Goal: Task Accomplishment & Management: Use online tool/utility

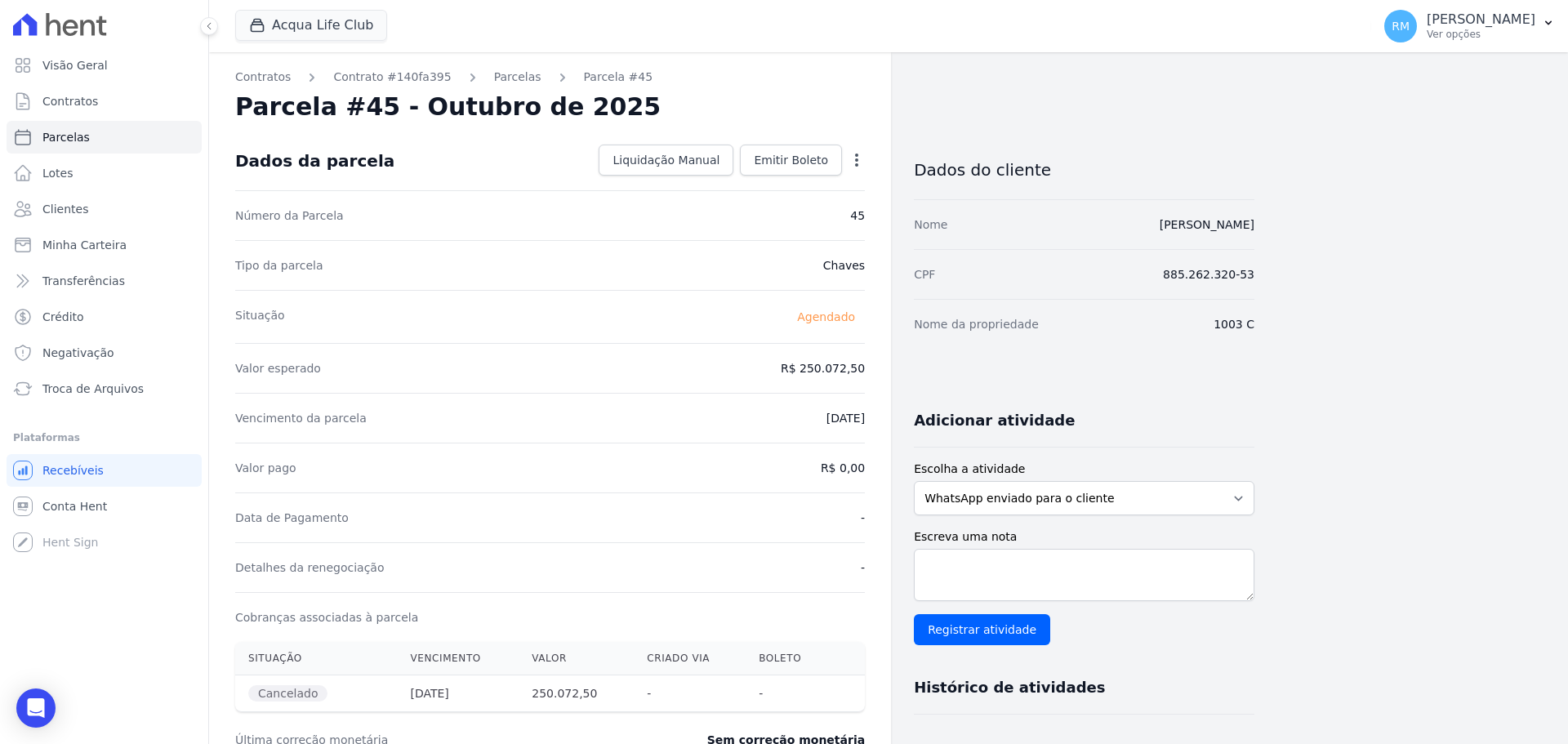
click at [859, 161] on icon "button" at bounding box center [856, 160] width 16 height 16
click at [453, 371] on div "Valor esperado R$ 250.072,50" at bounding box center [549, 368] width 629 height 50
select select
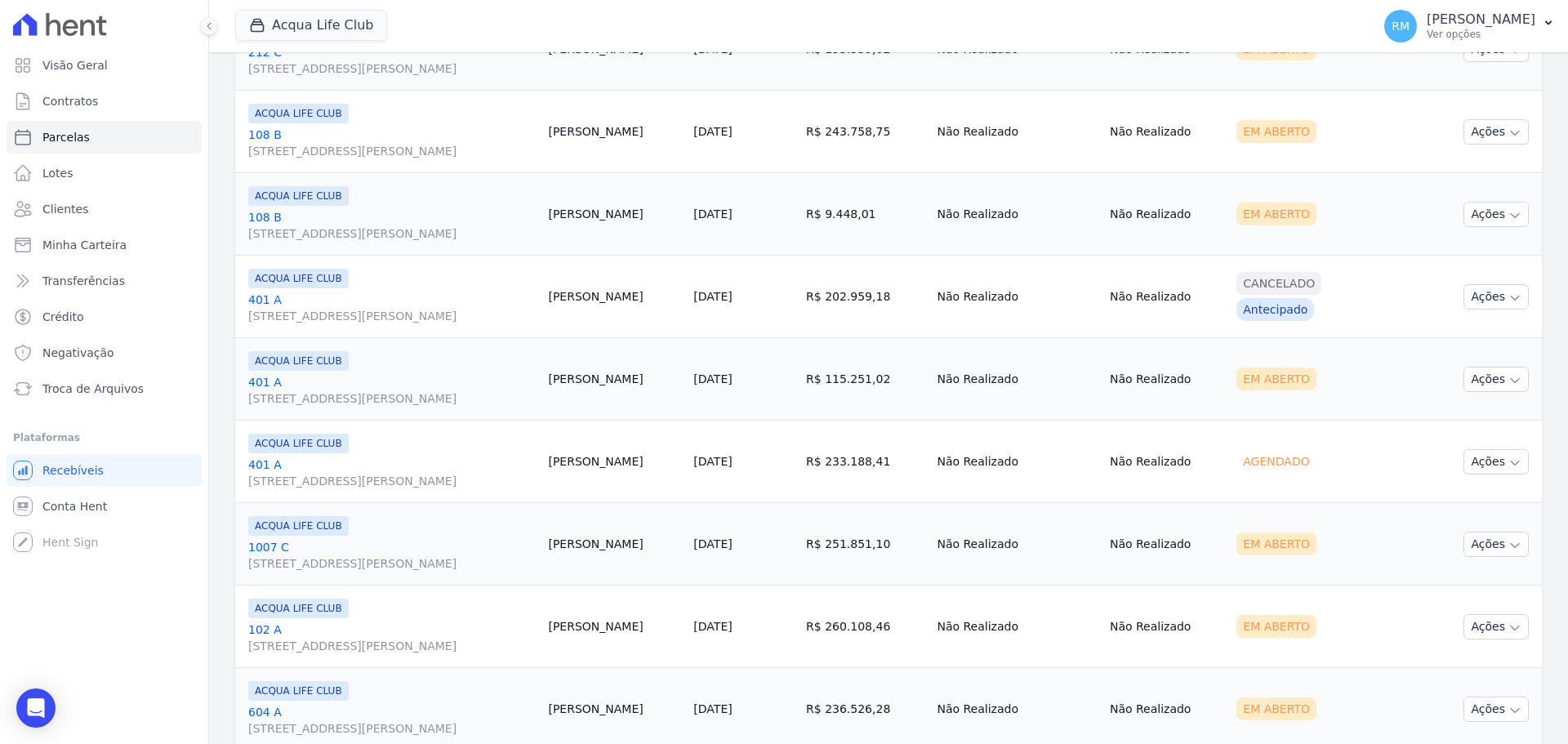
scroll to position [1876, 0]
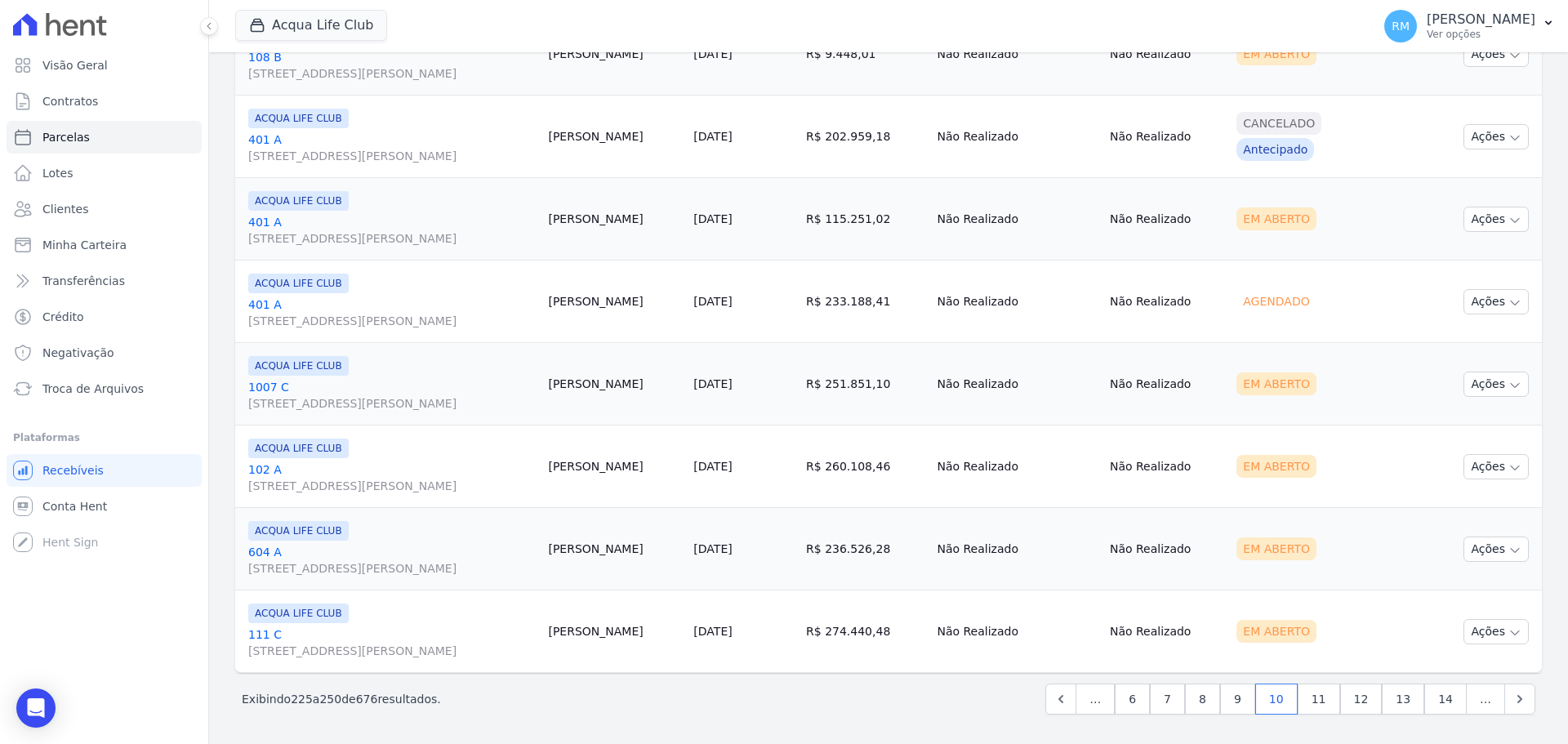
click at [568, 389] on td "[PERSON_NAME]" at bounding box center [614, 384] width 146 height 83
click at [320, 381] on link "[GEOGRAPHIC_DATA][STREET_ADDRESS][PERSON_NAME]" at bounding box center [391, 395] width 286 height 33
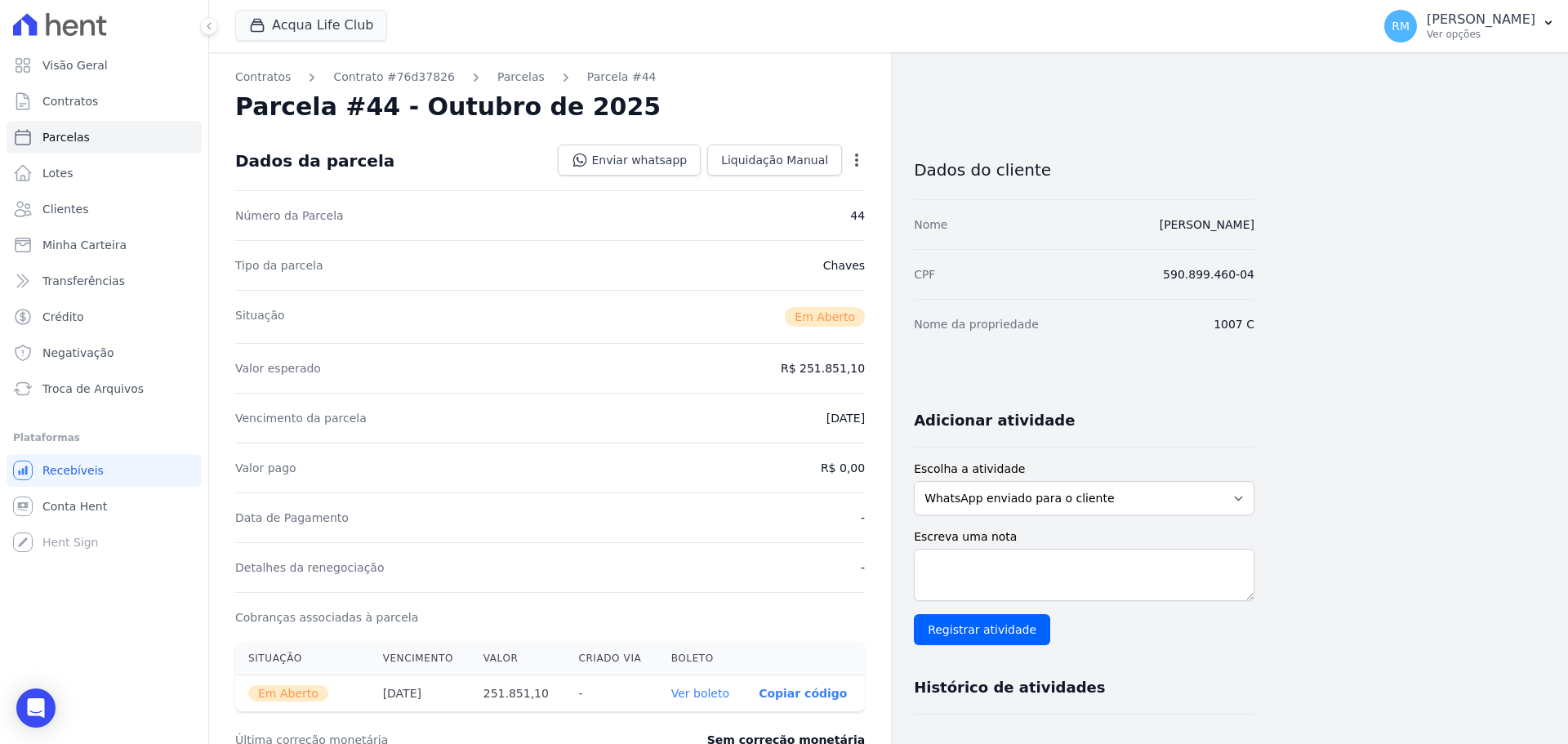
click at [855, 165] on icon "button" at bounding box center [856, 160] width 3 height 13
click at [772, 219] on link "Cancelar Cobrança" at bounding box center [786, 210] width 144 height 29
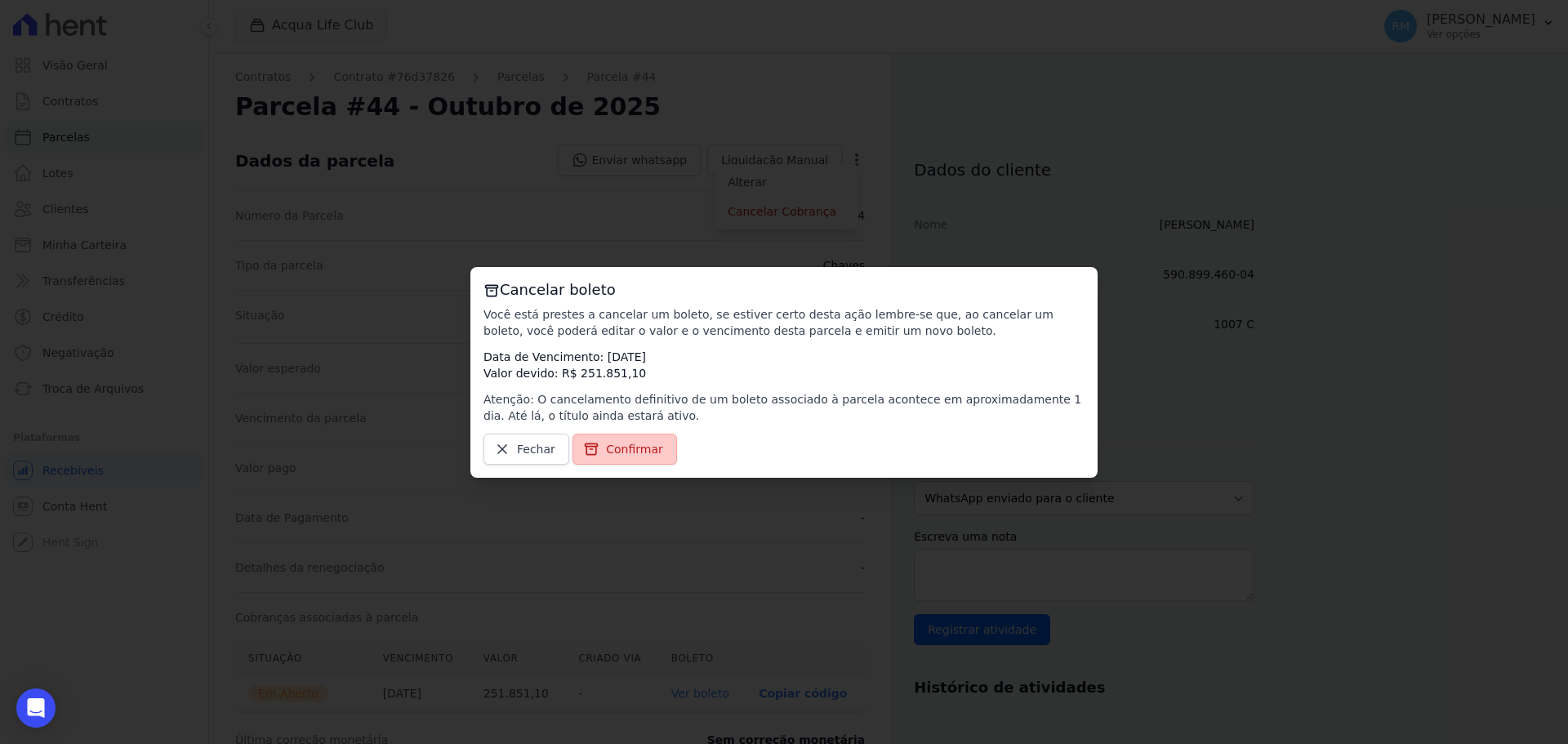
click at [616, 452] on span "Confirmar" at bounding box center [634, 449] width 57 height 16
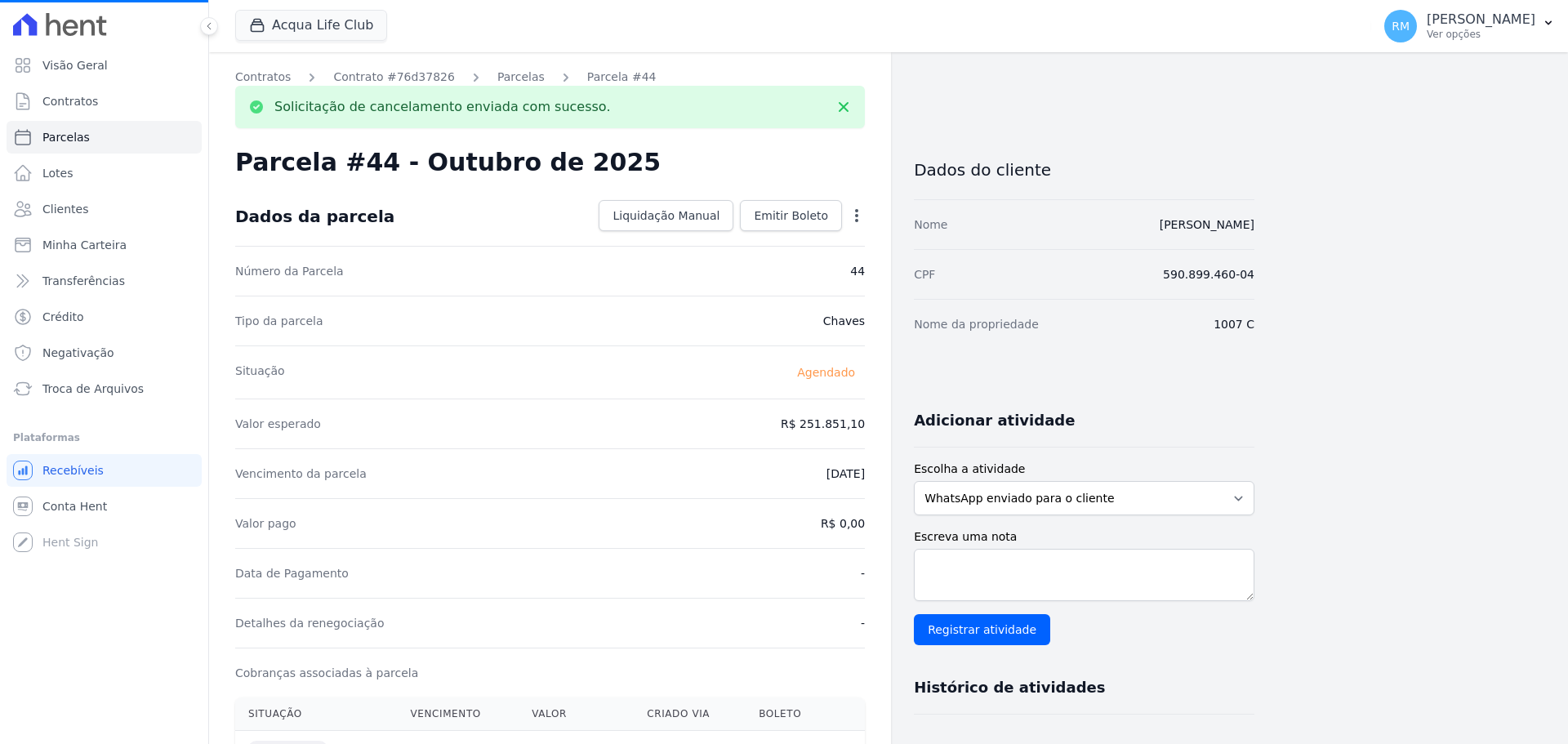
select select
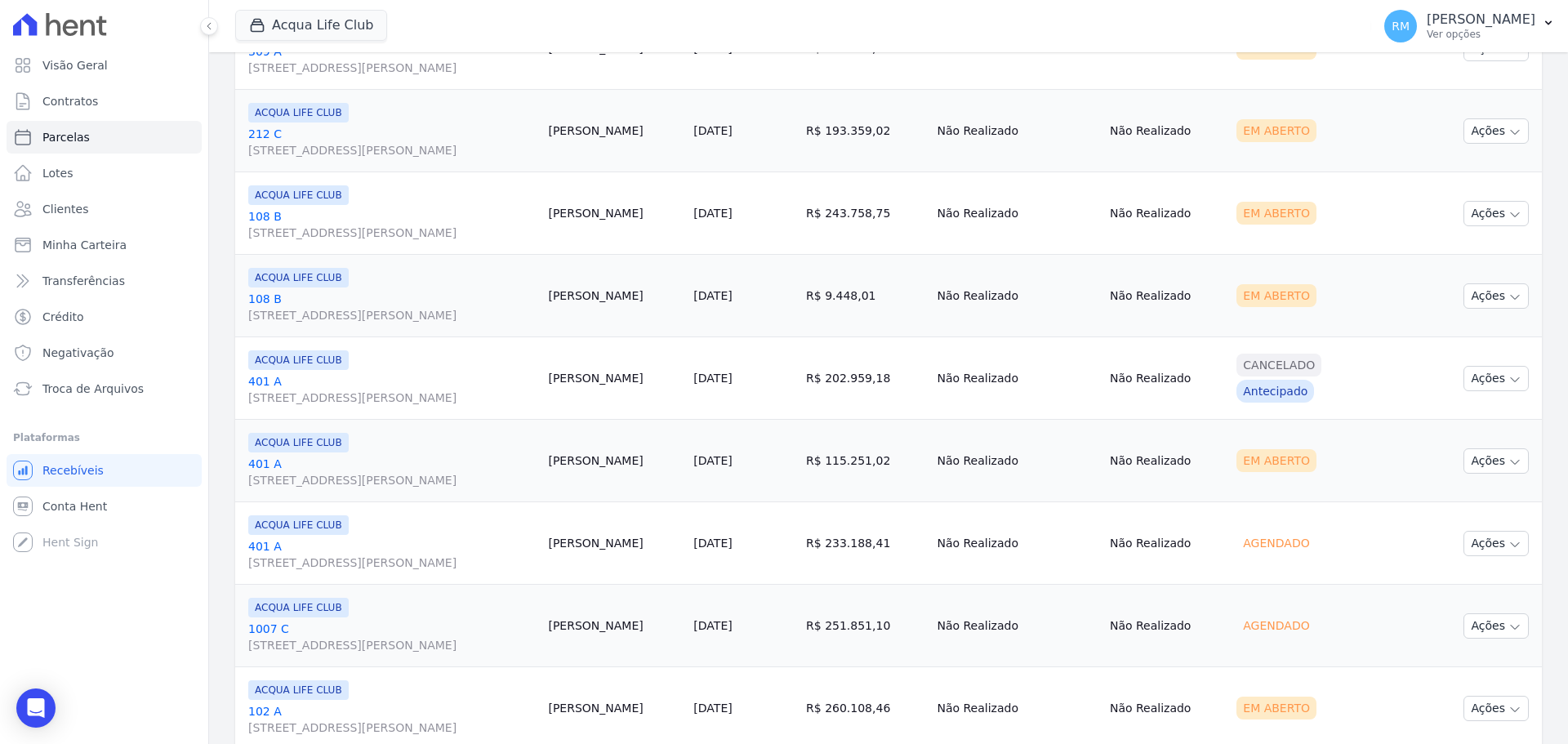
scroll to position [1876, 0]
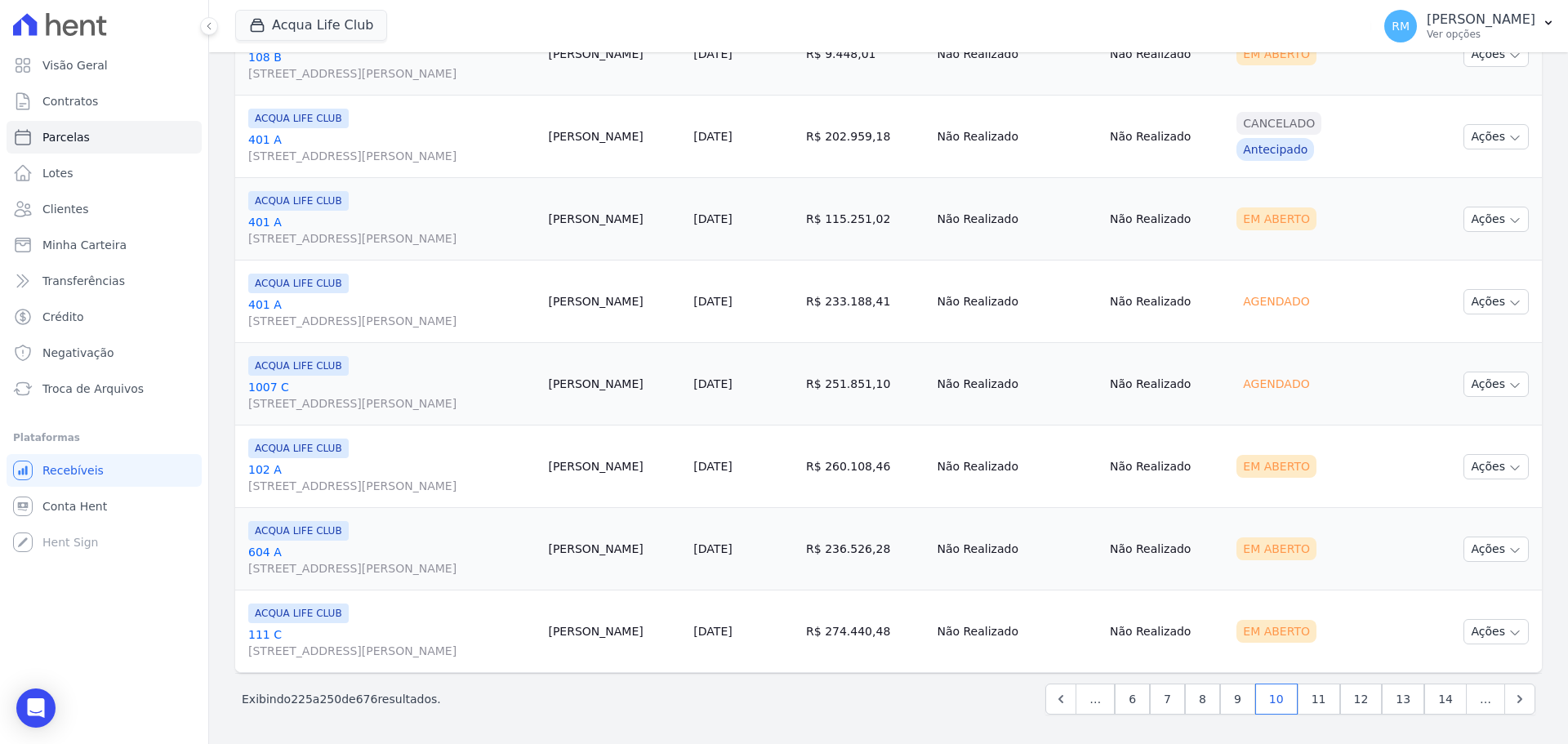
click at [353, 468] on link "102 A [STREET_ADDRESS][PERSON_NAME]" at bounding box center [391, 478] width 286 height 33
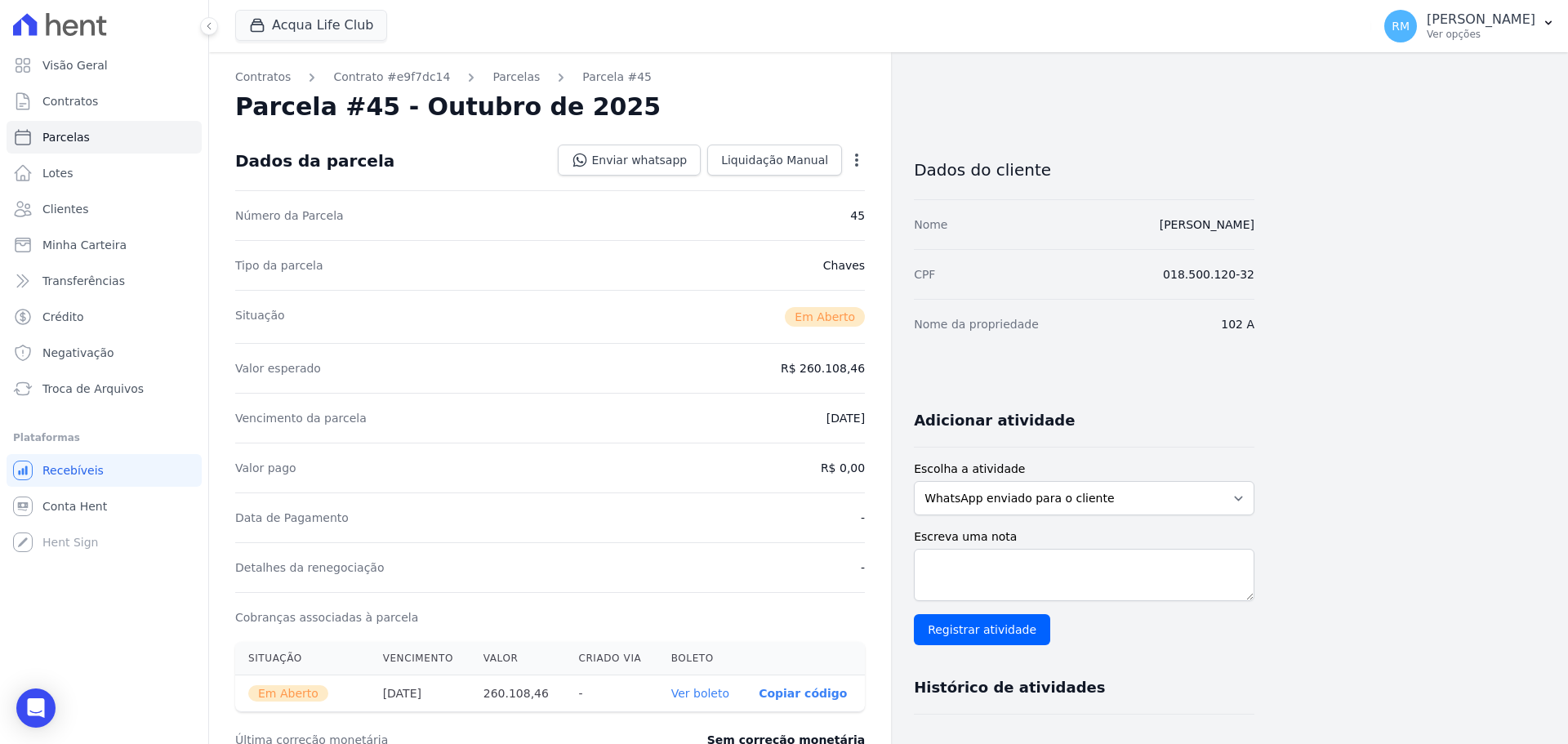
click at [860, 163] on icon "button" at bounding box center [856, 160] width 16 height 16
click at [830, 214] on link "Cancelar Cobrança" at bounding box center [786, 210] width 144 height 29
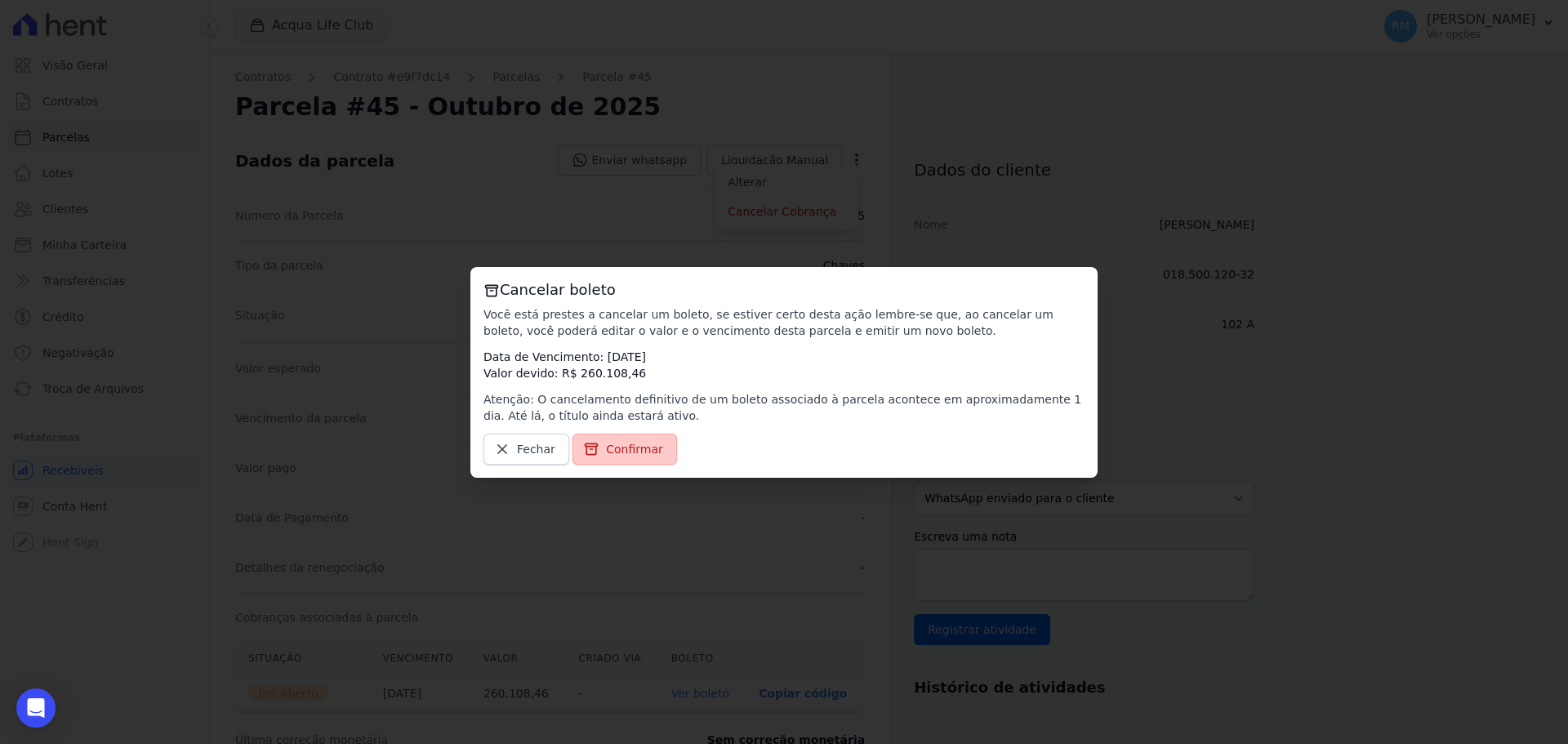
click at [642, 445] on span "Confirmar" at bounding box center [634, 449] width 57 height 16
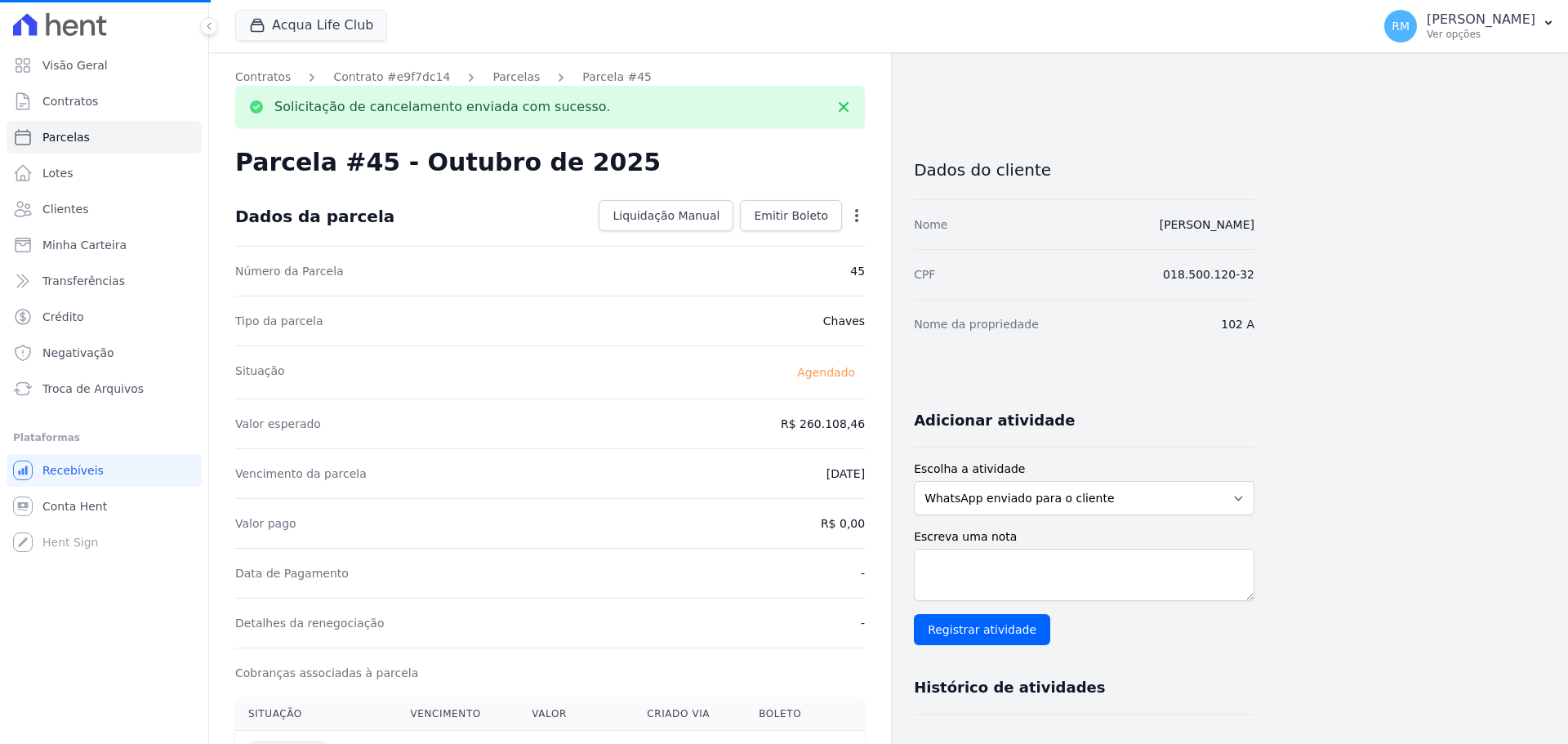
select select
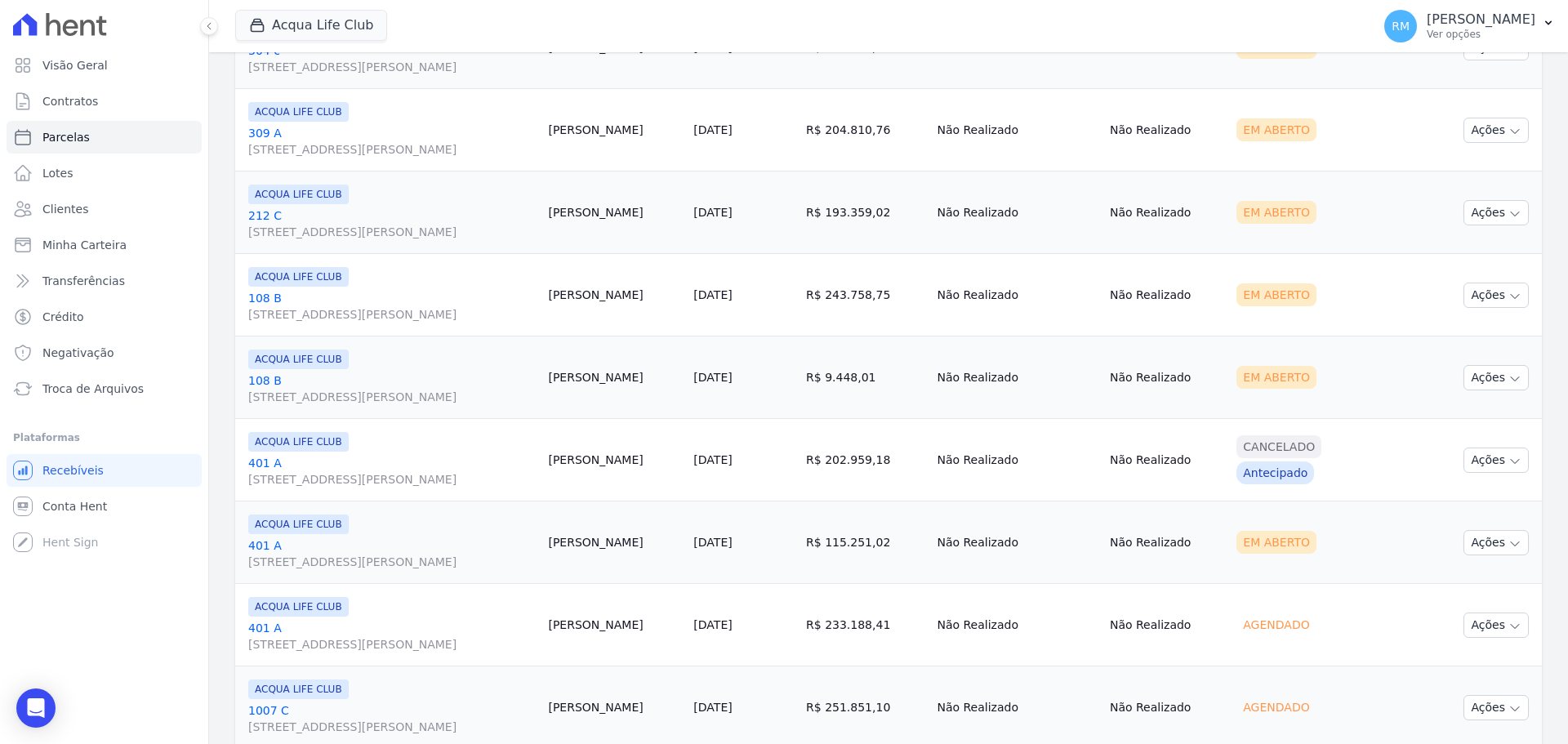
scroll to position [1876, 0]
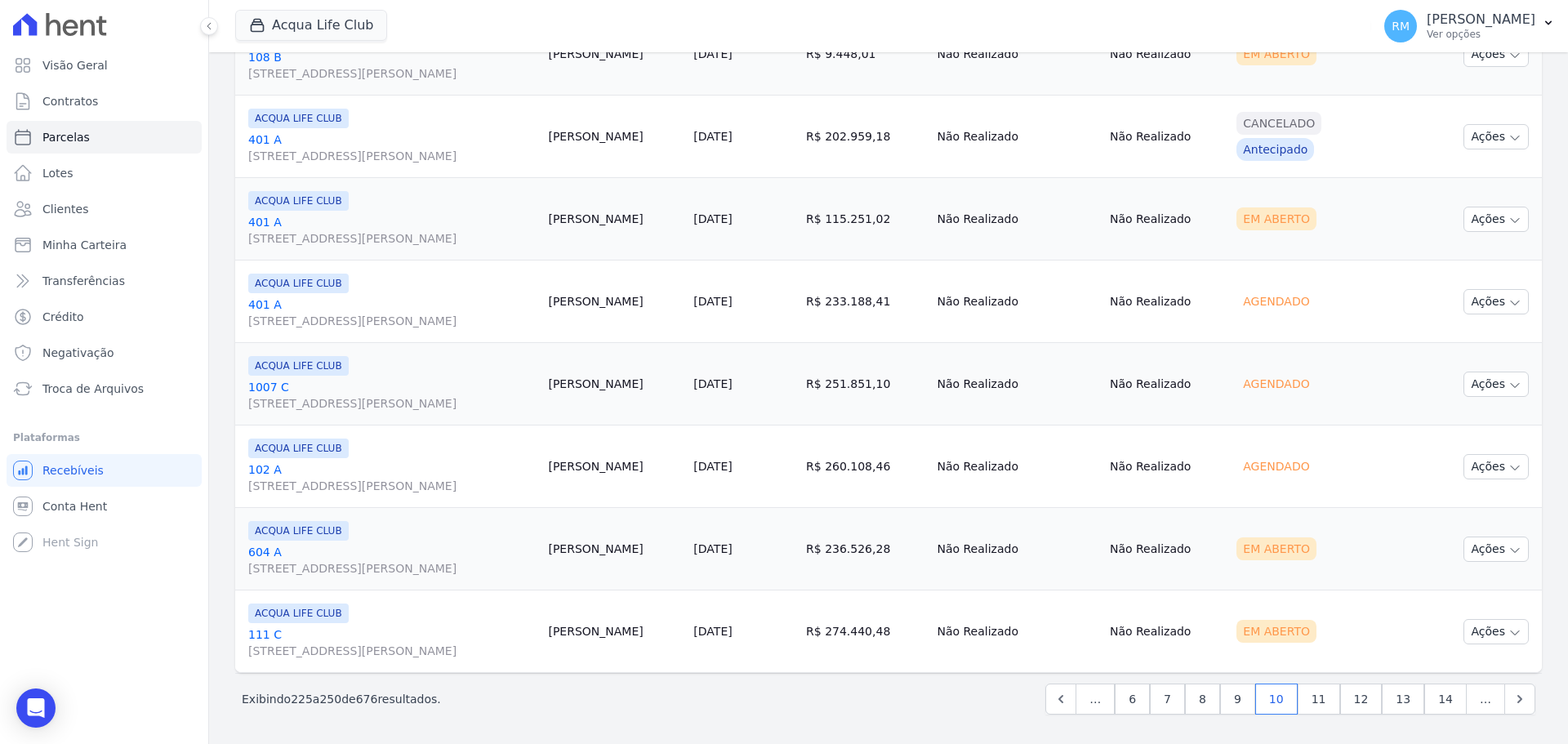
click at [546, 562] on td "[PERSON_NAME]" at bounding box center [614, 549] width 146 height 83
click at [555, 558] on td "[PERSON_NAME]" at bounding box center [614, 549] width 146 height 83
click at [558, 554] on td "[PERSON_NAME]" at bounding box center [614, 549] width 146 height 83
click at [343, 560] on span "[STREET_ADDRESS][PERSON_NAME]" at bounding box center [391, 568] width 286 height 16
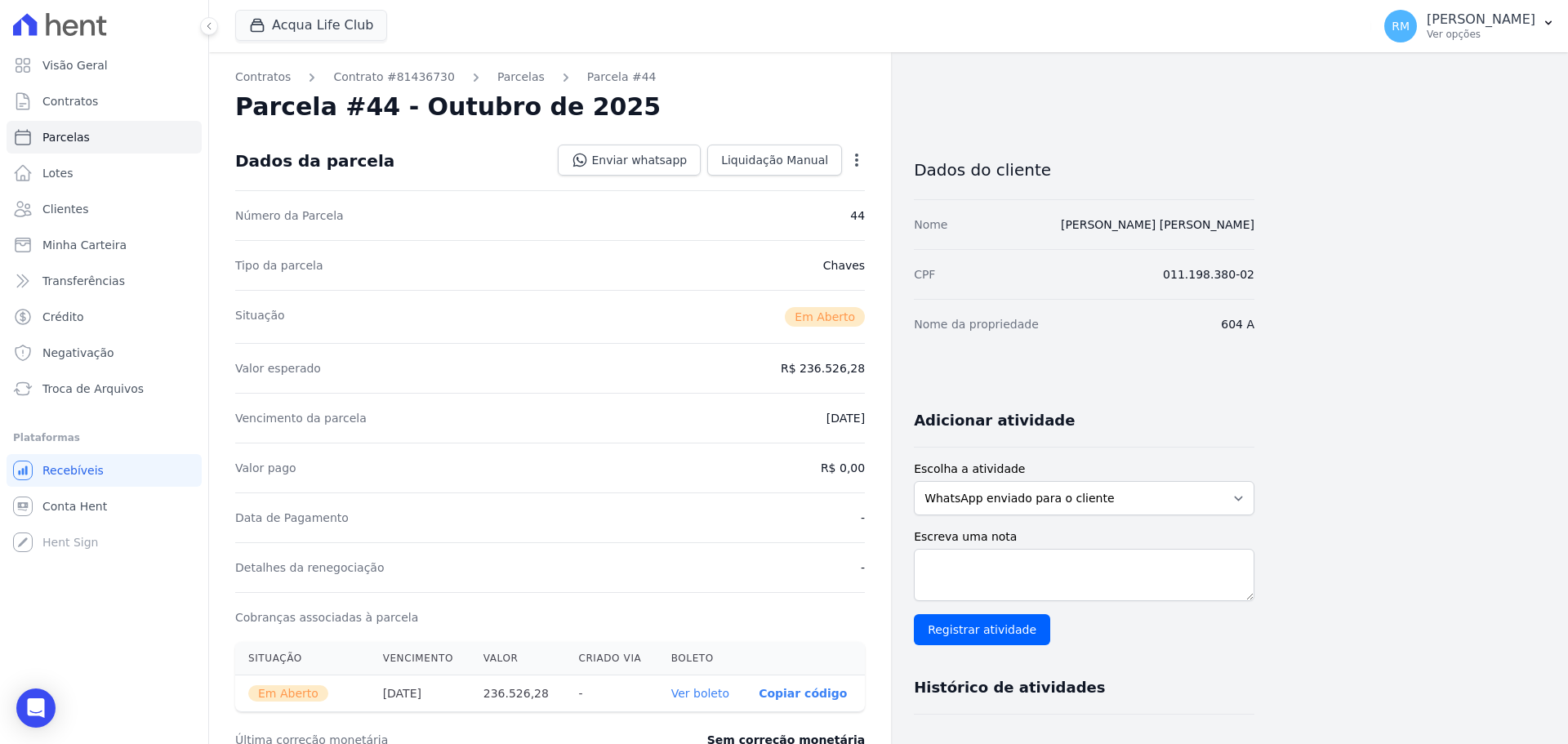
click at [861, 163] on icon "button" at bounding box center [856, 160] width 16 height 16
click at [821, 214] on link "Cancelar Cobrança" at bounding box center [786, 210] width 144 height 29
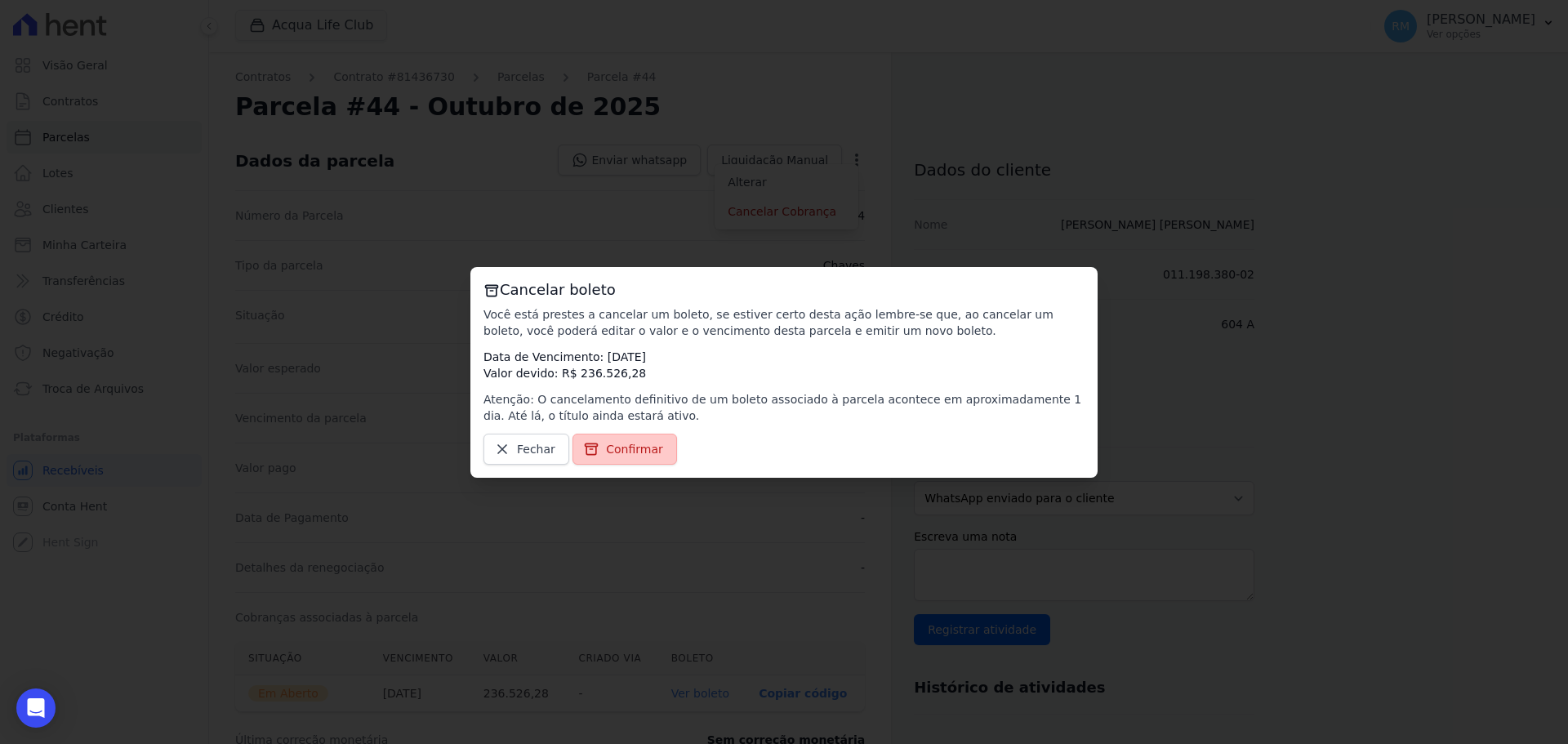
click at [612, 457] on span "Confirmar" at bounding box center [634, 449] width 57 height 16
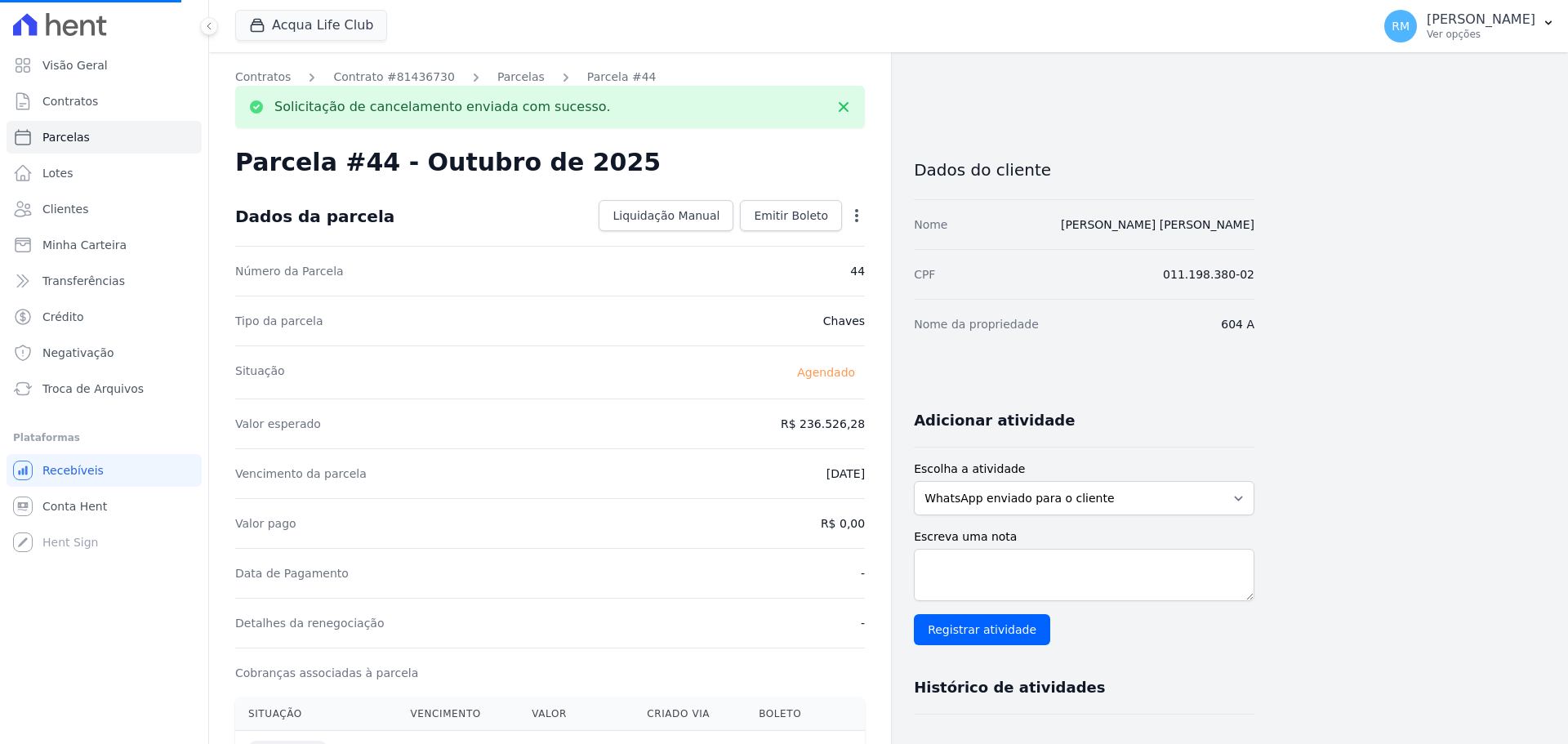
select select
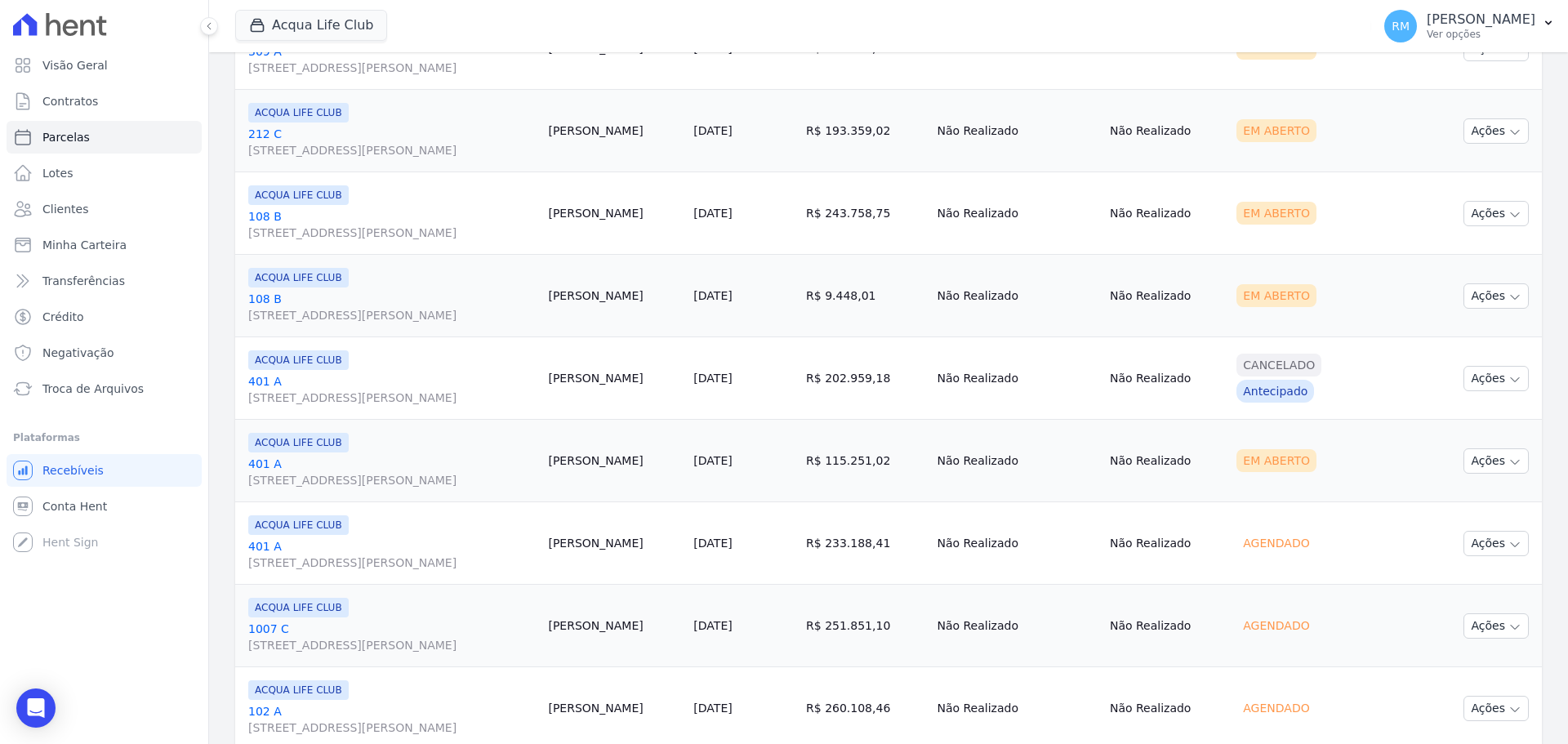
scroll to position [1876, 0]
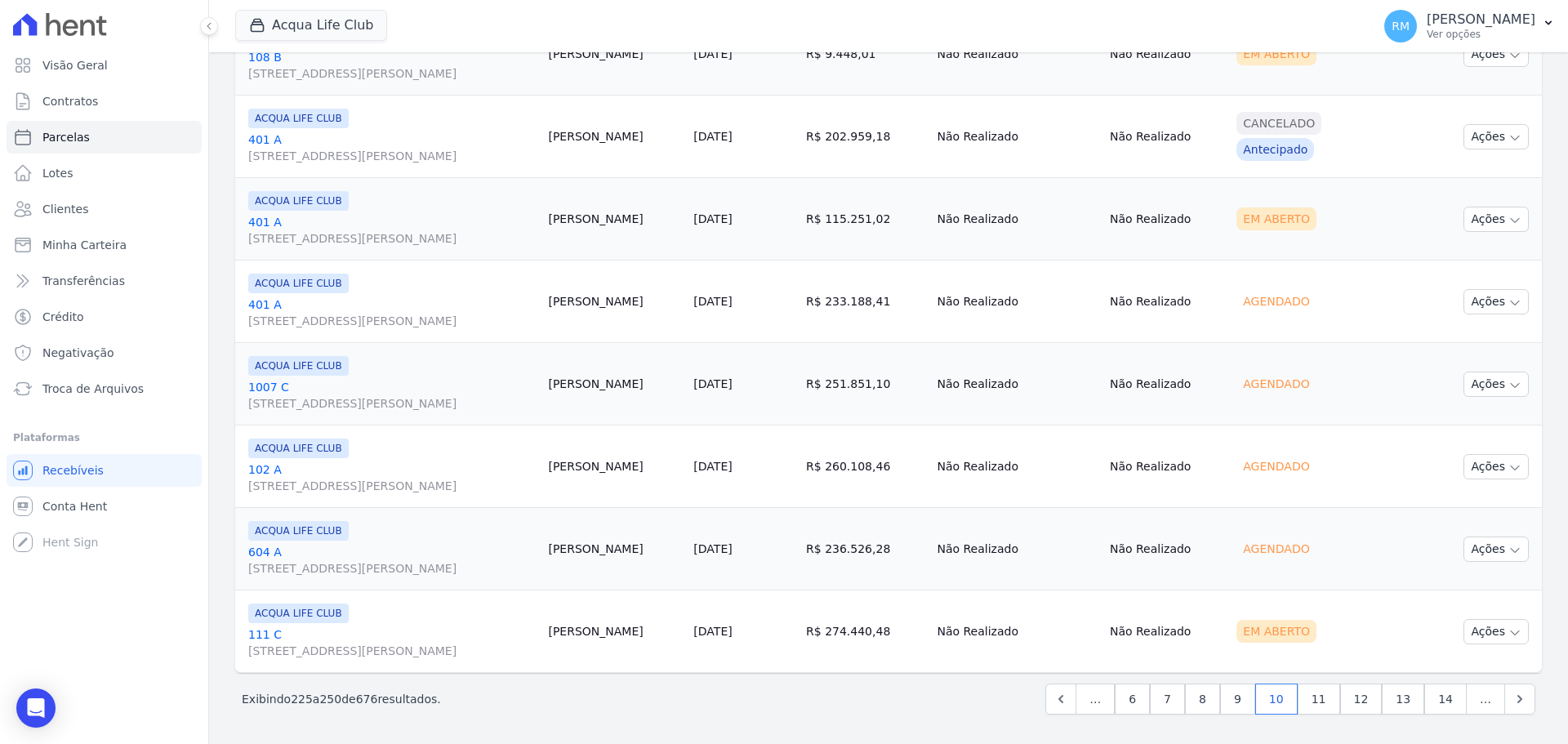
drag, startPoint x: 577, startPoint y: 650, endPoint x: 566, endPoint y: 639, distance: 15.6
click at [573, 566] on td "[PERSON_NAME]" at bounding box center [614, 631] width 146 height 83
click at [565, 566] on td "[PERSON_NAME]" at bounding box center [614, 631] width 146 height 83
click at [419, 566] on link "[GEOGRAPHIC_DATA][STREET_ADDRESS][PERSON_NAME]" at bounding box center [391, 642] width 286 height 33
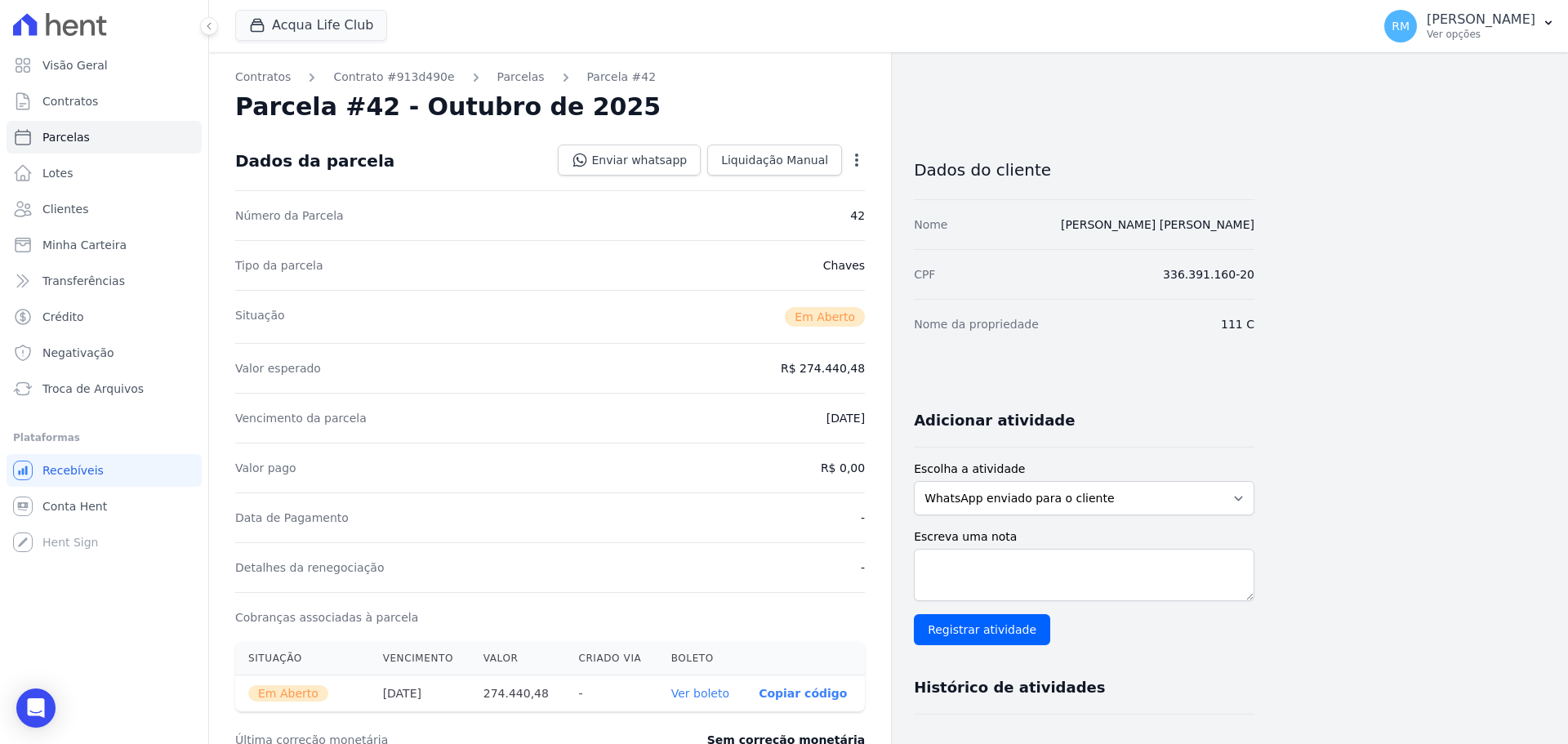
click at [857, 161] on icon "button" at bounding box center [856, 160] width 16 height 16
click at [756, 224] on link "Cancelar Cobrança" at bounding box center [786, 210] width 144 height 29
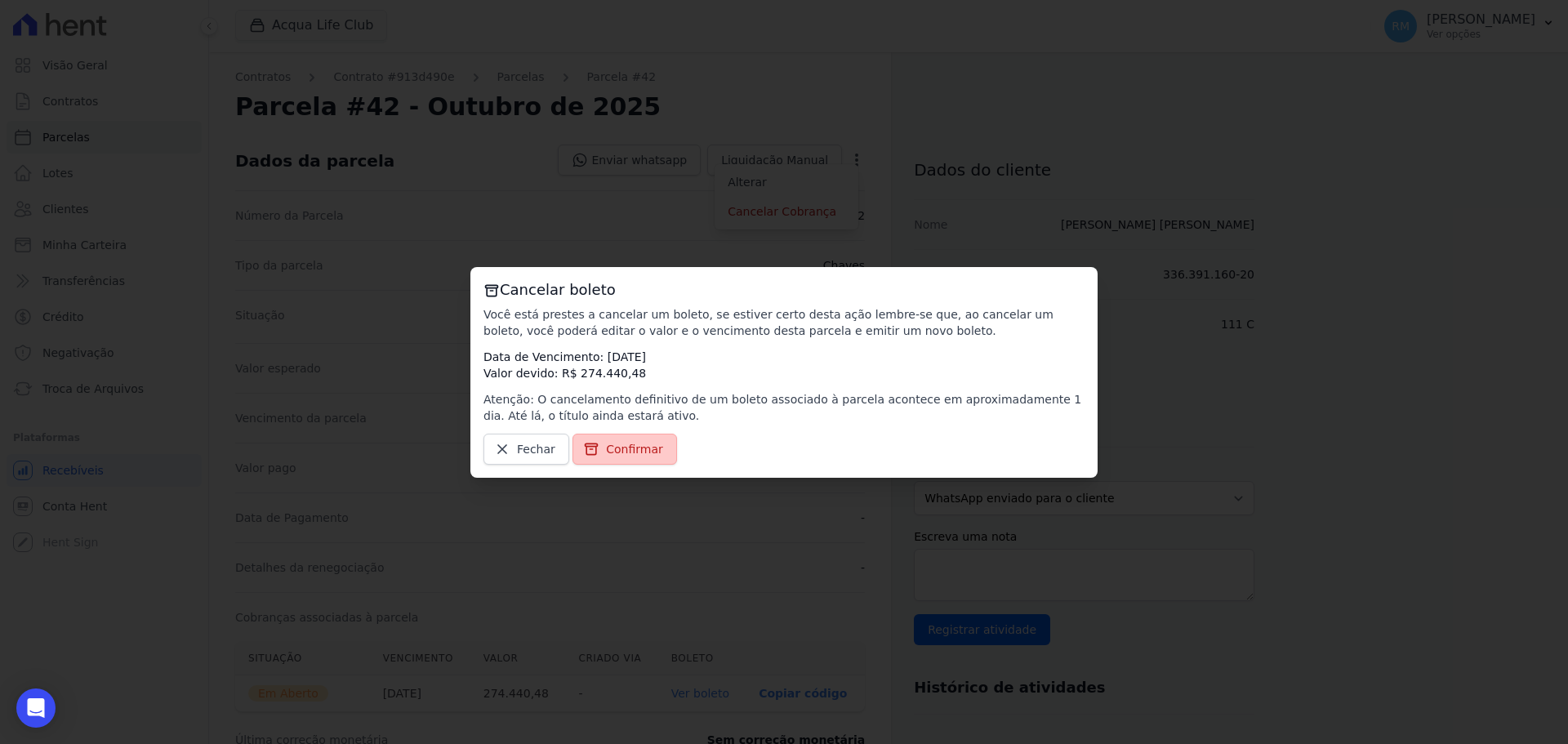
click at [600, 456] on link "Confirmar" at bounding box center [624, 449] width 105 height 31
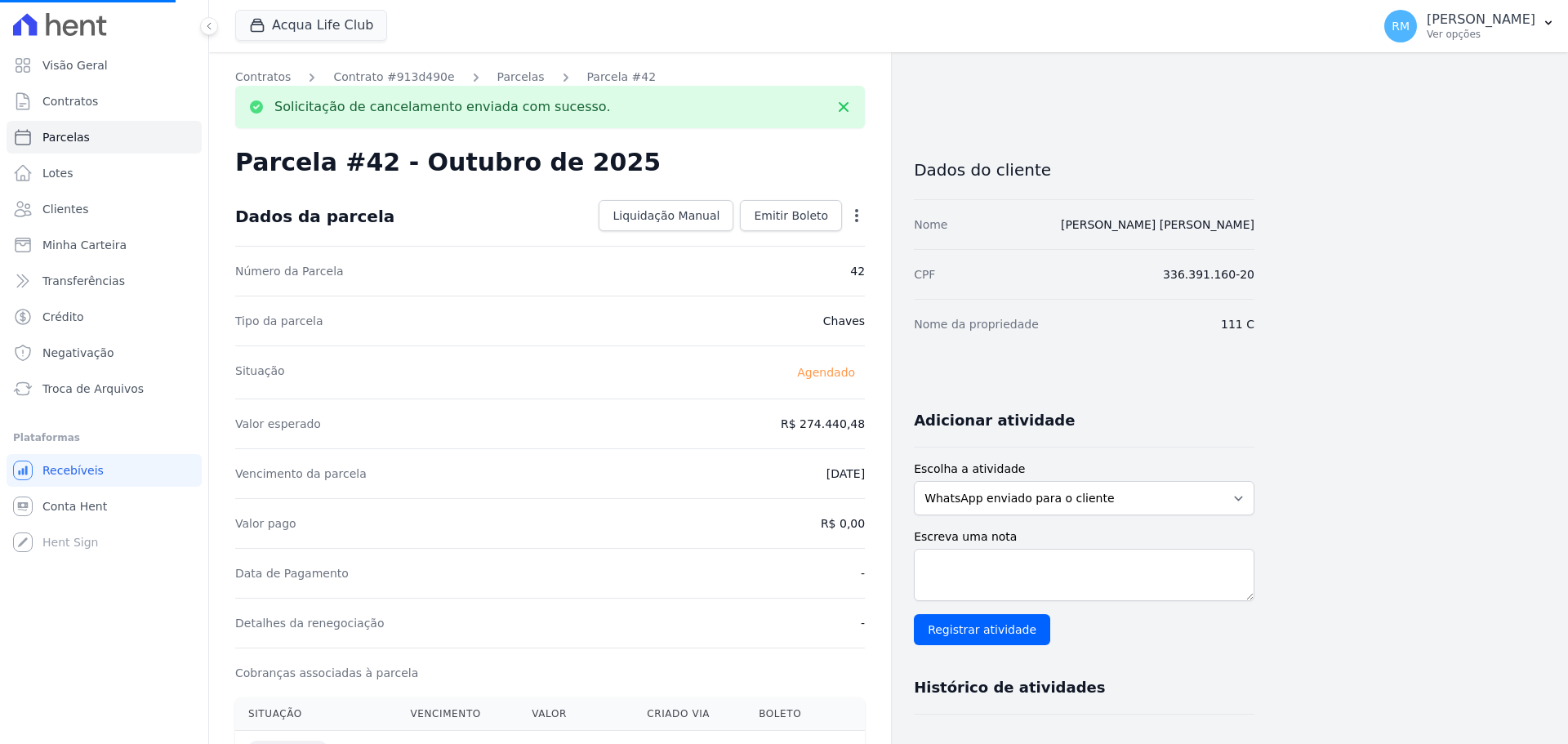
select select
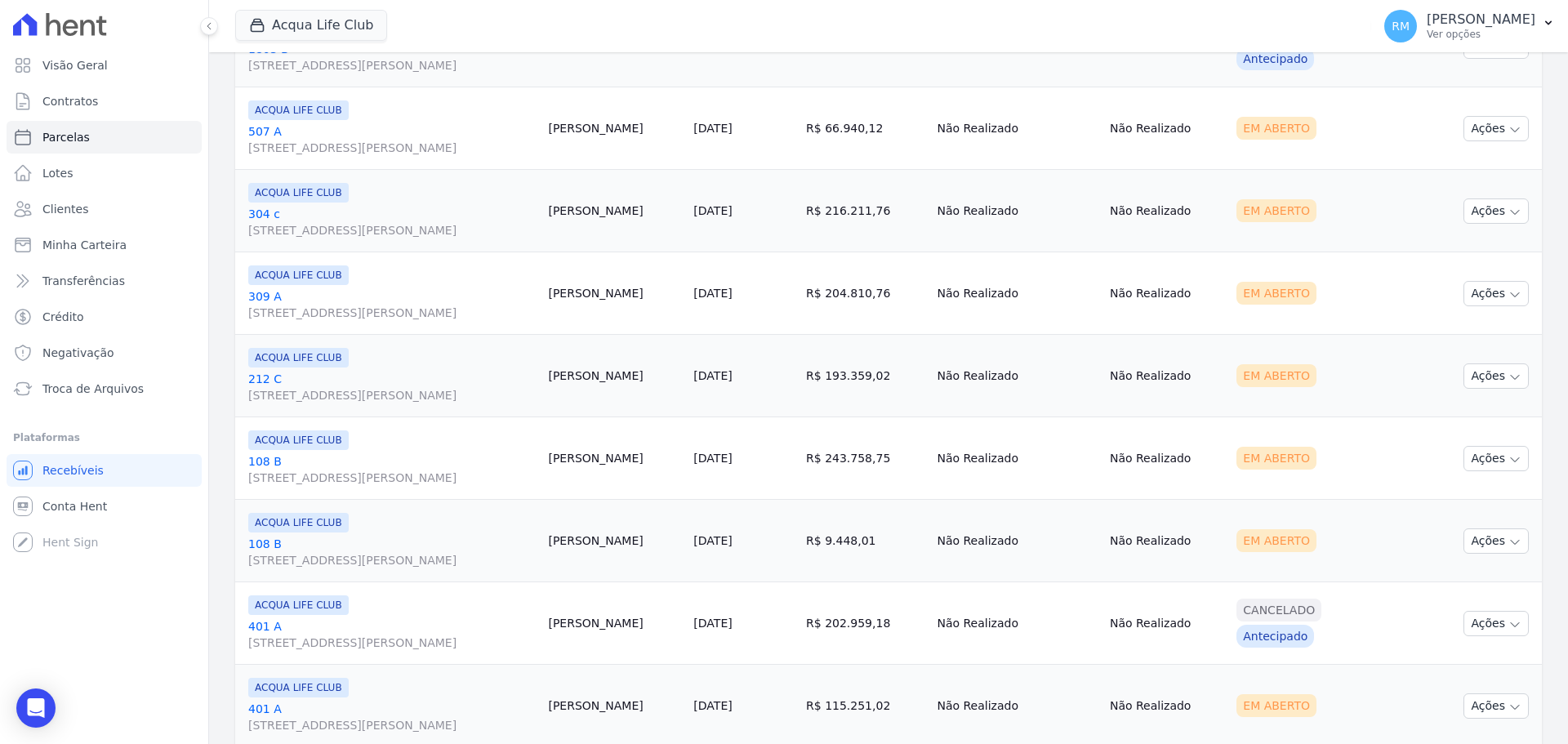
scroll to position [1876, 0]
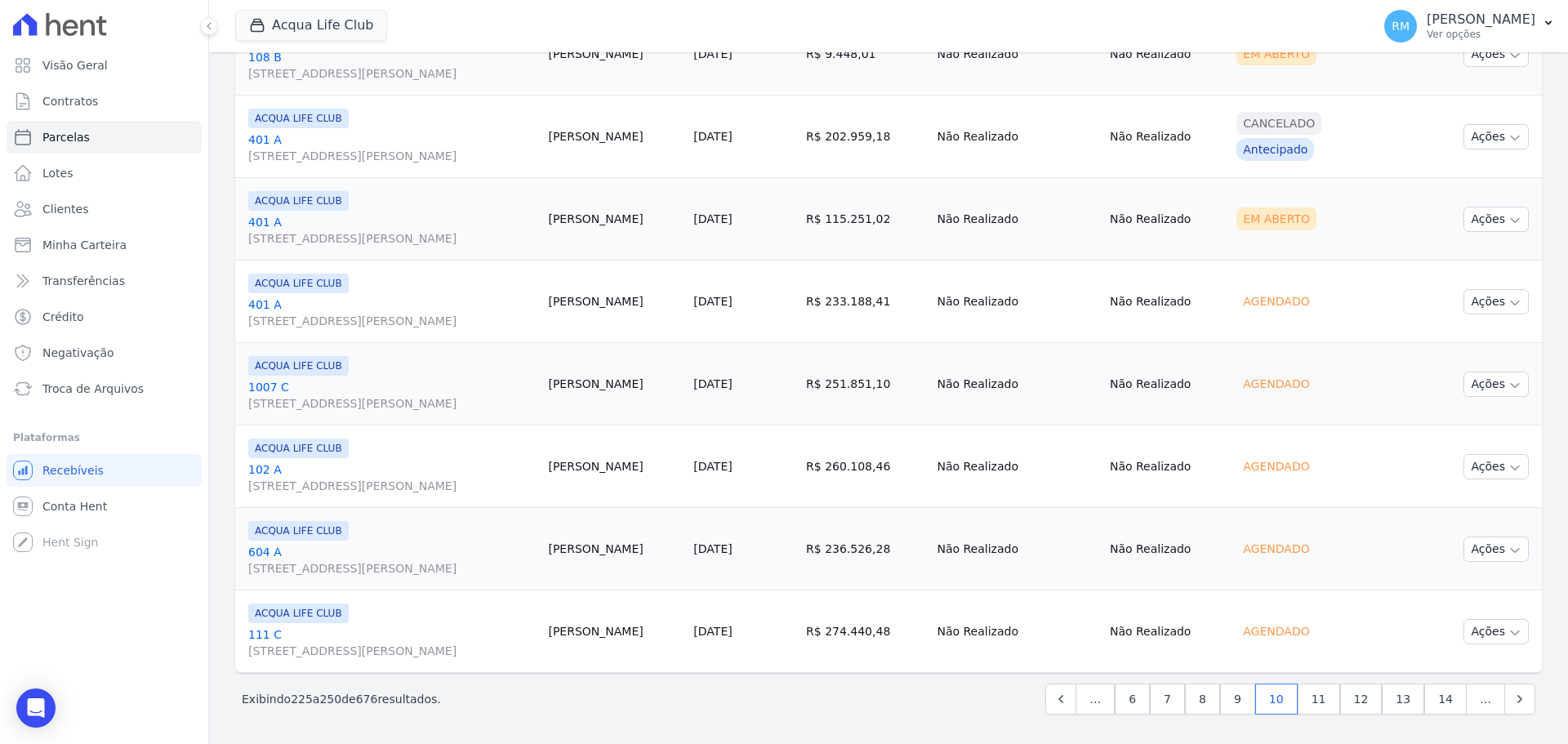
click at [416, 228] on link "401 A [STREET_ADDRESS][PERSON_NAME]" at bounding box center [391, 230] width 286 height 33
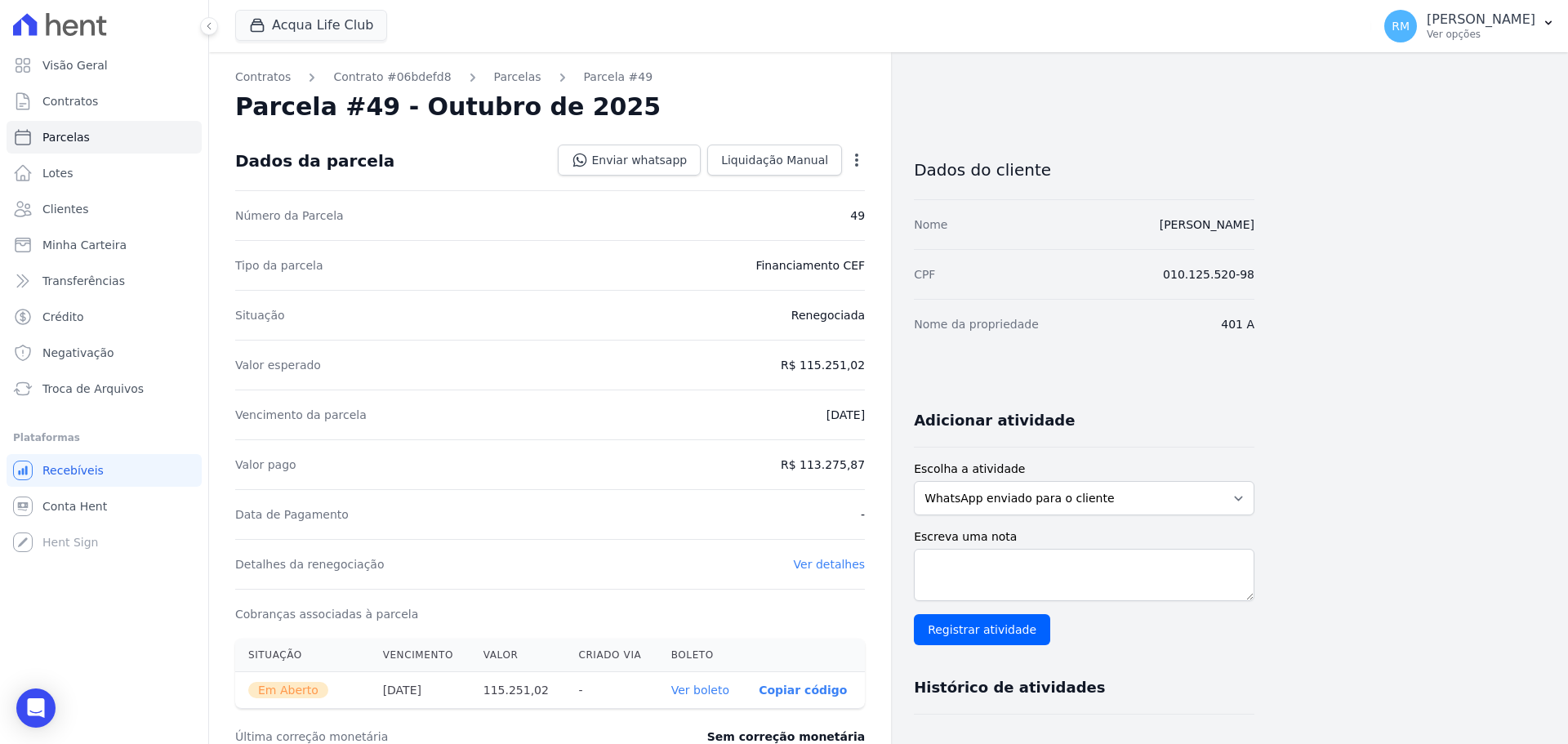
click at [854, 168] on icon "button" at bounding box center [856, 160] width 16 height 16
drag, startPoint x: 819, startPoint y: 212, endPoint x: 813, endPoint y: 205, distance: 9.2
click at [819, 212] on link "Cancelar Cobrança" at bounding box center [786, 210] width 144 height 29
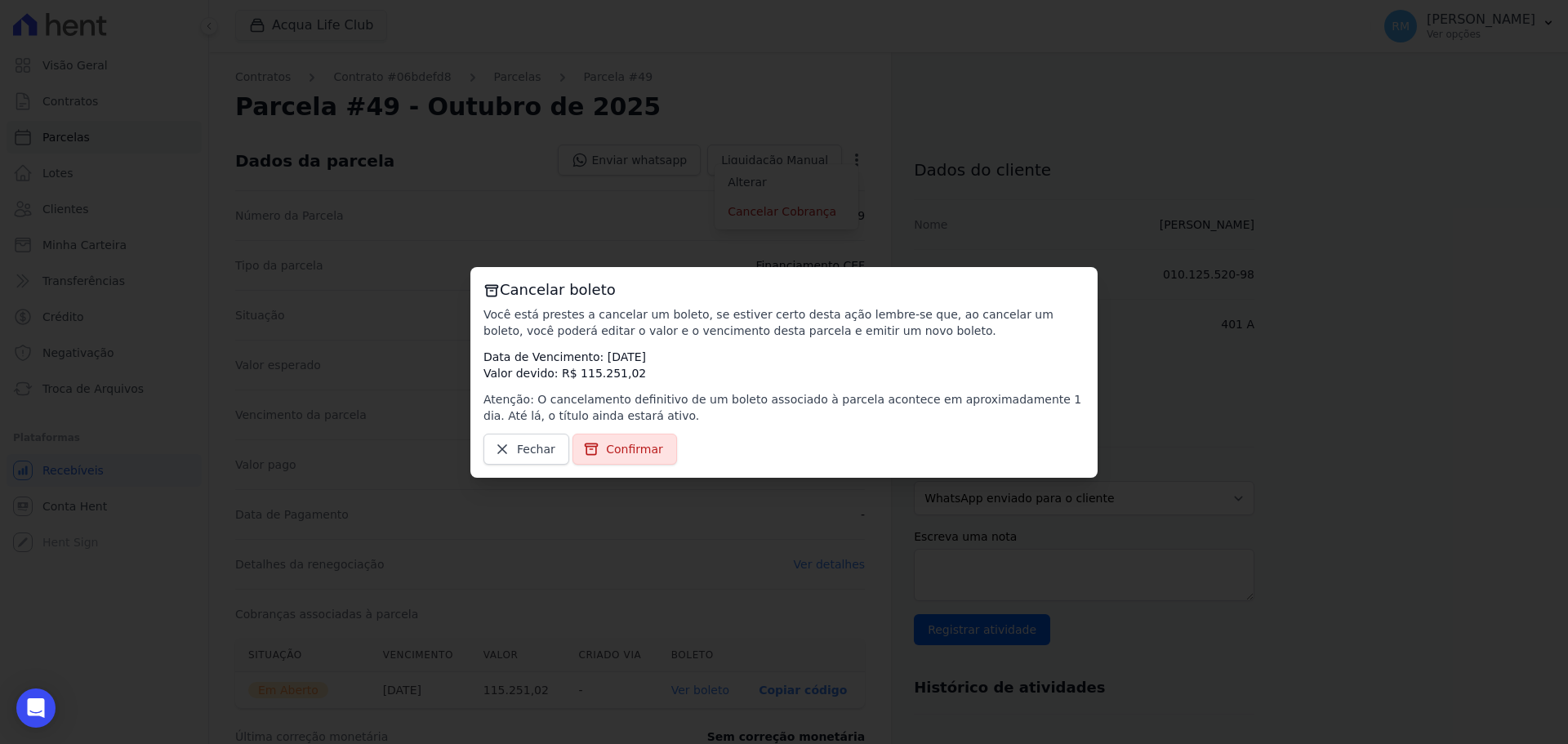
drag, startPoint x: 638, startPoint y: 444, endPoint x: 643, endPoint y: 459, distance: 15.8
click at [638, 445] on span "Confirmar" at bounding box center [634, 449] width 57 height 16
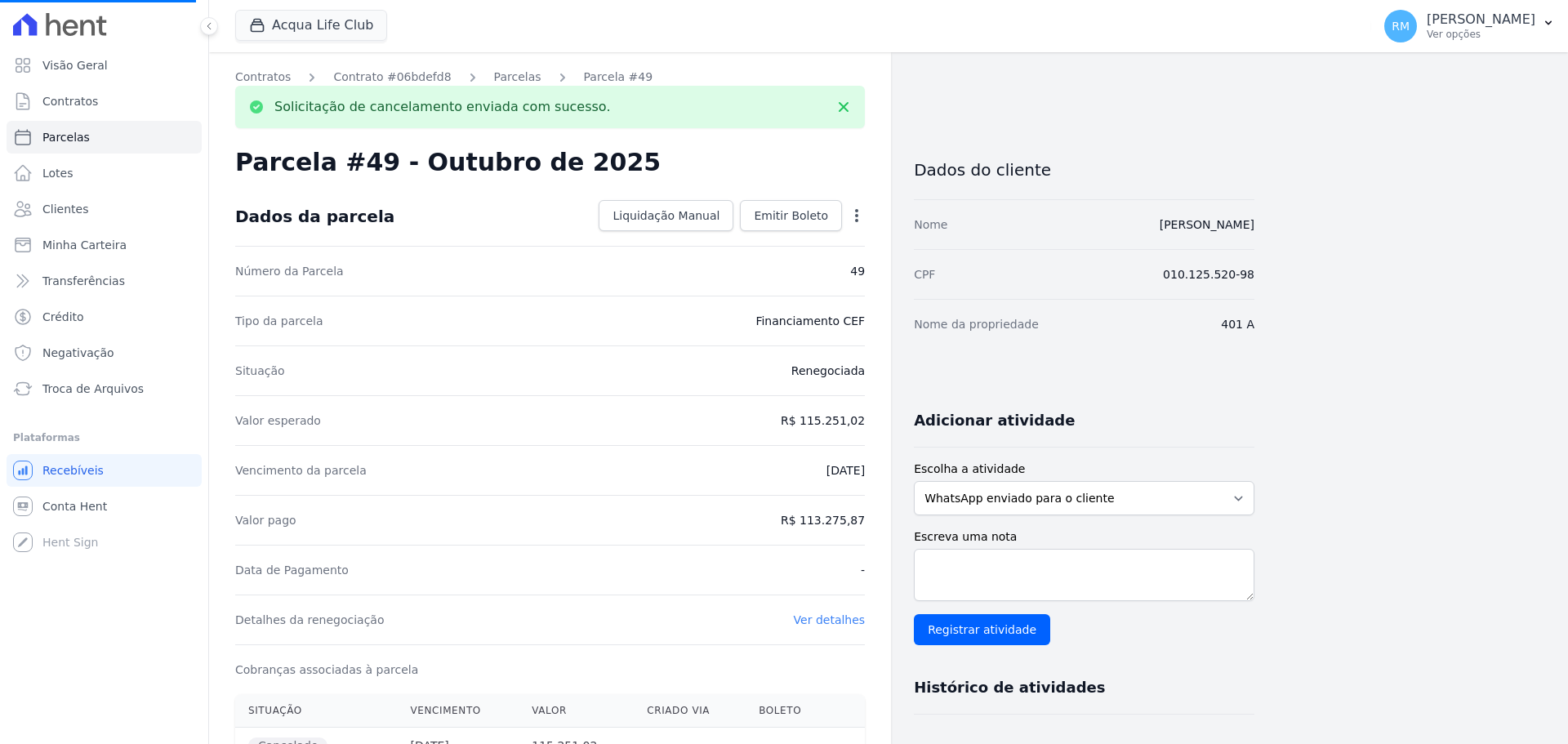
select select
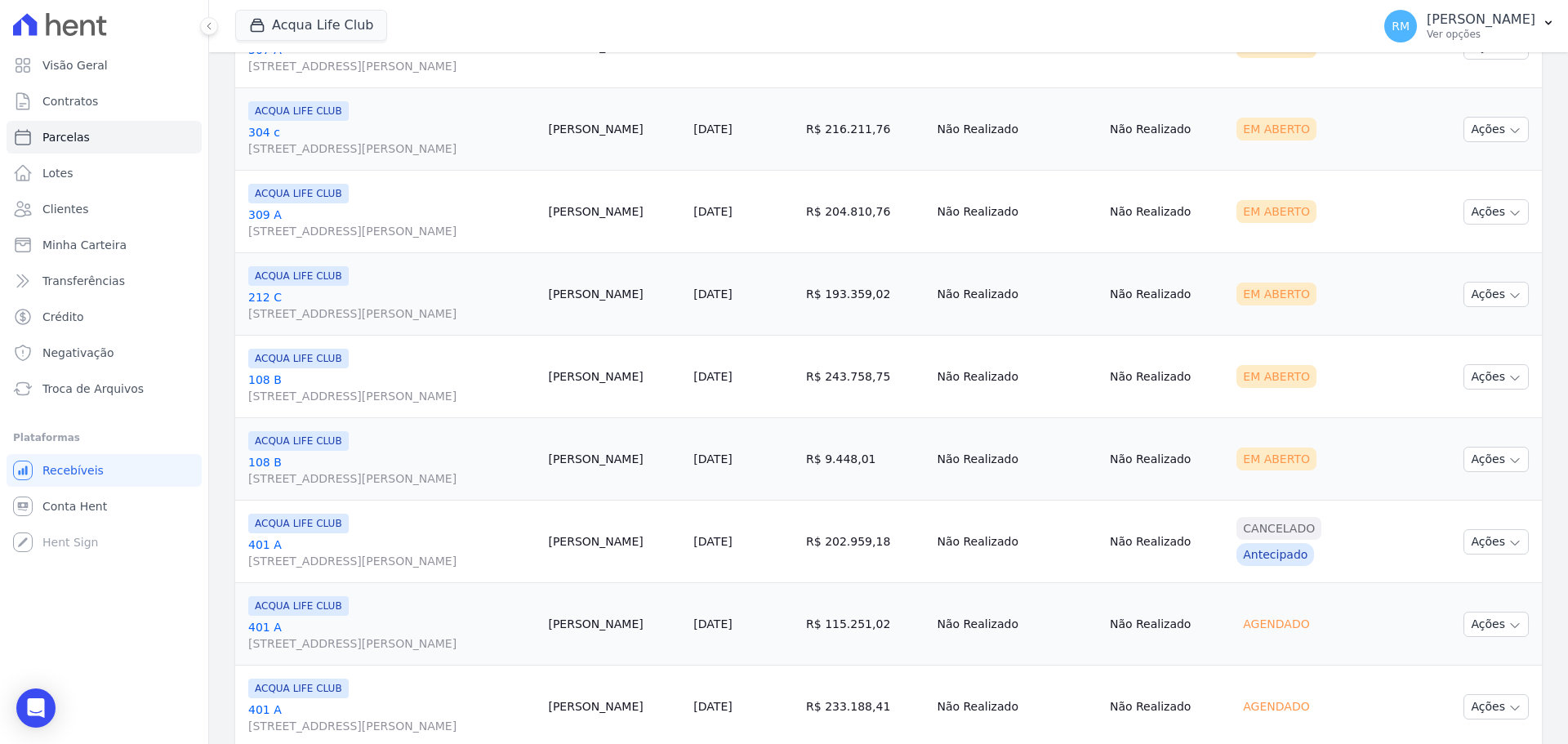
scroll to position [1876, 0]
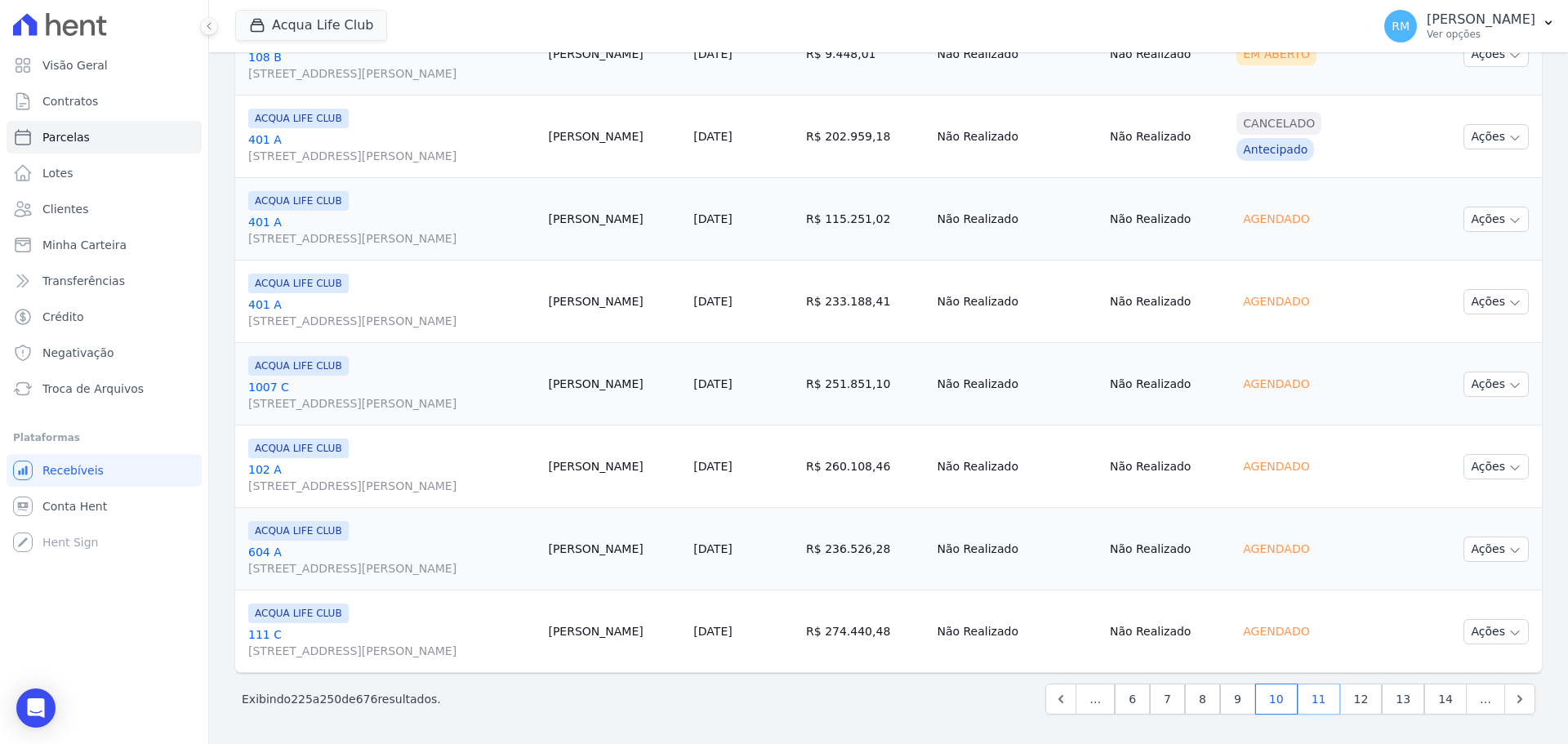
click at [1253, 566] on link "11" at bounding box center [1318, 699] width 43 height 31
select select
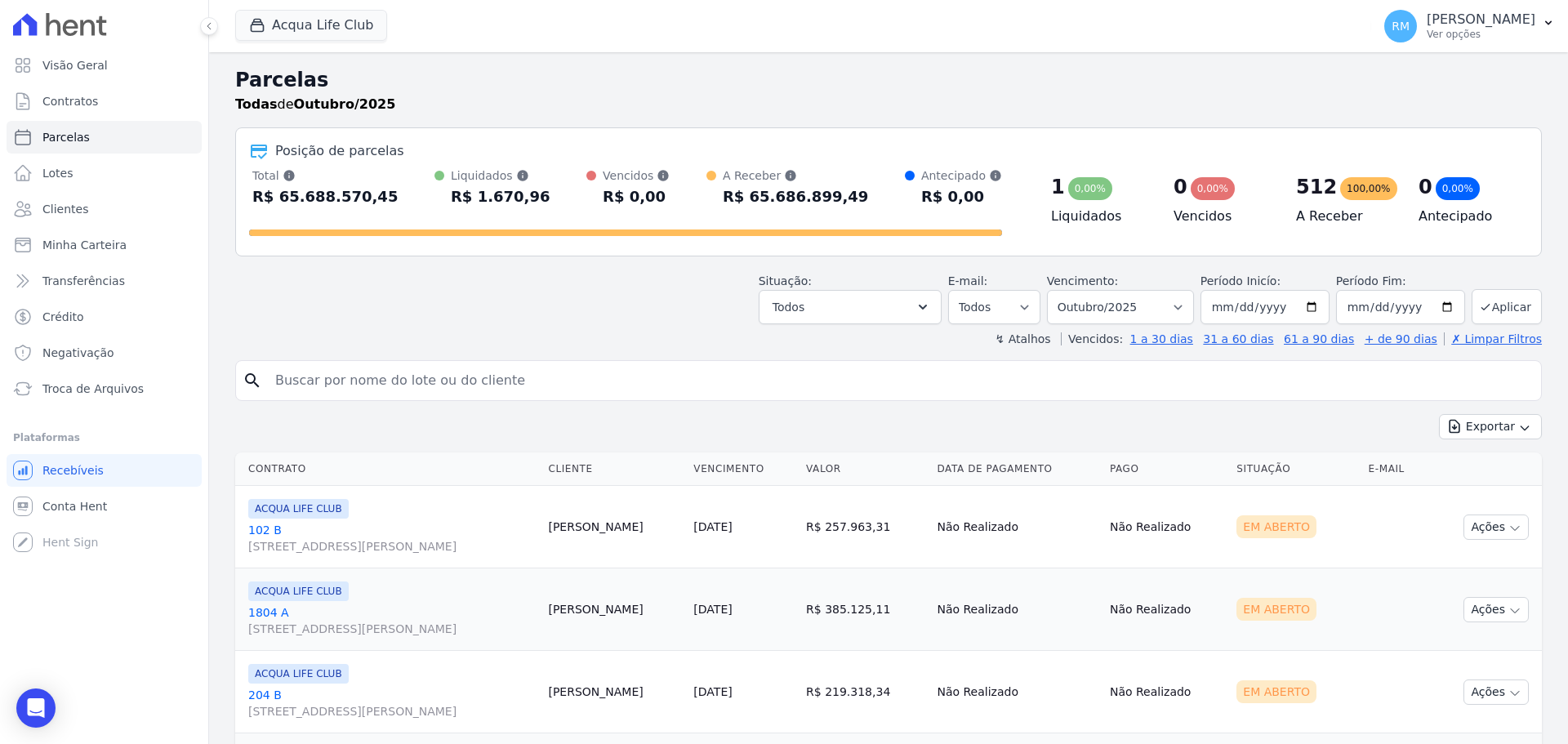
scroll to position [82, 0]
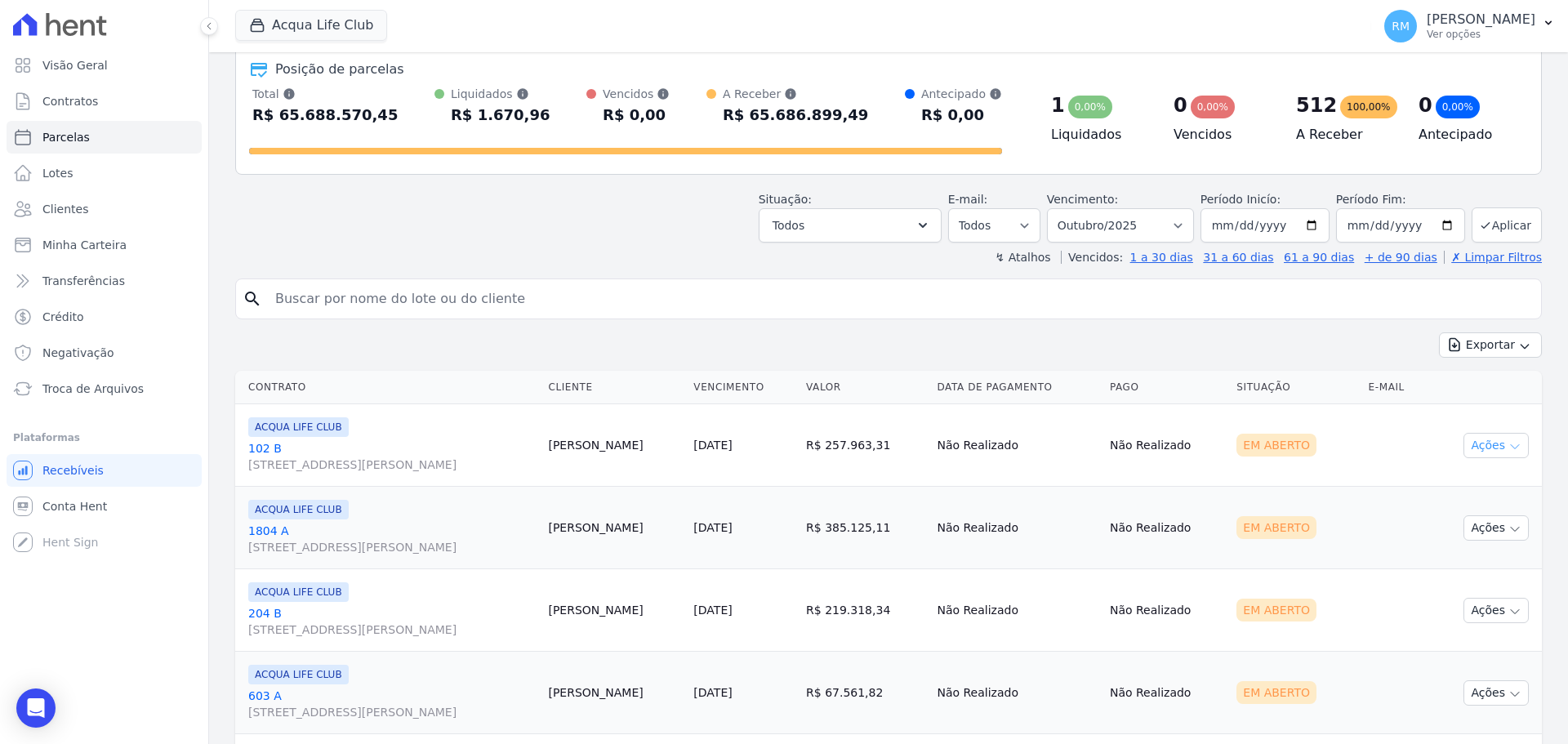
click at [1253, 449] on button "Ações" at bounding box center [1496, 445] width 66 height 25
click at [707, 450] on td "[DATE]" at bounding box center [743, 445] width 113 height 83
click at [725, 449] on link "[DATE]" at bounding box center [712, 445] width 38 height 13
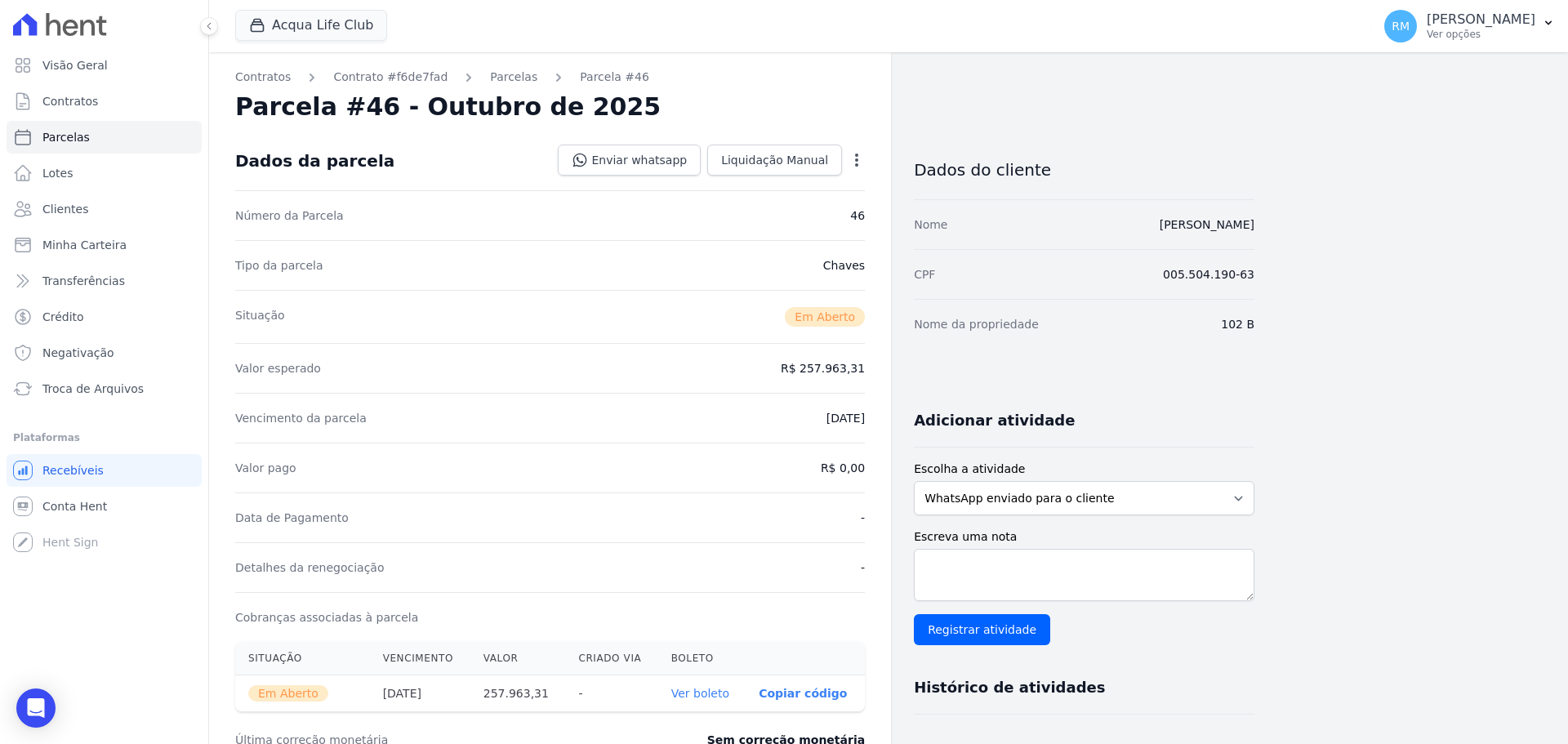
click at [856, 161] on icon "button" at bounding box center [856, 160] width 3 height 13
click at [811, 214] on link "Cancelar Cobrança" at bounding box center [786, 210] width 144 height 29
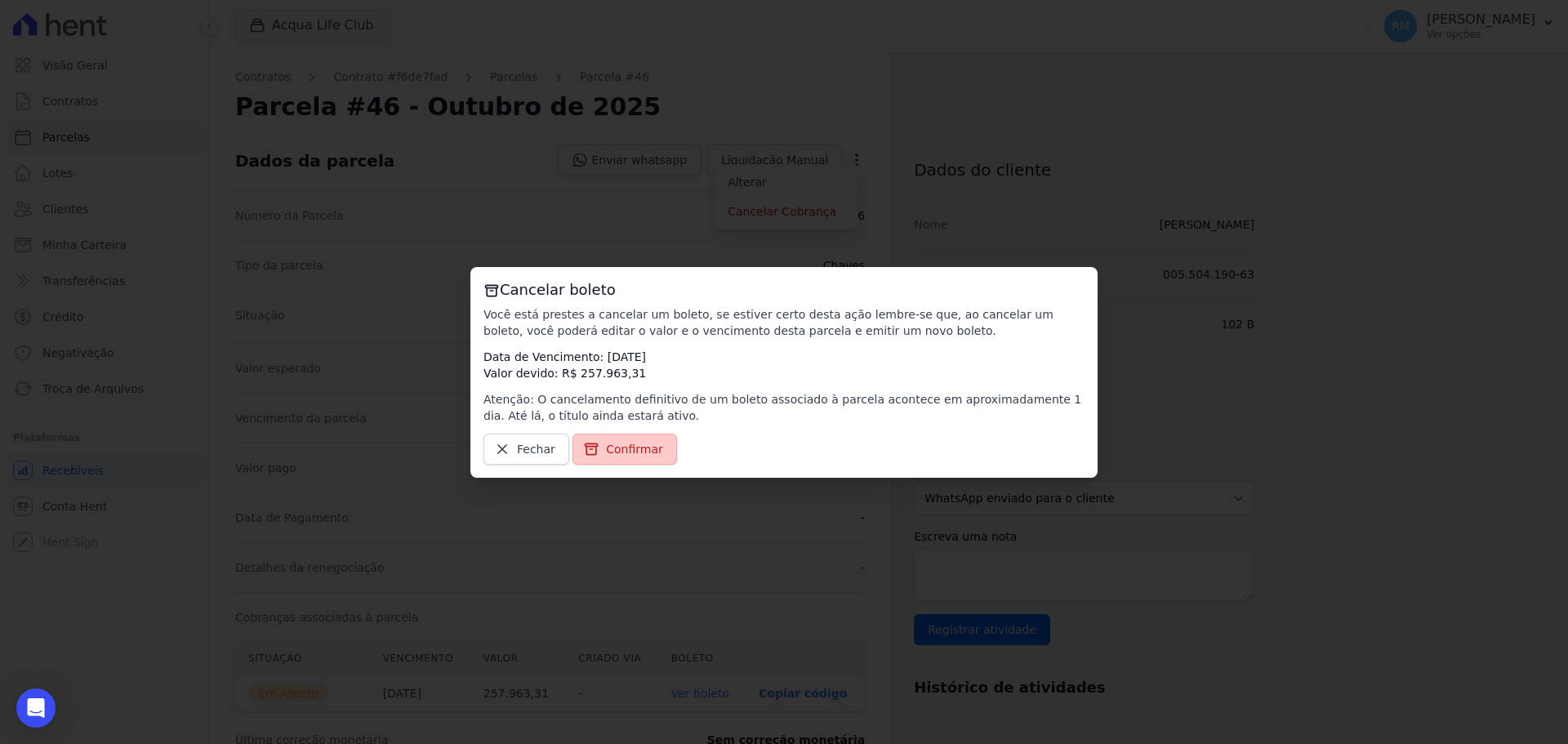
click at [643, 458] on link "Confirmar" at bounding box center [624, 449] width 105 height 31
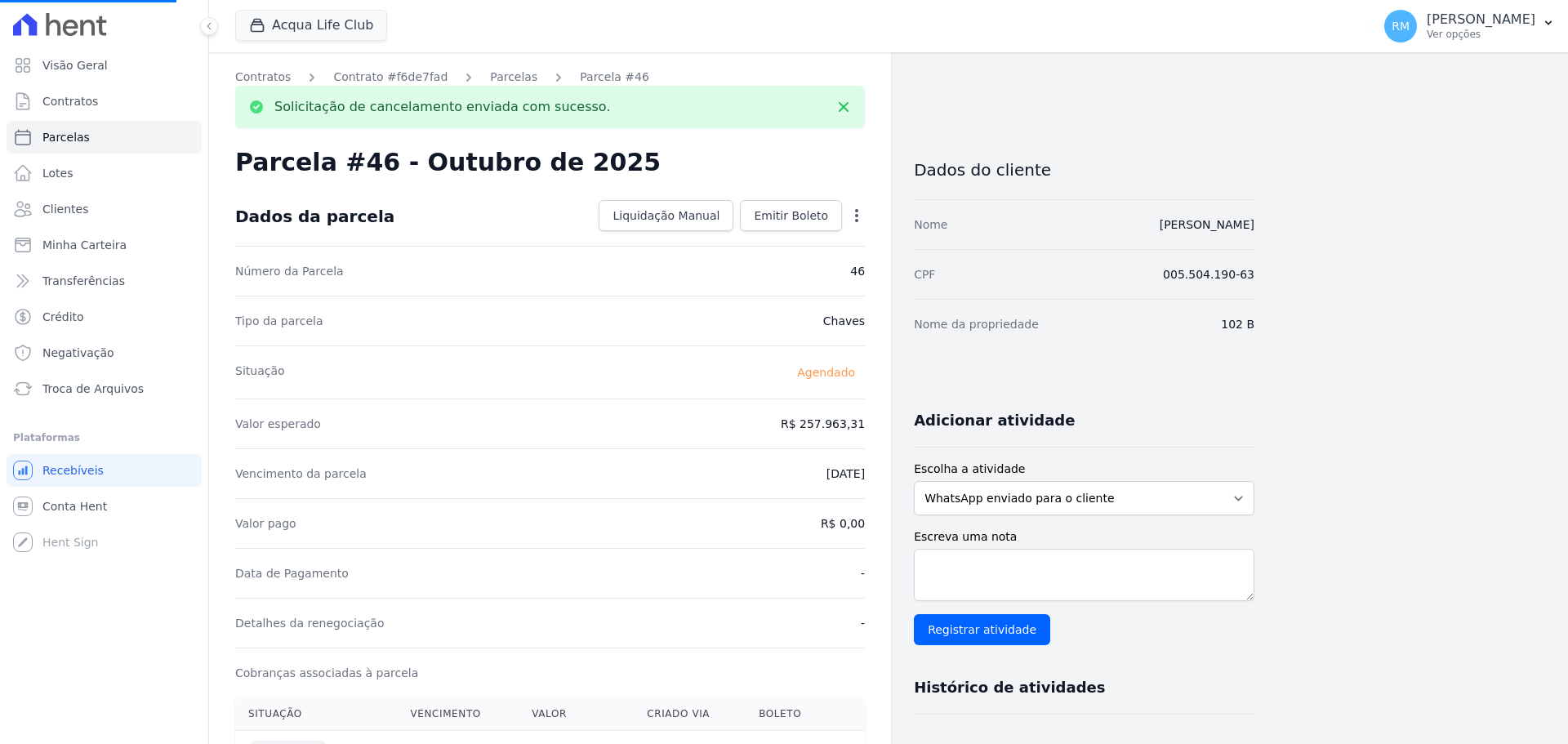
select select
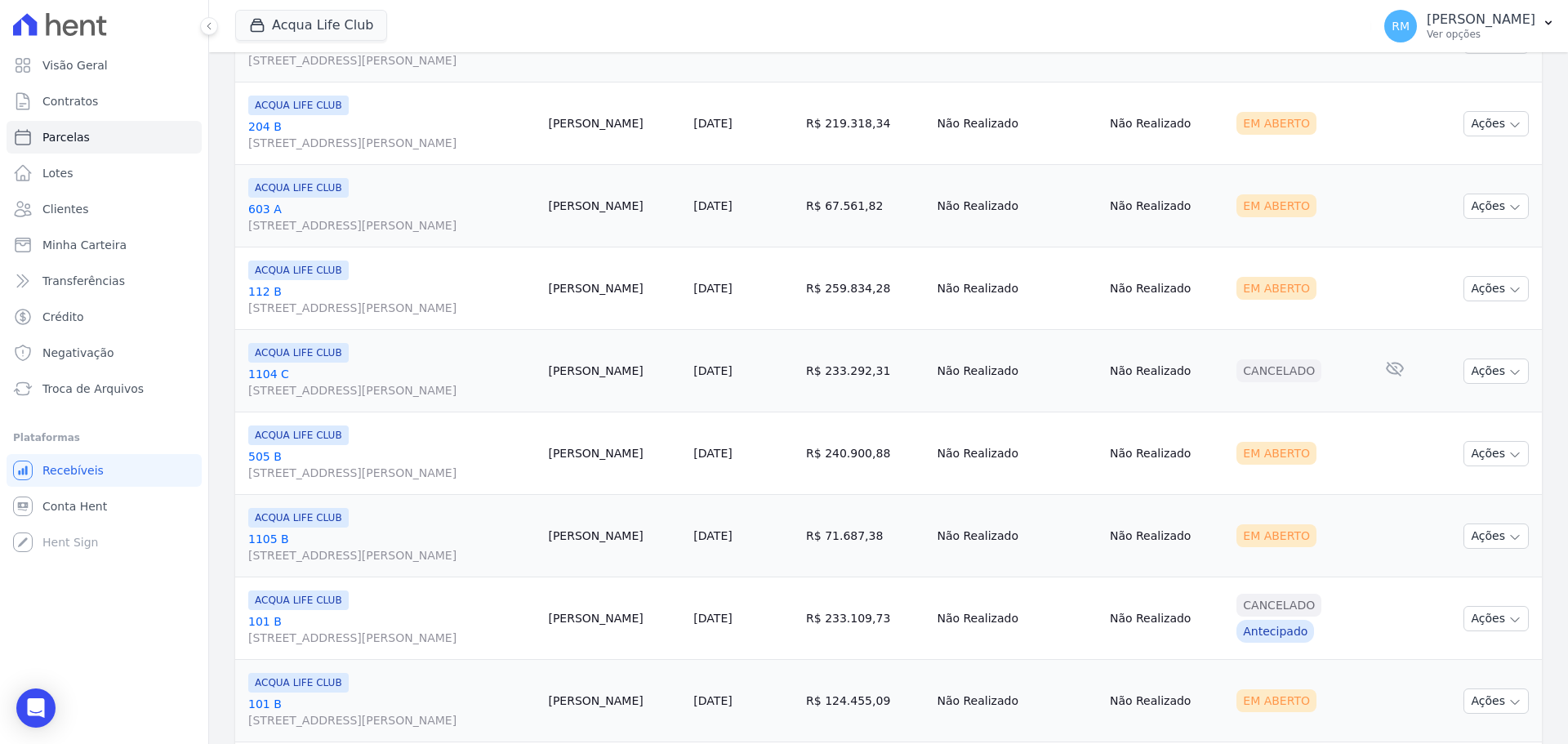
scroll to position [161, 0]
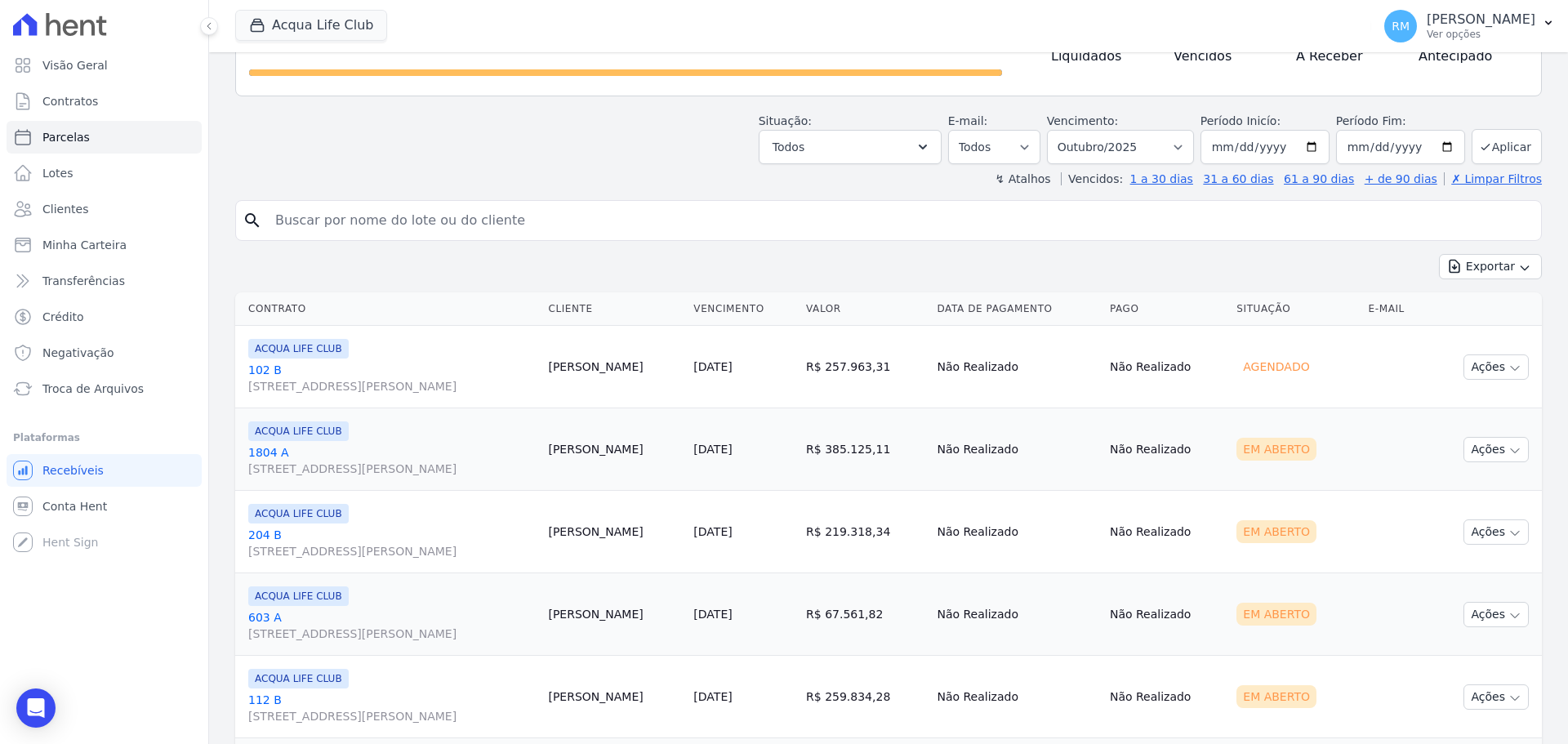
click at [462, 463] on span "[STREET_ADDRESS][PERSON_NAME]" at bounding box center [391, 469] width 286 height 16
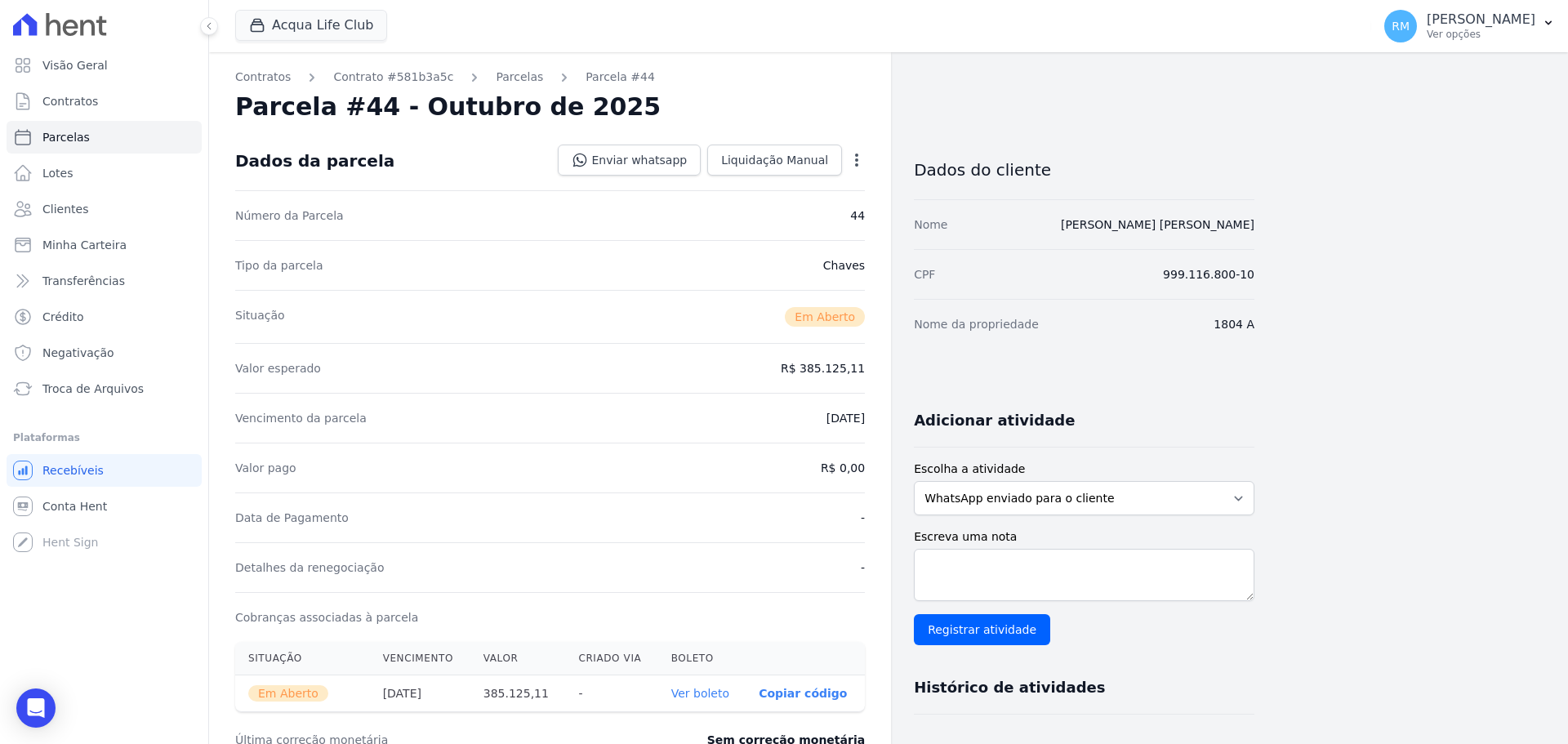
click at [855, 156] on icon "button" at bounding box center [856, 160] width 16 height 16
click at [805, 212] on link "Cancelar Cobrança" at bounding box center [786, 210] width 144 height 29
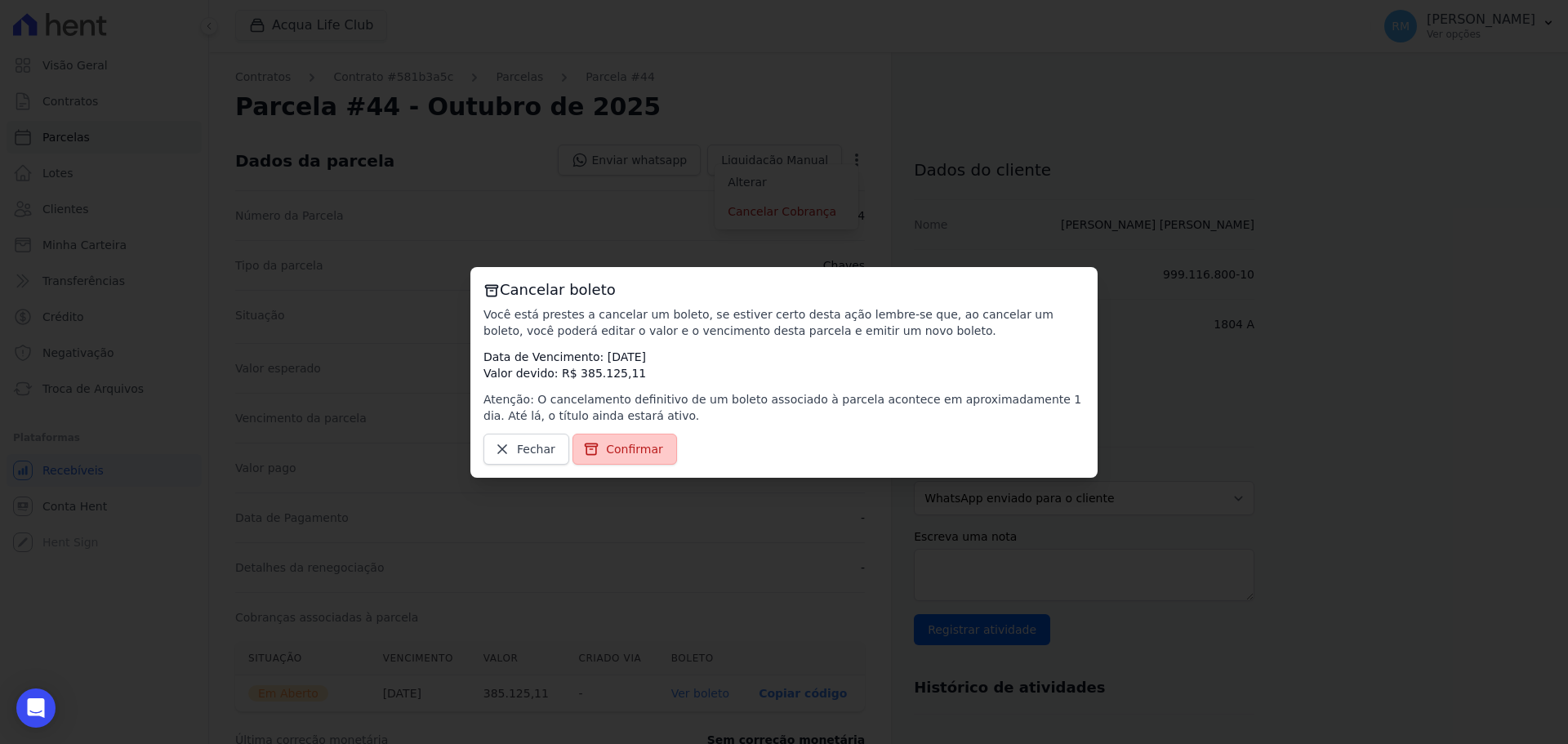
click at [633, 456] on span "Confirmar" at bounding box center [634, 449] width 57 height 16
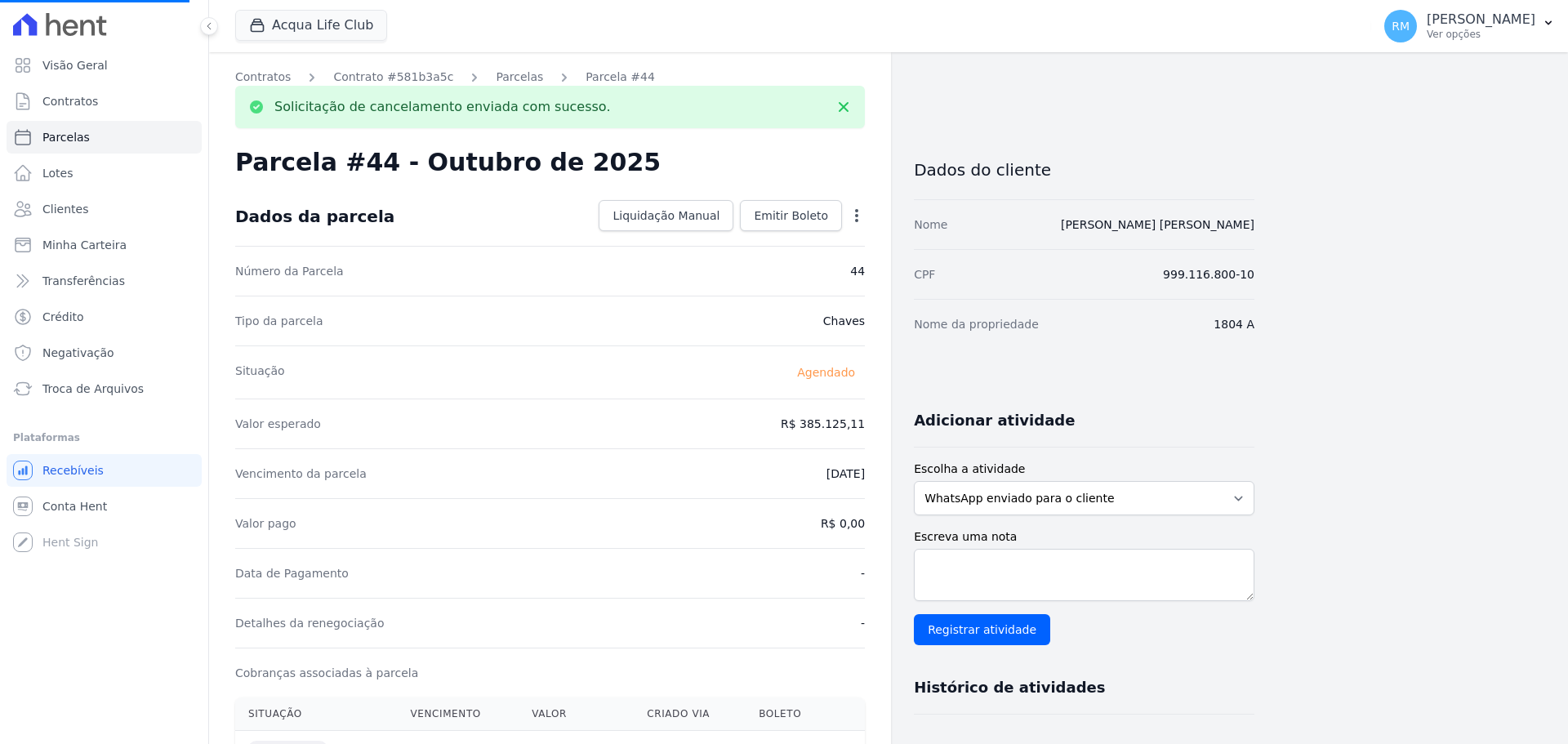
select select
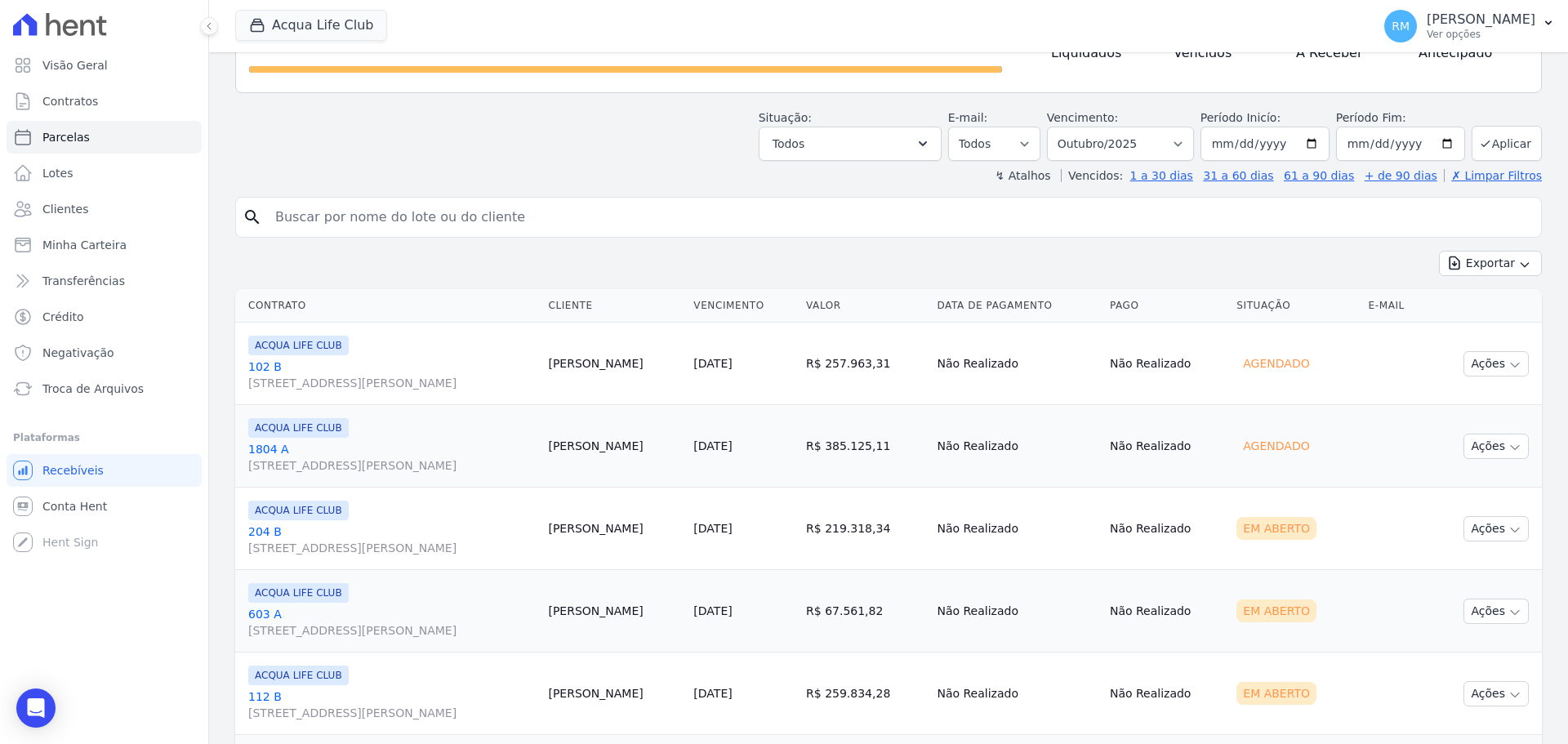
scroll to position [327, 0]
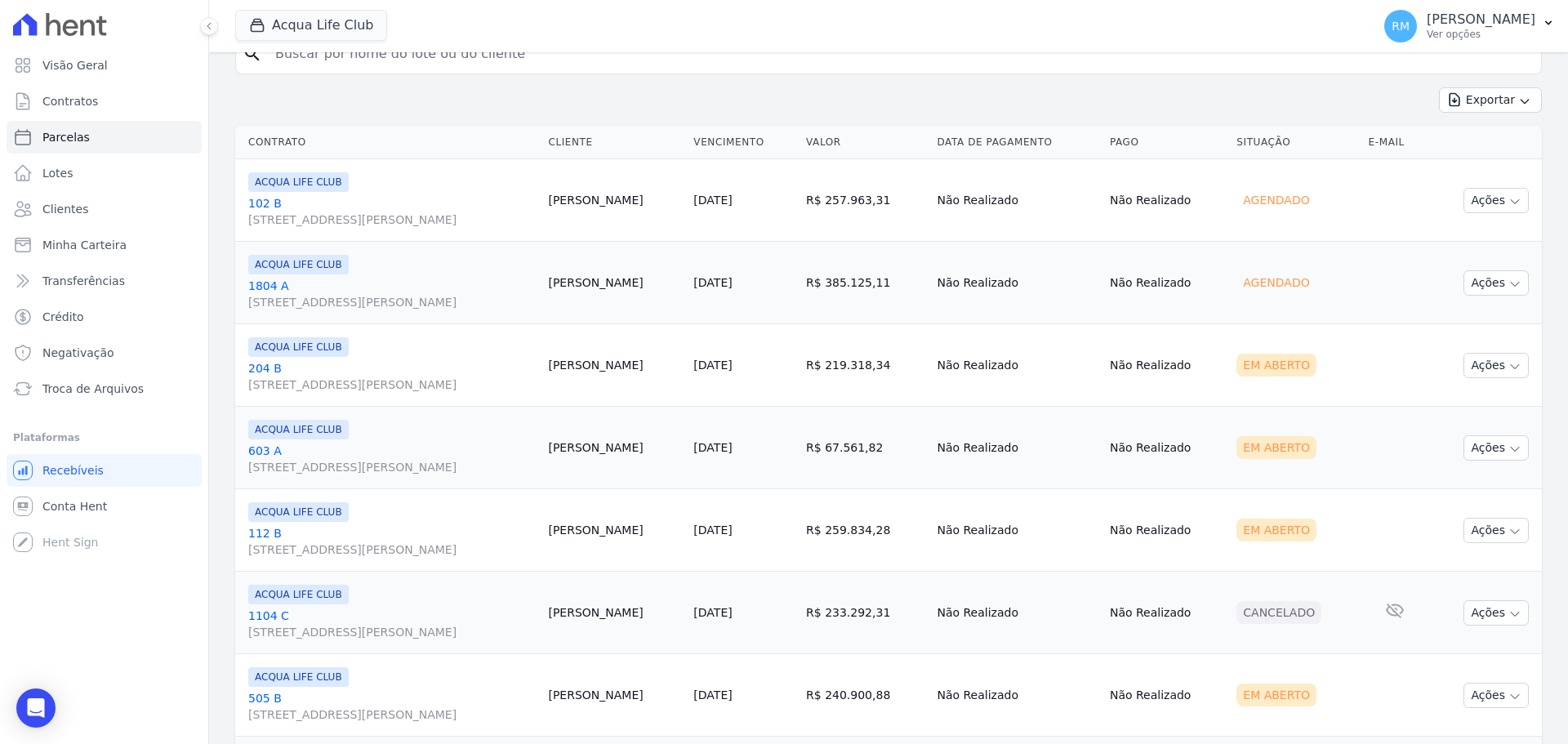
click at [571, 373] on td "[PERSON_NAME]" at bounding box center [614, 365] width 146 height 83
click at [400, 366] on link "[GEOGRAPHIC_DATA][STREET_ADDRESS][PERSON_NAME]" at bounding box center [391, 376] width 286 height 33
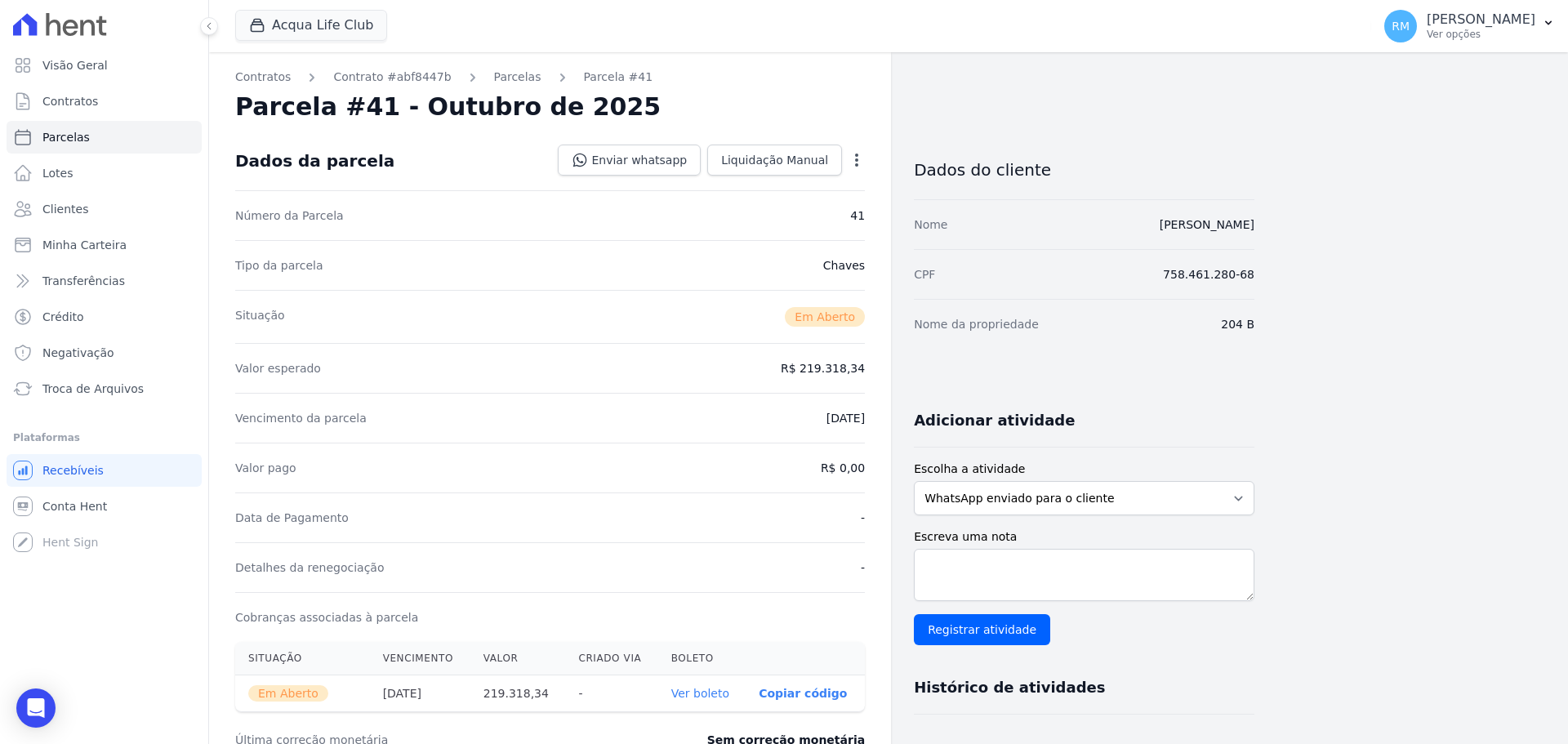
click at [856, 160] on icon "button" at bounding box center [856, 160] width 3 height 13
click at [794, 211] on link "Cancelar Cobrança" at bounding box center [786, 210] width 144 height 29
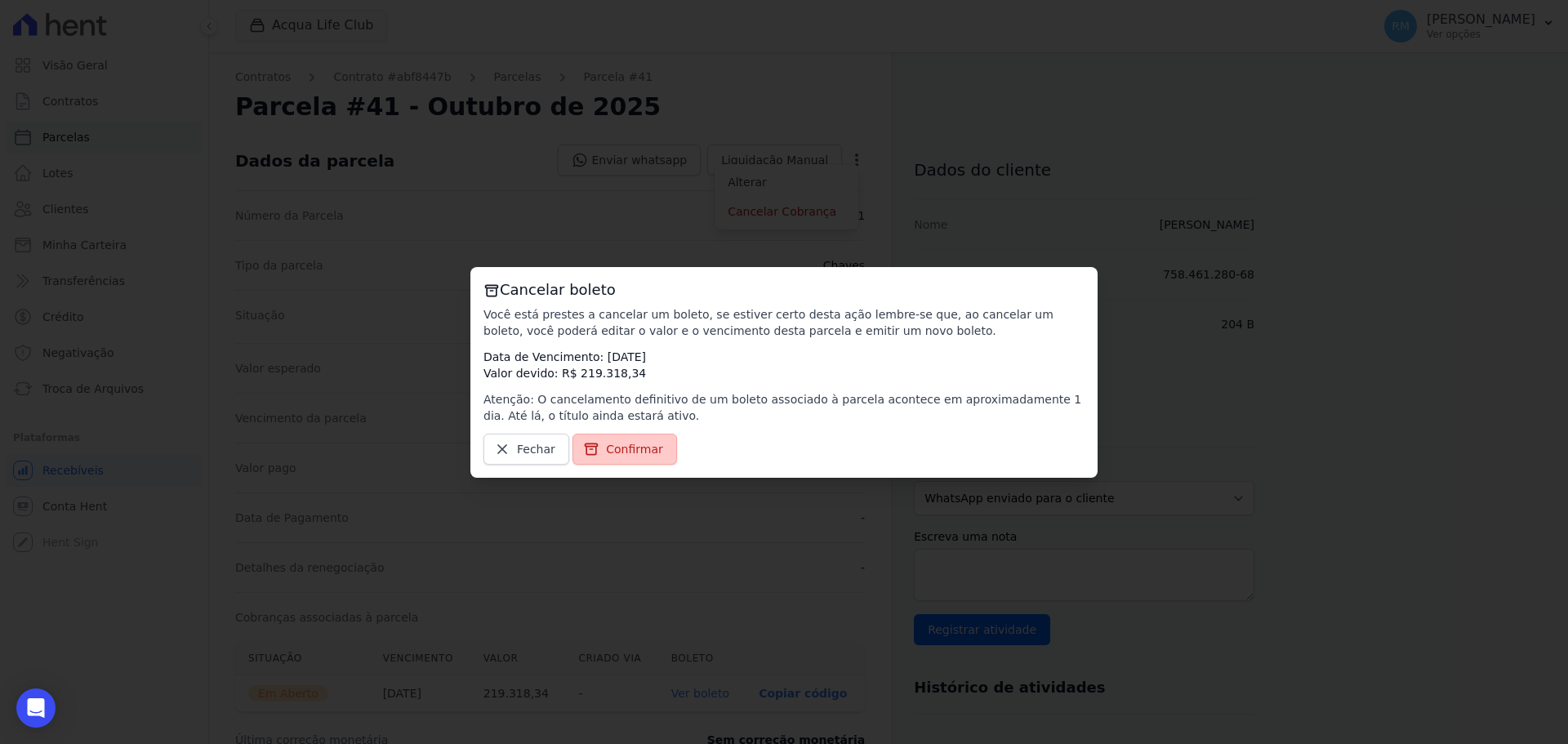
click at [625, 445] on span "Confirmar" at bounding box center [634, 449] width 57 height 16
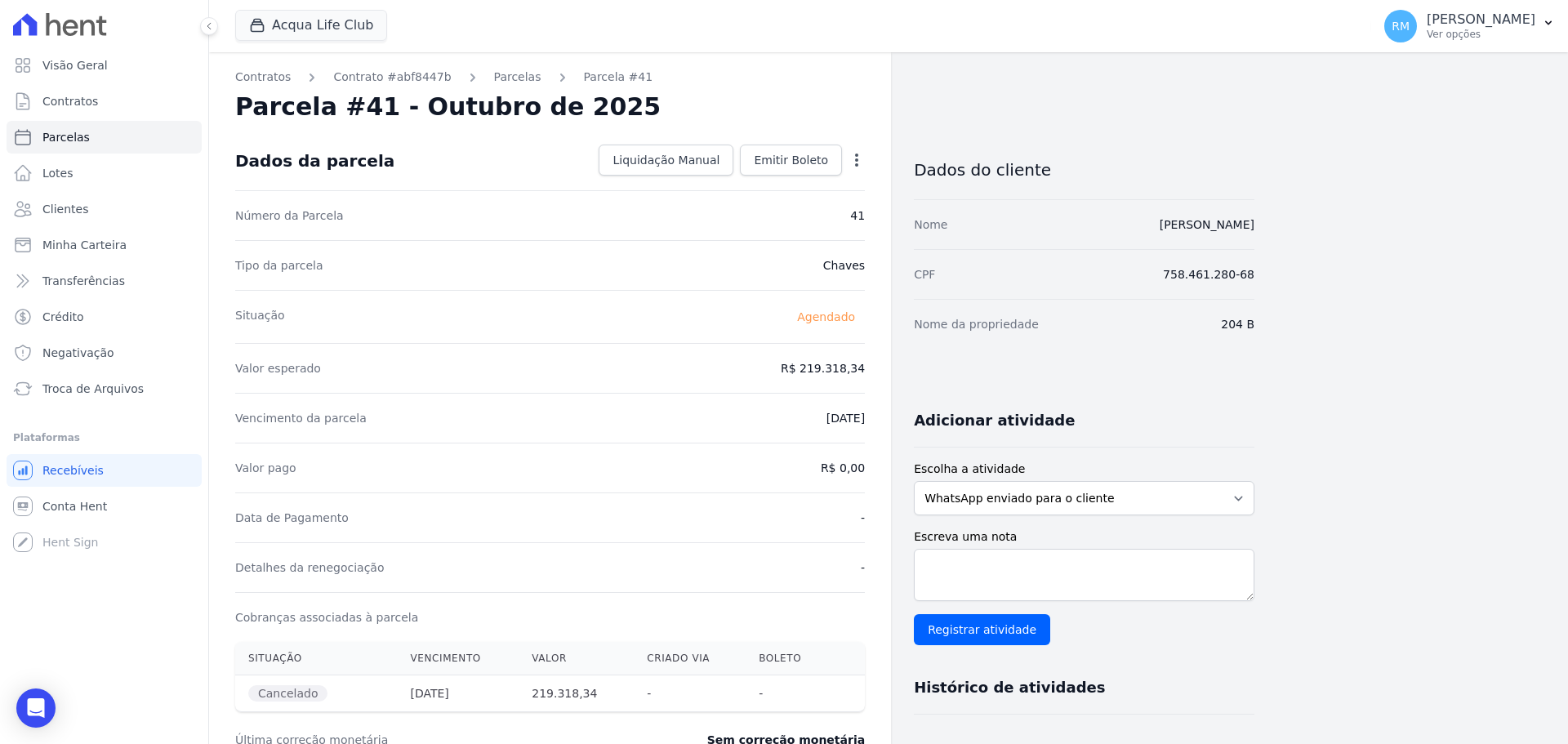
drag, startPoint x: 855, startPoint y: 170, endPoint x: 858, endPoint y: 161, distance: 9.5
click at [855, 168] on div "Open options" at bounding box center [856, 162] width 16 height 20
click at [858, 158] on icon "button" at bounding box center [856, 160] width 16 height 16
select select
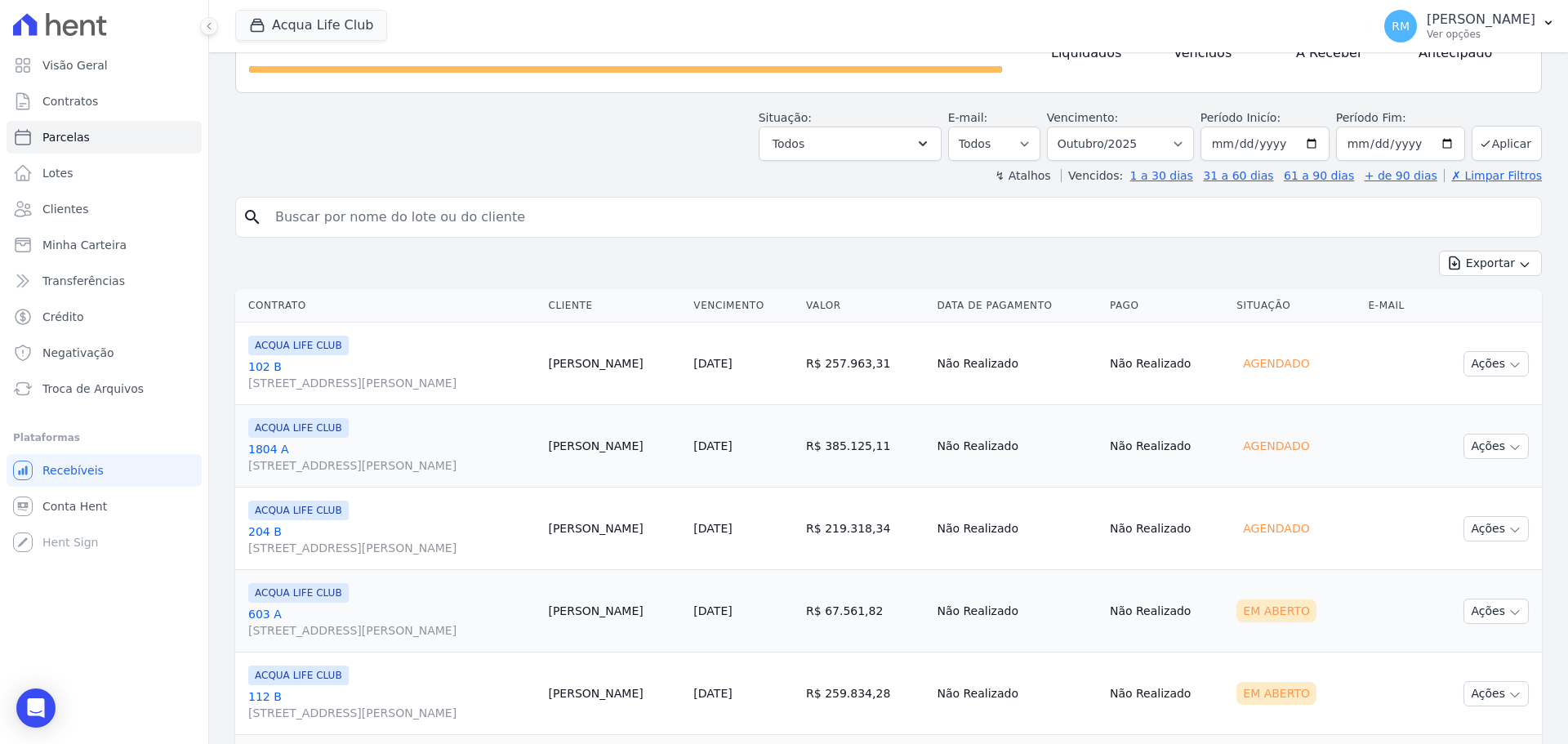
scroll to position [245, 0]
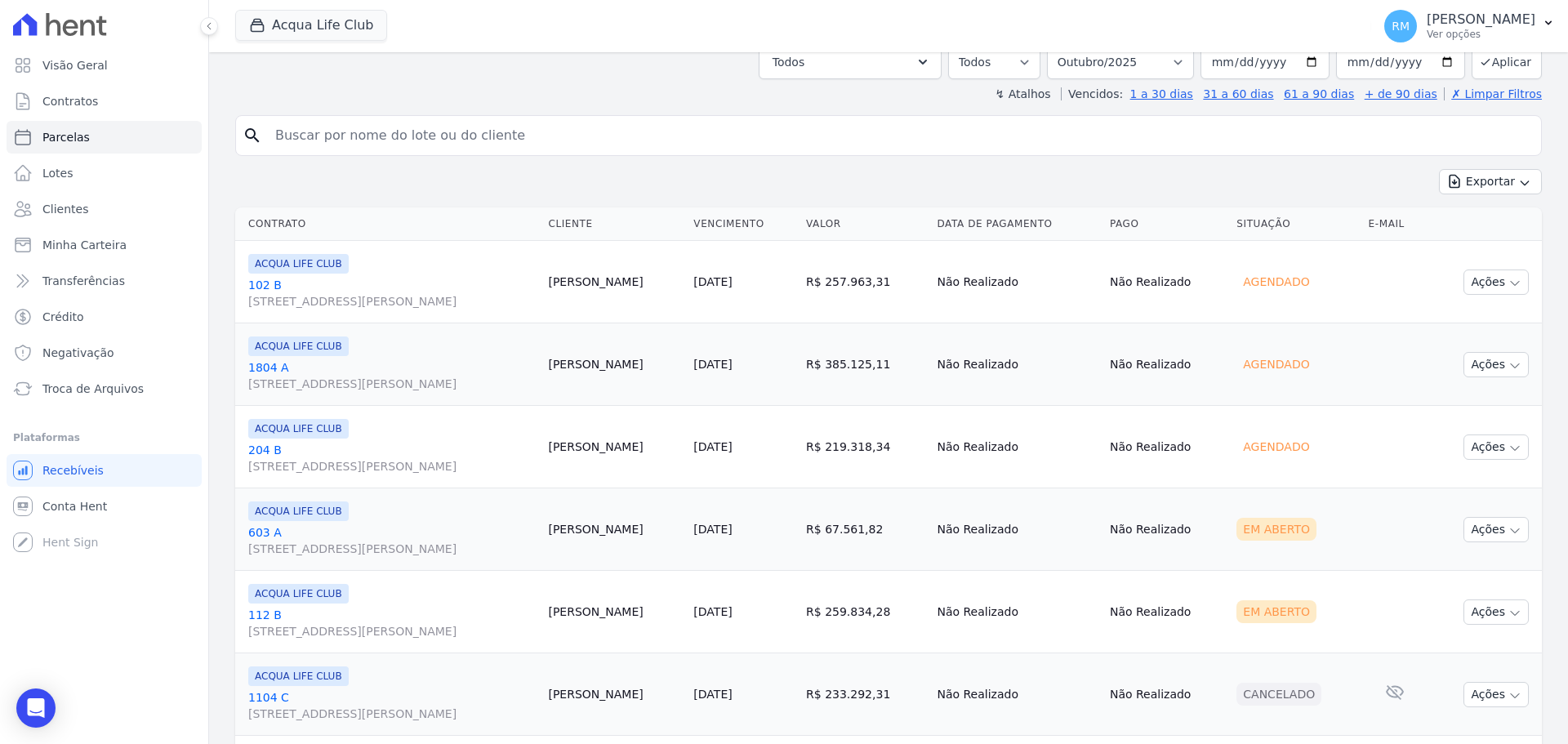
click at [585, 533] on td "[PERSON_NAME]" at bounding box center [614, 530] width 146 height 83
click at [534, 535] on link "603 A [STREET_ADDRESS][PERSON_NAME]" at bounding box center [391, 541] width 286 height 33
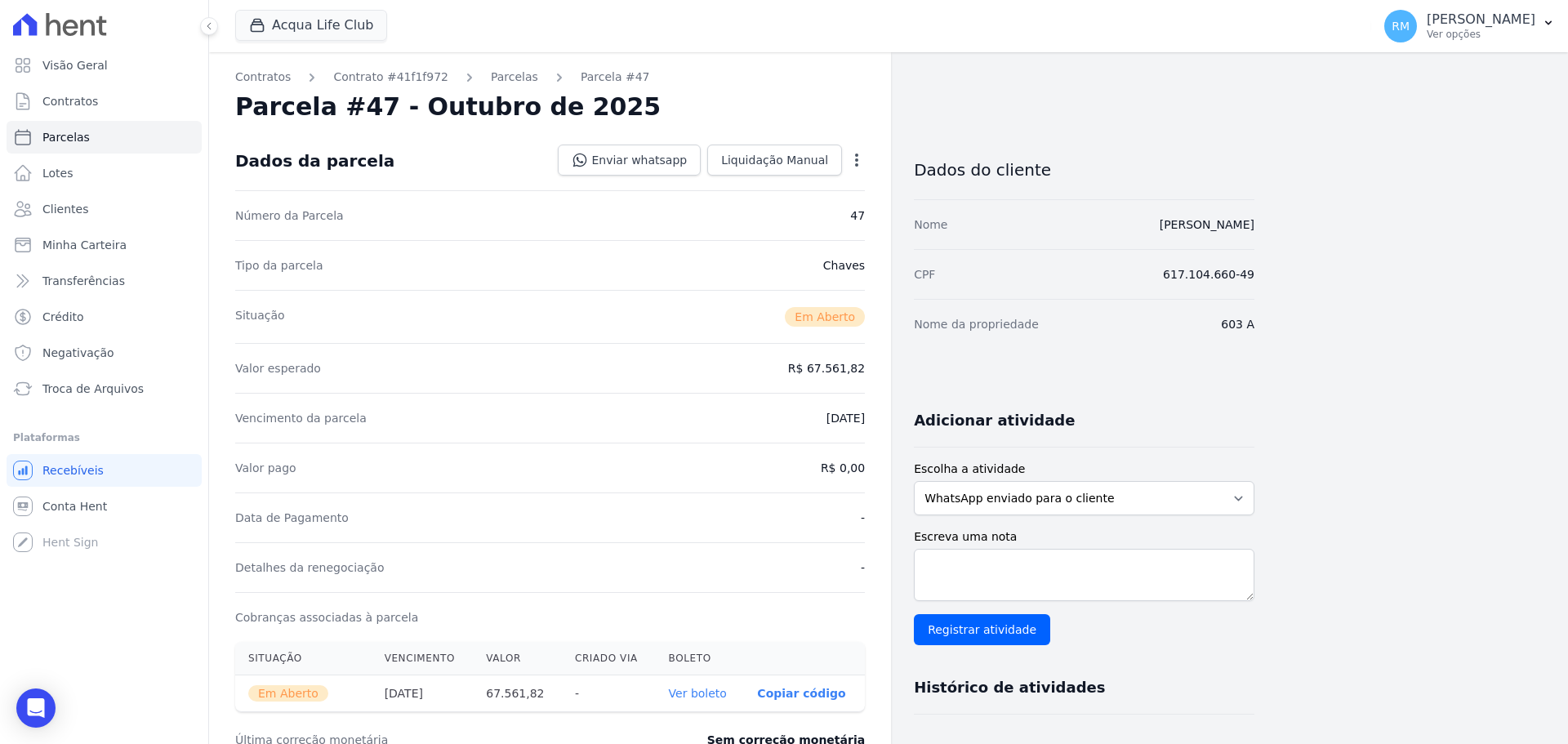
click at [863, 164] on icon "button" at bounding box center [856, 160] width 16 height 16
click at [814, 212] on link "Cancelar Cobrança" at bounding box center [786, 210] width 144 height 29
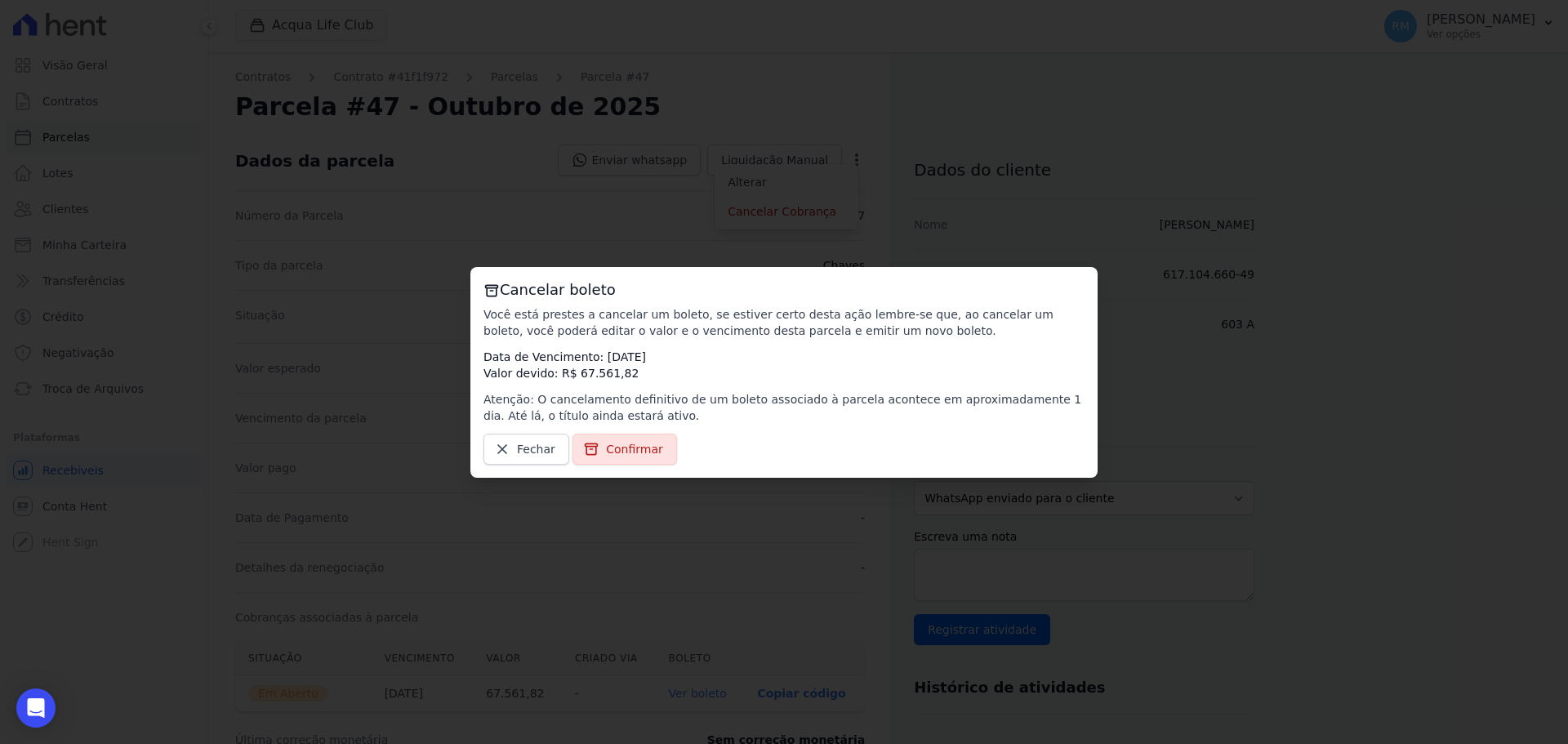
click at [620, 456] on span "Confirmar" at bounding box center [634, 449] width 57 height 16
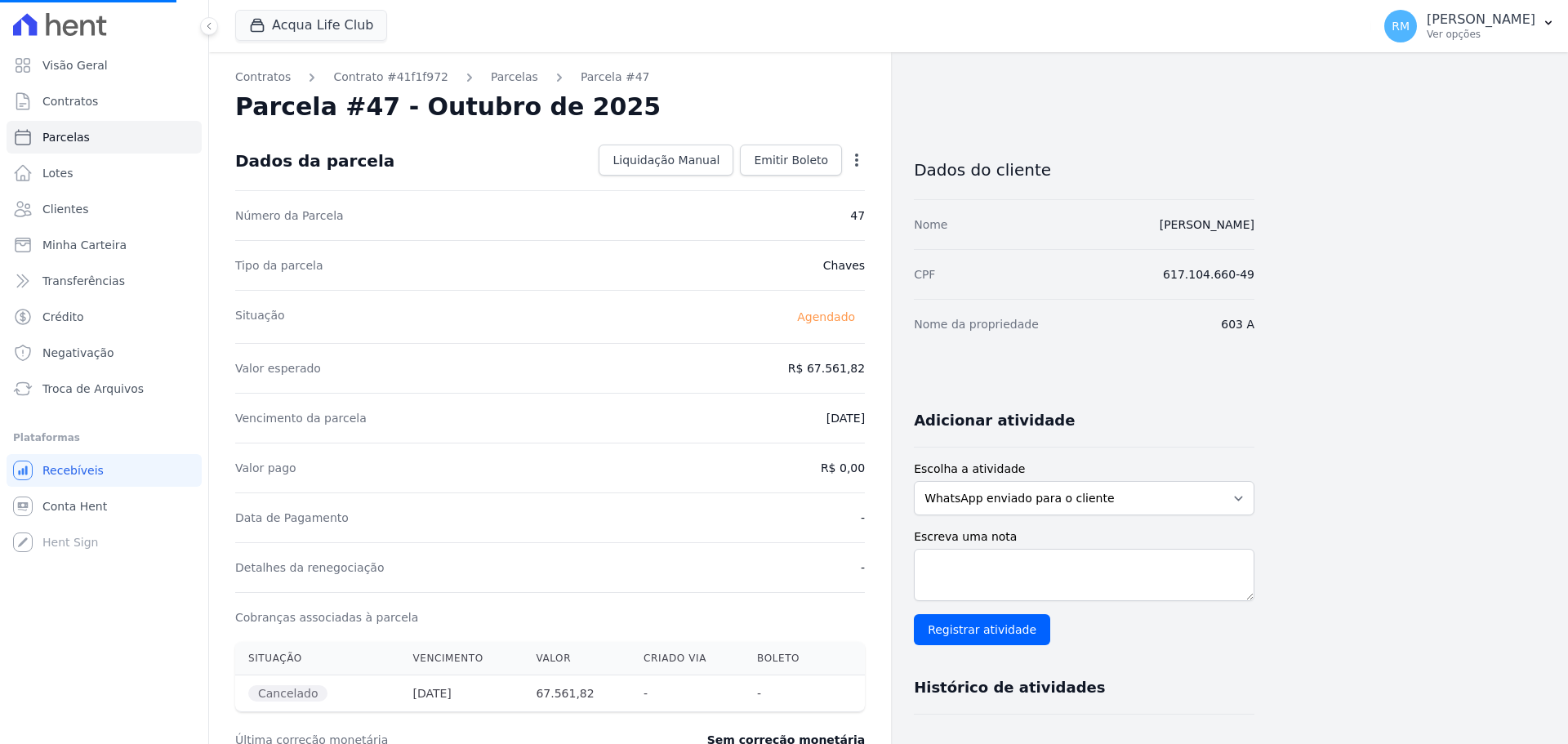
select select
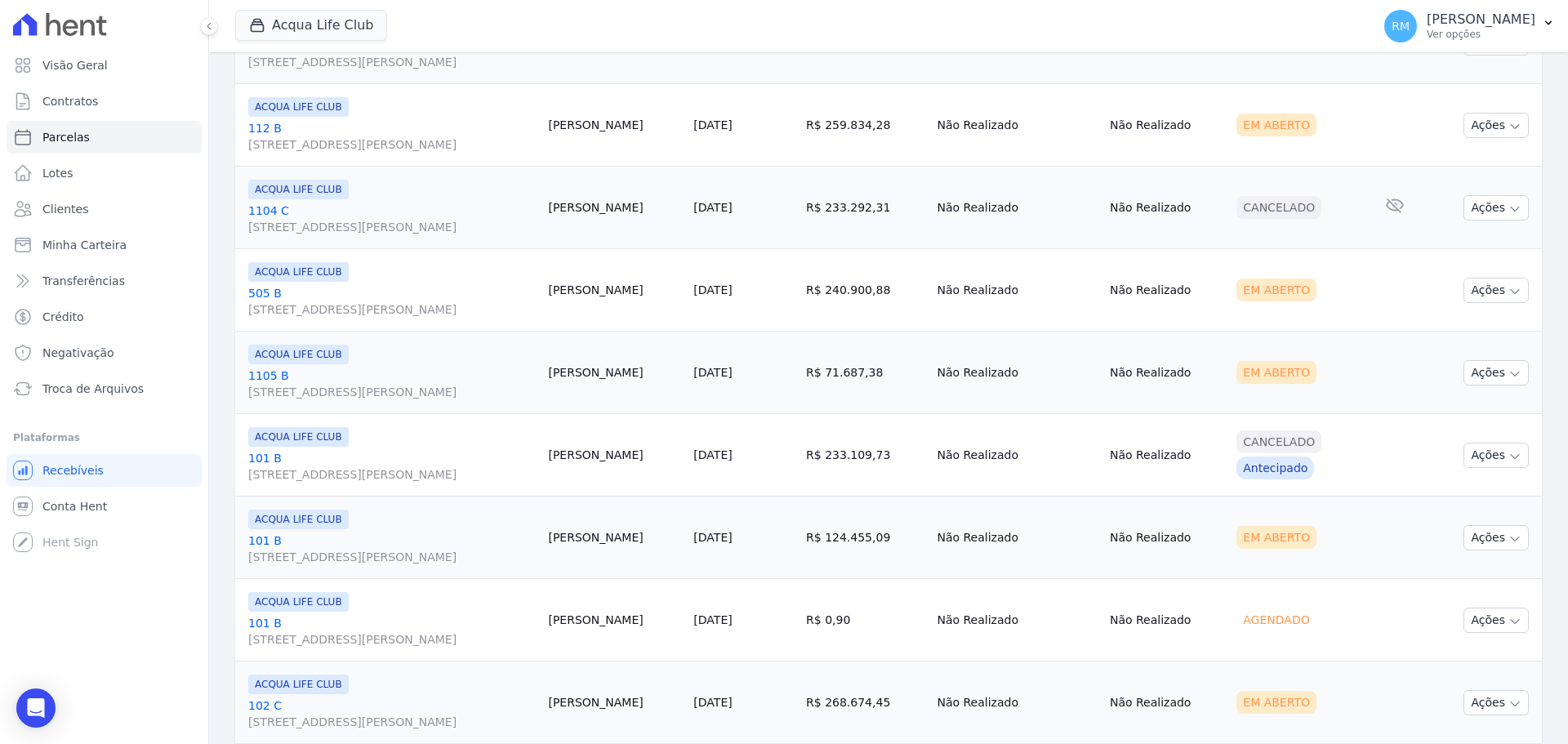
scroll to position [405, 0]
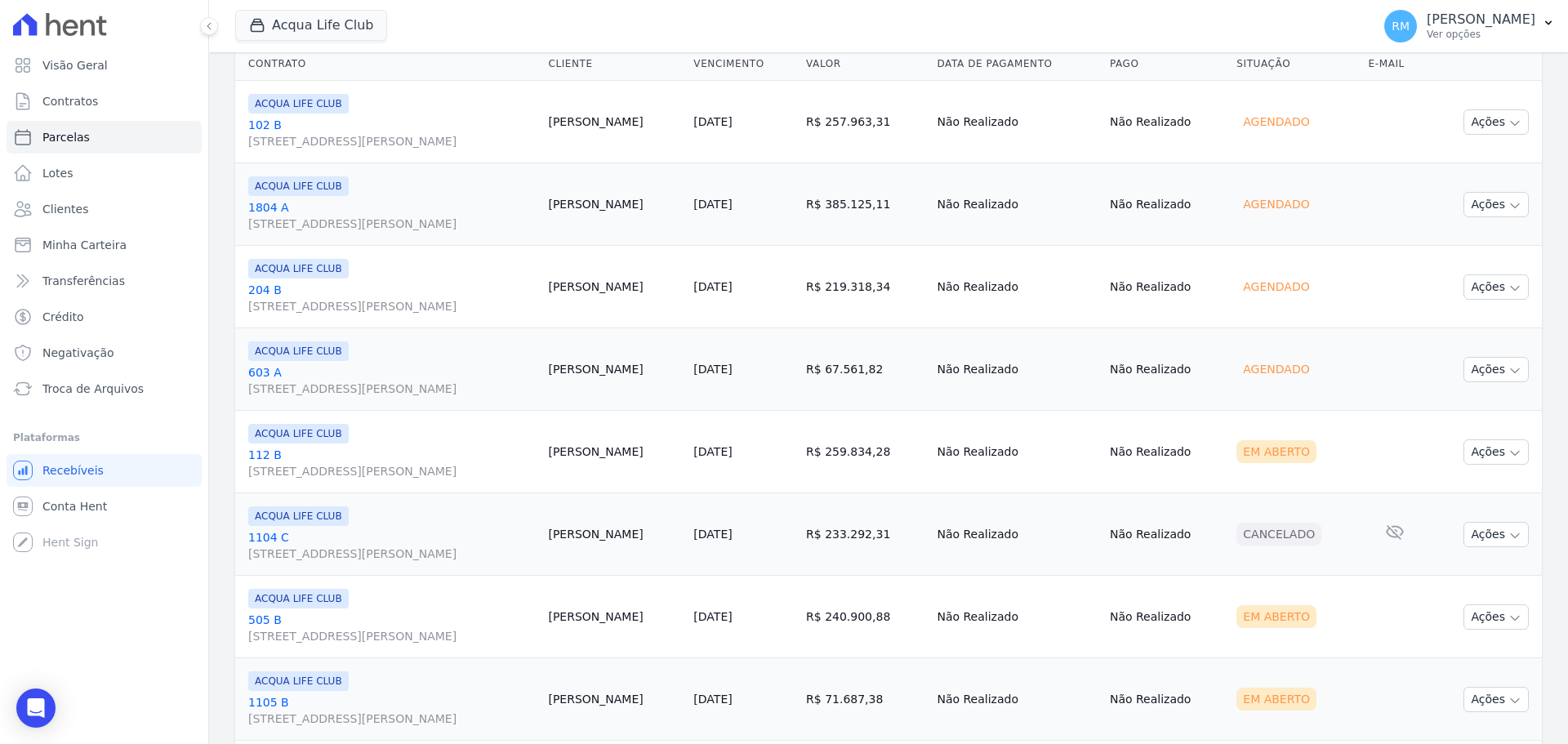
click at [564, 465] on td "[PERSON_NAME]" at bounding box center [614, 452] width 146 height 83
click at [559, 455] on td "[PERSON_NAME]" at bounding box center [614, 452] width 146 height 83
drag, startPoint x: 374, startPoint y: 445, endPoint x: 375, endPoint y: 455, distance: 10.0
click at [377, 448] on div "ACQUA LIFE CLUB [GEOGRAPHIC_DATA][STREET_ADDRESS][PERSON_NAME]" at bounding box center [391, 452] width 286 height 56
click at [368, 459] on link "[GEOGRAPHIC_DATA][STREET_ADDRESS][PERSON_NAME]" at bounding box center [391, 463] width 286 height 33
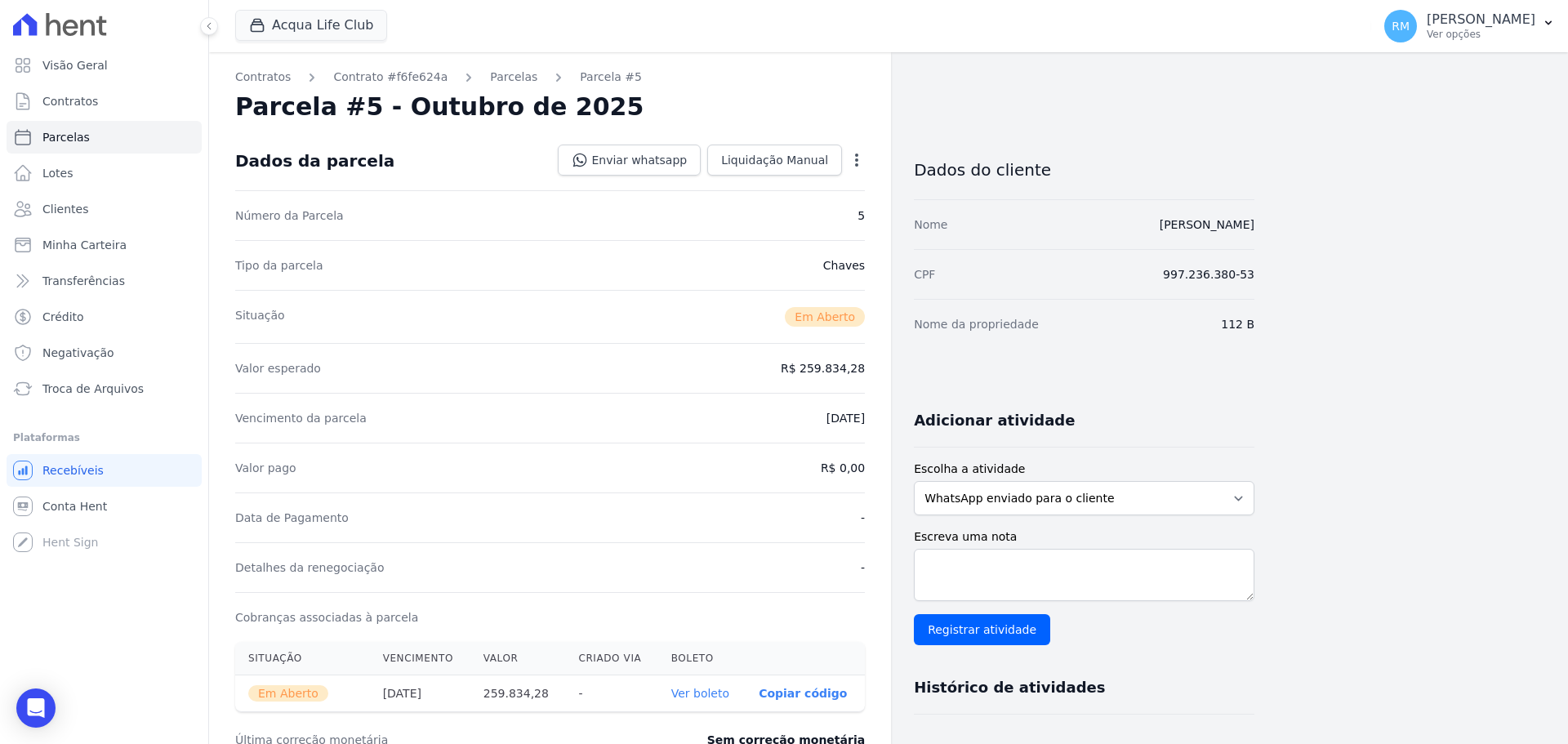
click at [855, 162] on icon "button" at bounding box center [856, 160] width 16 height 16
click at [837, 203] on link "Cancelar Cobrança" at bounding box center [786, 210] width 144 height 29
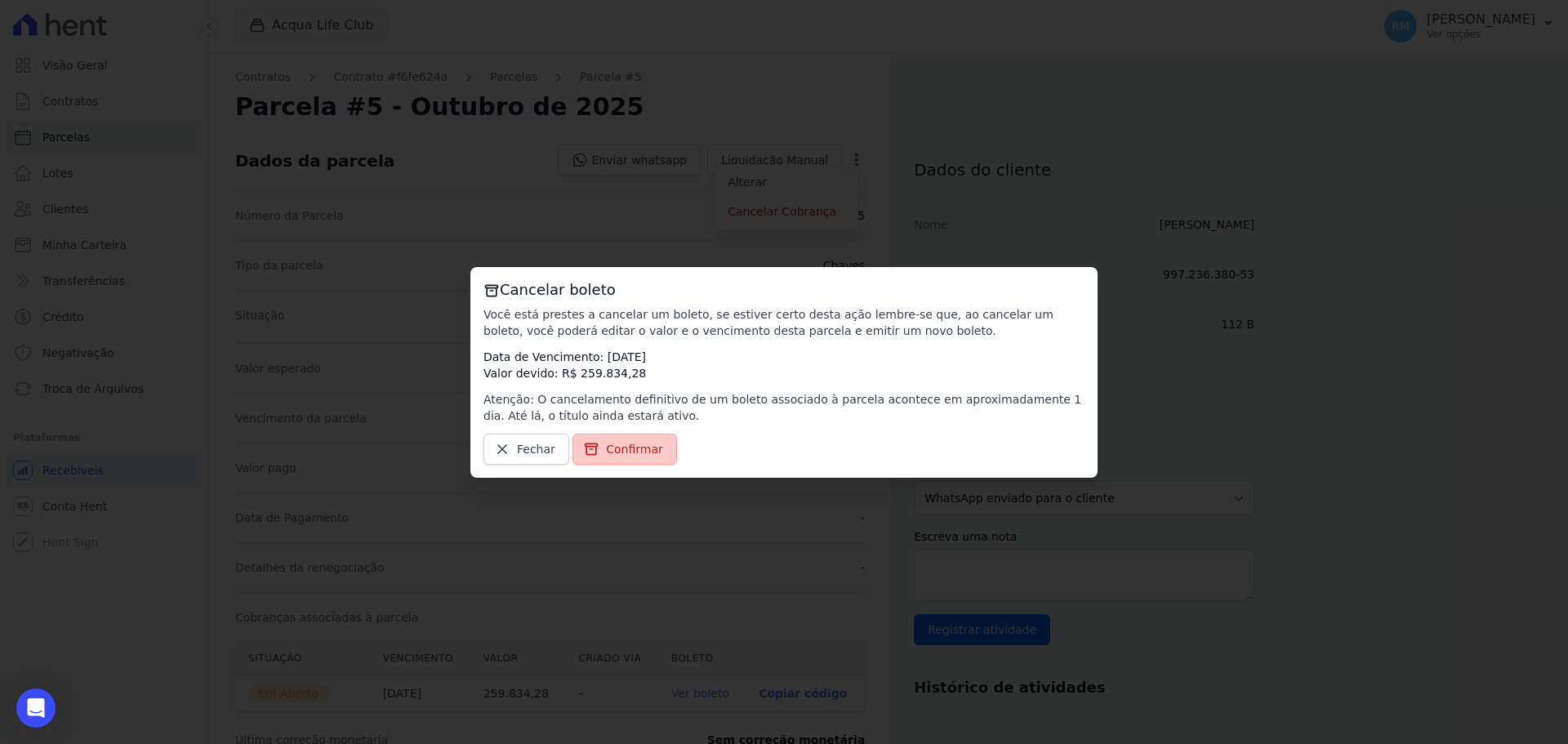
click at [614, 453] on span "Confirmar" at bounding box center [634, 449] width 57 height 16
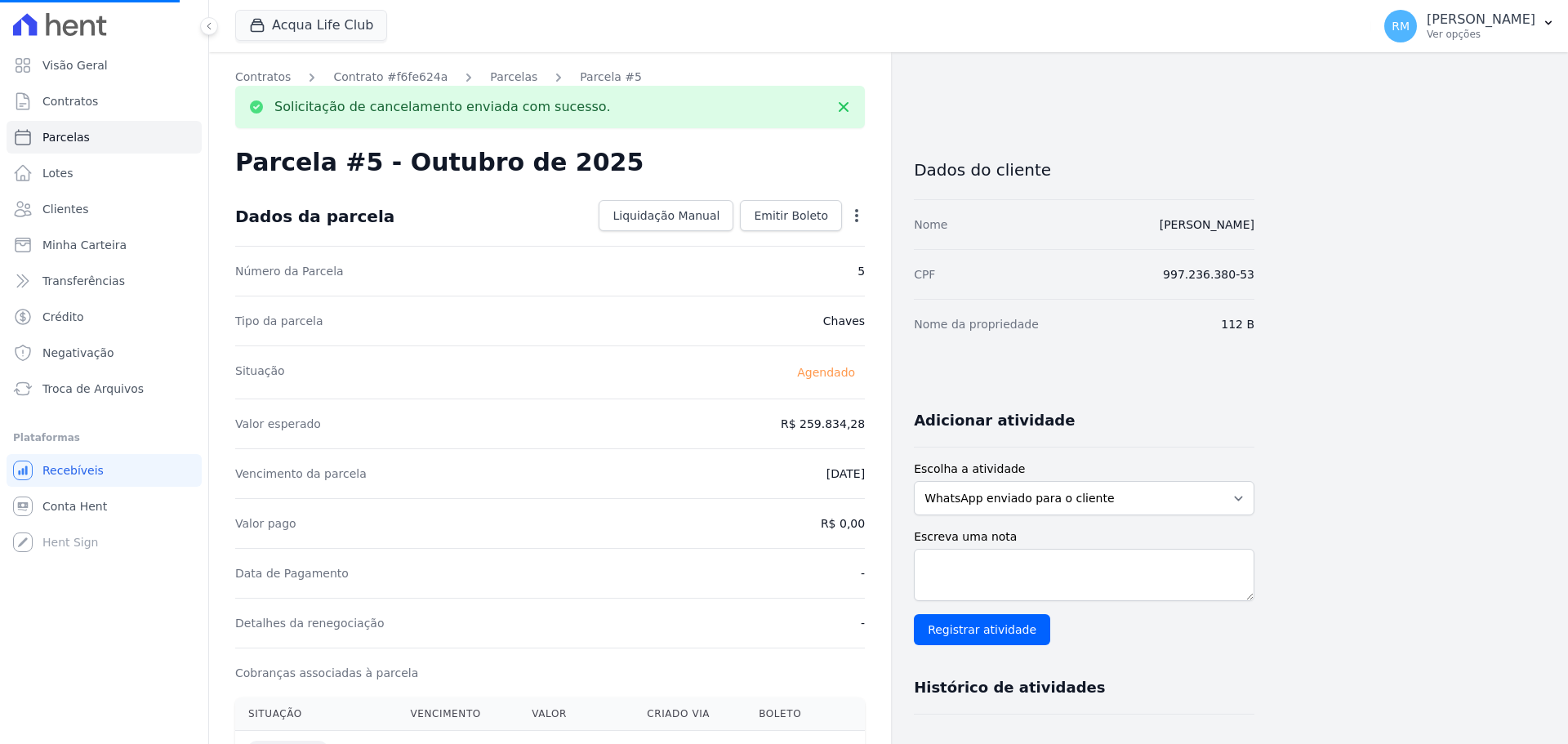
select select
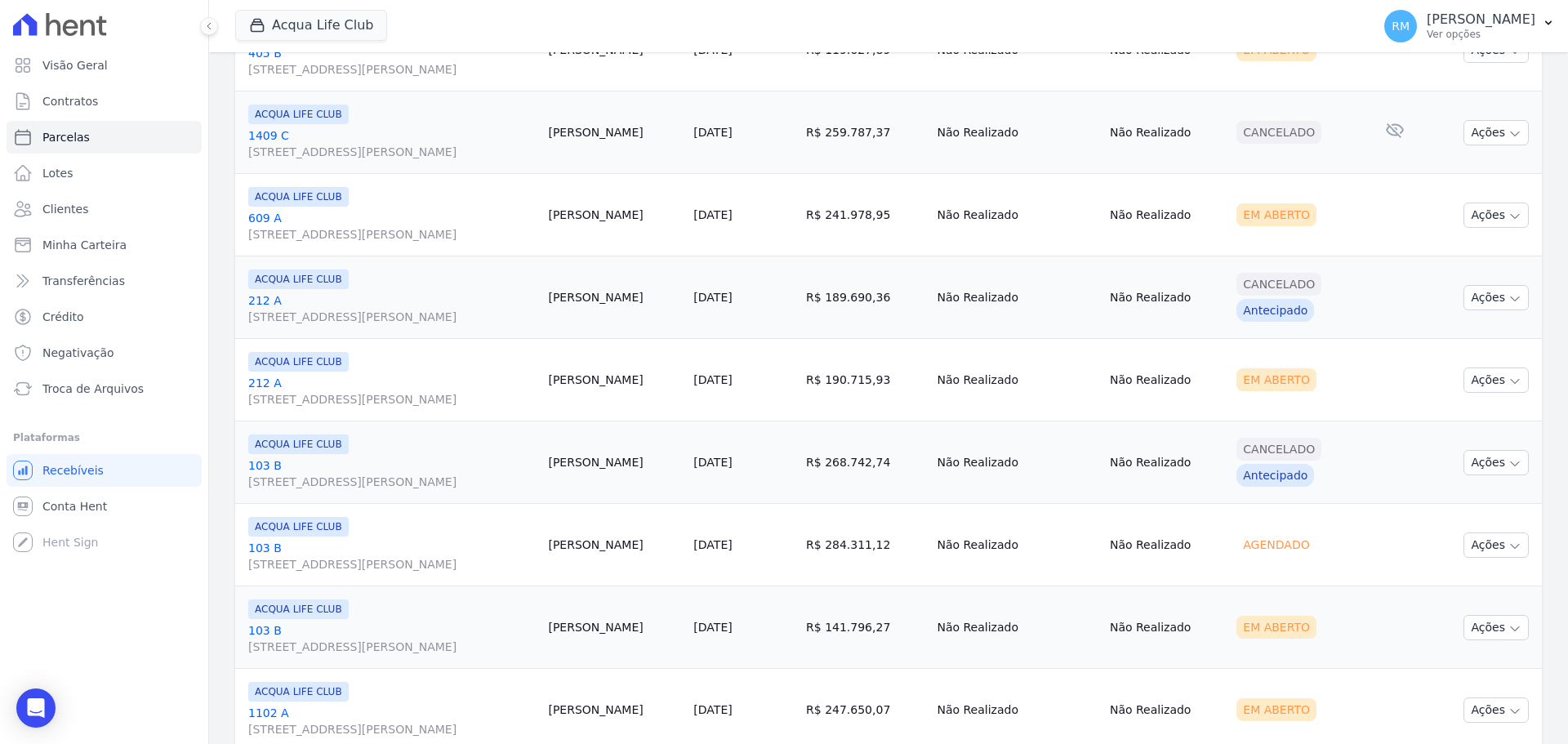
scroll to position [1876, 0]
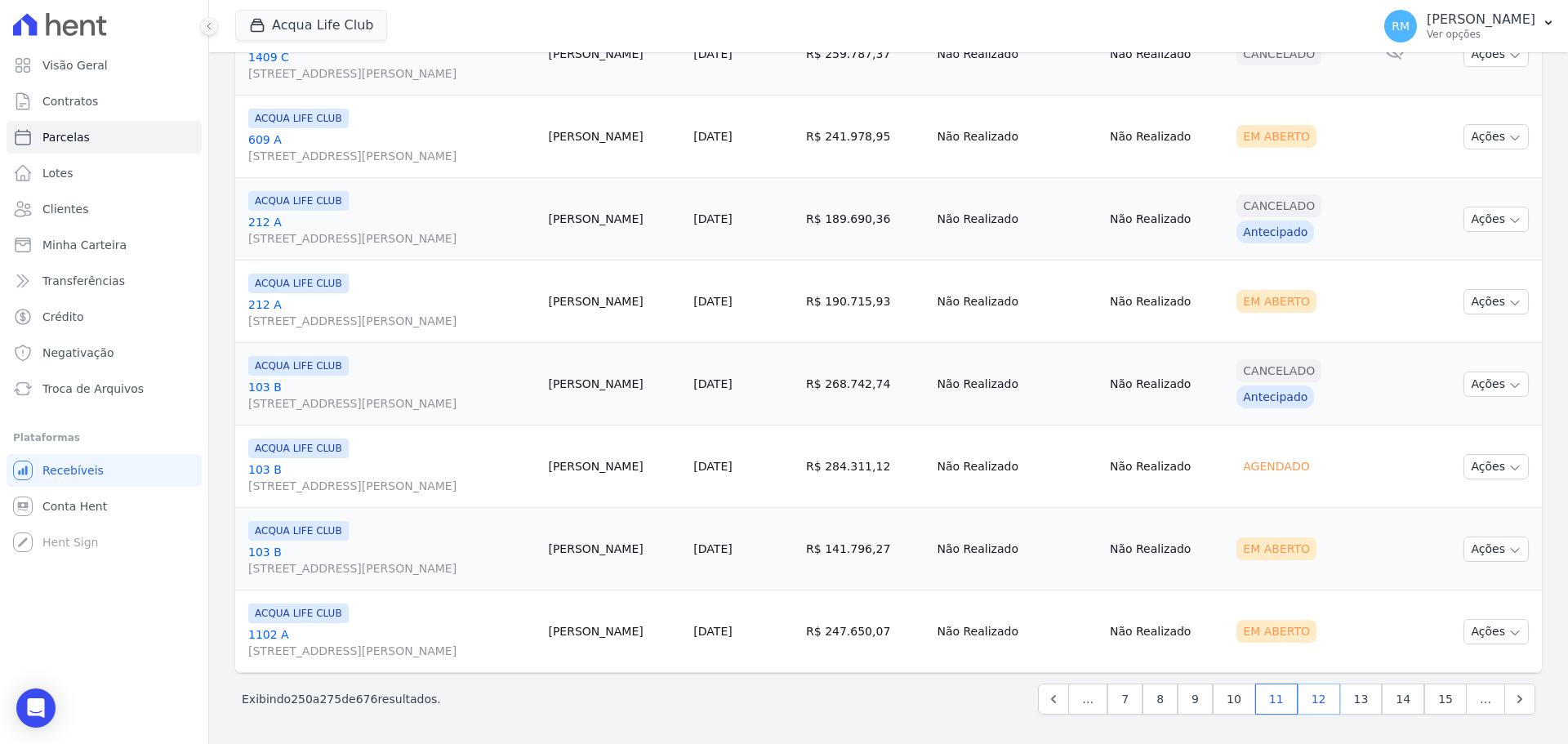
click at [1253, 566] on link "12" at bounding box center [1318, 699] width 43 height 31
select select
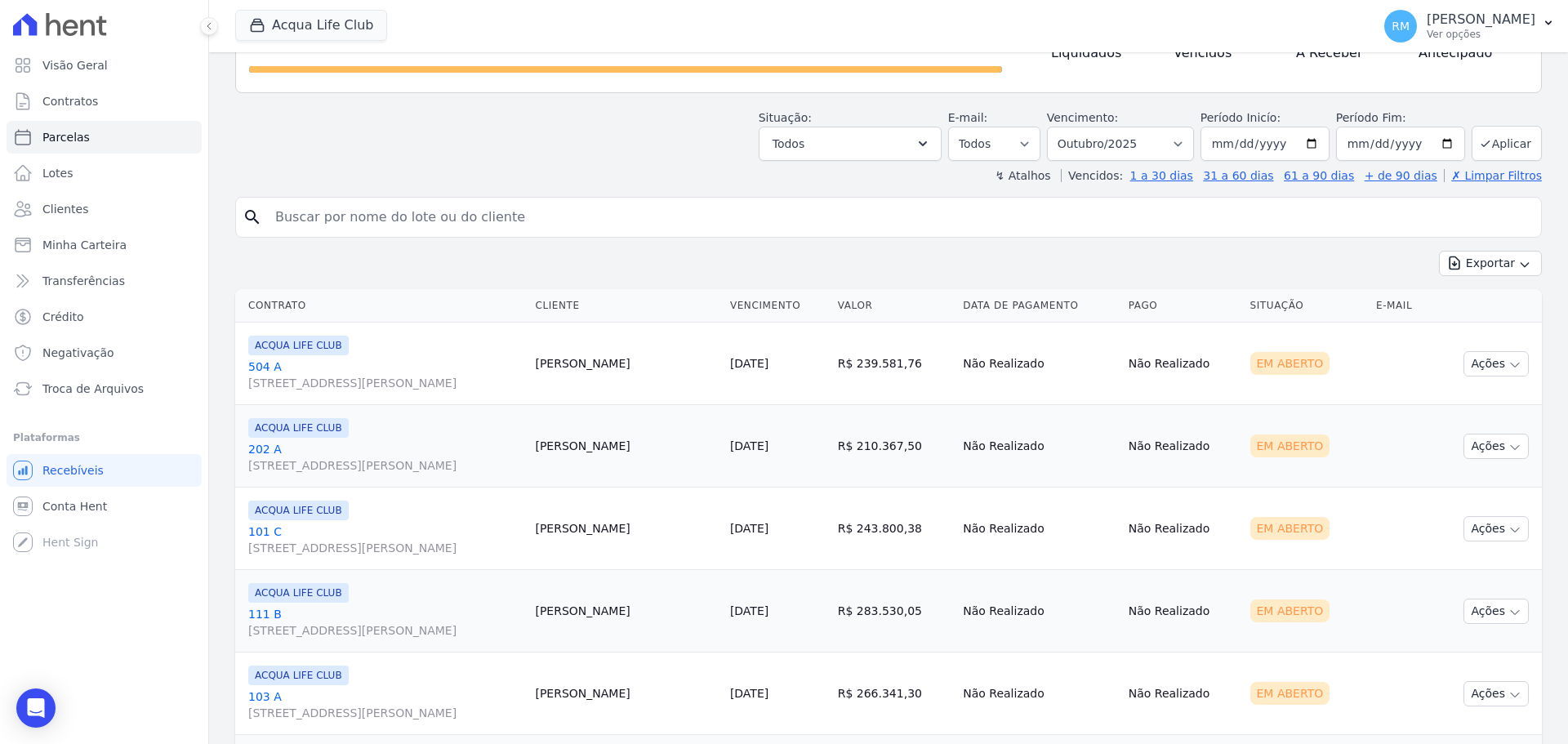
scroll to position [245, 0]
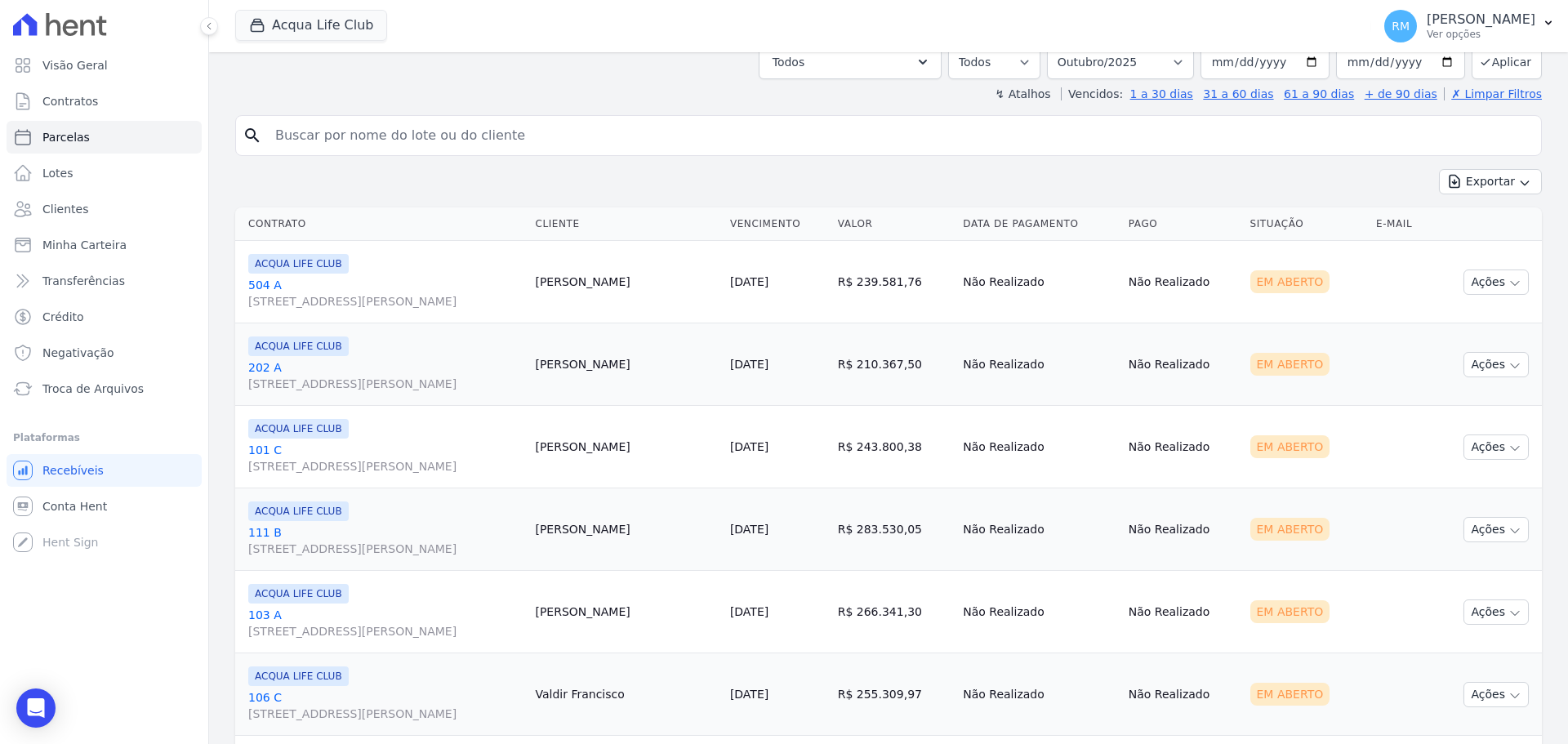
click at [380, 288] on link "504 A [STREET_ADDRESS][PERSON_NAME]" at bounding box center [385, 293] width 273 height 33
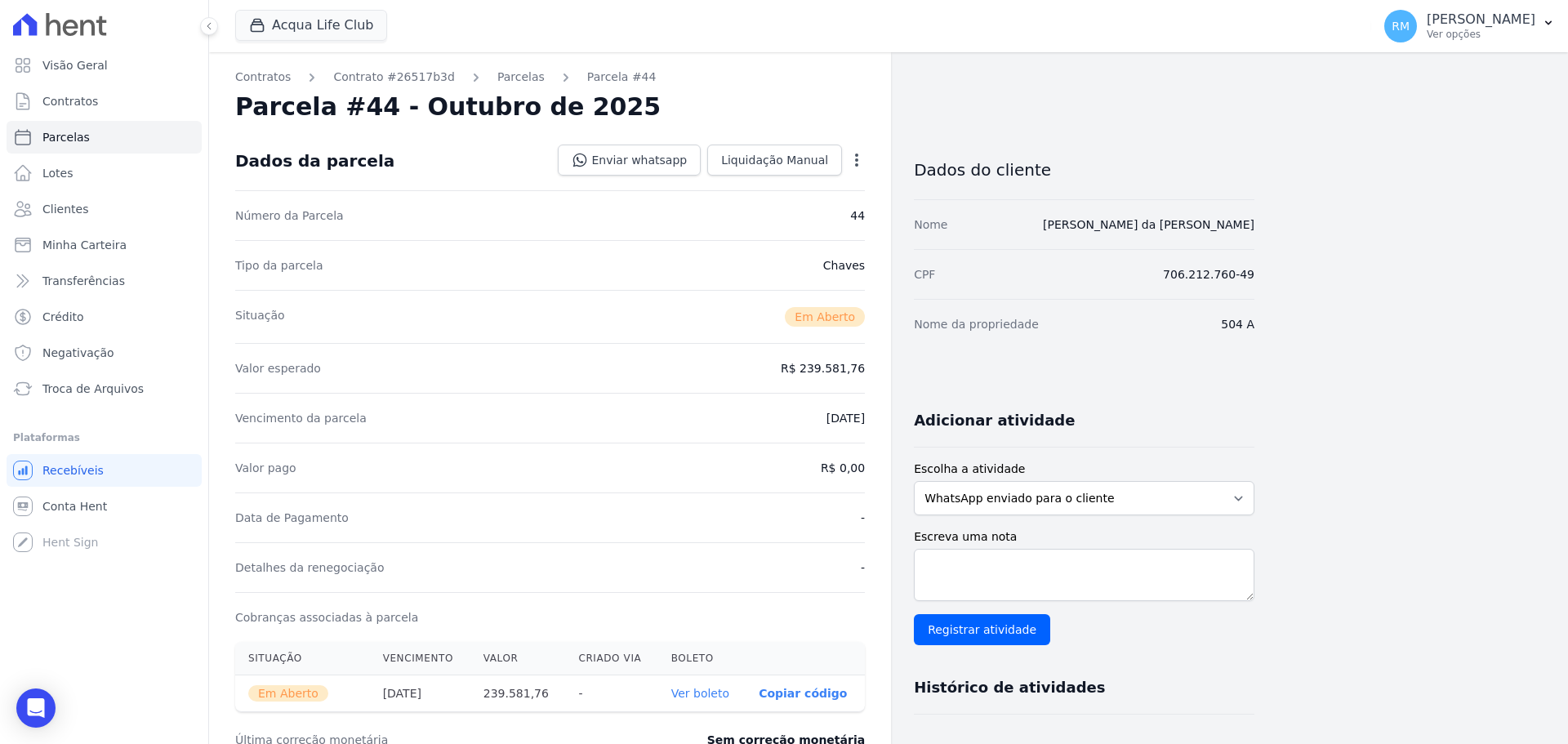
click at [859, 161] on icon "button" at bounding box center [856, 160] width 16 height 16
click at [808, 221] on link "Cancelar Cobrança" at bounding box center [786, 210] width 144 height 29
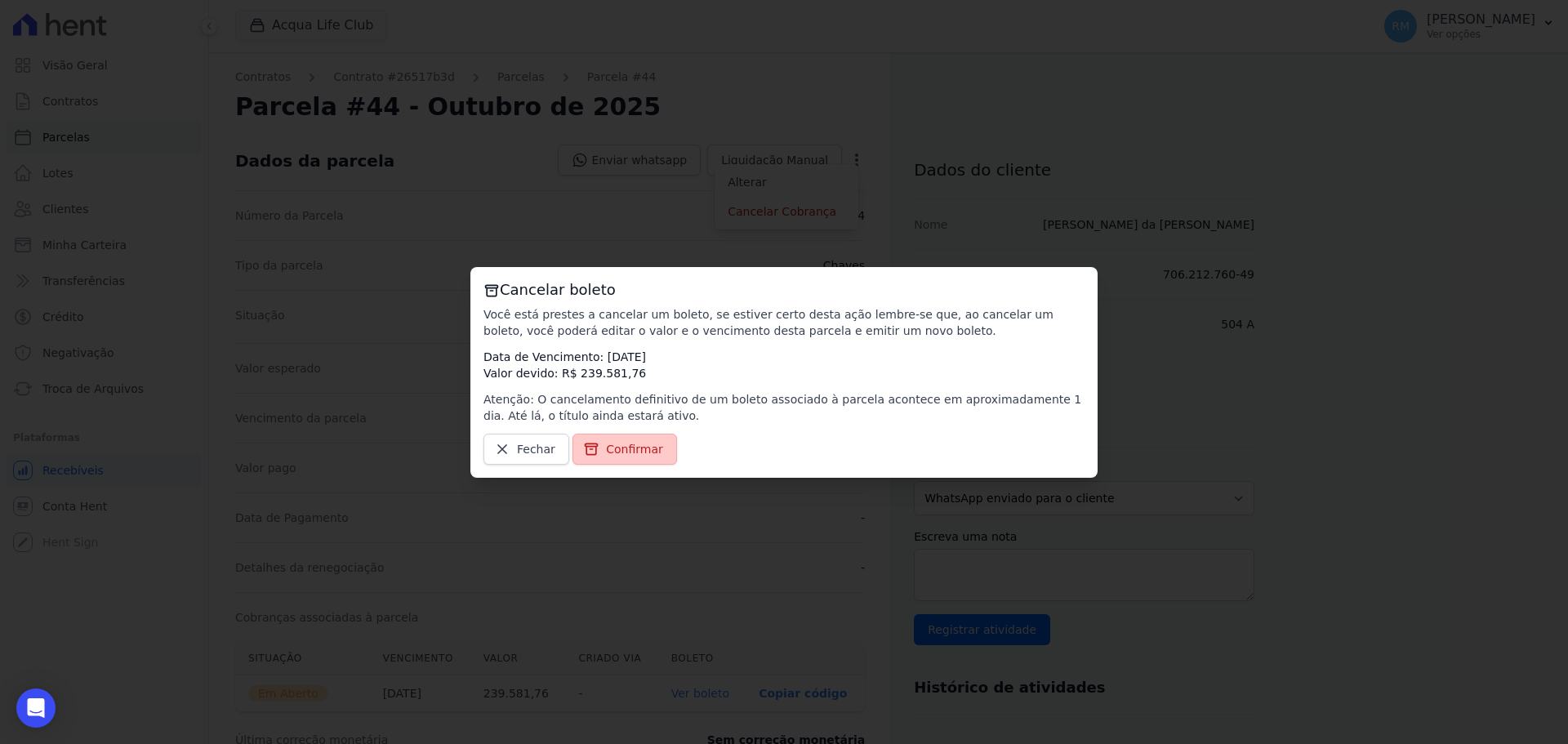
click at [607, 449] on span "Confirmar" at bounding box center [634, 449] width 57 height 16
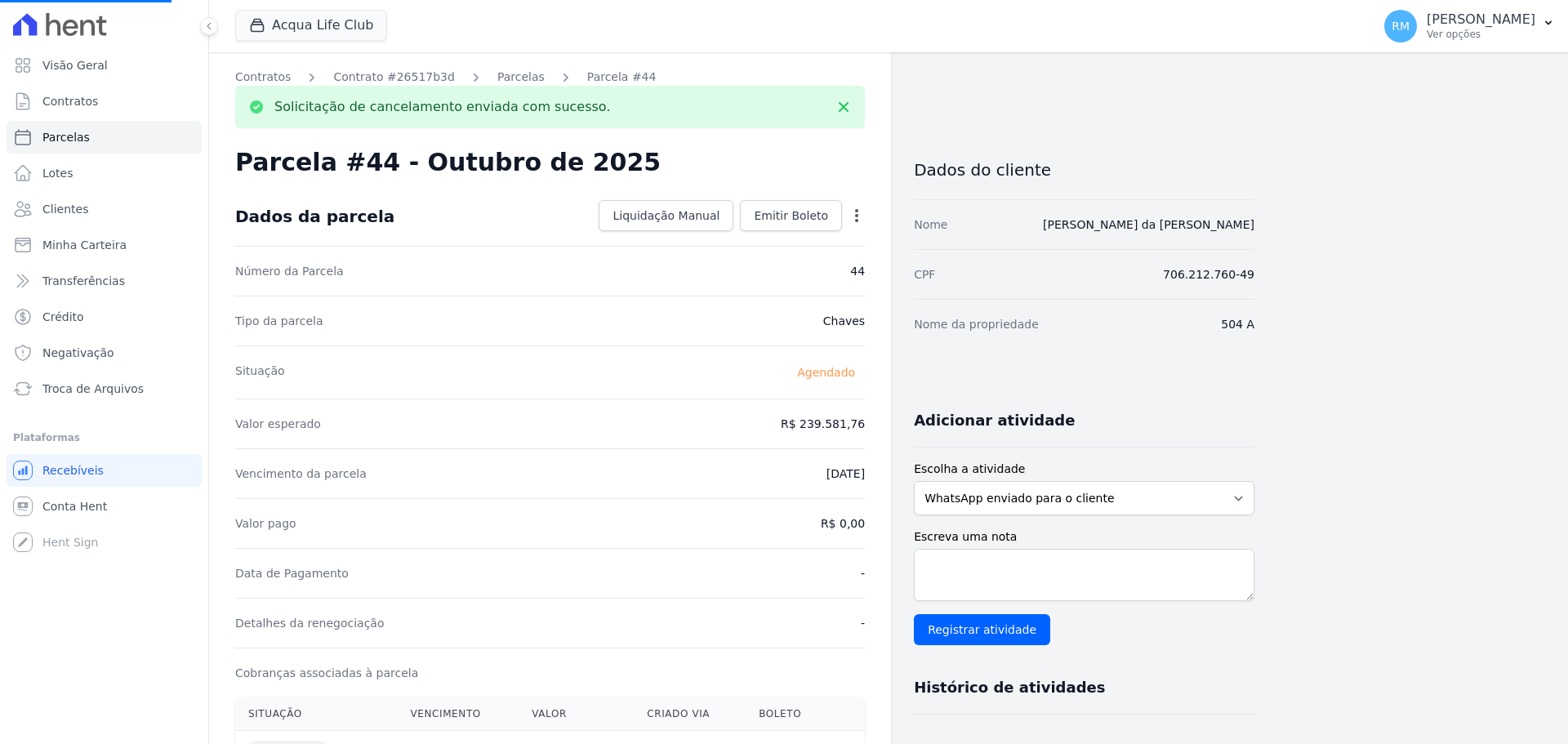
select select
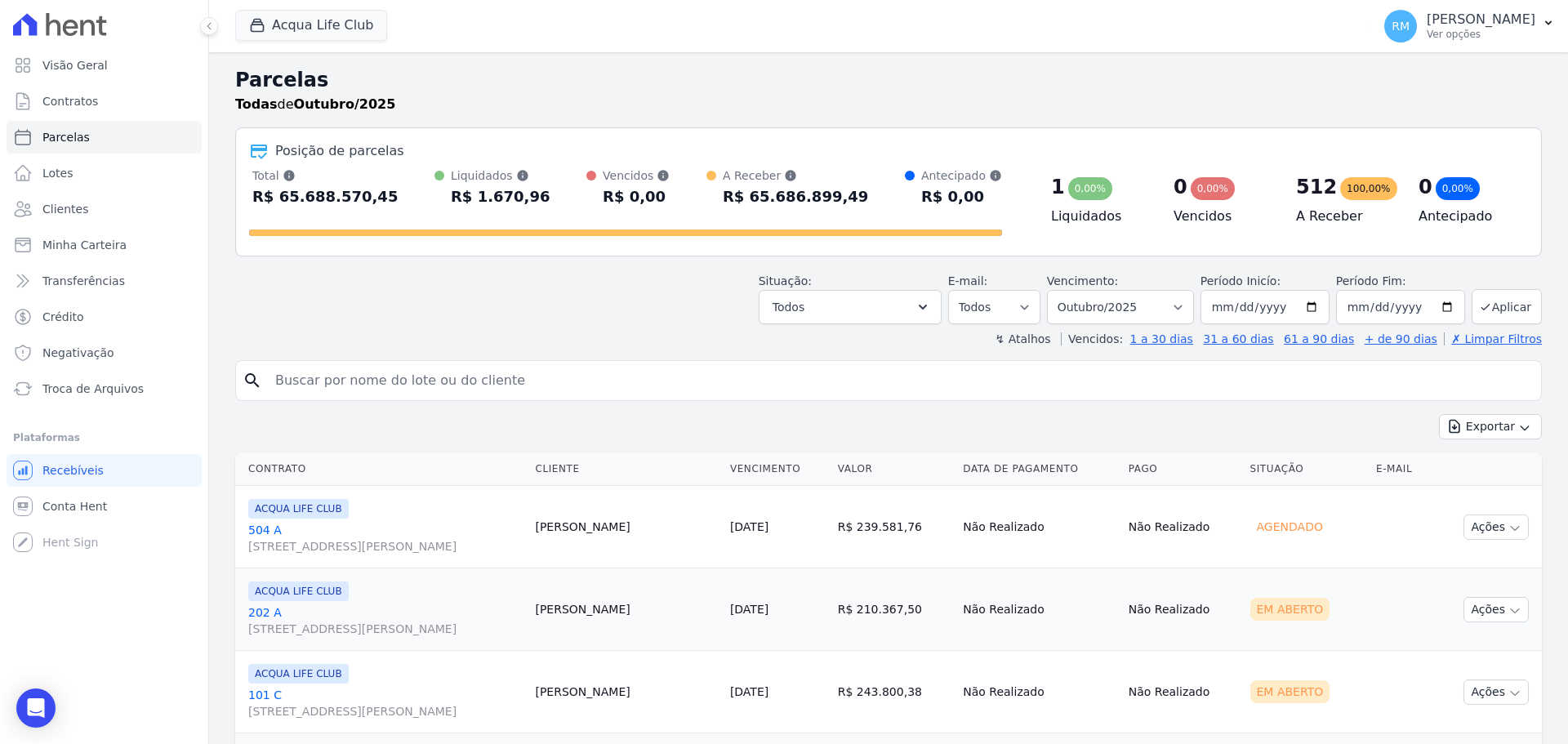
scroll to position [245, 0]
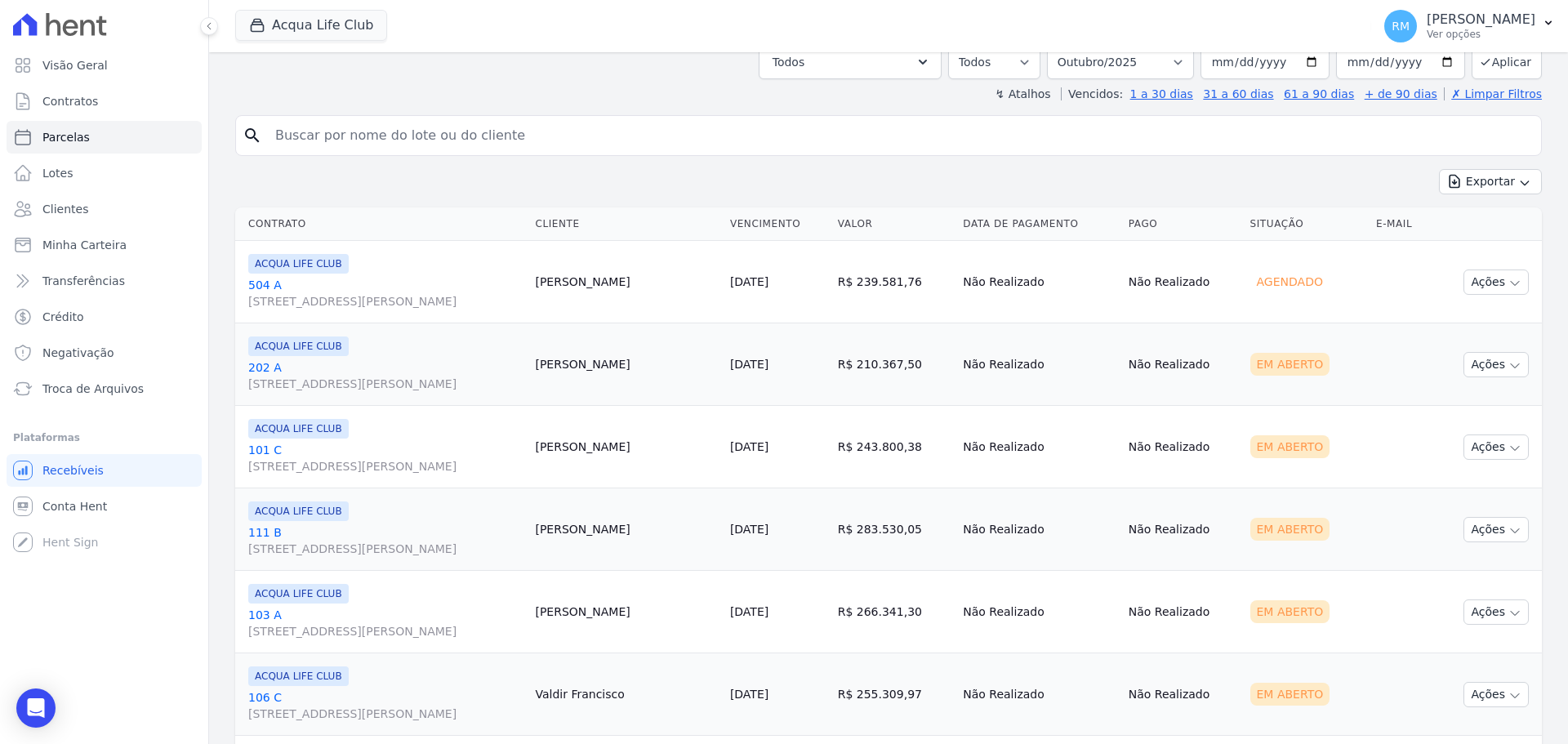
click at [738, 363] on link "[DATE]" at bounding box center [749, 364] width 38 height 13
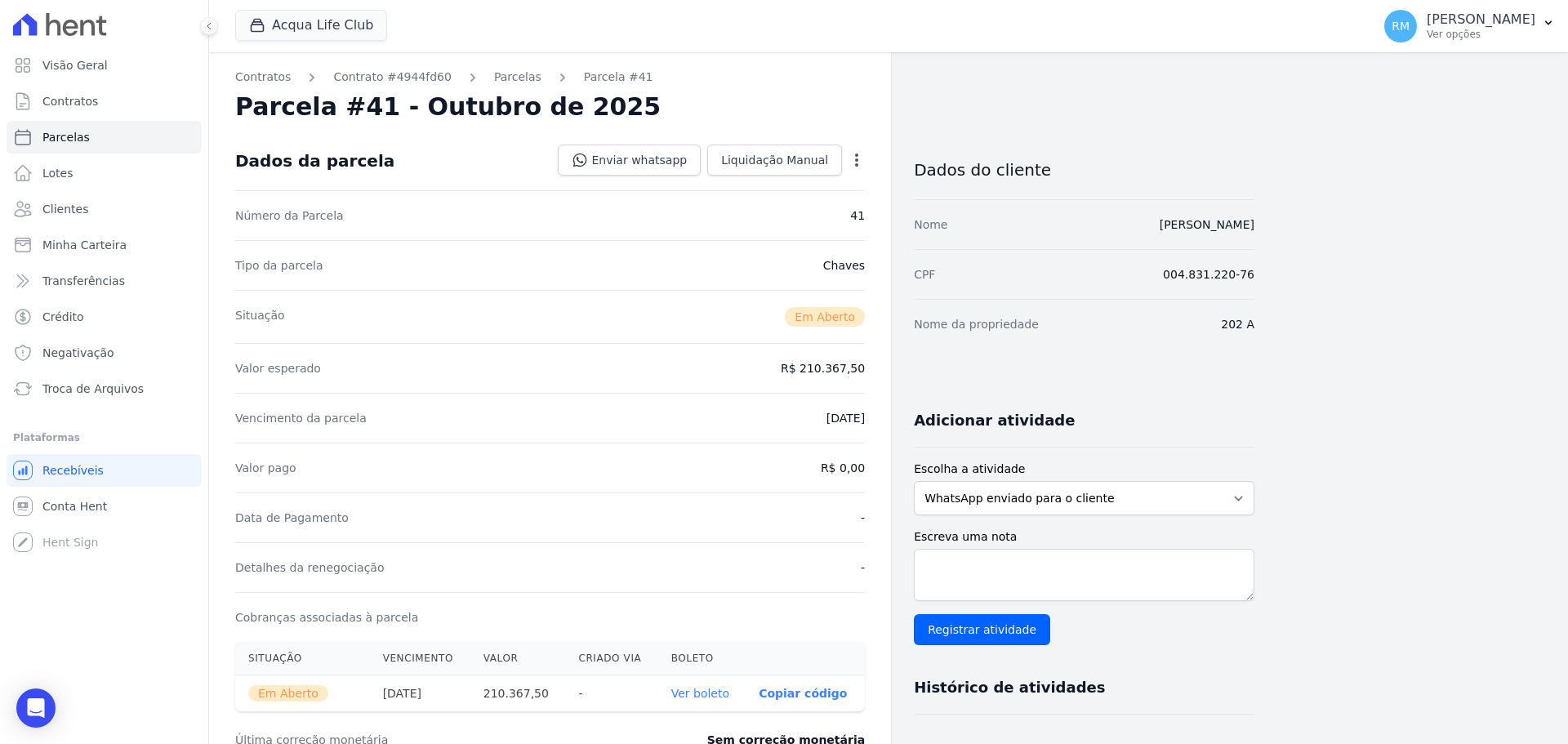
click at [857, 168] on icon "button" at bounding box center [856, 160] width 16 height 16
click at [760, 214] on link "Cancelar Cobrança" at bounding box center [786, 210] width 144 height 29
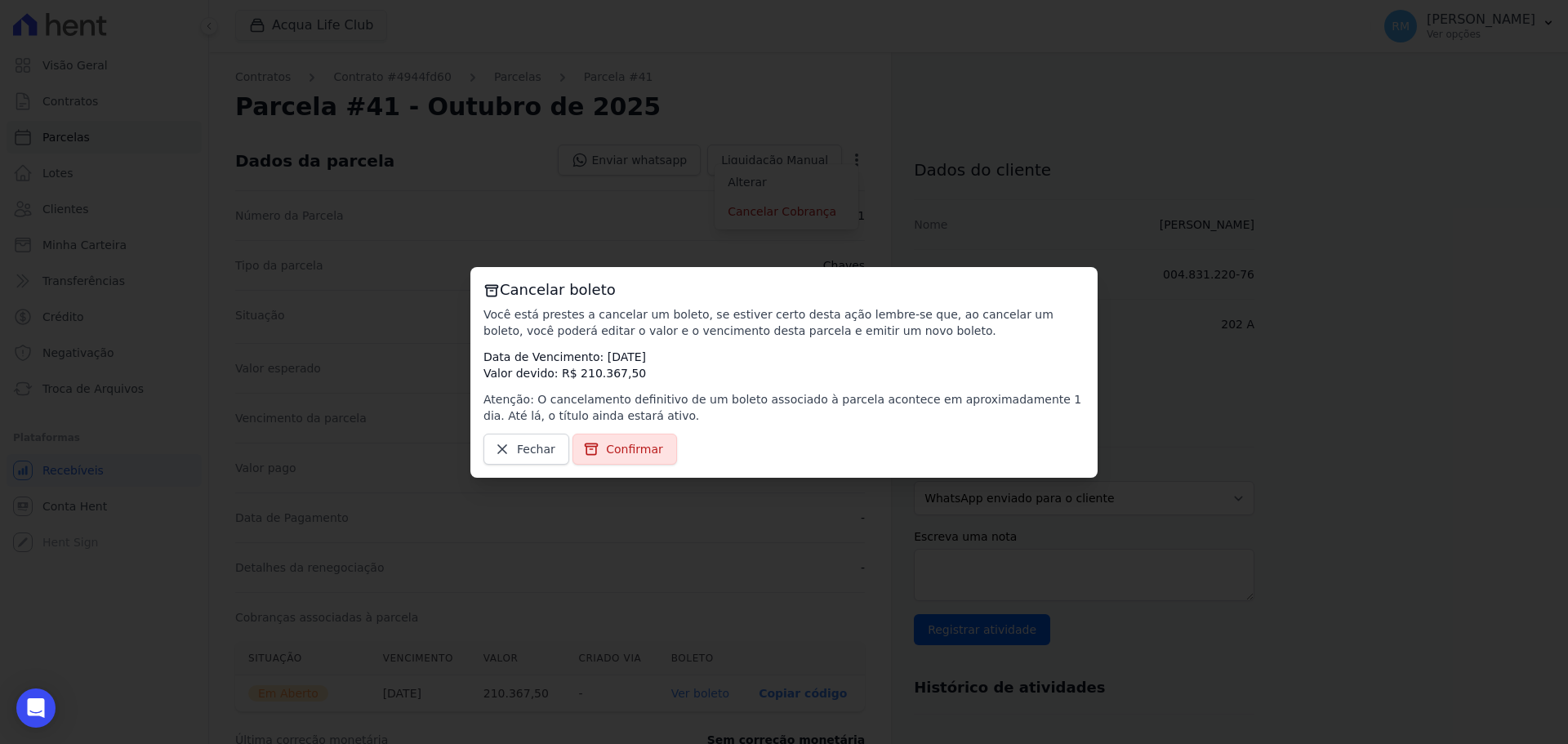
click at [639, 444] on span "Confirmar" at bounding box center [634, 449] width 57 height 16
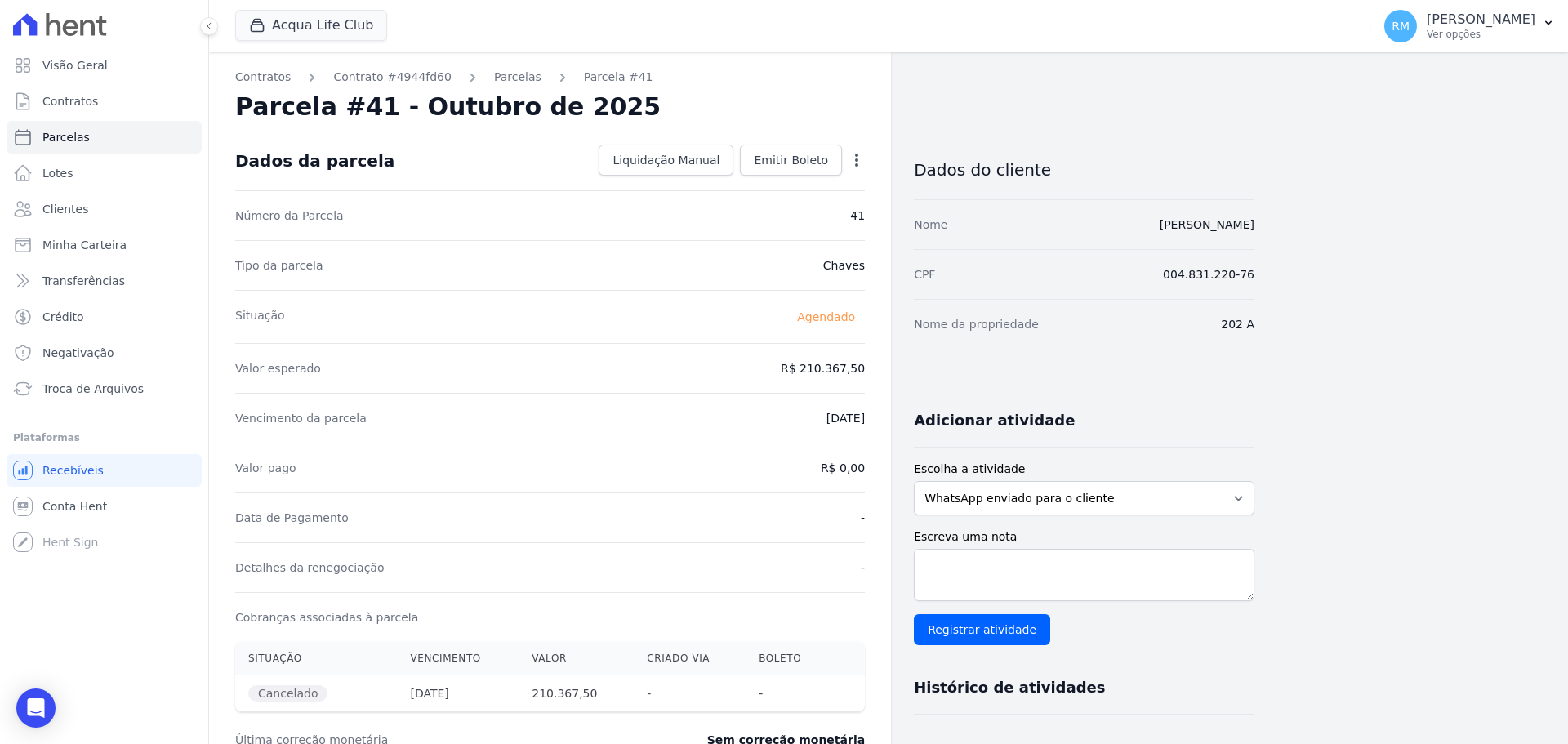
click at [855, 162] on icon "button" at bounding box center [856, 160] width 16 height 16
click at [320, 308] on div "Situação [GEOGRAPHIC_DATA]" at bounding box center [549, 316] width 629 height 53
select select
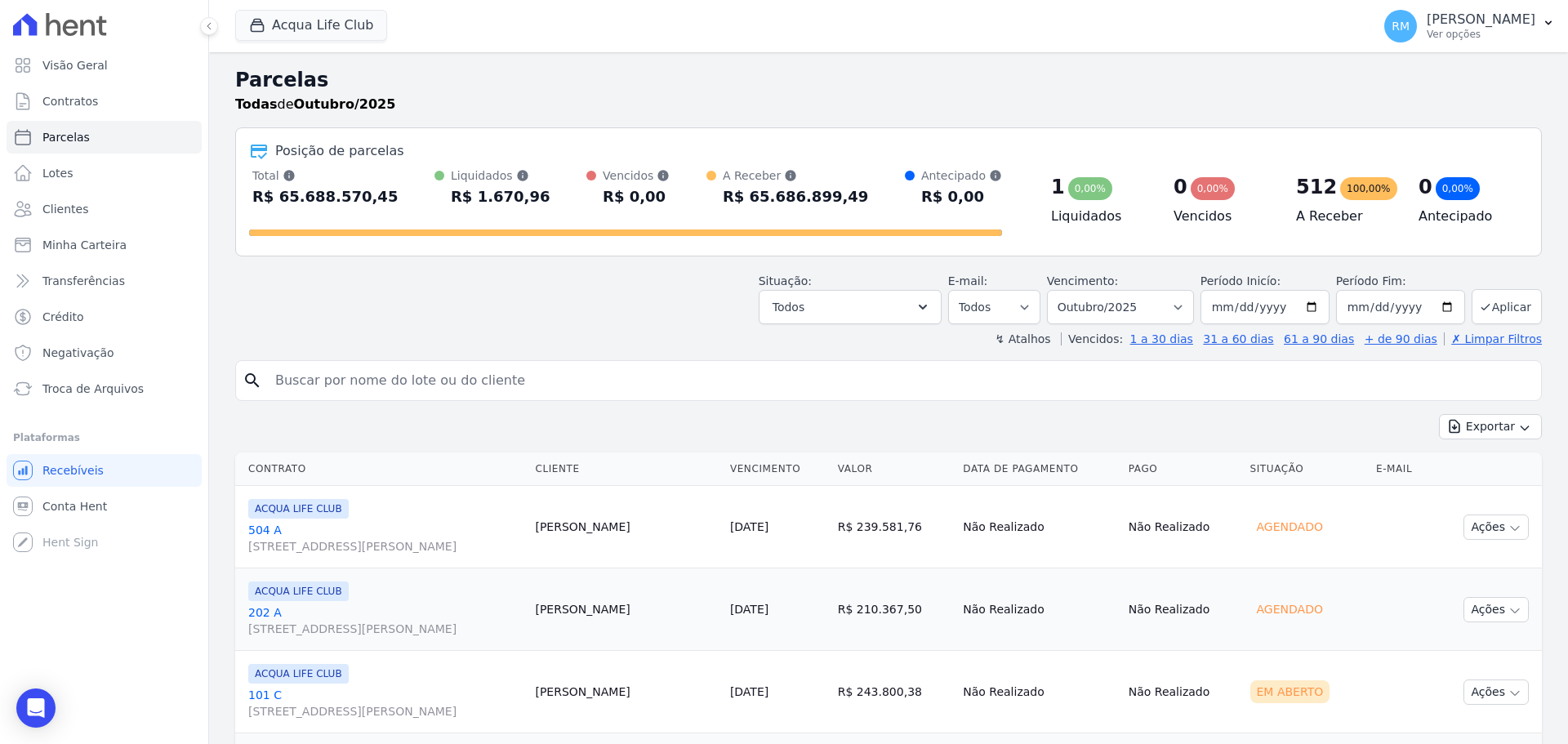
scroll to position [327, 0]
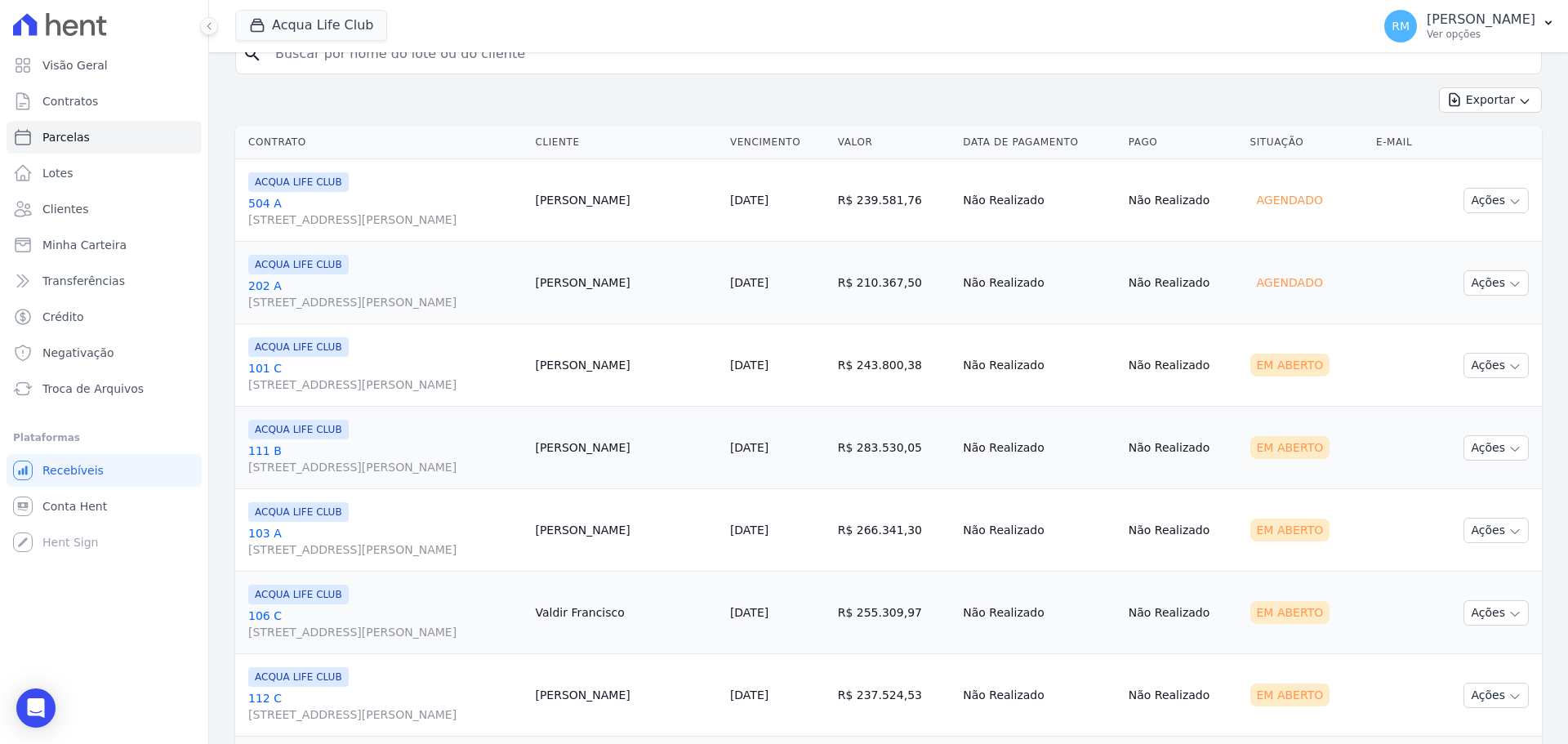
click at [835, 370] on td "R$ 243.800,38" at bounding box center [894, 365] width 126 height 83
click at [461, 372] on link "[GEOGRAPHIC_DATA][STREET_ADDRESS][PERSON_NAME]" at bounding box center [385, 376] width 273 height 33
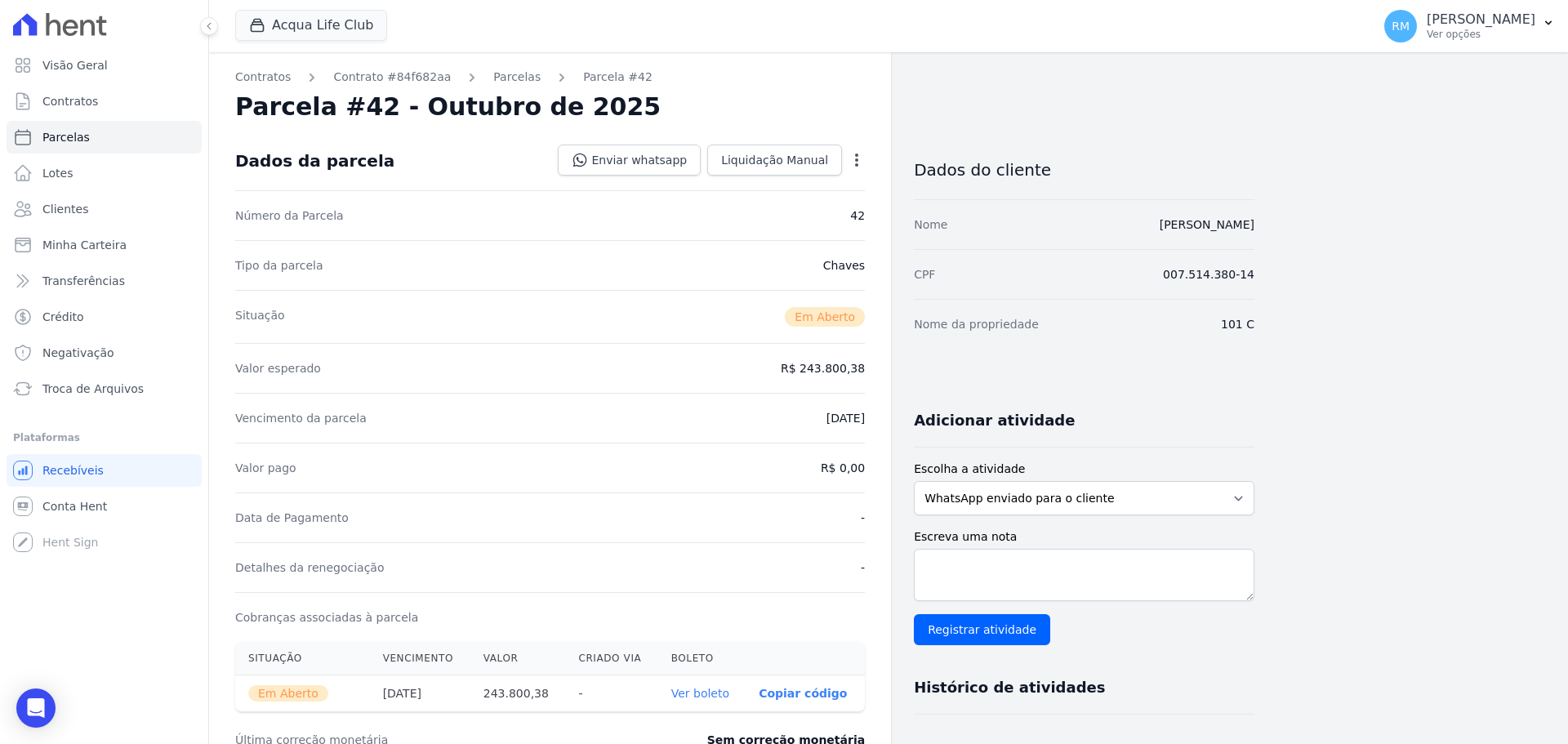
click at [859, 161] on icon "button" at bounding box center [856, 160] width 16 height 16
click at [836, 215] on link "Cancelar Cobrança" at bounding box center [786, 210] width 144 height 29
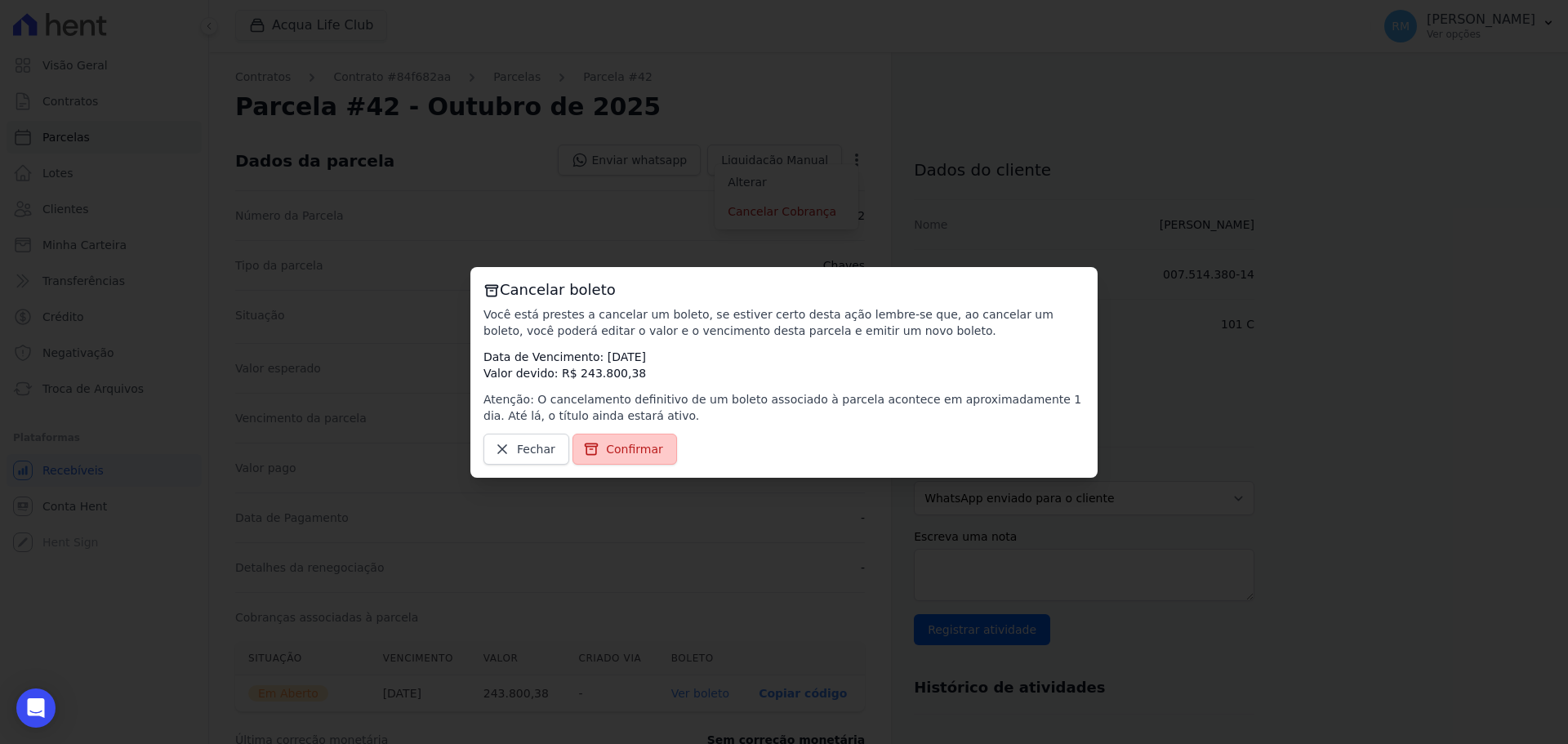
click at [634, 442] on span "Confirmar" at bounding box center [634, 449] width 57 height 16
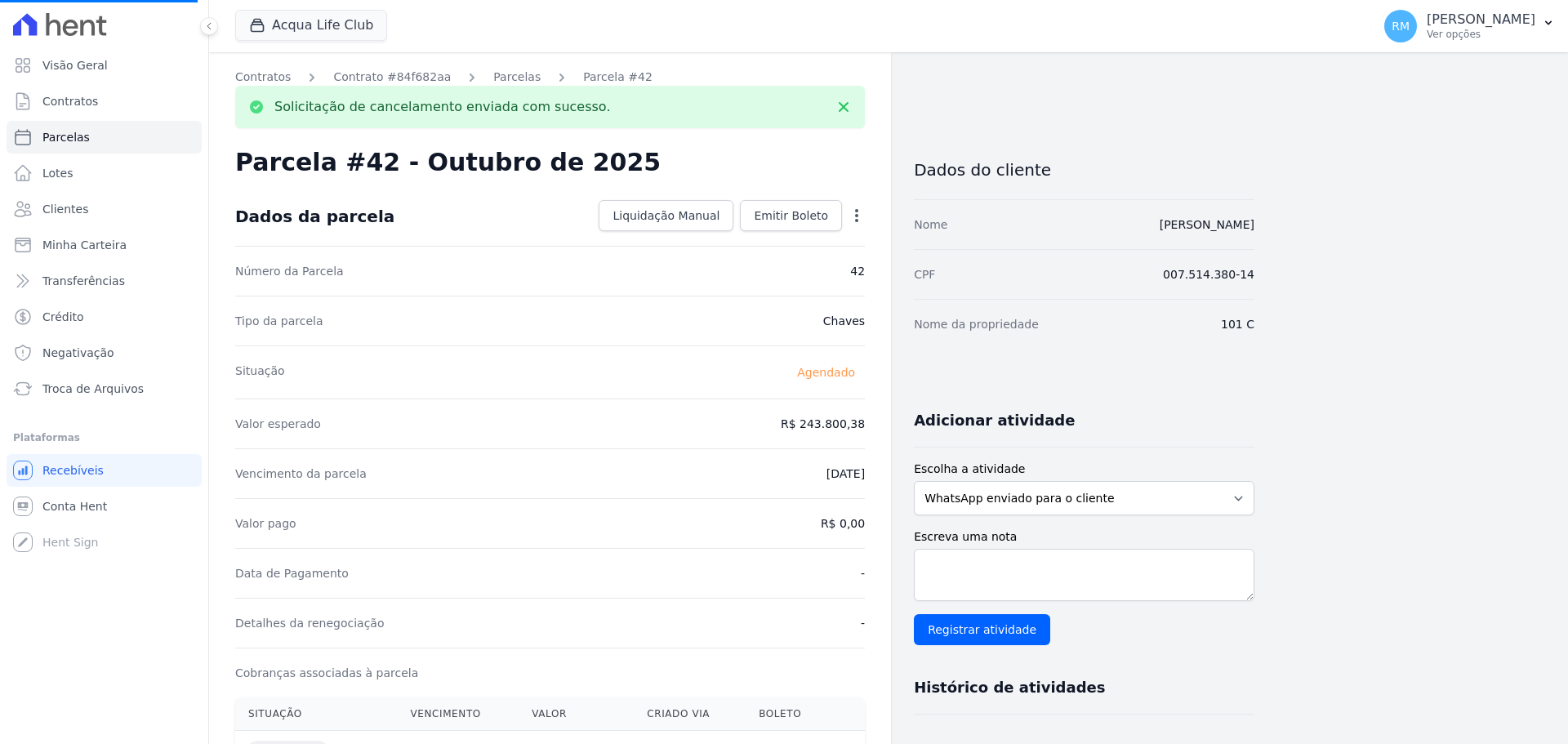
select select
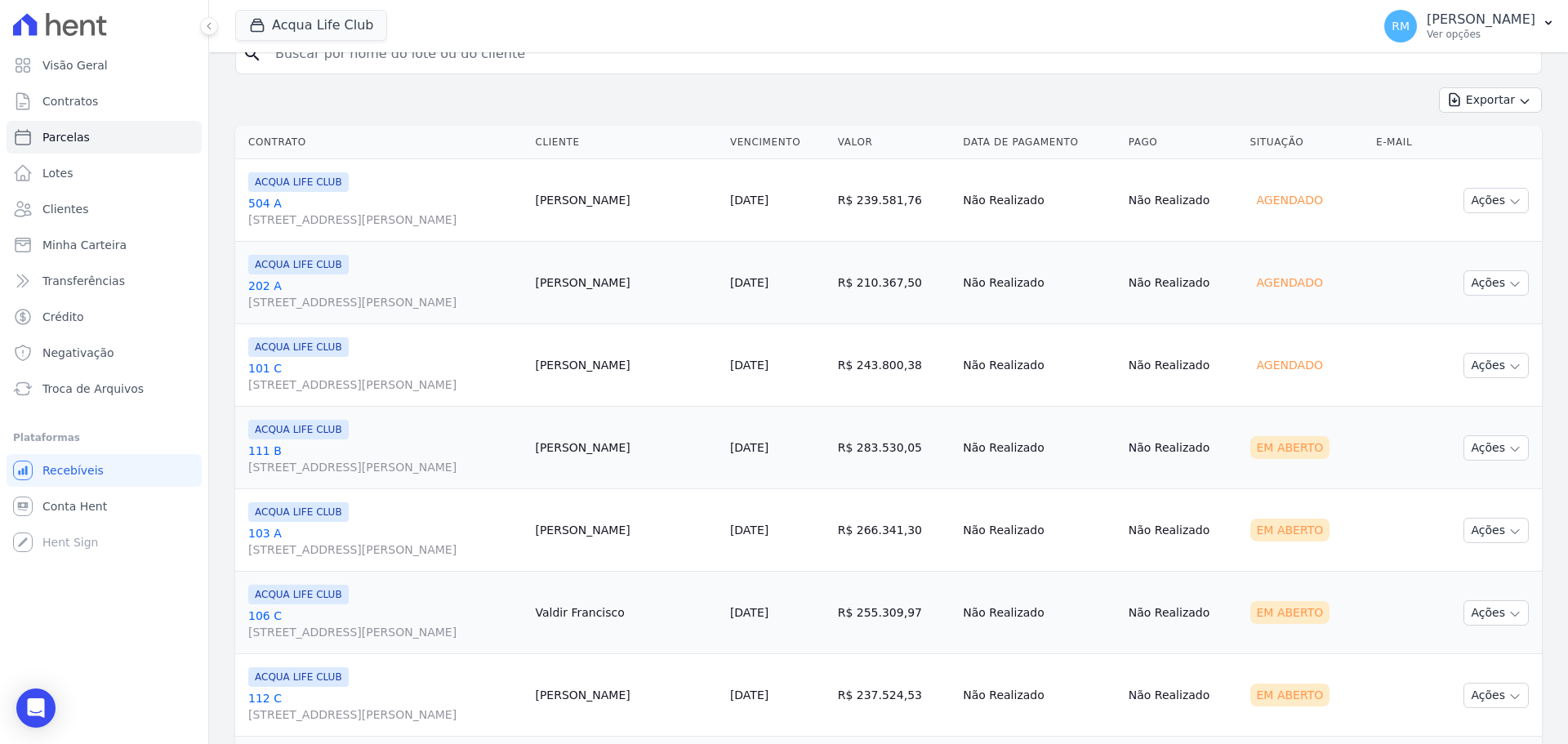
scroll to position [490, 0]
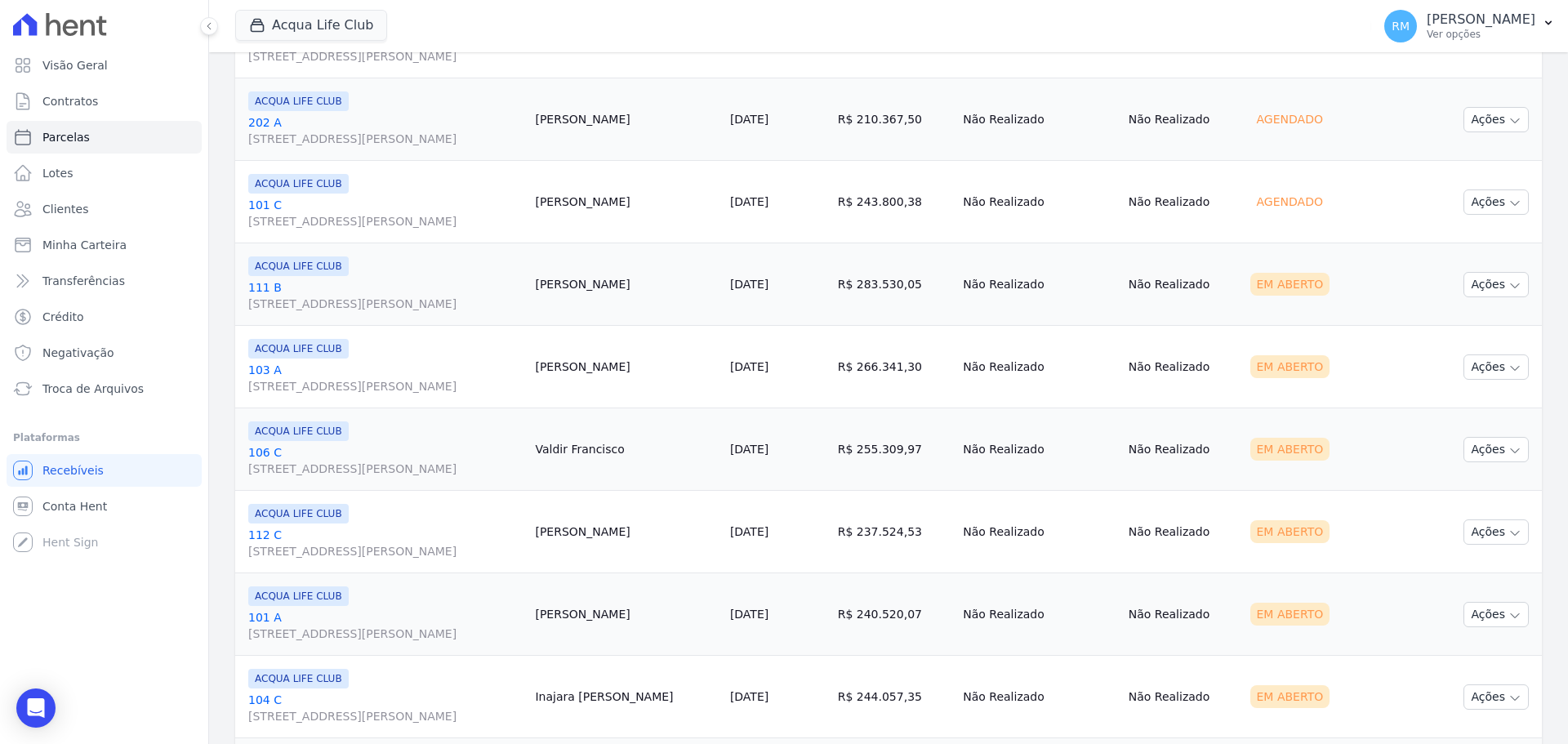
click at [517, 286] on link "[GEOGRAPHIC_DATA][STREET_ADDRESS][PERSON_NAME]" at bounding box center [385, 295] width 273 height 33
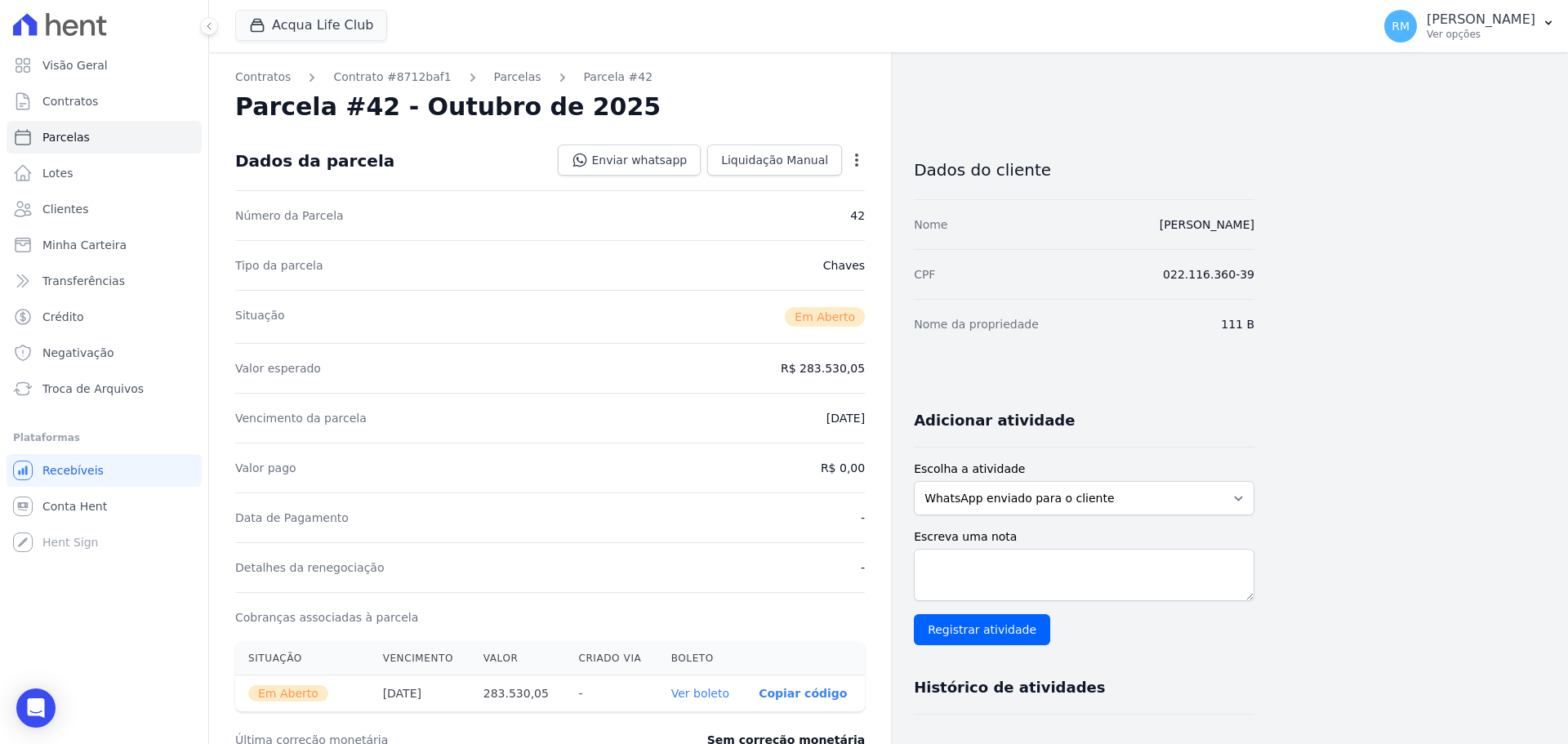
click at [858, 169] on div "Open options" at bounding box center [856, 162] width 16 height 20
click at [856, 158] on icon "button" at bounding box center [856, 160] width 16 height 16
click at [792, 210] on link "Cancelar Cobrança" at bounding box center [786, 210] width 144 height 29
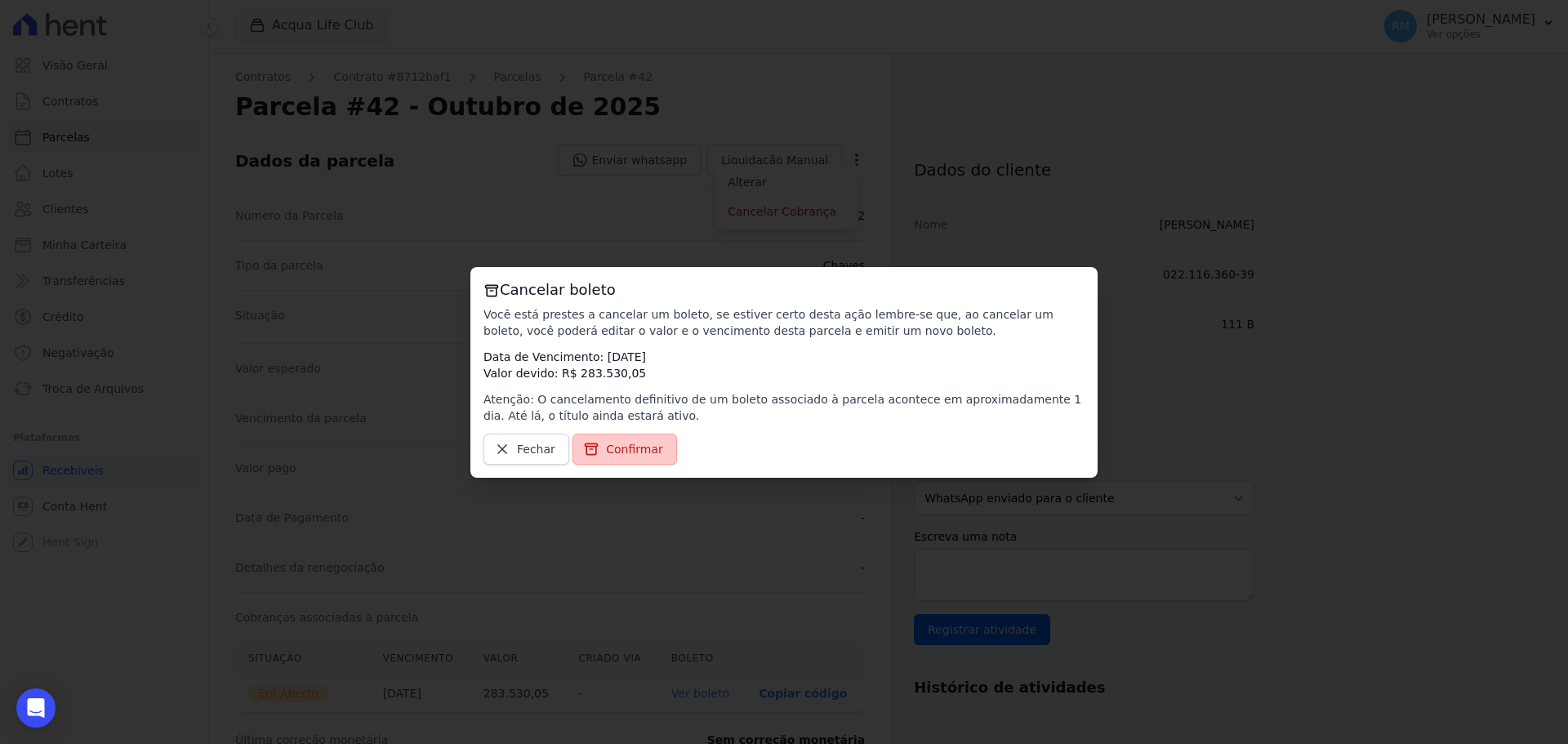
click at [625, 462] on link "Confirmar" at bounding box center [624, 449] width 105 height 31
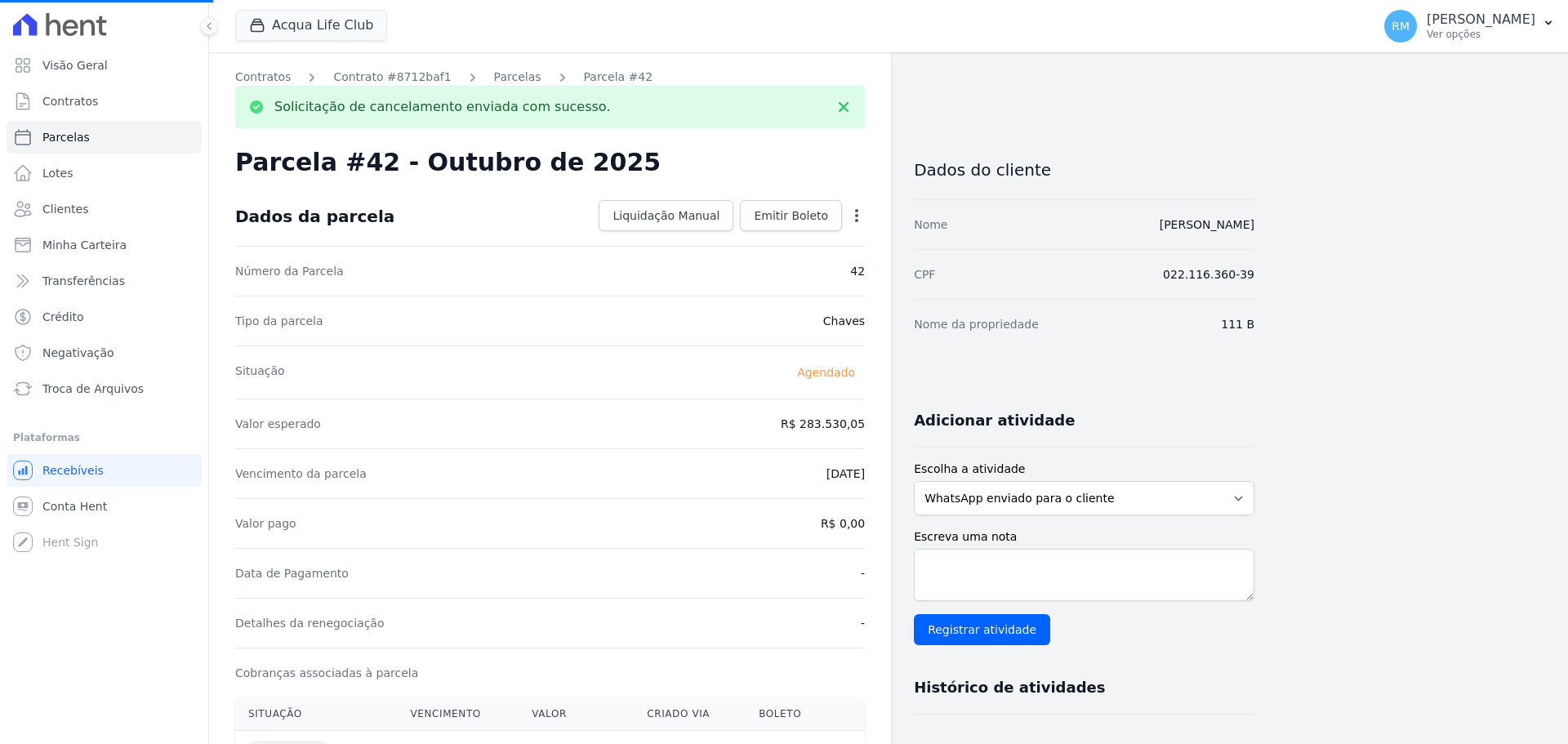
select select
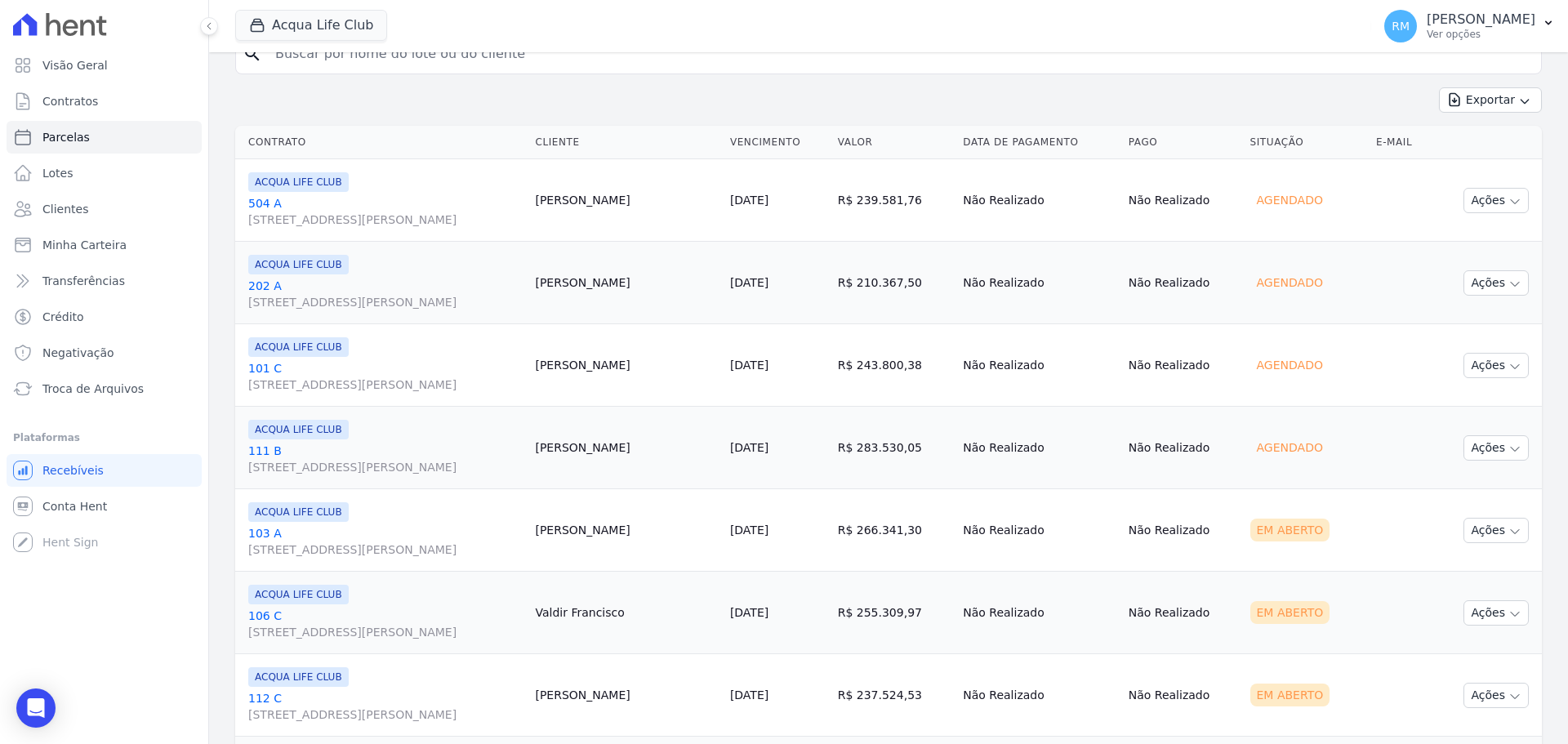
scroll to position [490, 0]
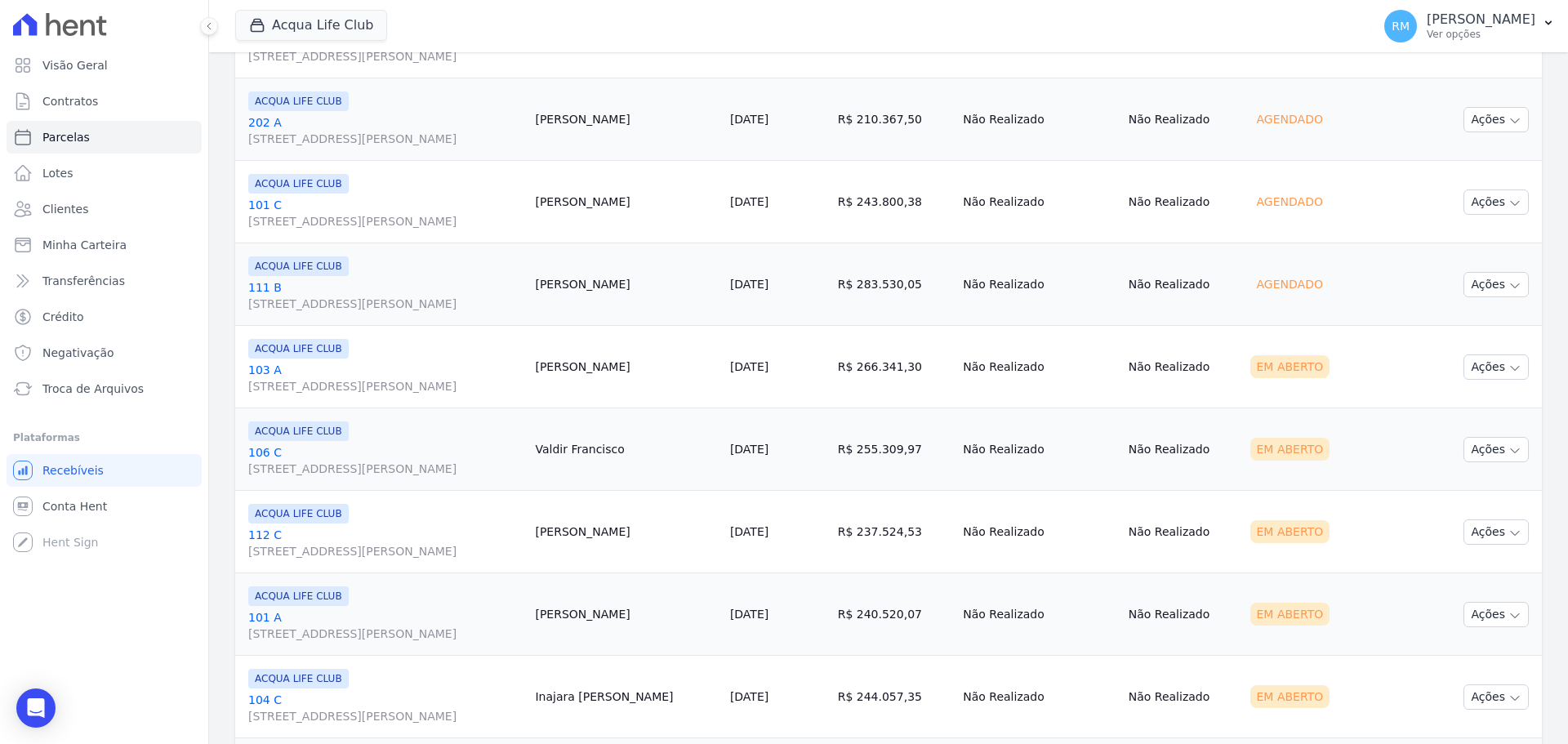
click at [466, 366] on link "103 A [STREET_ADDRESS][PERSON_NAME]" at bounding box center [385, 378] width 273 height 33
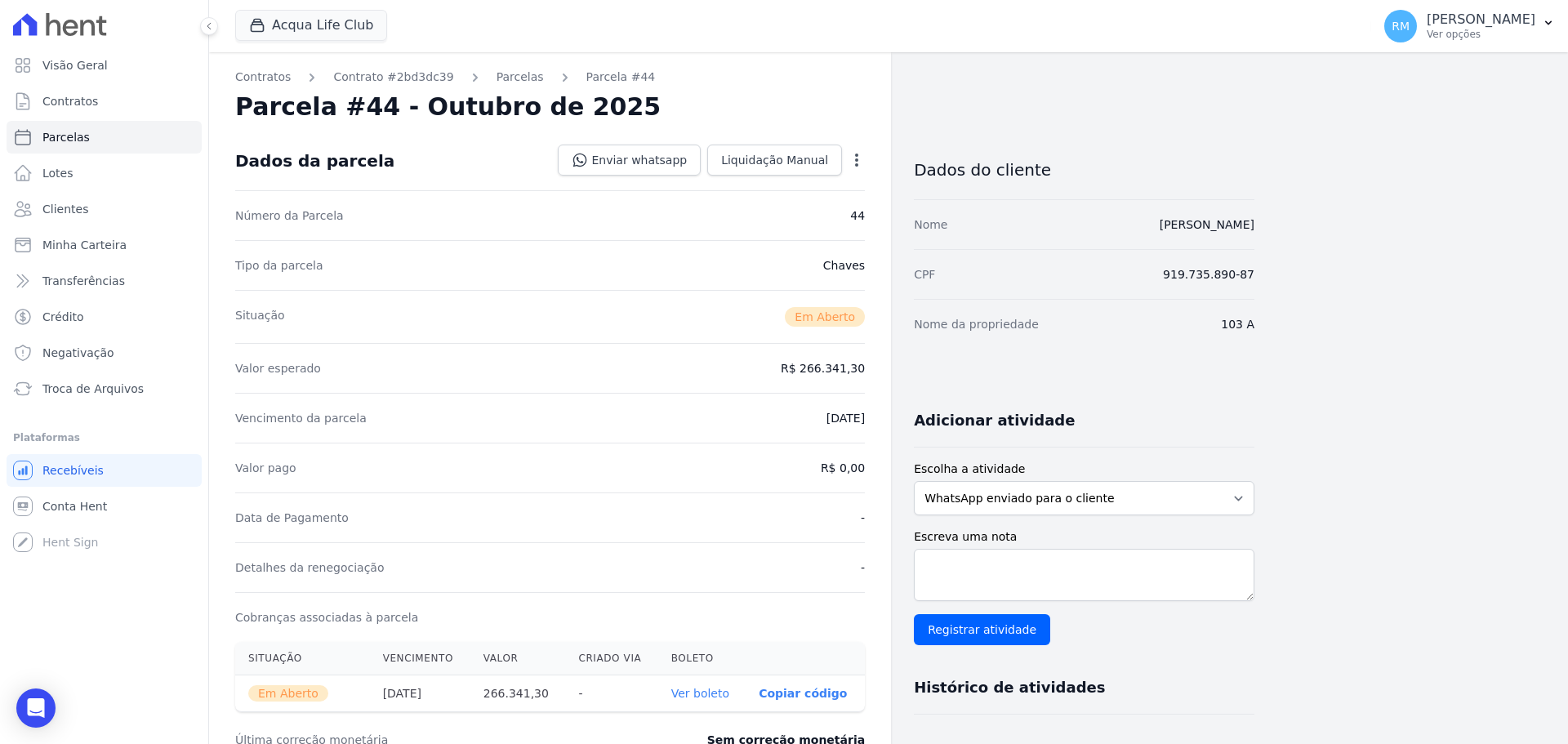
click at [855, 154] on icon "button" at bounding box center [856, 160] width 3 height 13
click at [810, 212] on link "Cancelar Cobrança" at bounding box center [786, 210] width 144 height 29
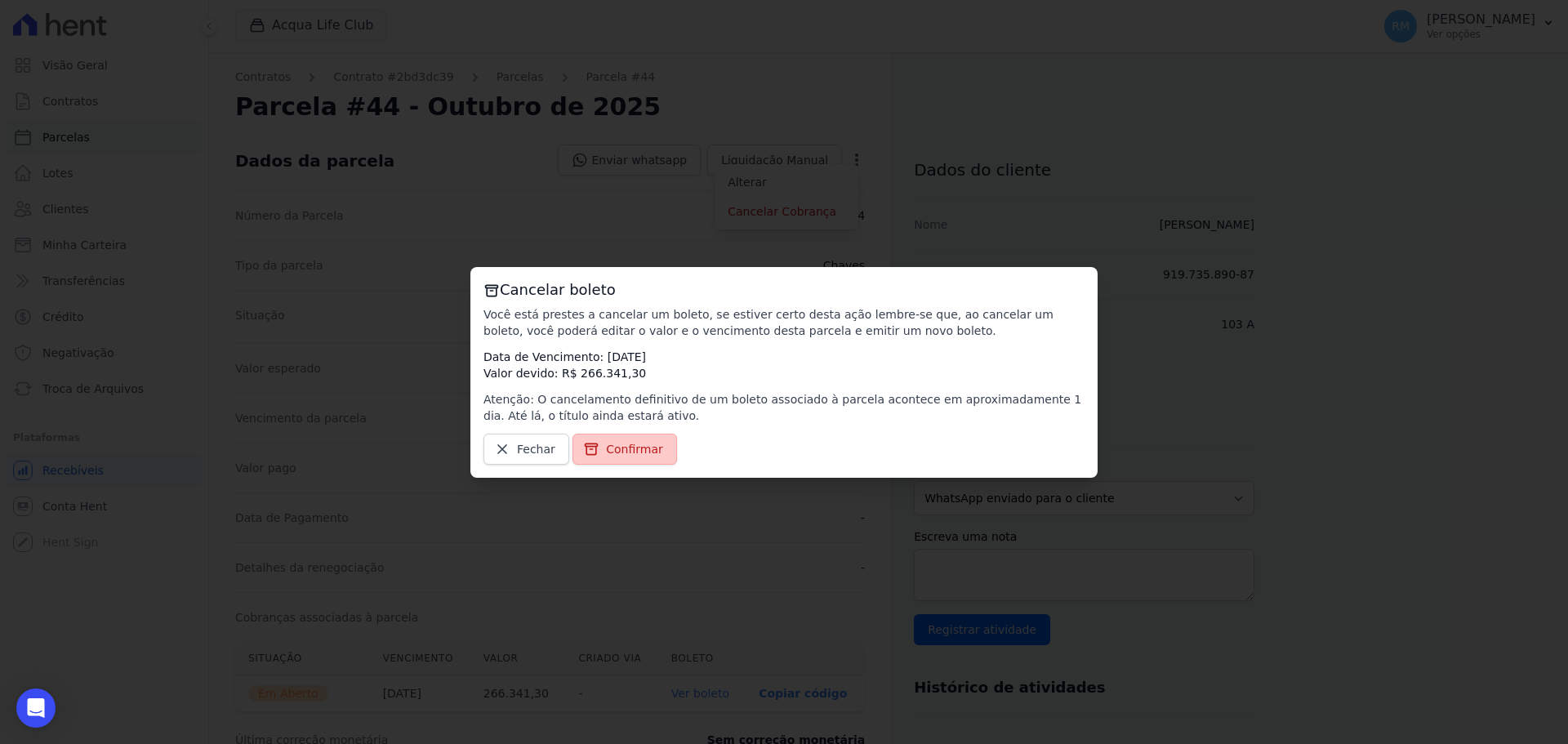
click at [621, 458] on link "Confirmar" at bounding box center [624, 449] width 105 height 31
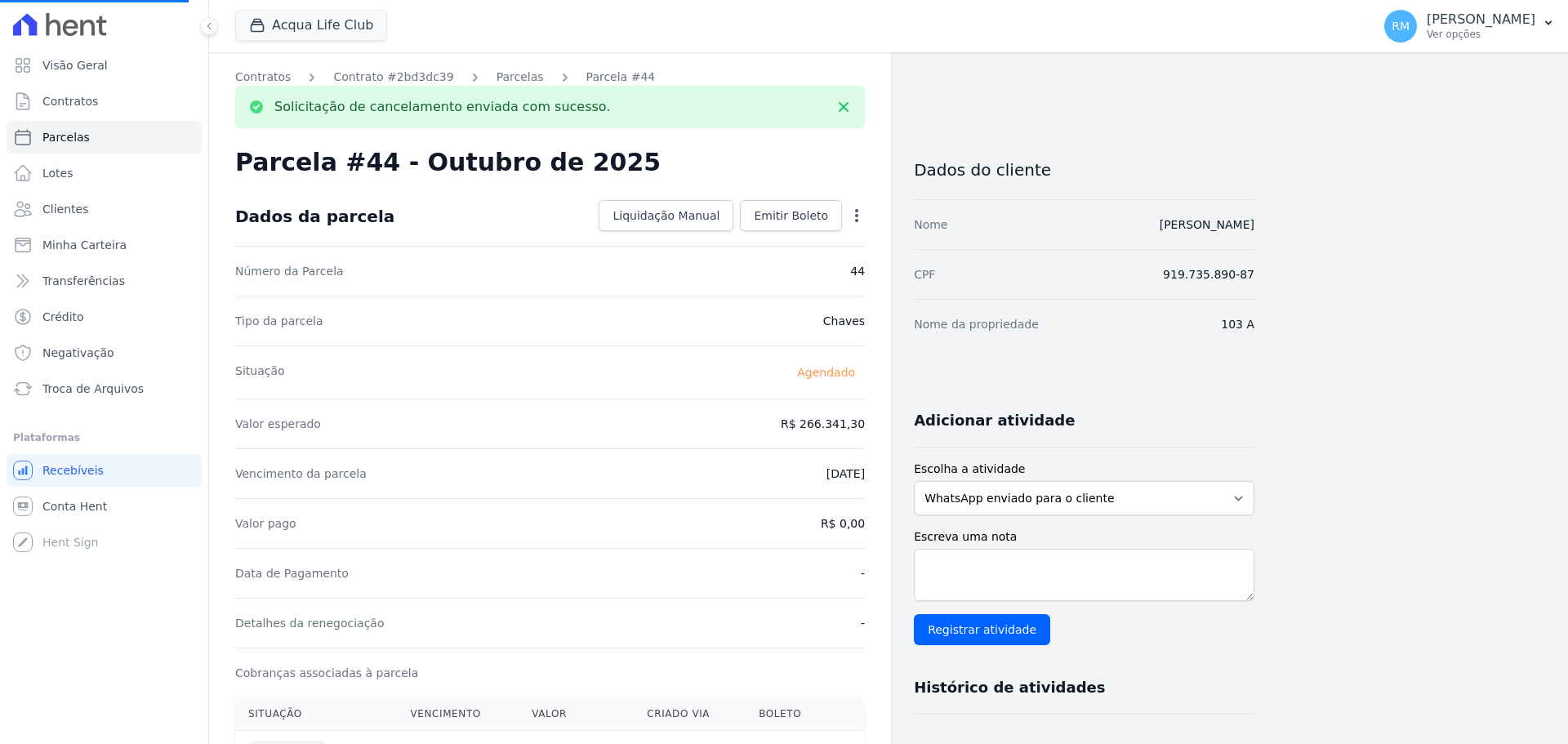
select select
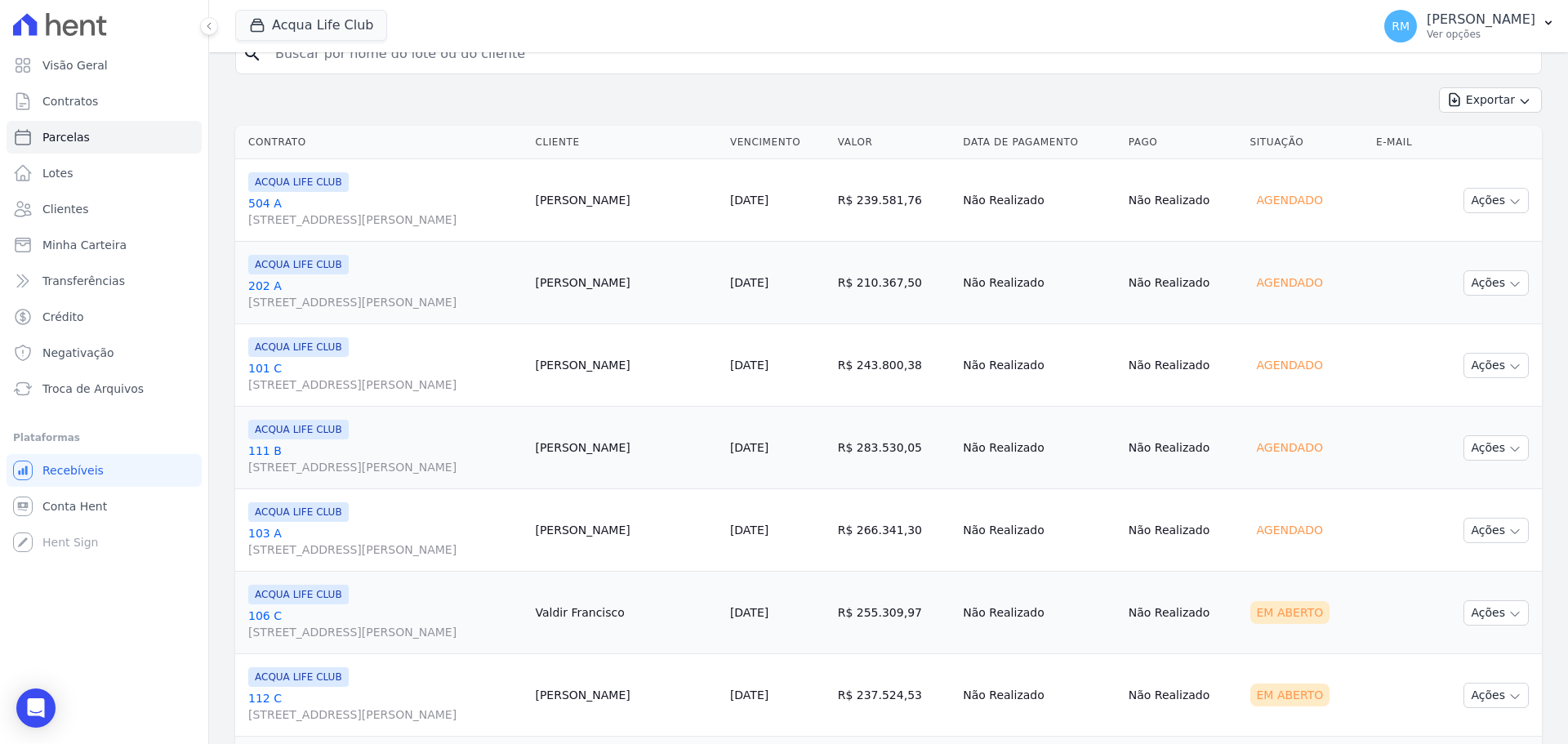
scroll to position [409, 0]
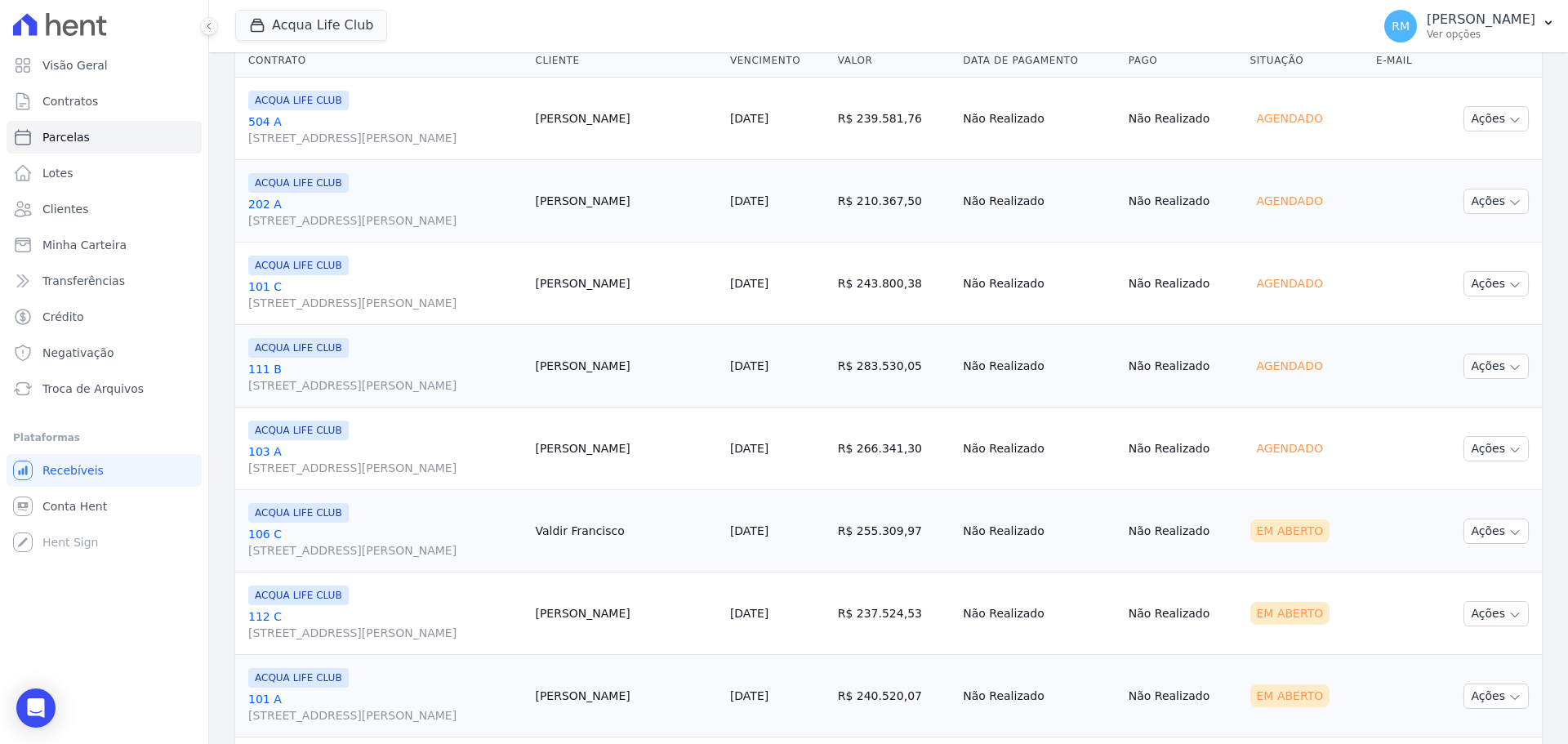
click at [396, 546] on span "[STREET_ADDRESS][PERSON_NAME]" at bounding box center [385, 551] width 273 height 16
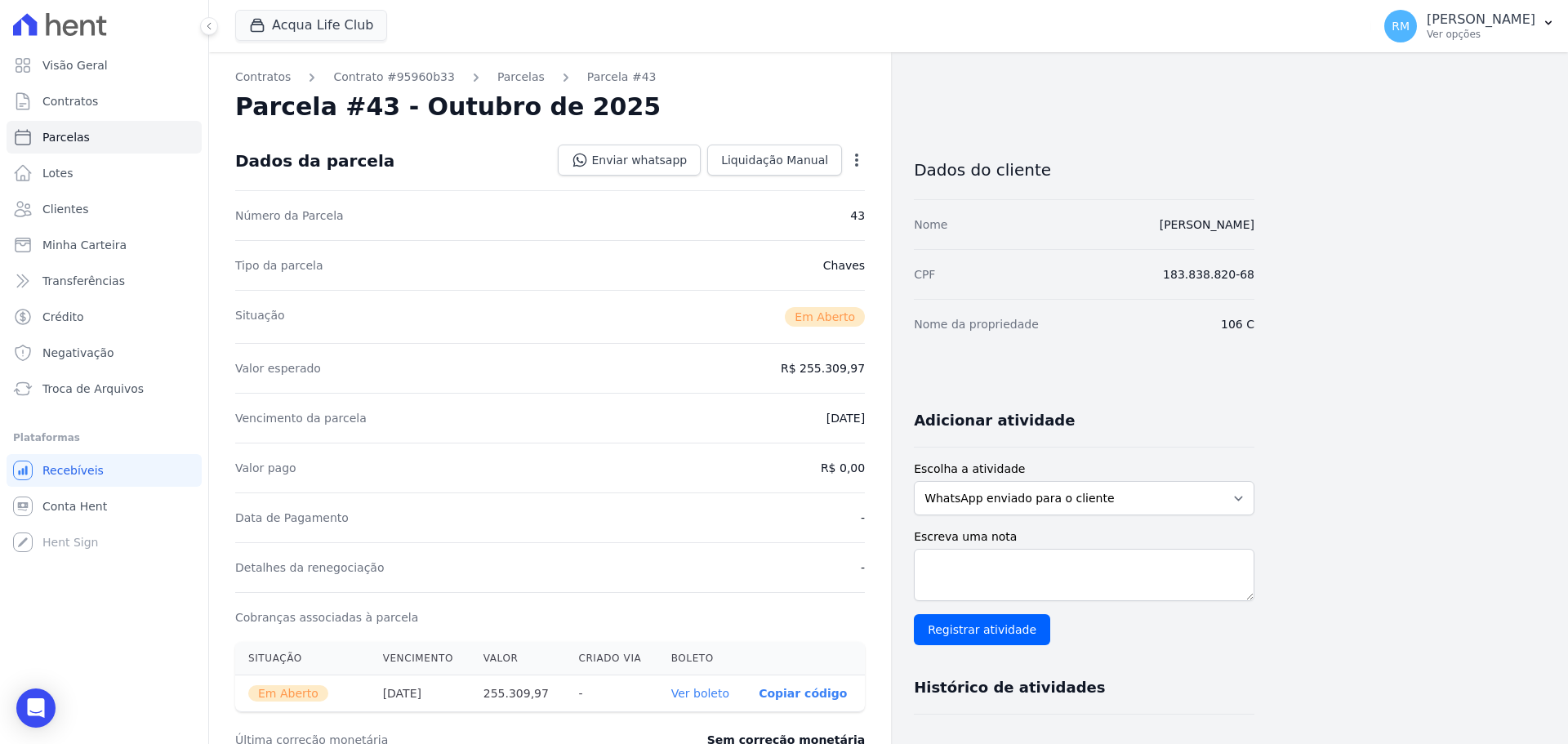
click at [854, 165] on icon "button" at bounding box center [856, 160] width 16 height 16
click at [784, 219] on link "Cancelar Cobrança" at bounding box center [786, 210] width 144 height 29
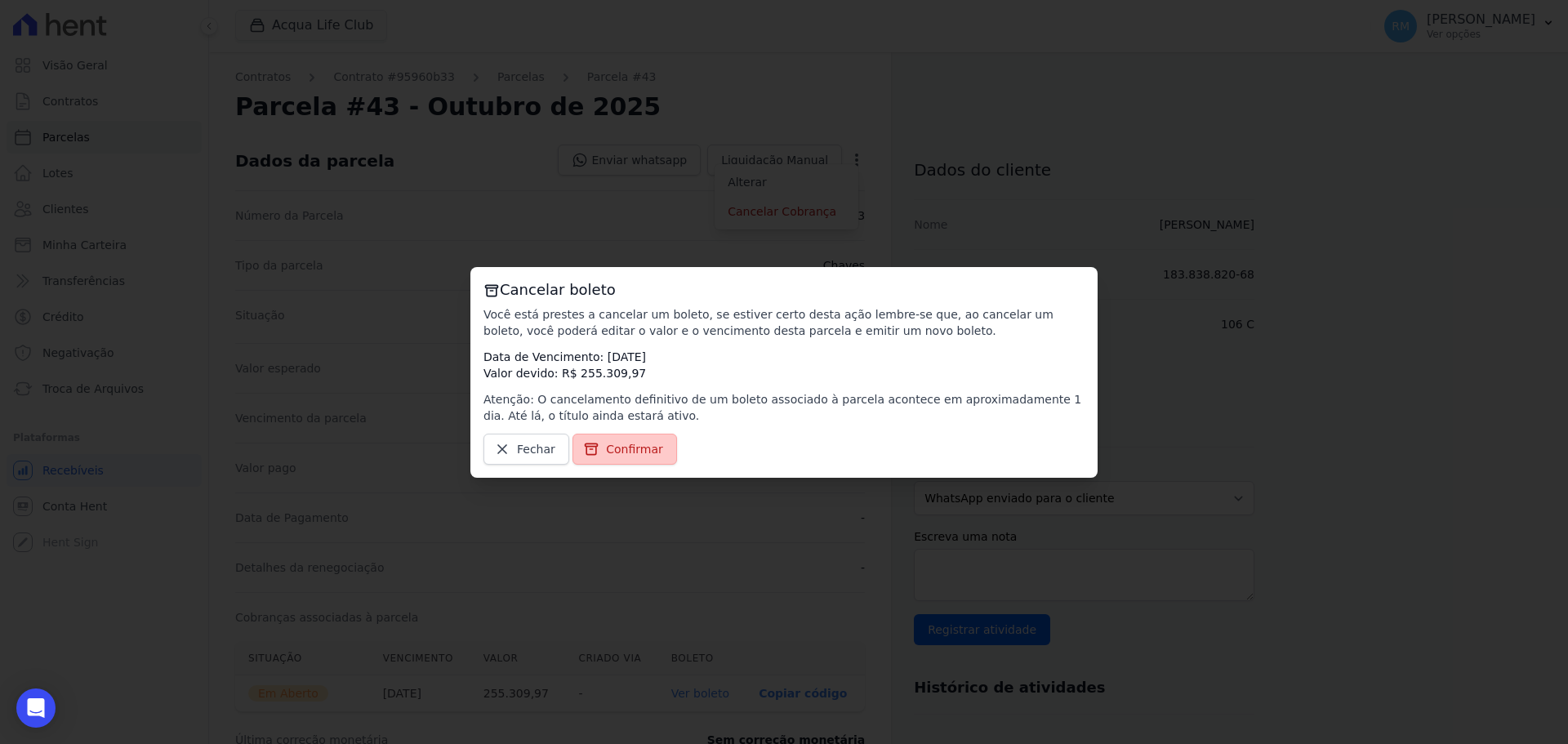
click at [611, 450] on span "Confirmar" at bounding box center [634, 449] width 57 height 16
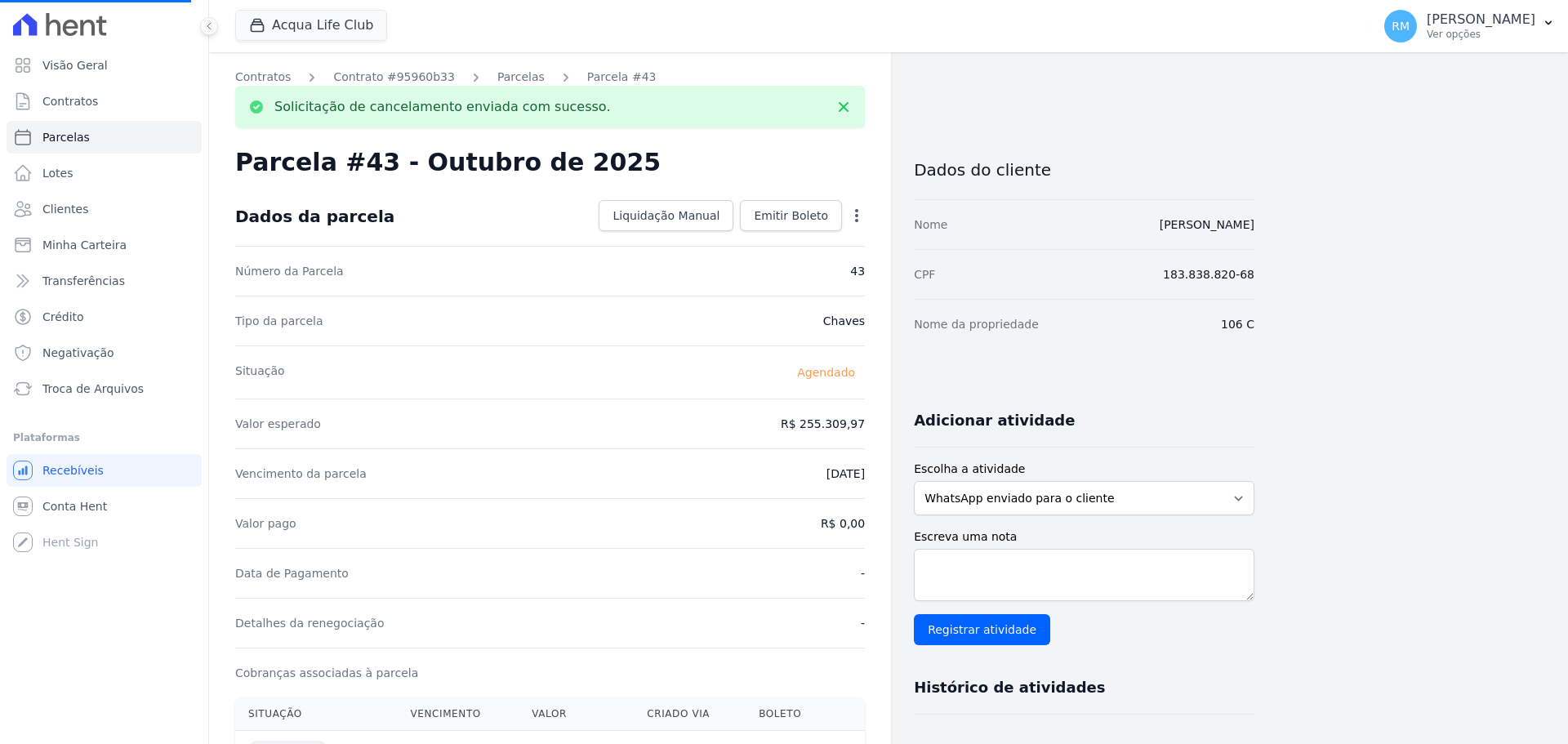
select select
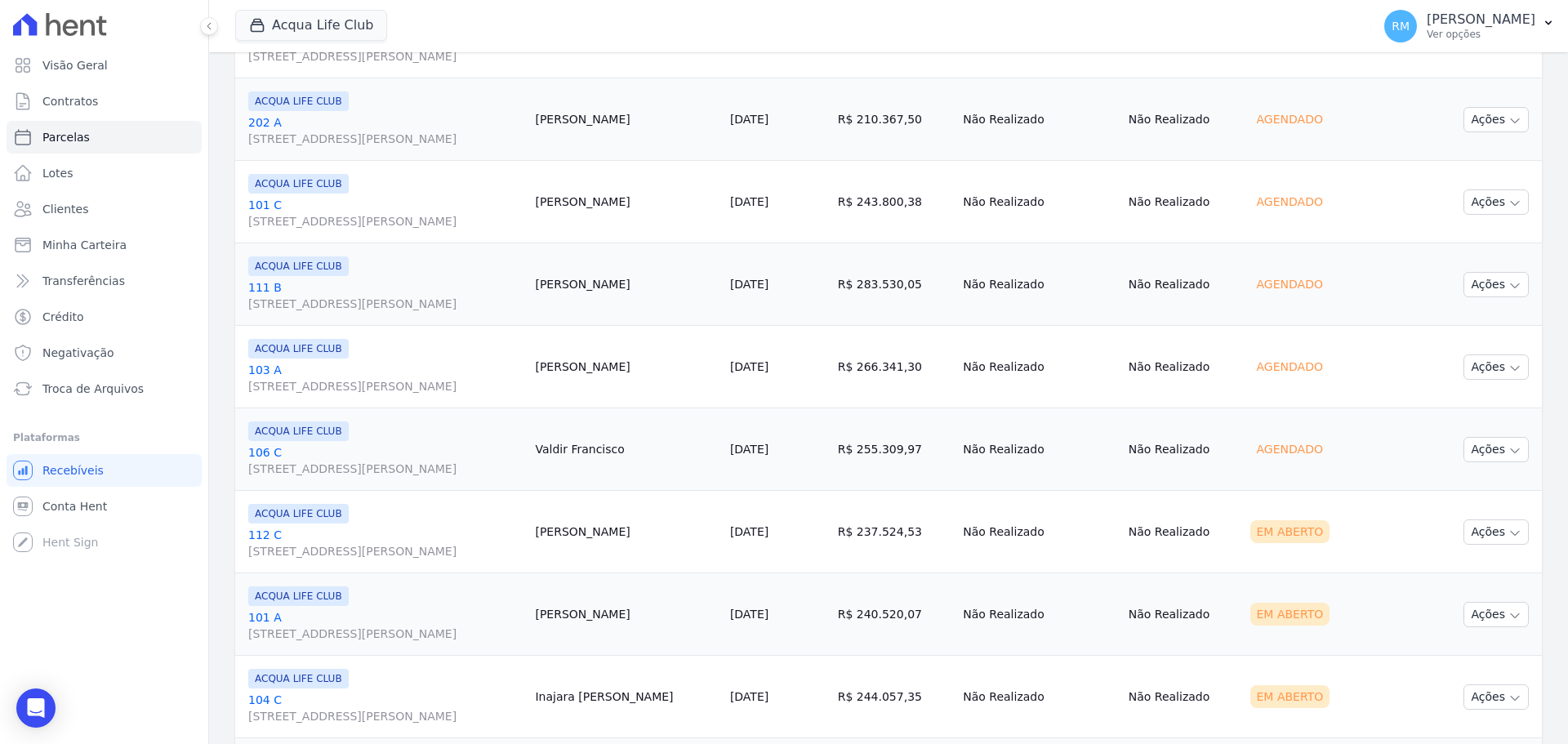
scroll to position [571, 0]
click at [291, 454] on link "[GEOGRAPHIC_DATA][STREET_ADDRESS][PERSON_NAME]" at bounding box center [385, 461] width 273 height 33
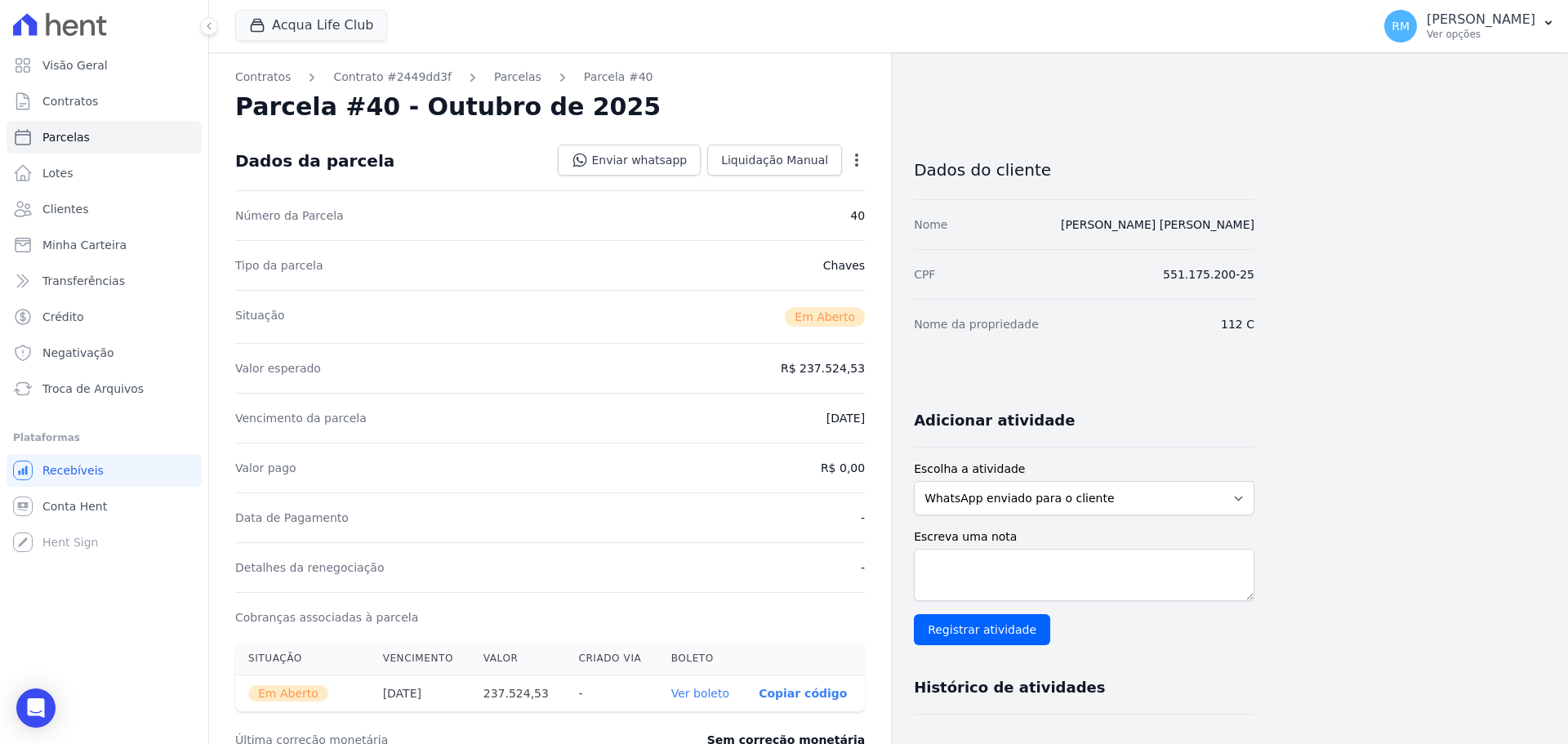
click at [853, 169] on div "Open options" at bounding box center [856, 162] width 16 height 20
click at [858, 165] on icon "button" at bounding box center [856, 160] width 3 height 13
click at [807, 215] on link "Cancelar Cobrança" at bounding box center [786, 210] width 144 height 29
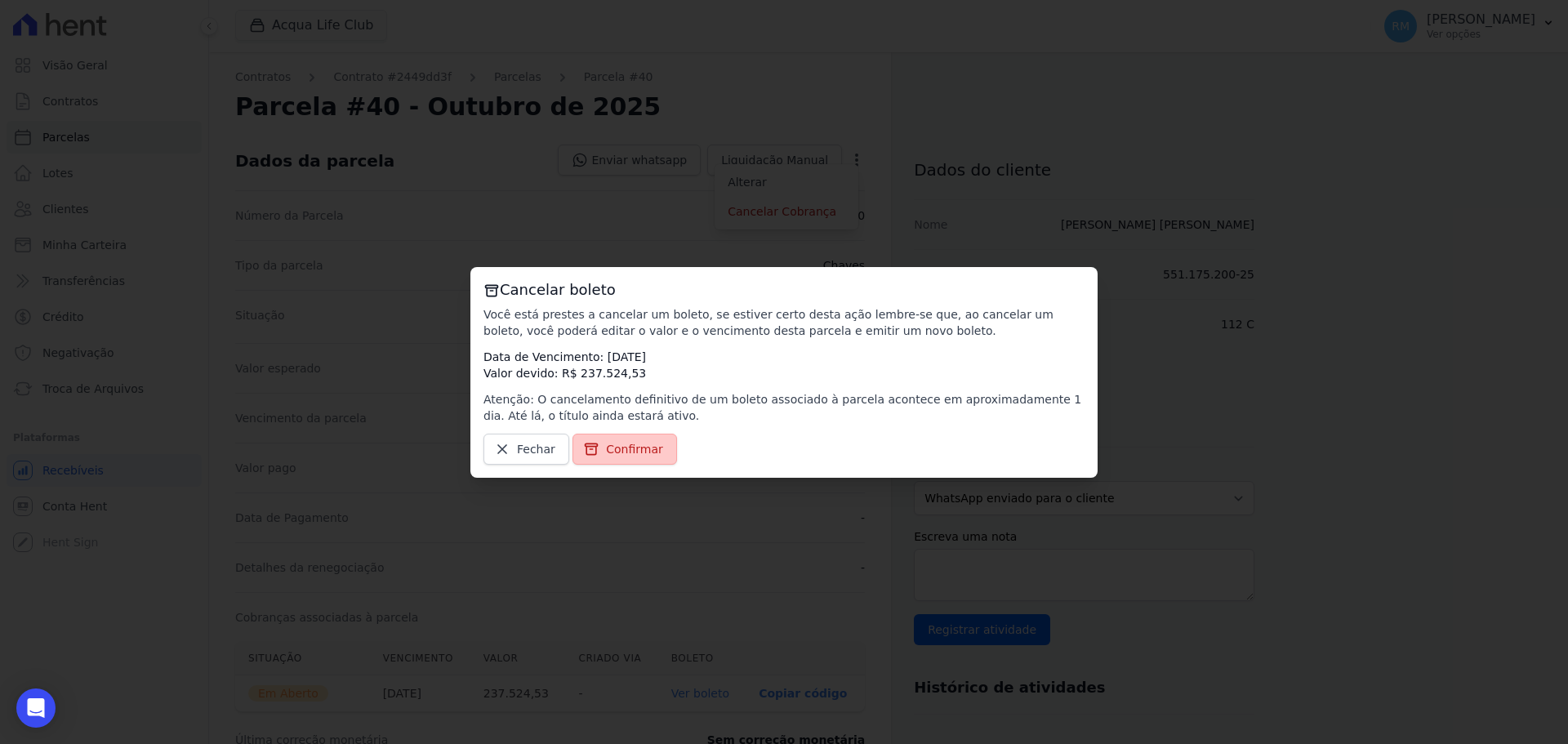
click at [610, 452] on span "Confirmar" at bounding box center [634, 449] width 57 height 16
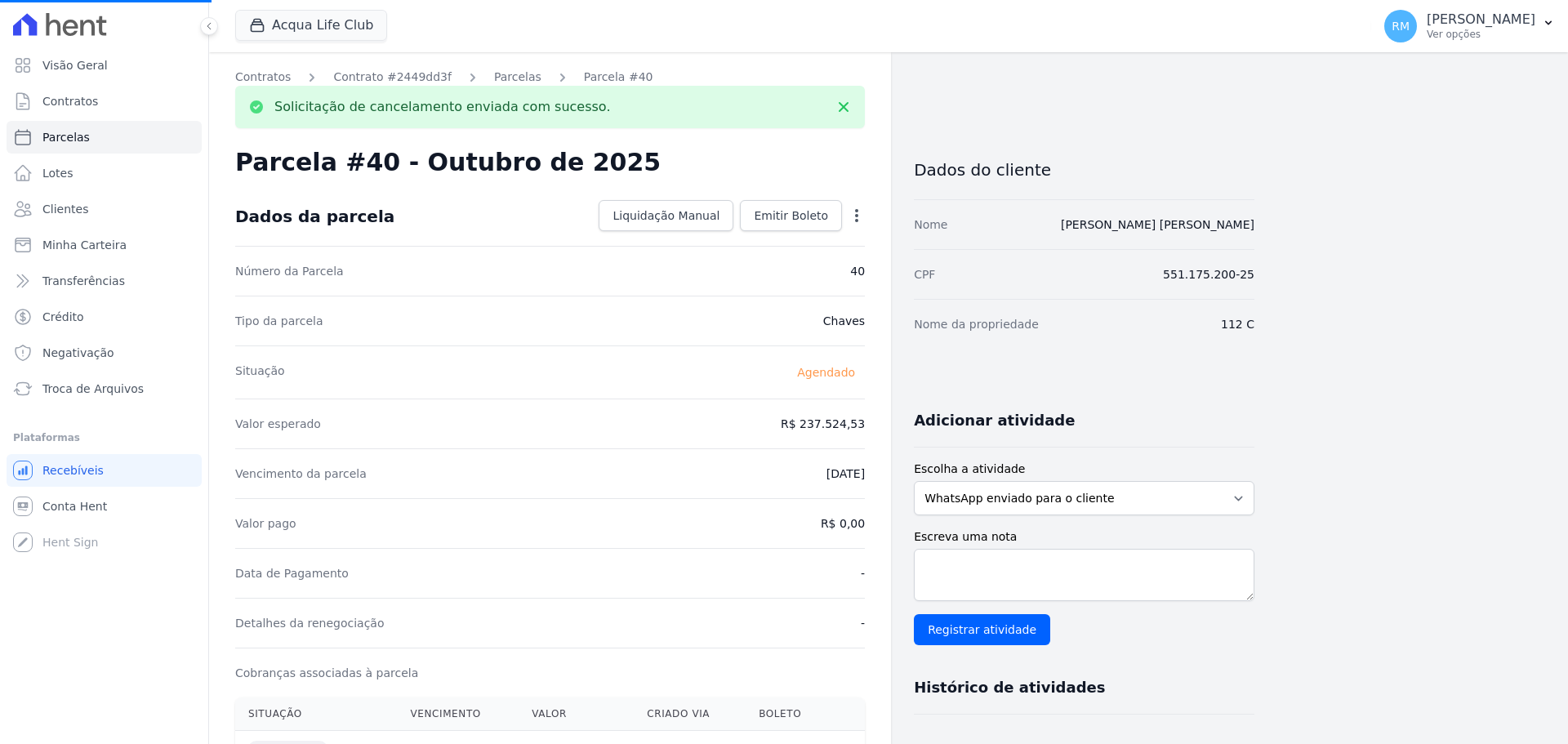
select select
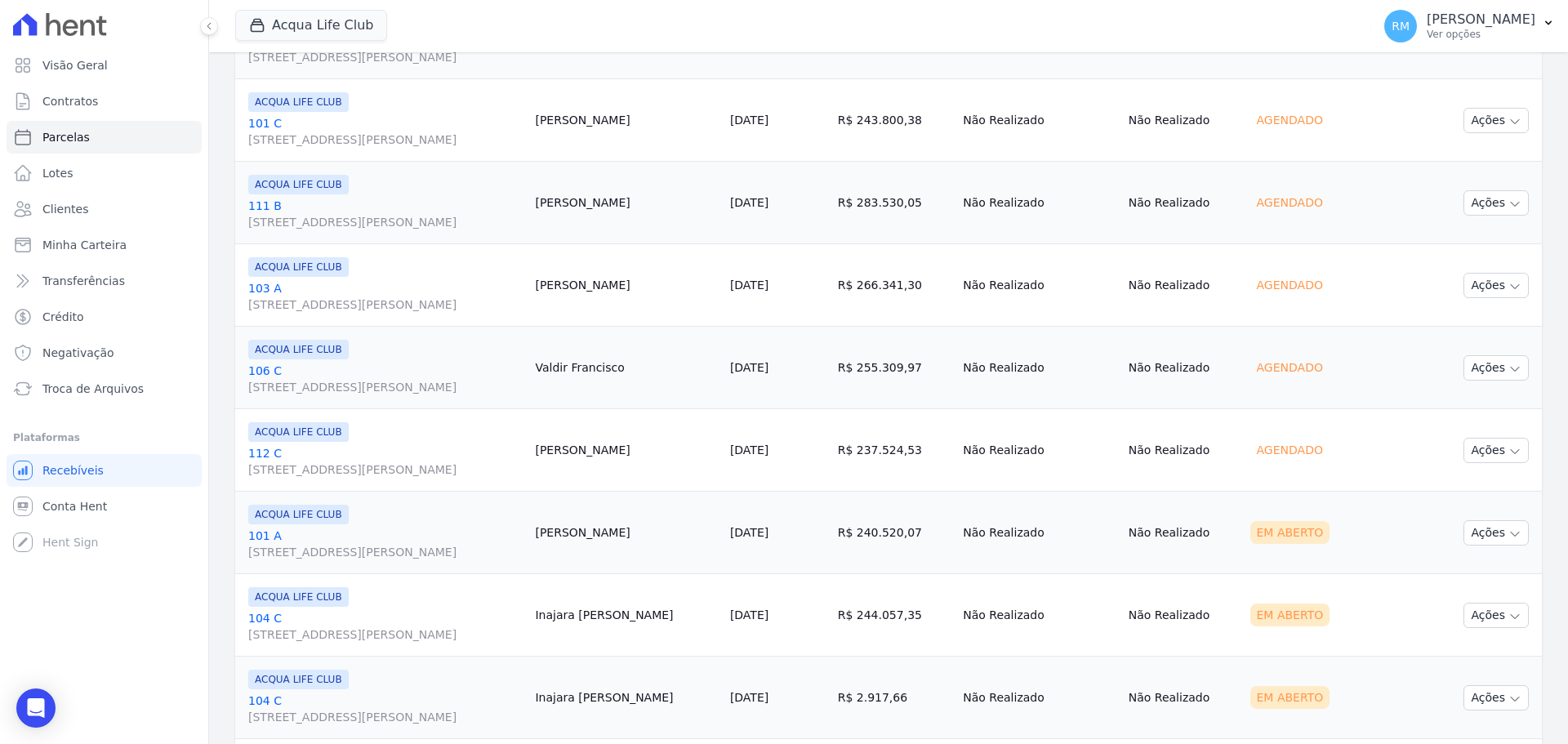
scroll to position [653, 0]
click at [368, 455] on link "101 A [STREET_ADDRESS][PERSON_NAME]" at bounding box center [385, 462] width 273 height 33
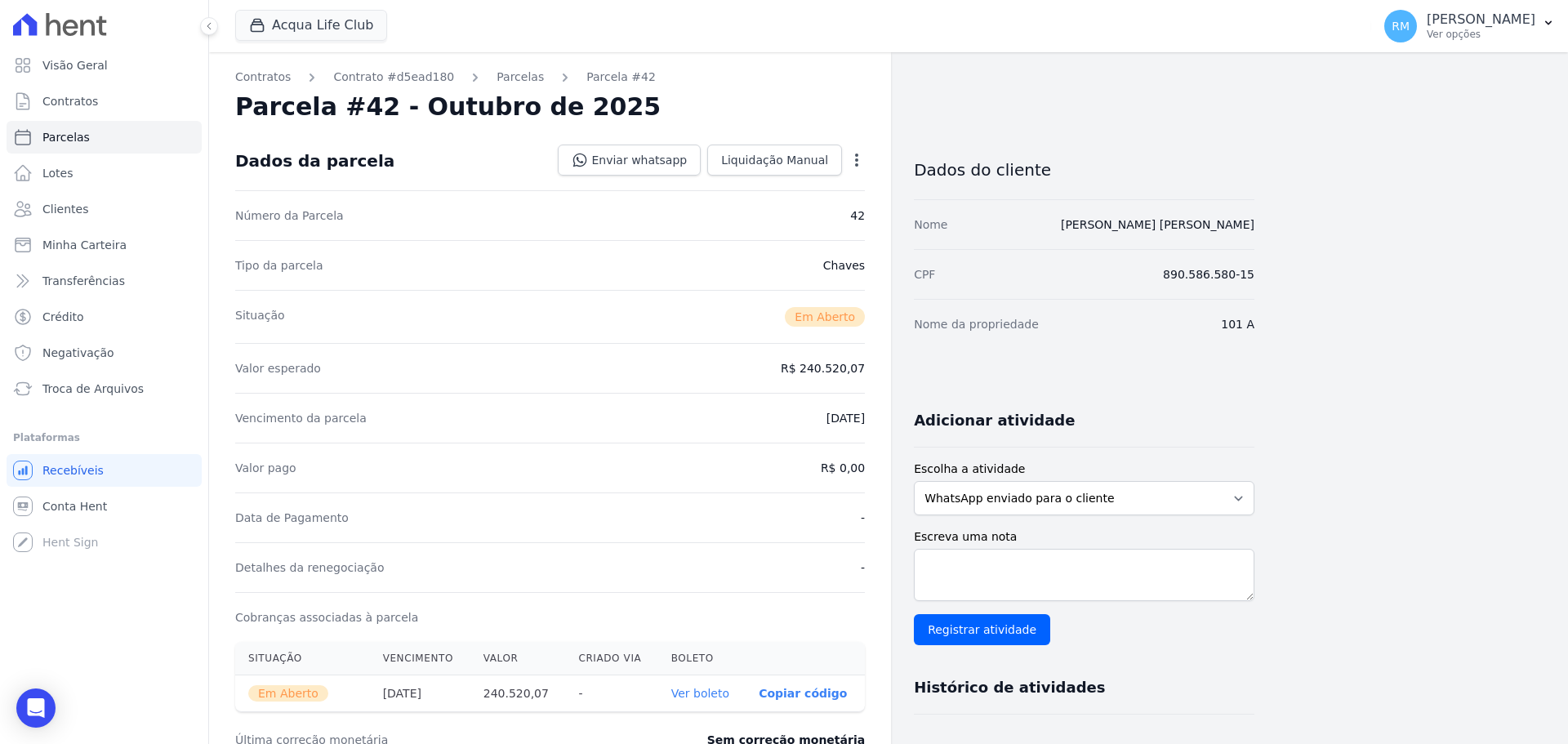
click at [850, 157] on icon "button" at bounding box center [856, 160] width 16 height 16
click at [798, 208] on link "Cancelar Cobrança" at bounding box center [786, 210] width 144 height 29
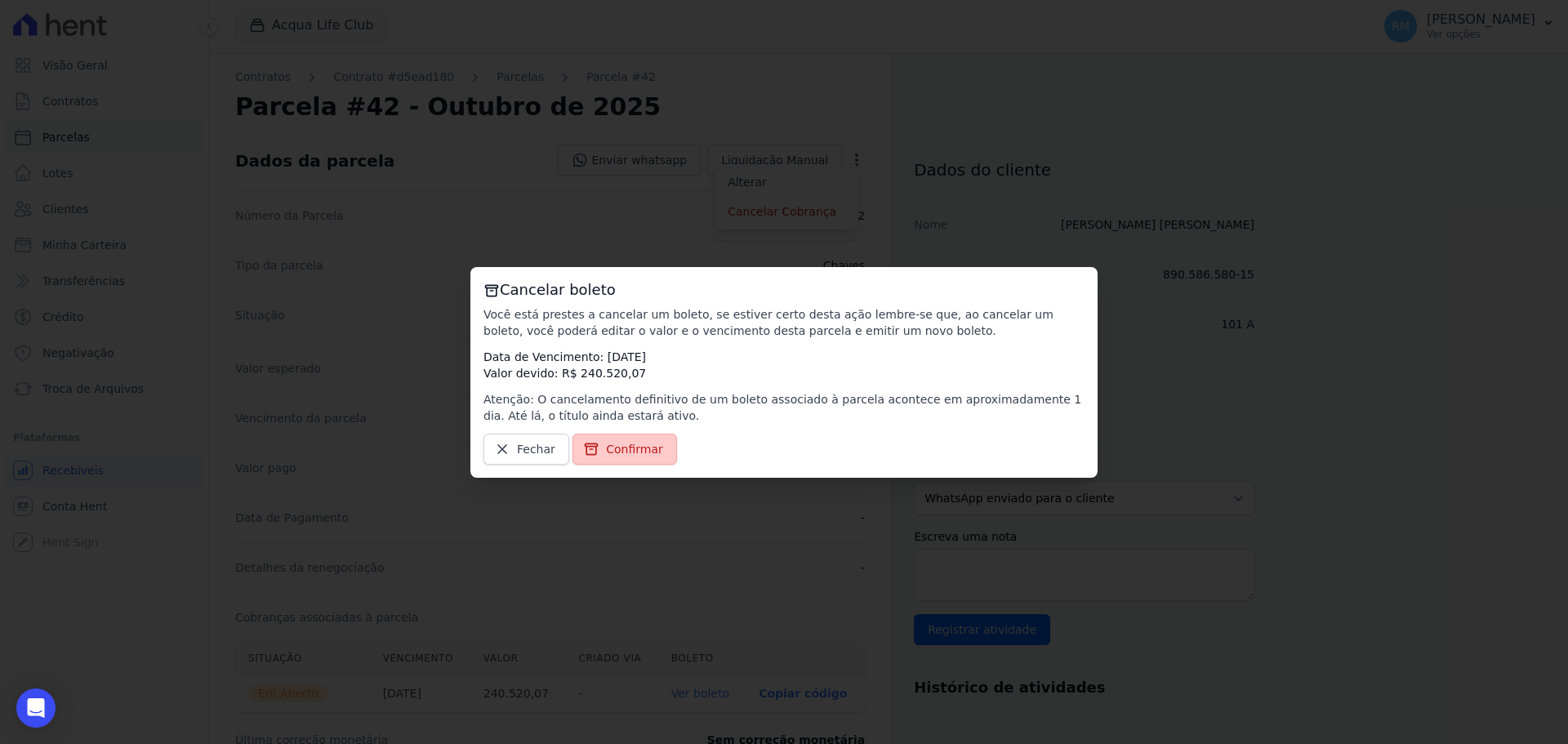
click at [630, 449] on span "Confirmar" at bounding box center [634, 449] width 57 height 16
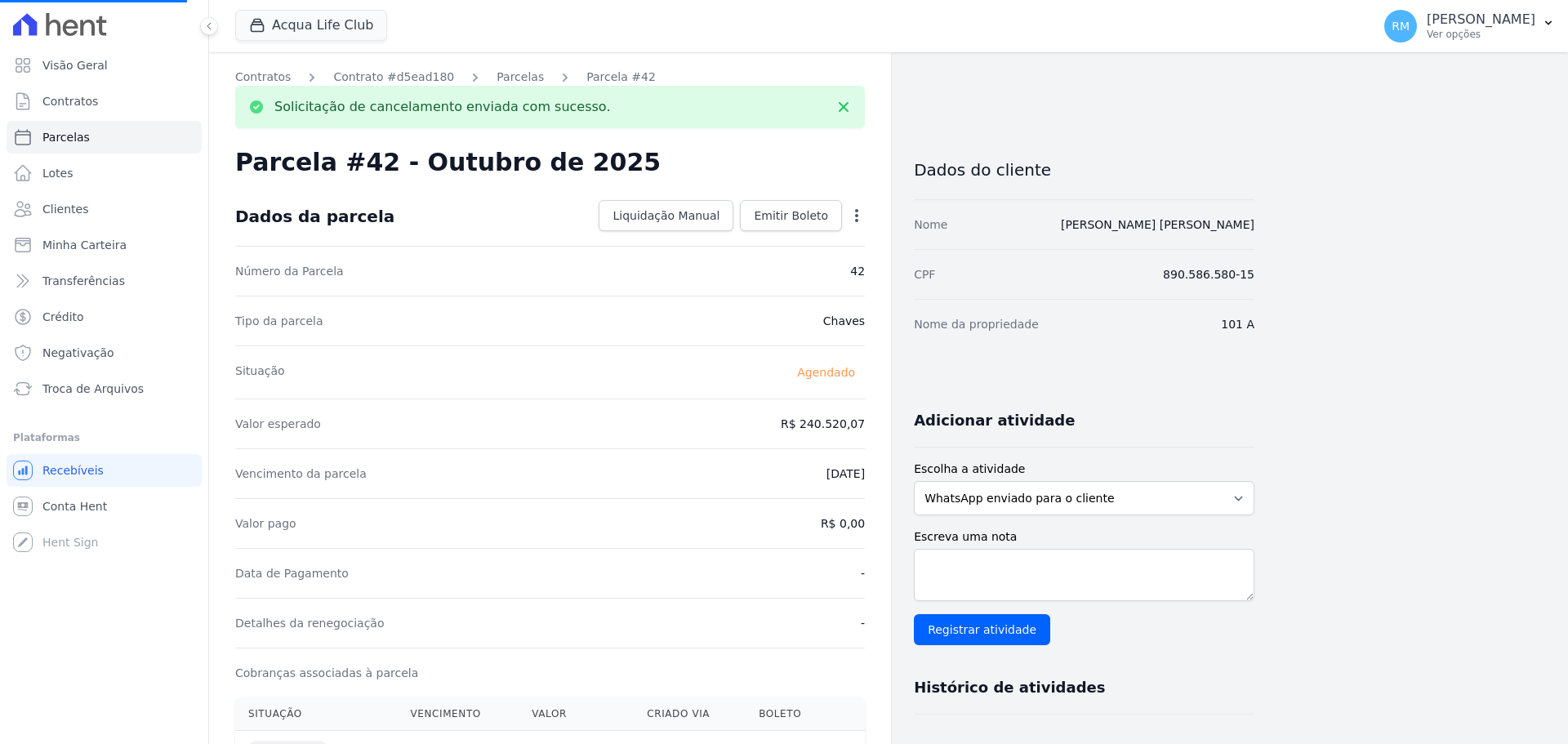
select select
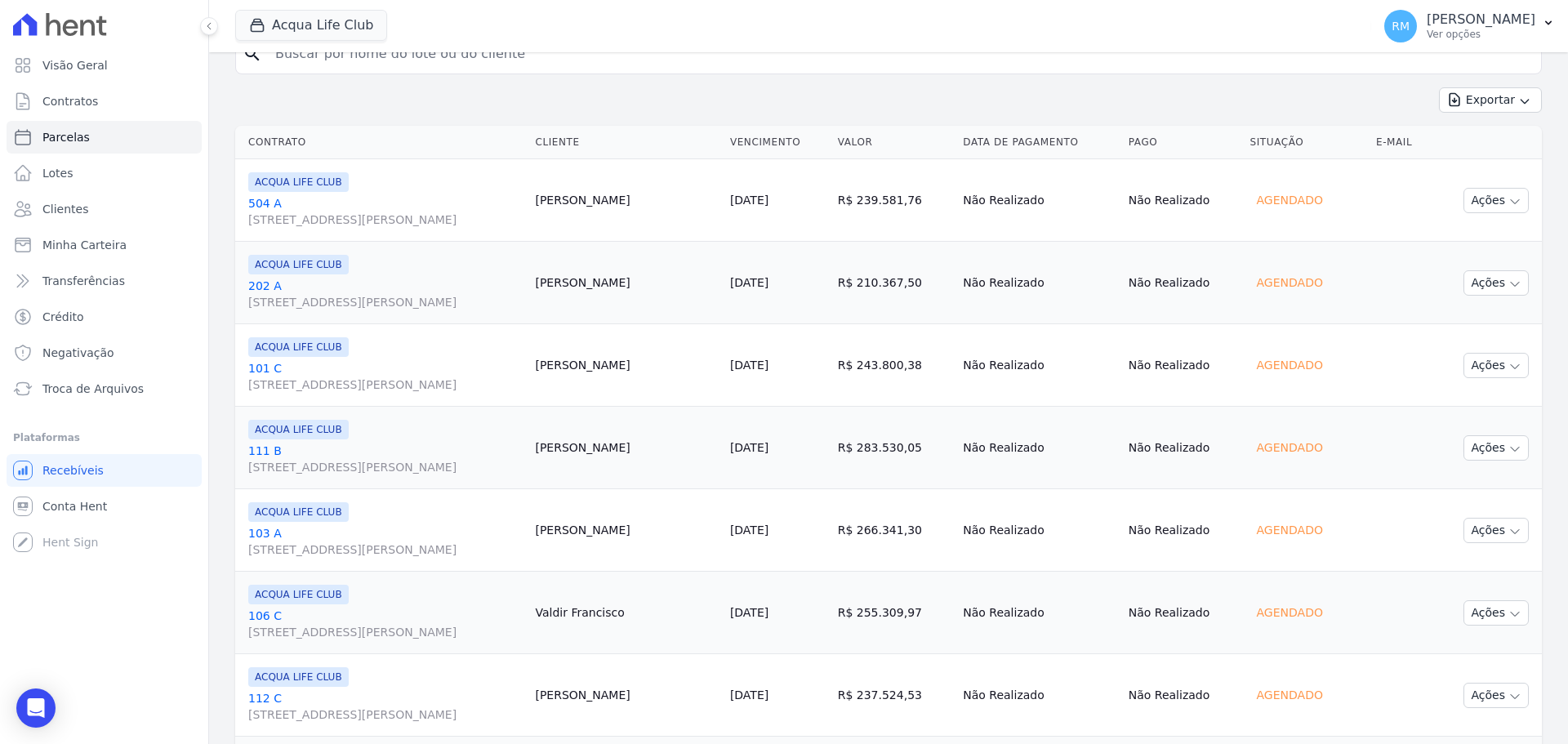
scroll to position [735, 0]
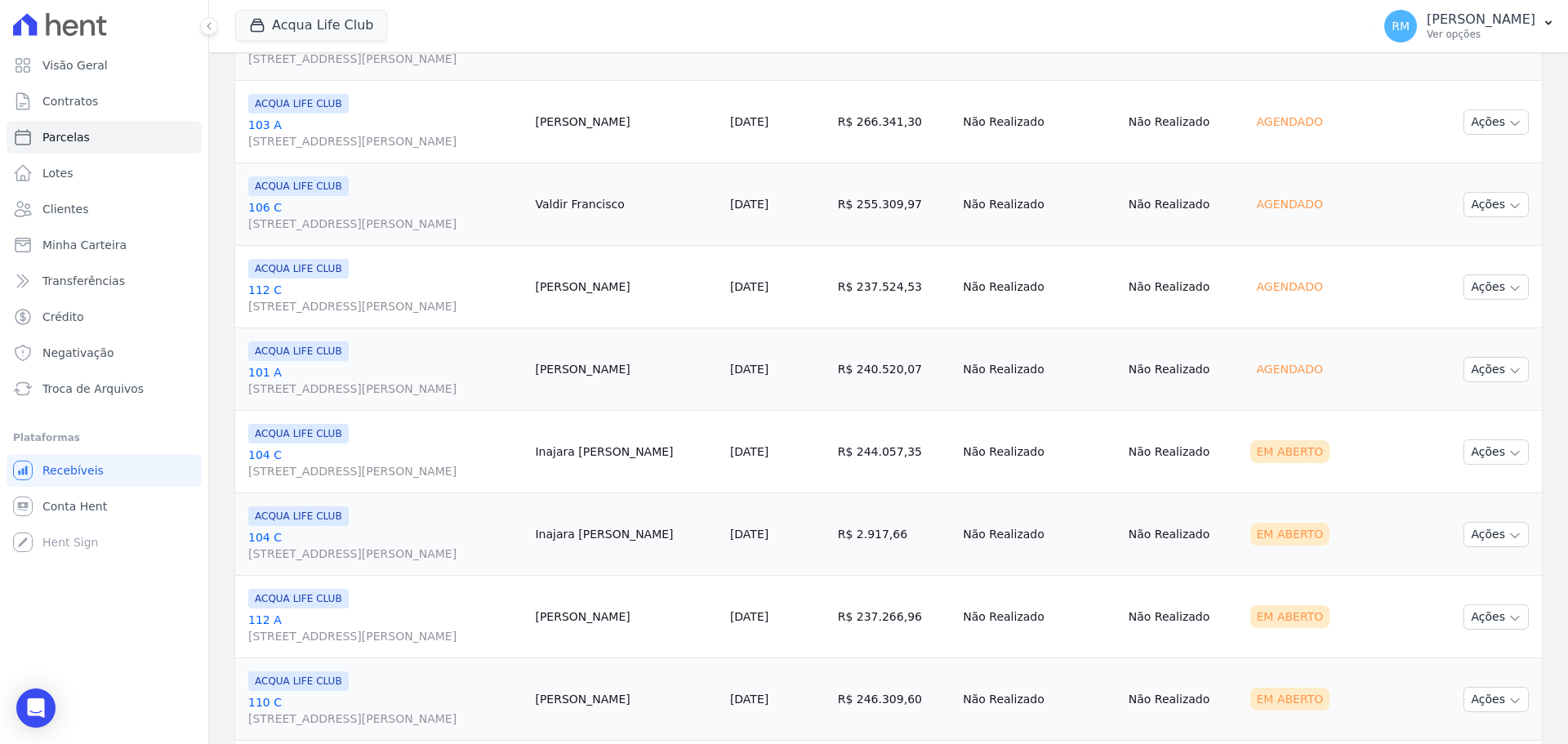
click at [428, 459] on link "[GEOGRAPHIC_DATA][STREET_ADDRESS][PERSON_NAME]" at bounding box center [385, 463] width 273 height 33
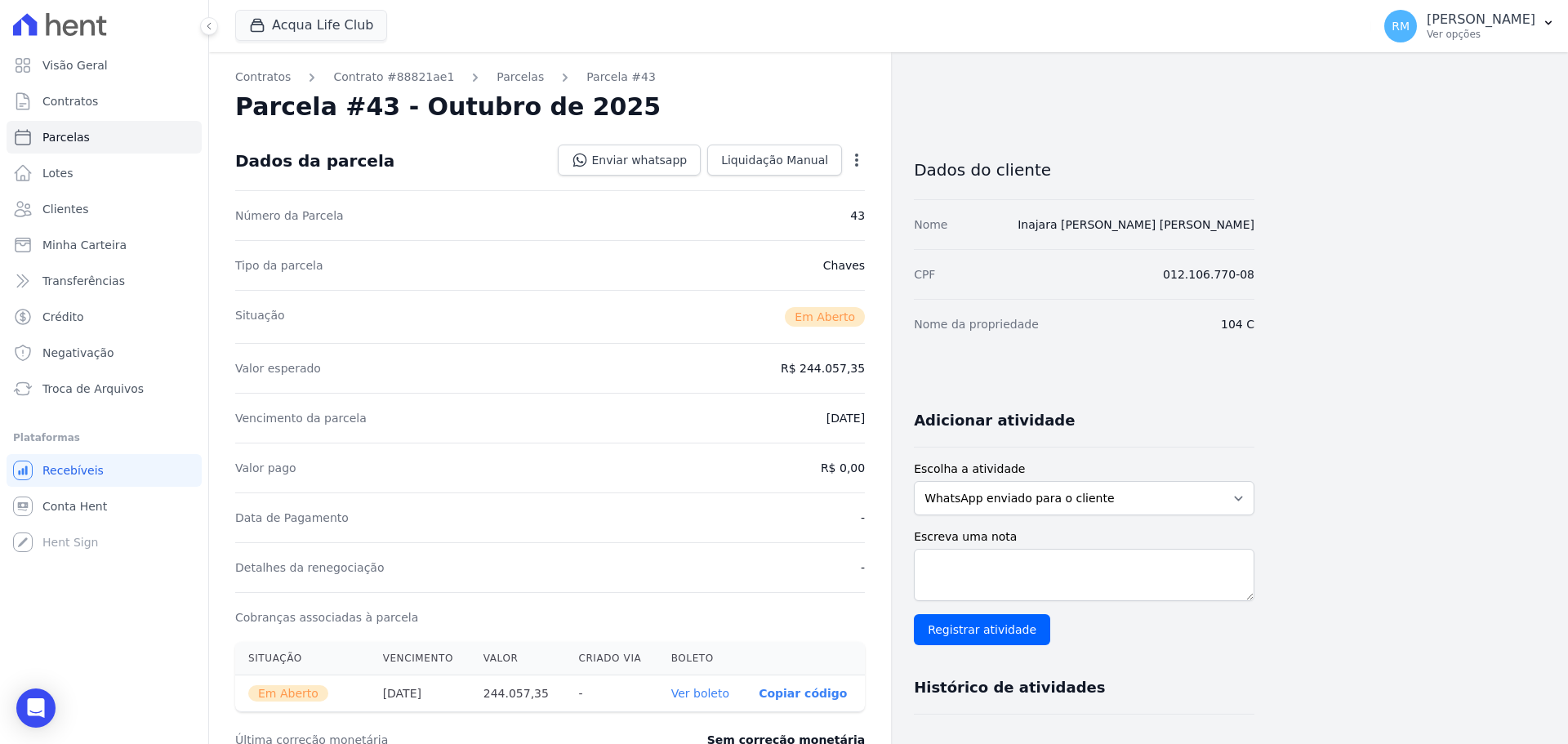
click at [859, 159] on icon "button" at bounding box center [856, 160] width 16 height 16
click at [821, 209] on link "Cancelar Cobrança" at bounding box center [786, 210] width 144 height 29
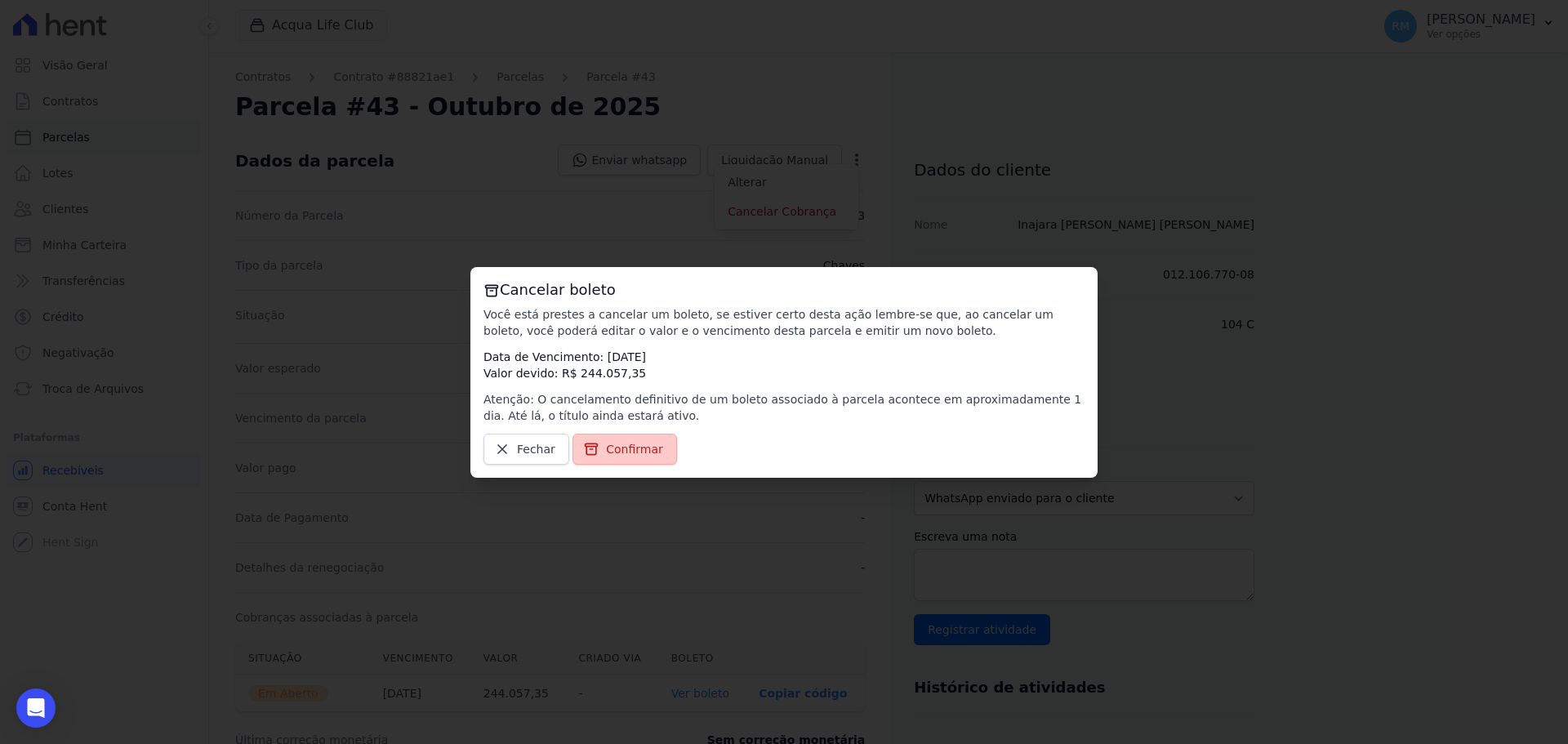
click at [616, 450] on span "Confirmar" at bounding box center [634, 449] width 57 height 16
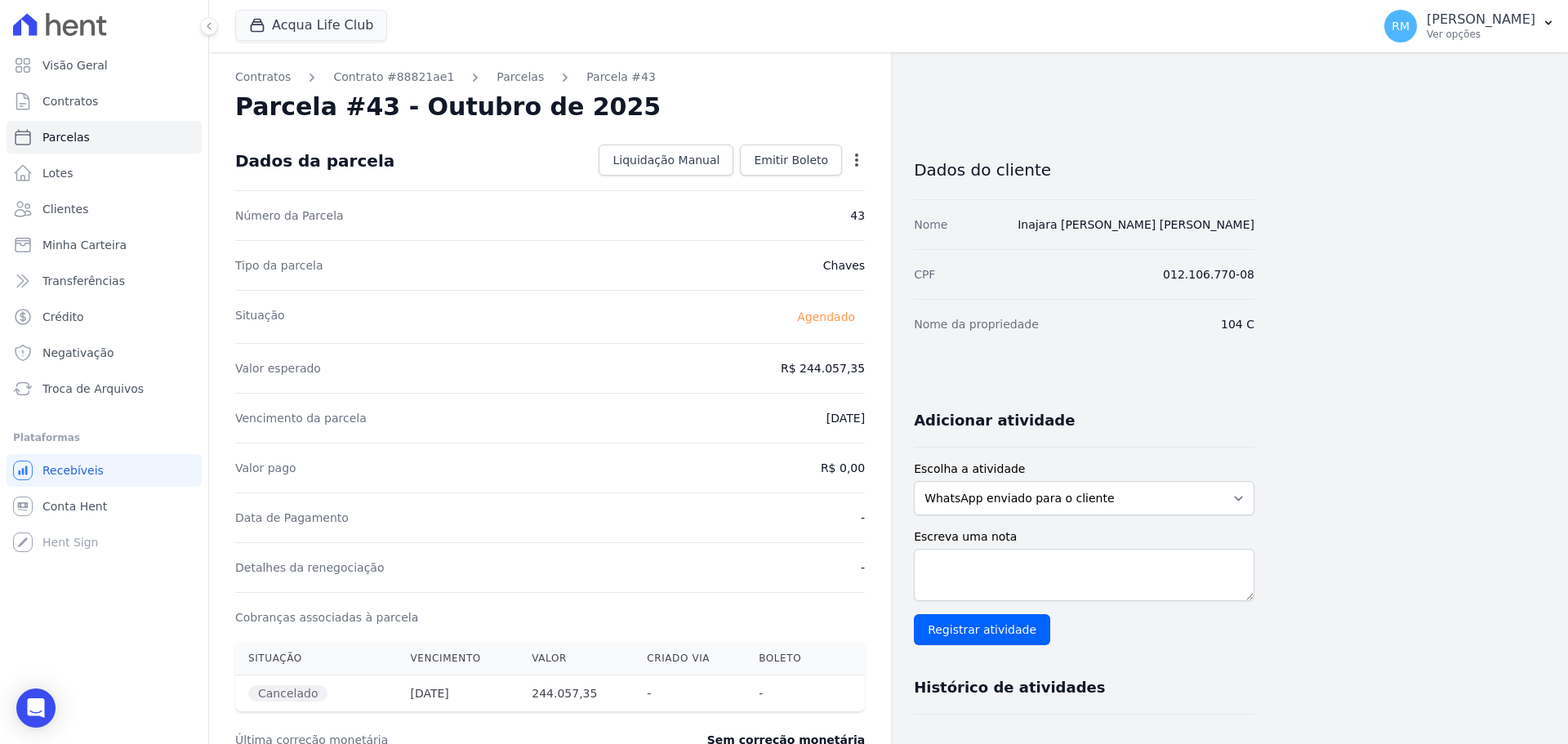
click at [855, 164] on icon "button" at bounding box center [856, 160] width 3 height 13
select select
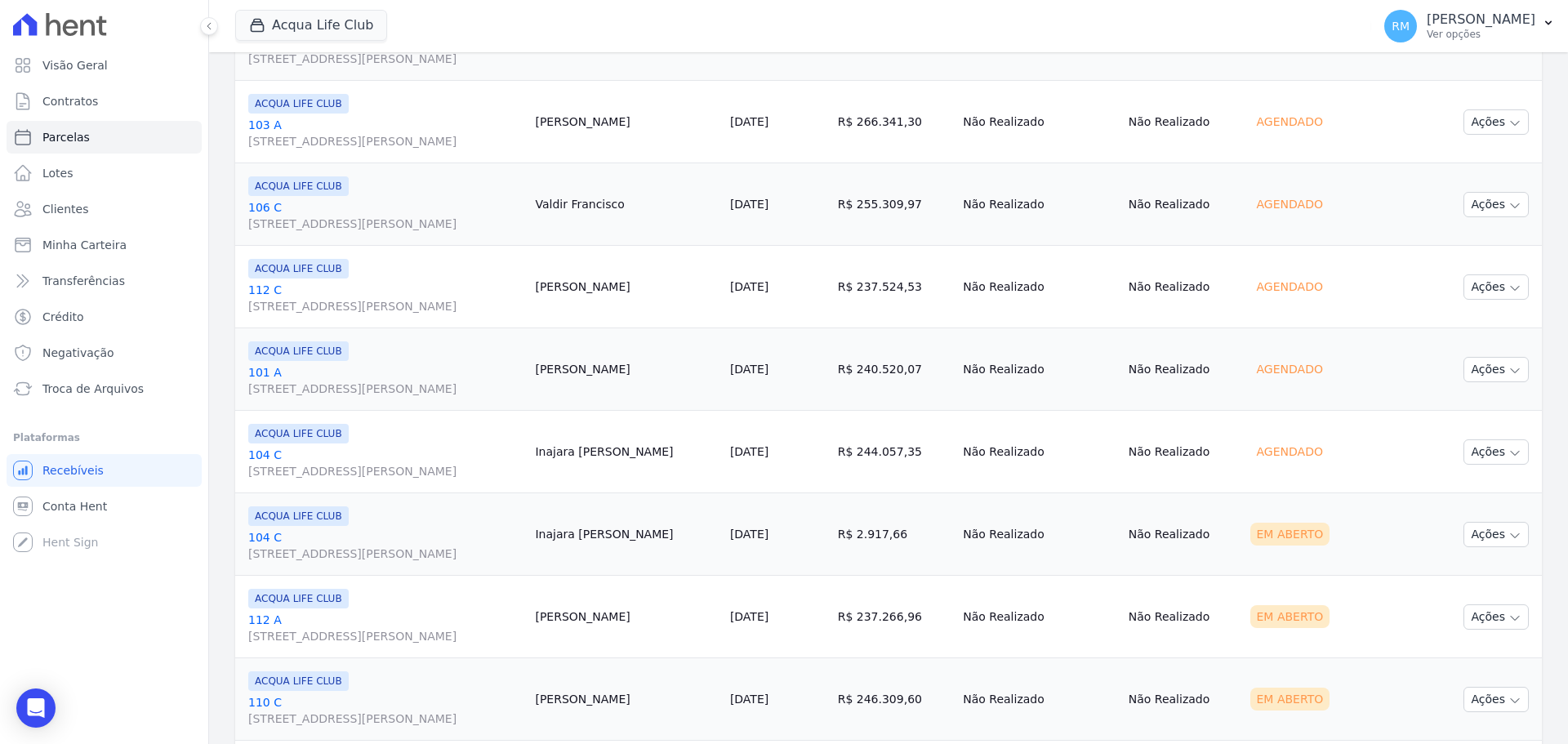
scroll to position [899, 0]
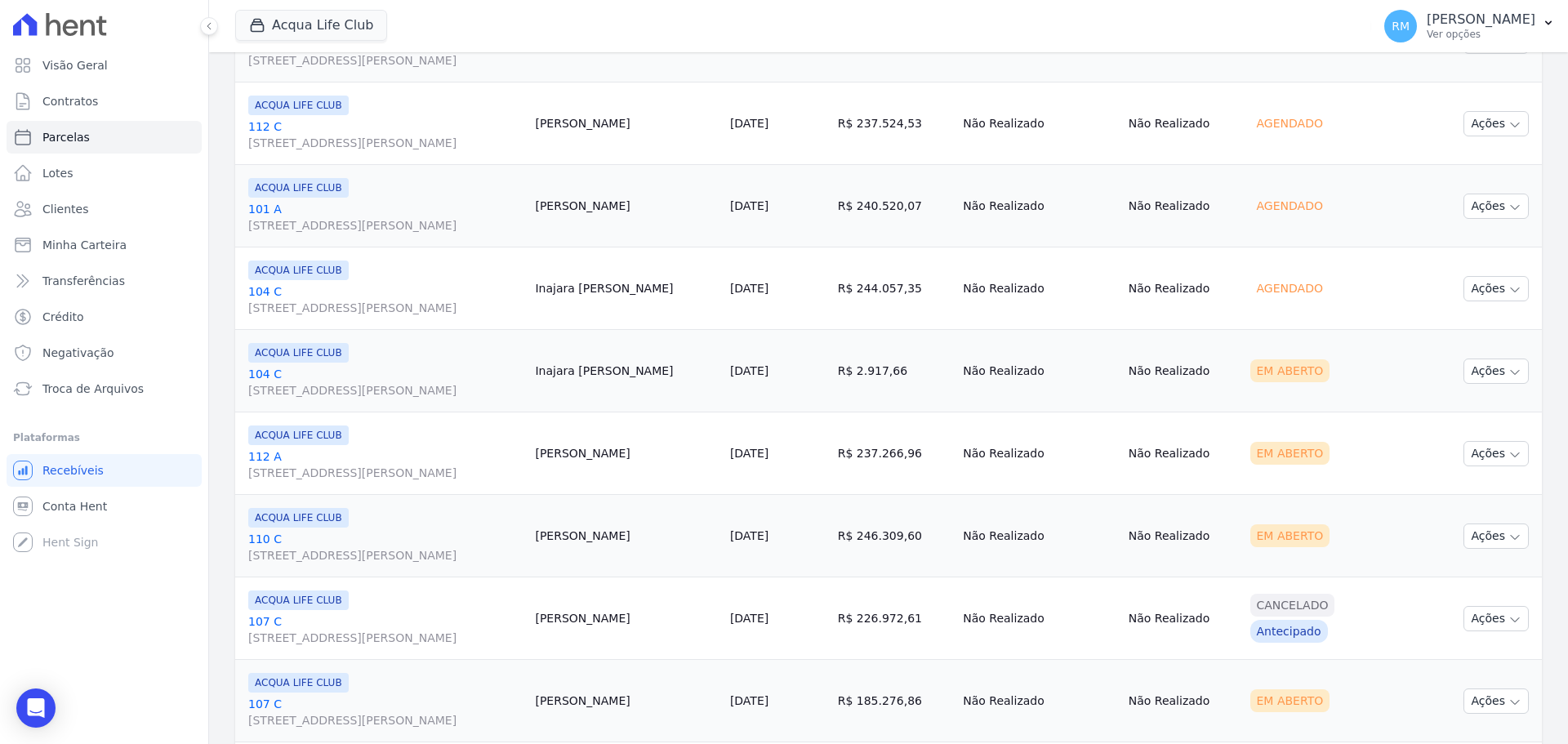
click at [599, 458] on td "[PERSON_NAME]" at bounding box center [625, 454] width 194 height 83
click at [519, 448] on div "ACQUA LIFE CLUB 112 A [STREET_ADDRESS][PERSON_NAME]" at bounding box center [385, 454] width 273 height 56
click at [520, 457] on link "112 A [STREET_ADDRESS][PERSON_NAME]" at bounding box center [385, 465] width 273 height 33
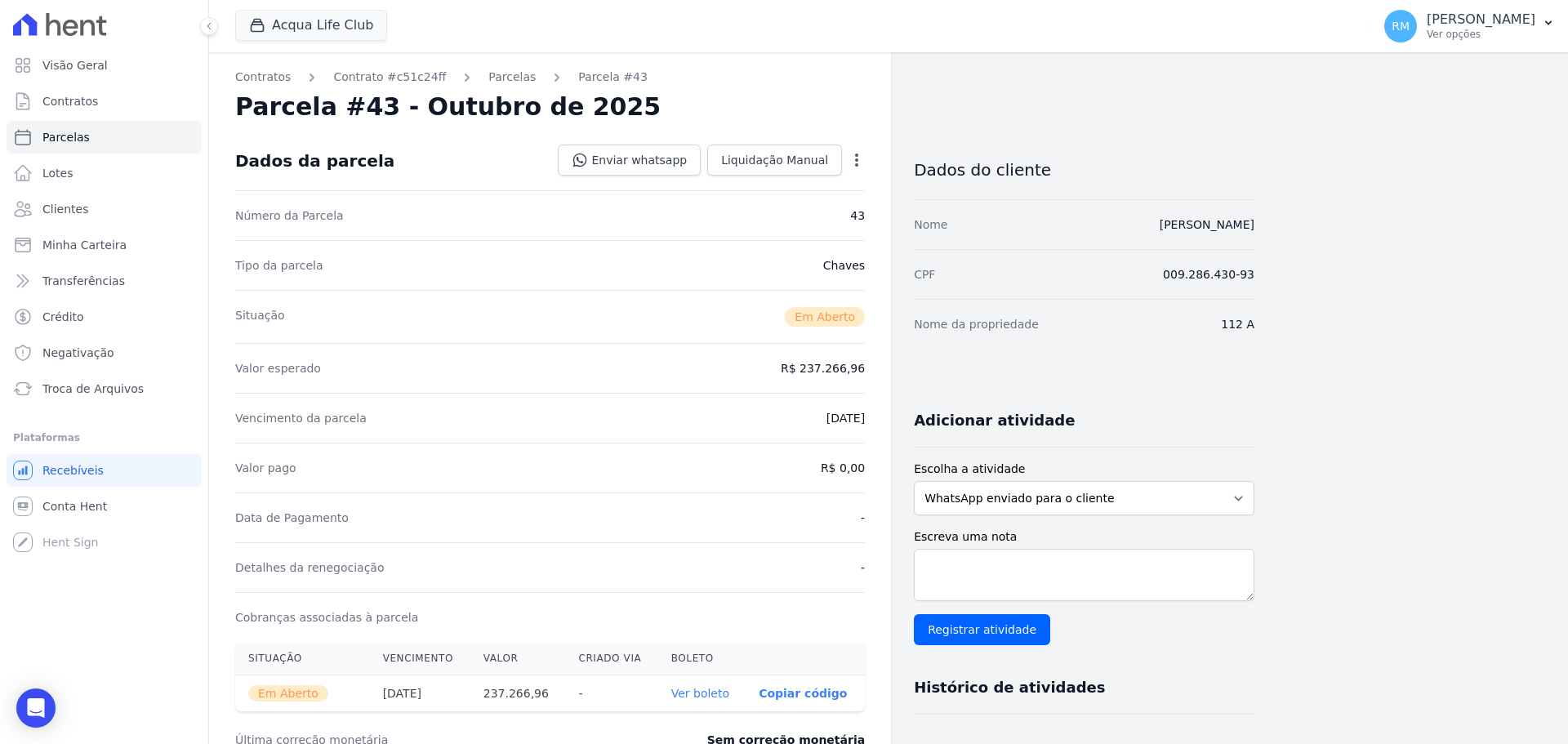
click at [859, 170] on div "Open options" at bounding box center [856, 162] width 16 height 20
click at [853, 161] on icon "button" at bounding box center [856, 160] width 16 height 16
click at [810, 214] on link "Cancelar Cobrança" at bounding box center [786, 210] width 144 height 29
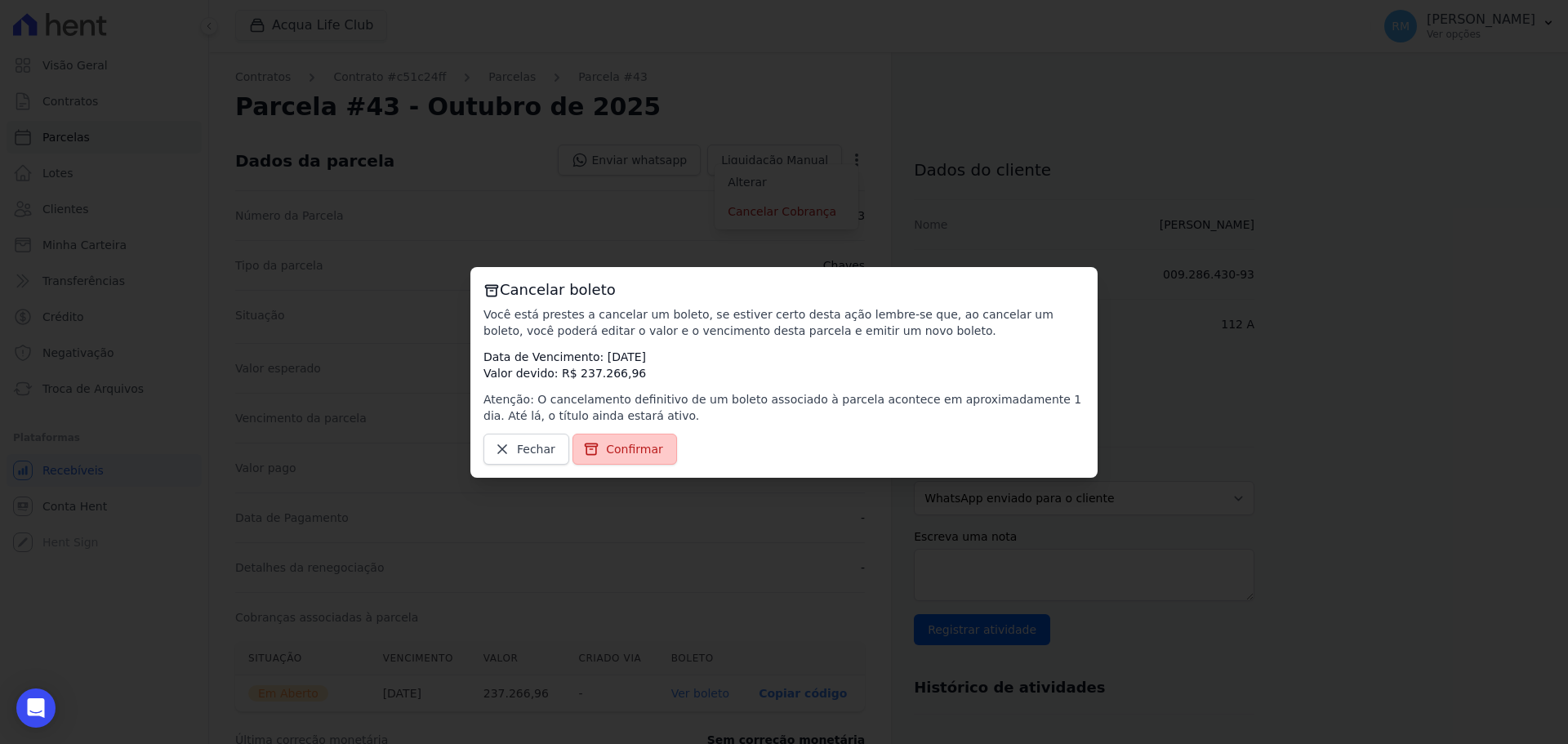
click at [646, 451] on span "Confirmar" at bounding box center [634, 449] width 57 height 16
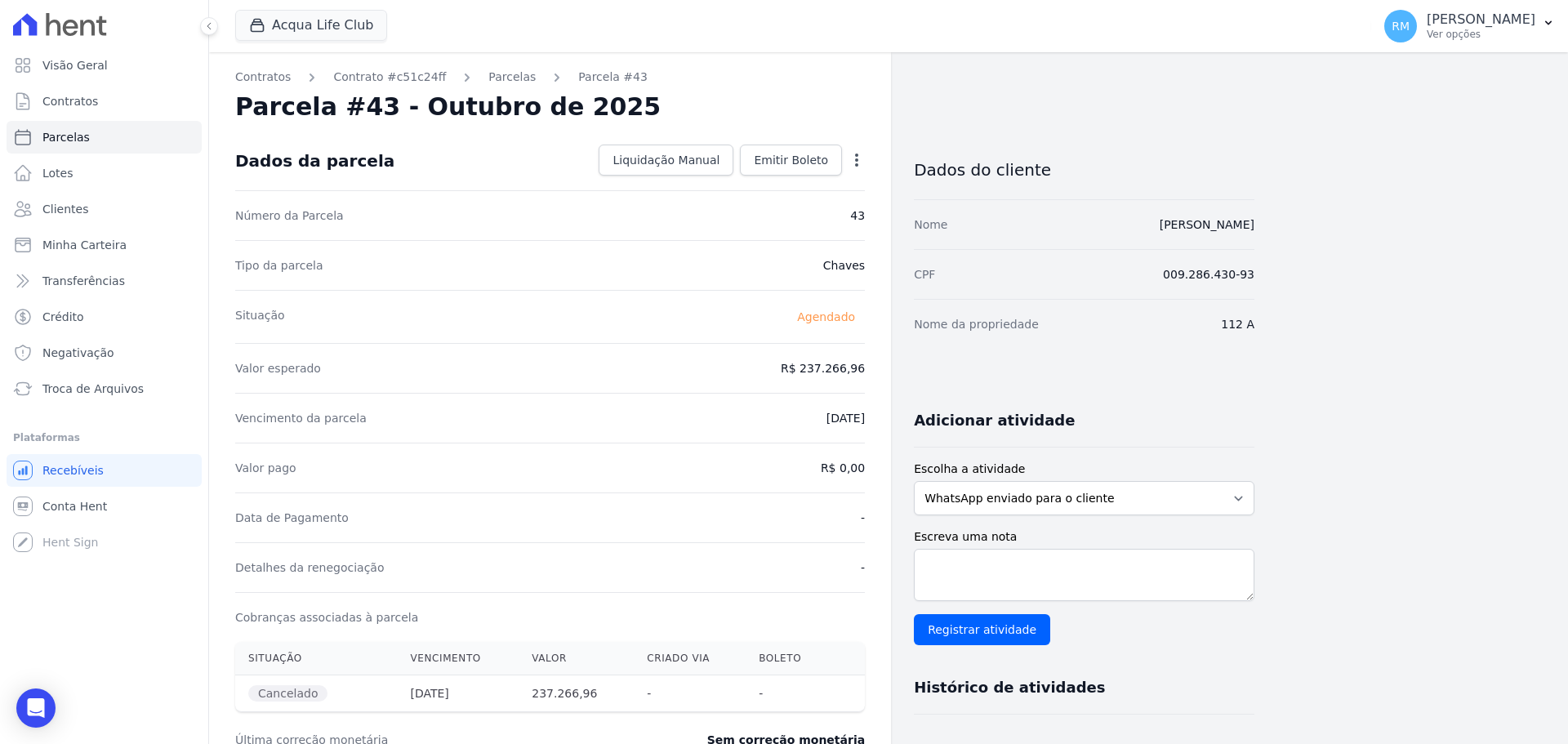
click at [854, 155] on icon "button" at bounding box center [856, 160] width 16 height 16
select select
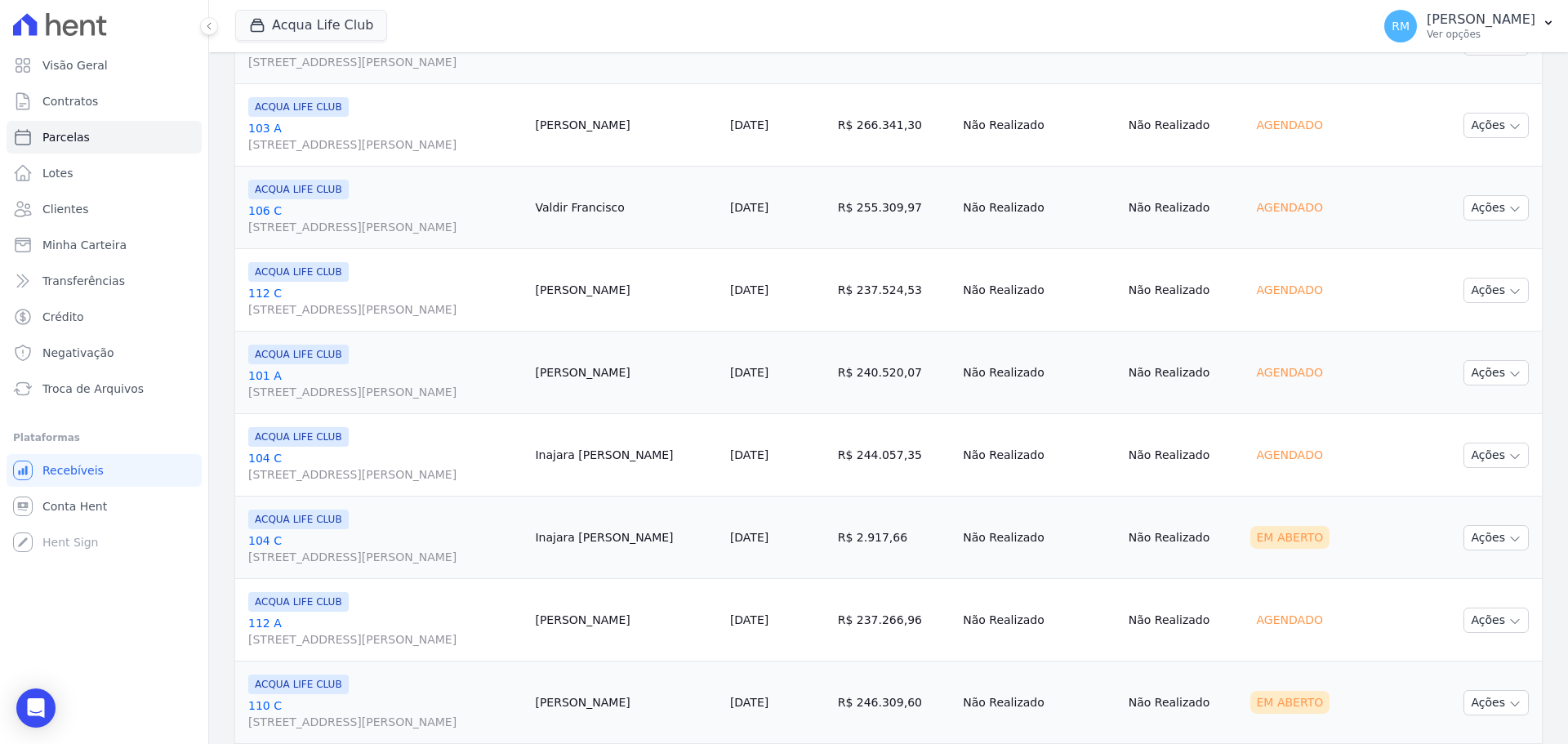
scroll to position [814, 0]
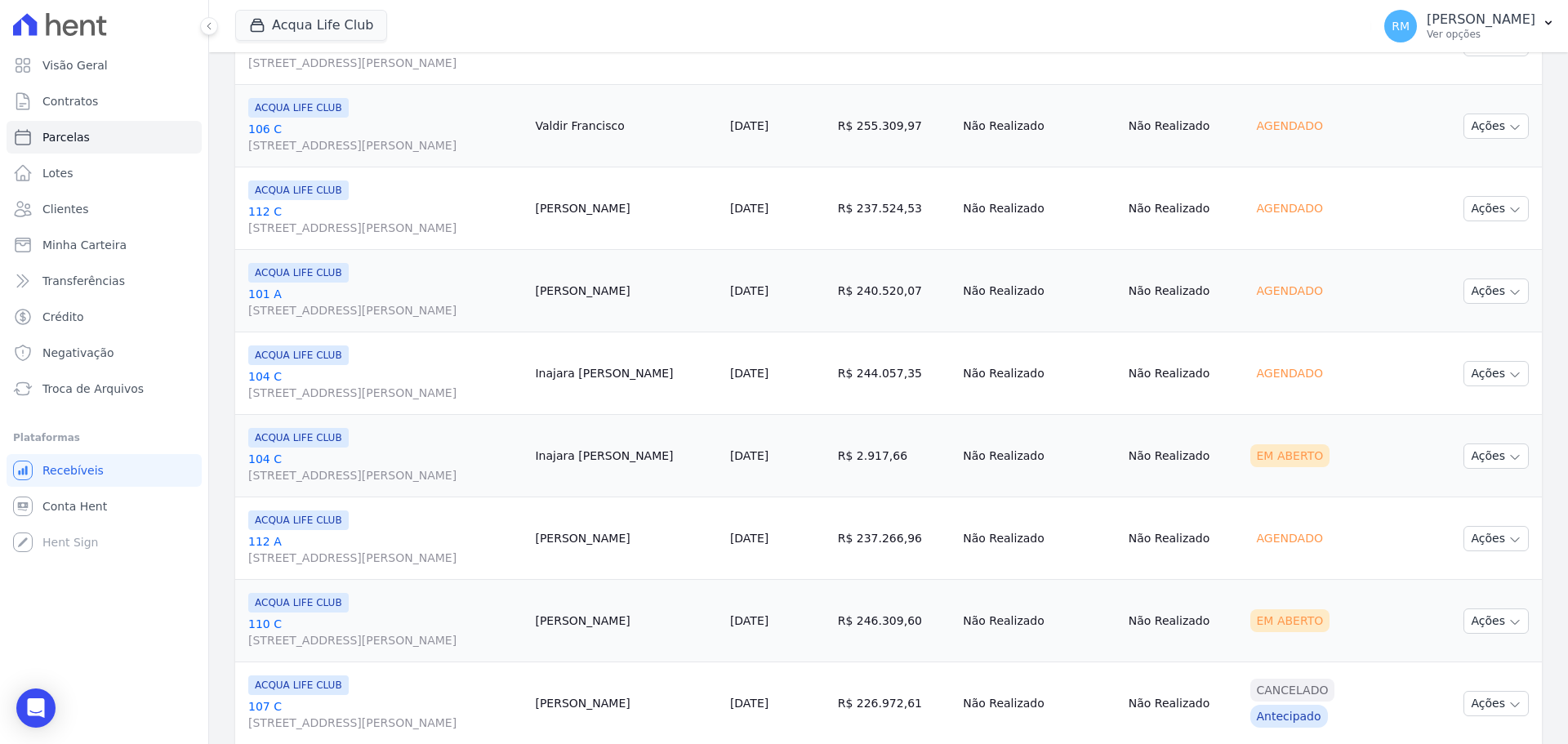
click at [368, 566] on div "ACQUA LIFE CLUB" at bounding box center [385, 603] width 273 height 20
click at [350, 566] on link "[GEOGRAPHIC_DATA][STREET_ADDRESS][PERSON_NAME]" at bounding box center [385, 632] width 273 height 33
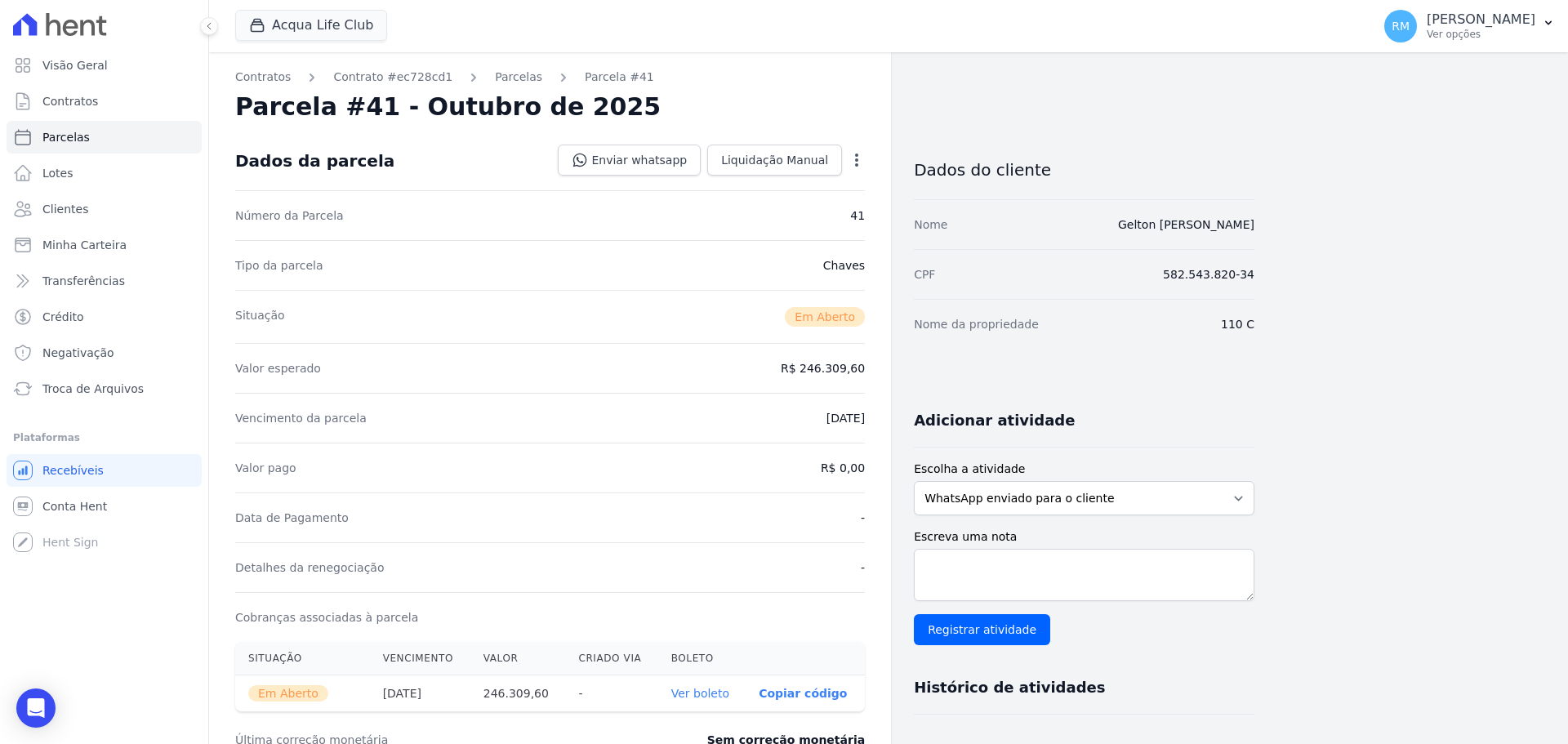
click at [858, 157] on icon "button" at bounding box center [856, 160] width 16 height 16
click at [827, 200] on link "Cancelar Cobrança" at bounding box center [786, 210] width 144 height 29
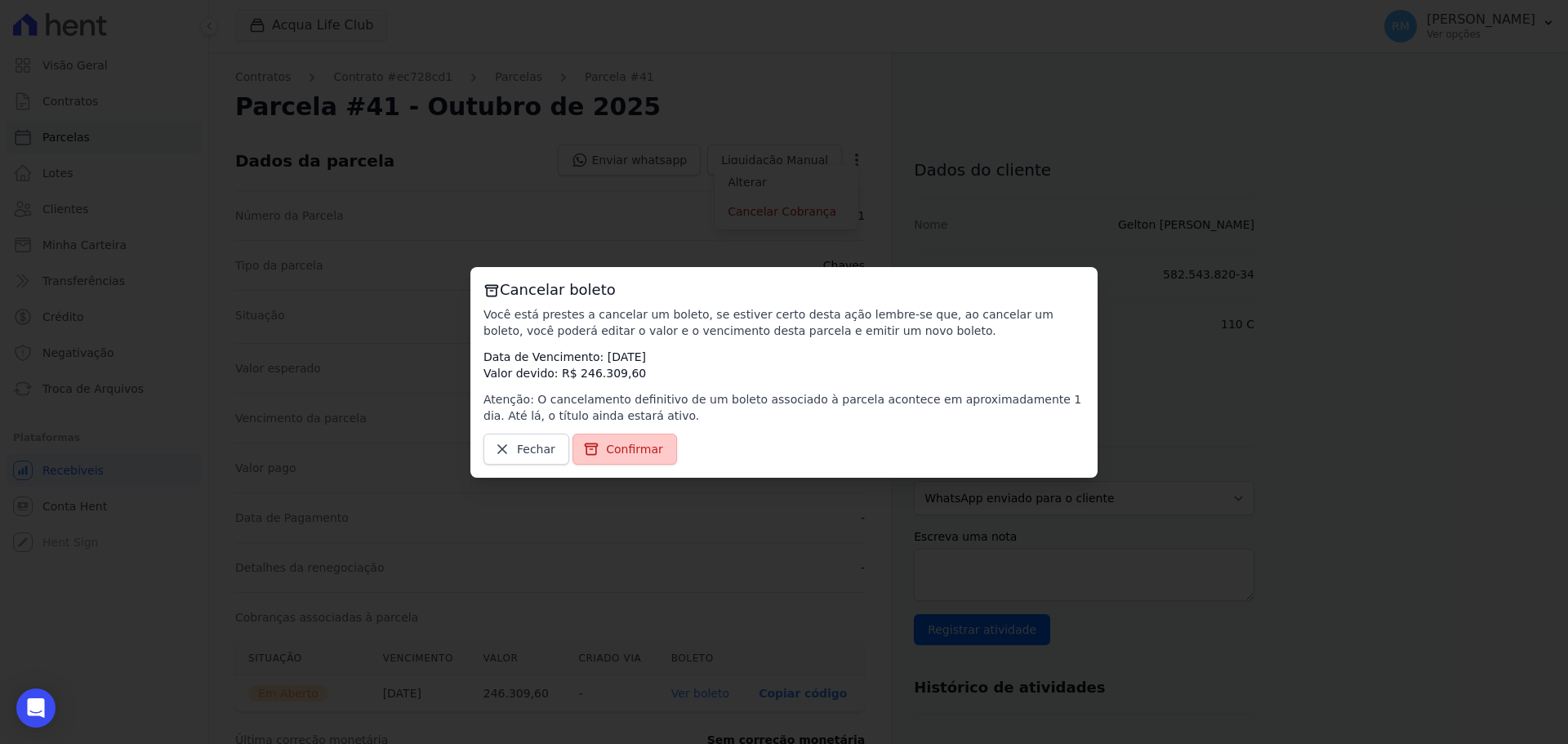
click at [625, 446] on span "Confirmar" at bounding box center [634, 449] width 57 height 16
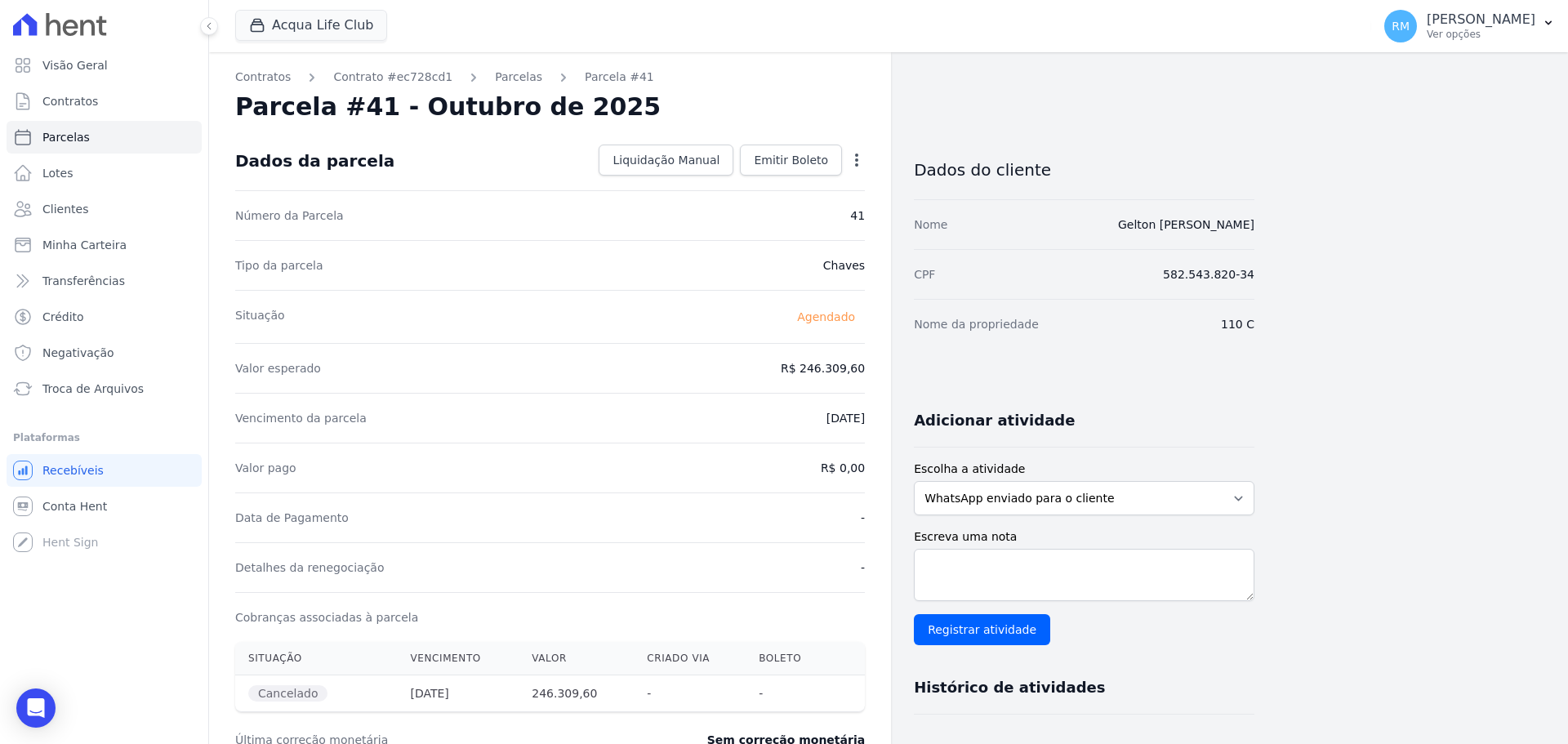
click at [861, 165] on icon "button" at bounding box center [856, 160] width 16 height 16
select select
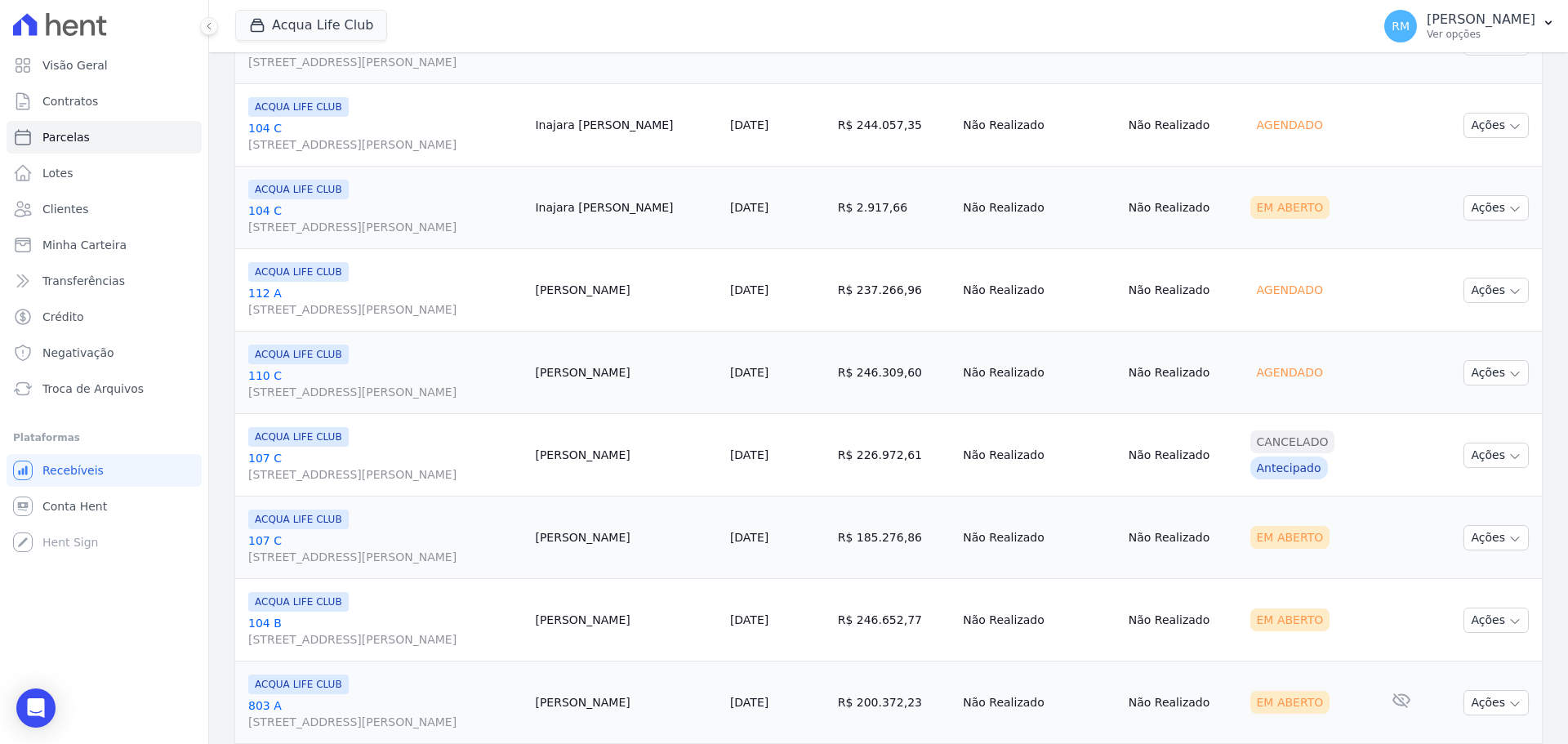
scroll to position [1144, 0]
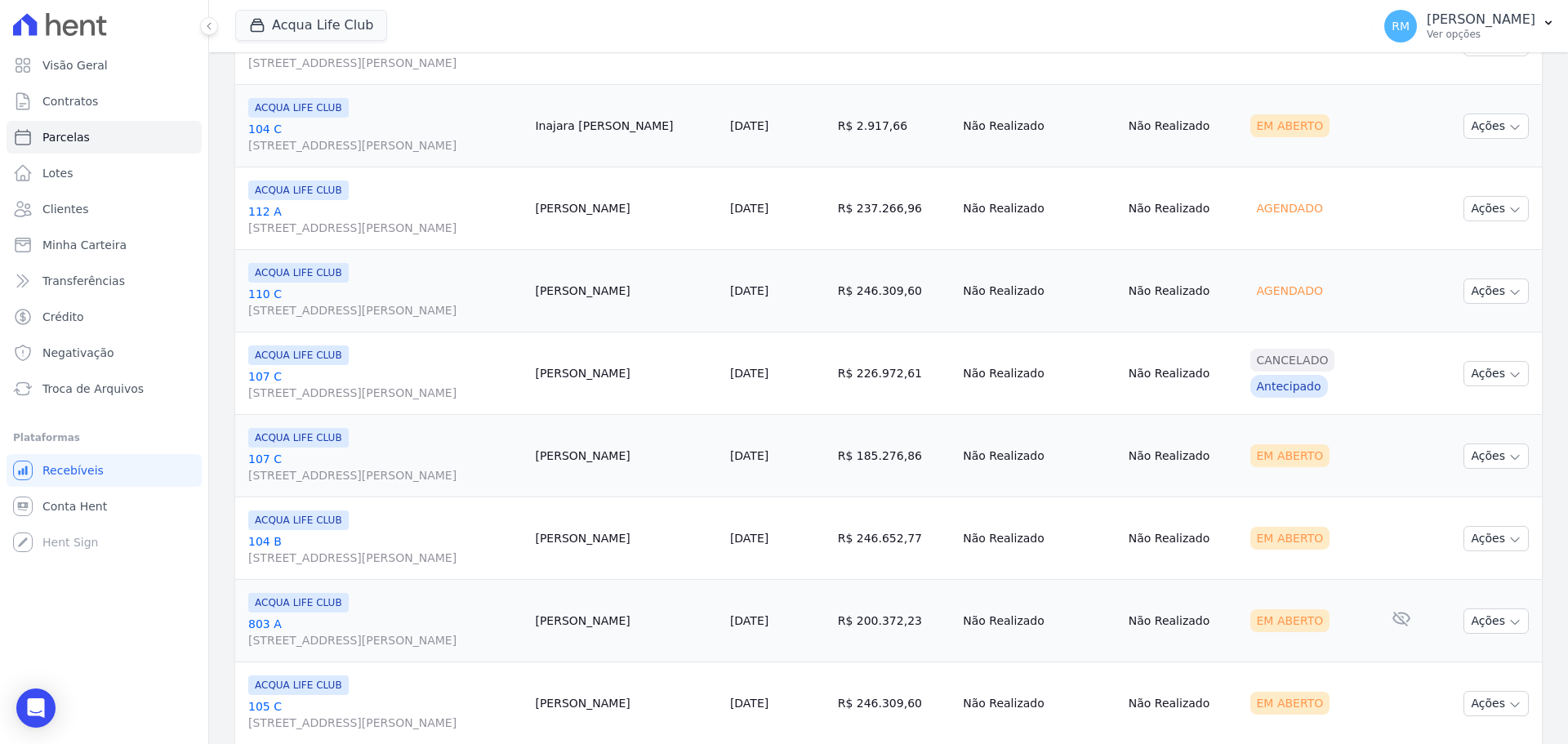
click at [650, 468] on td "[PERSON_NAME]" at bounding box center [625, 456] width 194 height 83
click at [484, 458] on link "107 C [STREET_ADDRESS][PERSON_NAME]" at bounding box center [385, 467] width 273 height 33
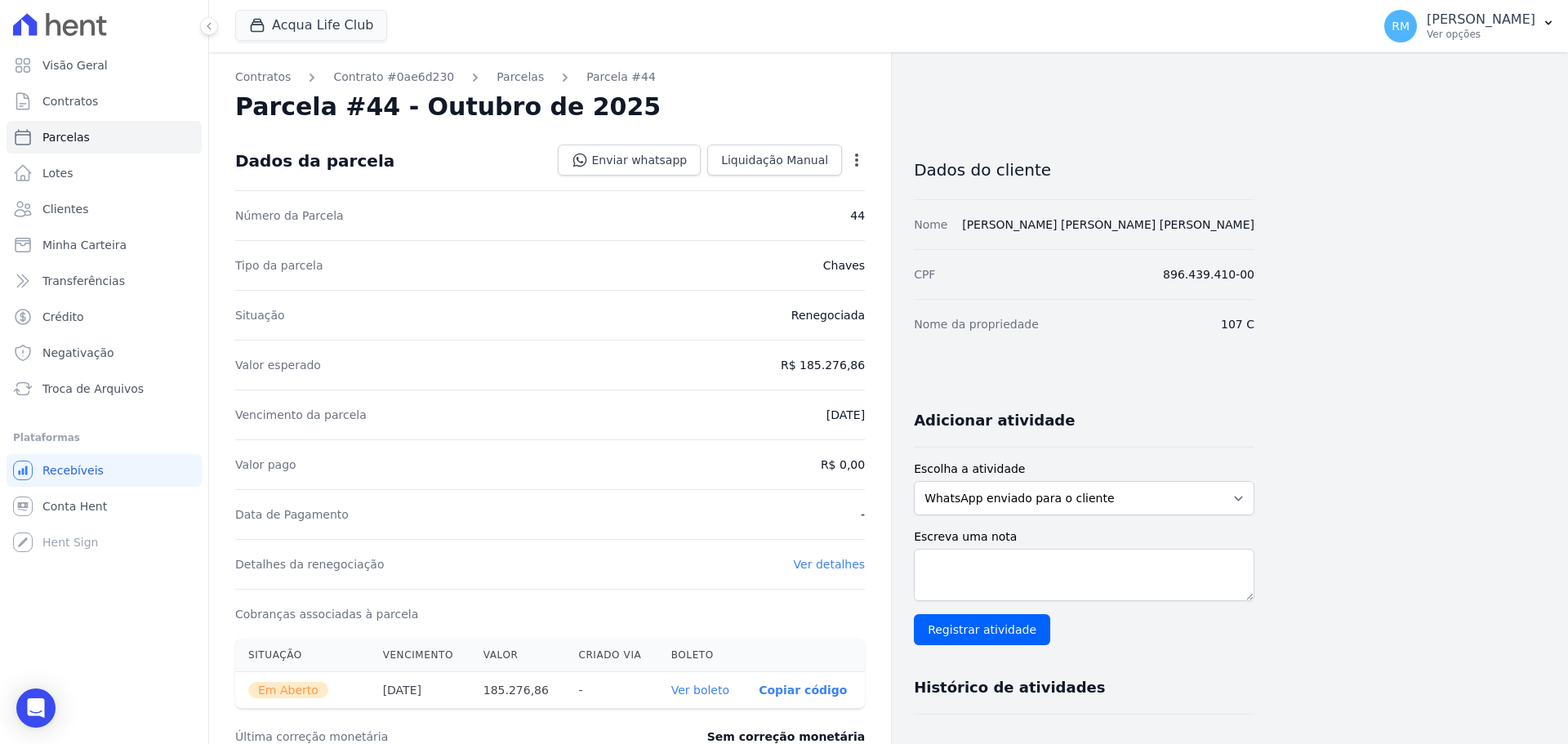
click at [857, 167] on icon "button" at bounding box center [856, 160] width 16 height 16
click at [820, 214] on link "Cancelar Cobrança" at bounding box center [786, 210] width 144 height 29
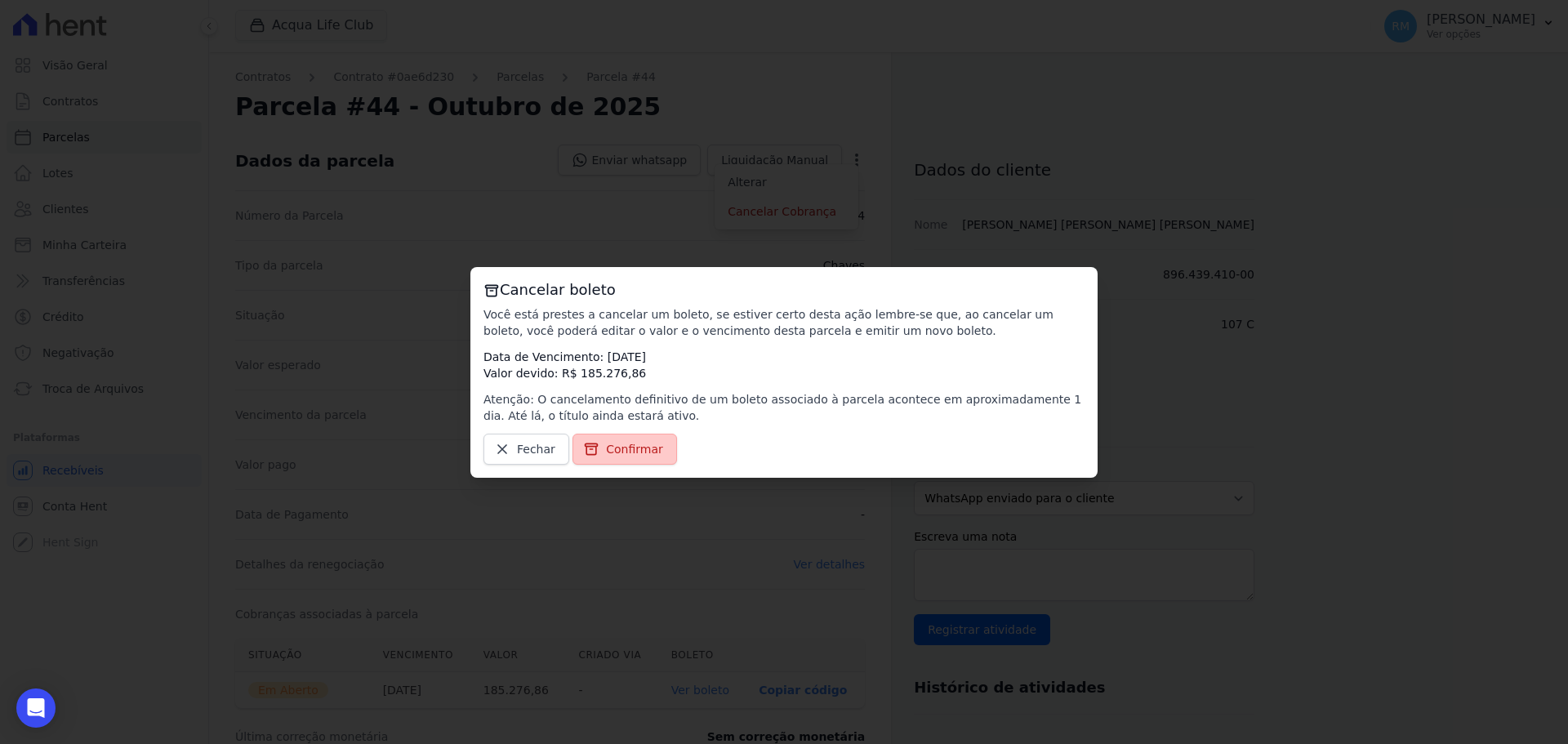
click at [631, 454] on span "Confirmar" at bounding box center [634, 449] width 57 height 16
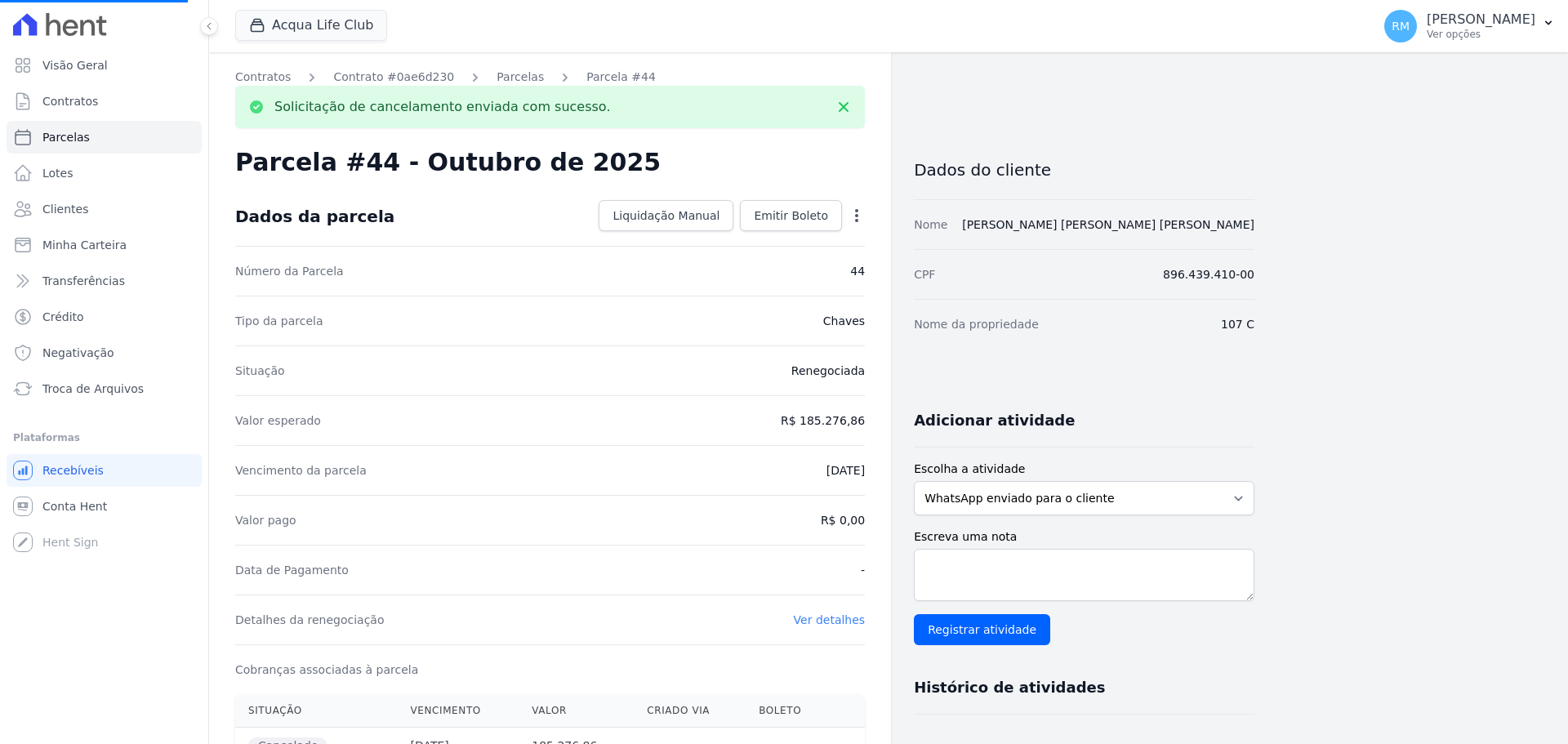
select select
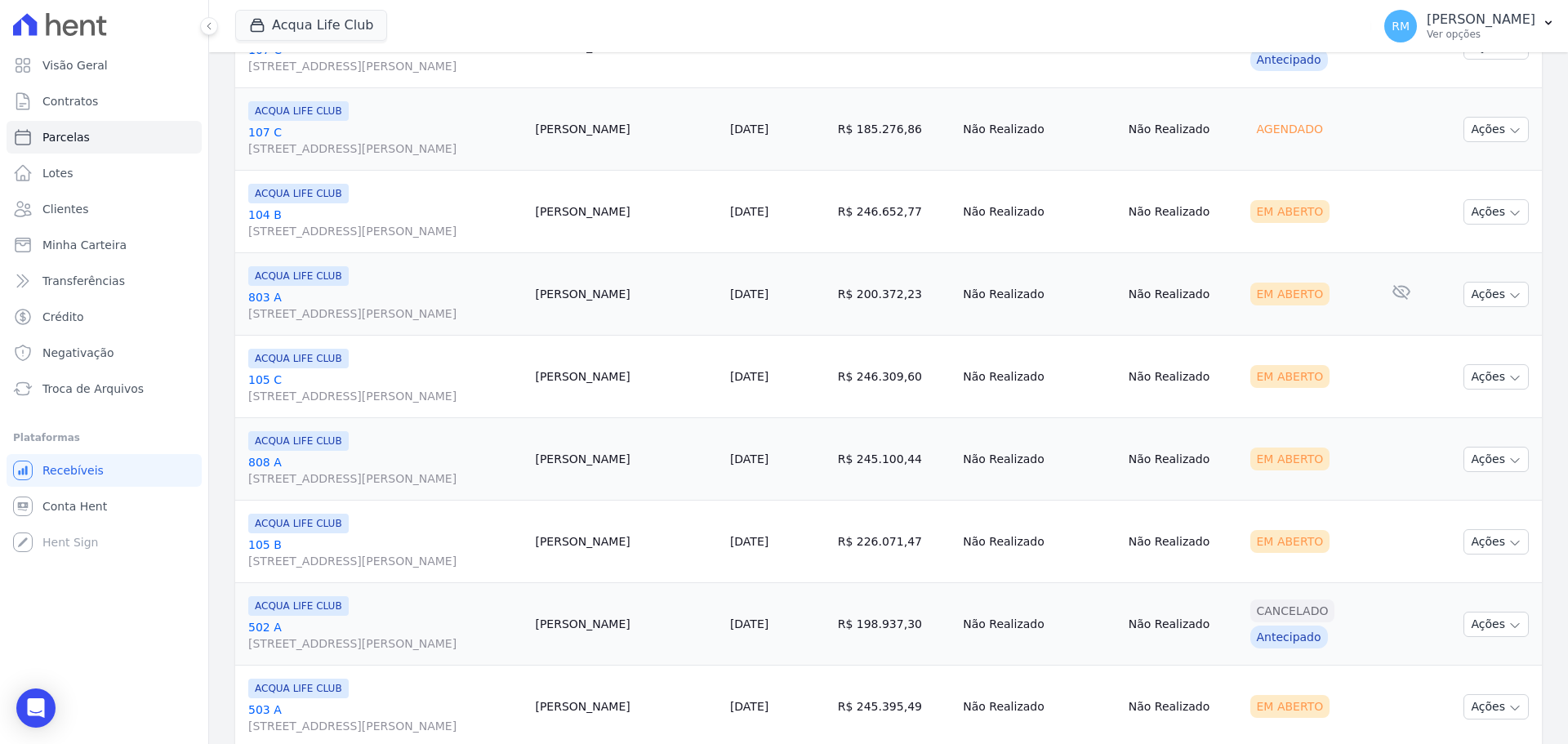
scroll to position [1144, 0]
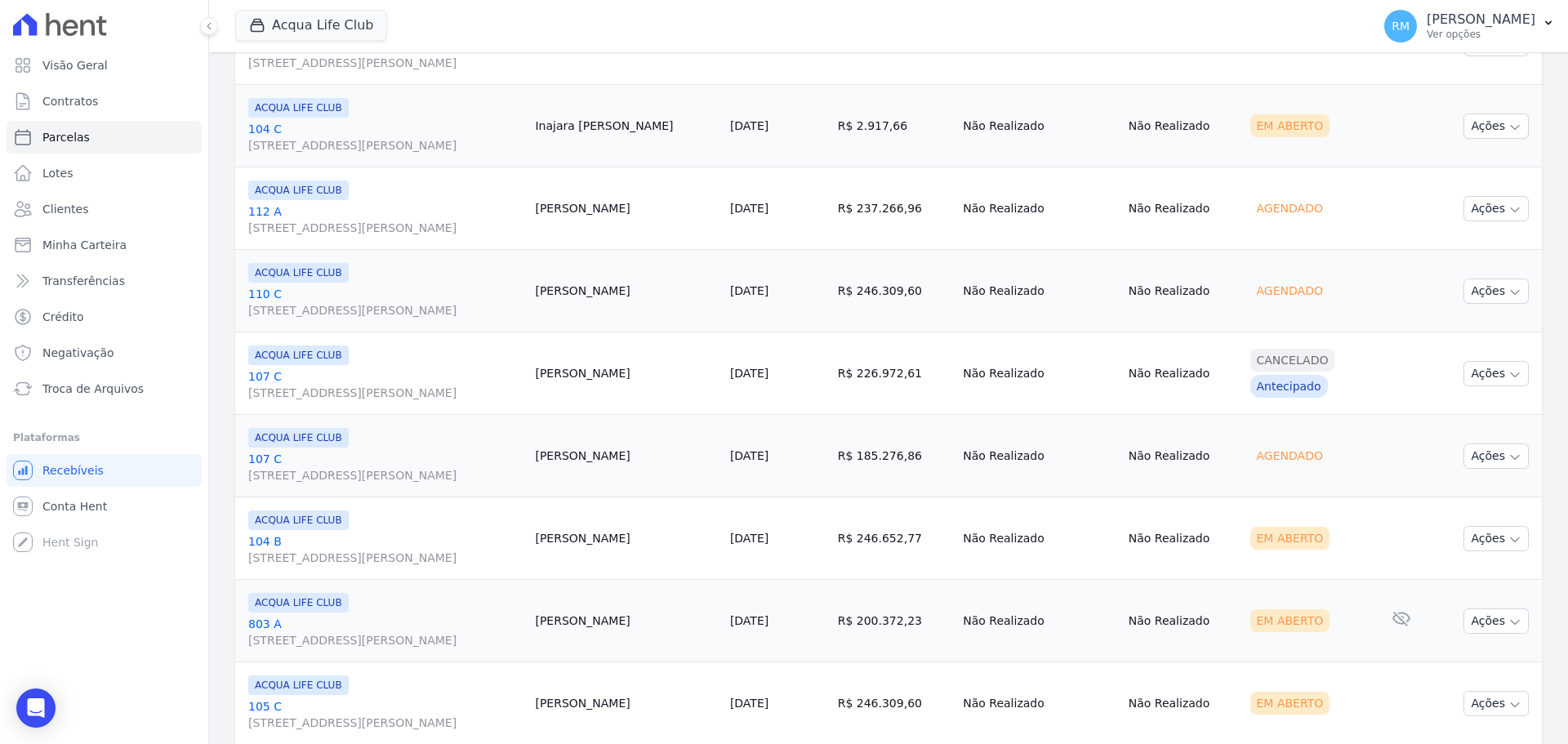
click at [382, 546] on link "[GEOGRAPHIC_DATA][STREET_ADDRESS][PERSON_NAME]" at bounding box center [385, 550] width 273 height 33
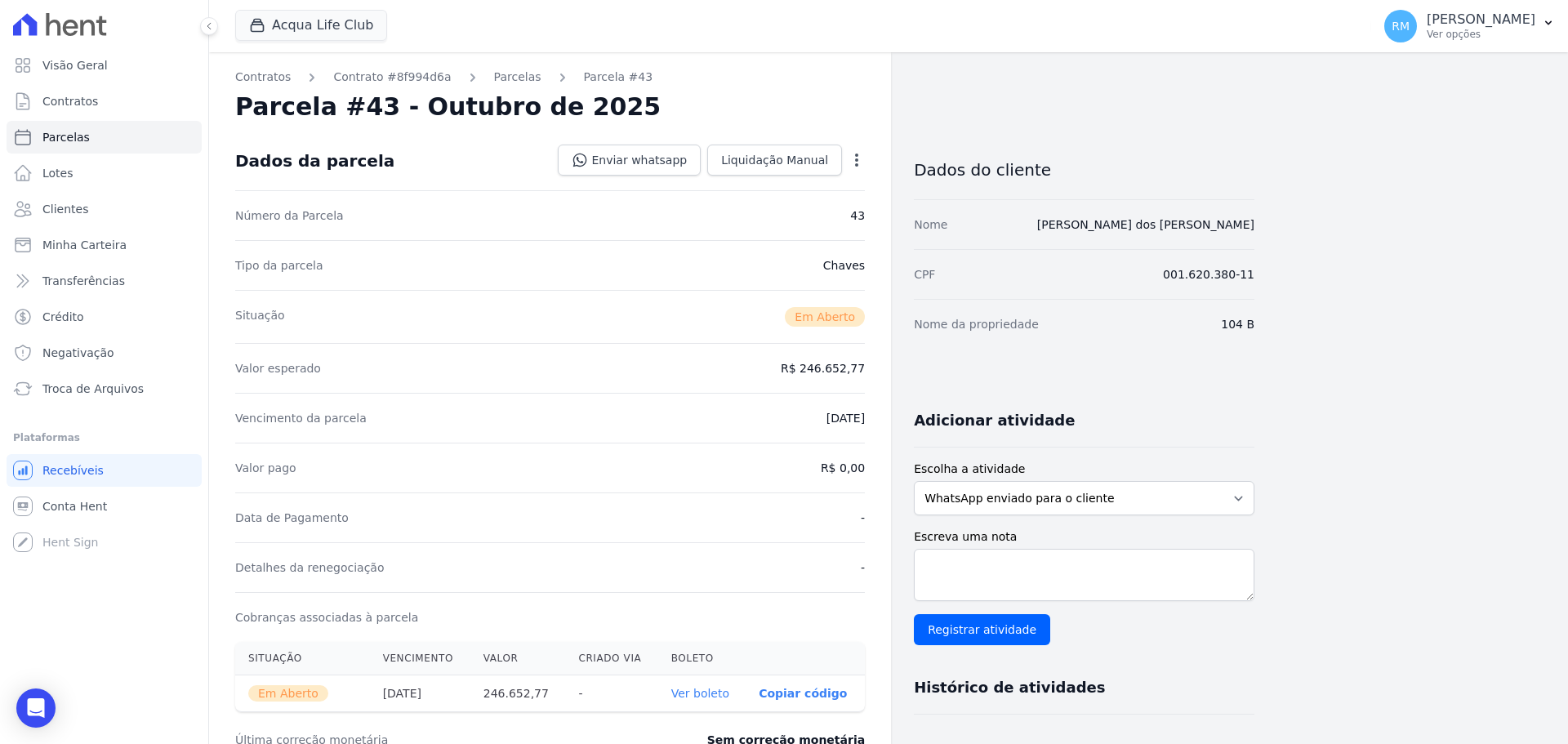
click at [866, 161] on div "Contratos Contrato #8f994d6a [GEOGRAPHIC_DATA] Parcela #43 [GEOGRAPHIC_DATA] #4…" at bounding box center [550, 578] width 682 height 1054
click at [855, 161] on icon "button" at bounding box center [856, 160] width 16 height 16
click at [837, 218] on link "Cancelar Cobrança" at bounding box center [786, 210] width 144 height 29
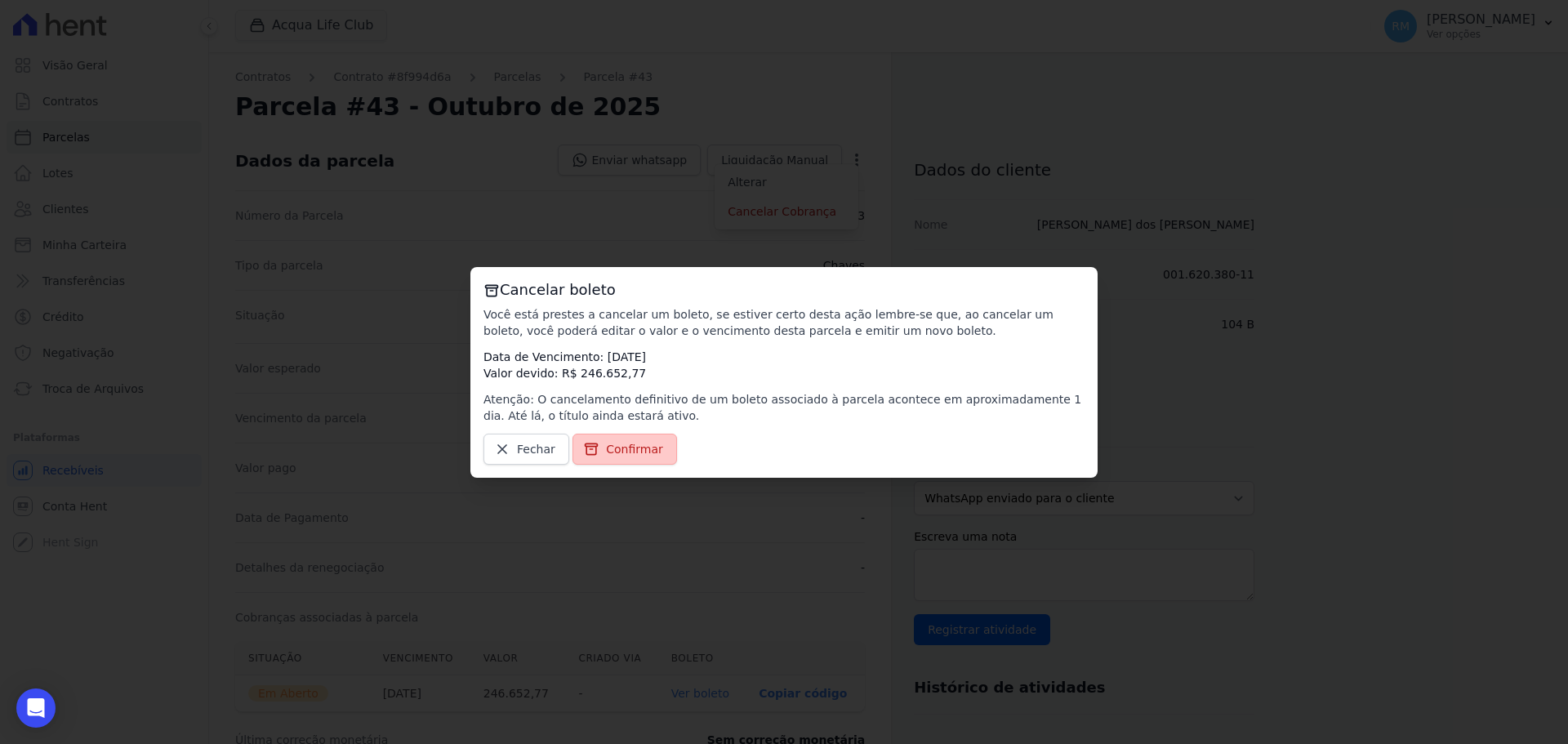
click at [639, 458] on link "Confirmar" at bounding box center [624, 449] width 105 height 31
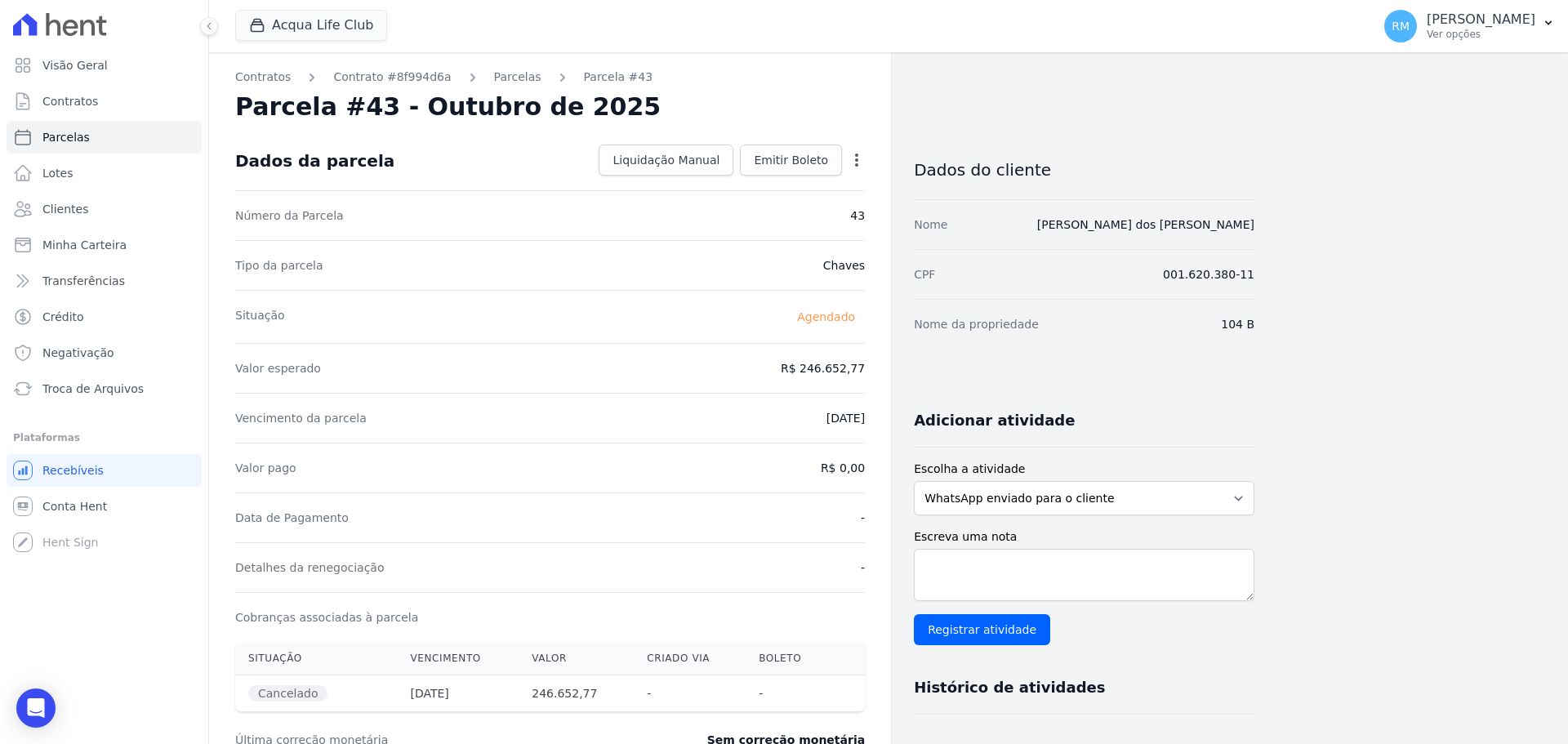
click at [859, 165] on icon "button" at bounding box center [856, 160] width 16 height 16
select select
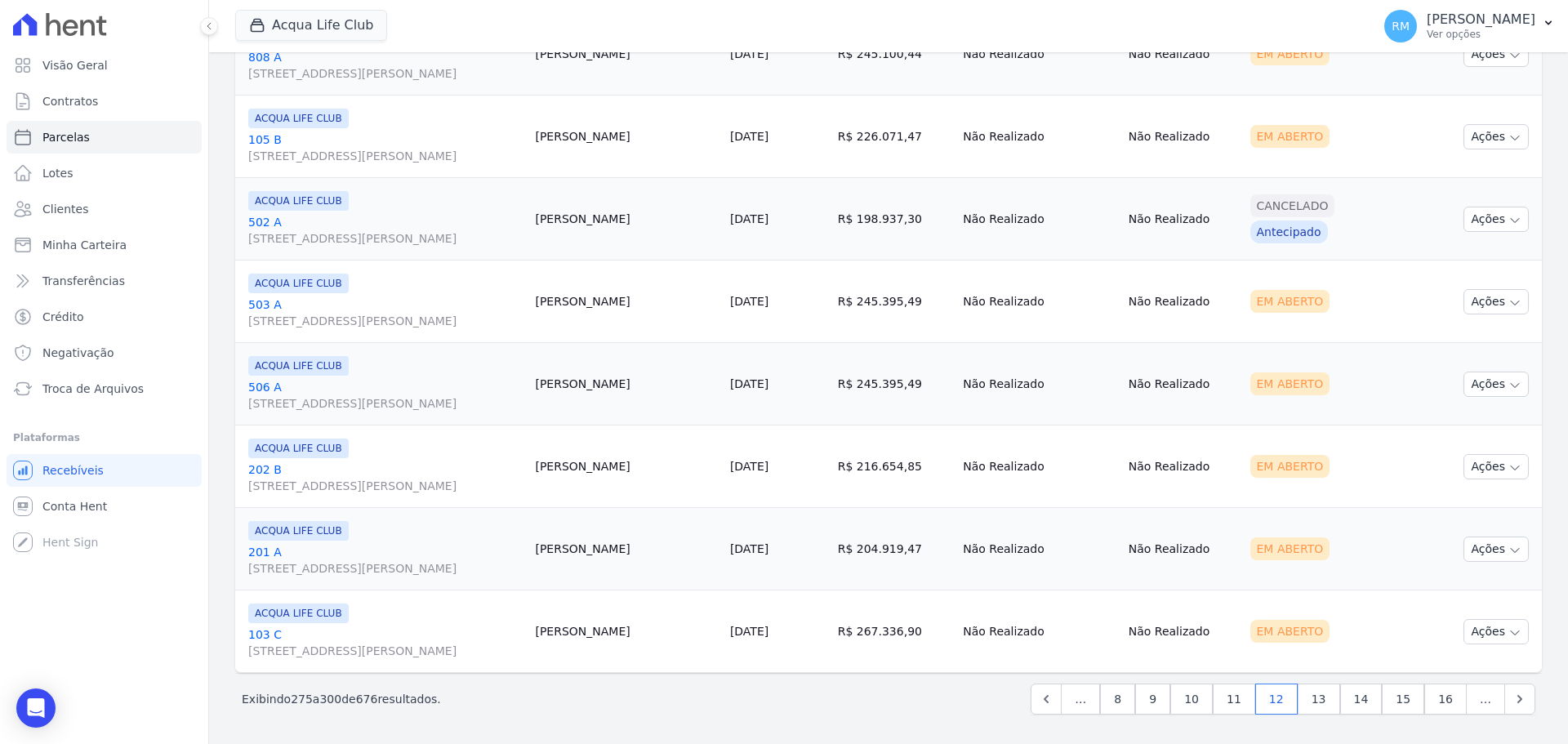
scroll to position [1549, 0]
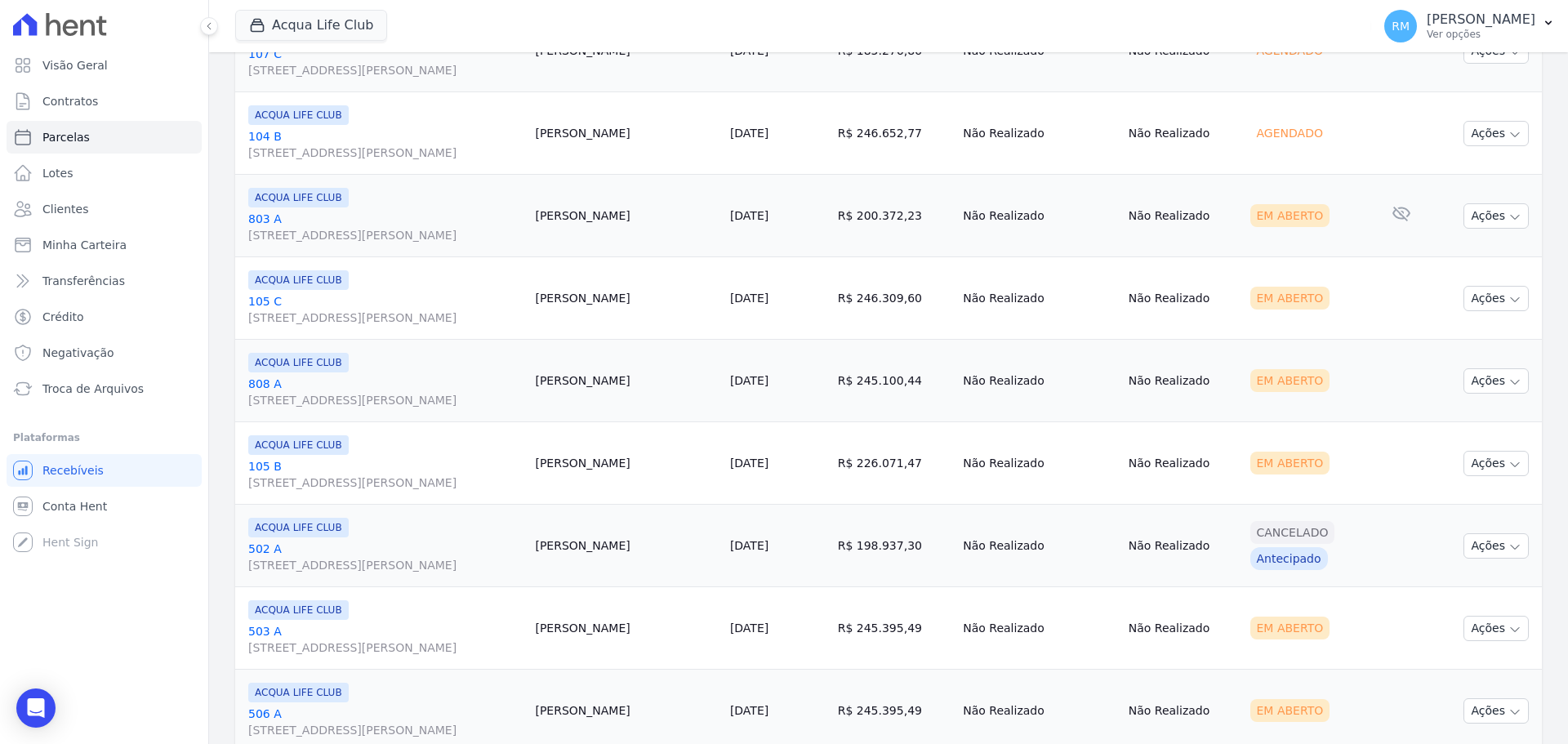
click at [297, 225] on link "803 A [STREET_ADDRESS][PERSON_NAME]" at bounding box center [385, 226] width 273 height 33
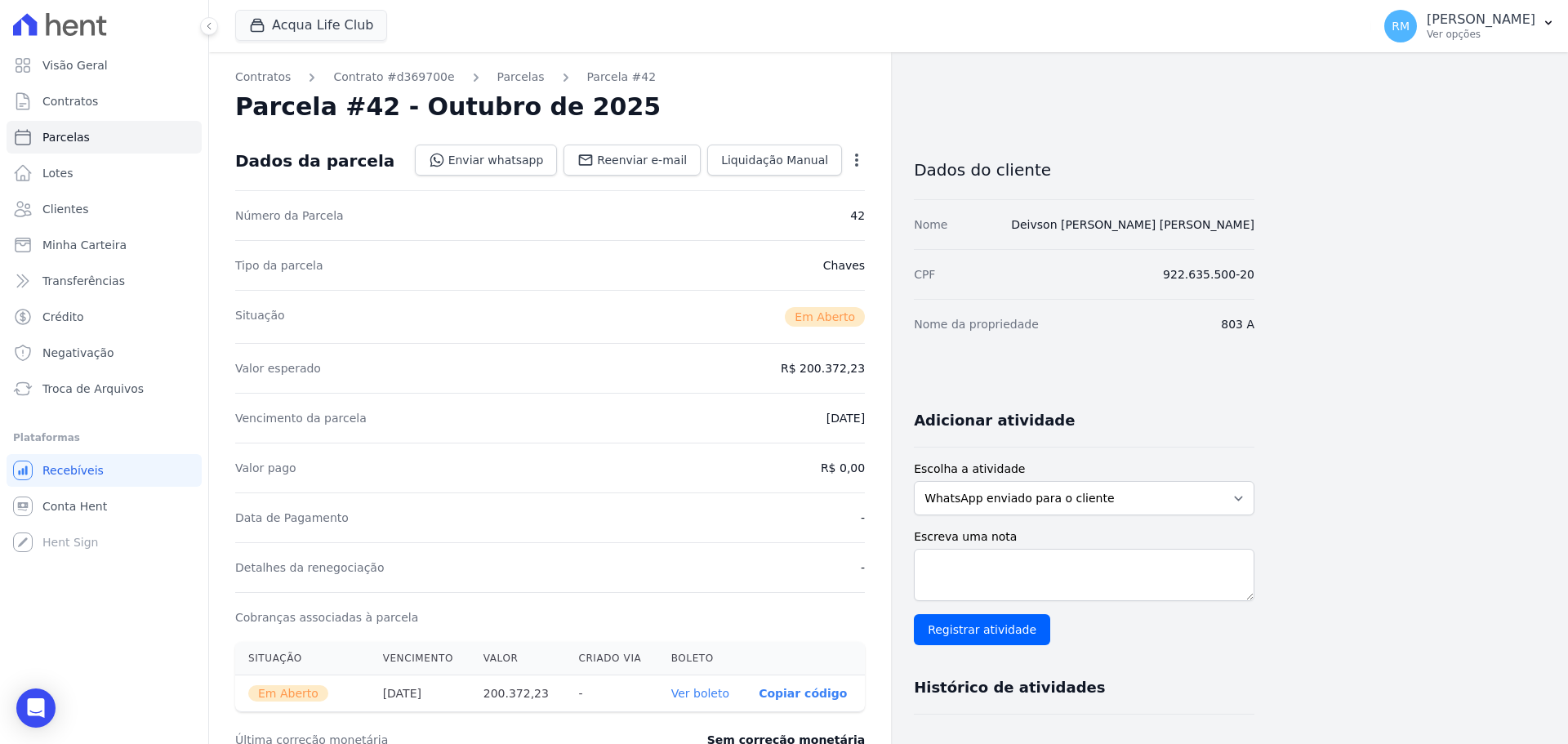
click at [858, 164] on icon "button" at bounding box center [856, 160] width 16 height 16
click at [823, 214] on link "Cancelar Cobrança" at bounding box center [786, 210] width 144 height 29
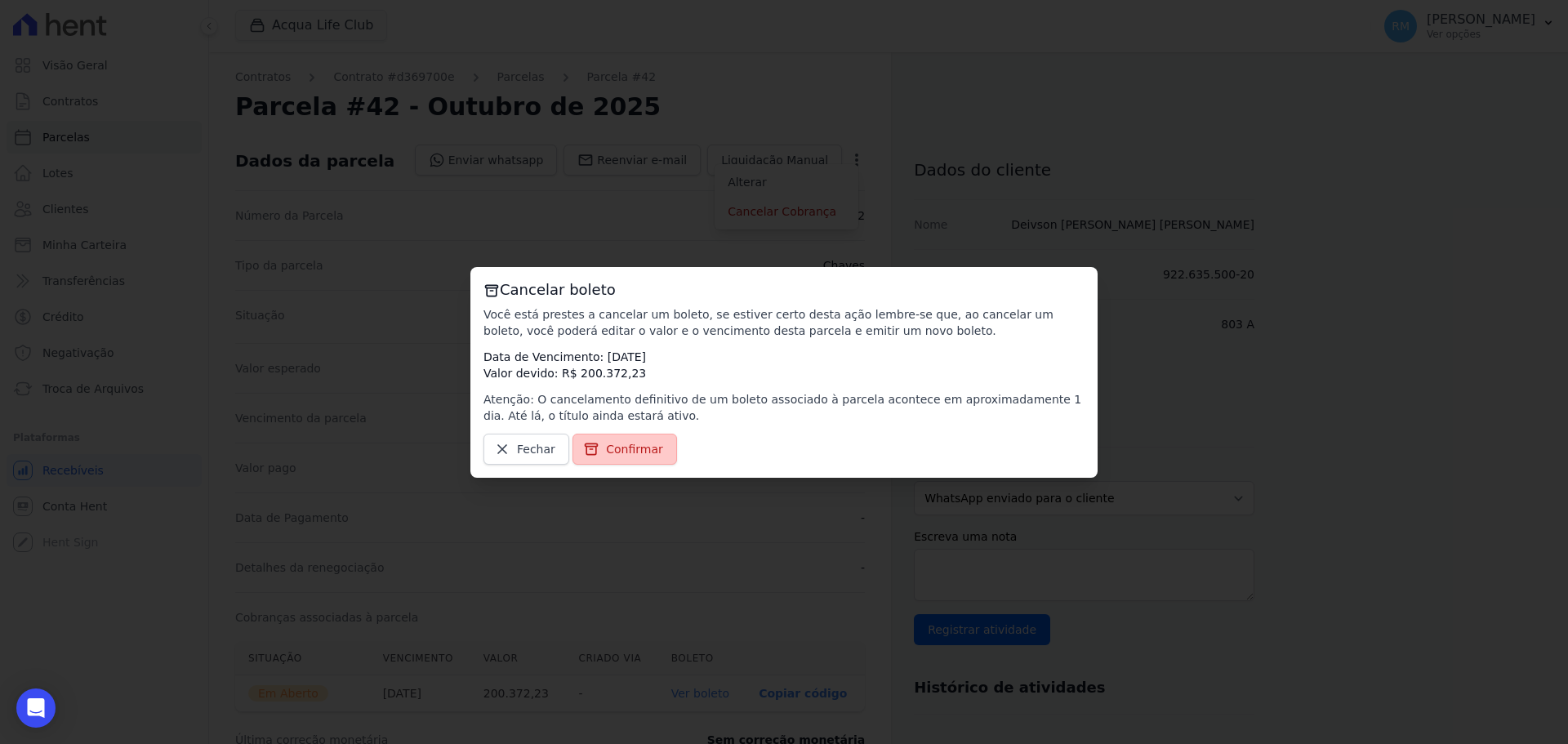
click at [620, 444] on span "Confirmar" at bounding box center [634, 449] width 57 height 16
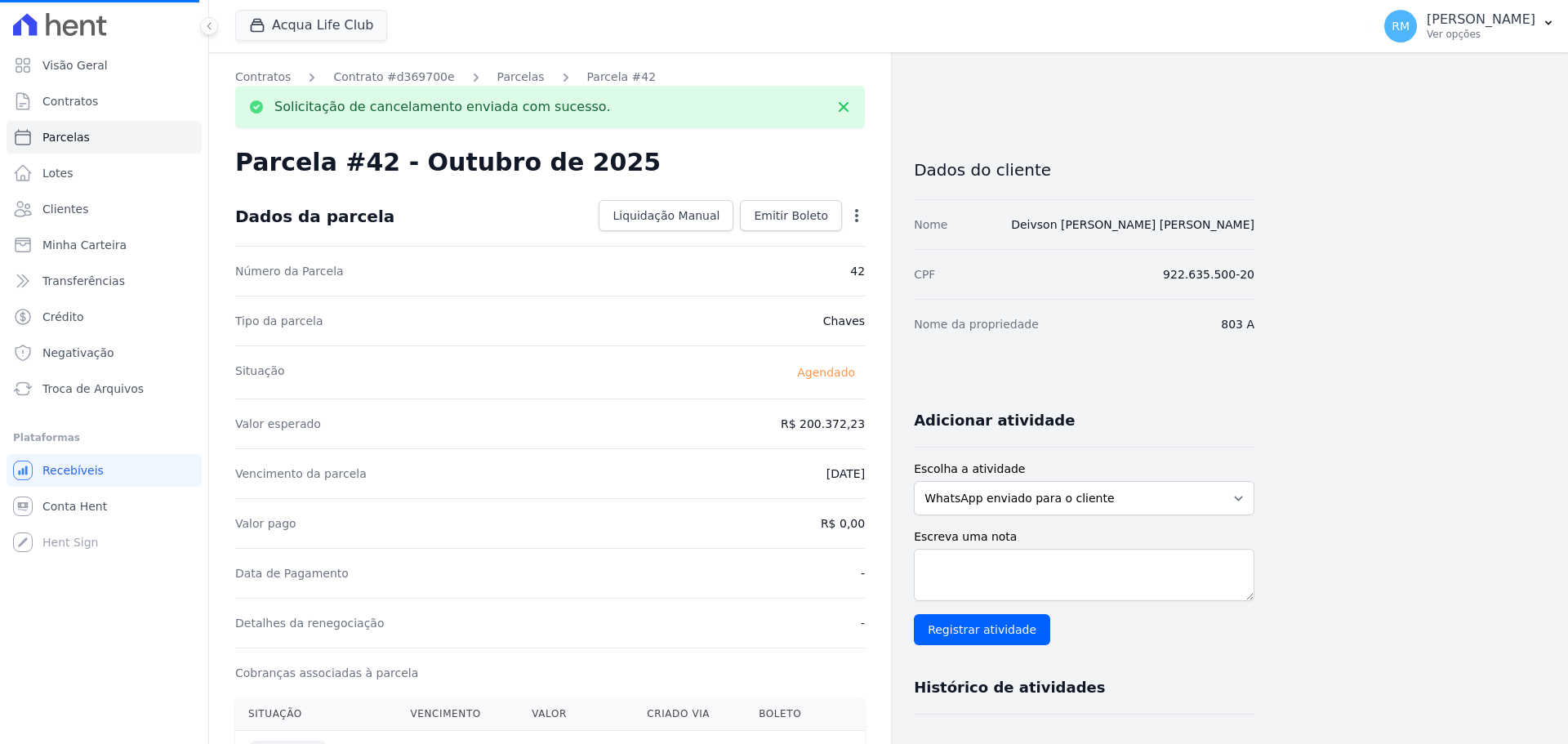
select select
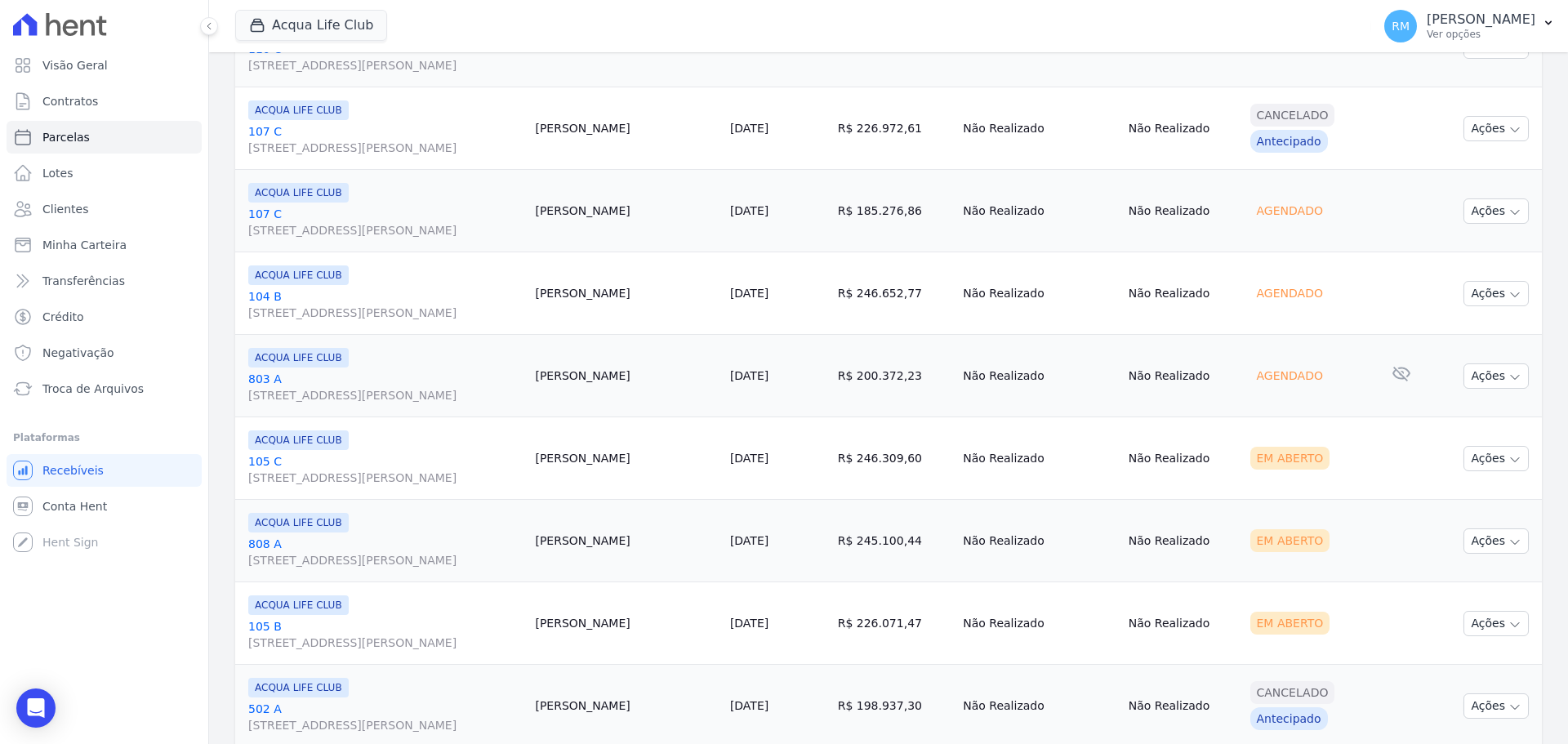
scroll to position [1470, 0]
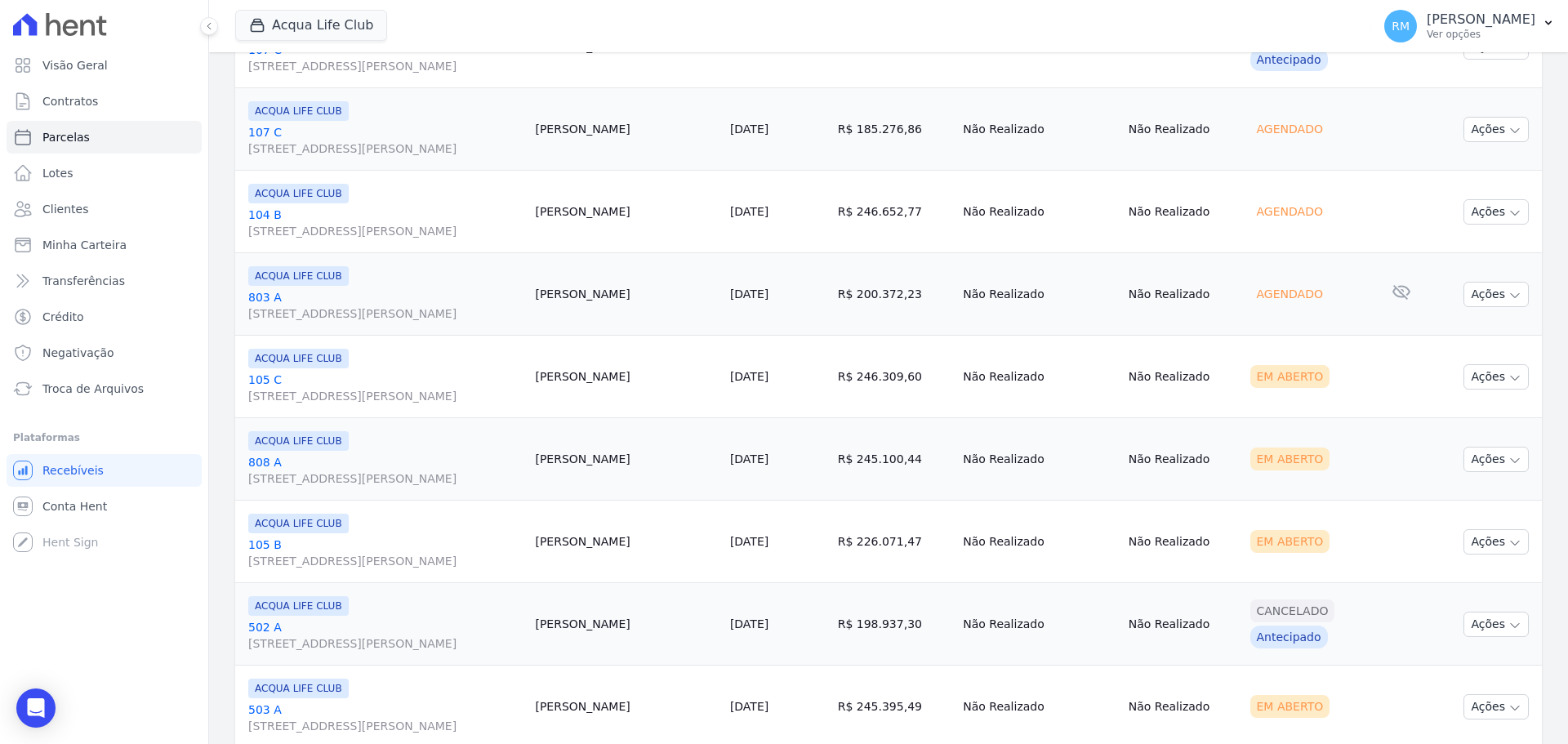
click at [521, 382] on link "[GEOGRAPHIC_DATA][STREET_ADDRESS][PERSON_NAME]" at bounding box center [385, 388] width 273 height 33
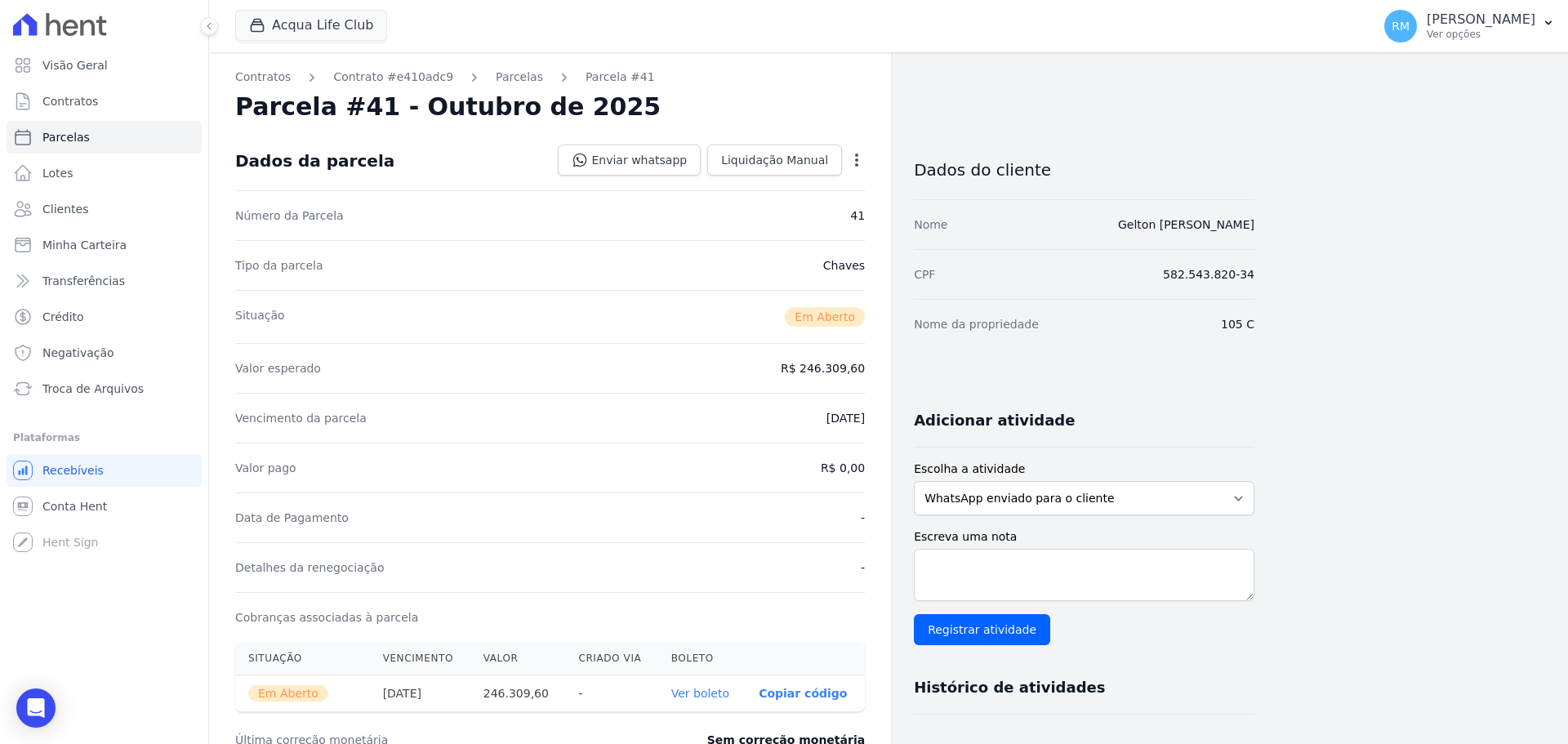
click at [856, 155] on icon "button" at bounding box center [856, 160] width 3 height 13
click at [841, 223] on link "Cancelar Cobrança" at bounding box center [786, 210] width 144 height 29
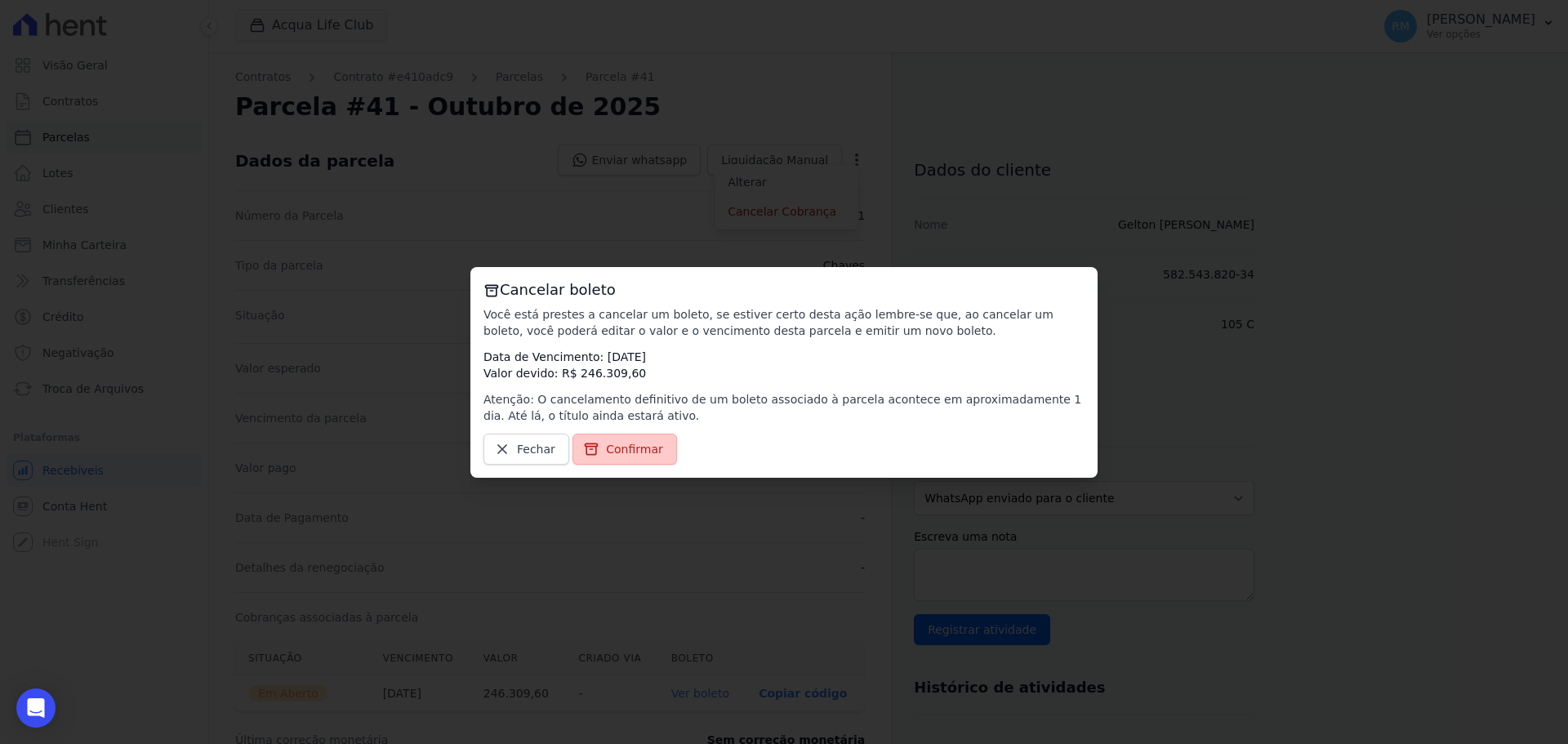
click at [634, 447] on span "Confirmar" at bounding box center [634, 449] width 57 height 16
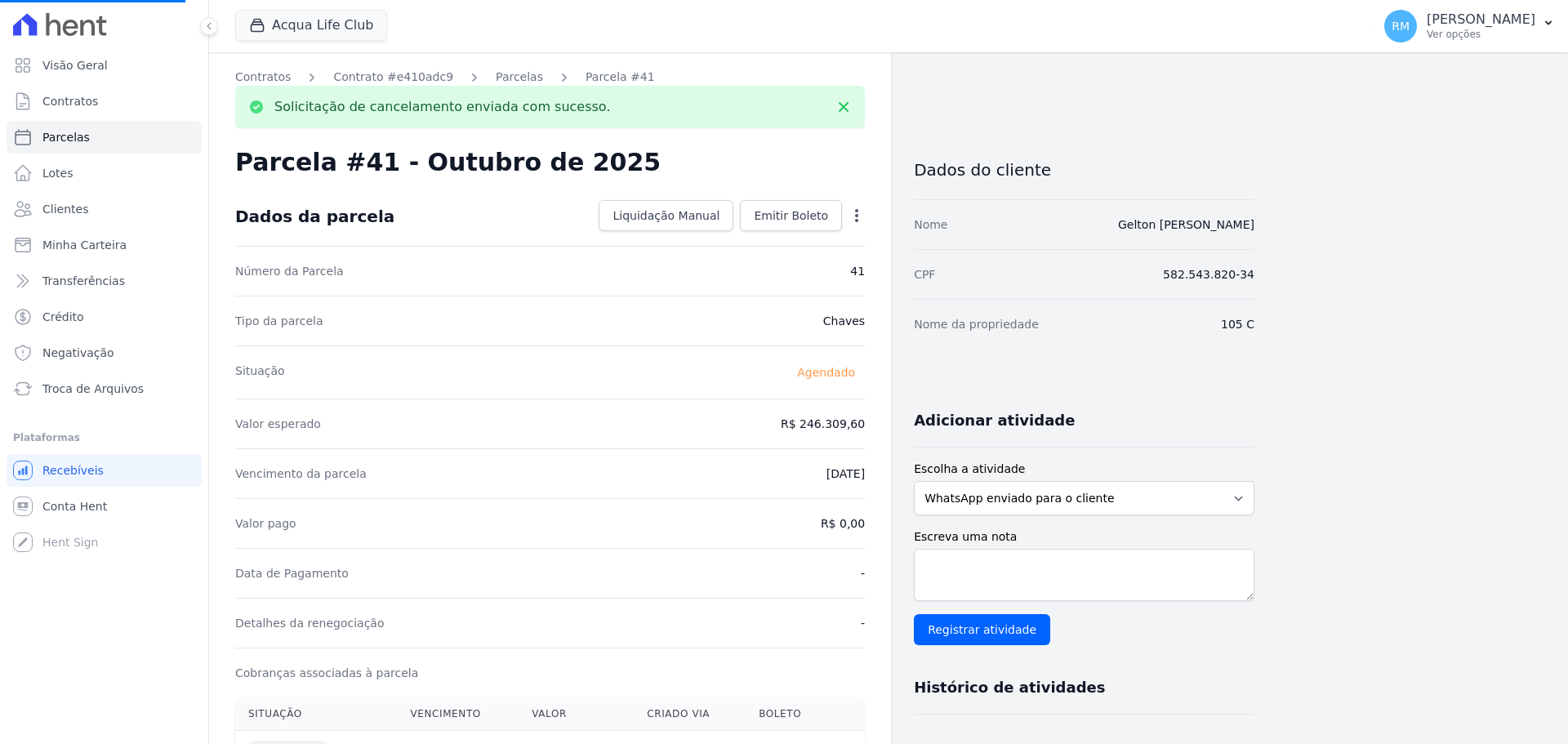
select select
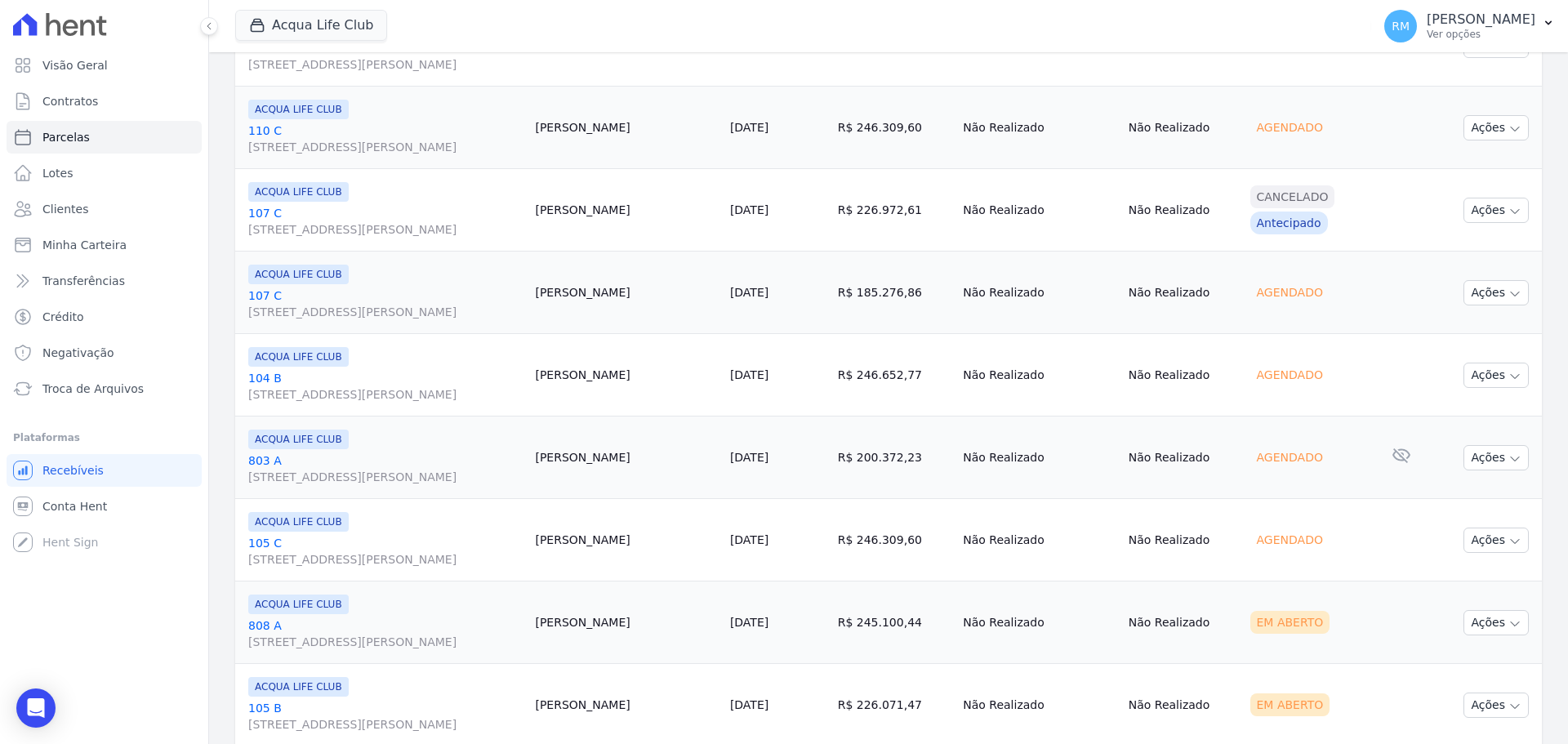
scroll to position [1388, 0]
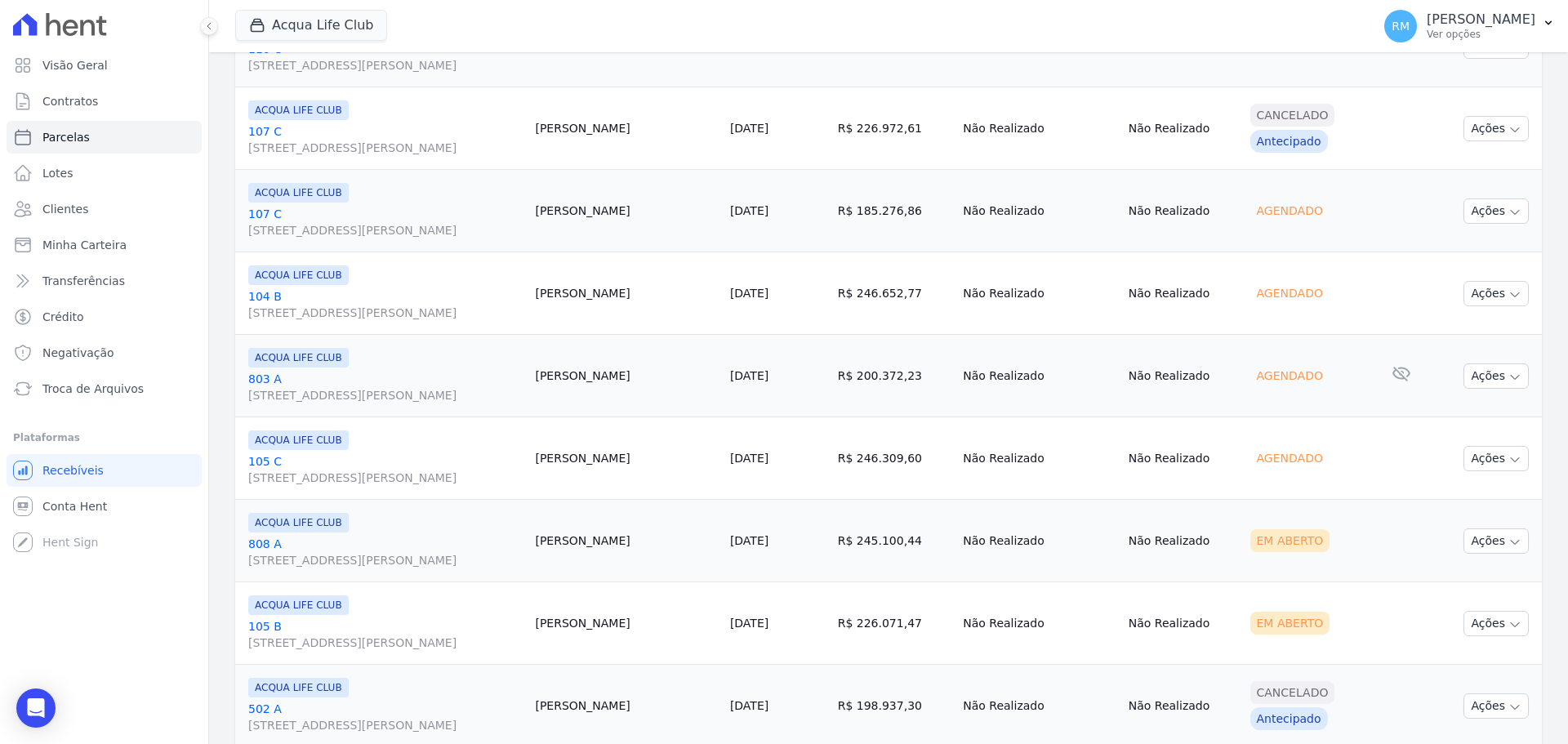
click at [321, 550] on link "808 A [STREET_ADDRESS][PERSON_NAME]" at bounding box center [385, 552] width 273 height 33
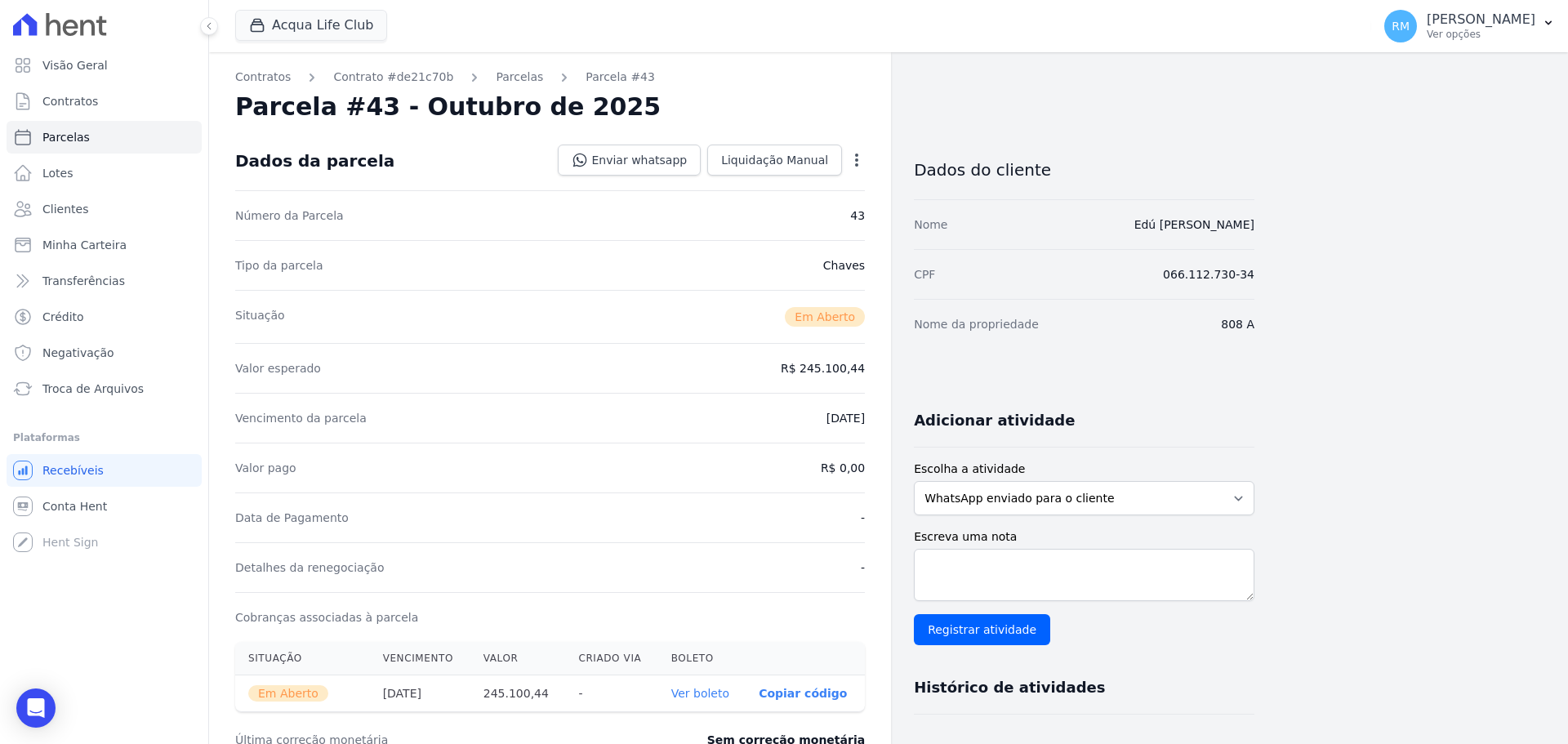
click at [858, 164] on icon "button" at bounding box center [856, 160] width 16 height 16
click at [823, 219] on link "Cancelar Cobrança" at bounding box center [786, 210] width 144 height 29
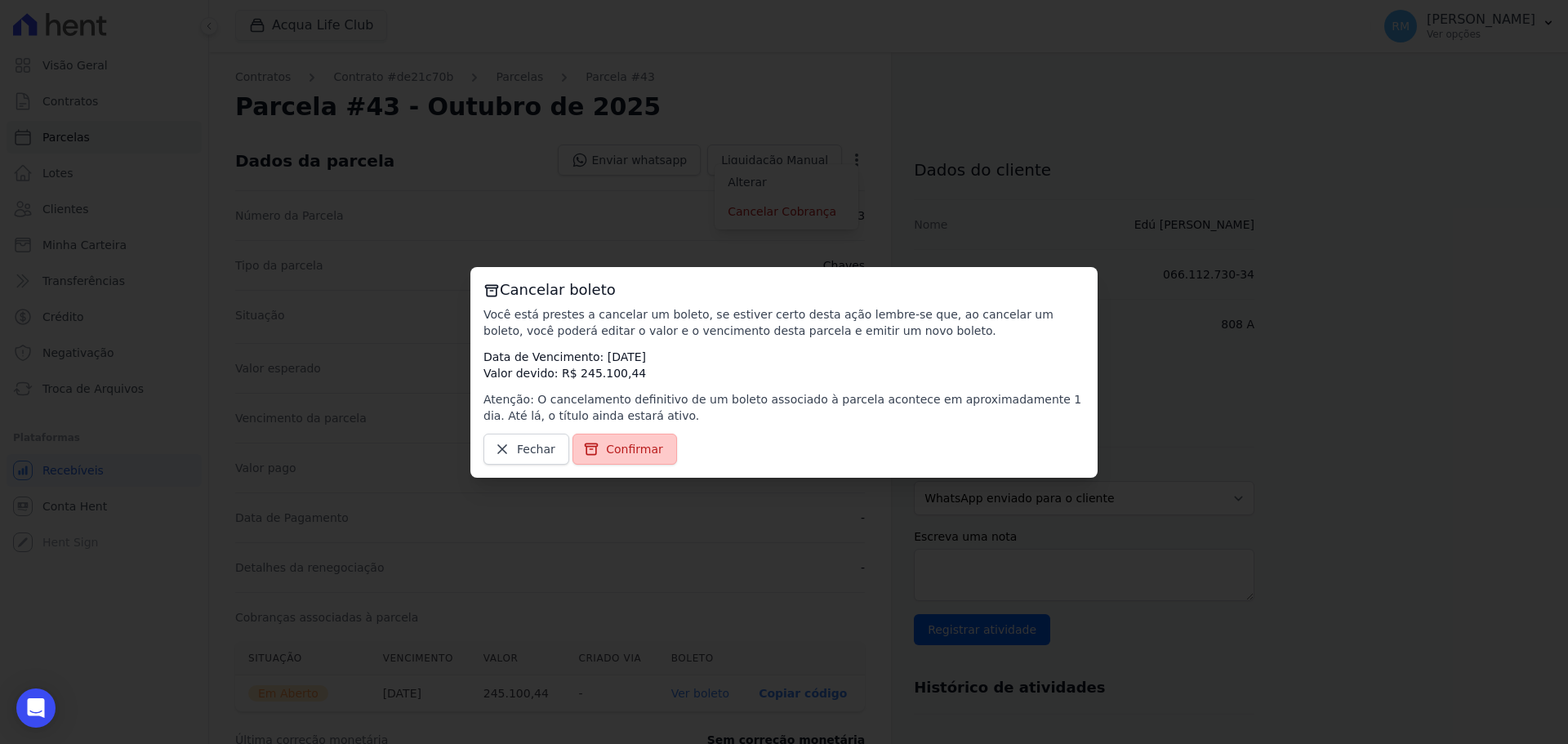
click at [648, 445] on span "Confirmar" at bounding box center [634, 449] width 57 height 16
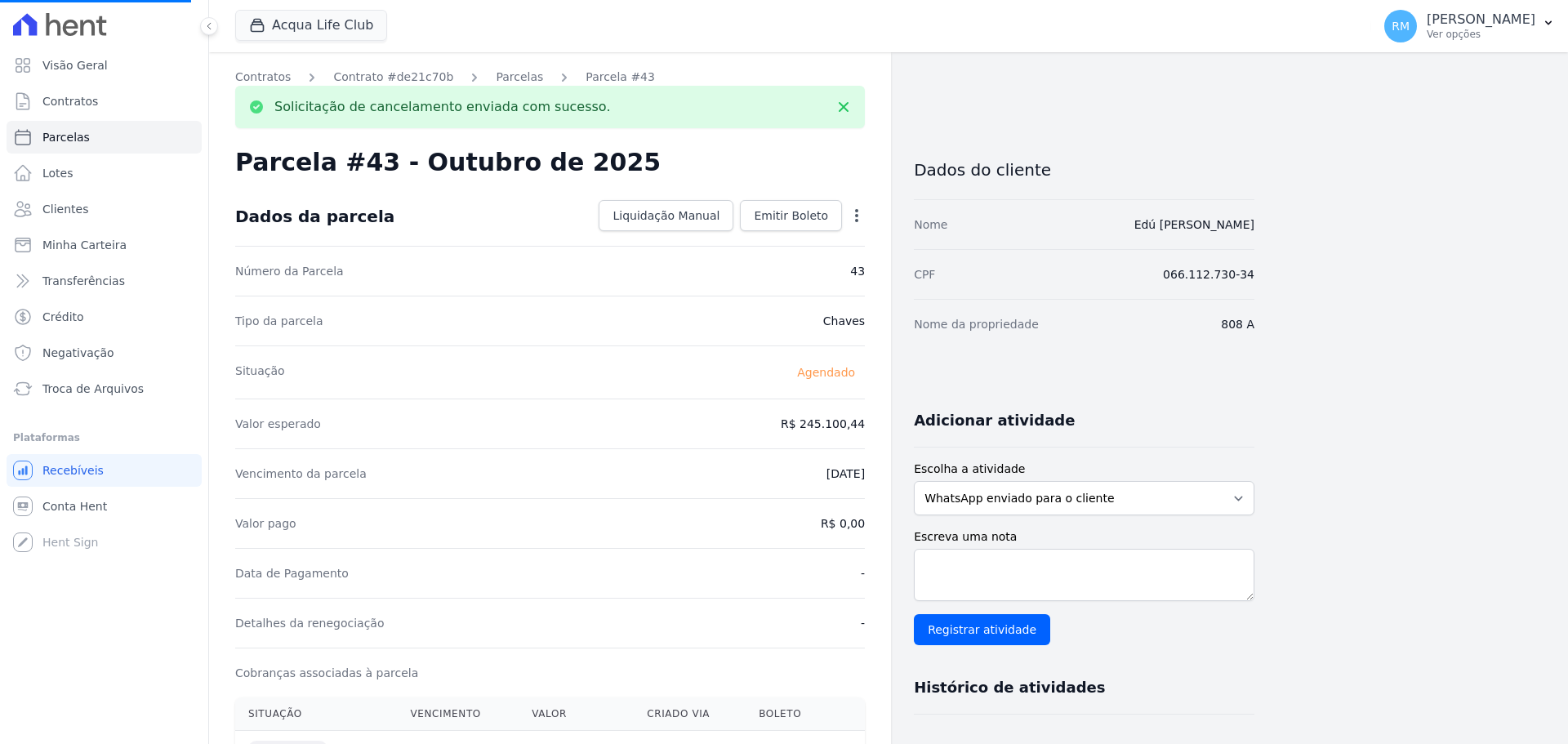
select select
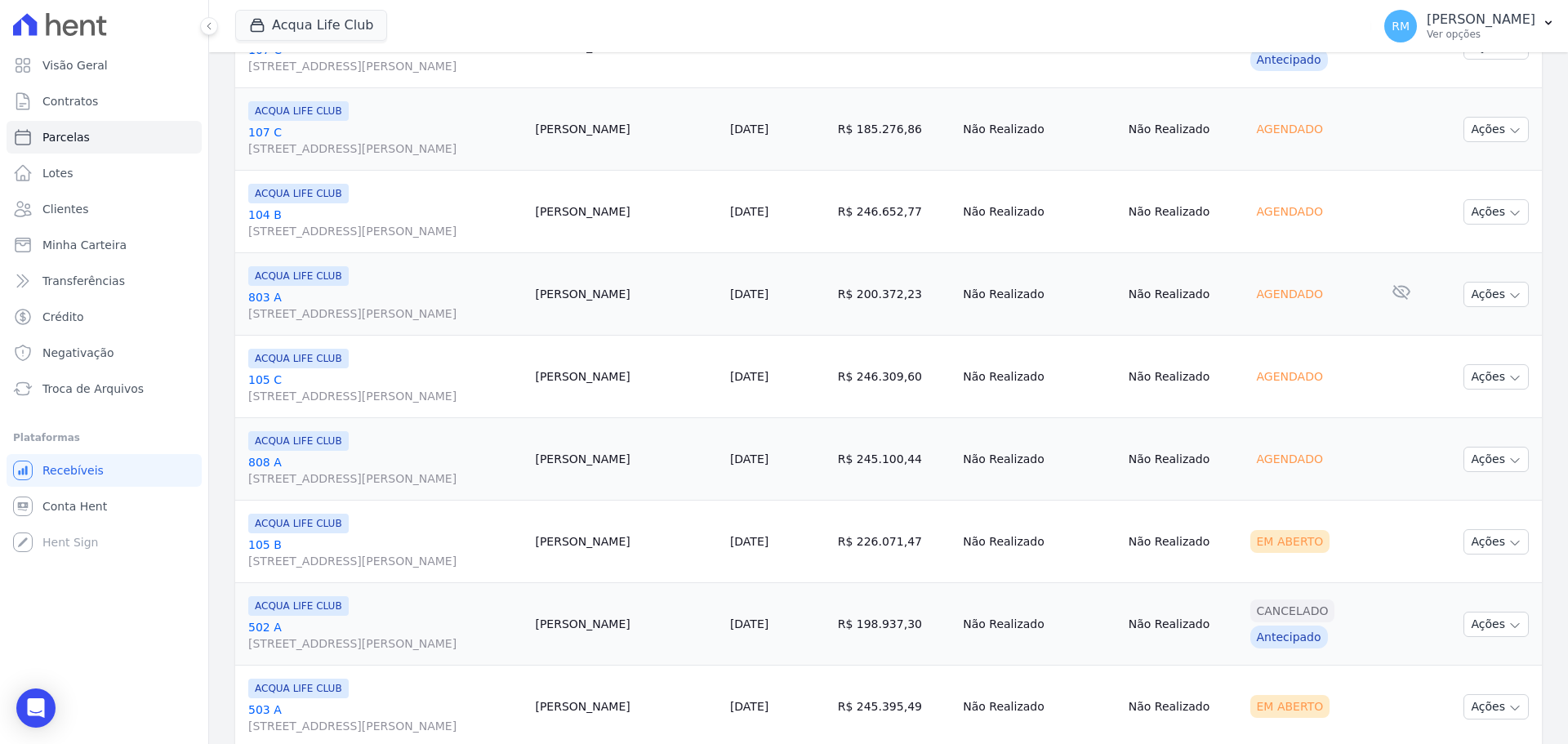
scroll to position [1552, 0]
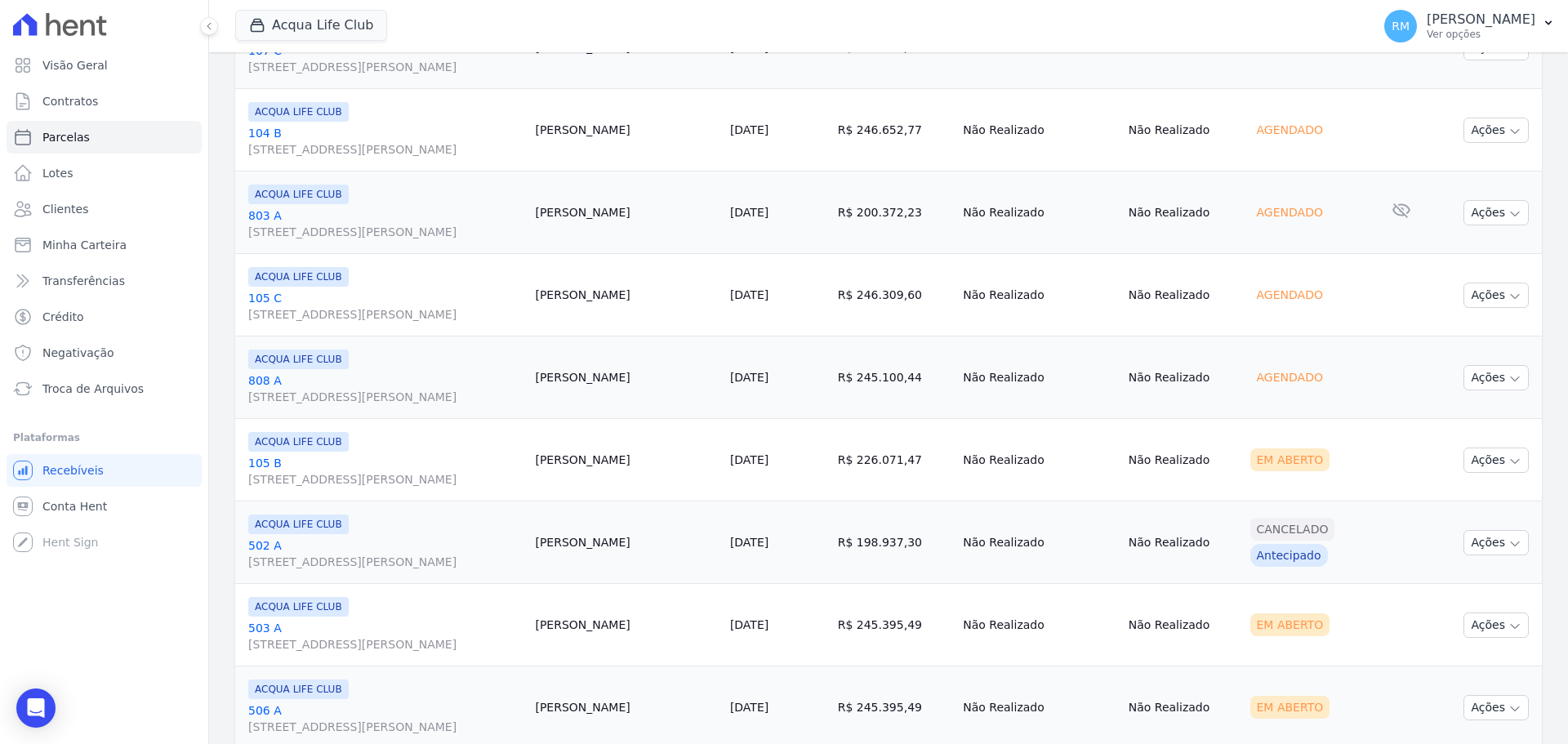
click at [409, 469] on link "[GEOGRAPHIC_DATA][STREET_ADDRESS][PERSON_NAME]" at bounding box center [385, 471] width 273 height 33
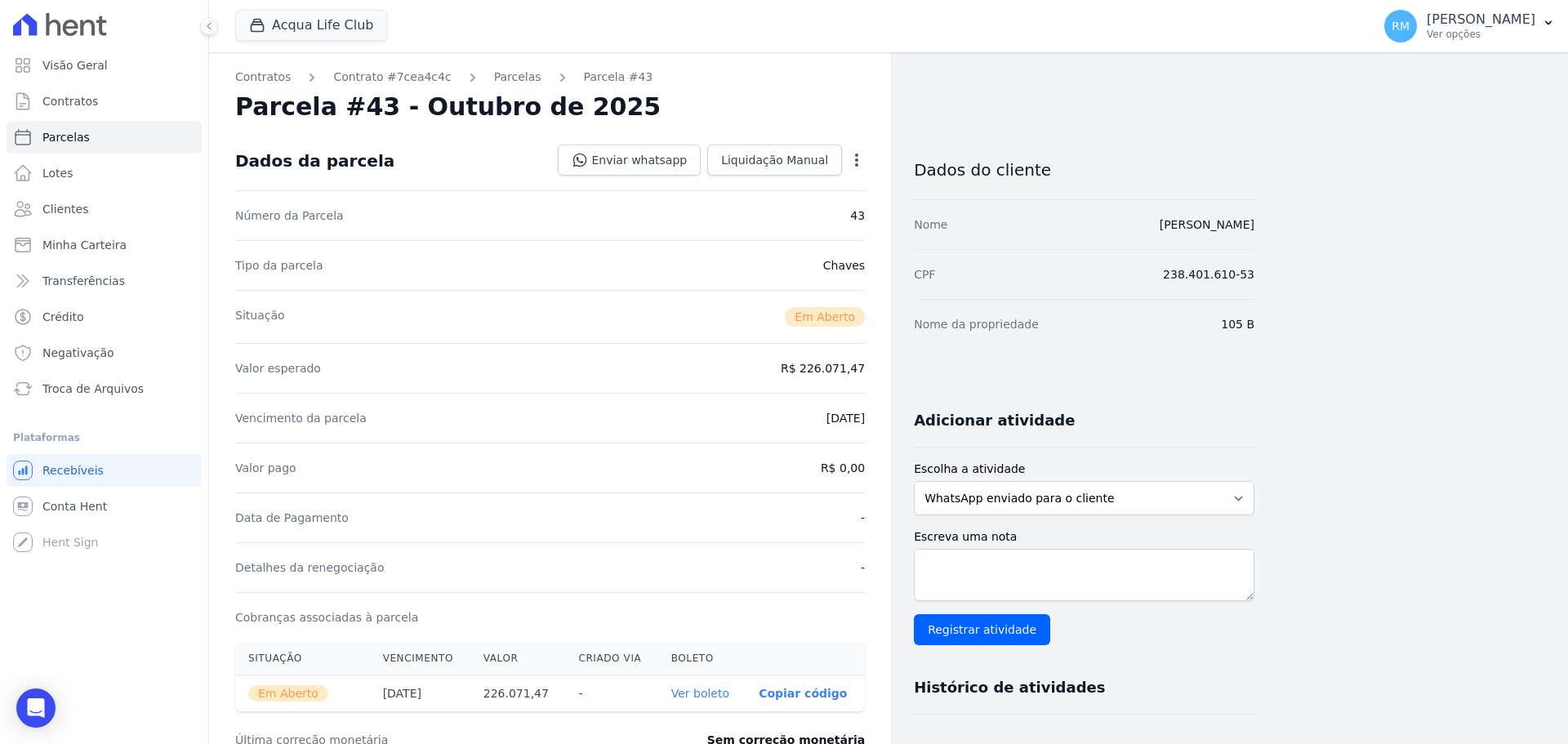
click at [855, 159] on icon "button" at bounding box center [856, 160] width 3 height 13
click at [801, 218] on link "Cancelar Cobrança" at bounding box center [786, 210] width 144 height 29
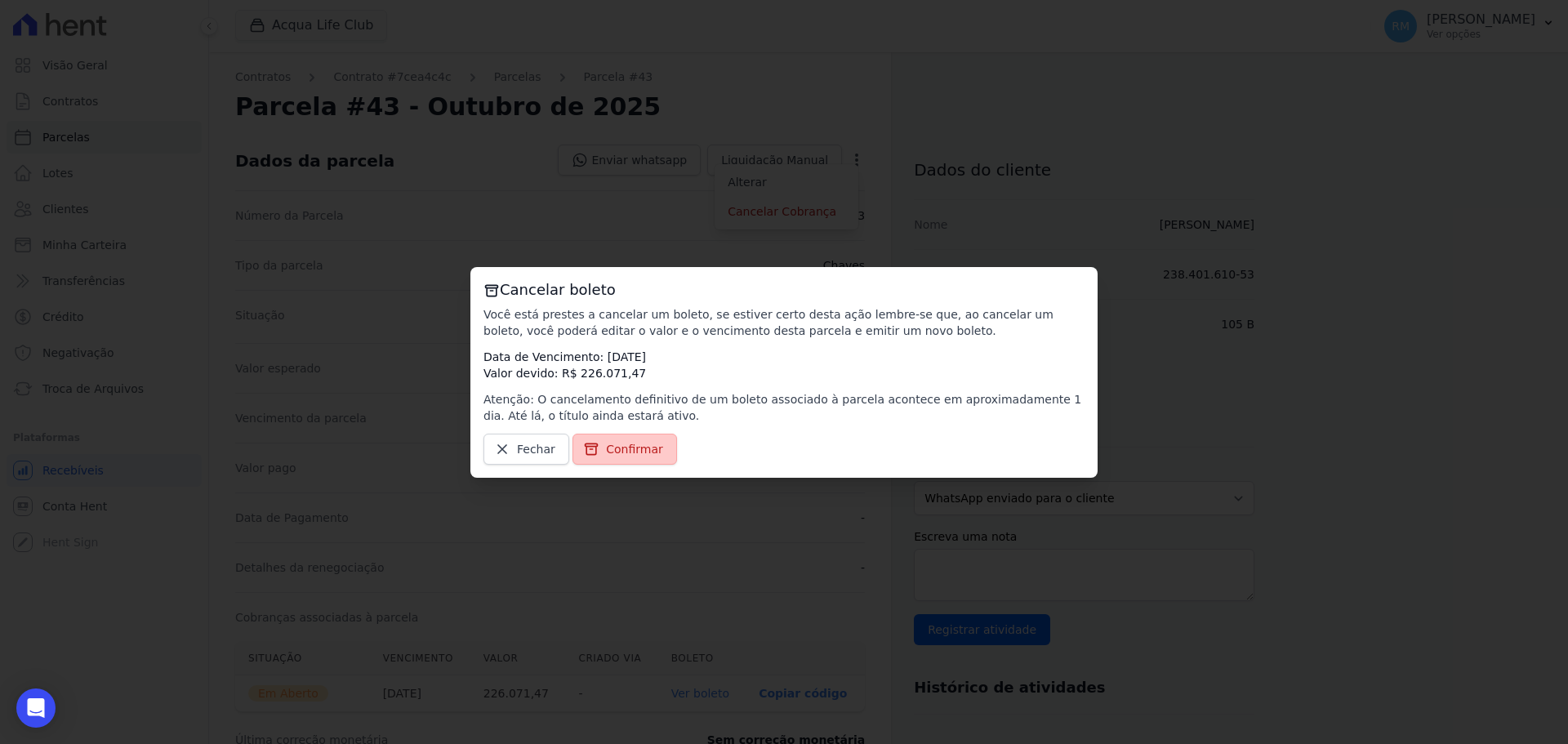
click at [598, 449] on link "Confirmar" at bounding box center [624, 449] width 105 height 31
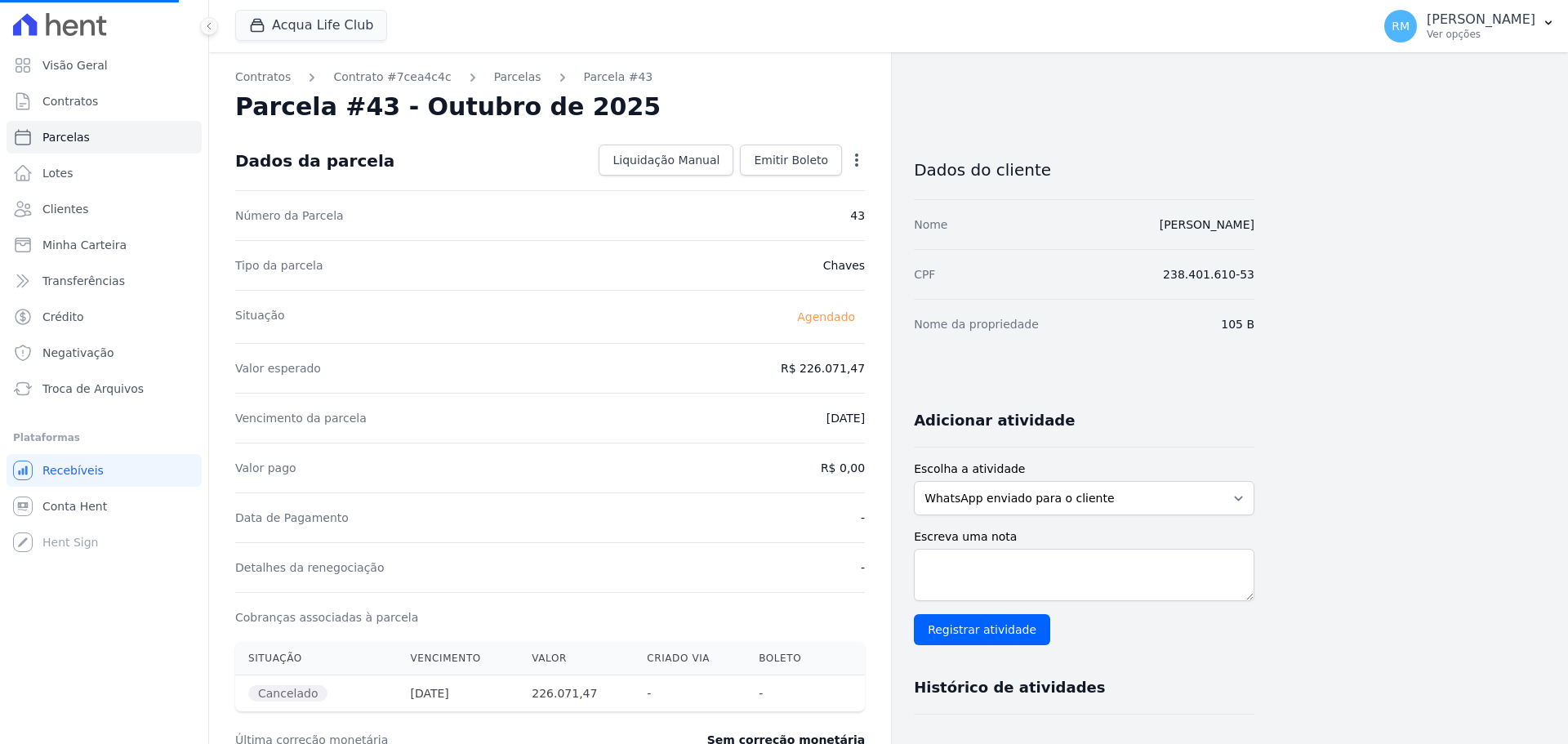
select select
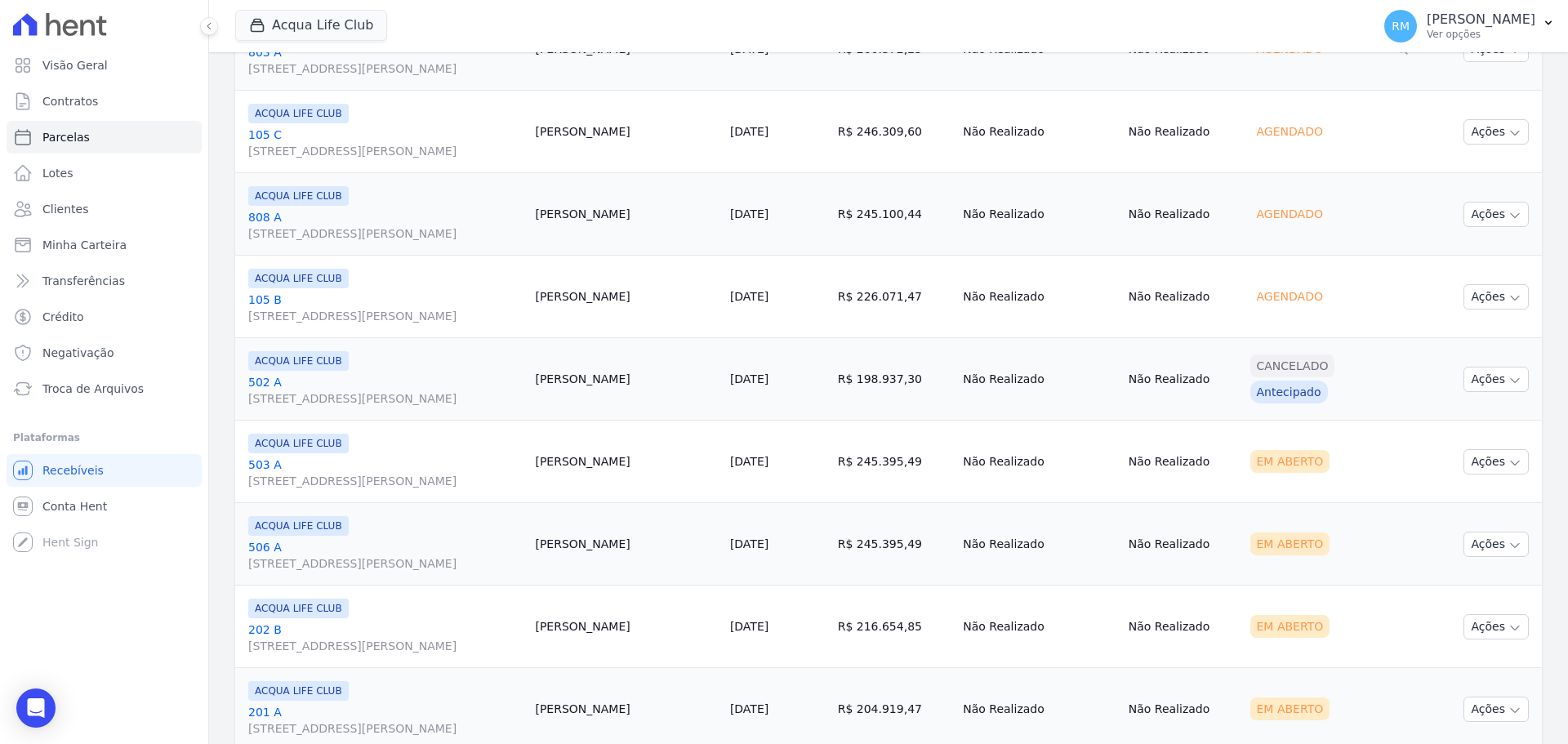
scroll to position [1876, 0]
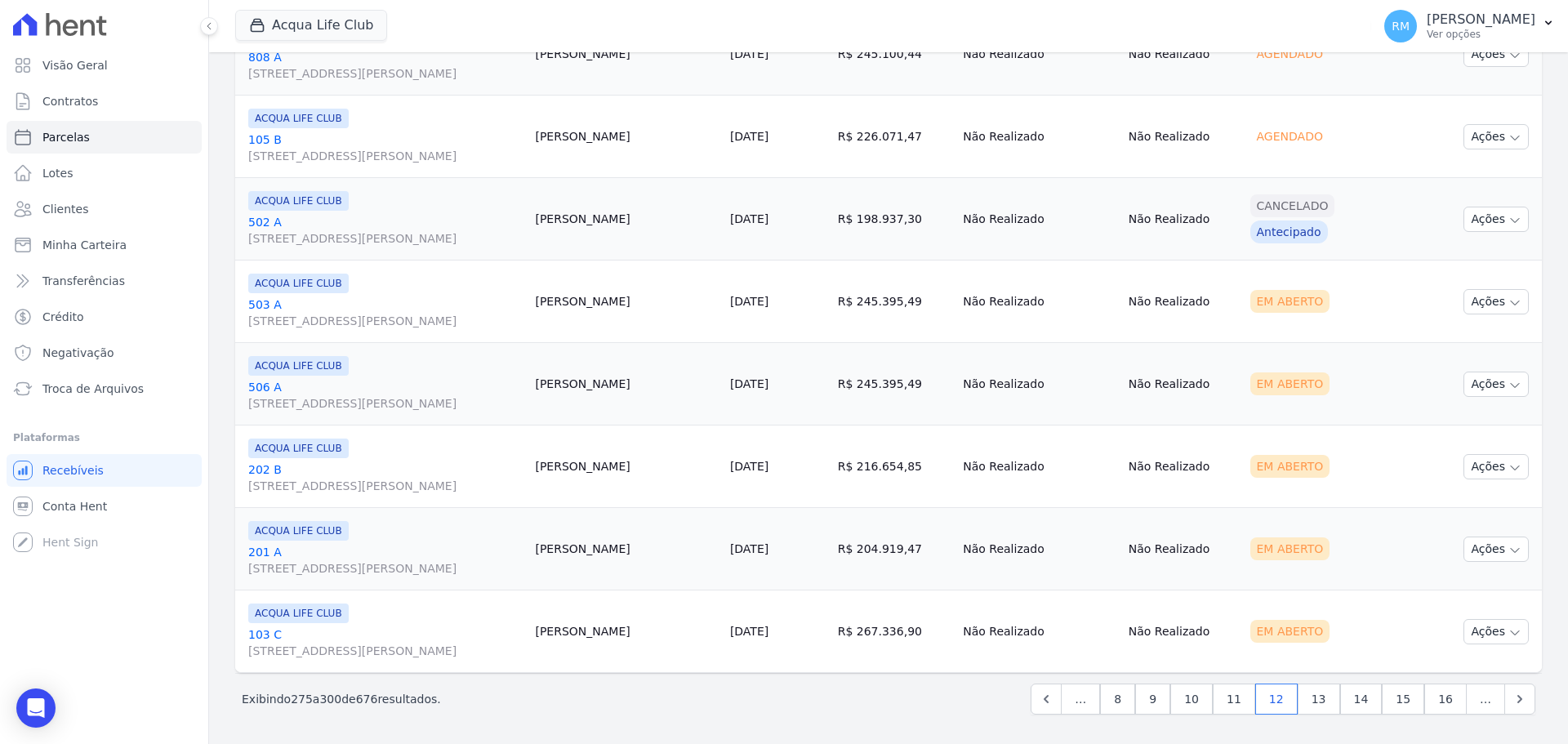
click at [340, 310] on link "503 A [STREET_ADDRESS][PERSON_NAME]" at bounding box center [385, 312] width 273 height 33
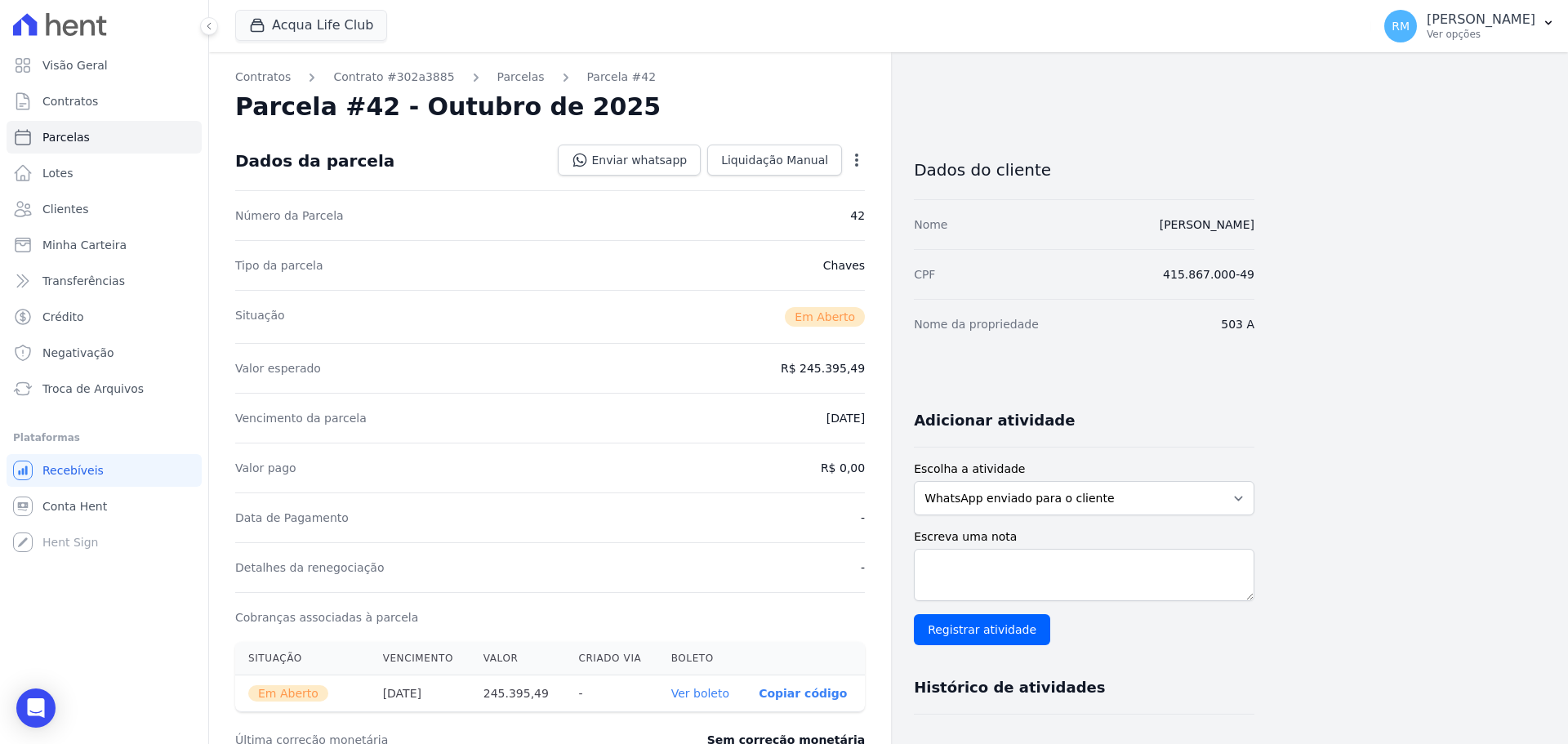
click at [859, 169] on div "Open options" at bounding box center [856, 162] width 16 height 20
click at [858, 165] on icon "button" at bounding box center [856, 160] width 3 height 13
click at [823, 213] on link "Cancelar Cobrança" at bounding box center [786, 210] width 144 height 29
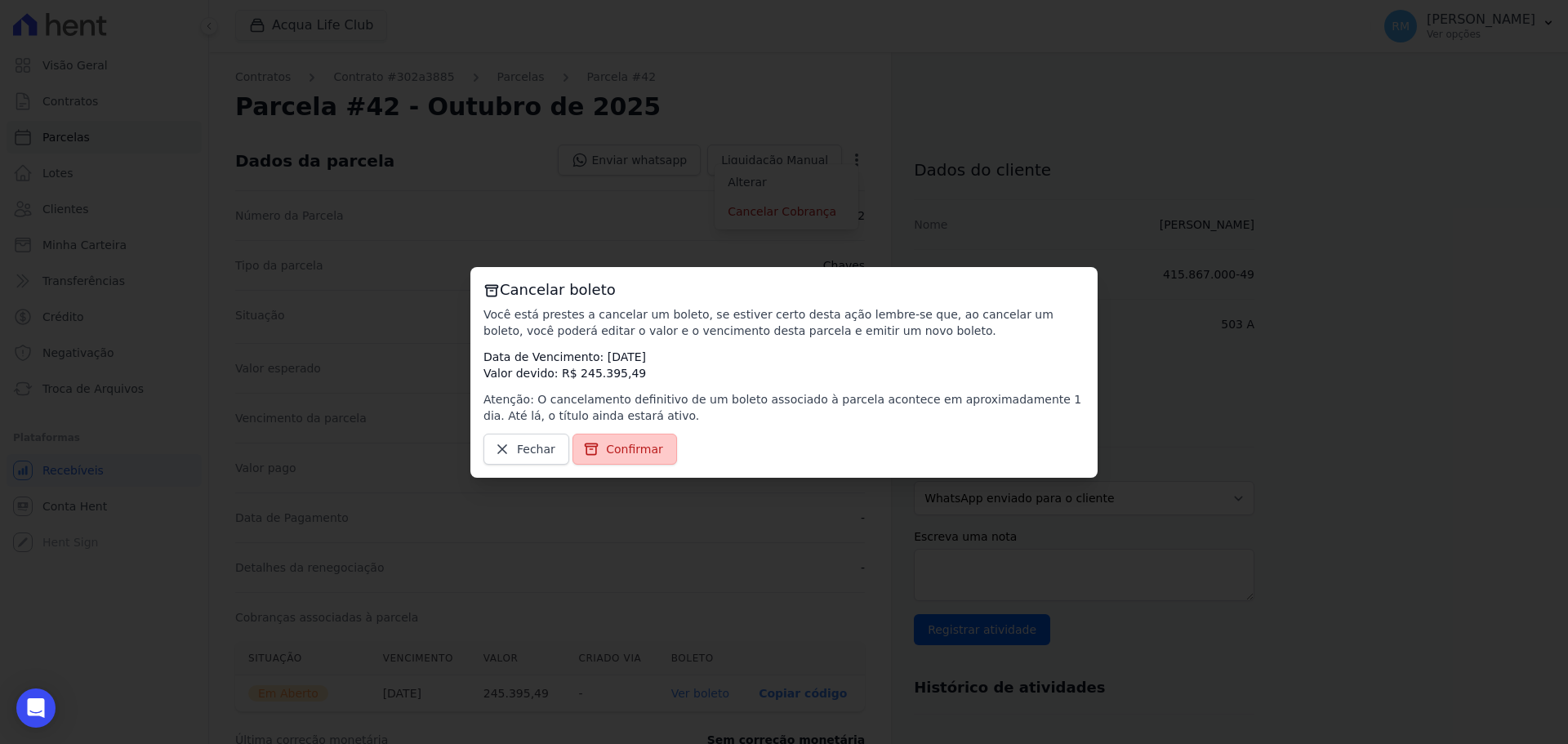
click at [618, 460] on link "Confirmar" at bounding box center [624, 449] width 105 height 31
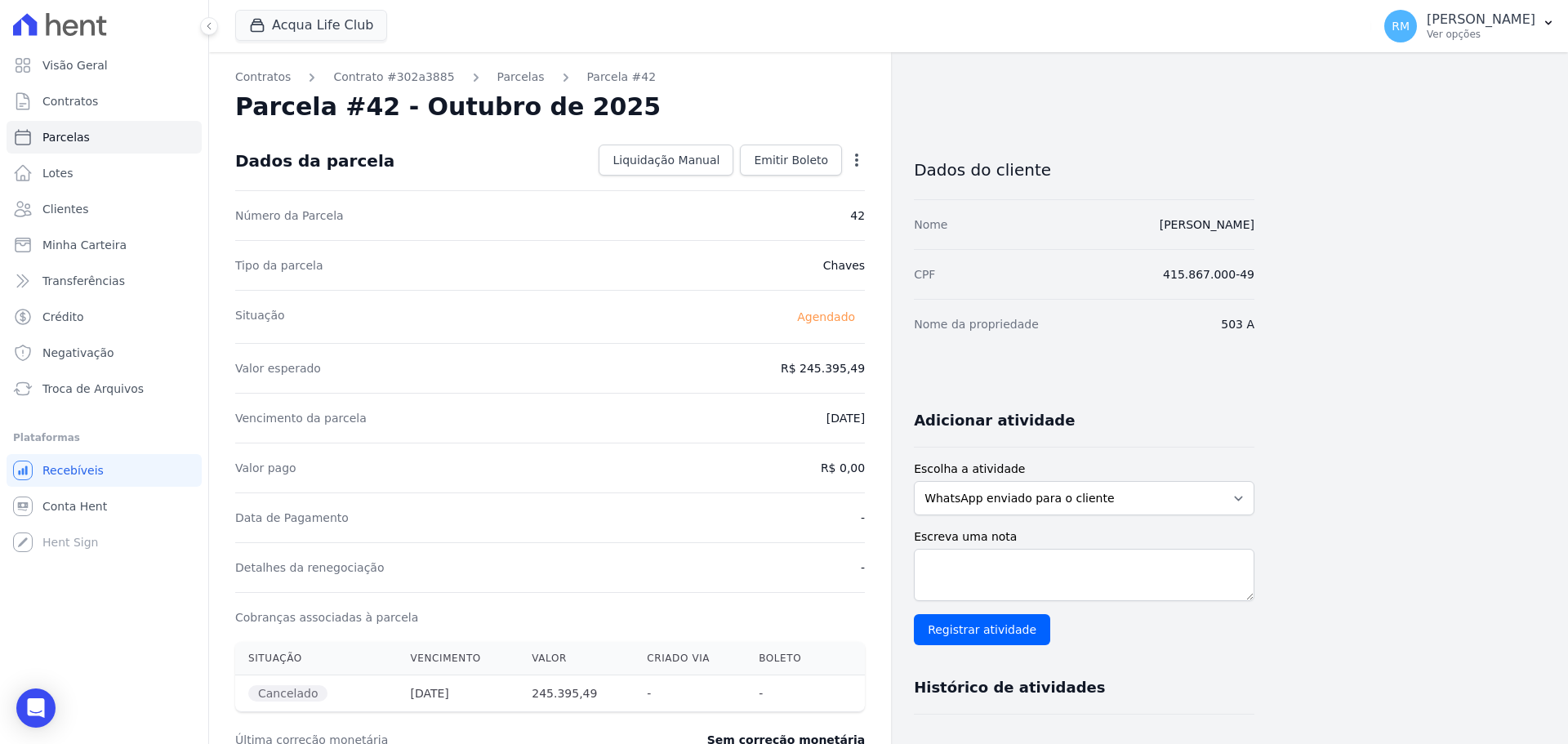
click at [859, 155] on icon "button" at bounding box center [856, 160] width 16 height 16
select select
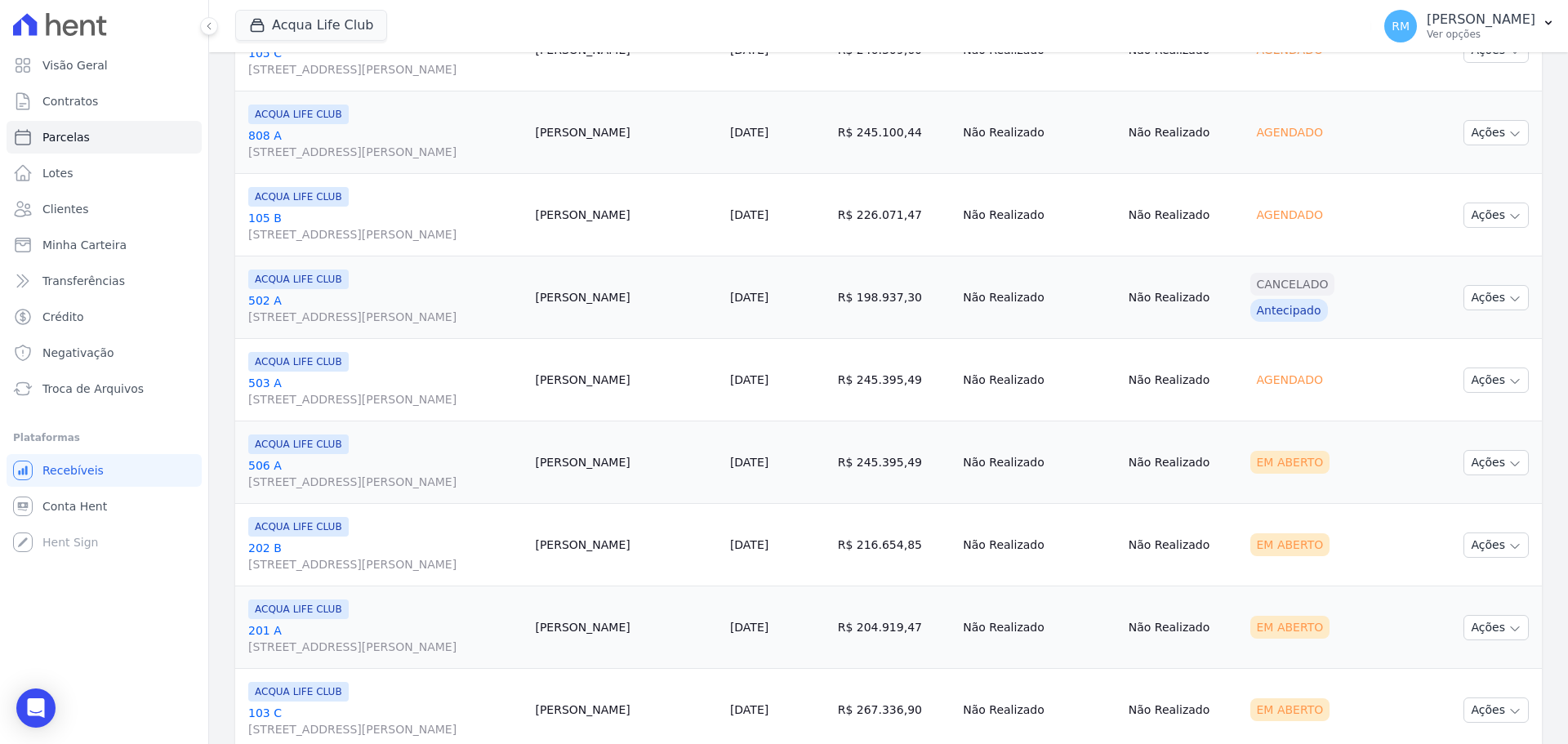
scroll to position [1876, 0]
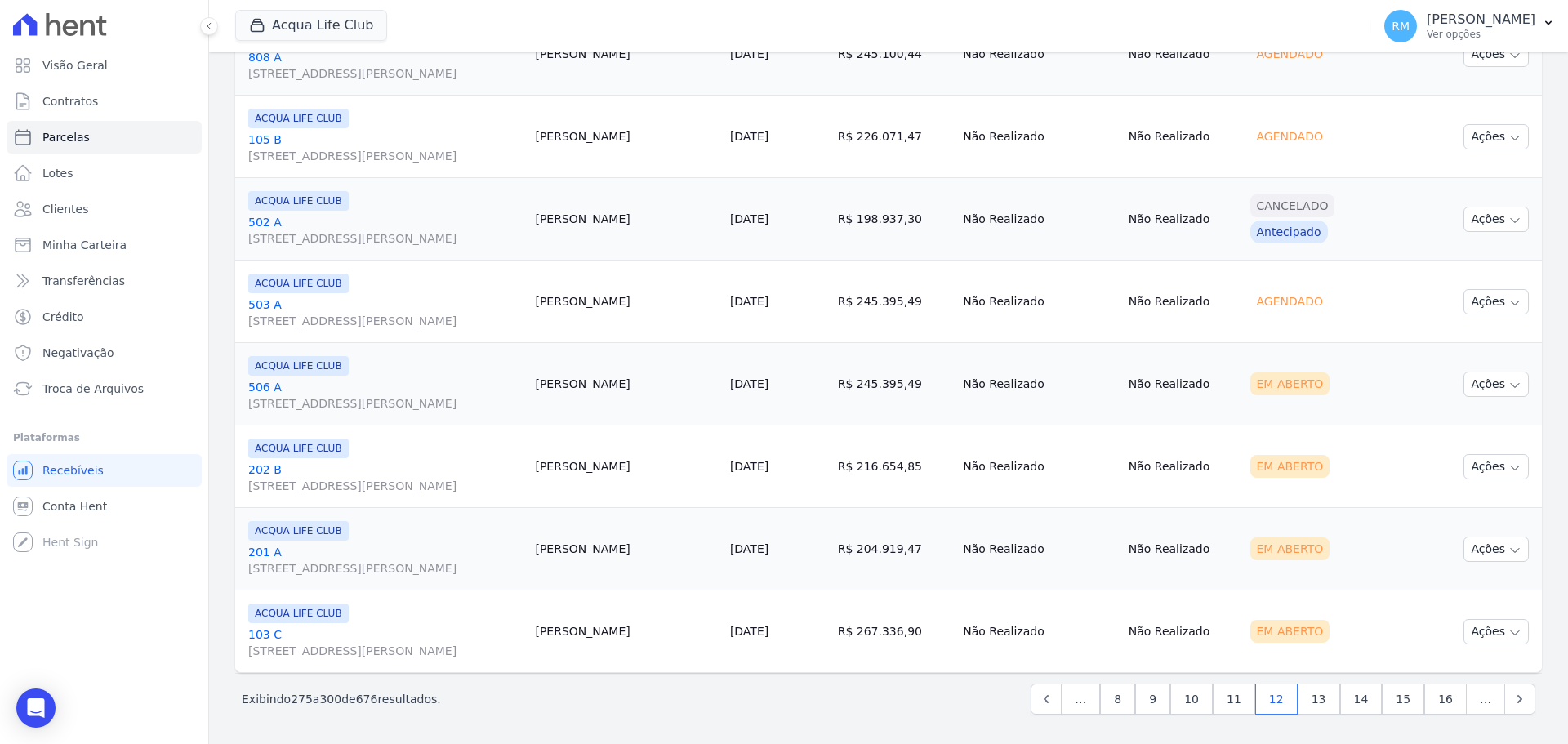
click at [413, 402] on span "[STREET_ADDRESS][PERSON_NAME]" at bounding box center [385, 403] width 273 height 16
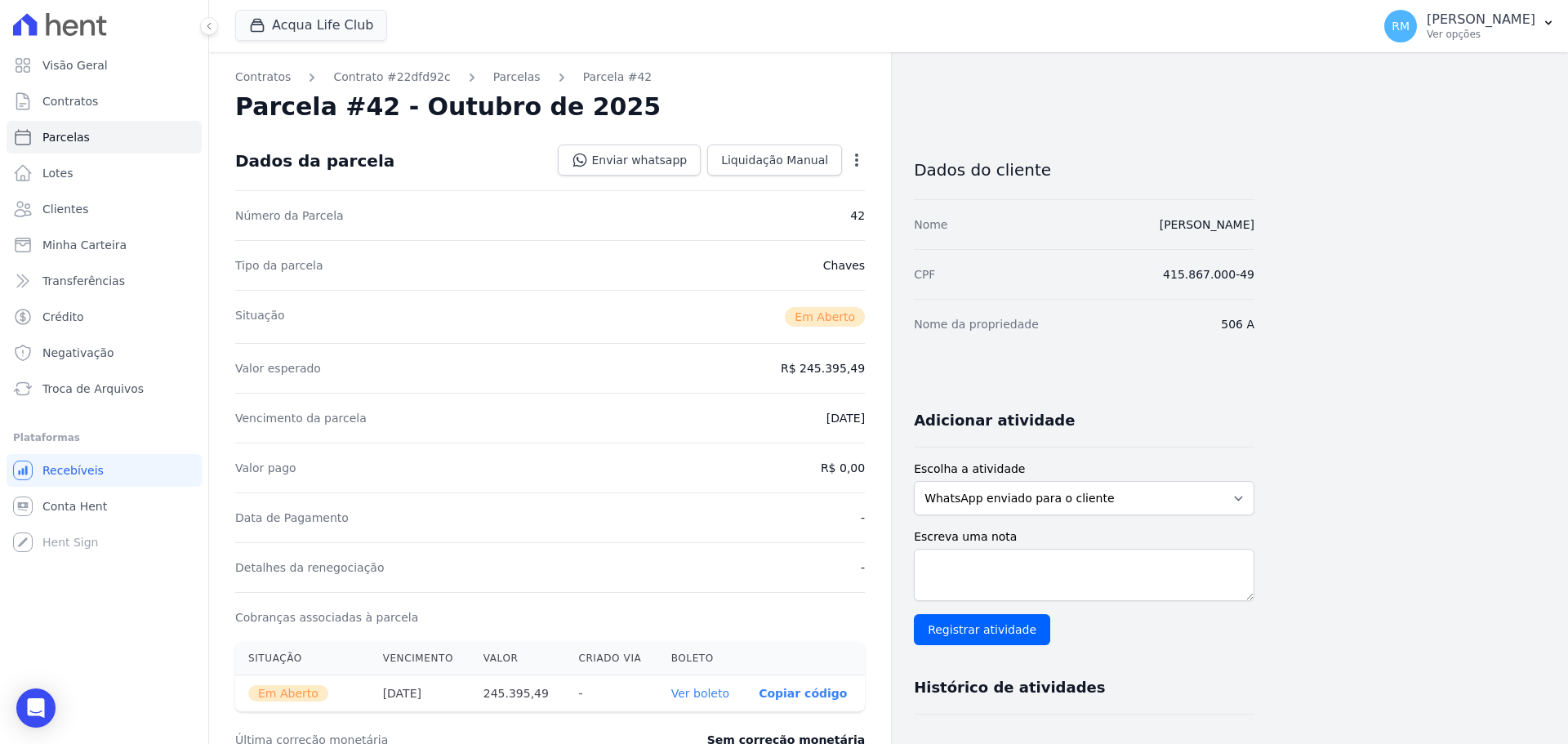
click at [855, 169] on div "Open options" at bounding box center [856, 162] width 16 height 20
click at [864, 158] on icon "button" at bounding box center [856, 160] width 16 height 16
click at [819, 209] on link "Cancelar Cobrança" at bounding box center [786, 210] width 144 height 29
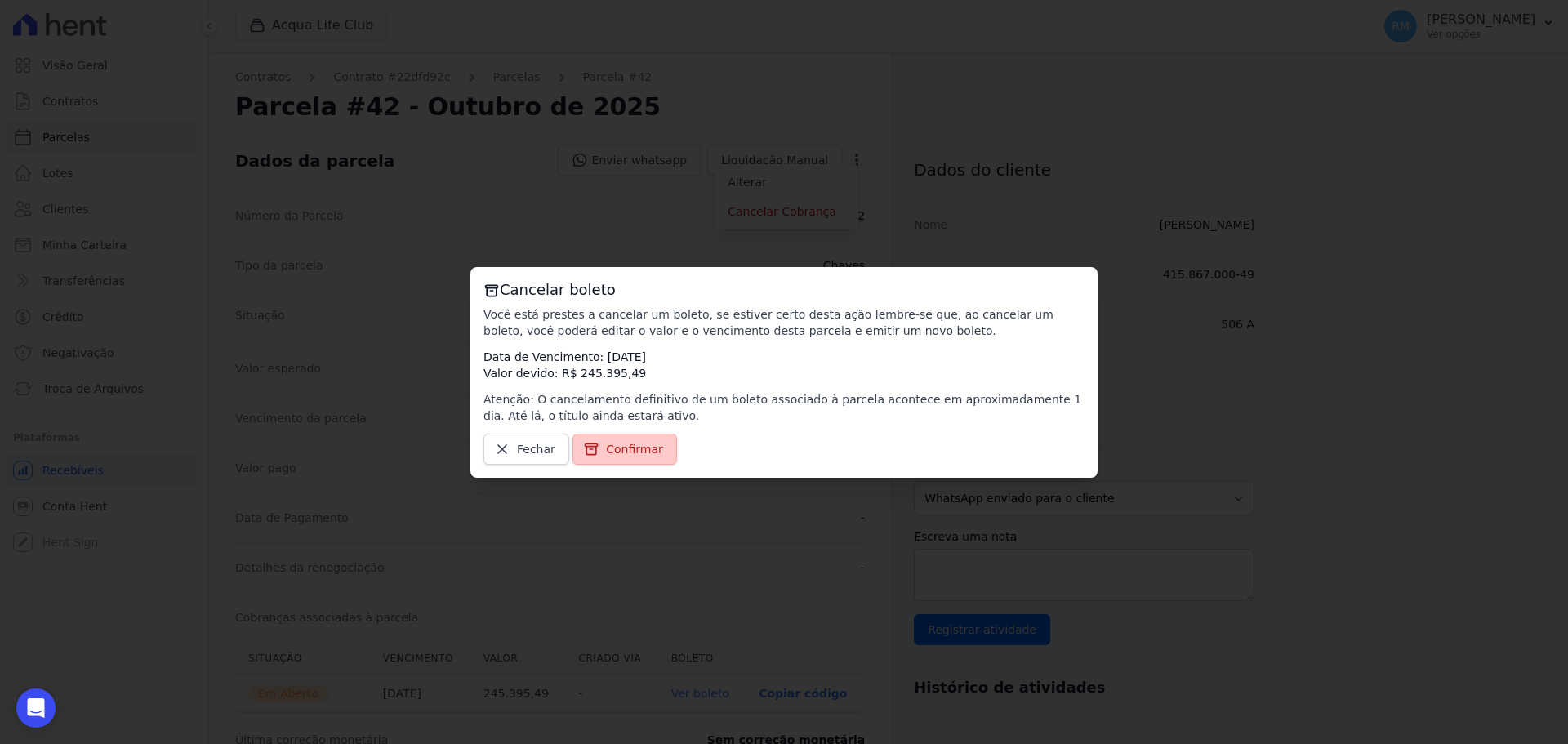
click at [633, 451] on span "Confirmar" at bounding box center [634, 449] width 57 height 16
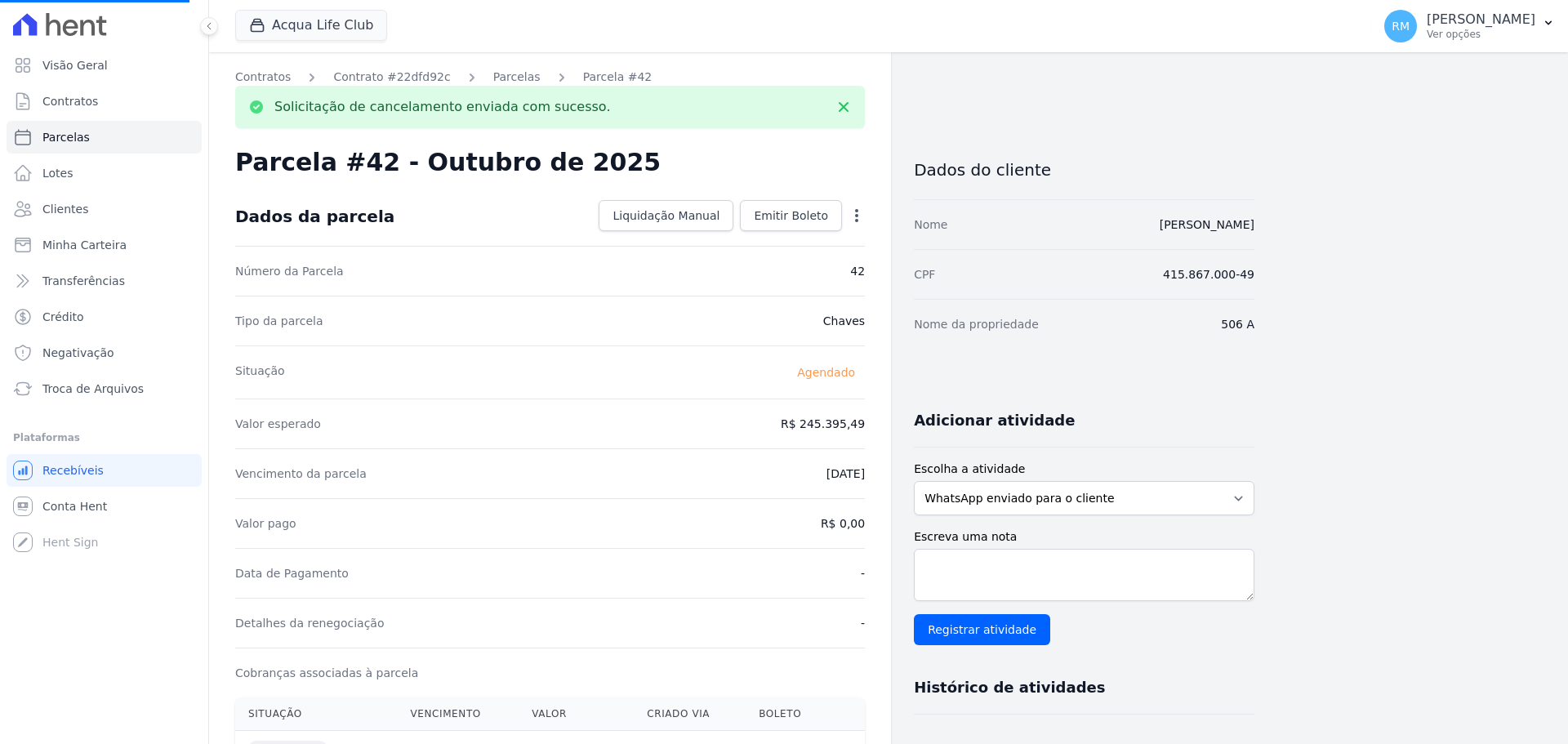
select select
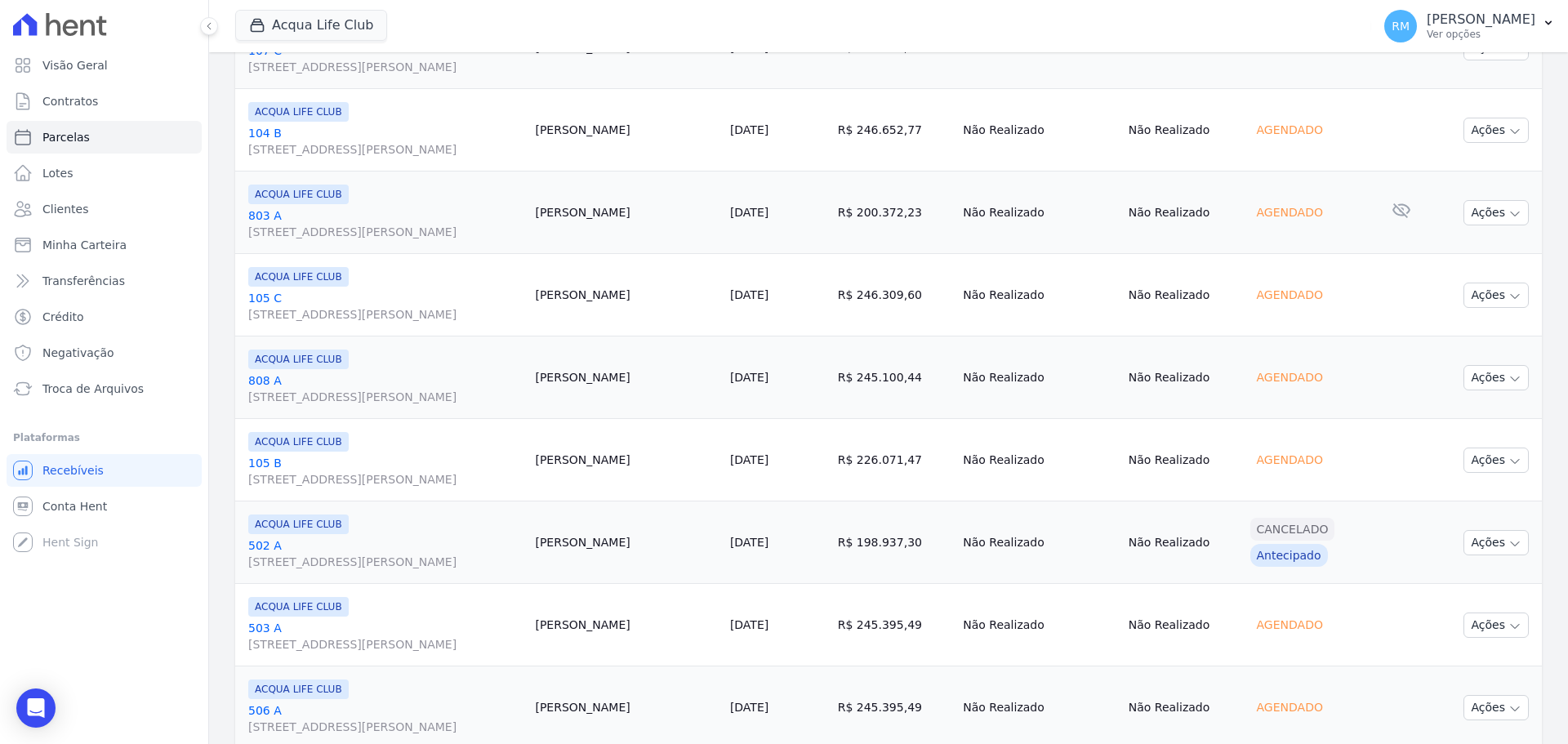
scroll to position [1876, 0]
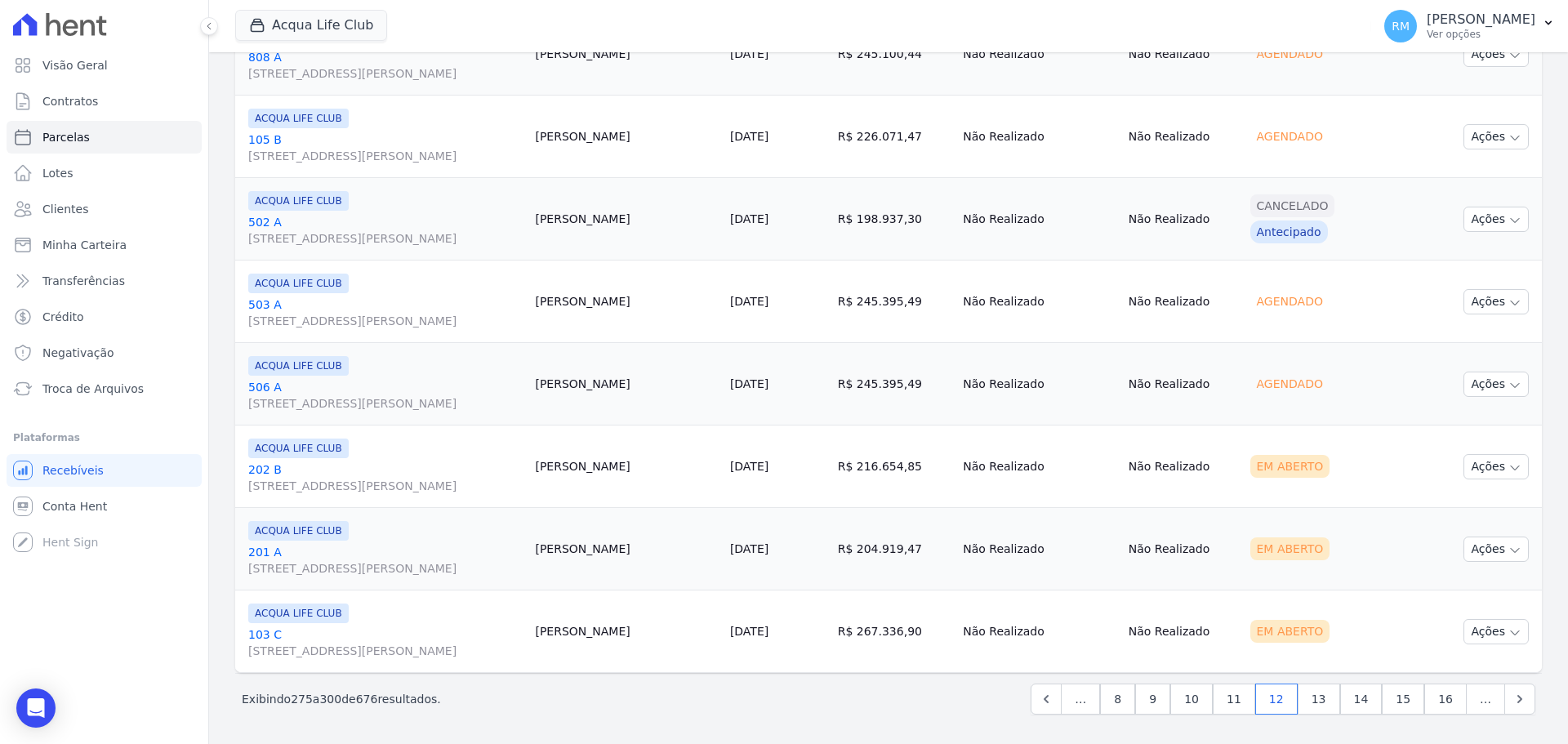
click at [407, 485] on span "[STREET_ADDRESS][PERSON_NAME]" at bounding box center [385, 486] width 273 height 16
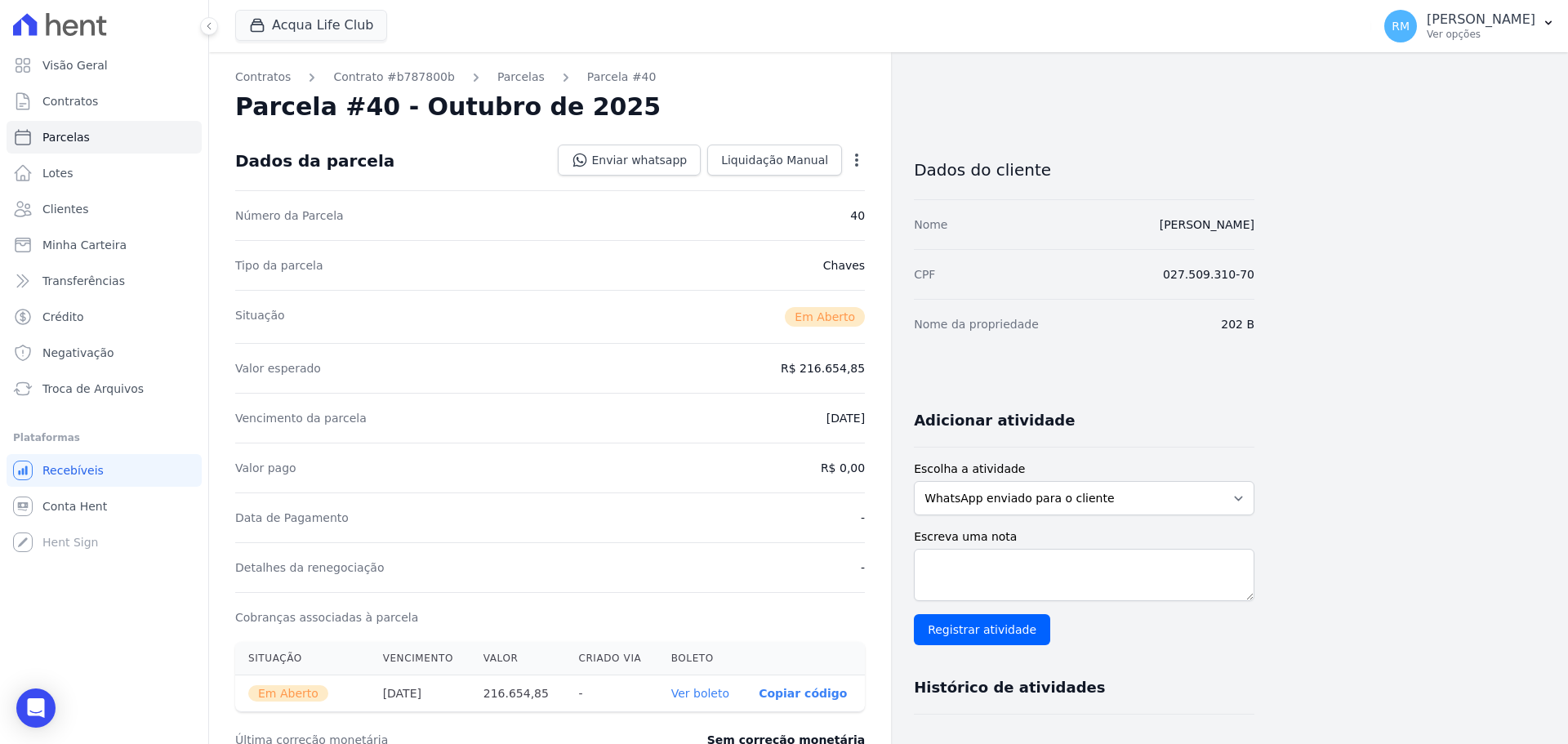
click at [859, 160] on icon "button" at bounding box center [856, 160] width 16 height 16
click at [810, 219] on link "Cancelar Cobrança" at bounding box center [786, 210] width 144 height 29
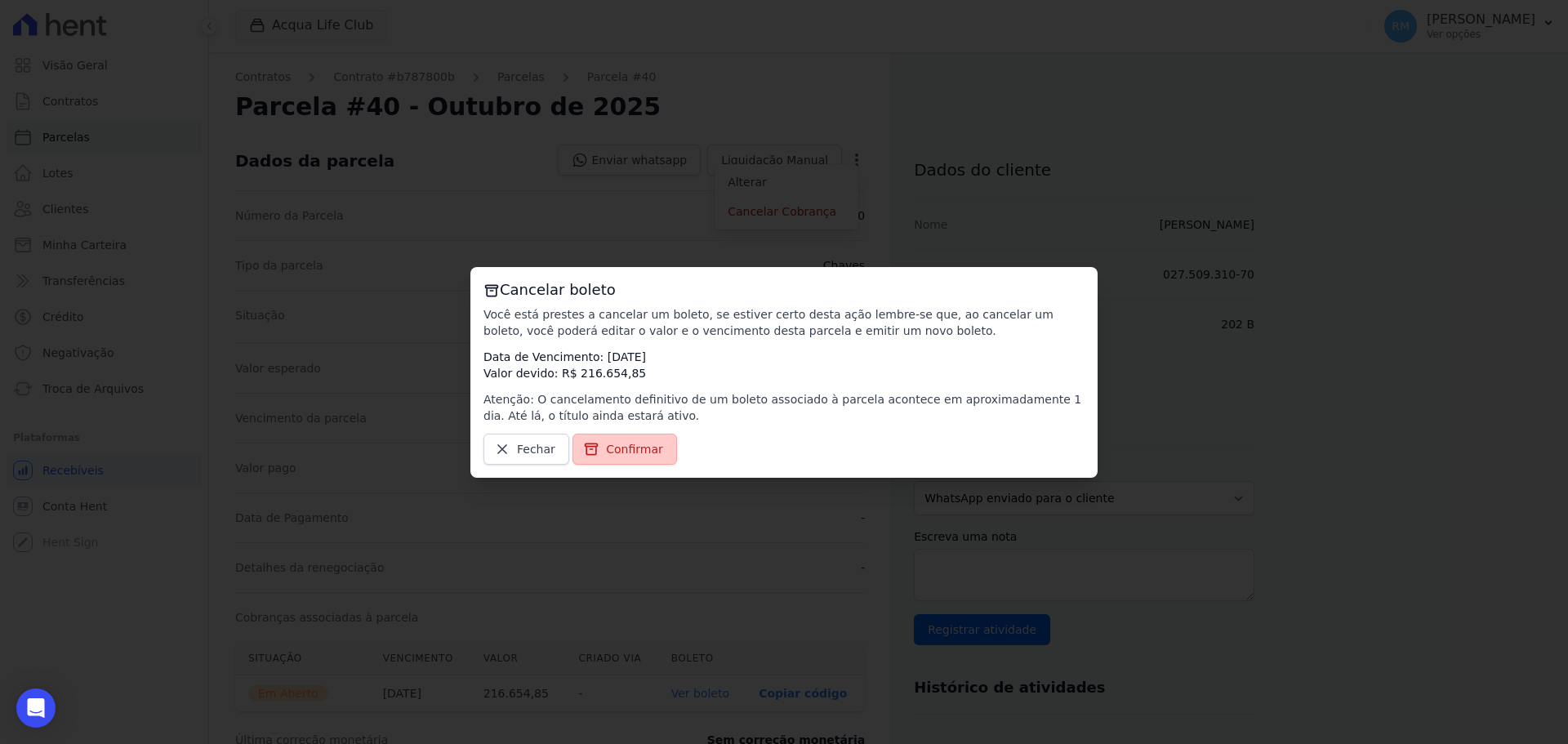
click at [636, 461] on link "Confirmar" at bounding box center [624, 449] width 105 height 31
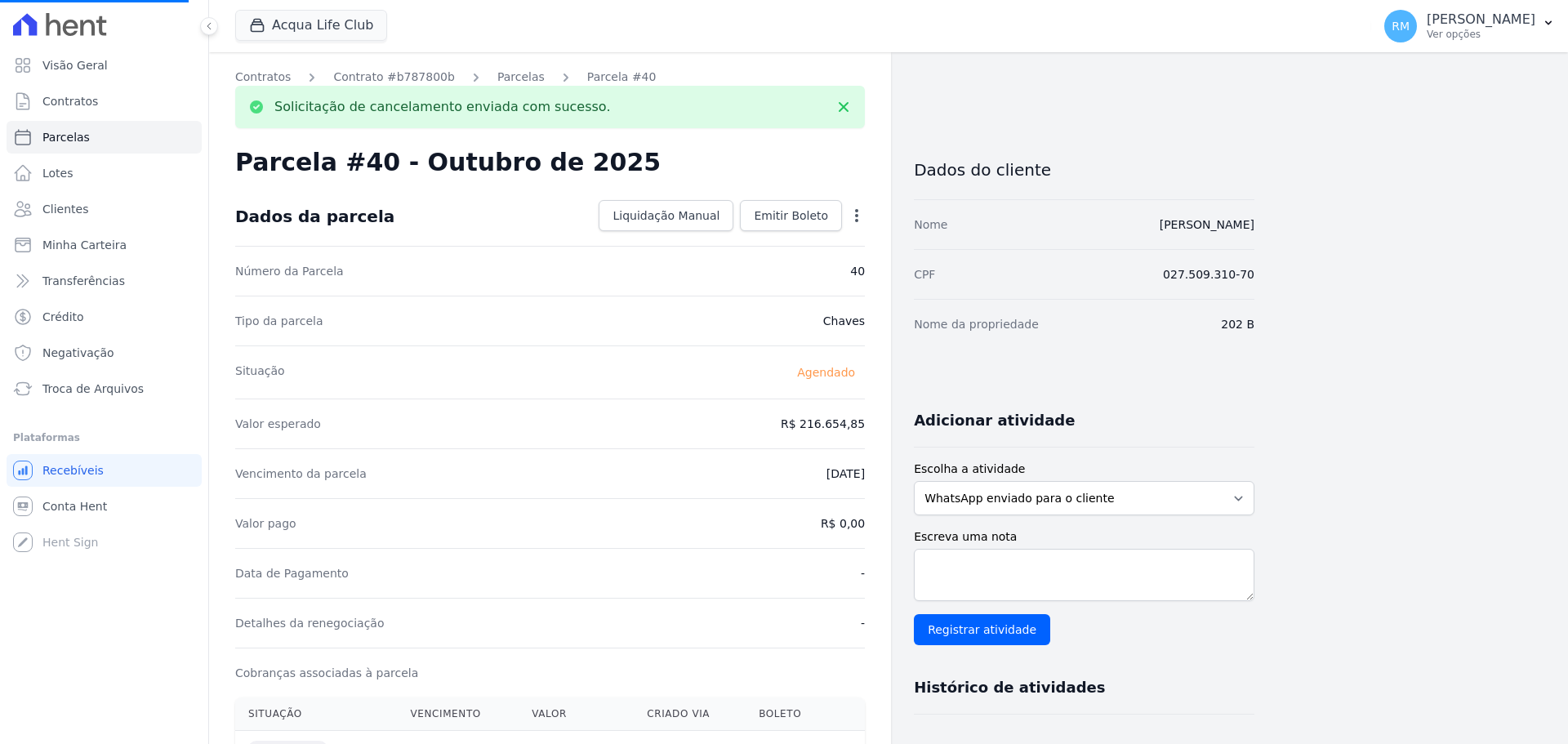
select select
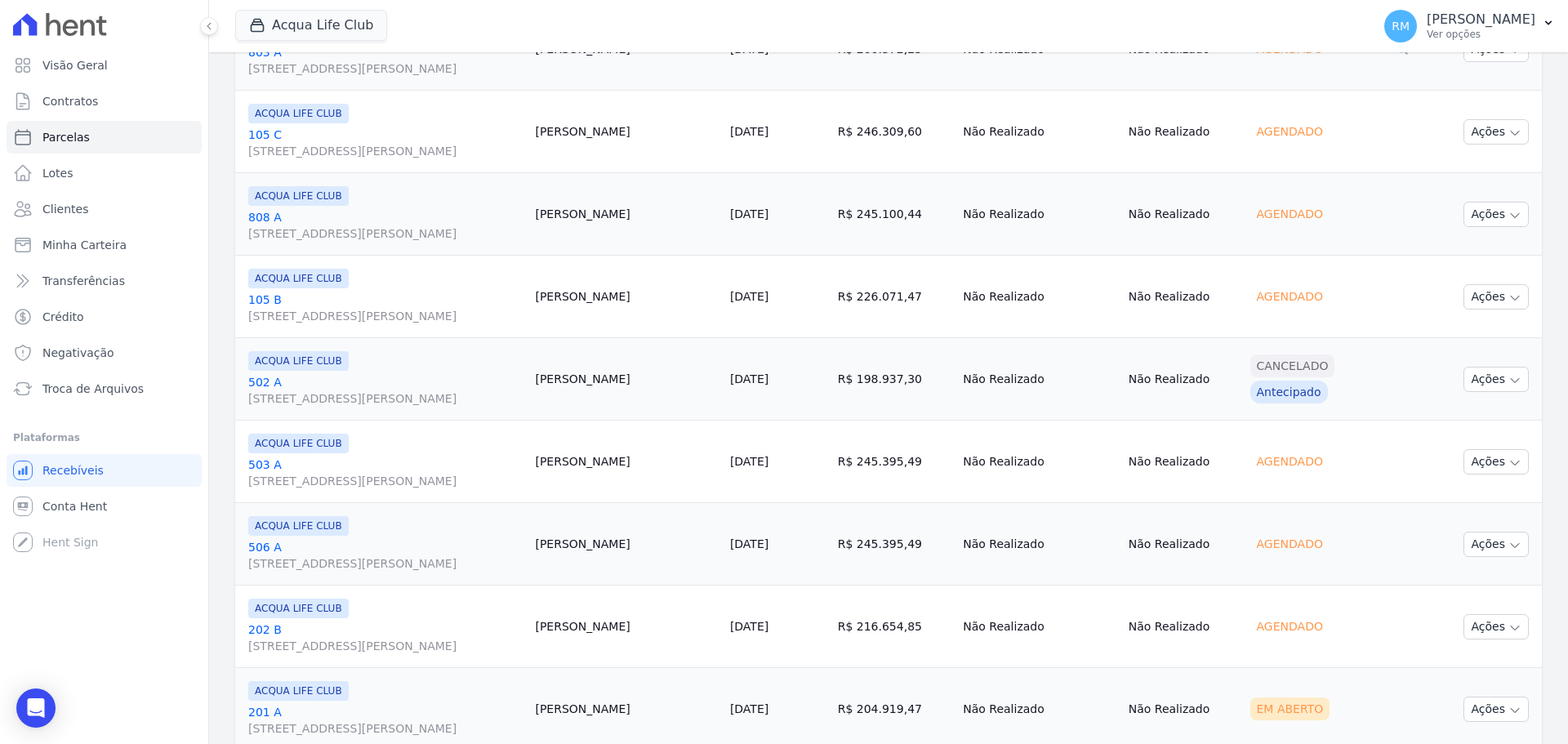
scroll to position [1876, 0]
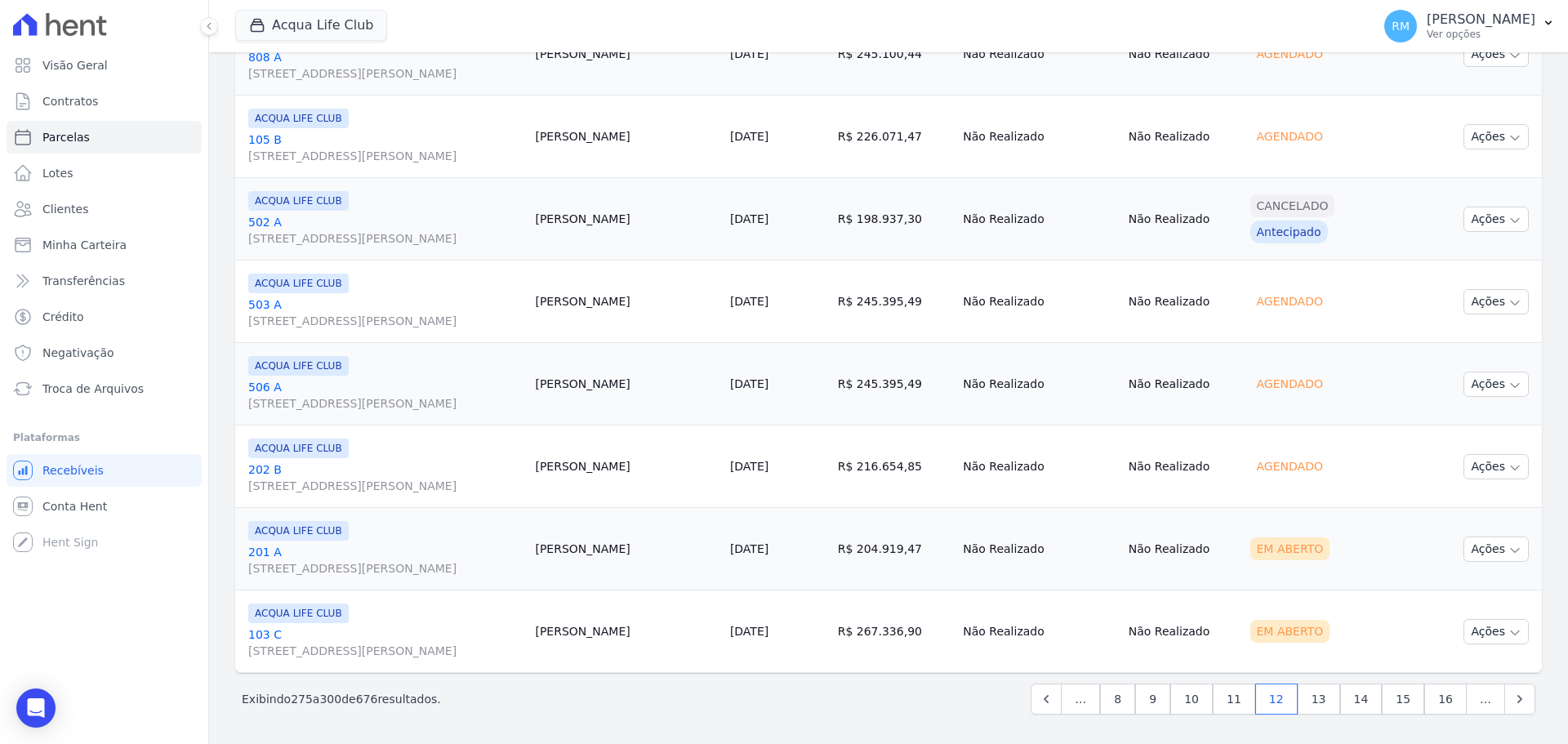
click at [301, 560] on span "[STREET_ADDRESS][PERSON_NAME]" at bounding box center [385, 568] width 273 height 16
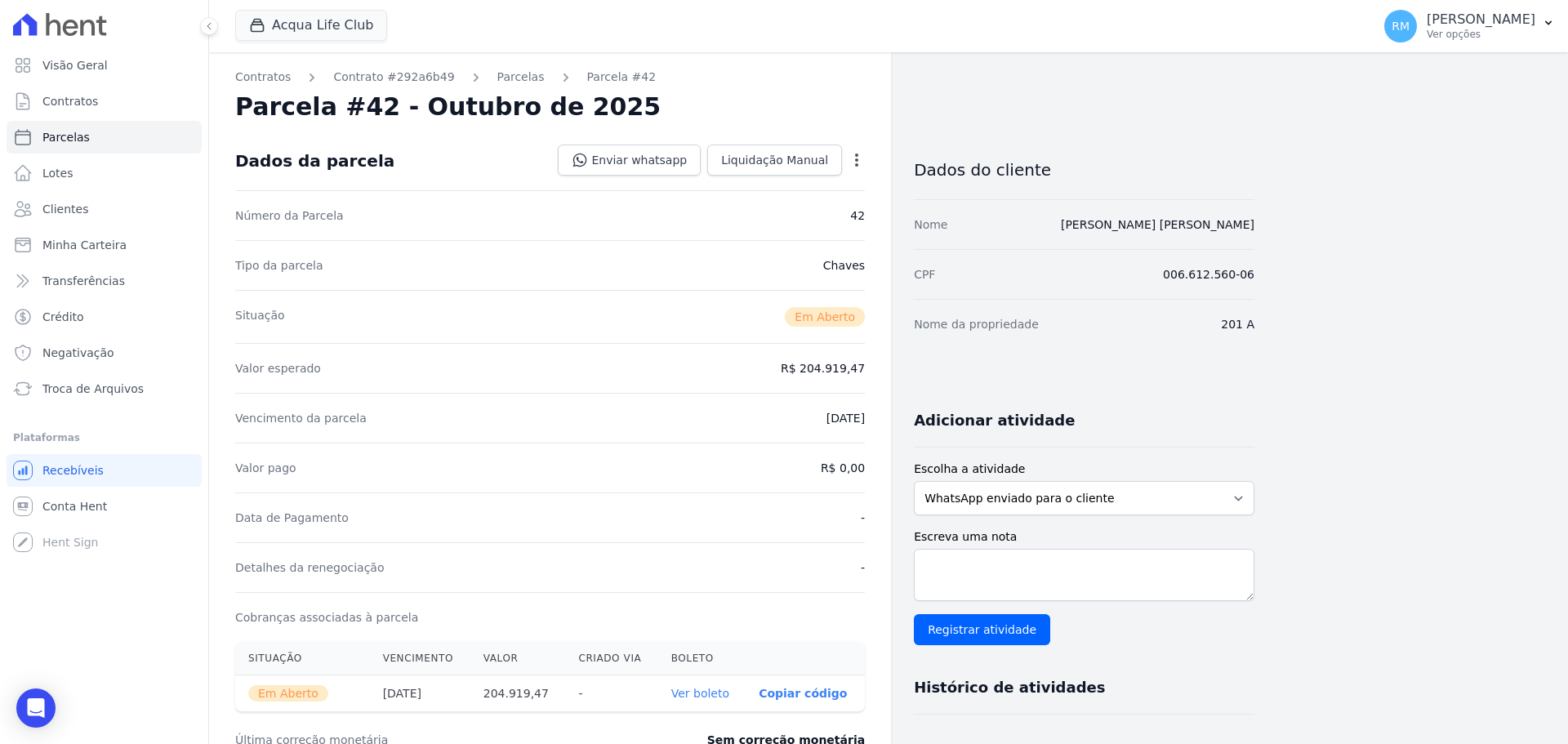
click at [853, 170] on div "Open options" at bounding box center [856, 162] width 16 height 20
click at [857, 163] on icon "button" at bounding box center [856, 160] width 16 height 16
click at [805, 215] on link "Cancelar Cobrança" at bounding box center [786, 210] width 144 height 29
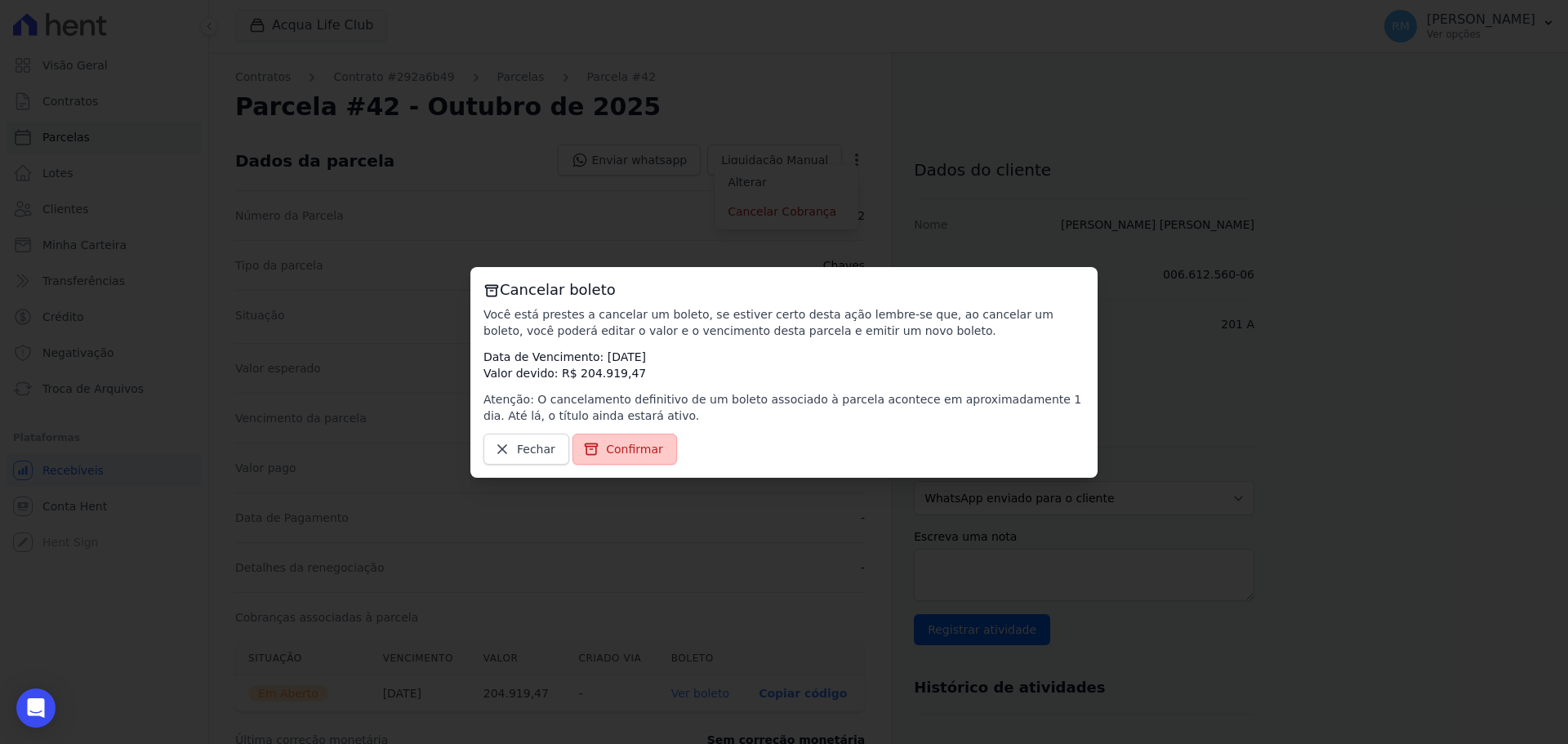
click at [639, 457] on span "Confirmar" at bounding box center [634, 449] width 57 height 16
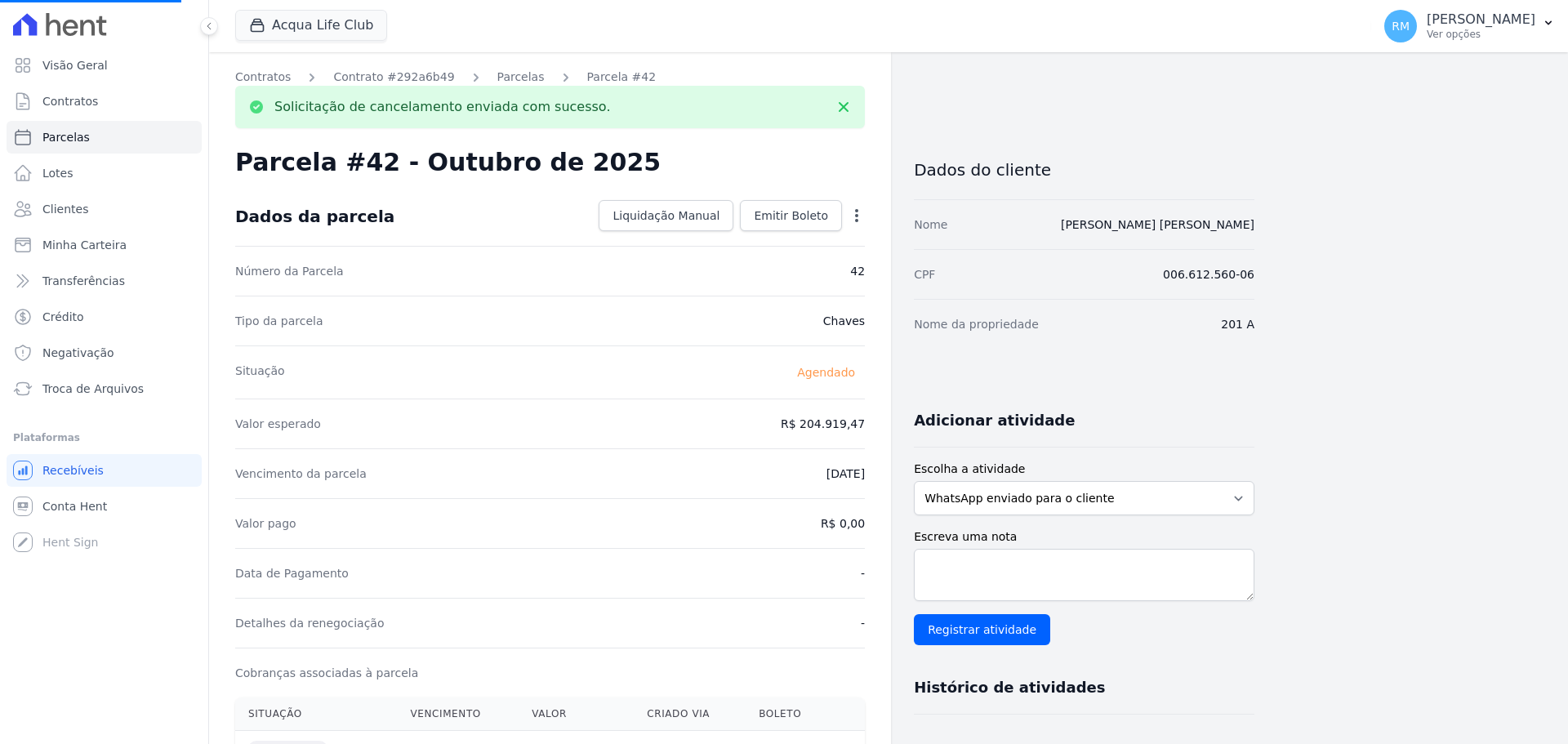
select select
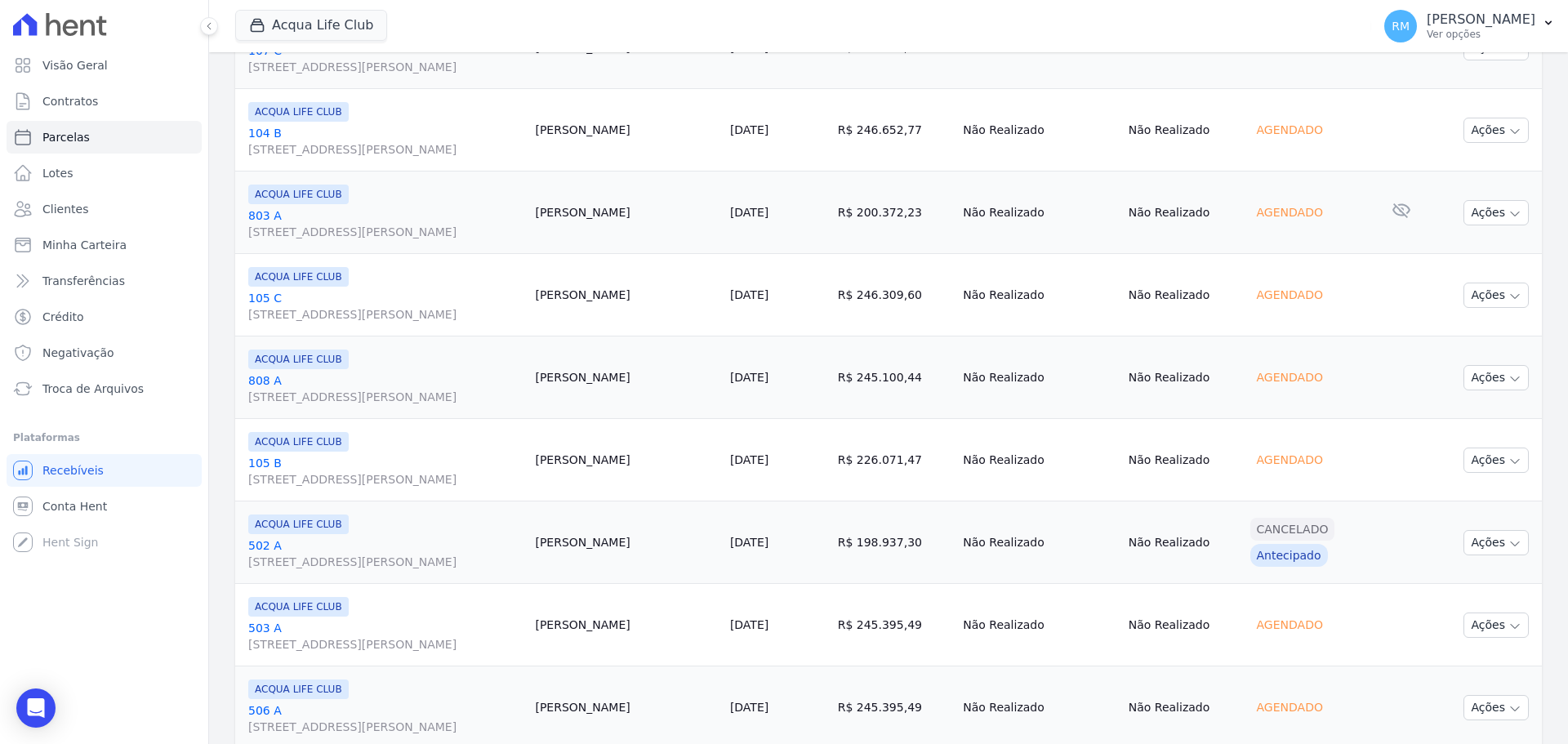
scroll to position [1876, 0]
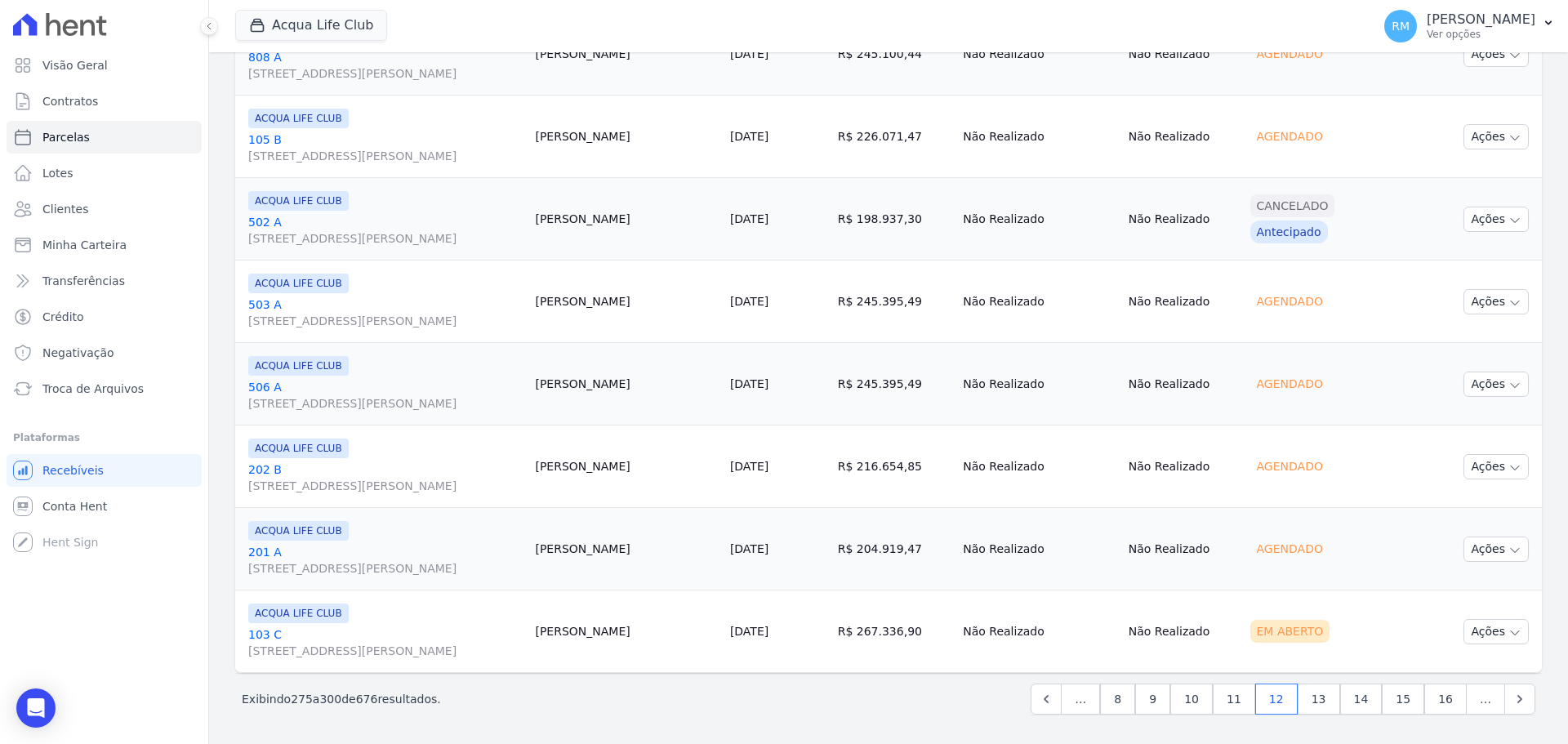
click at [730, 566] on link "[DATE]" at bounding box center [749, 631] width 38 height 13
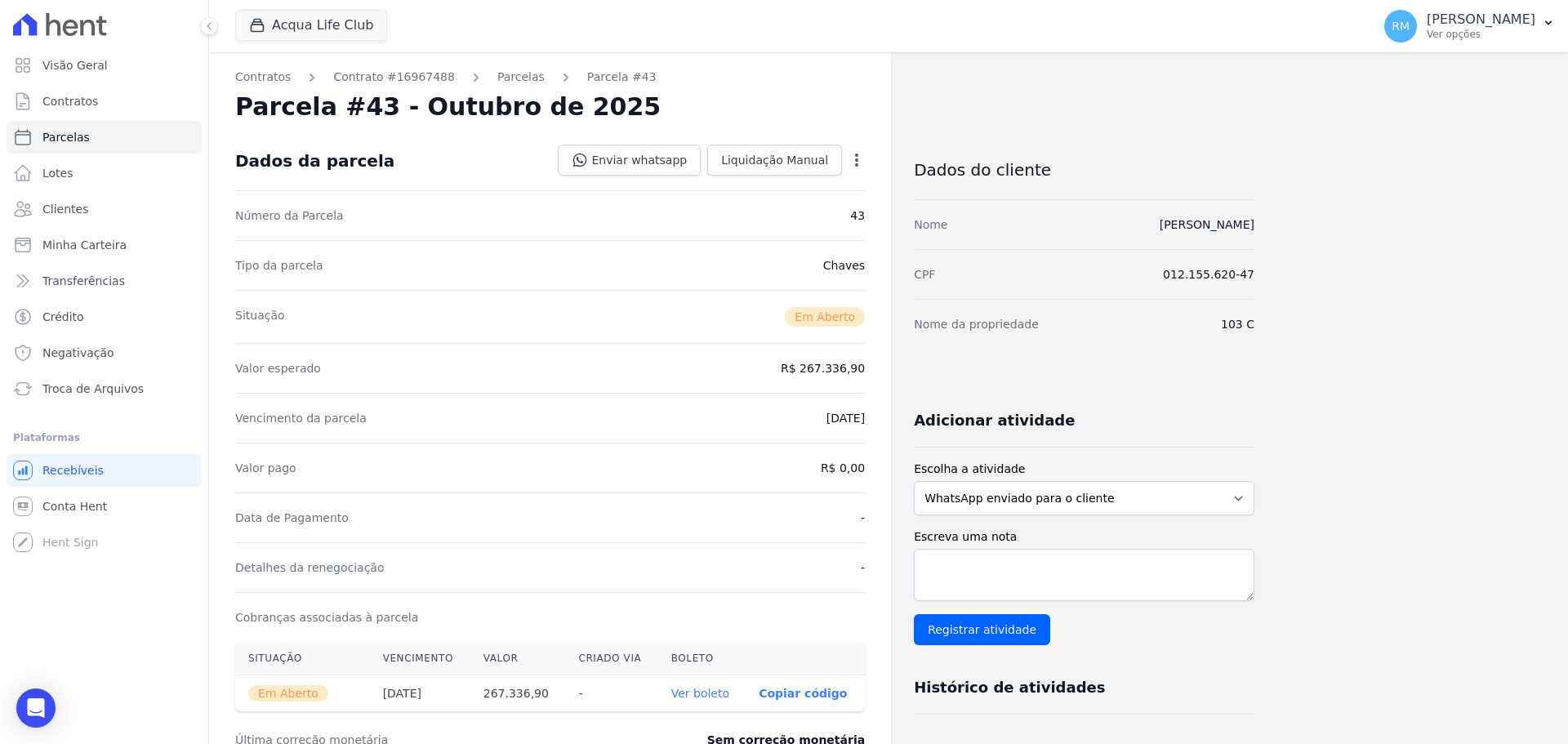
click at [857, 159] on icon "button" at bounding box center [856, 160] width 3 height 13
click at [811, 211] on link "Cancelar Cobrança" at bounding box center [786, 210] width 144 height 29
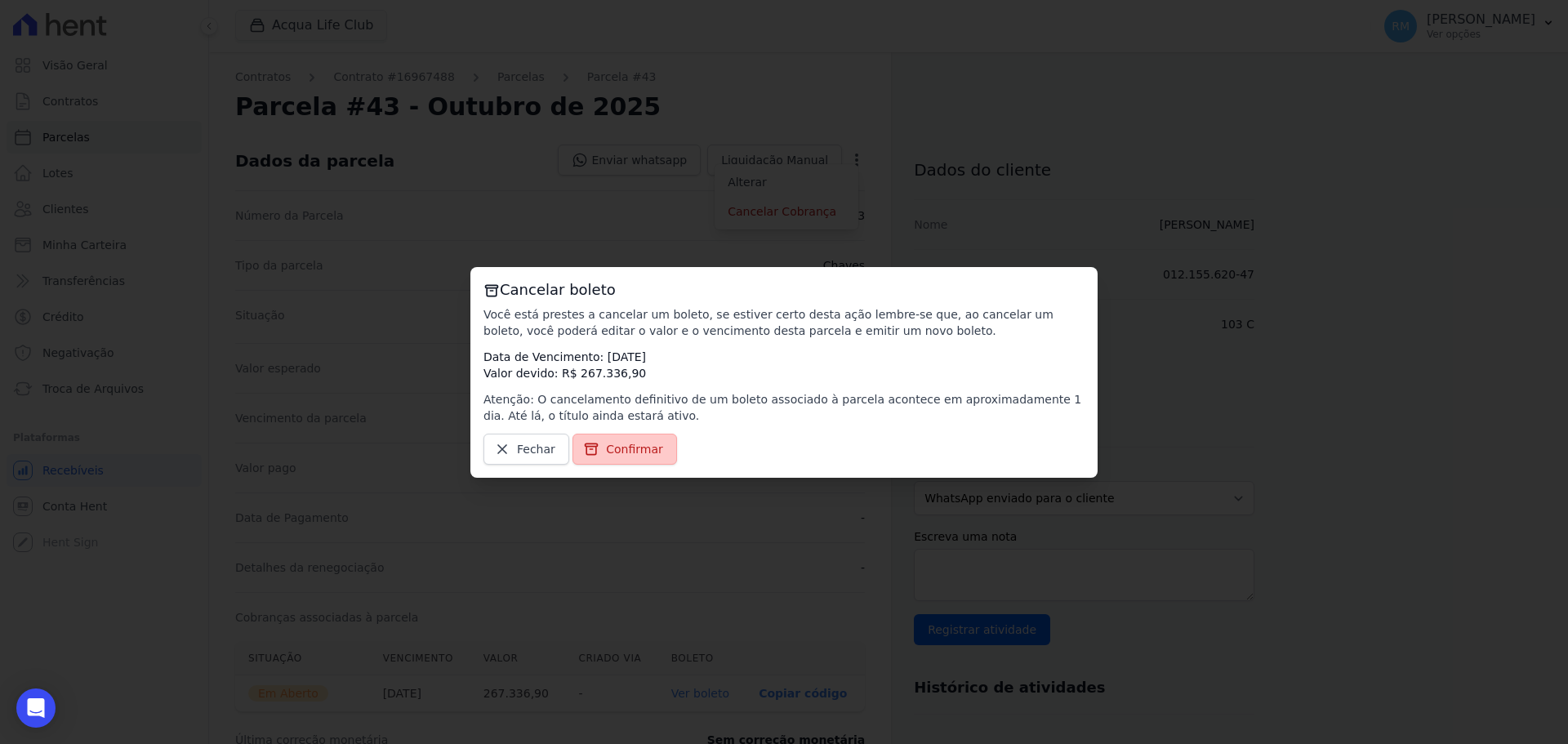
click at [612, 459] on link "Confirmar" at bounding box center [624, 449] width 105 height 31
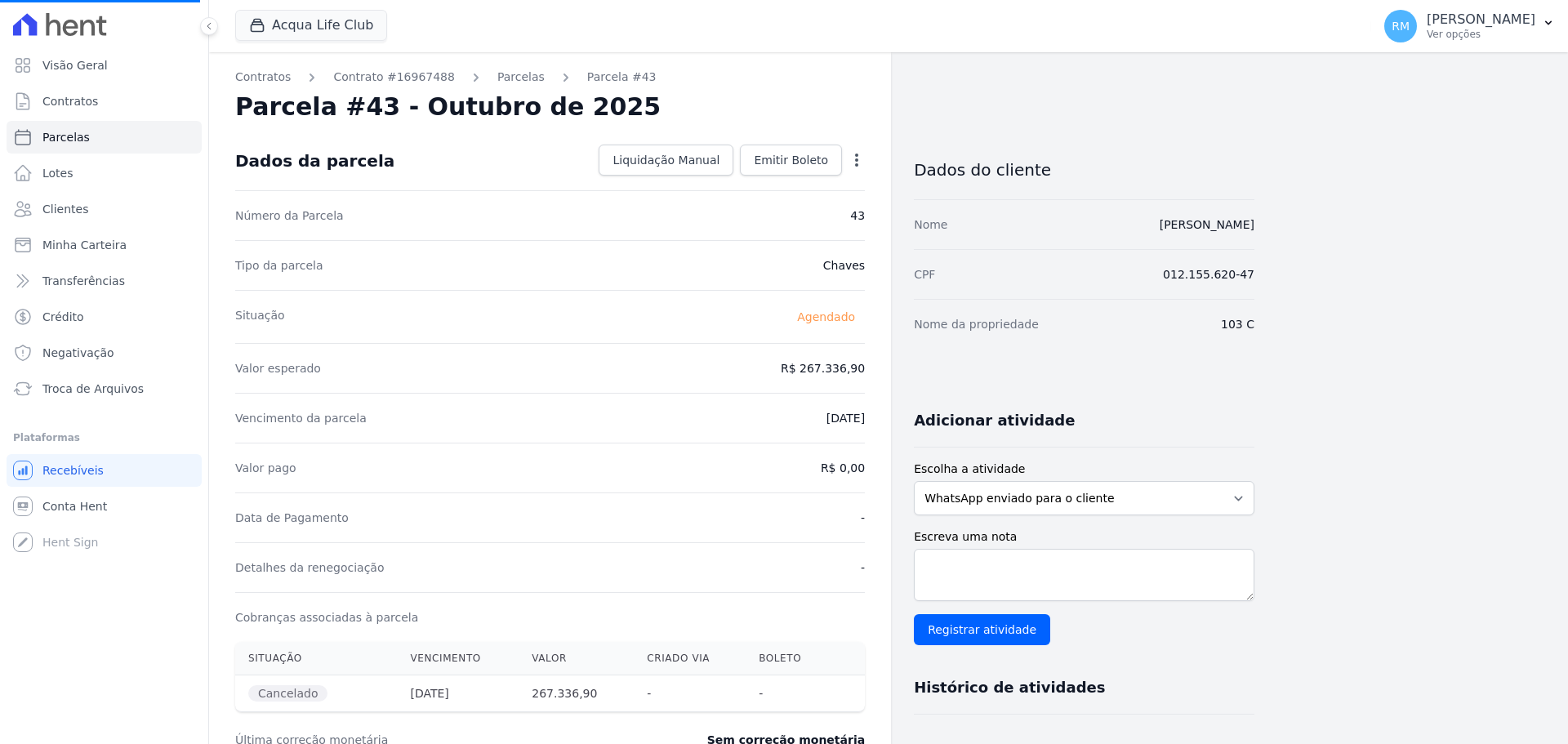
select select
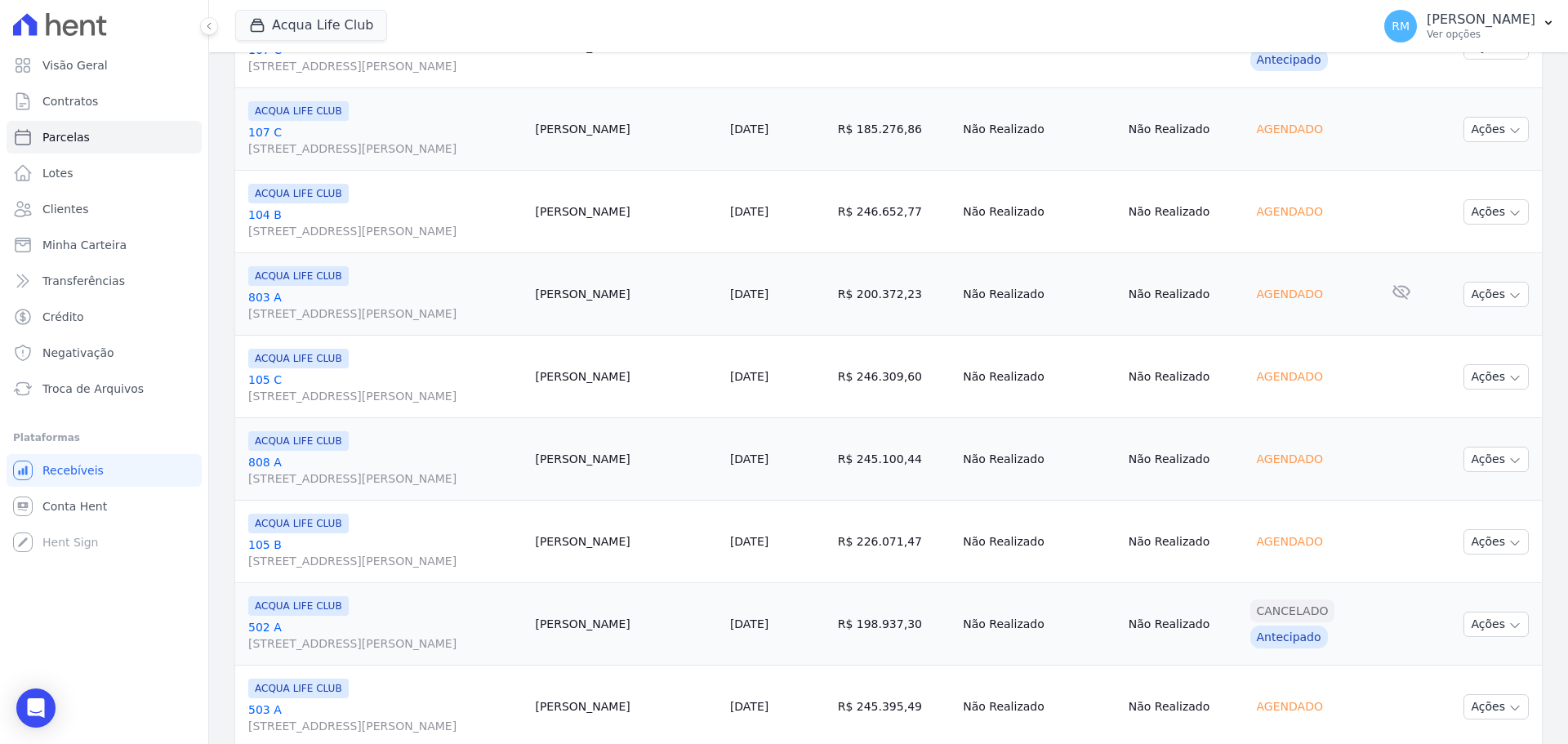
scroll to position [1876, 0]
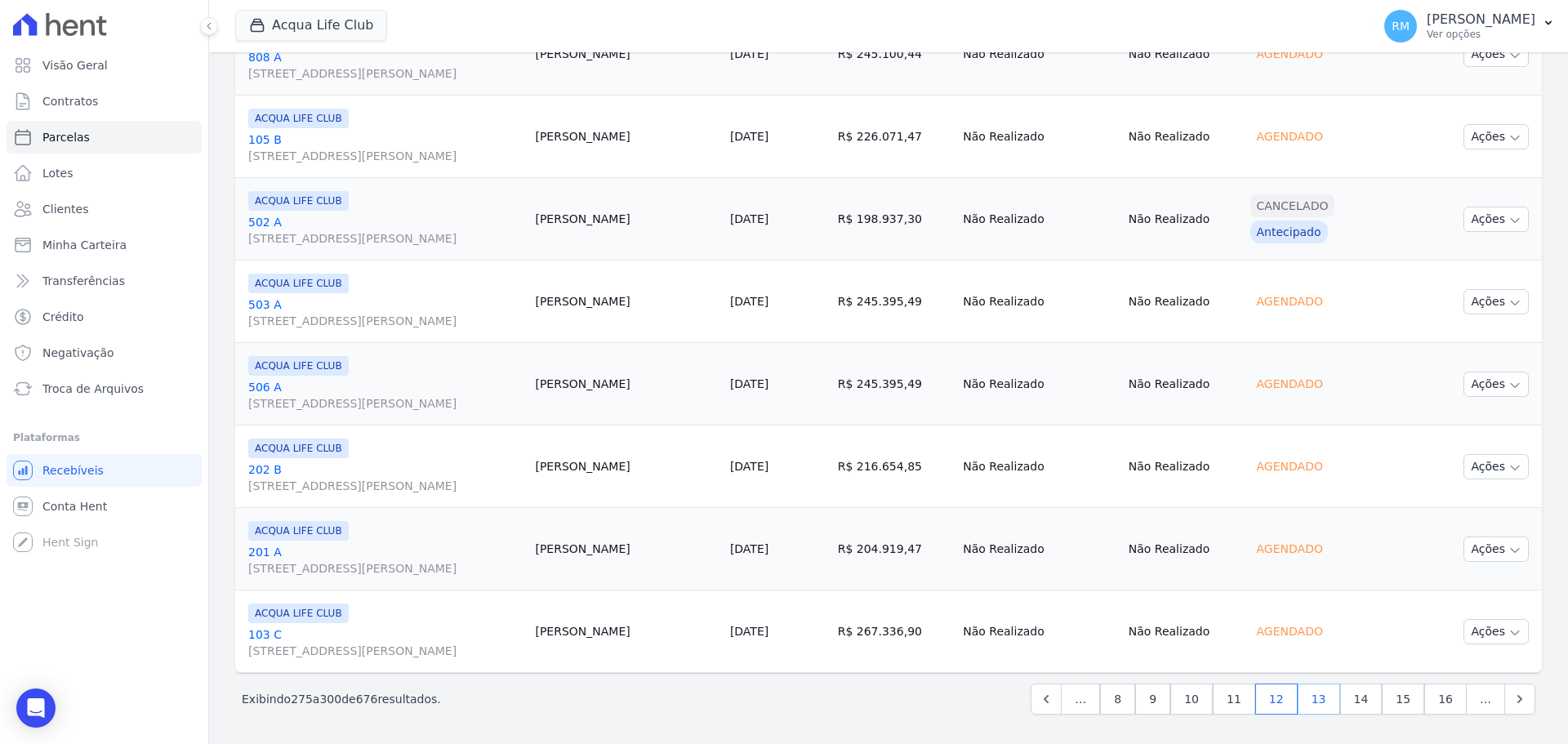
click at [1253, 566] on link "13" at bounding box center [1318, 699] width 43 height 31
select select
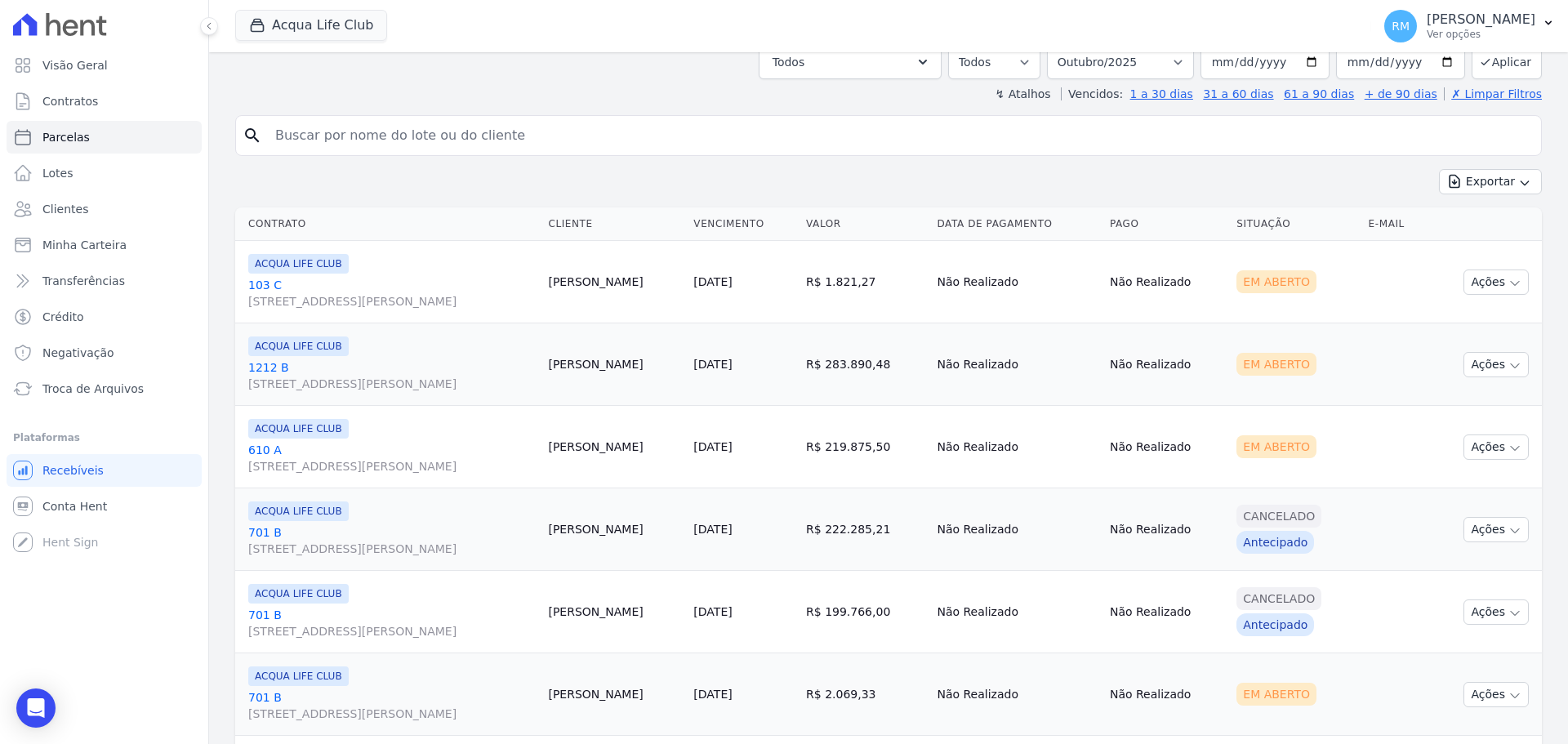
scroll to position [327, 0]
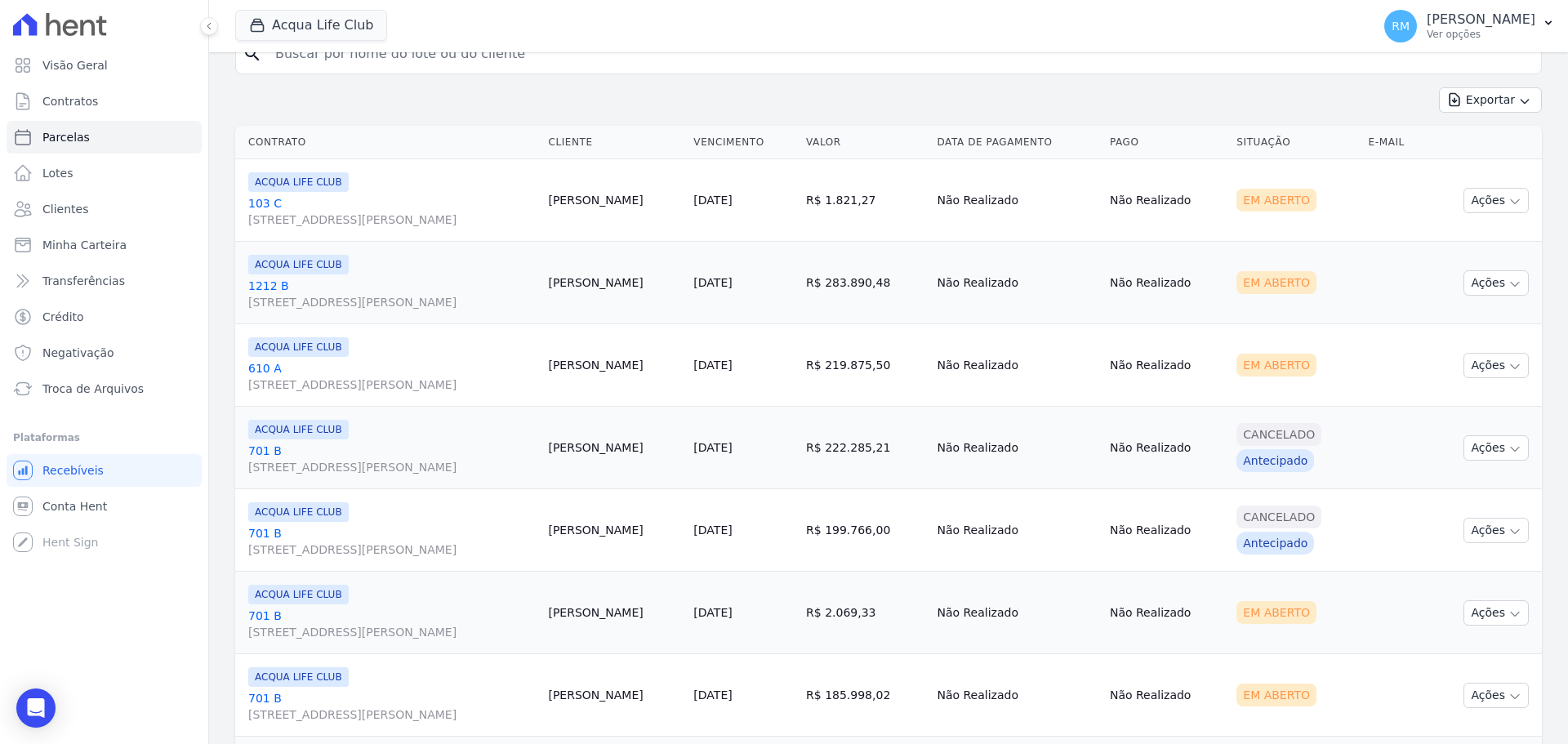
click at [364, 292] on link "[GEOGRAPHIC_DATA][STREET_ADDRESS][PERSON_NAME]" at bounding box center [391, 293] width 286 height 33
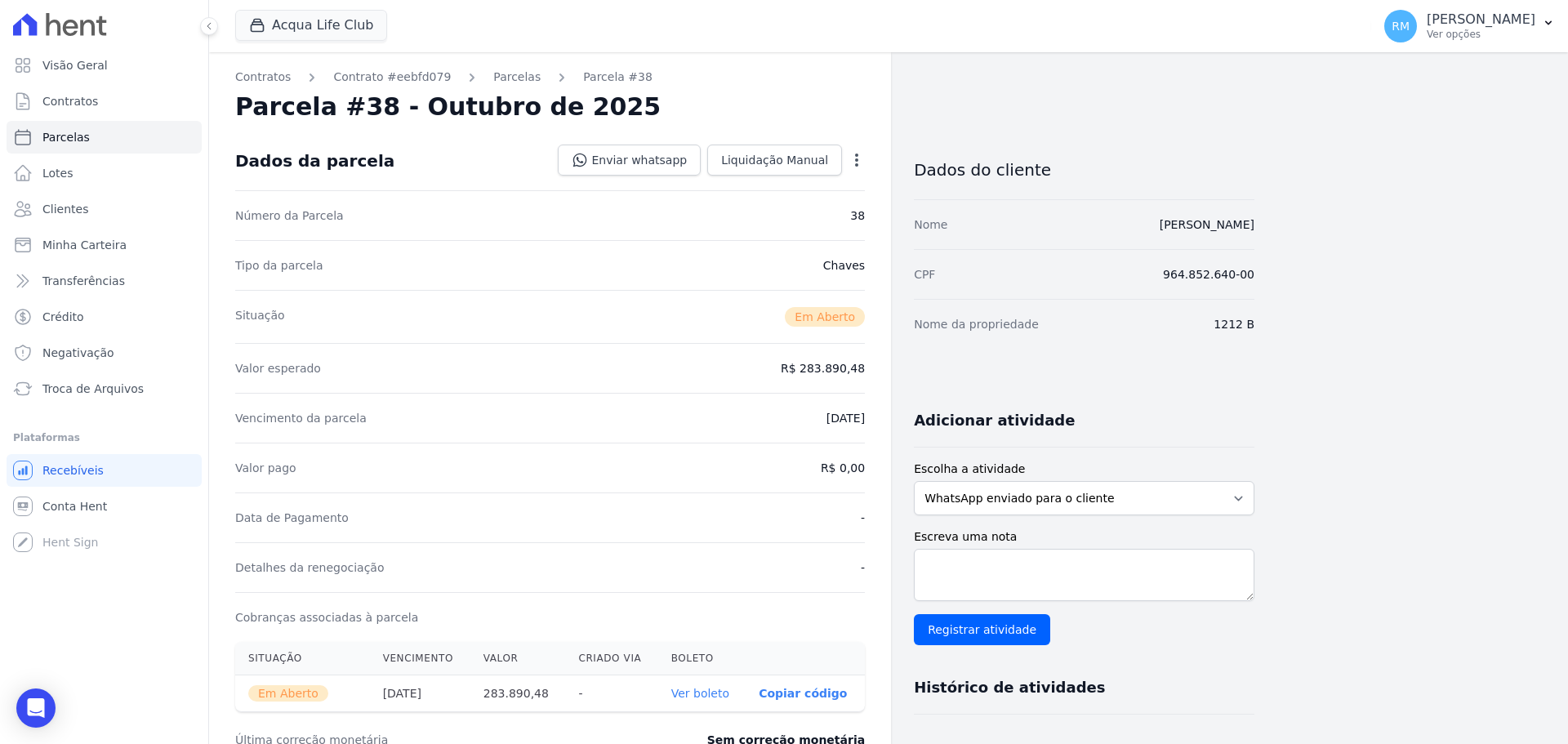
click at [861, 160] on icon "button" at bounding box center [856, 160] width 16 height 16
click at [833, 213] on link "Cancelar Cobrança" at bounding box center [786, 210] width 144 height 29
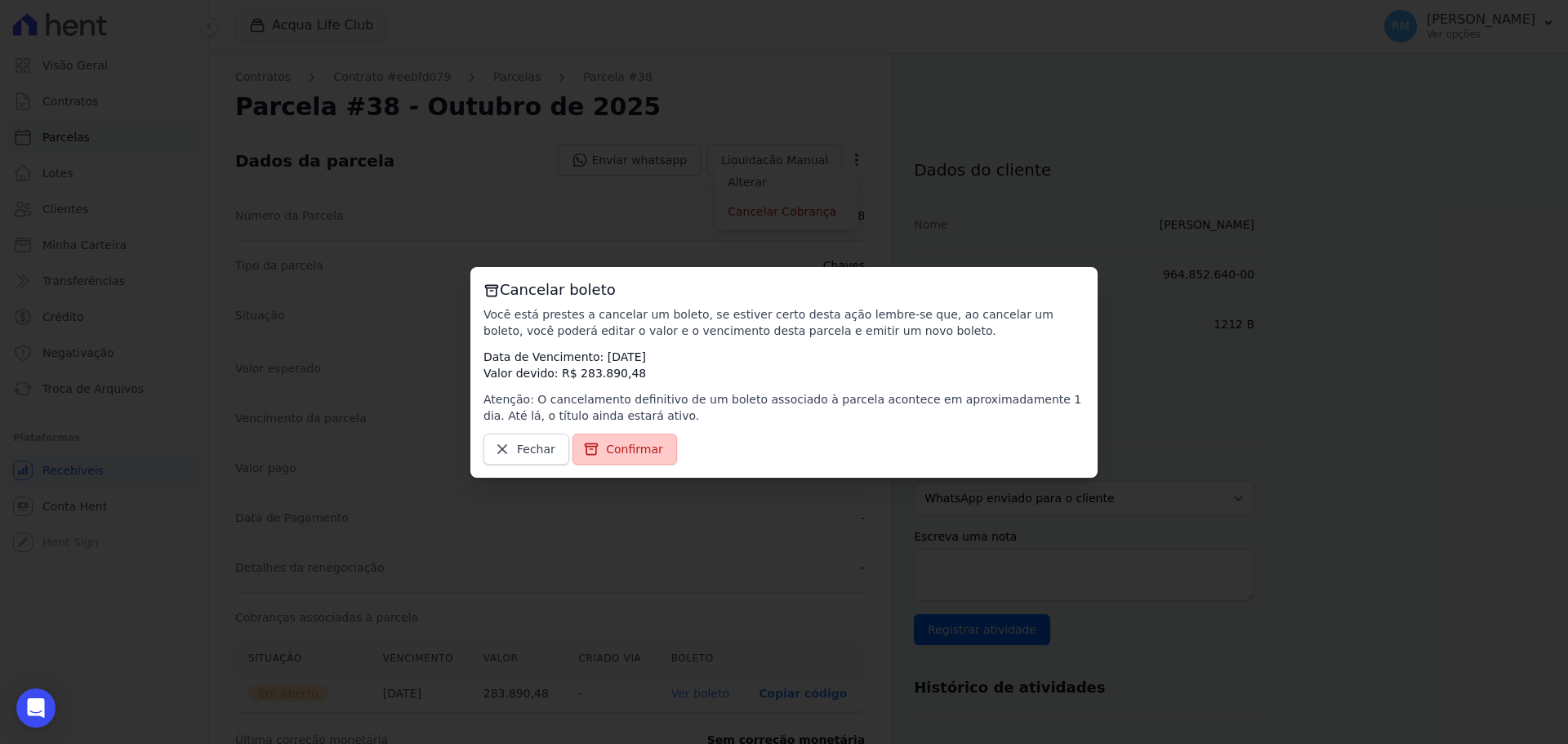
click at [639, 444] on span "Confirmar" at bounding box center [634, 449] width 57 height 16
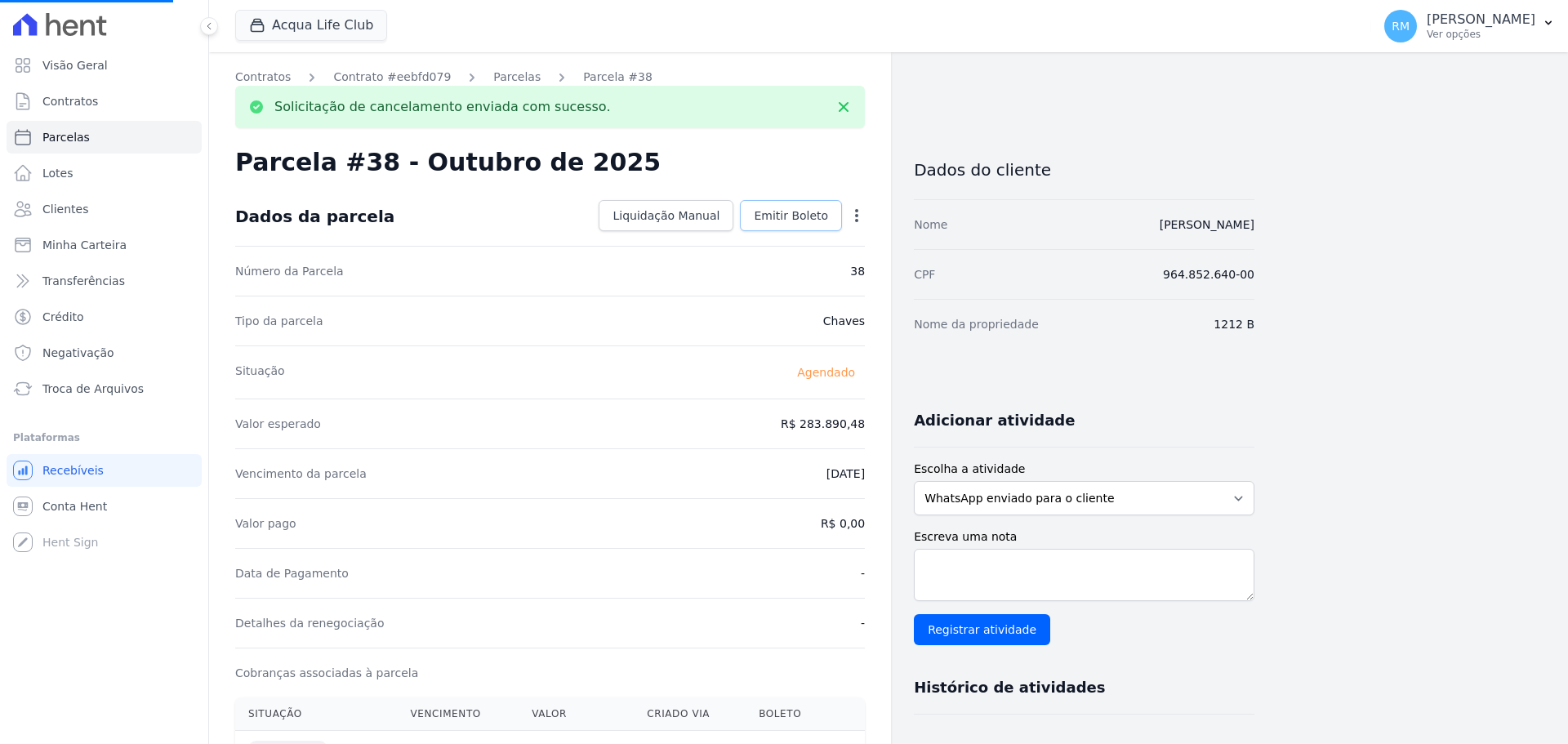
select select
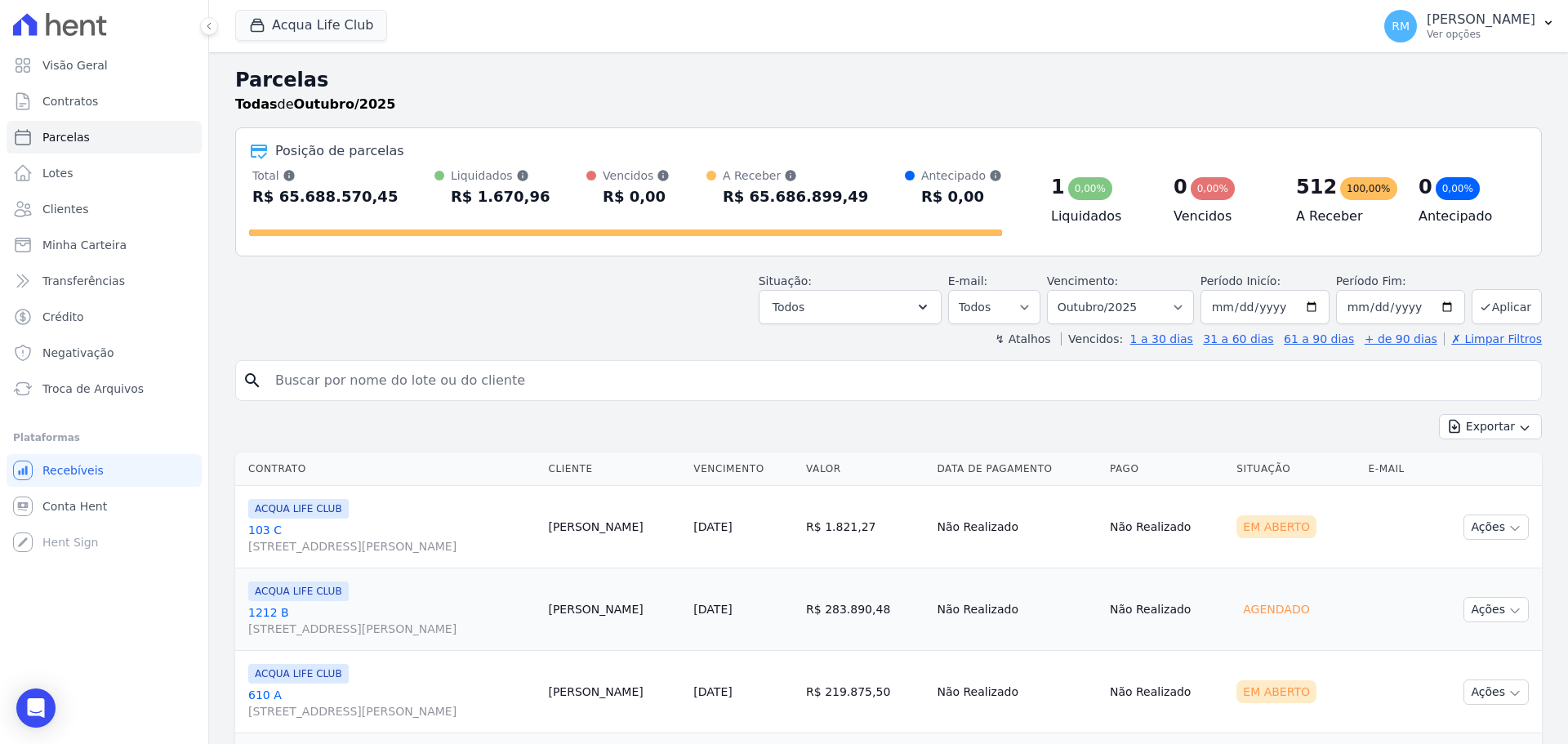
scroll to position [327, 0]
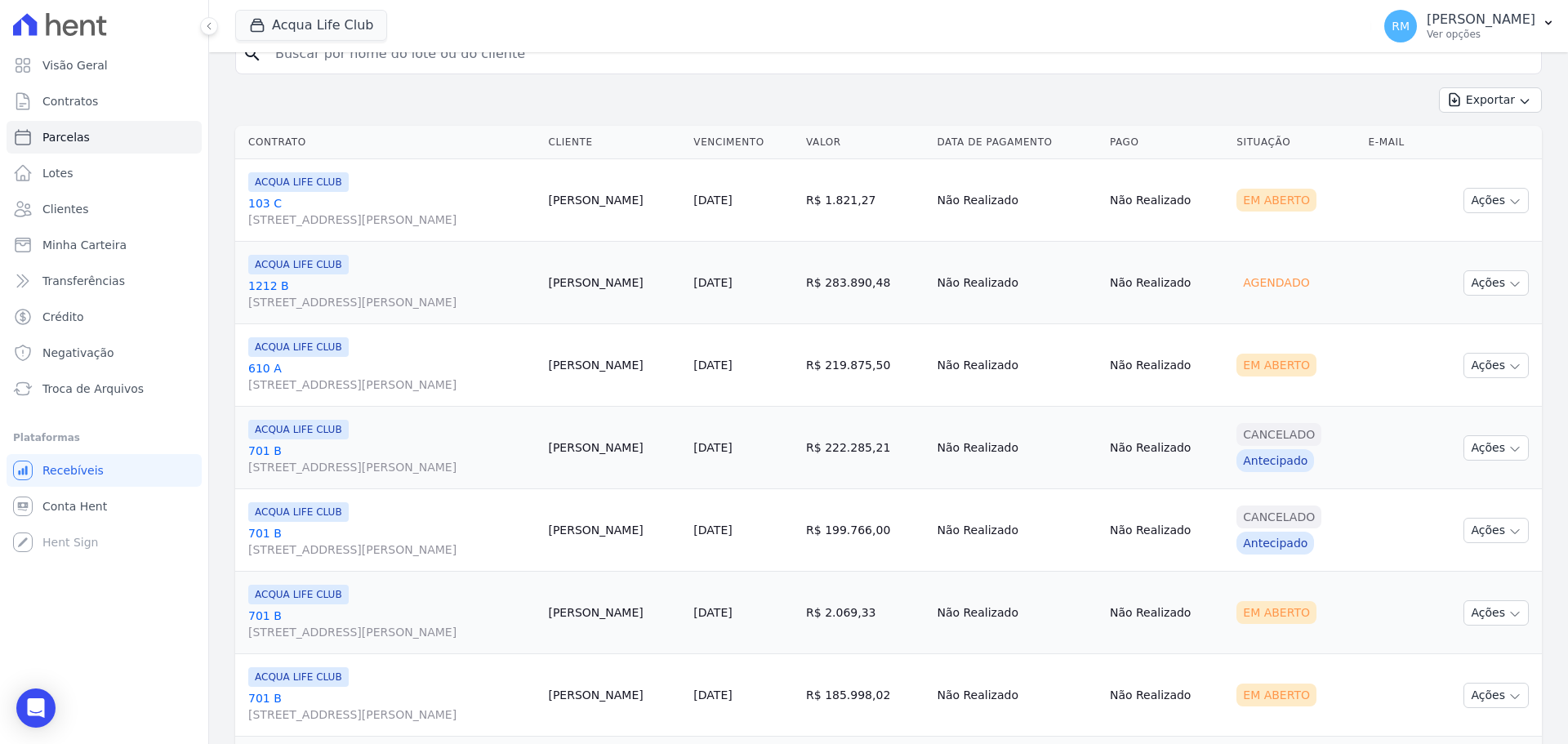
click at [368, 372] on link "610 A [STREET_ADDRESS][PERSON_NAME]" at bounding box center [391, 376] width 286 height 33
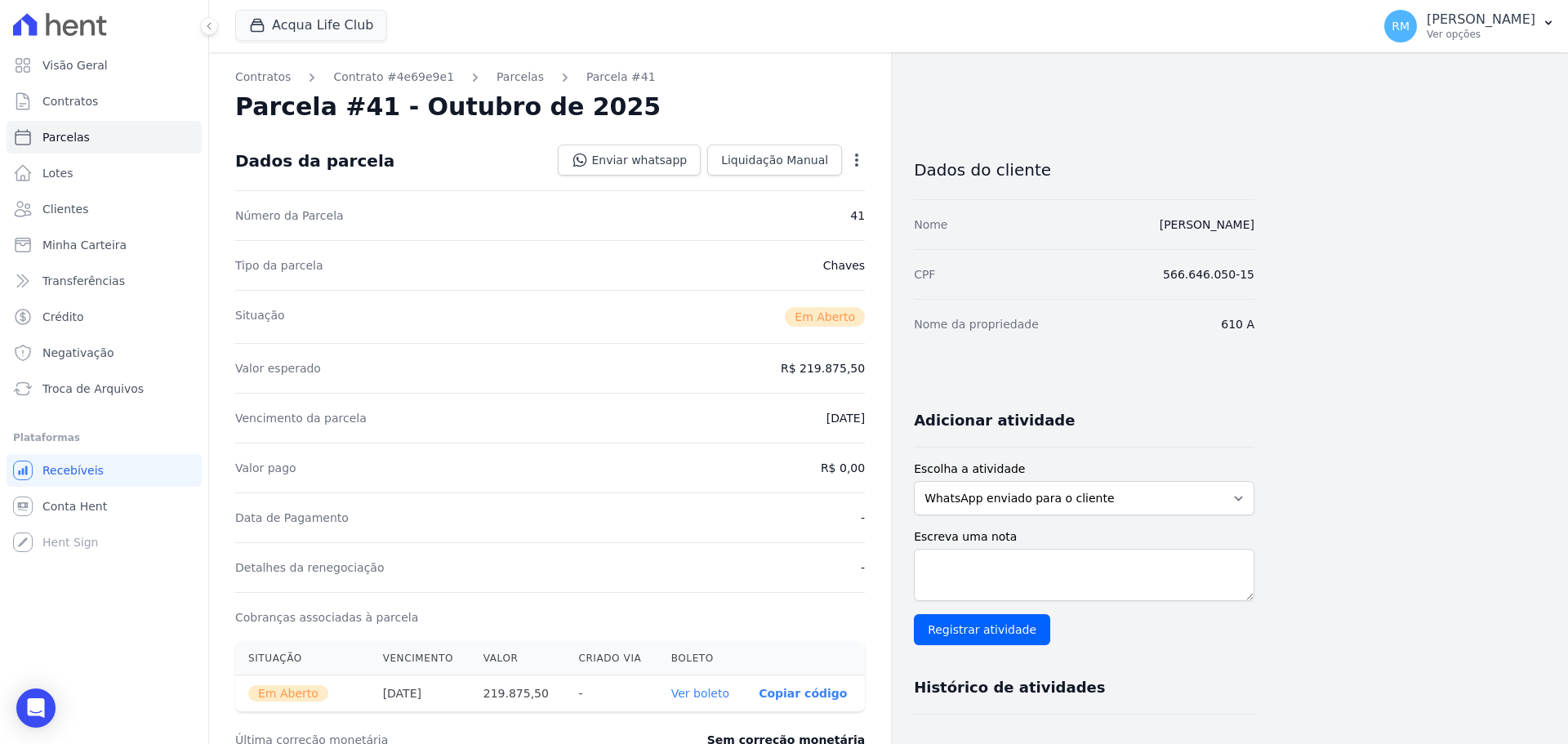
click at [857, 163] on icon "button" at bounding box center [856, 160] width 16 height 16
click at [825, 210] on link "Cancelar Cobrança" at bounding box center [786, 210] width 144 height 29
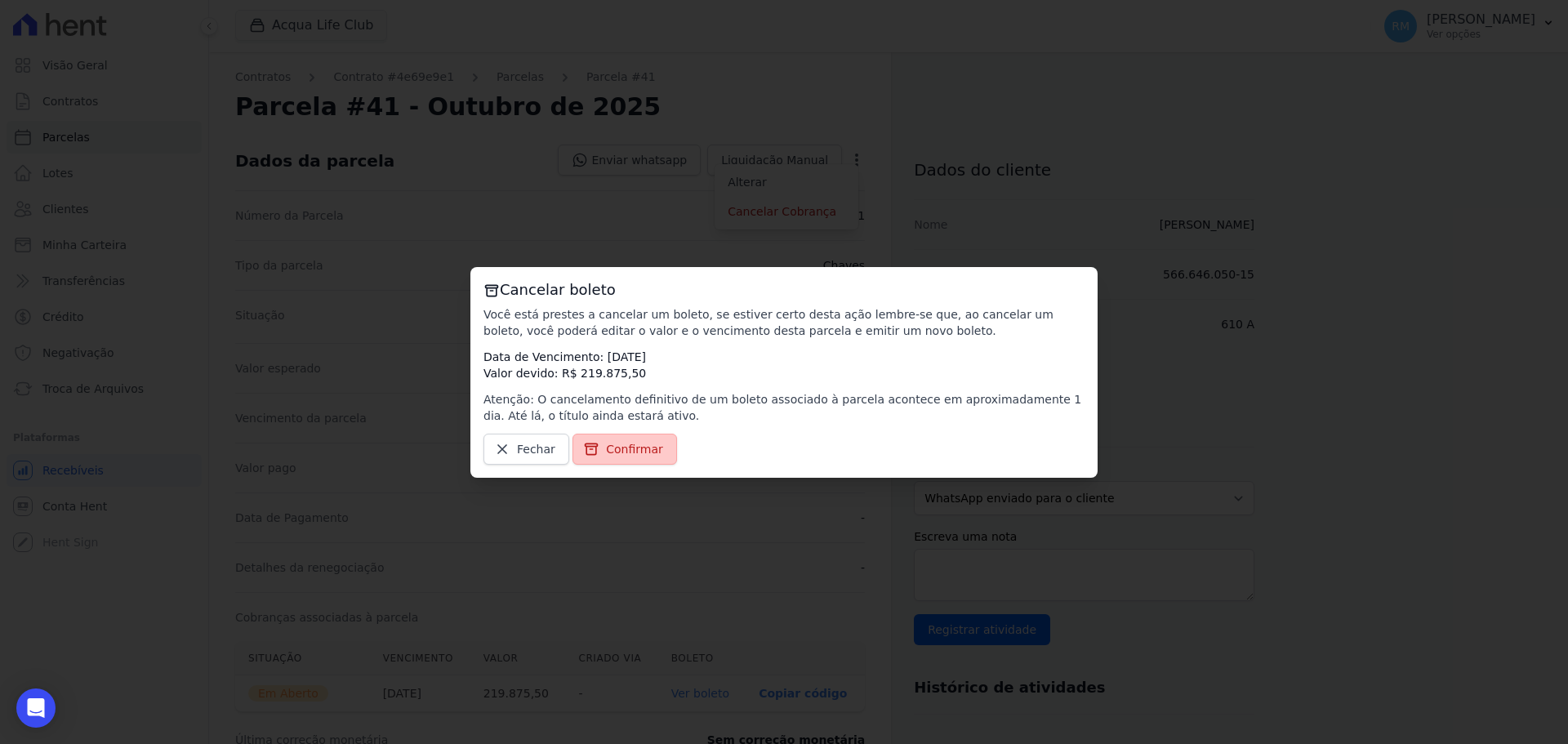
click at [606, 450] on span "Confirmar" at bounding box center [634, 449] width 57 height 16
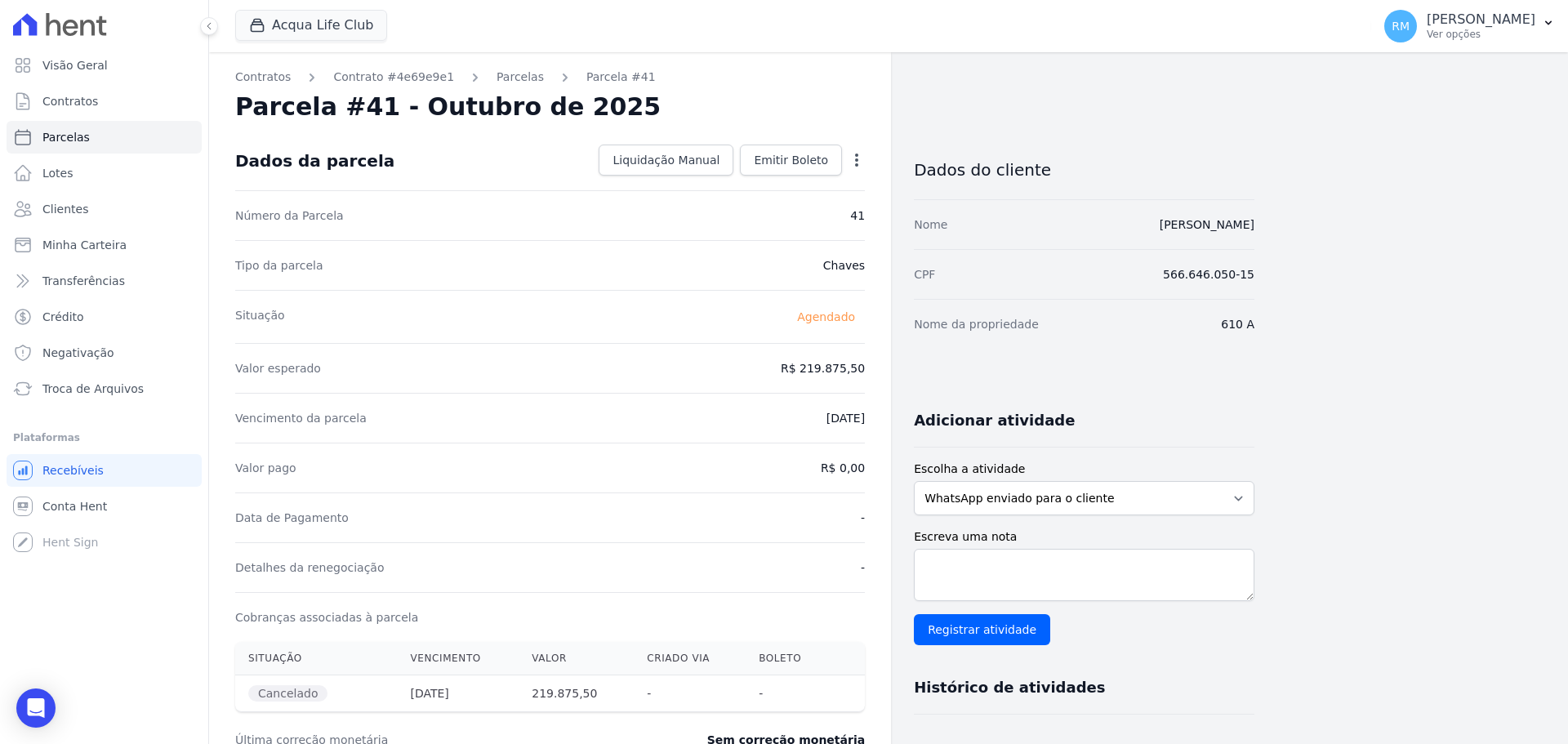
click at [864, 162] on icon "button" at bounding box center [856, 160] width 16 height 16
select select
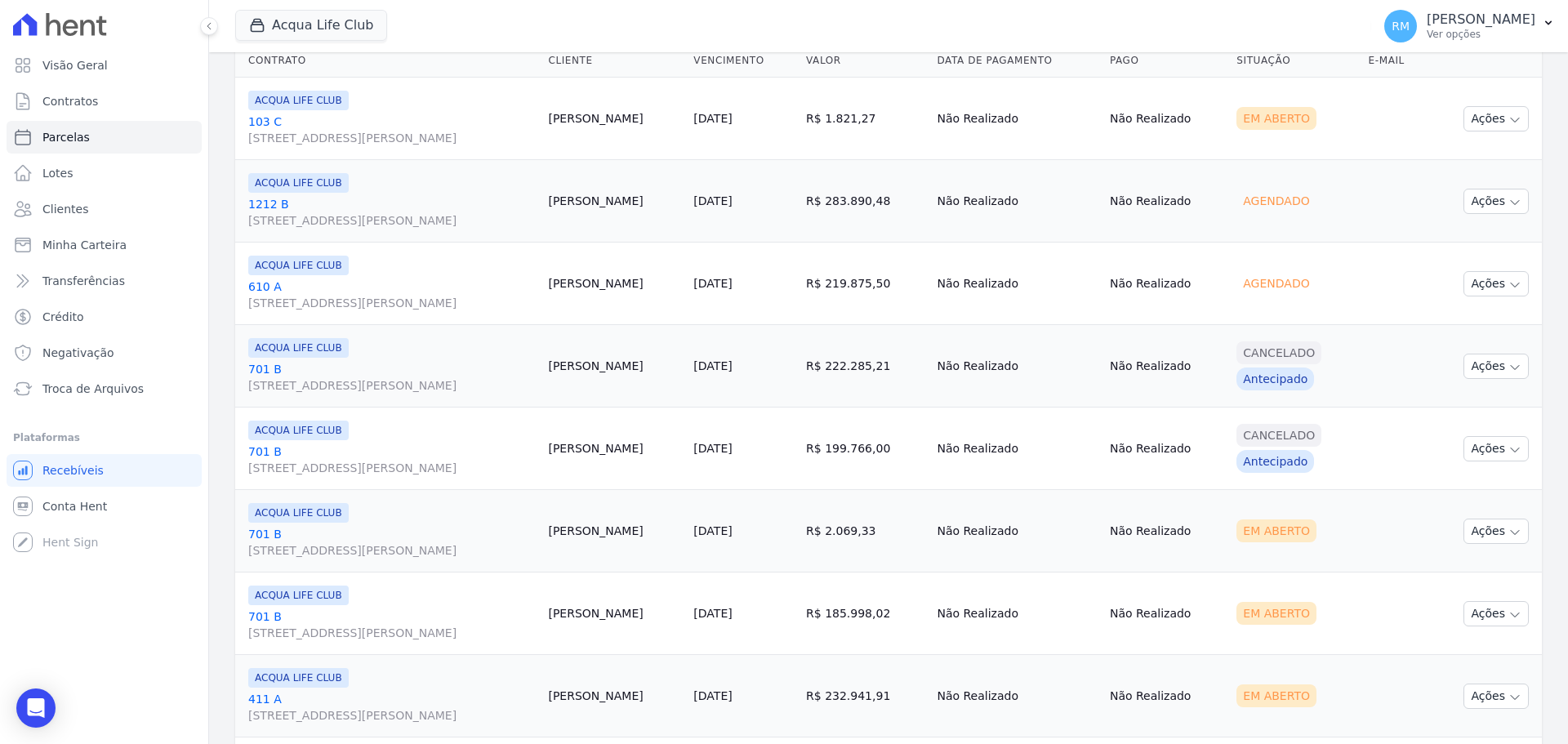
scroll to position [490, 0]
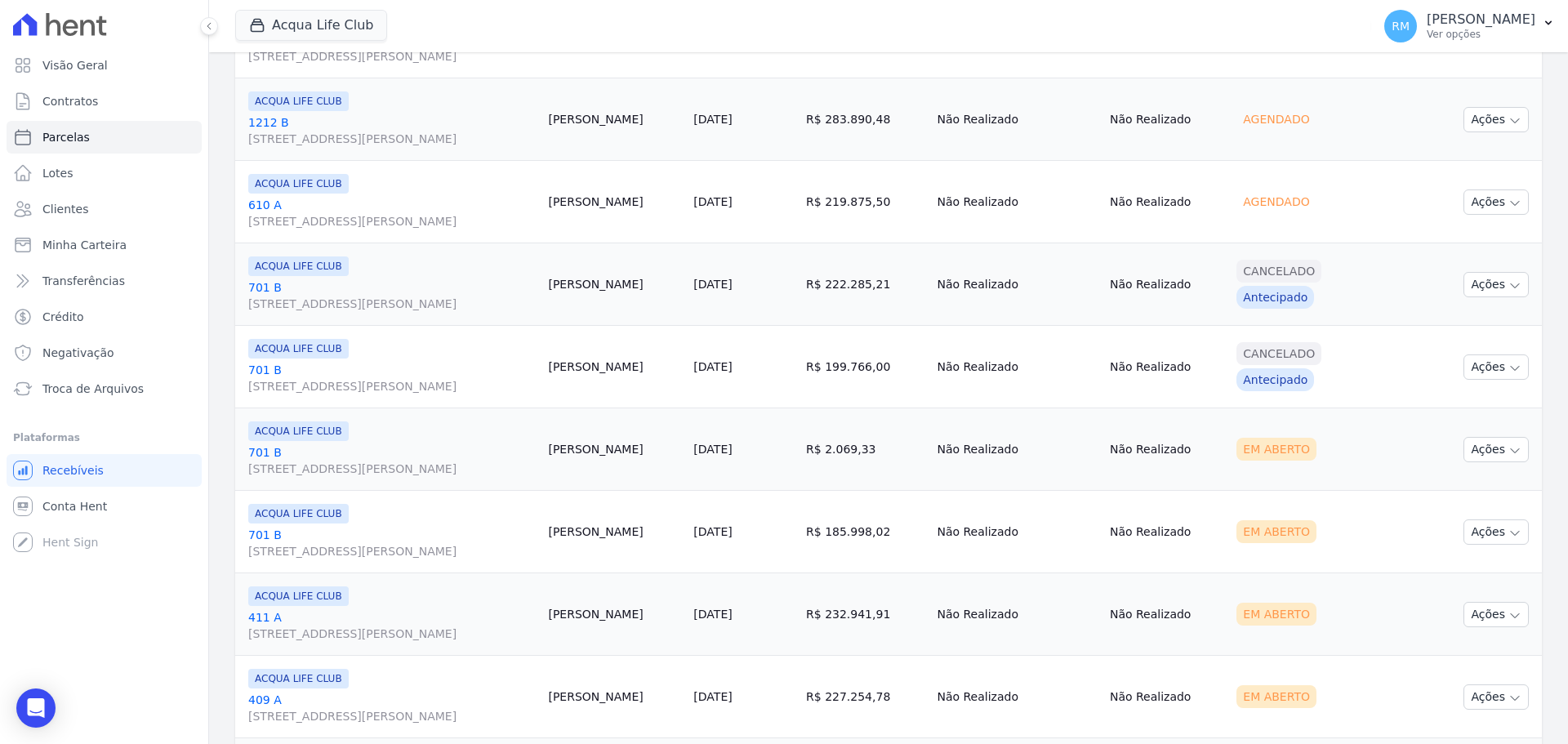
click at [327, 544] on span "[STREET_ADDRESS][PERSON_NAME]" at bounding box center [391, 552] width 286 height 16
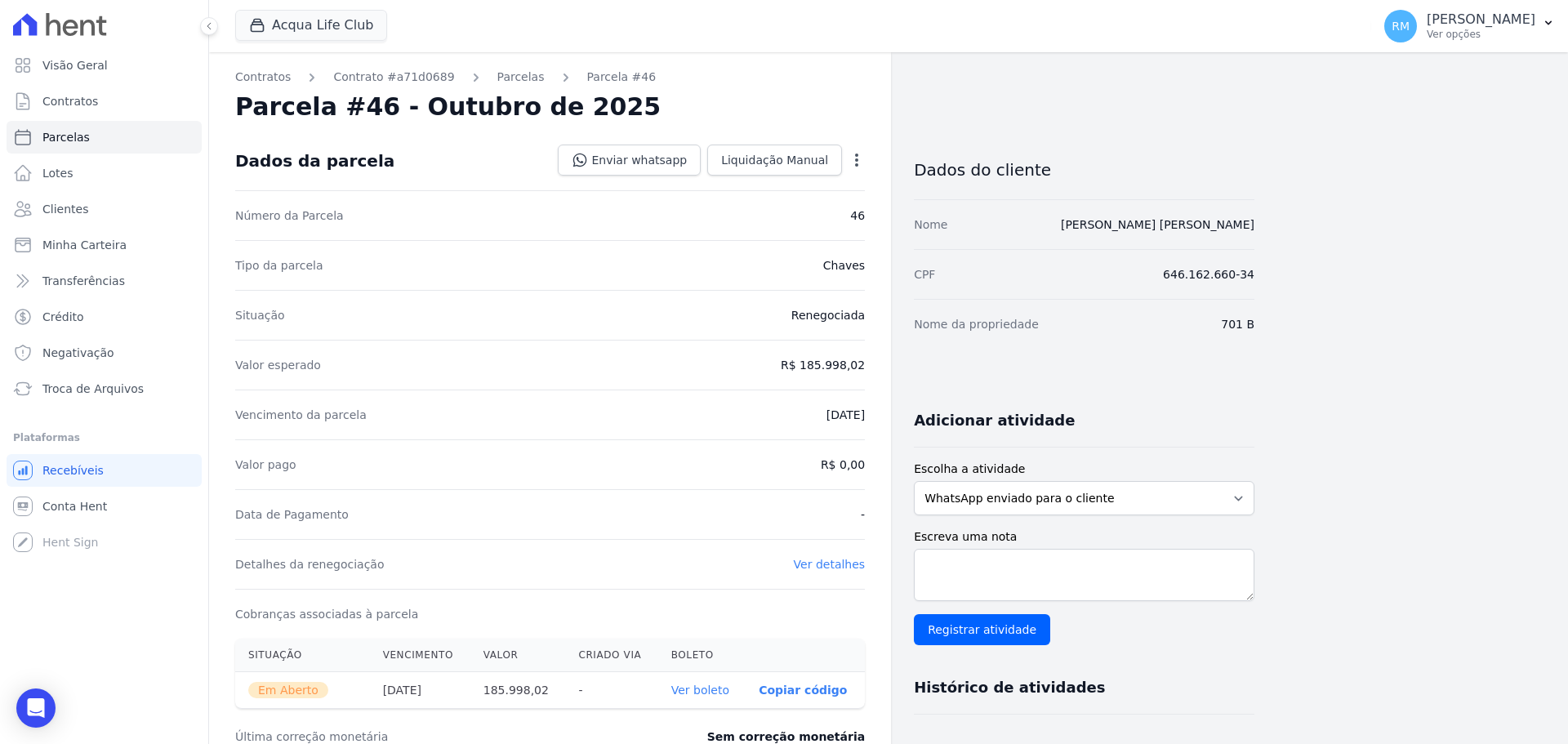
click at [864, 148] on dd "Enviar whatsapp Registrar envio de WhatsApp Caso o envio da mensagem via WhatsA…" at bounding box center [711, 160] width 307 height 31
click at [859, 156] on icon "button" at bounding box center [856, 160] width 16 height 16
click at [826, 217] on link "Cancelar Cobrança" at bounding box center [786, 210] width 144 height 29
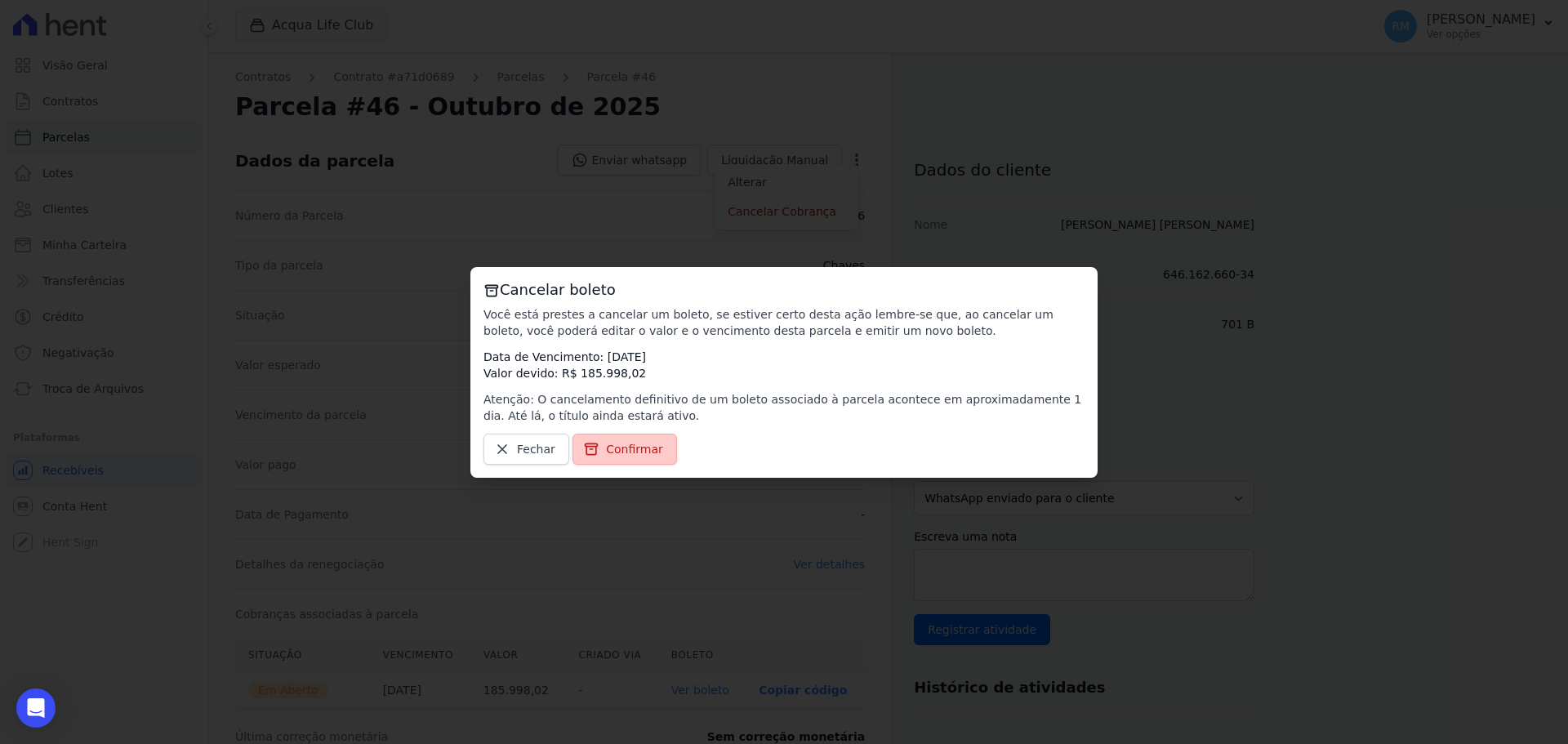
click at [646, 437] on link "Confirmar" at bounding box center [624, 449] width 105 height 31
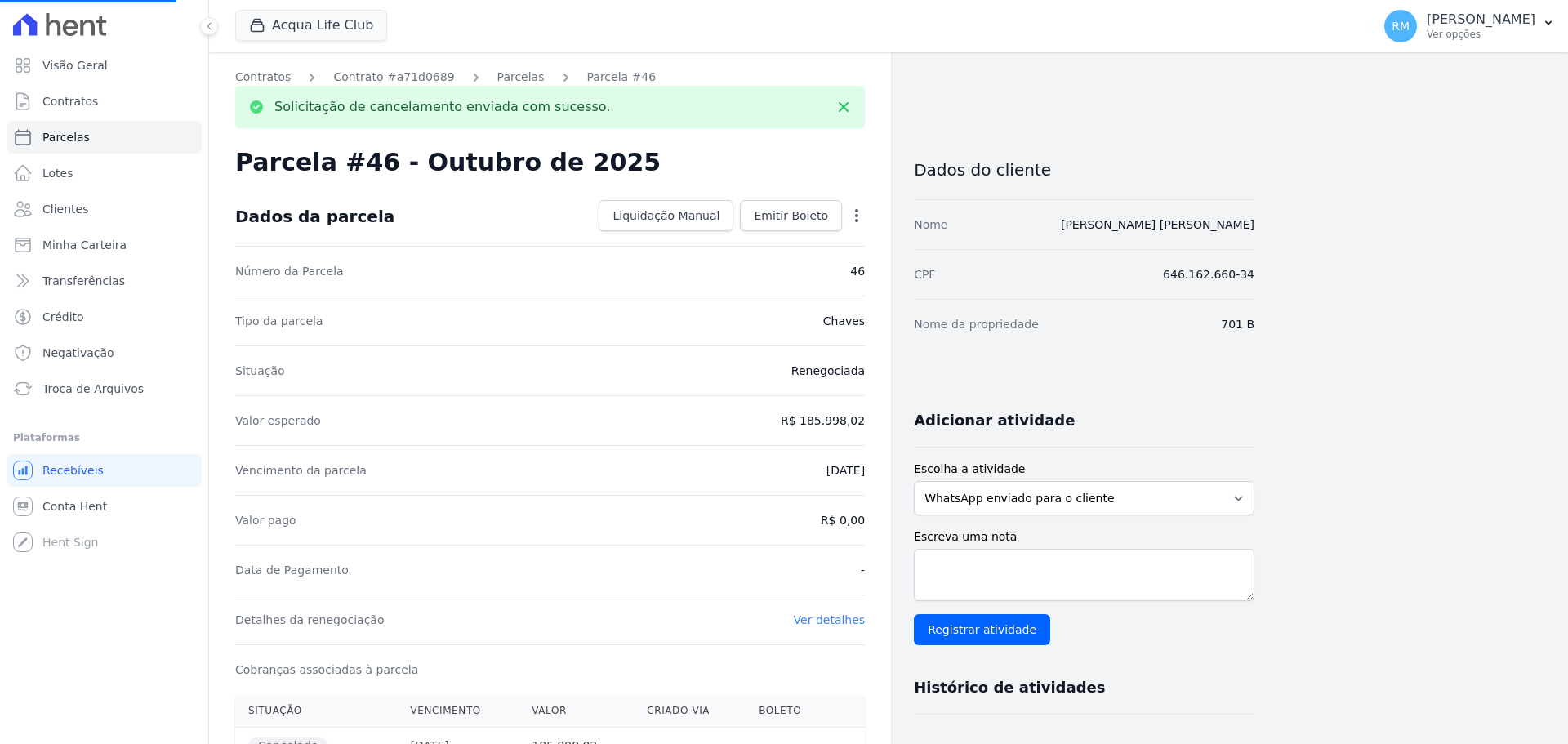
select select
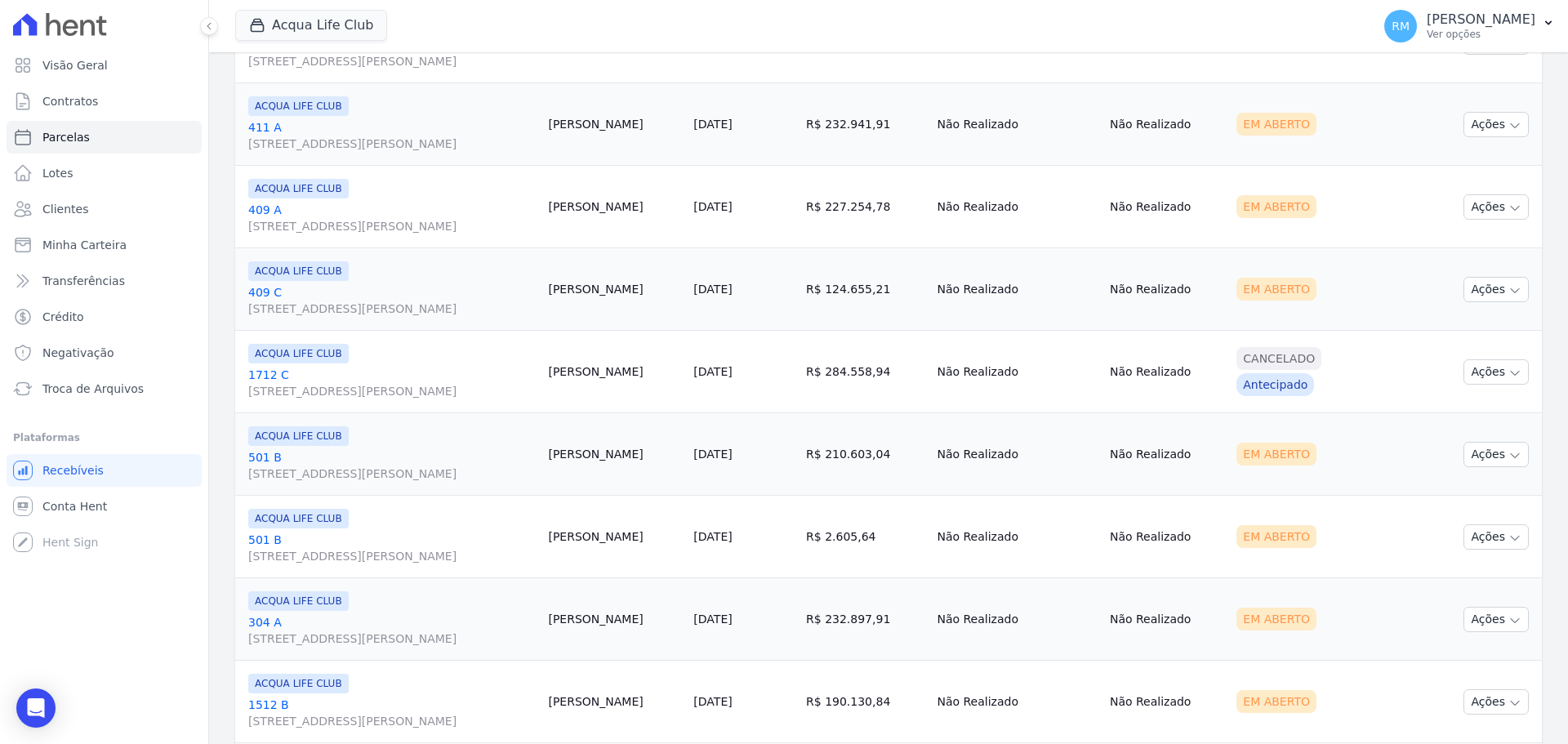
scroll to position [653, 0]
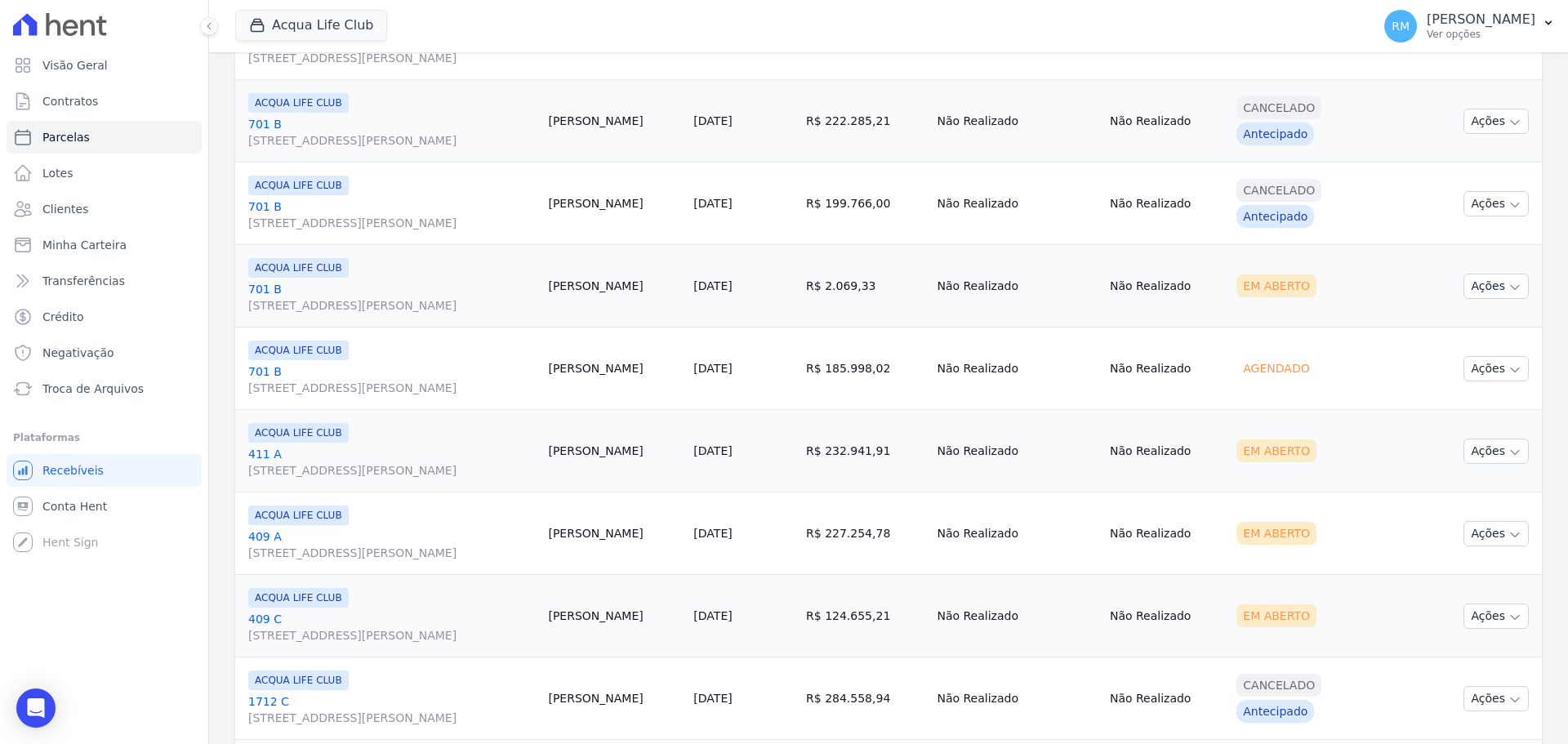
click at [449, 453] on link "411 A [STREET_ADDRESS][PERSON_NAME]" at bounding box center [391, 462] width 286 height 33
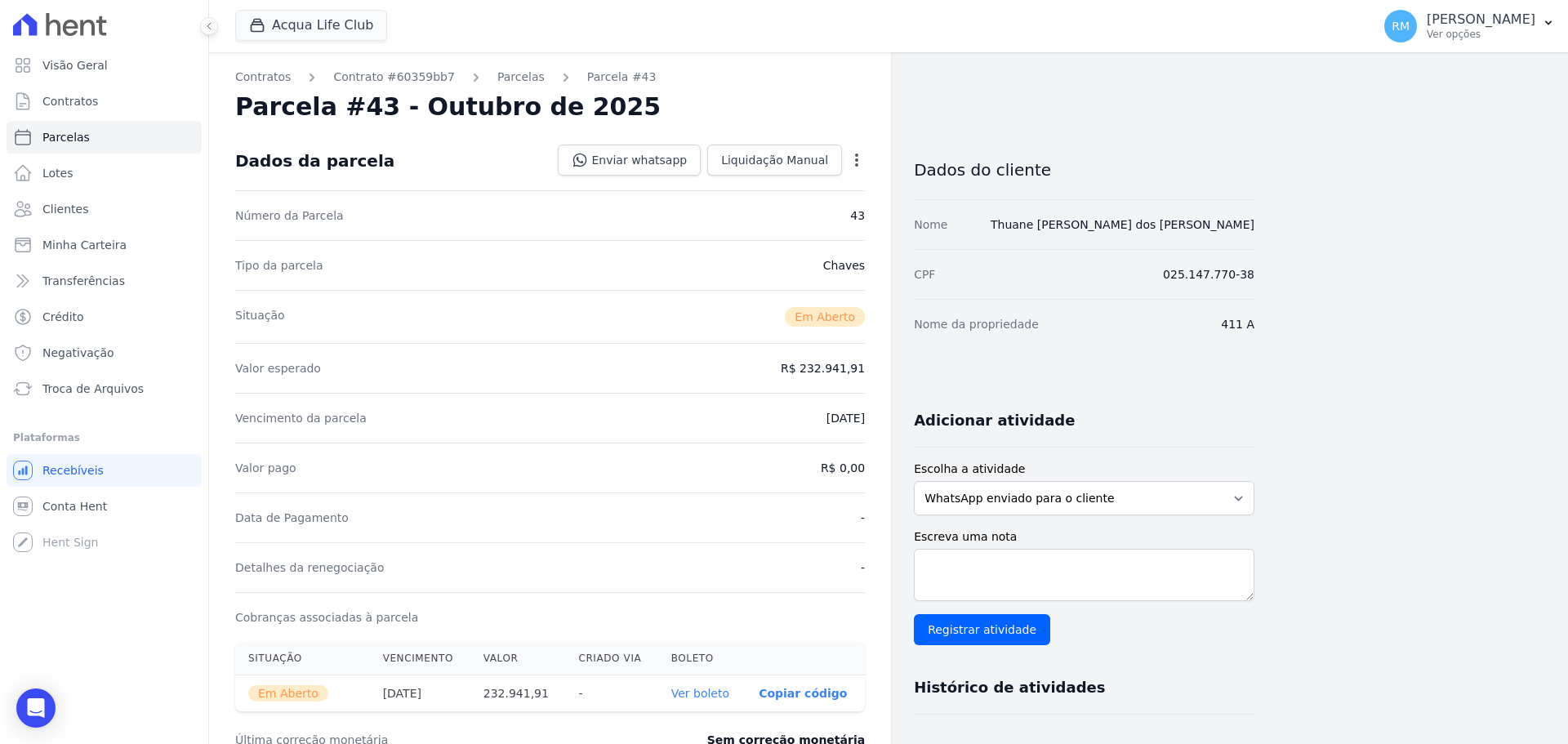
click at [853, 166] on icon "button" at bounding box center [856, 160] width 16 height 16
click at [822, 213] on link "Cancelar Cobrança" at bounding box center [786, 210] width 144 height 29
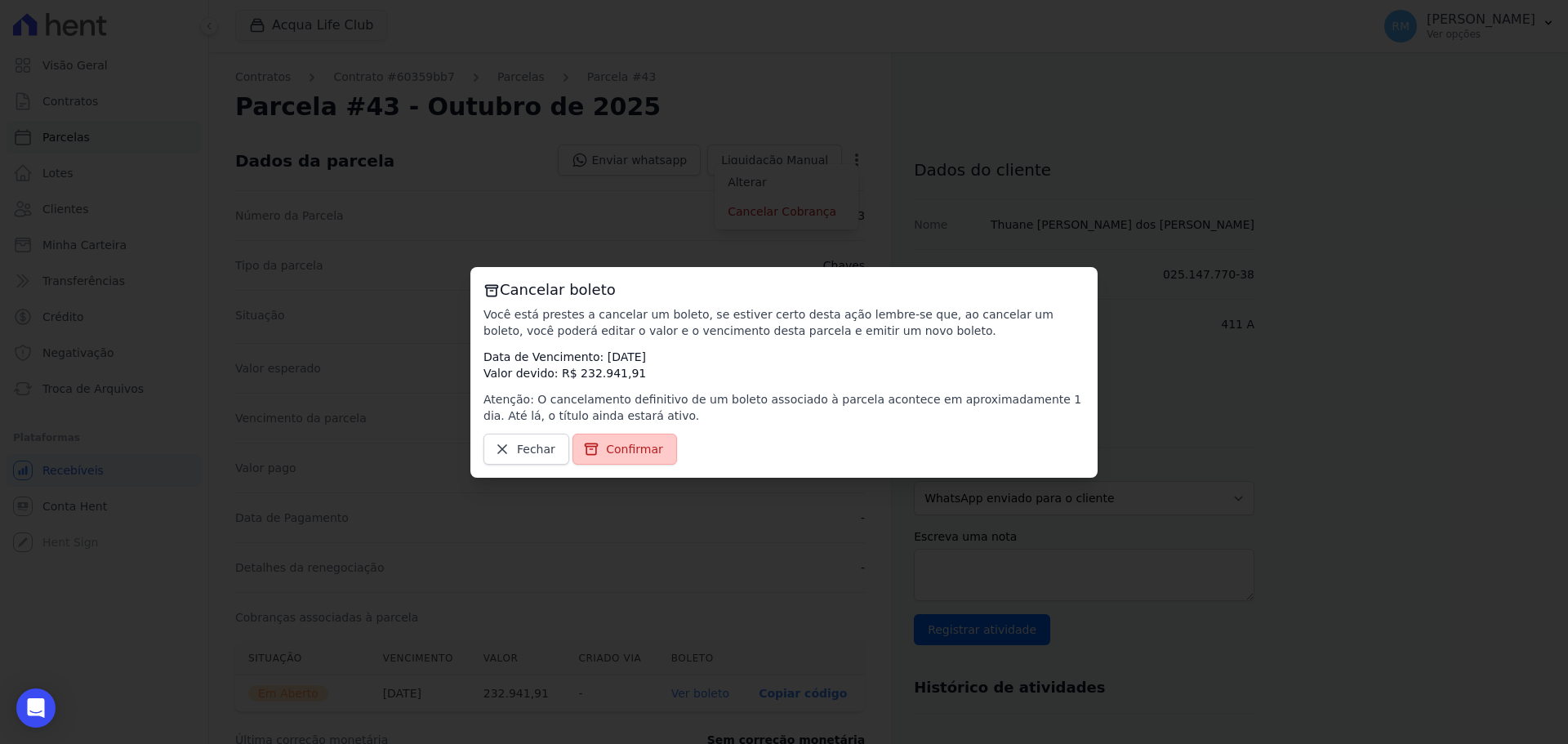
click at [643, 452] on span "Confirmar" at bounding box center [634, 449] width 57 height 16
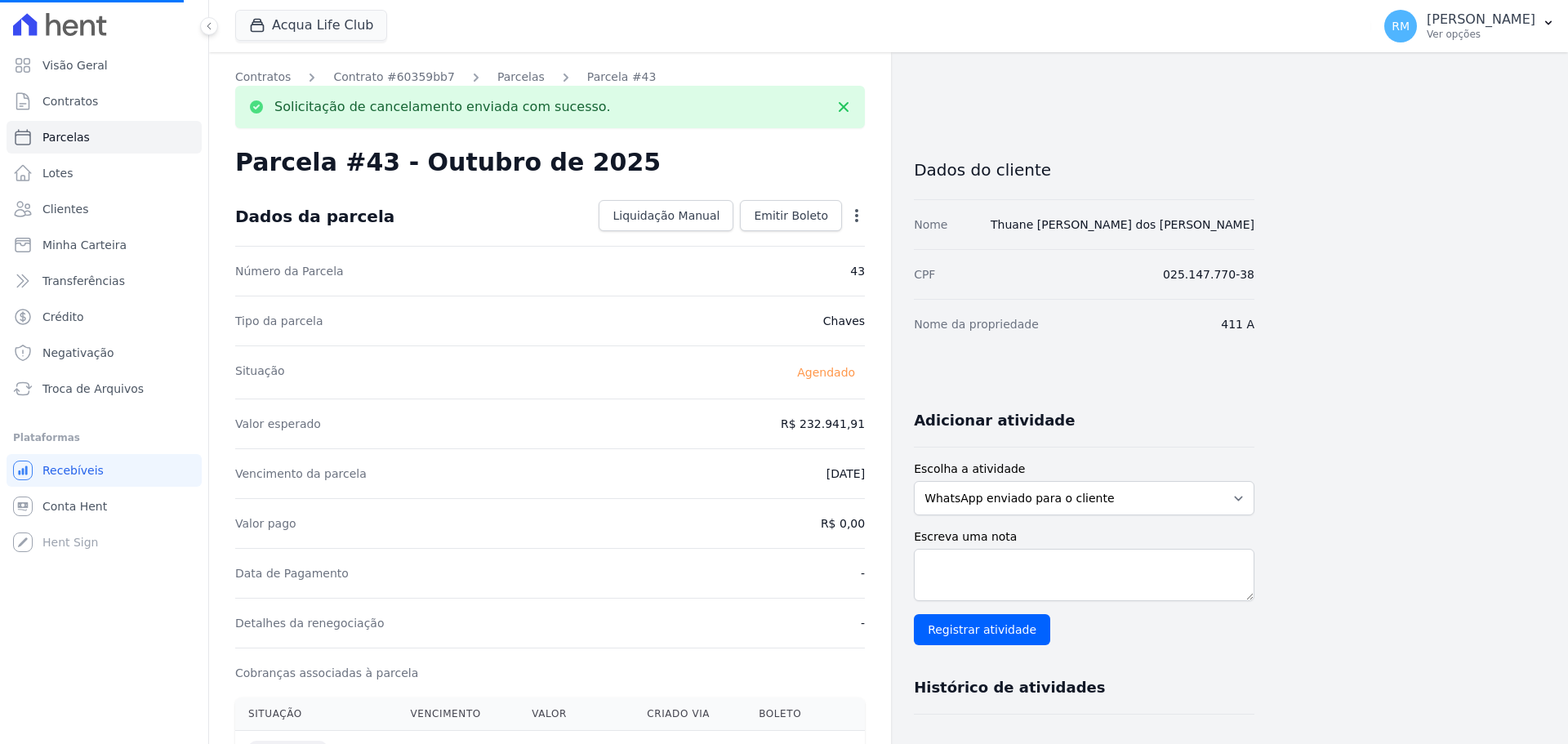
select select
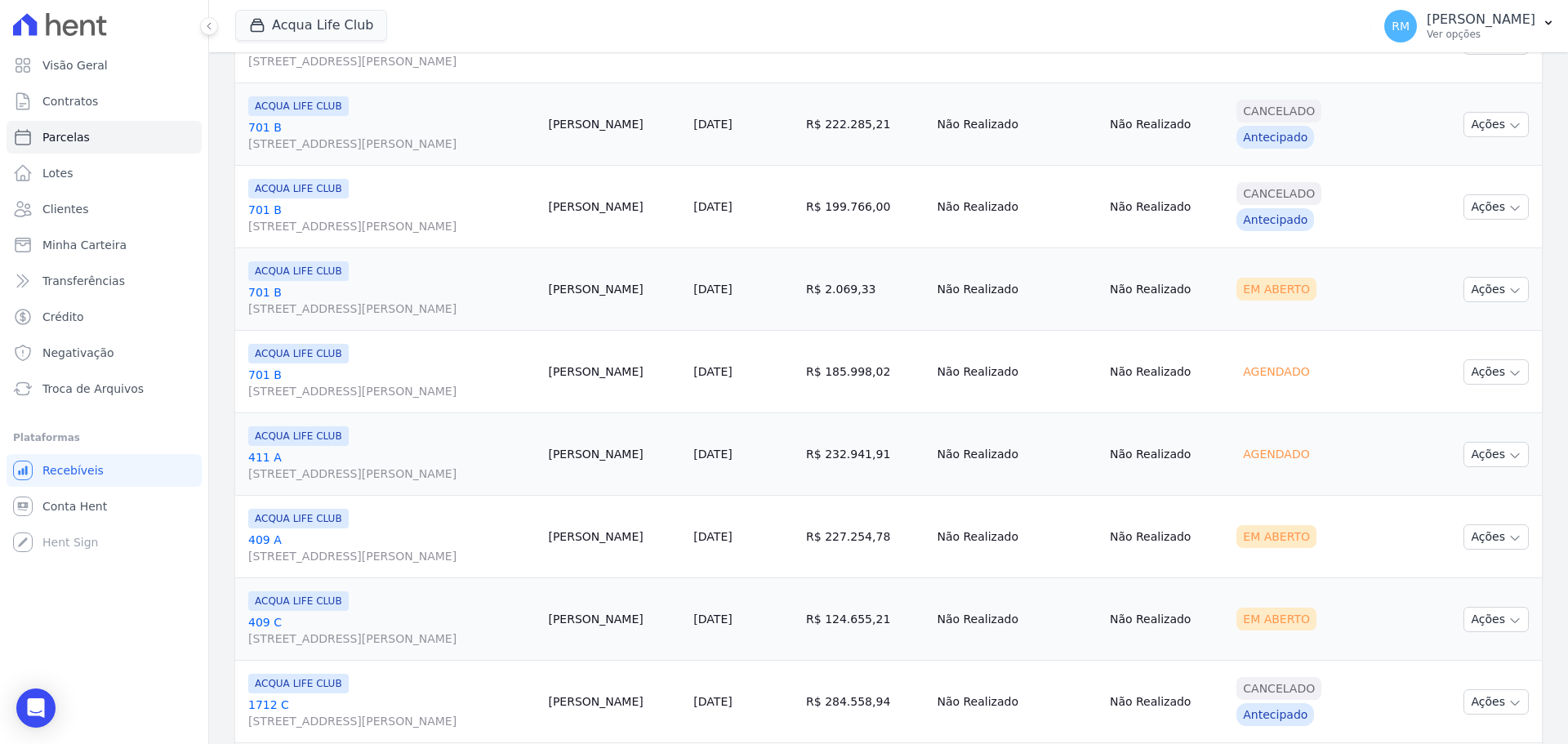
scroll to position [732, 0]
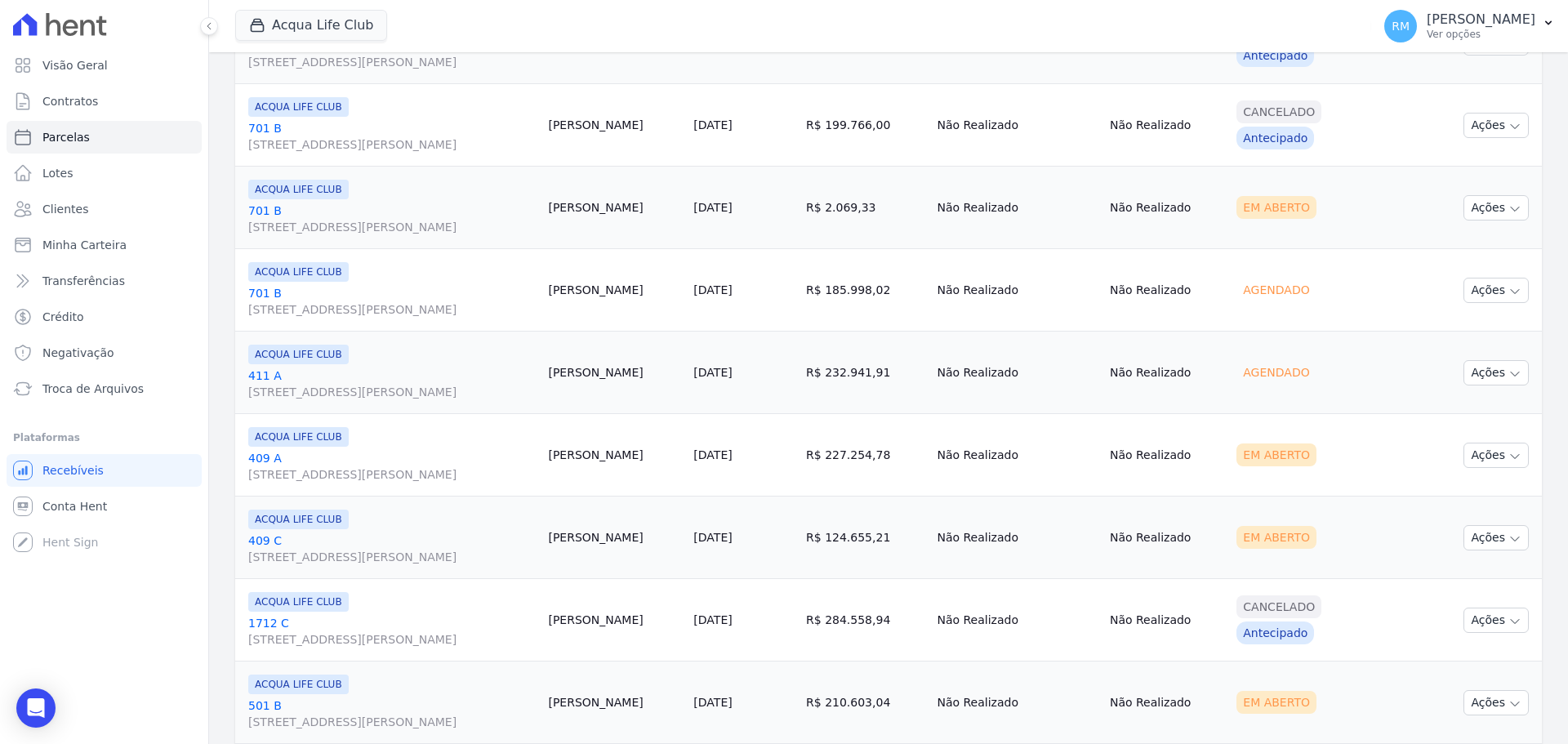
click at [336, 472] on span "[STREET_ADDRESS][PERSON_NAME]" at bounding box center [391, 475] width 286 height 16
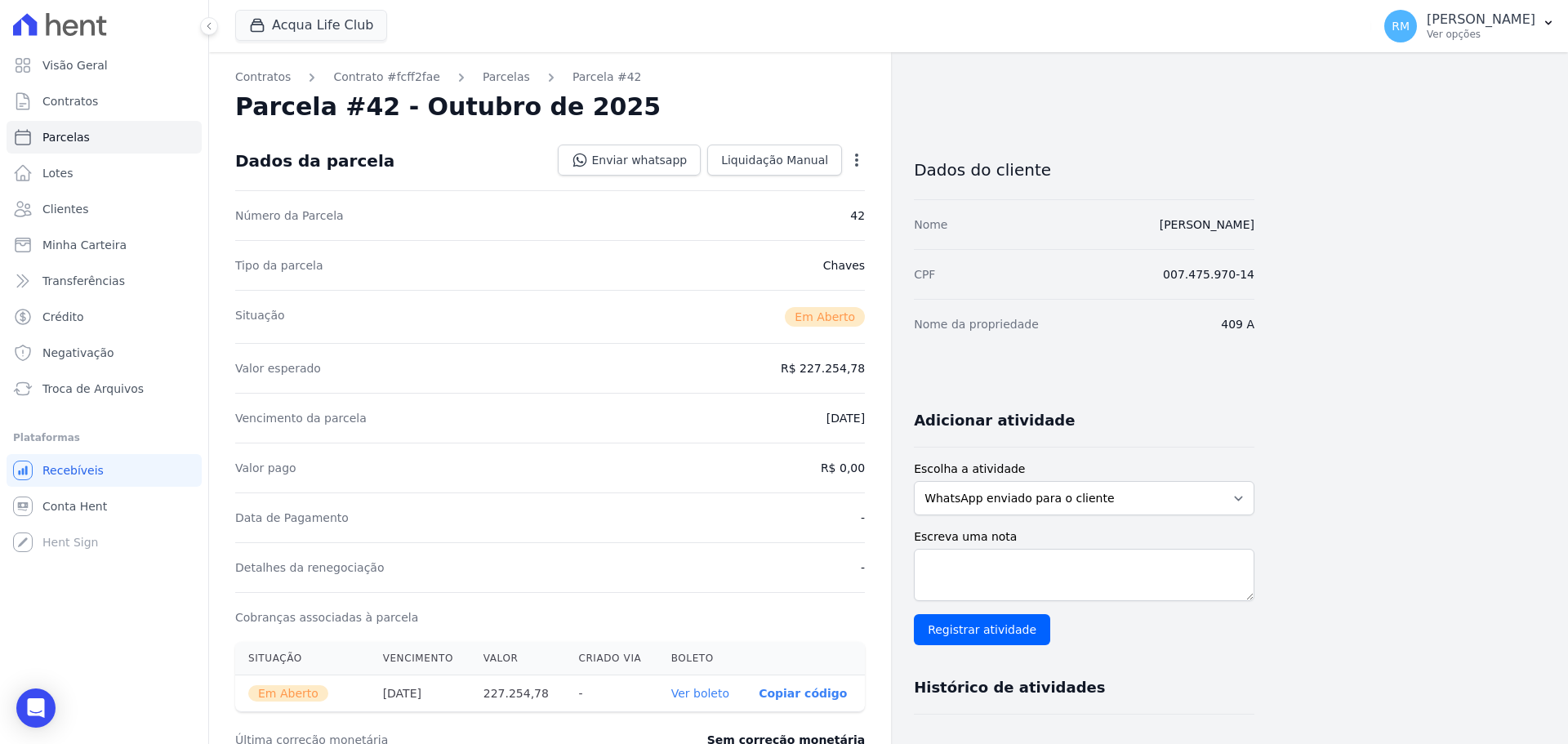
click at [853, 163] on icon "button" at bounding box center [856, 160] width 16 height 16
click at [785, 220] on link "Cancelar Cobrança" at bounding box center [786, 210] width 144 height 29
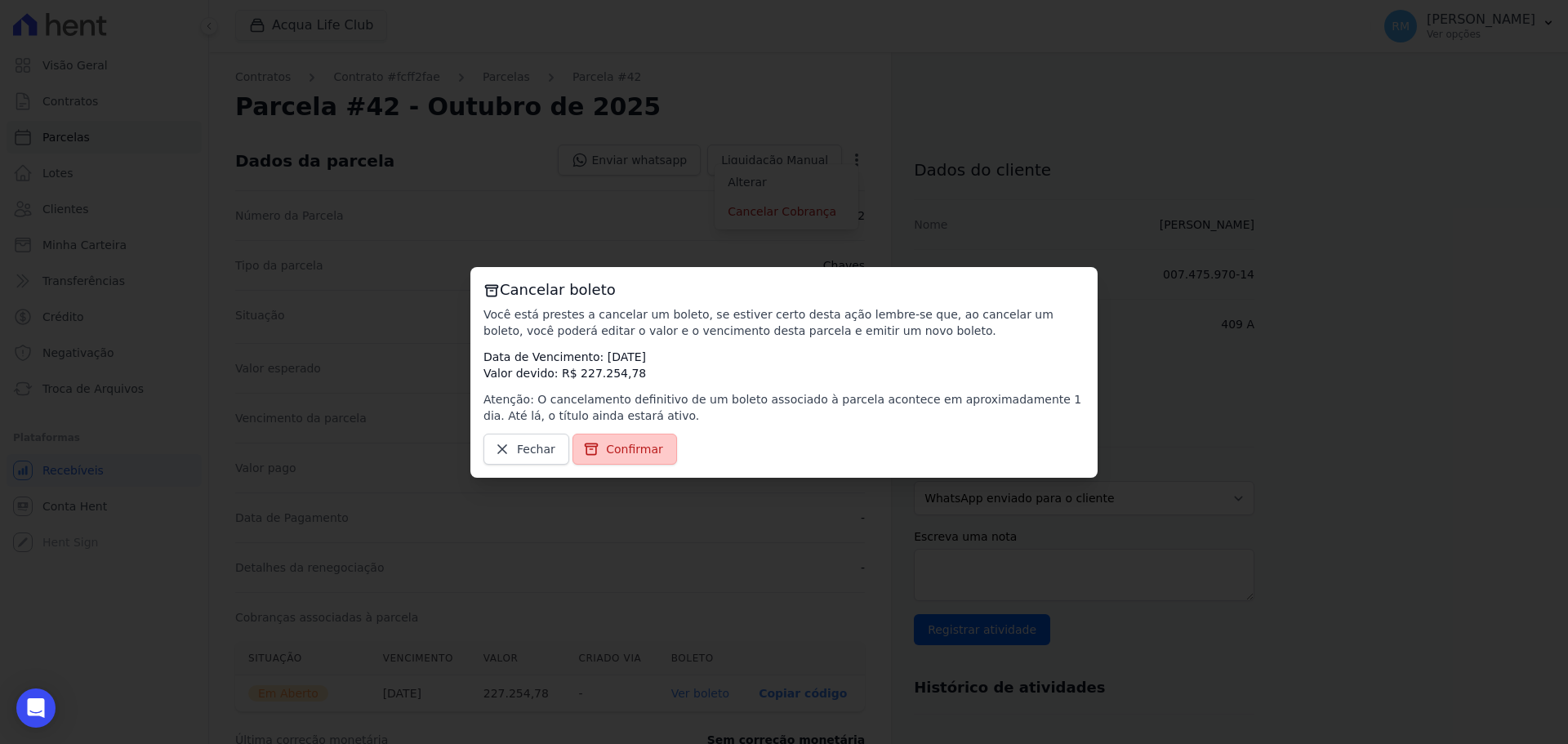
click at [620, 448] on span "Confirmar" at bounding box center [634, 449] width 57 height 16
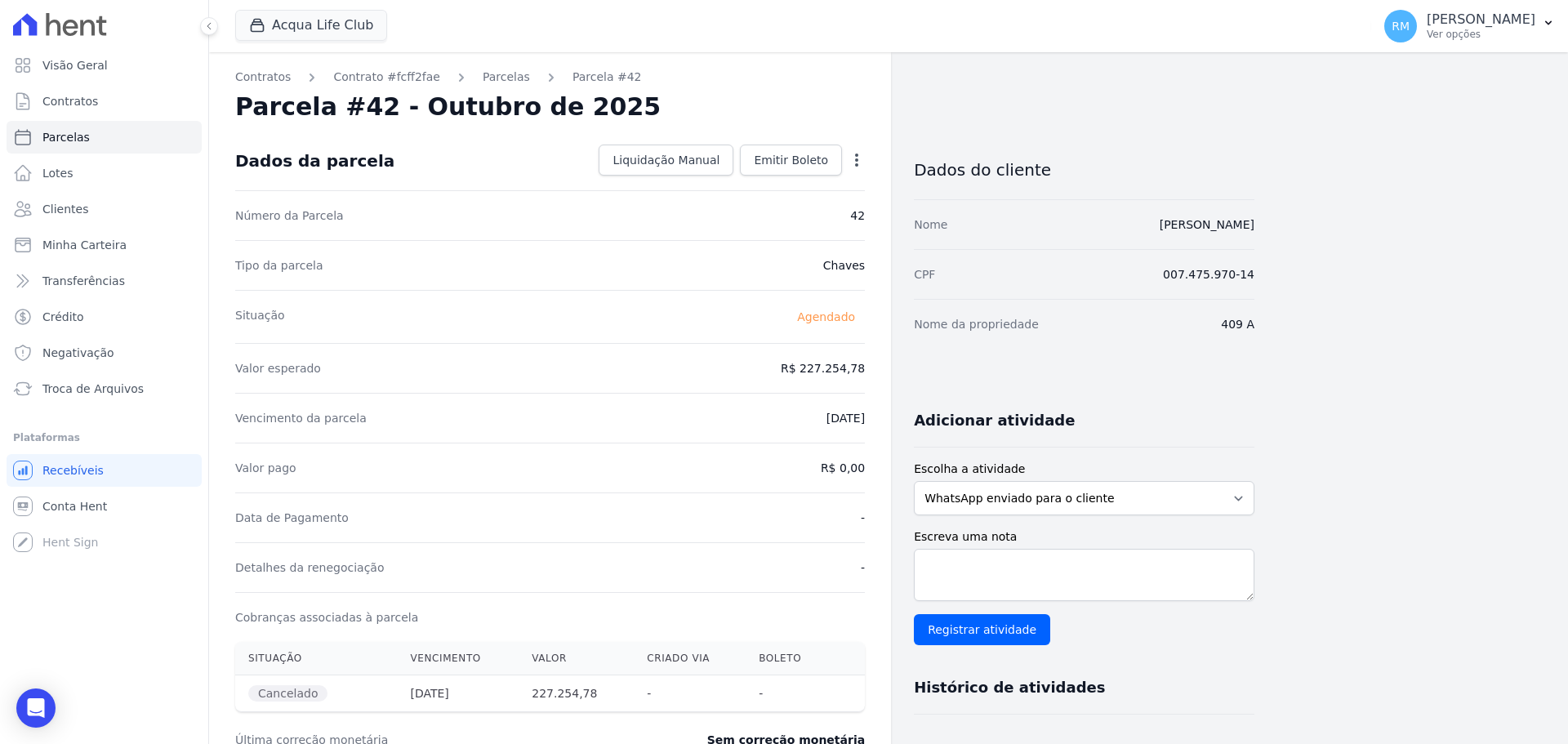
click at [857, 156] on icon "button" at bounding box center [856, 160] width 3 height 13
select select
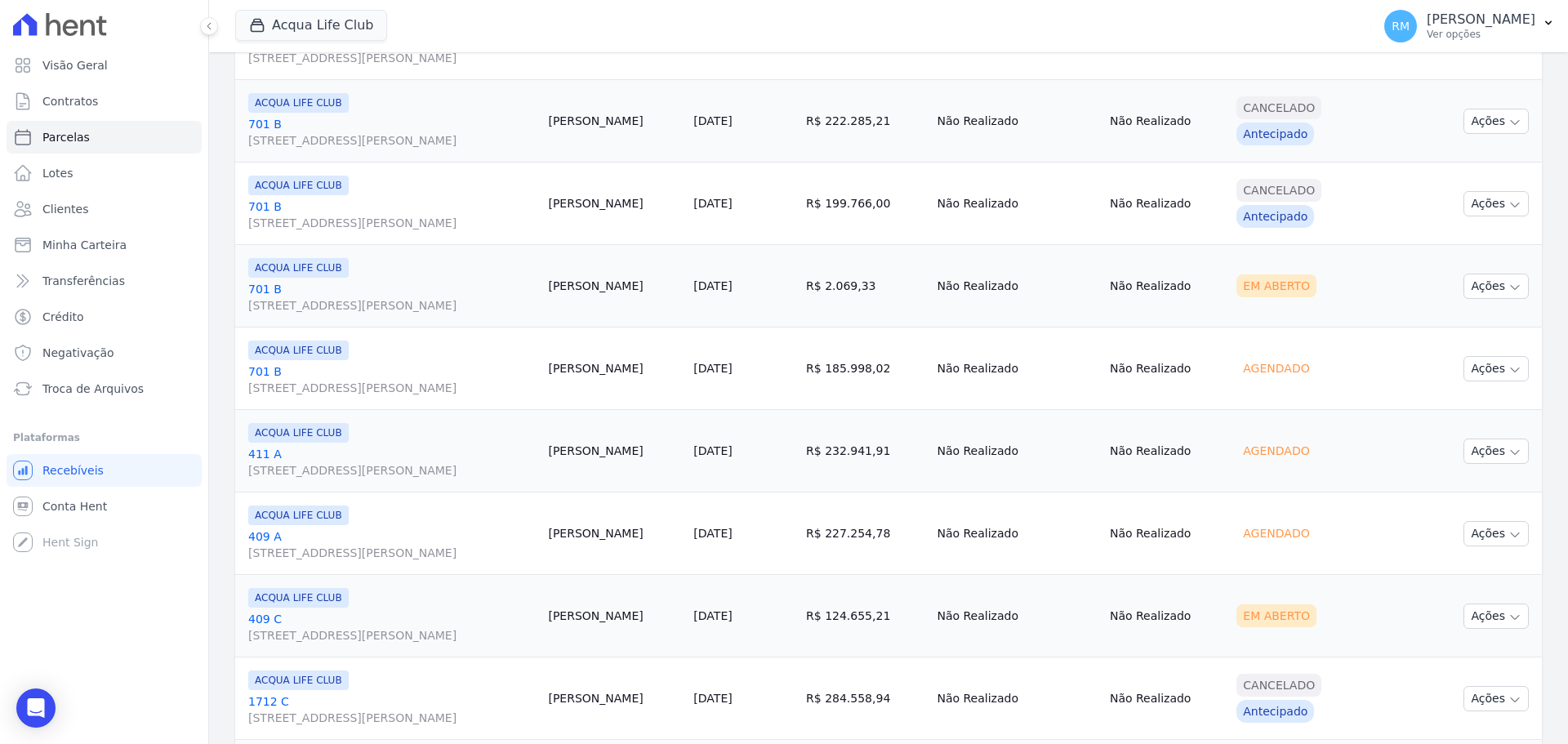
scroll to position [899, 0]
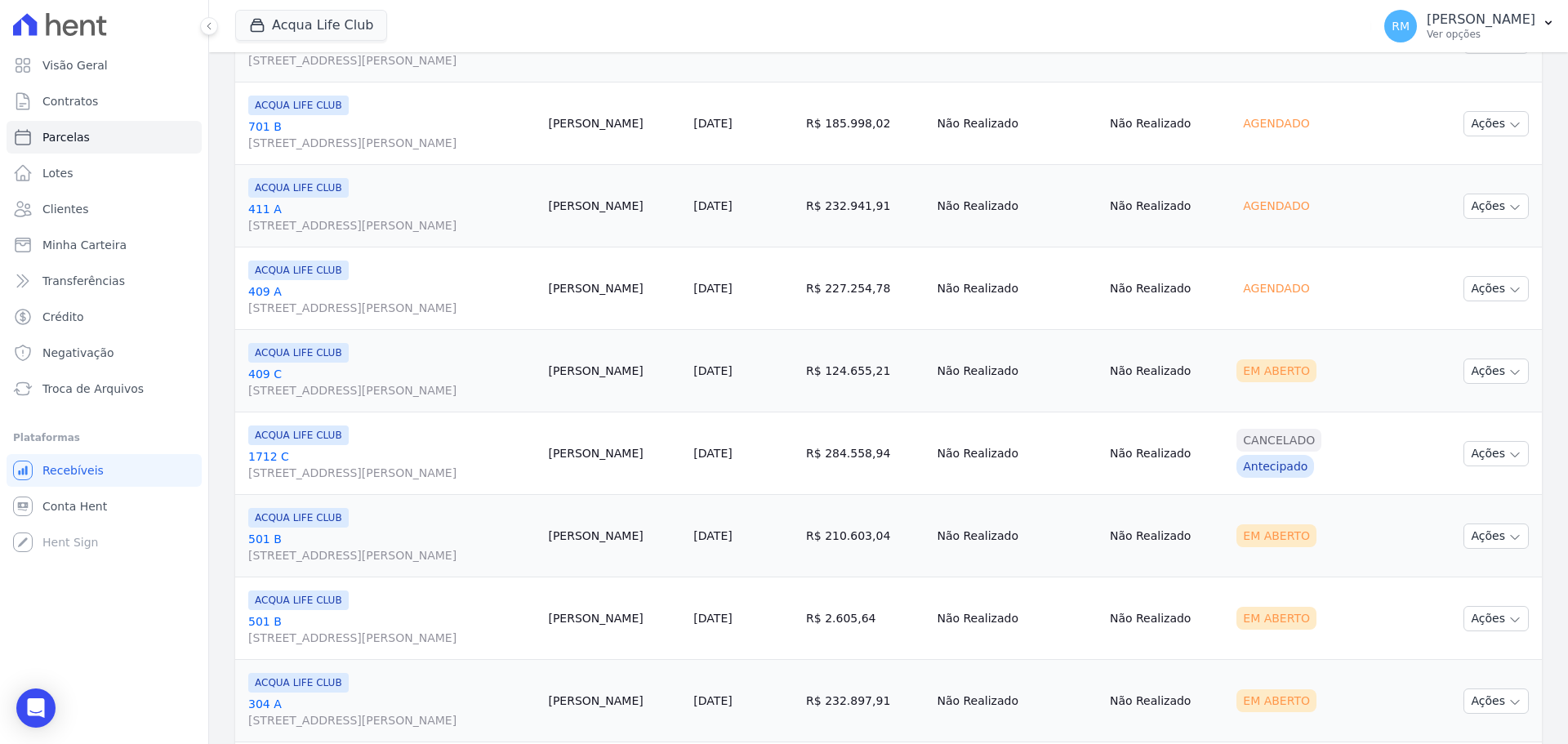
click at [363, 386] on span "[STREET_ADDRESS][PERSON_NAME]" at bounding box center [391, 390] width 286 height 16
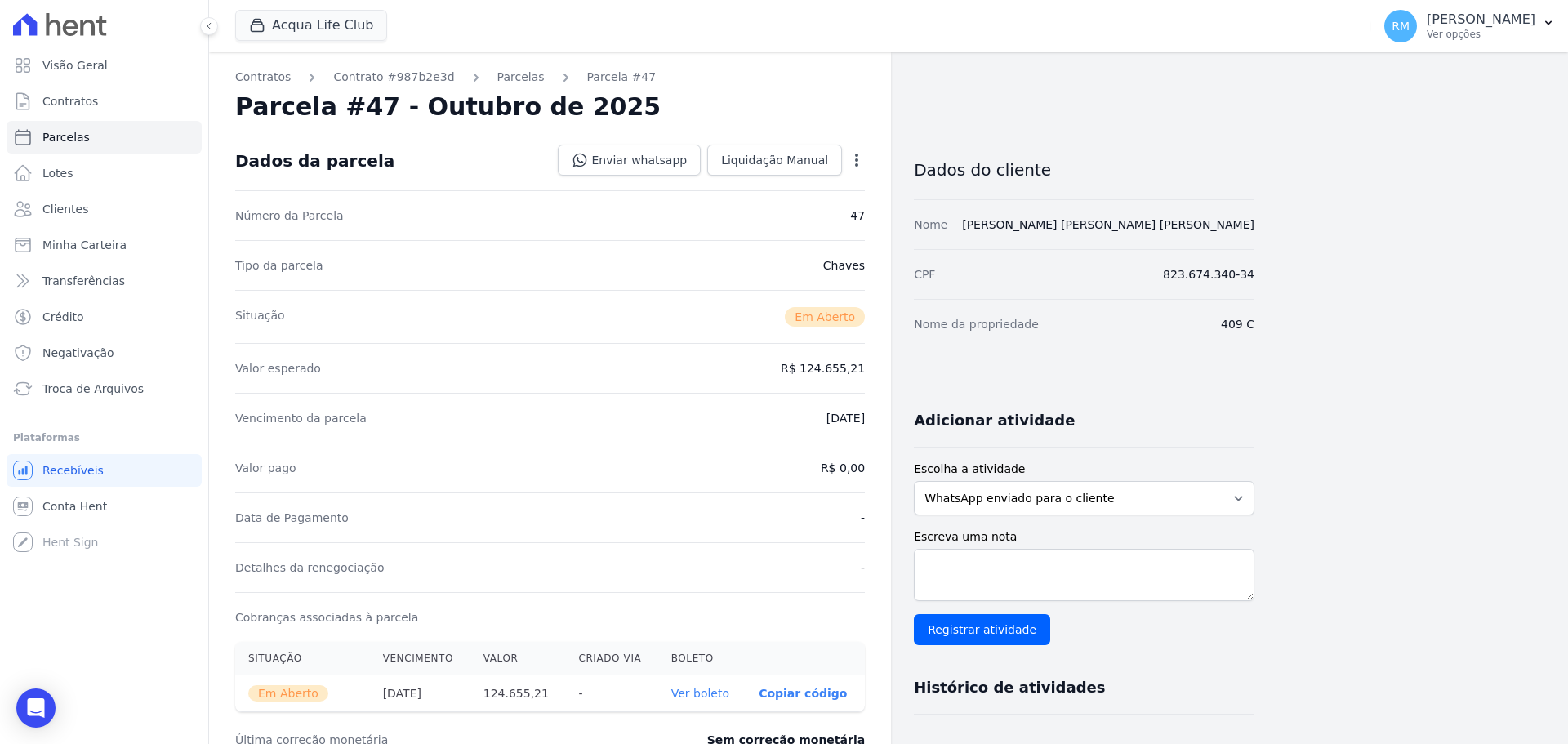
click at [855, 161] on icon "button" at bounding box center [856, 160] width 3 height 13
click at [818, 219] on link "Cancelar Cobrança" at bounding box center [786, 210] width 144 height 29
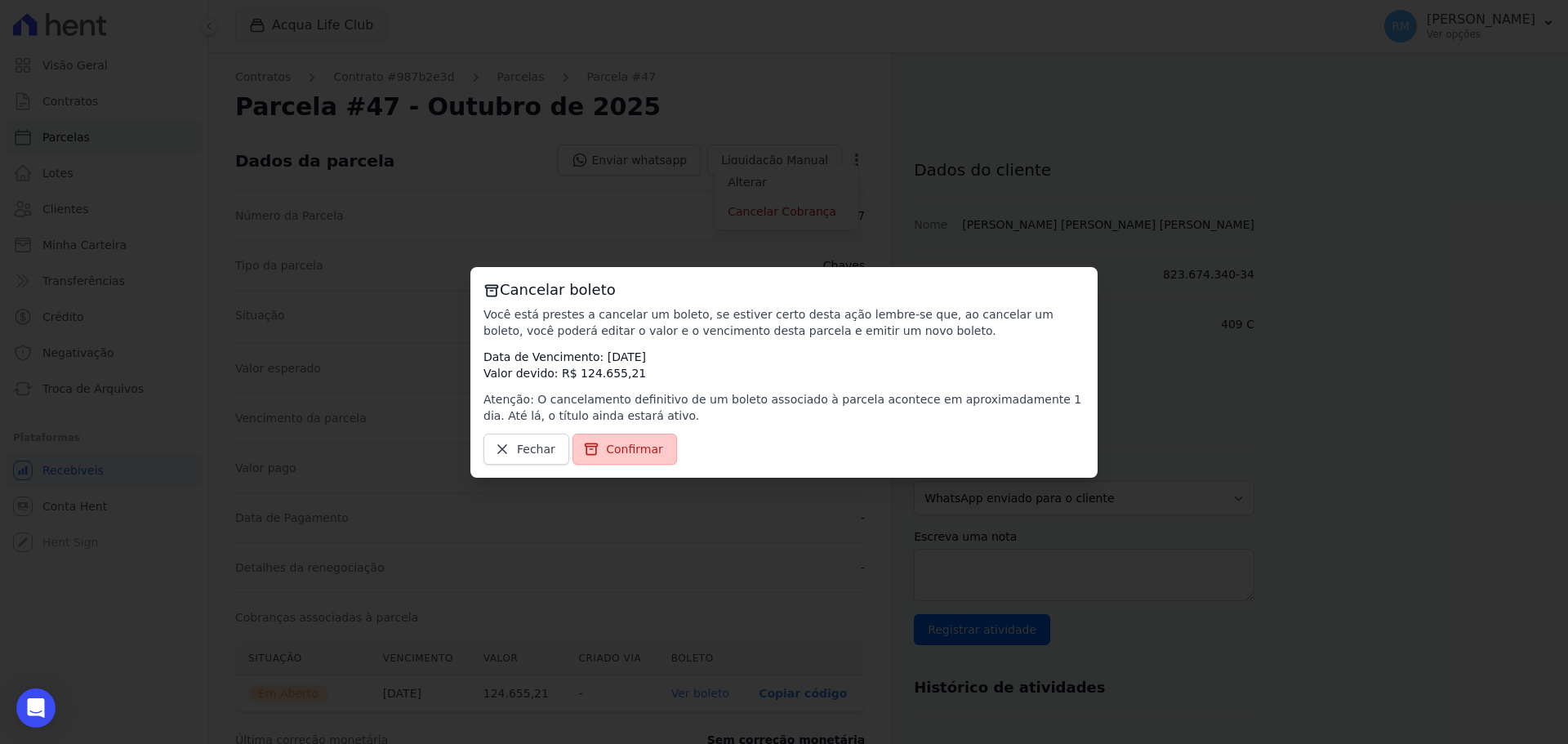
click at [630, 453] on span "Confirmar" at bounding box center [634, 449] width 57 height 16
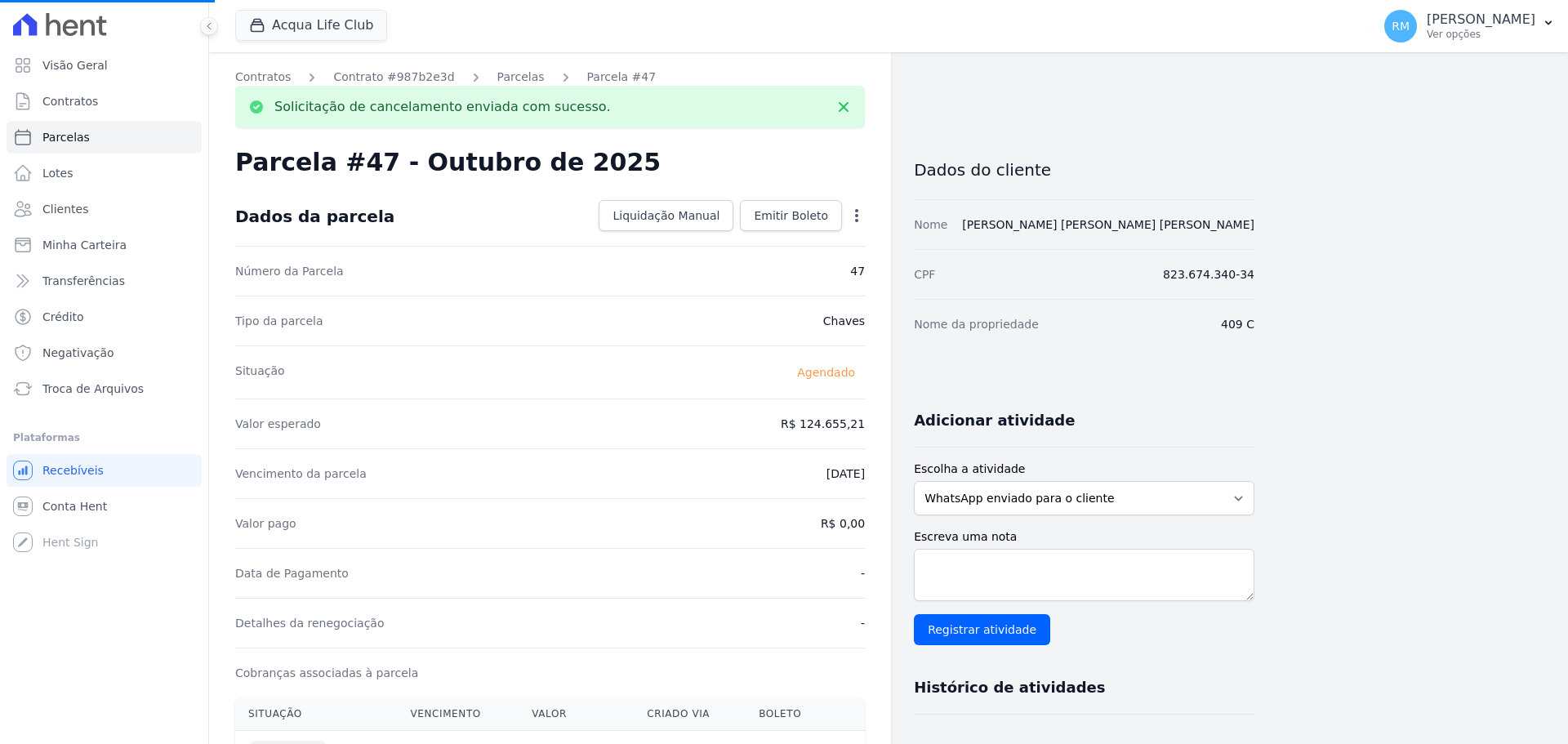
select select
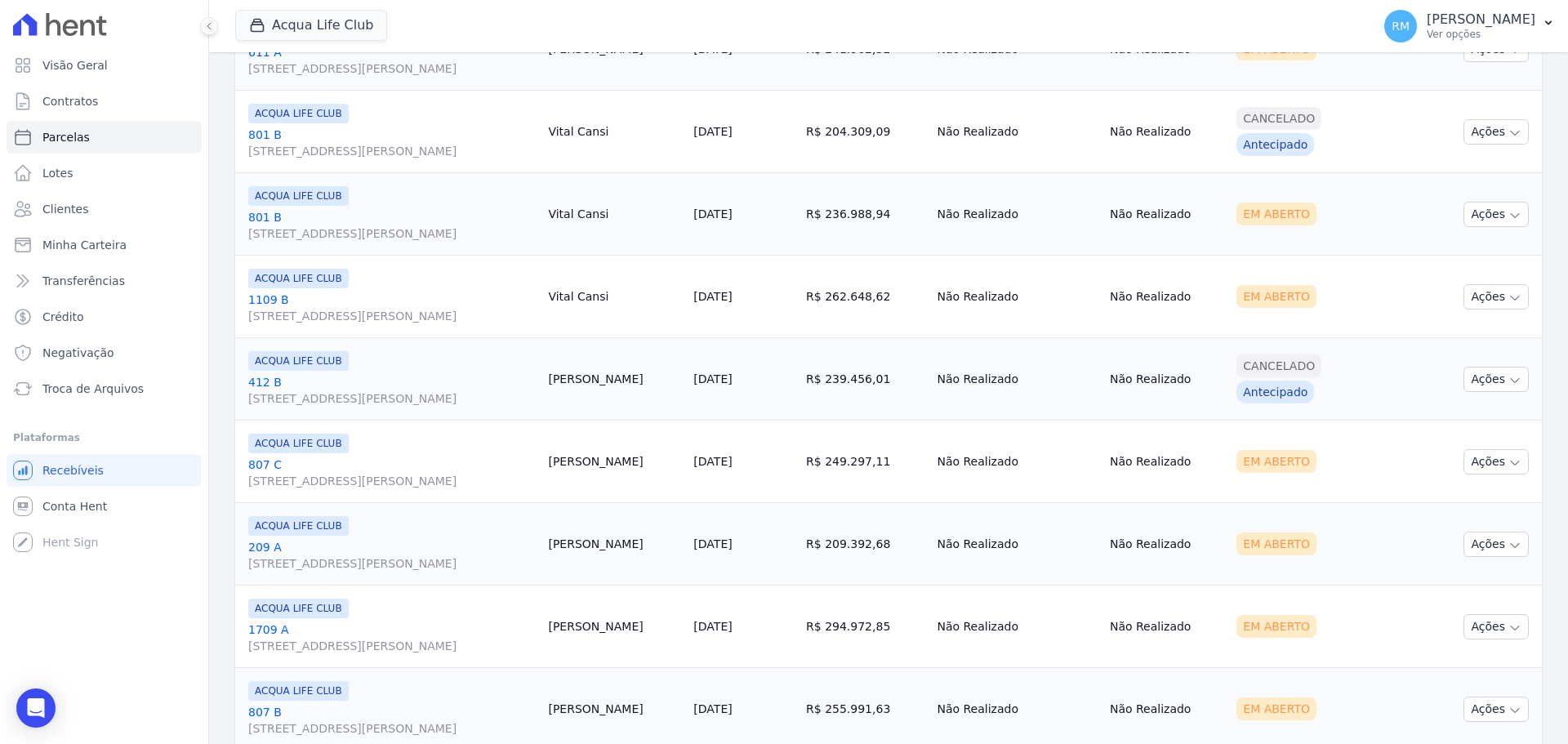
scroll to position [1876, 0]
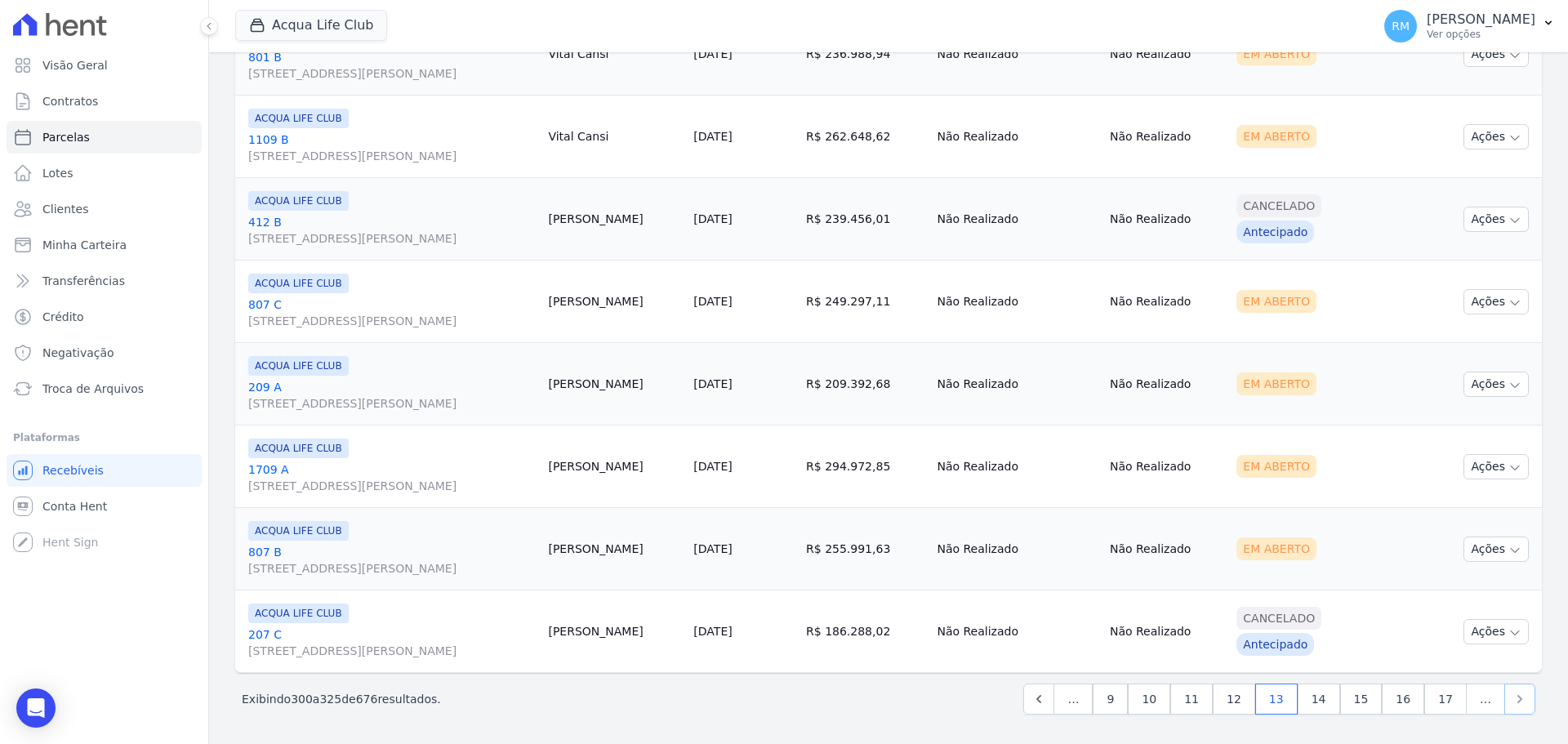
click at [1253, 566] on icon "Next" at bounding box center [1519, 699] width 16 height 16
select select
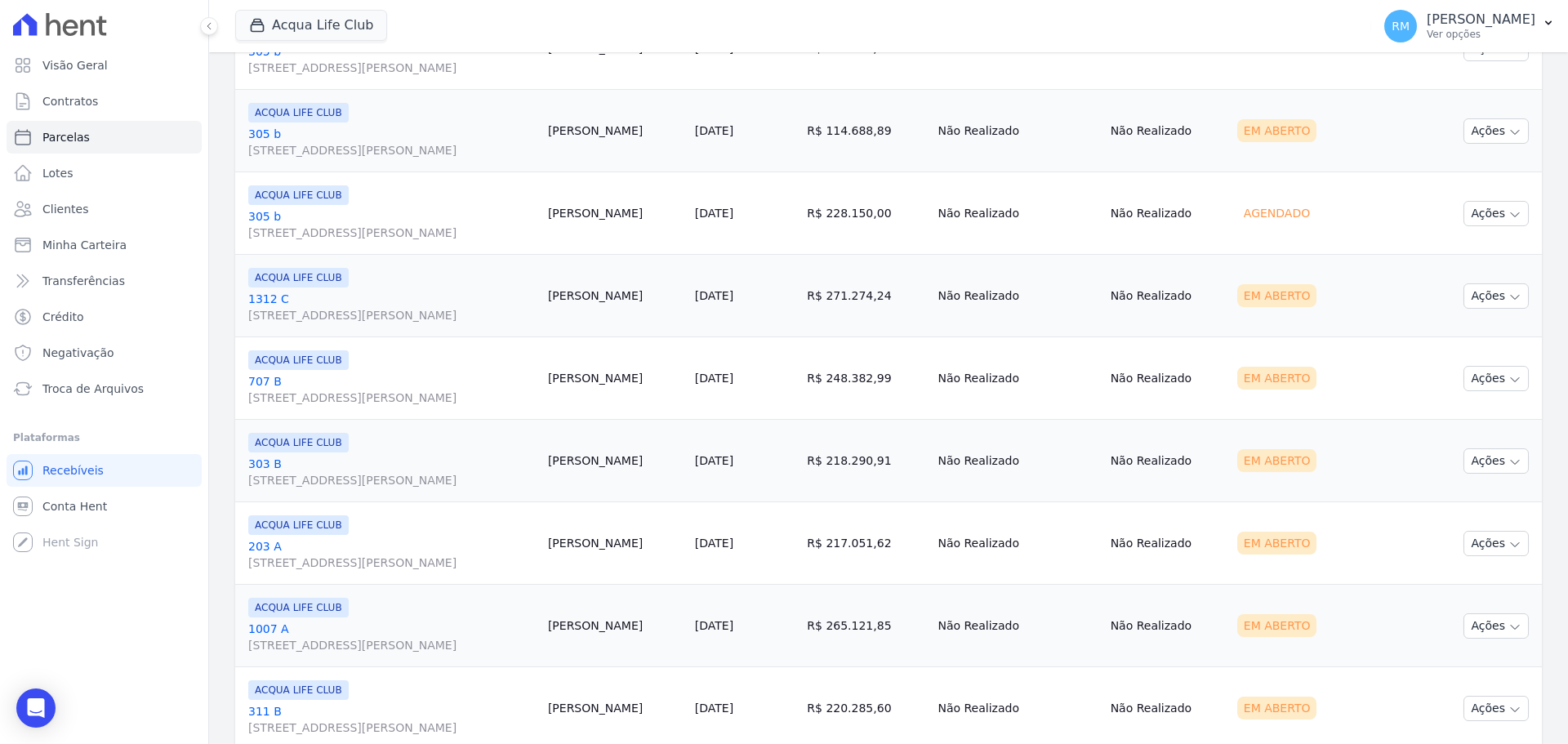
scroll to position [1876, 0]
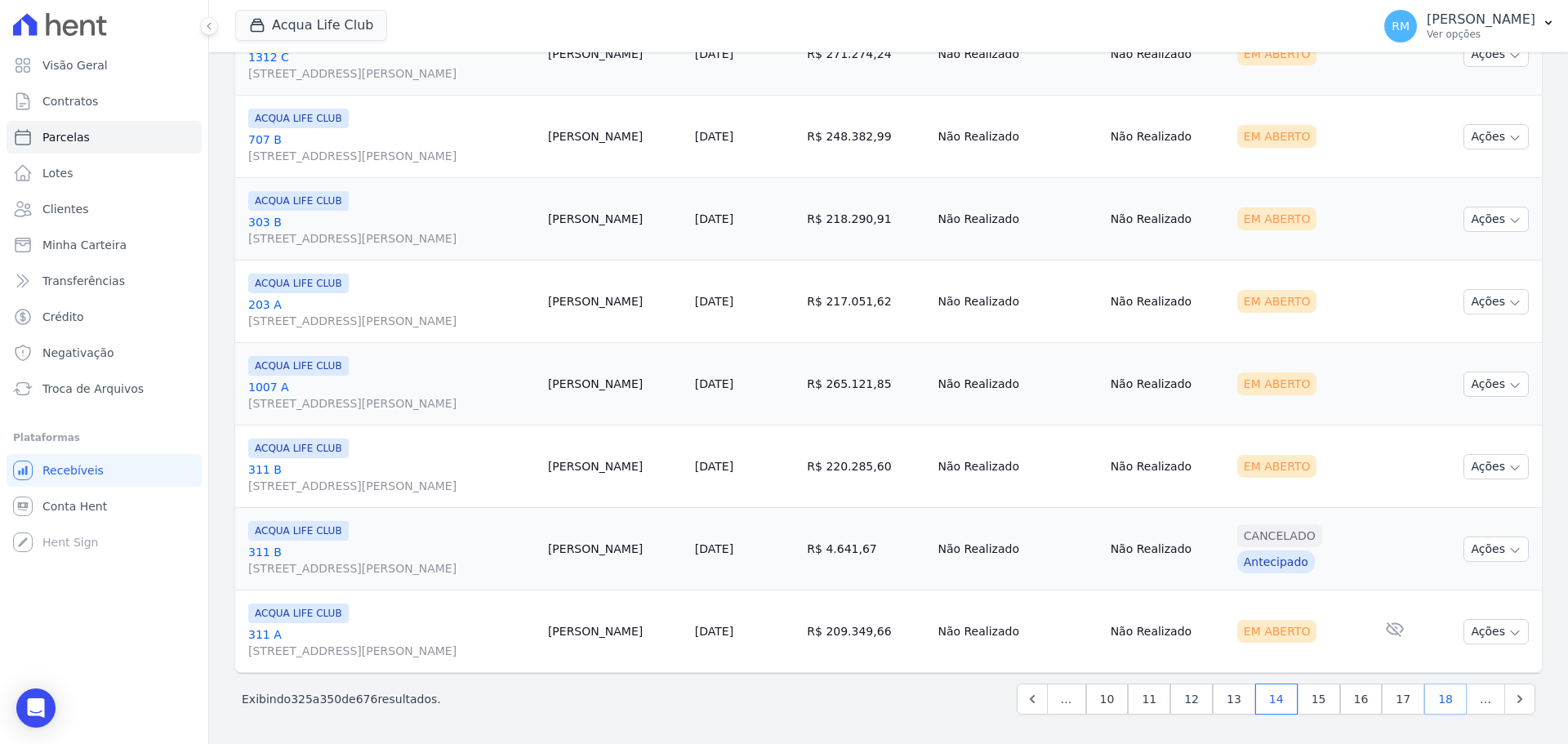
click at [1253, 566] on link "18" at bounding box center [1444, 699] width 43 height 31
select select
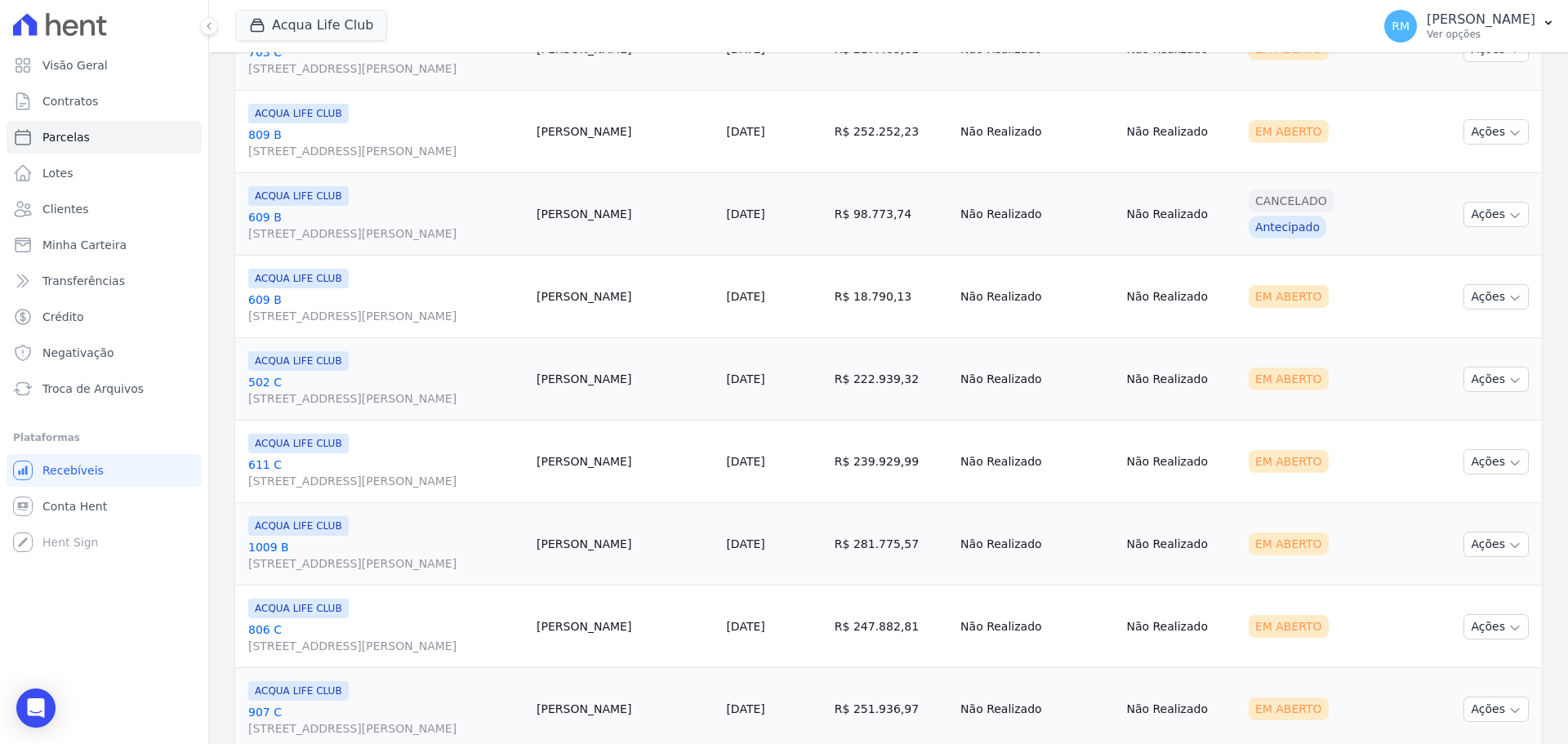
scroll to position [1876, 0]
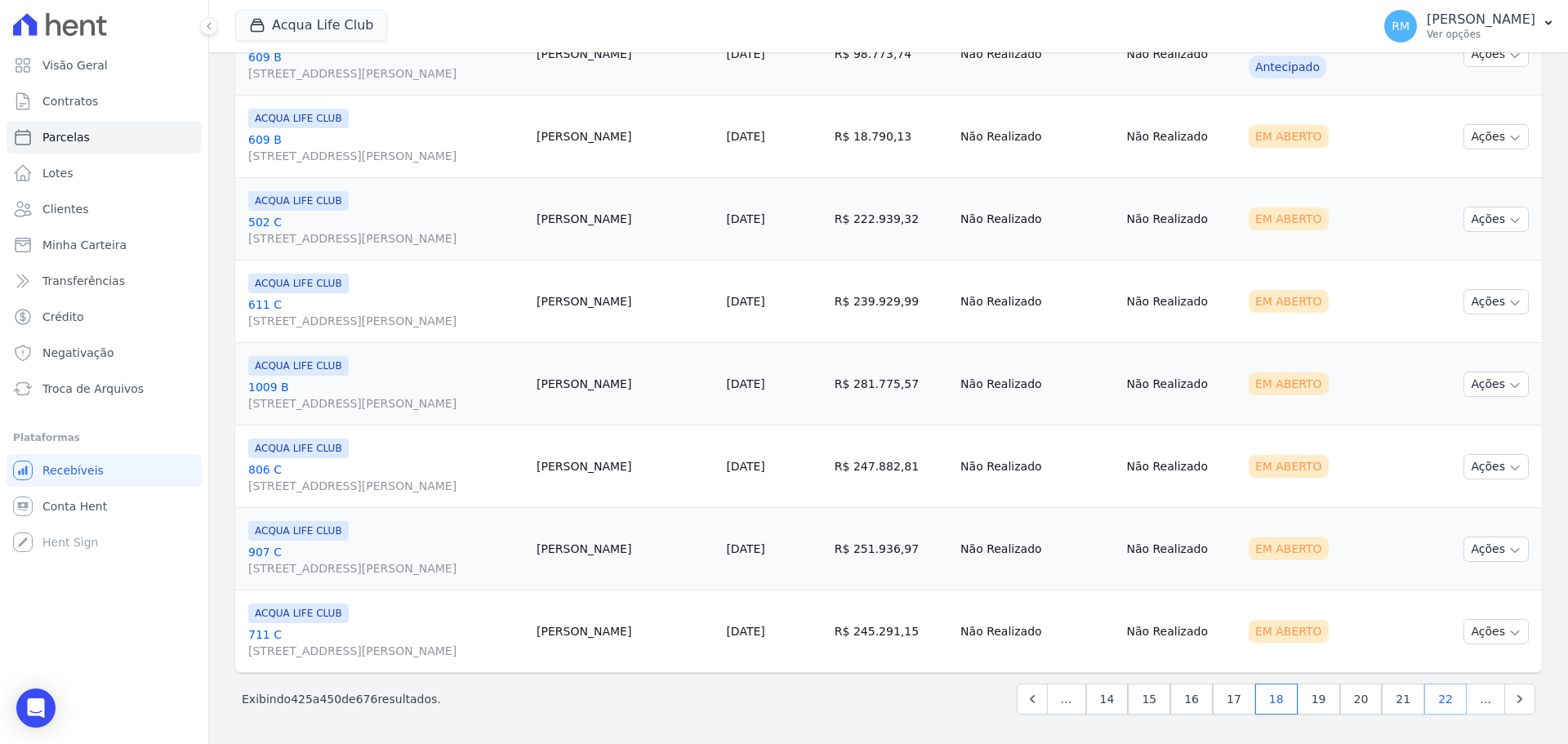
click at [1253, 566] on link "22" at bounding box center [1444, 699] width 43 height 31
select select
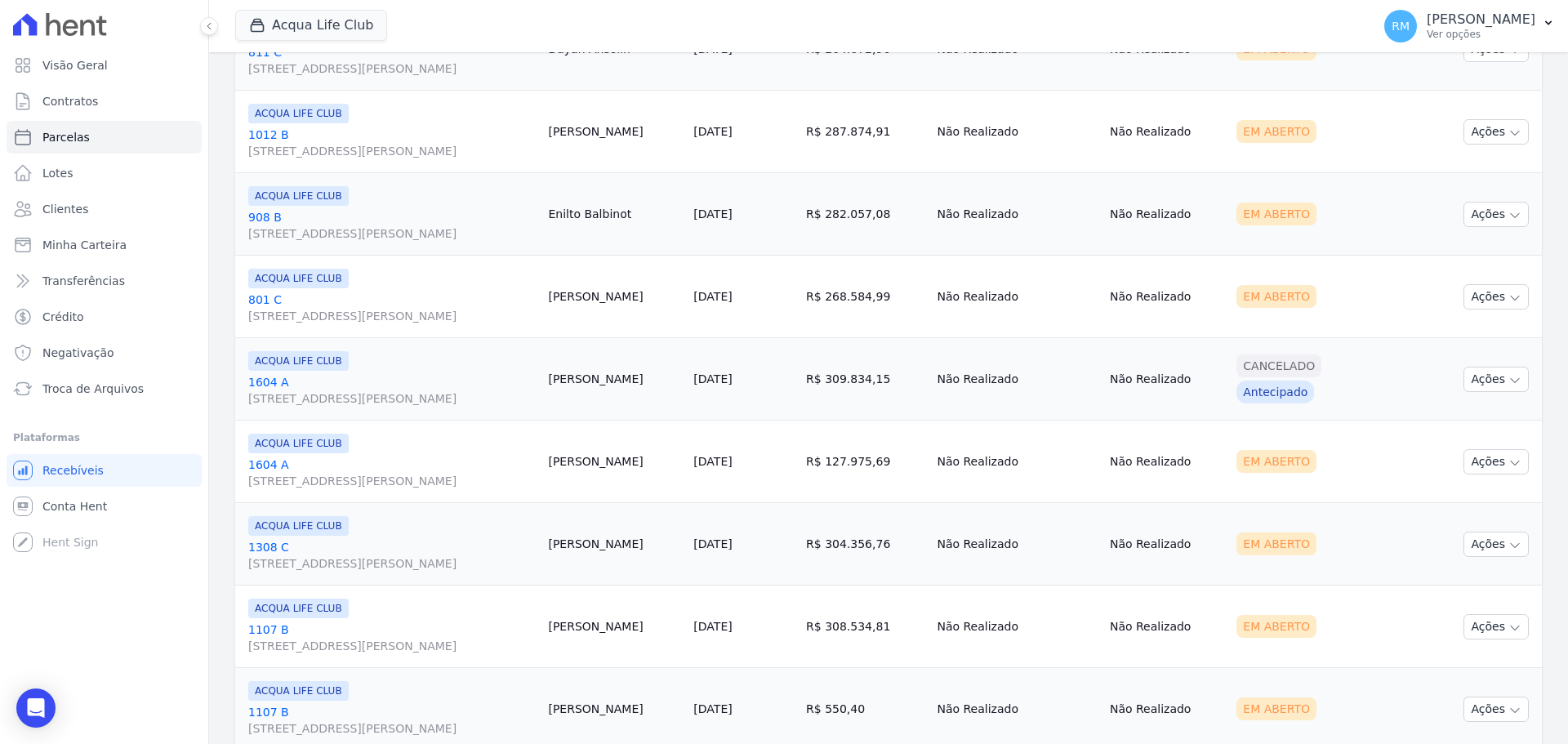
scroll to position [1876, 0]
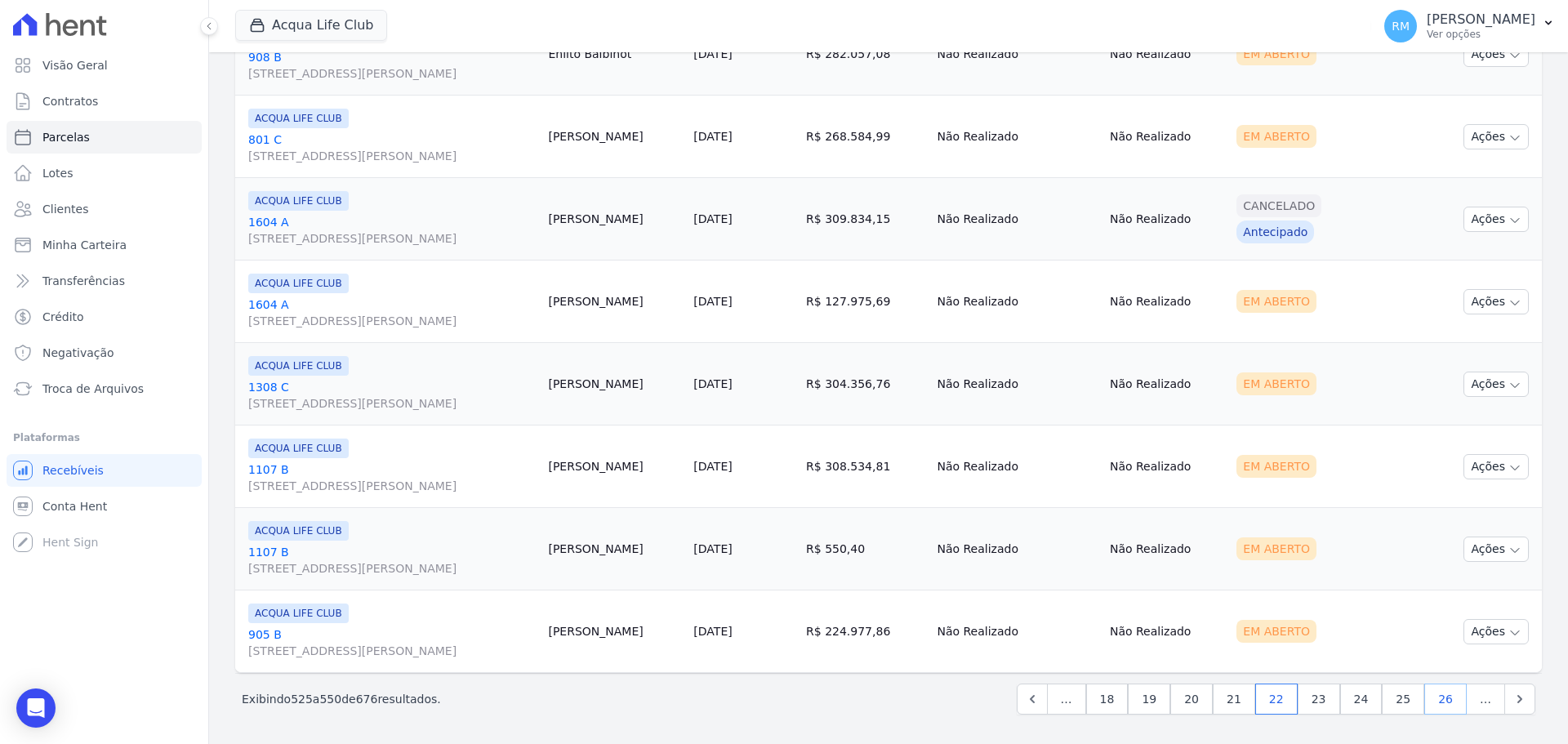
click at [1253, 566] on link "26" at bounding box center [1444, 699] width 43 height 31
select select
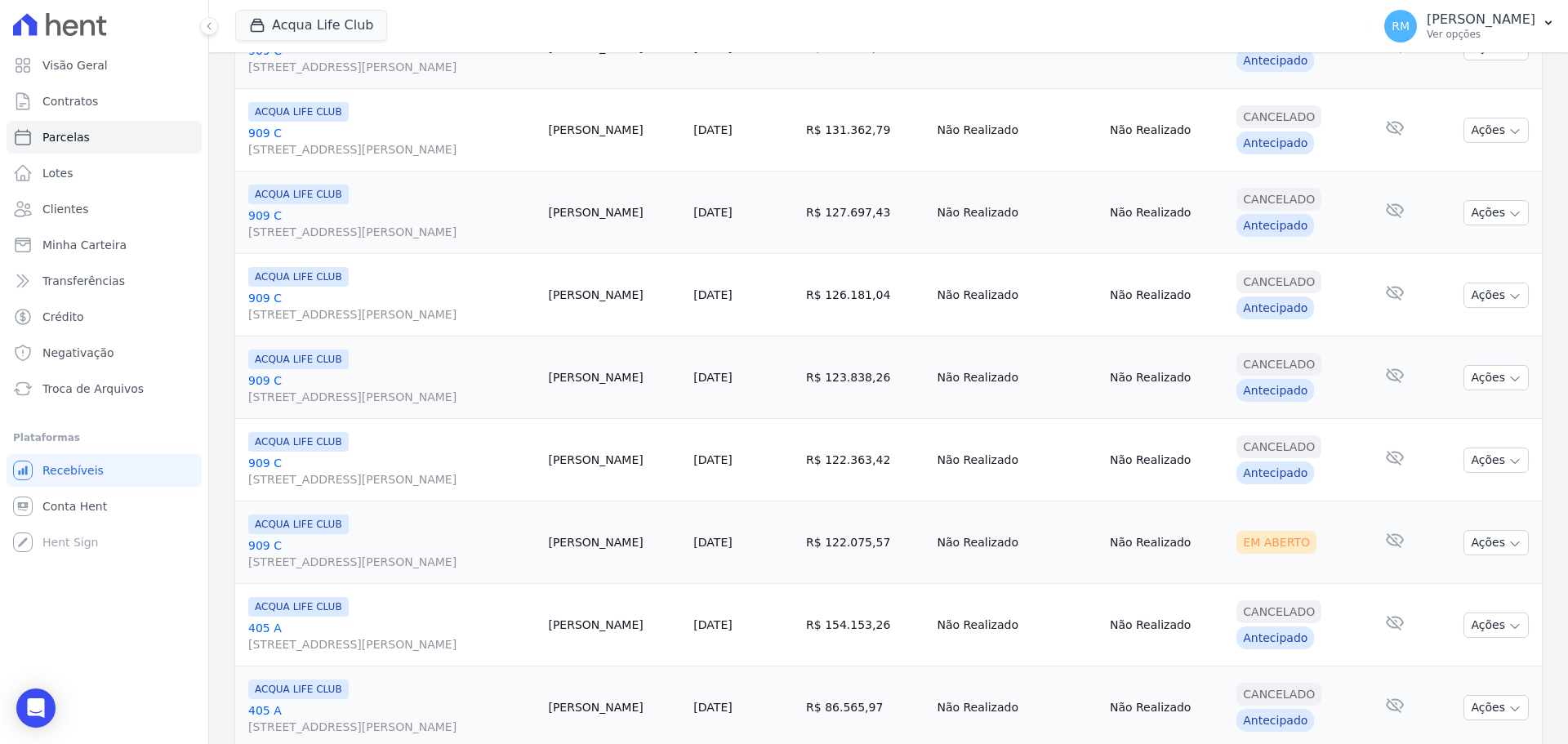
scroll to position [1876, 0]
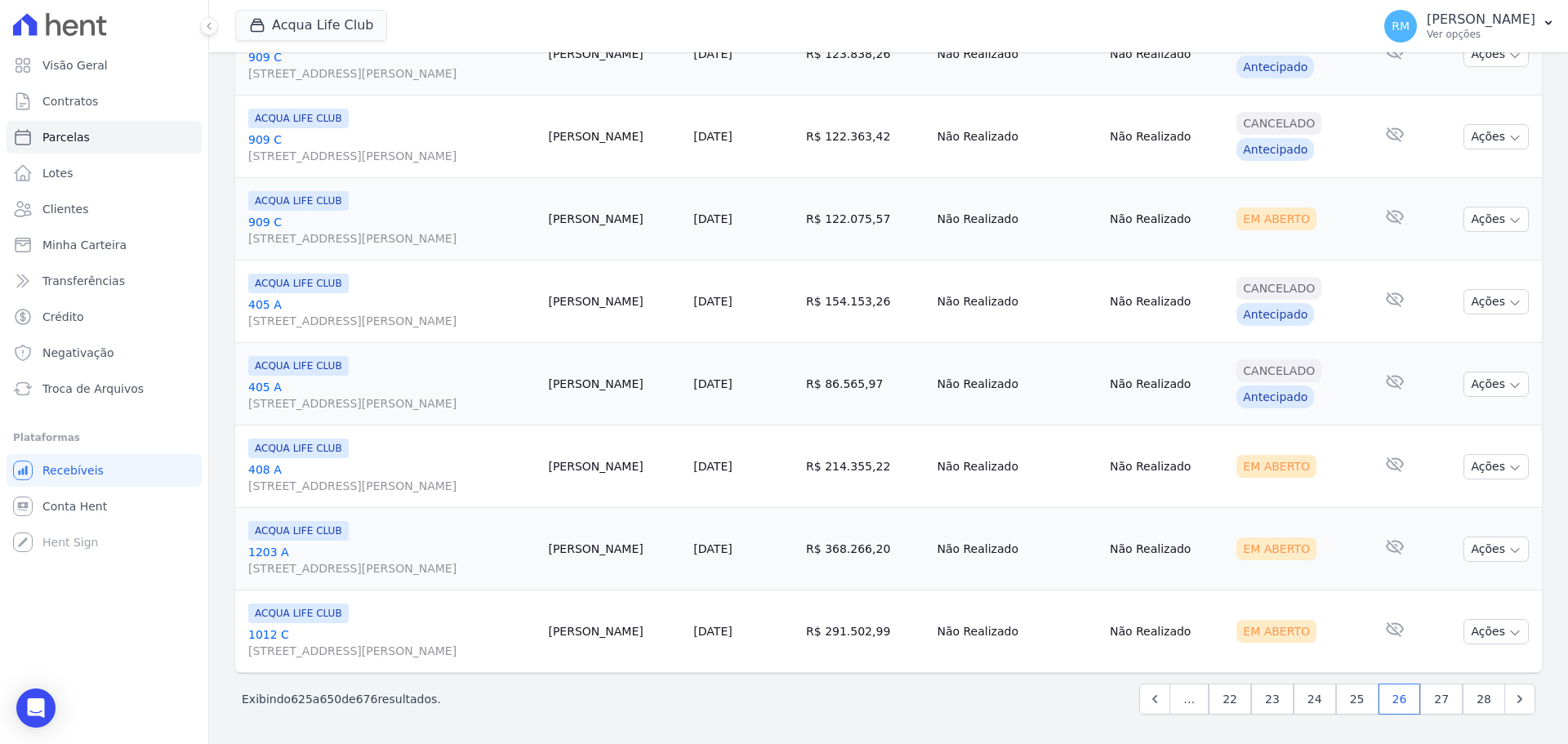
click at [1190, 566] on span "…" at bounding box center [1188, 699] width 39 height 31
click at [1221, 566] on link "22" at bounding box center [1229, 699] width 43 height 31
select select
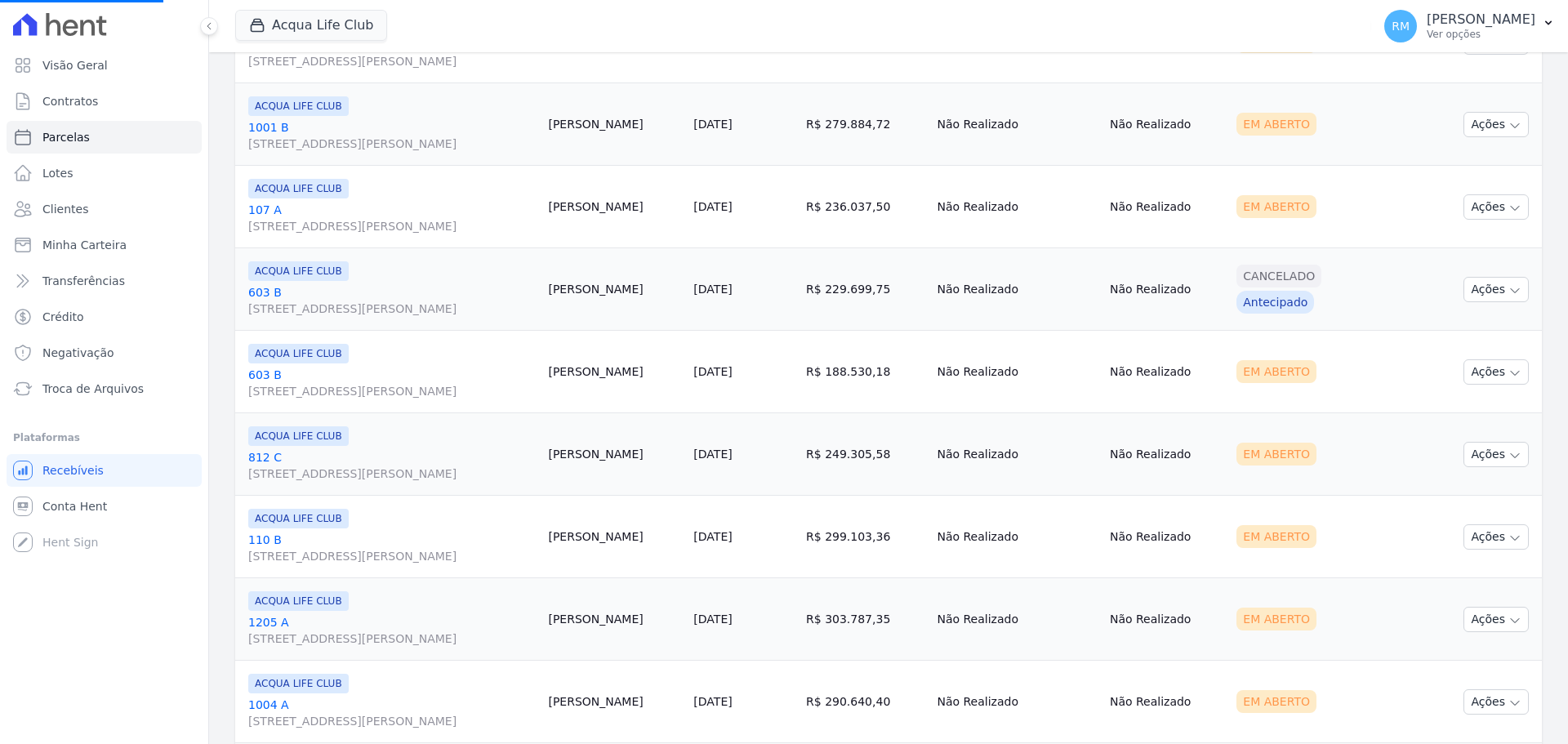
scroll to position [1062, 0]
select select
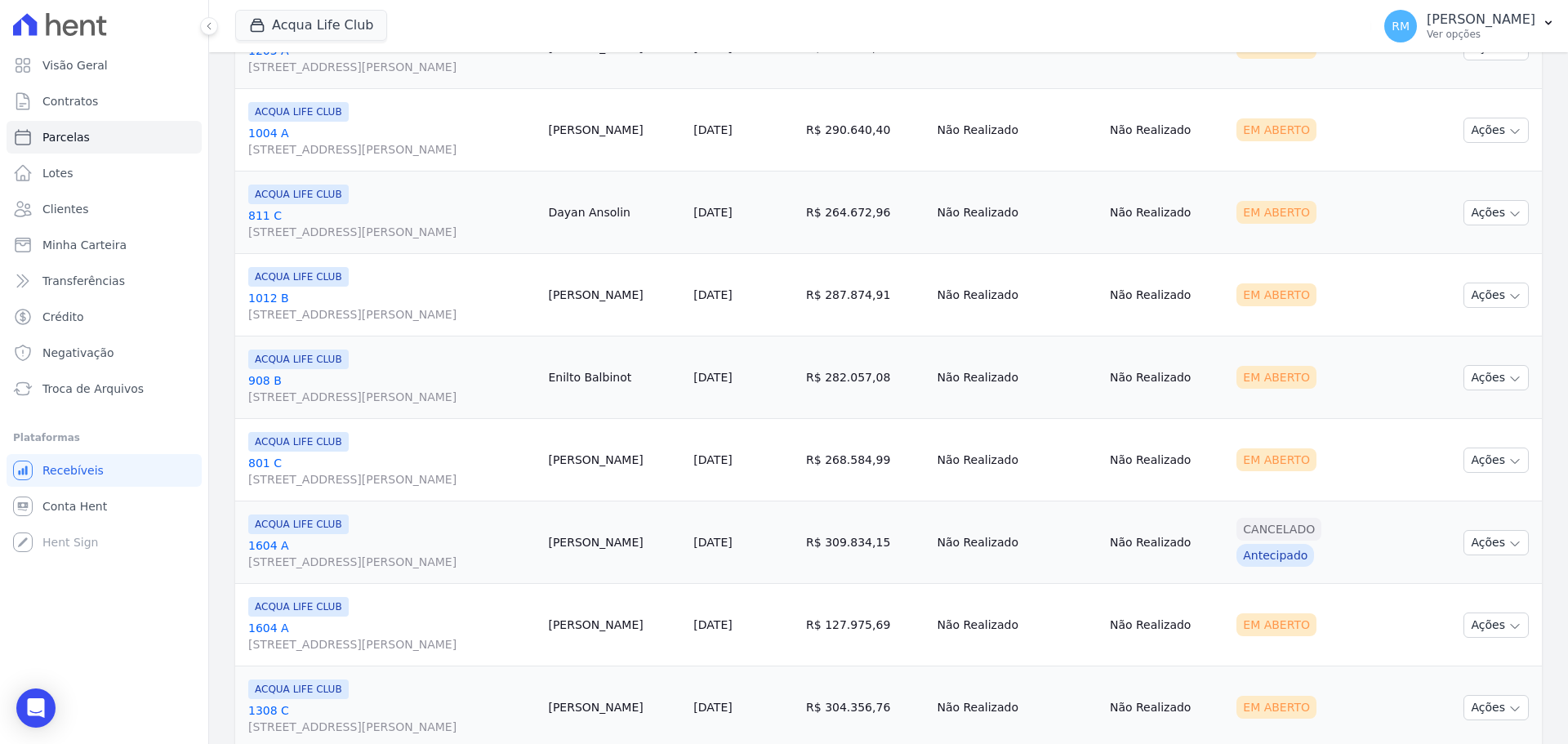
scroll to position [1876, 0]
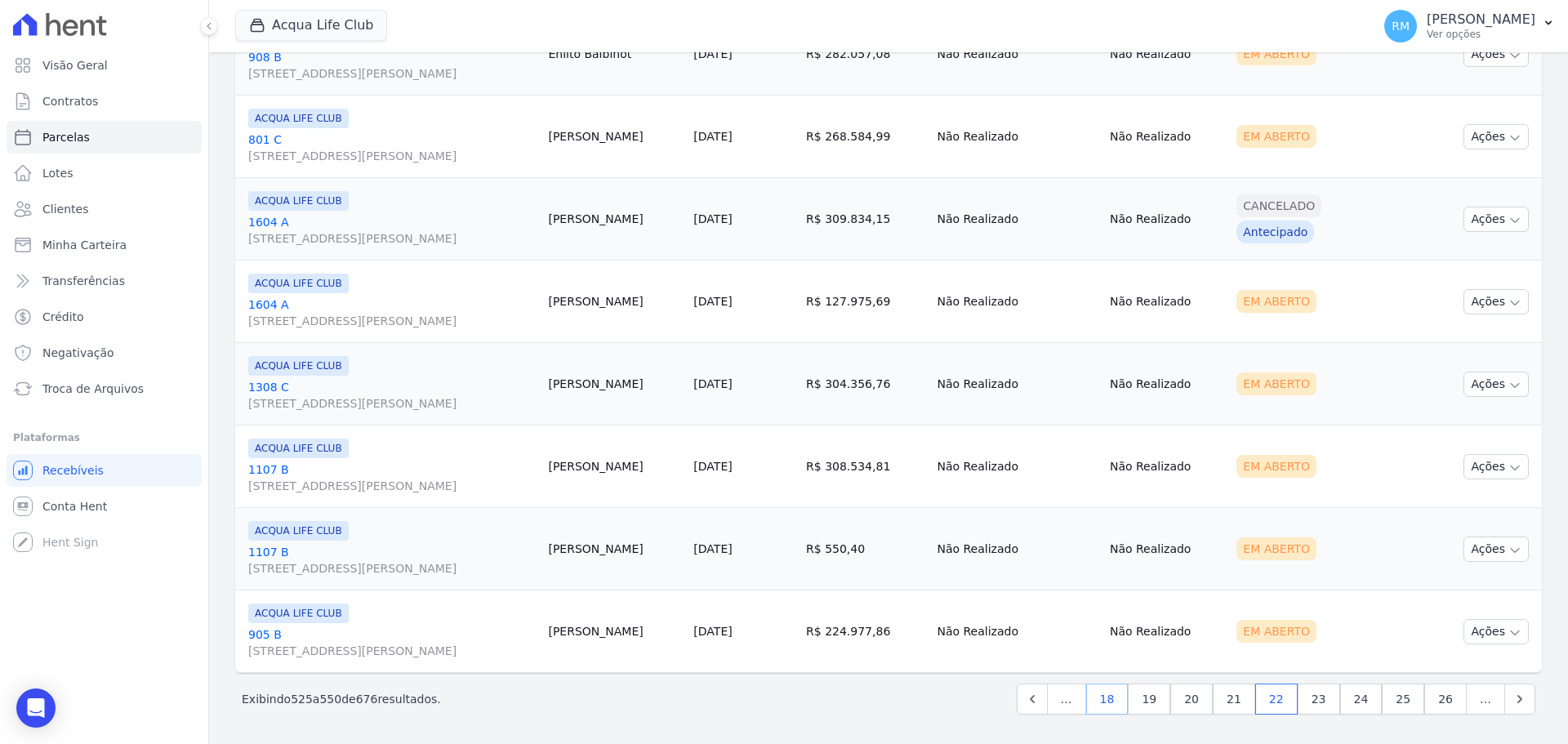
click at [1111, 566] on link "18" at bounding box center [1106, 699] width 43 height 31
select select
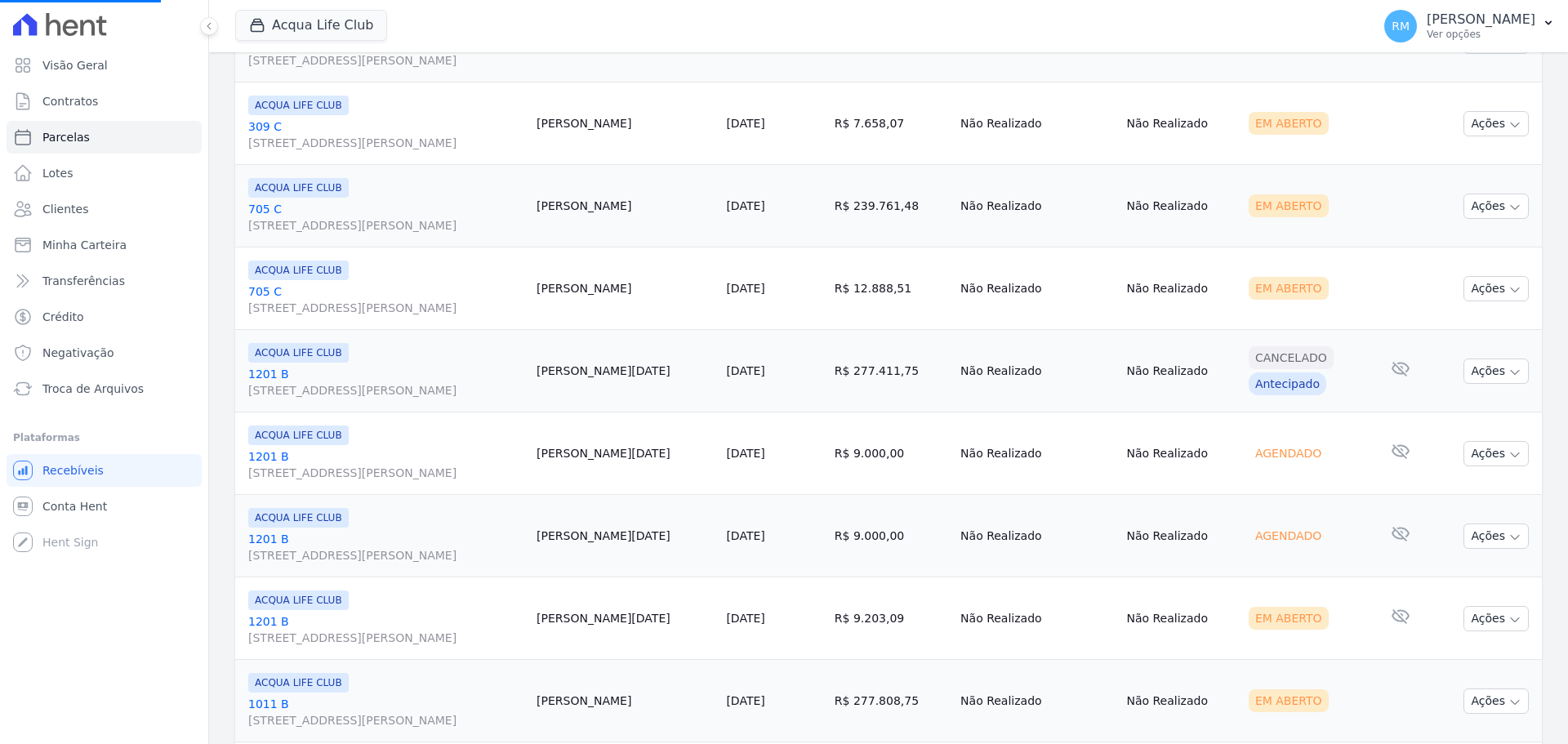
scroll to position [1062, 0]
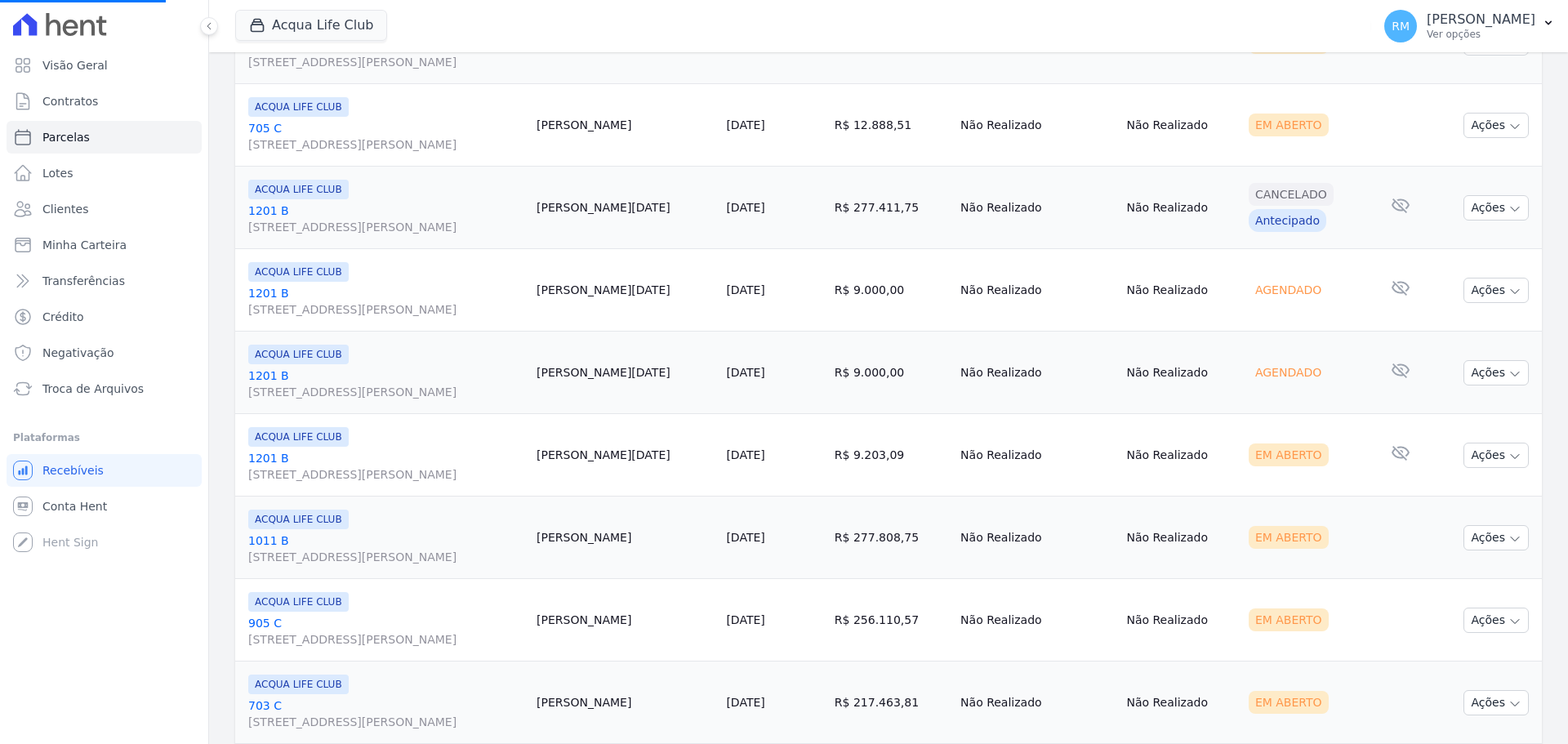
select select
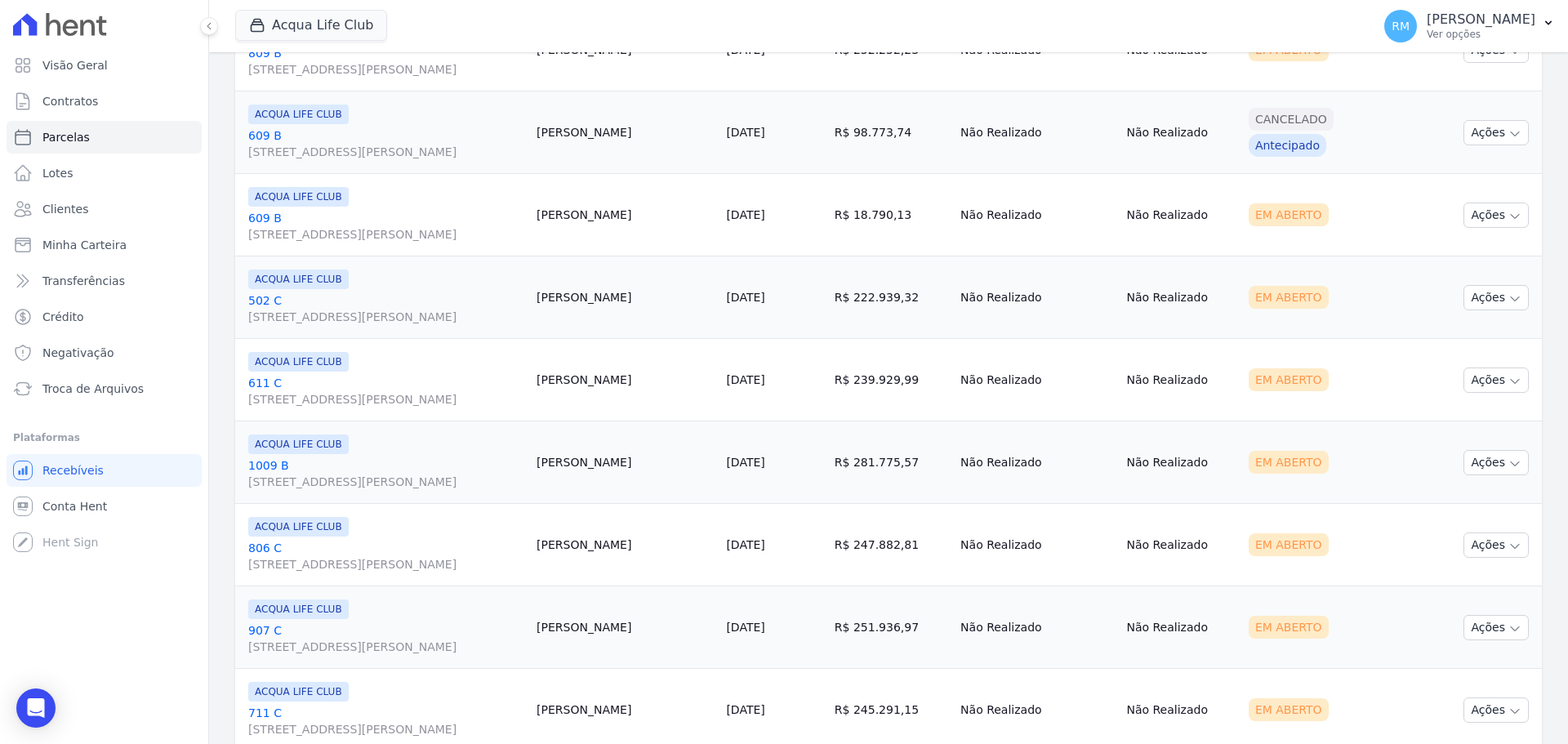
scroll to position [1876, 0]
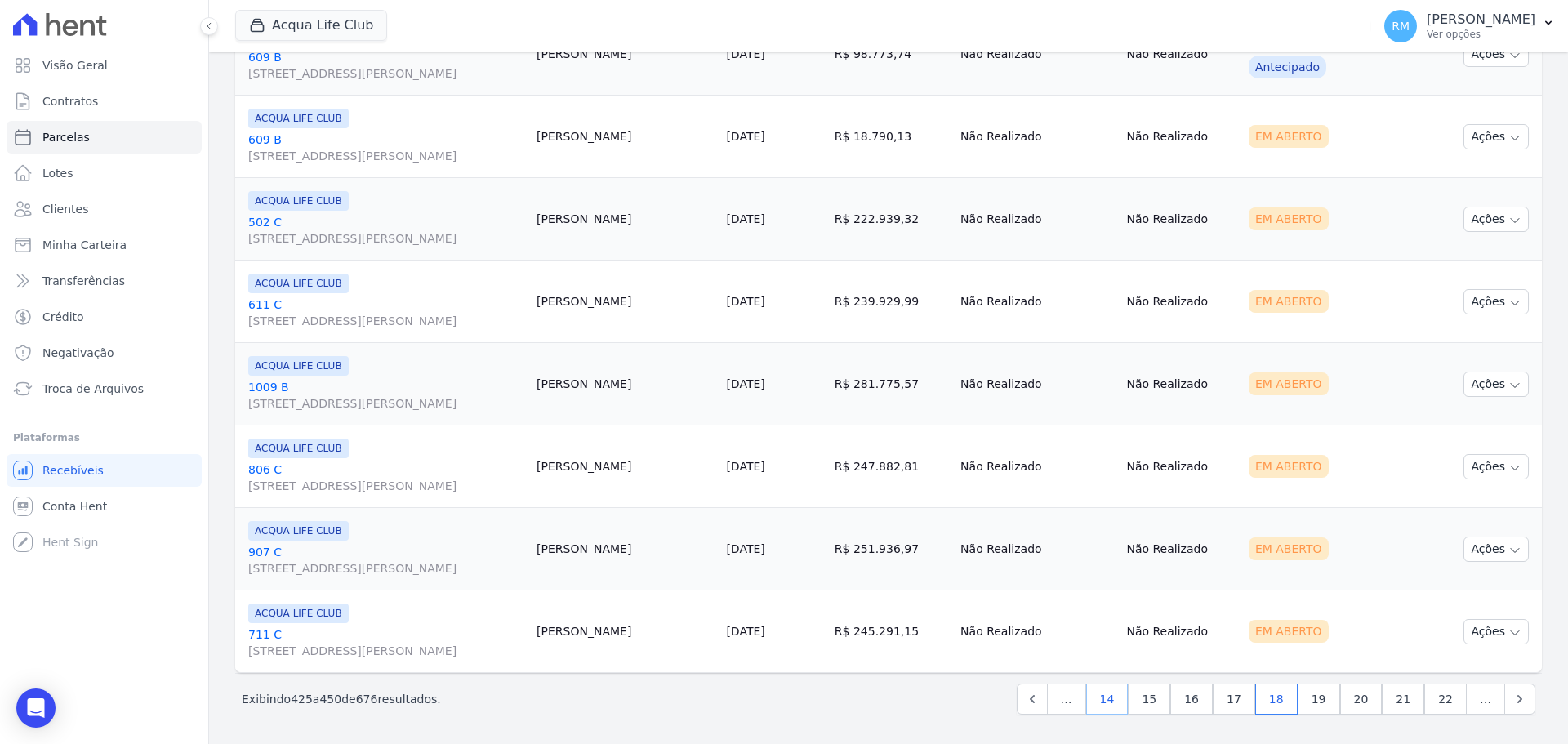
click at [1116, 566] on link "14" at bounding box center [1106, 699] width 43 height 31
select select
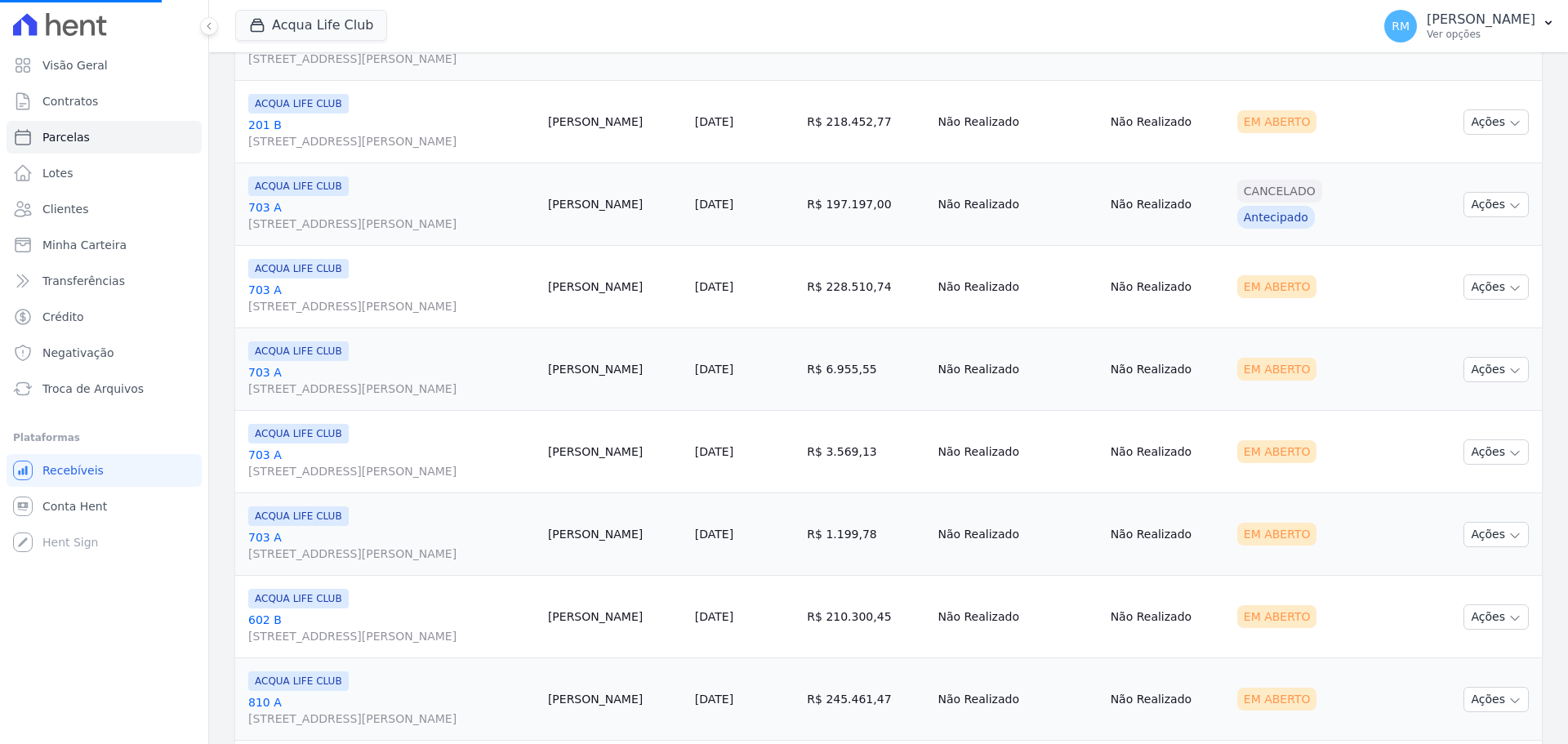
scroll to position [980, 0]
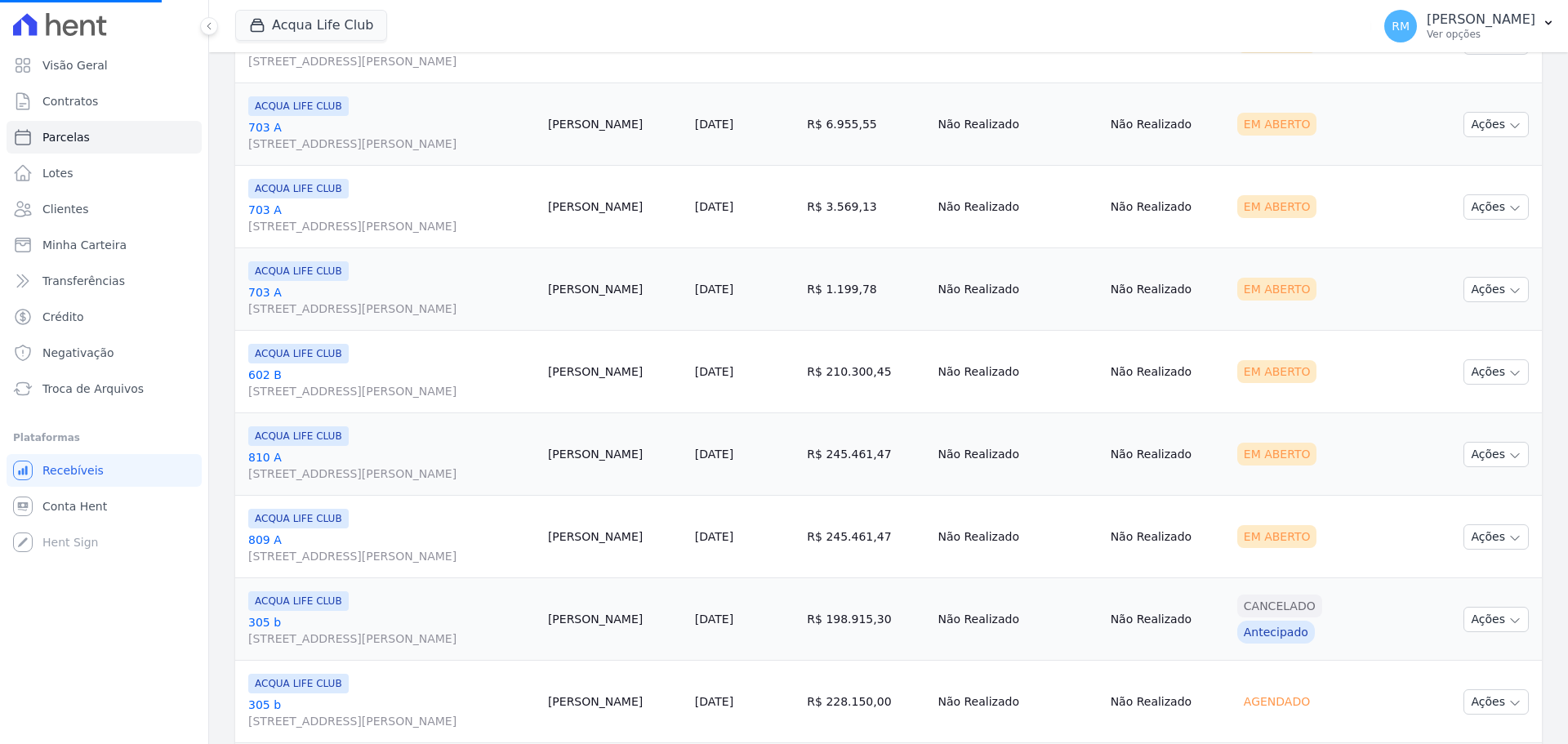
select select
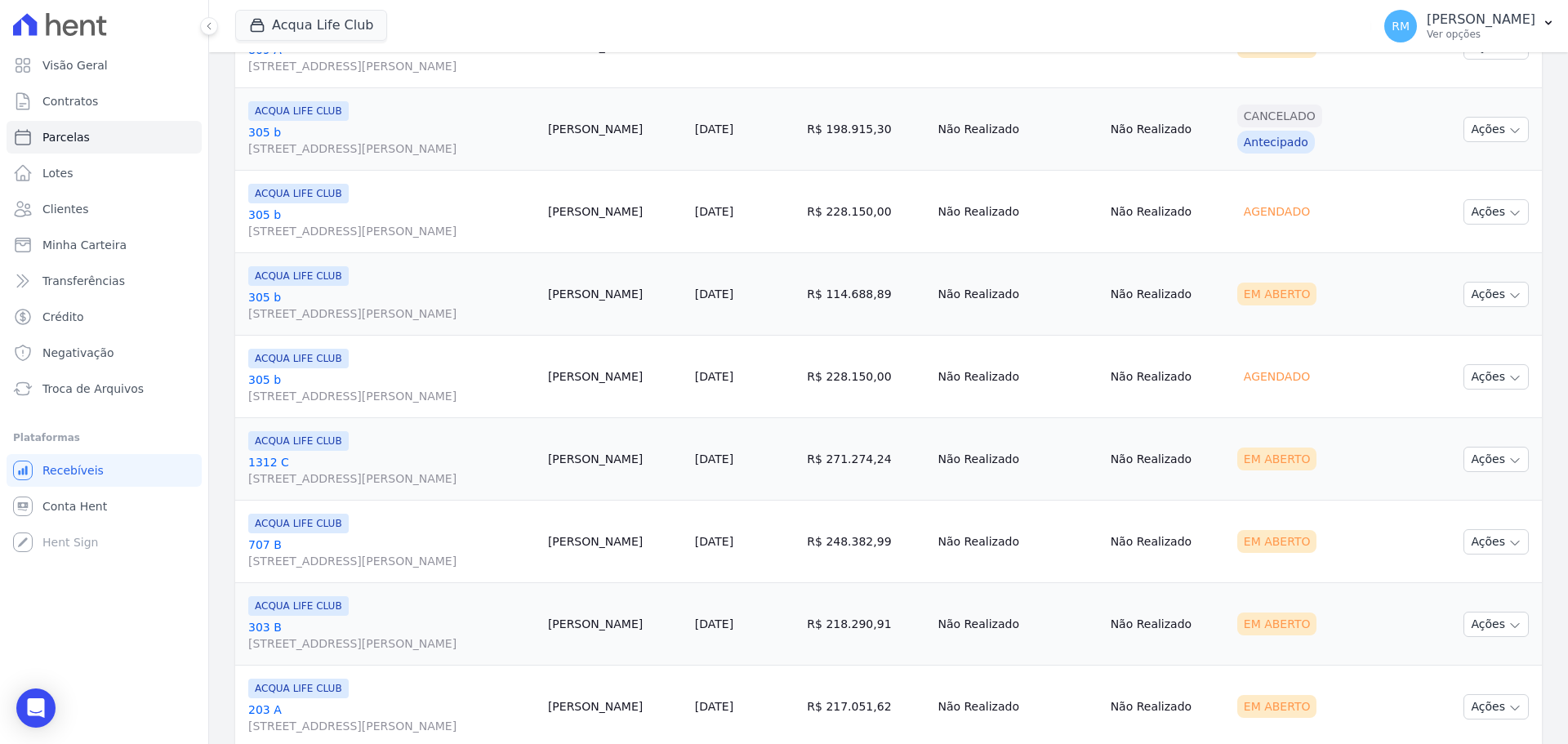
scroll to position [1876, 0]
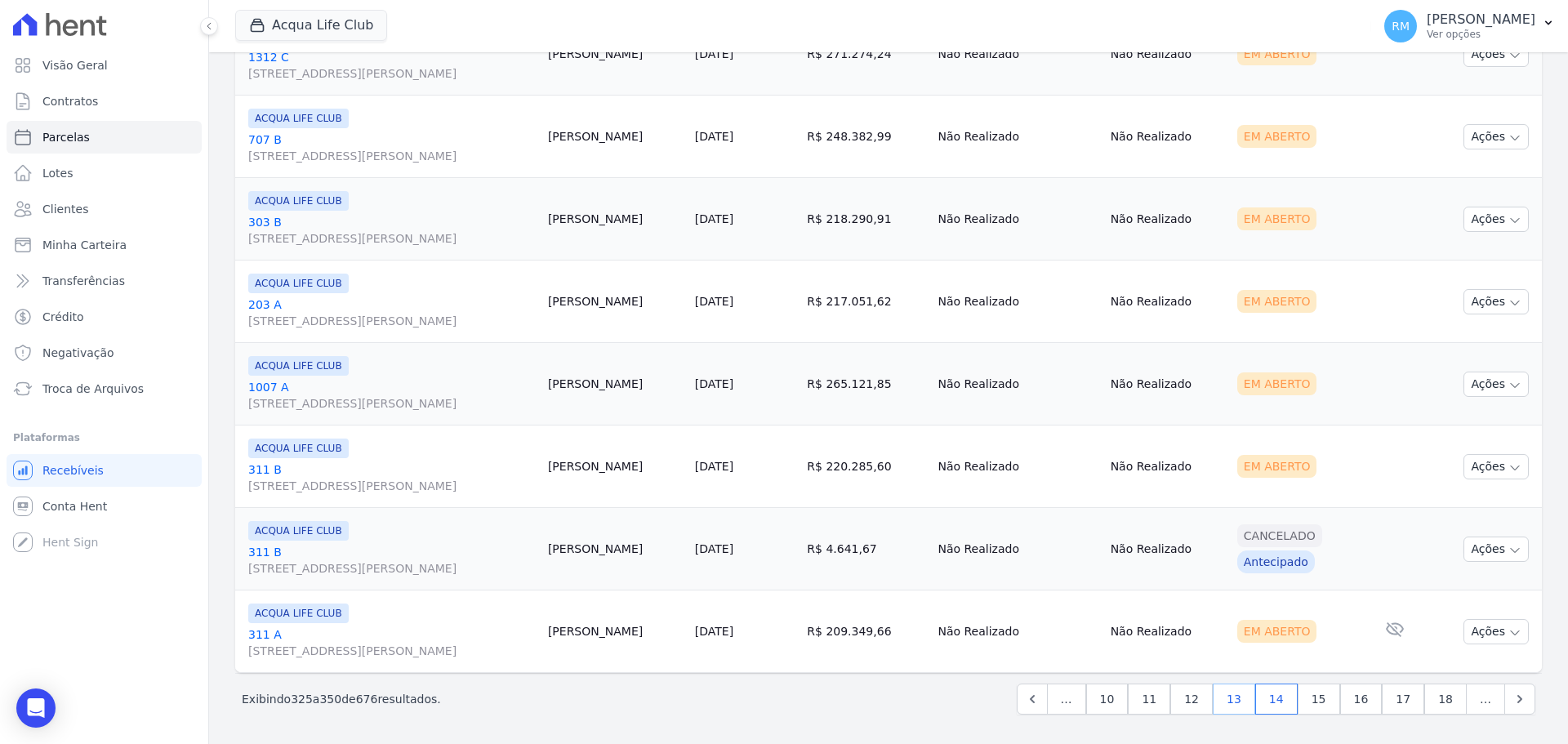
click at [1243, 566] on link "13" at bounding box center [1233, 699] width 43 height 31
select select
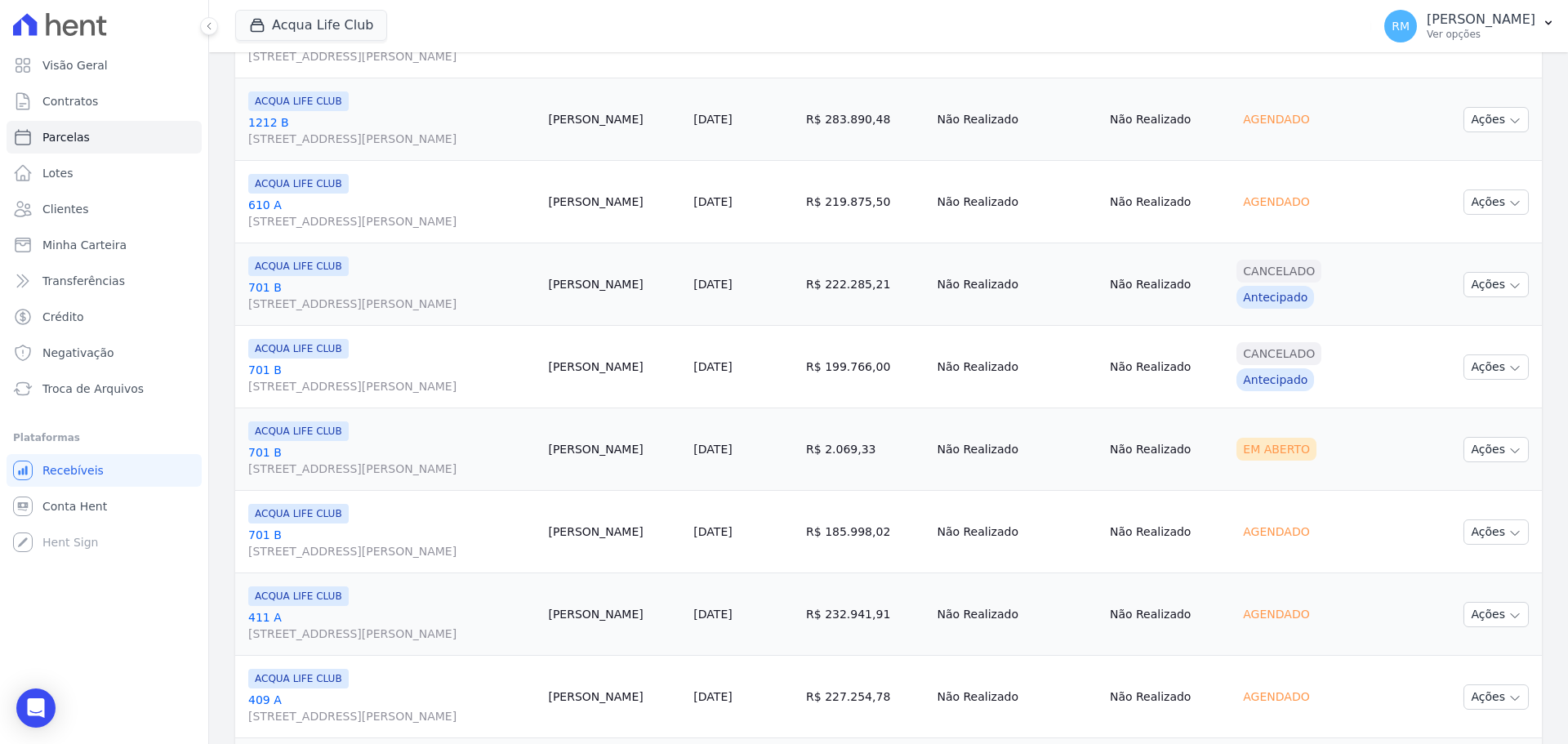
scroll to position [571, 0]
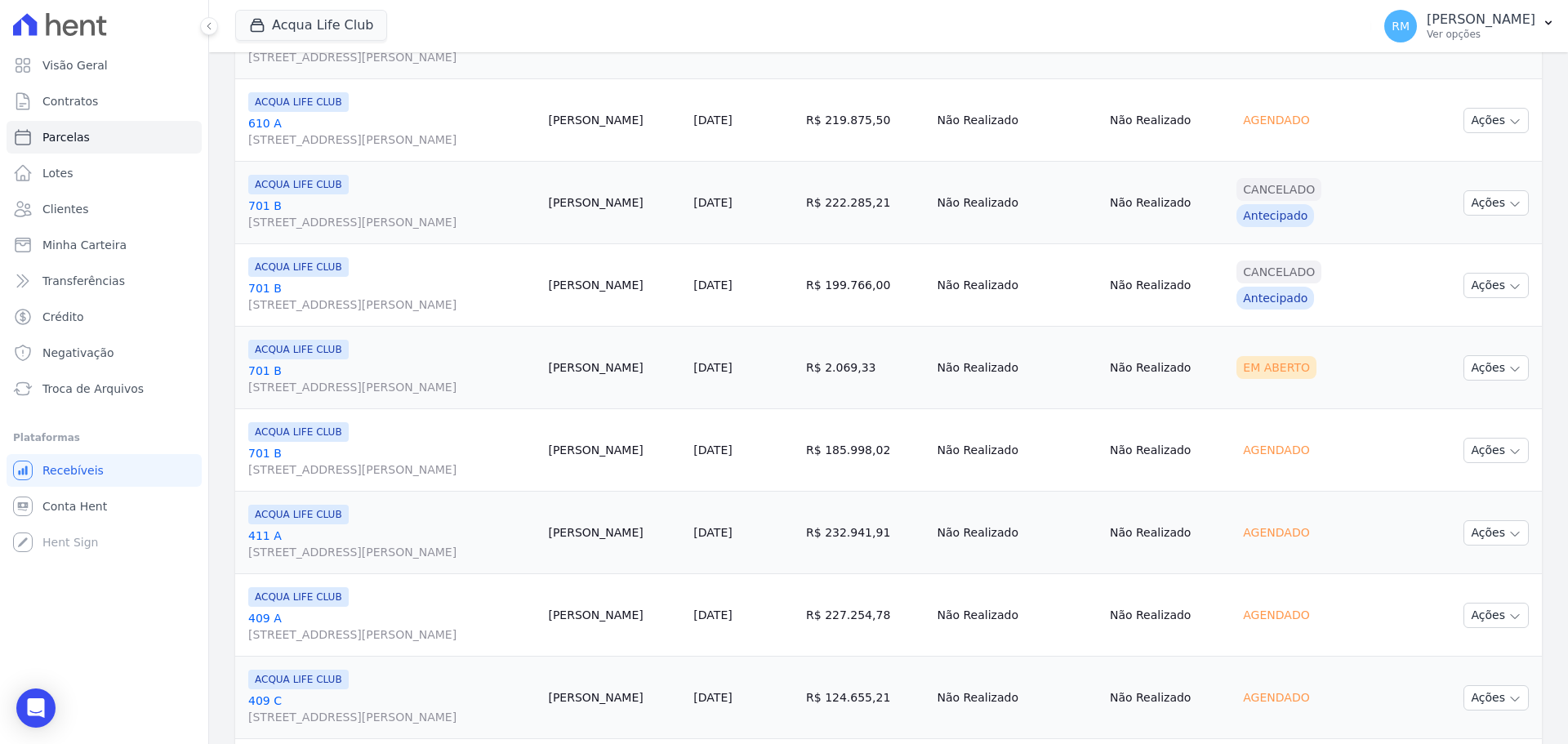
click at [385, 452] on link "[GEOGRAPHIC_DATA][STREET_ADDRESS][PERSON_NAME]" at bounding box center [391, 461] width 286 height 33
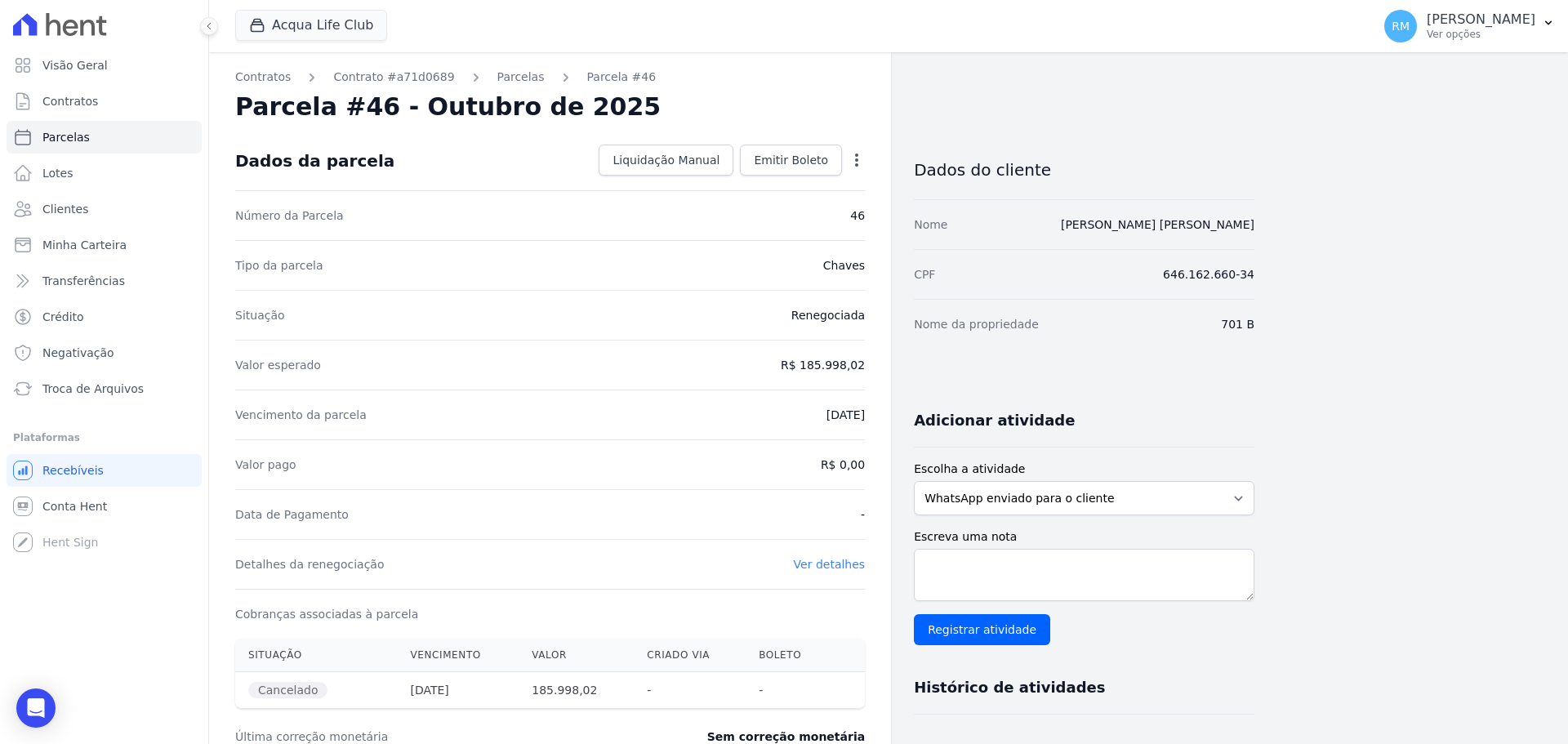
click at [855, 164] on icon "button" at bounding box center [856, 160] width 3 height 13
click at [451, 273] on div "Tipo da parcela [GEOGRAPHIC_DATA]" at bounding box center [549, 265] width 629 height 50
click at [863, 163] on icon "button" at bounding box center [856, 160] width 16 height 16
drag, startPoint x: 427, startPoint y: 218, endPoint x: 260, endPoint y: 0, distance: 274.6
click at [426, 214] on div "Número da Parcela 46" at bounding box center [549, 215] width 629 height 50
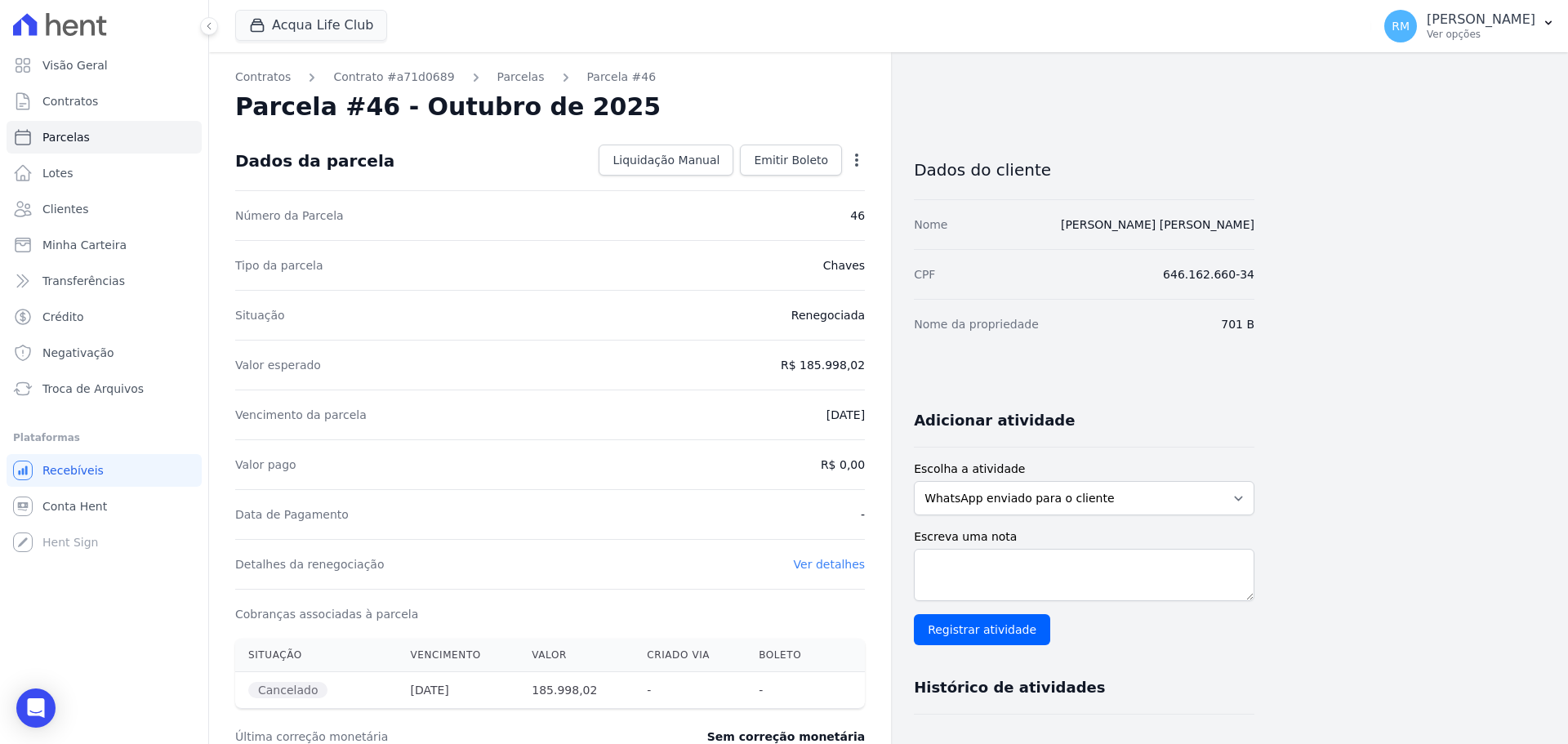
select select
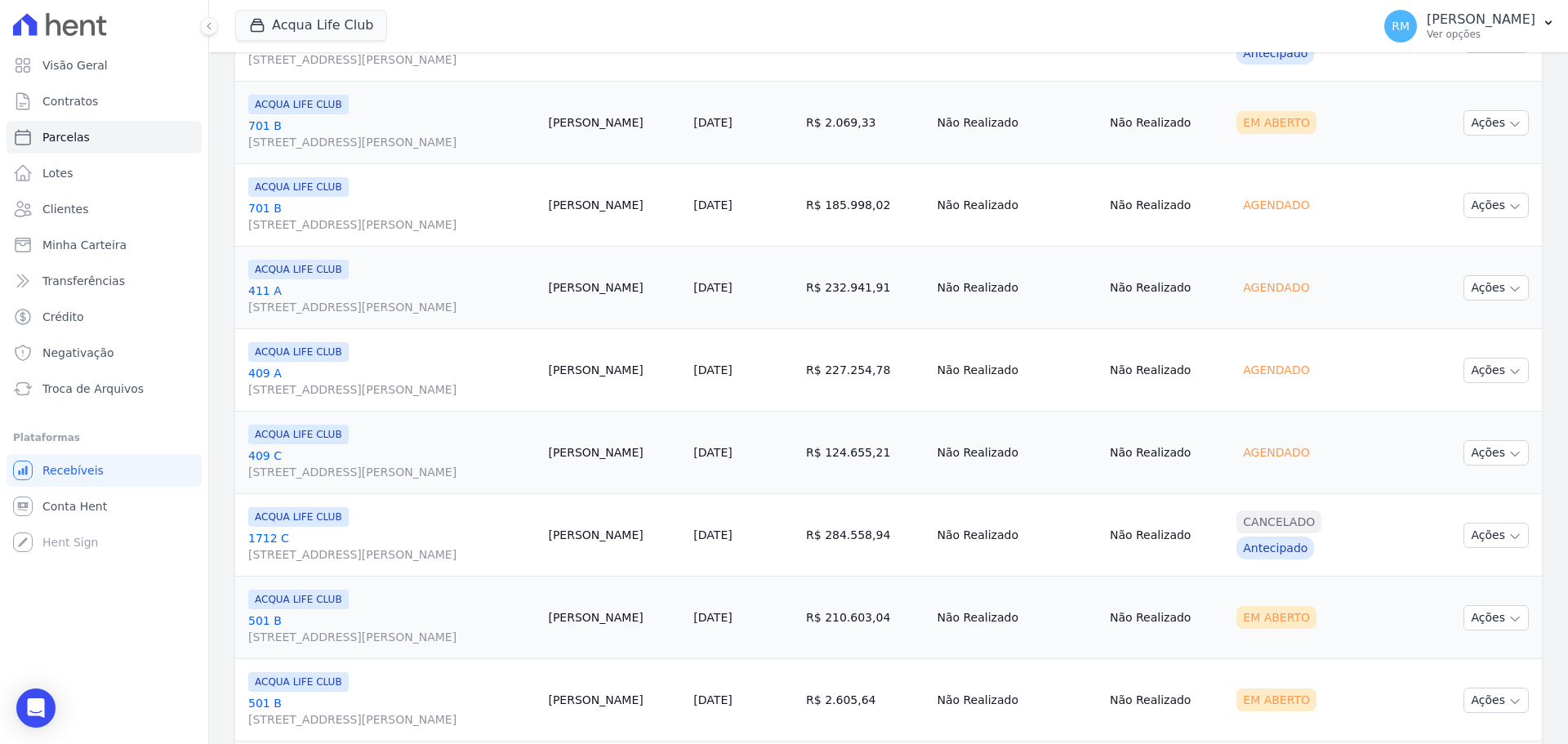
scroll to position [980, 0]
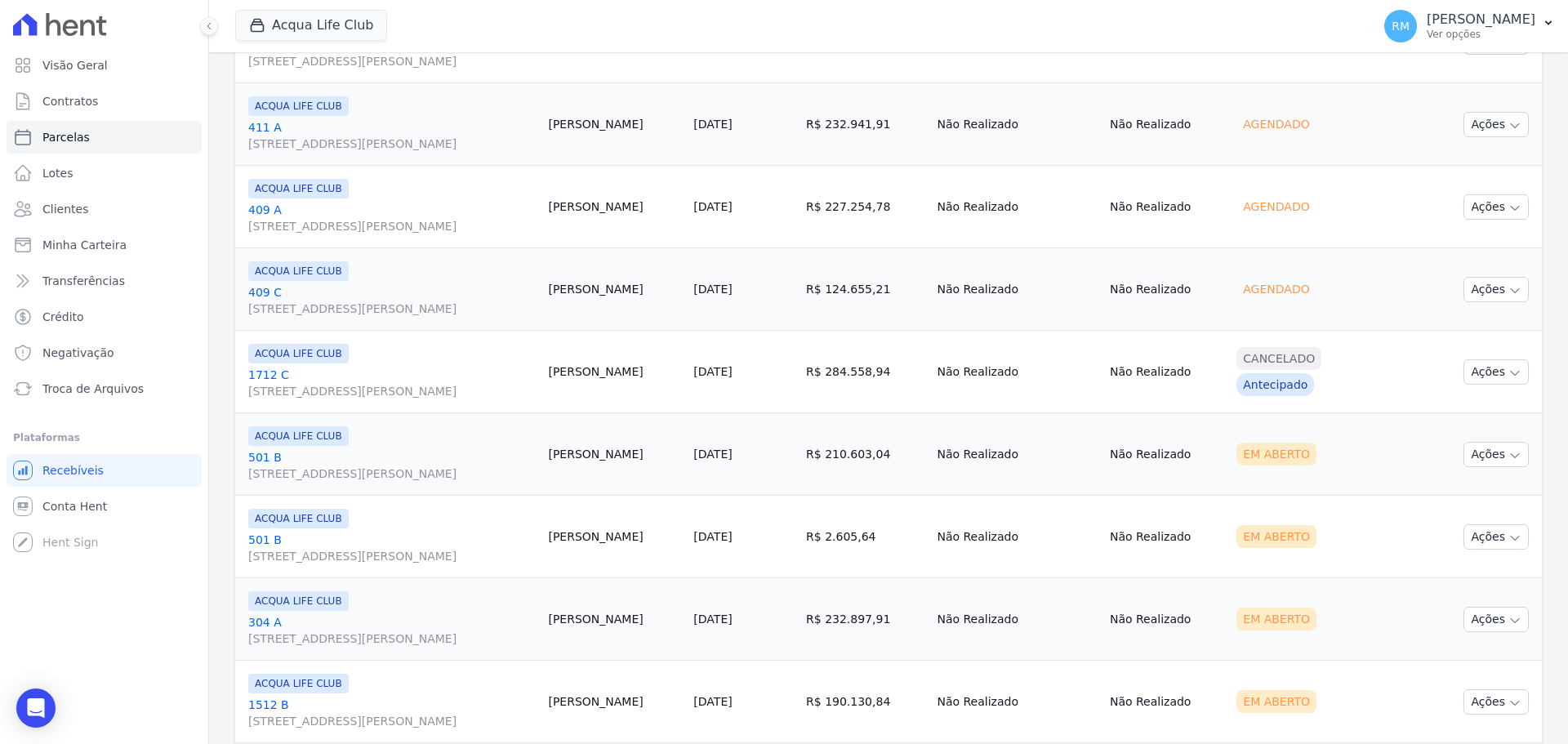
click at [387, 466] on span "[STREET_ADDRESS][PERSON_NAME]" at bounding box center [391, 474] width 286 height 16
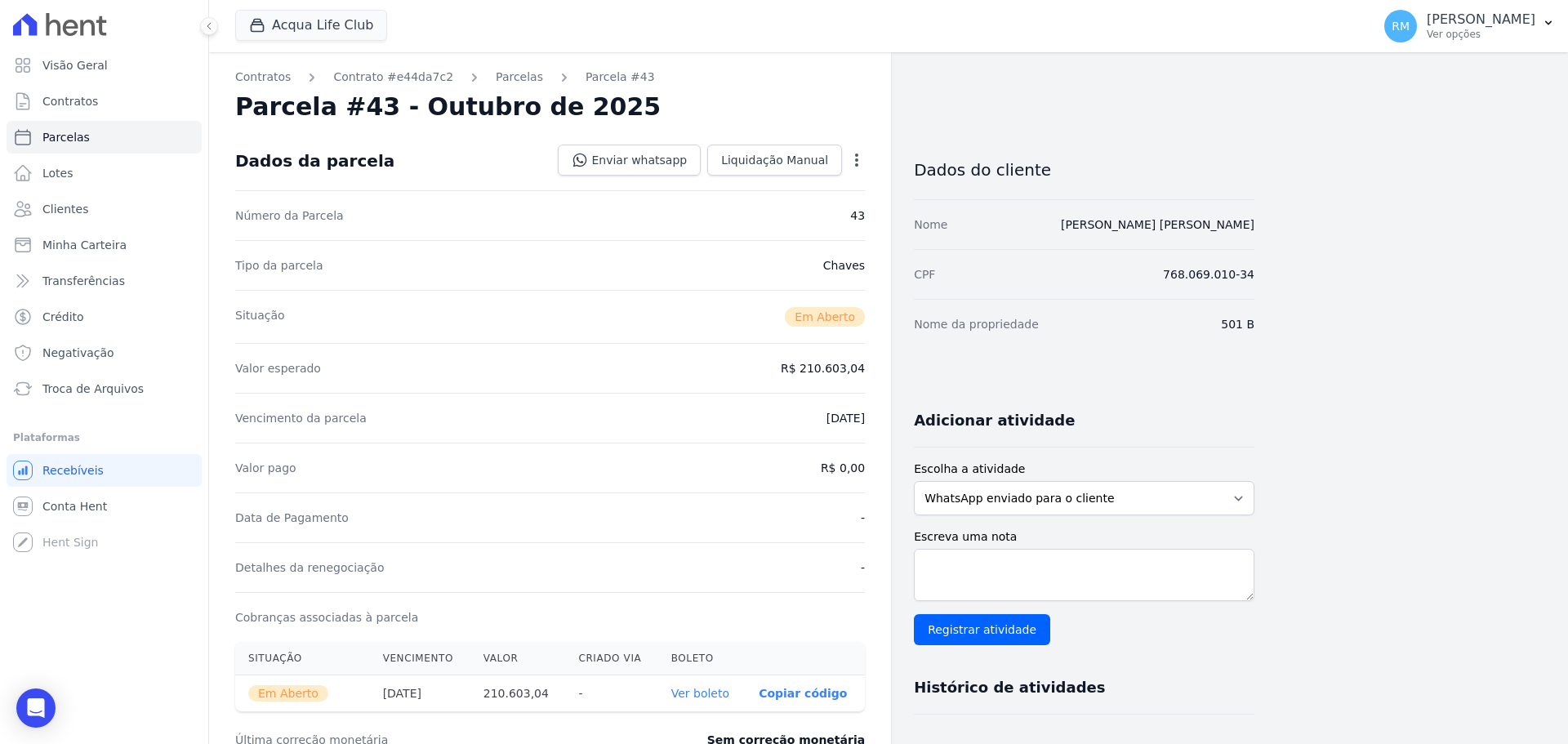
click at [864, 153] on icon "button" at bounding box center [856, 160] width 16 height 16
click at [842, 211] on link "Cancelar Cobrança" at bounding box center [786, 210] width 144 height 29
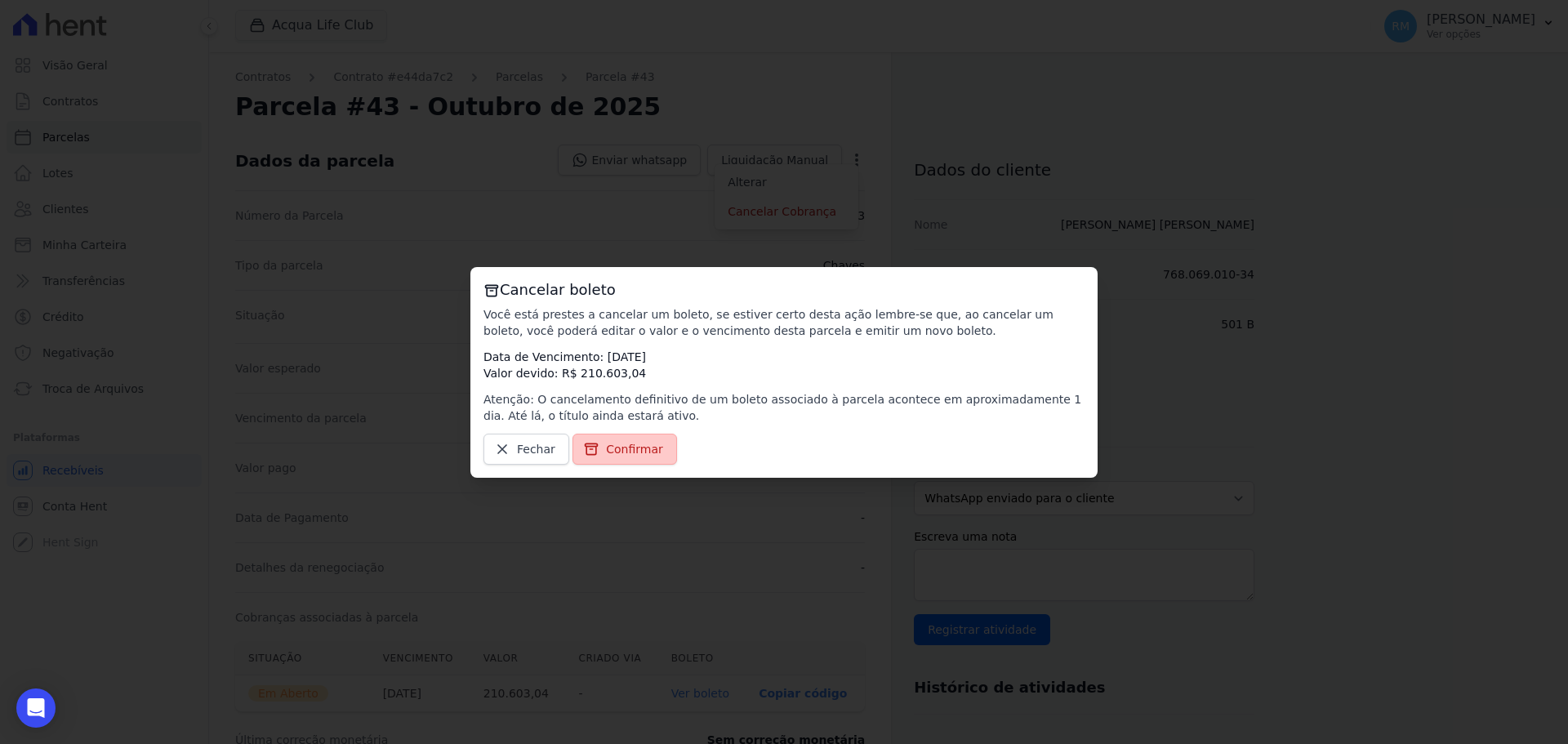
click at [620, 449] on span "Confirmar" at bounding box center [634, 449] width 57 height 16
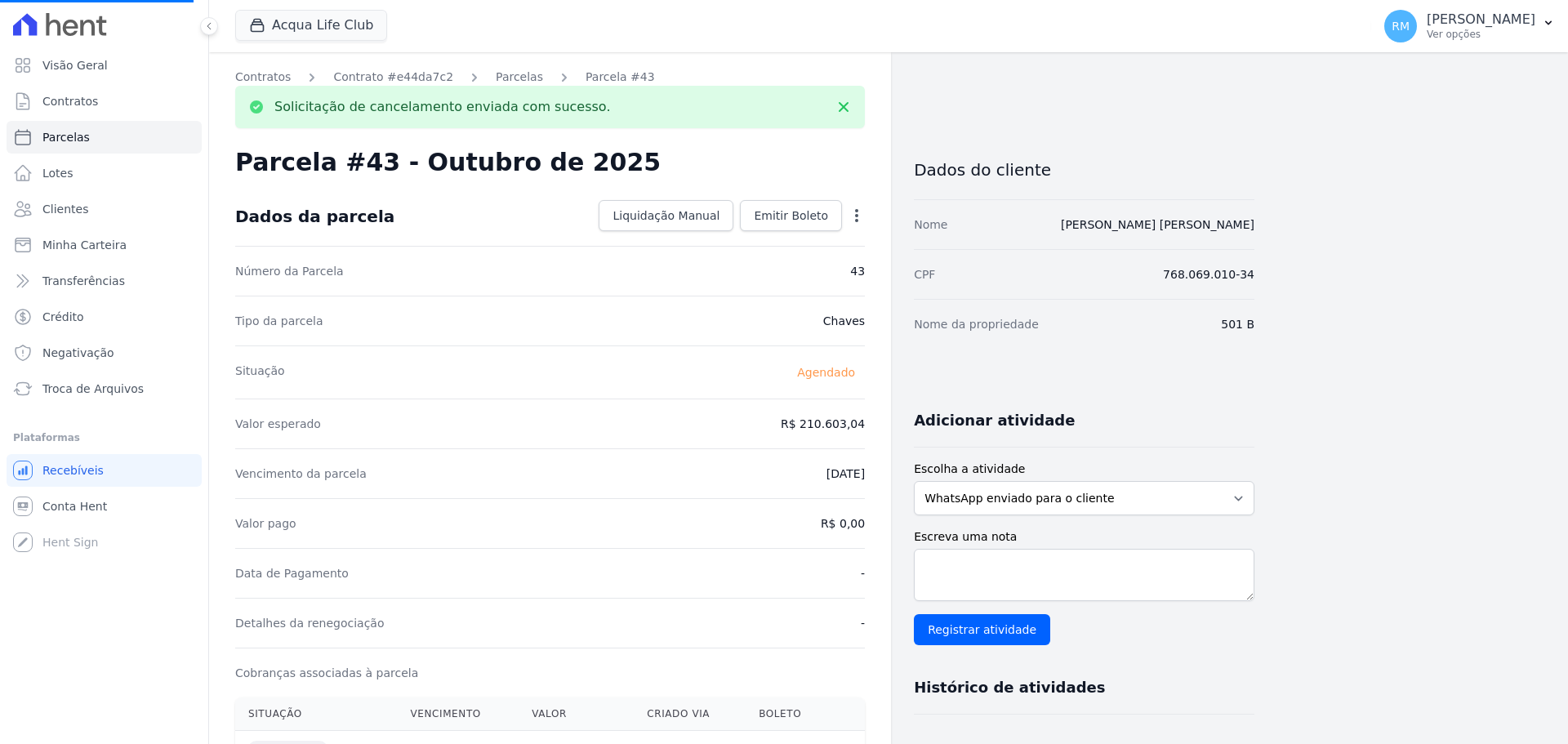
select select
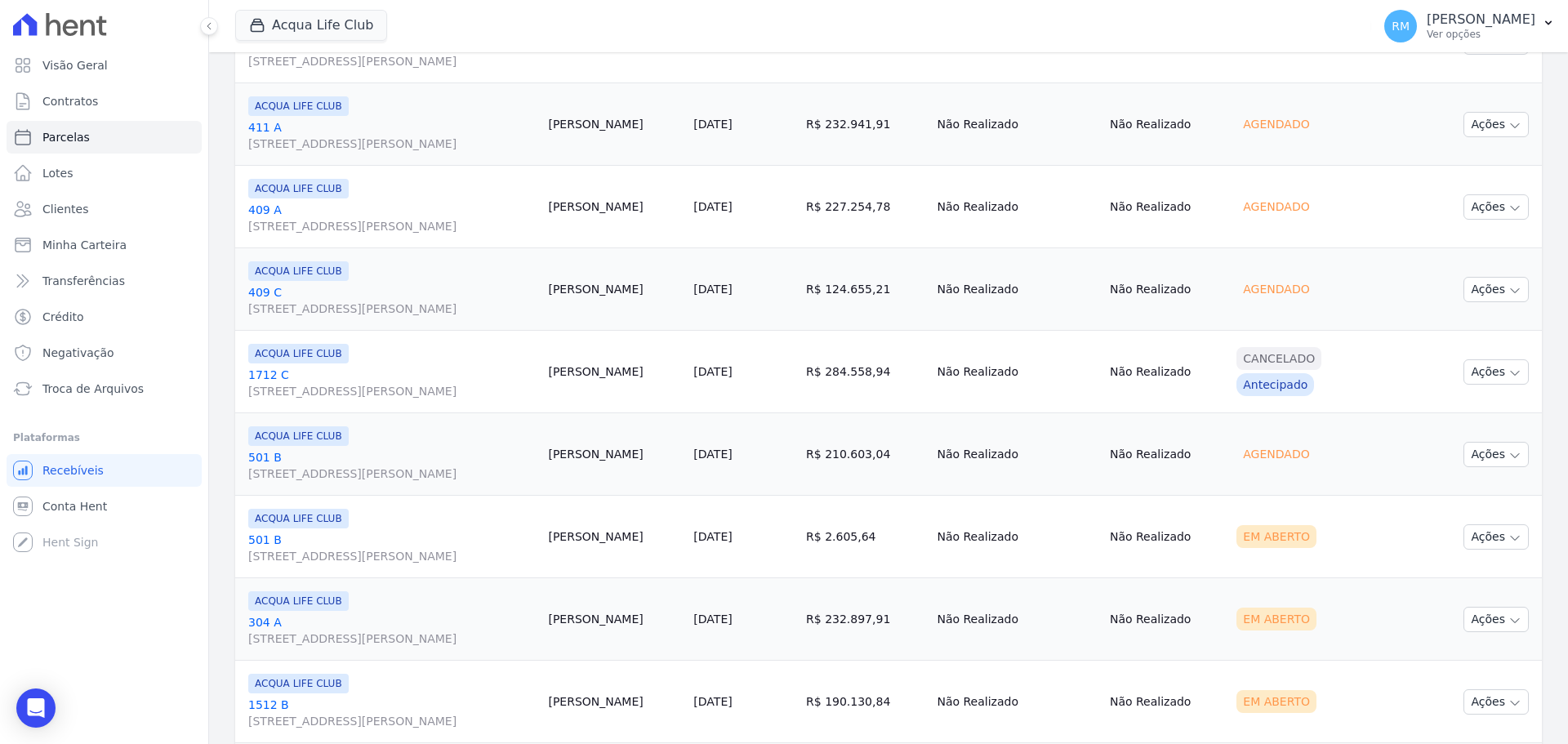
scroll to position [1062, 0]
click at [318, 544] on link "304 A [STREET_ADDRESS][PERSON_NAME]" at bounding box center [391, 549] width 286 height 33
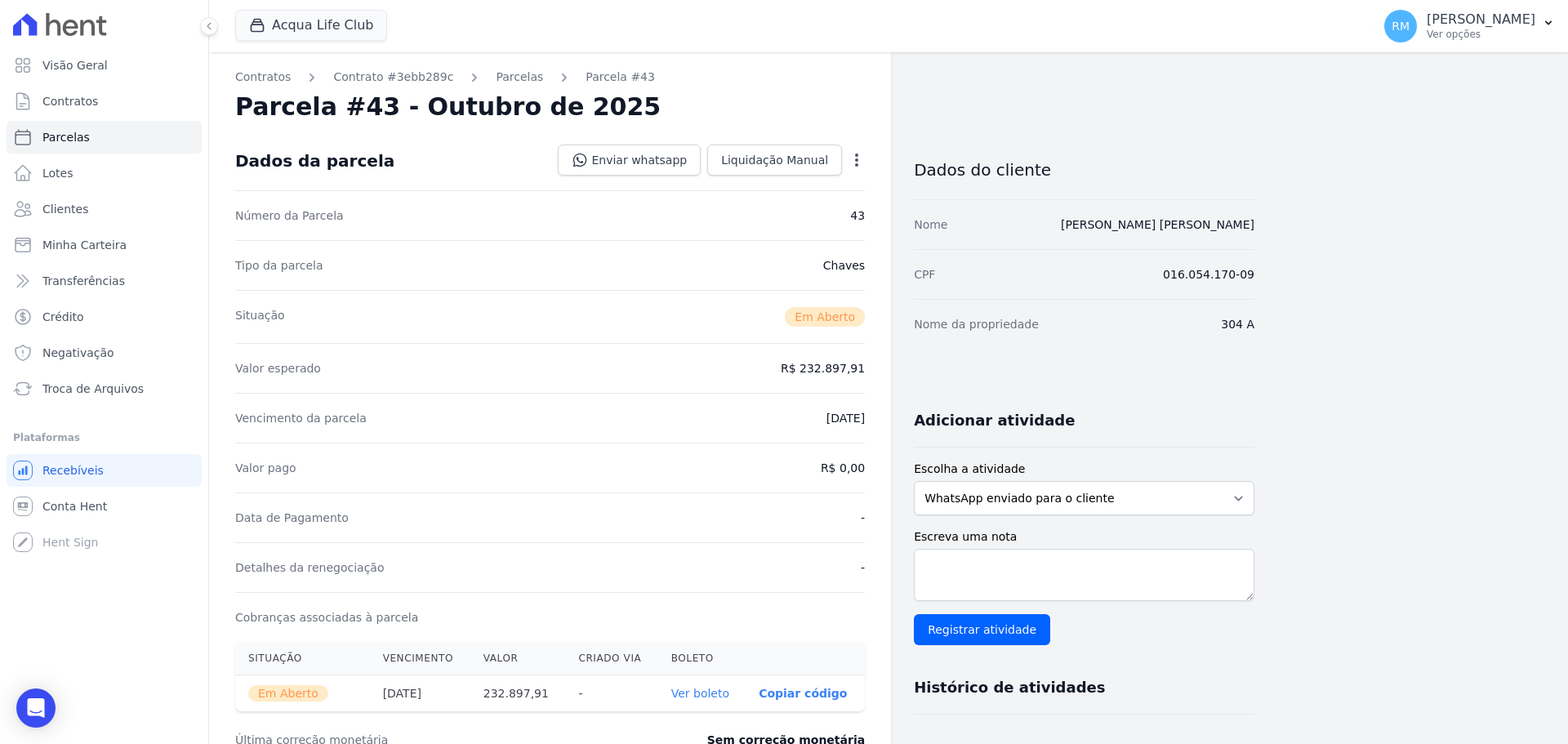
click at [859, 163] on icon "button" at bounding box center [856, 160] width 16 height 16
click at [803, 213] on link "Cancelar Cobrança" at bounding box center [786, 210] width 144 height 29
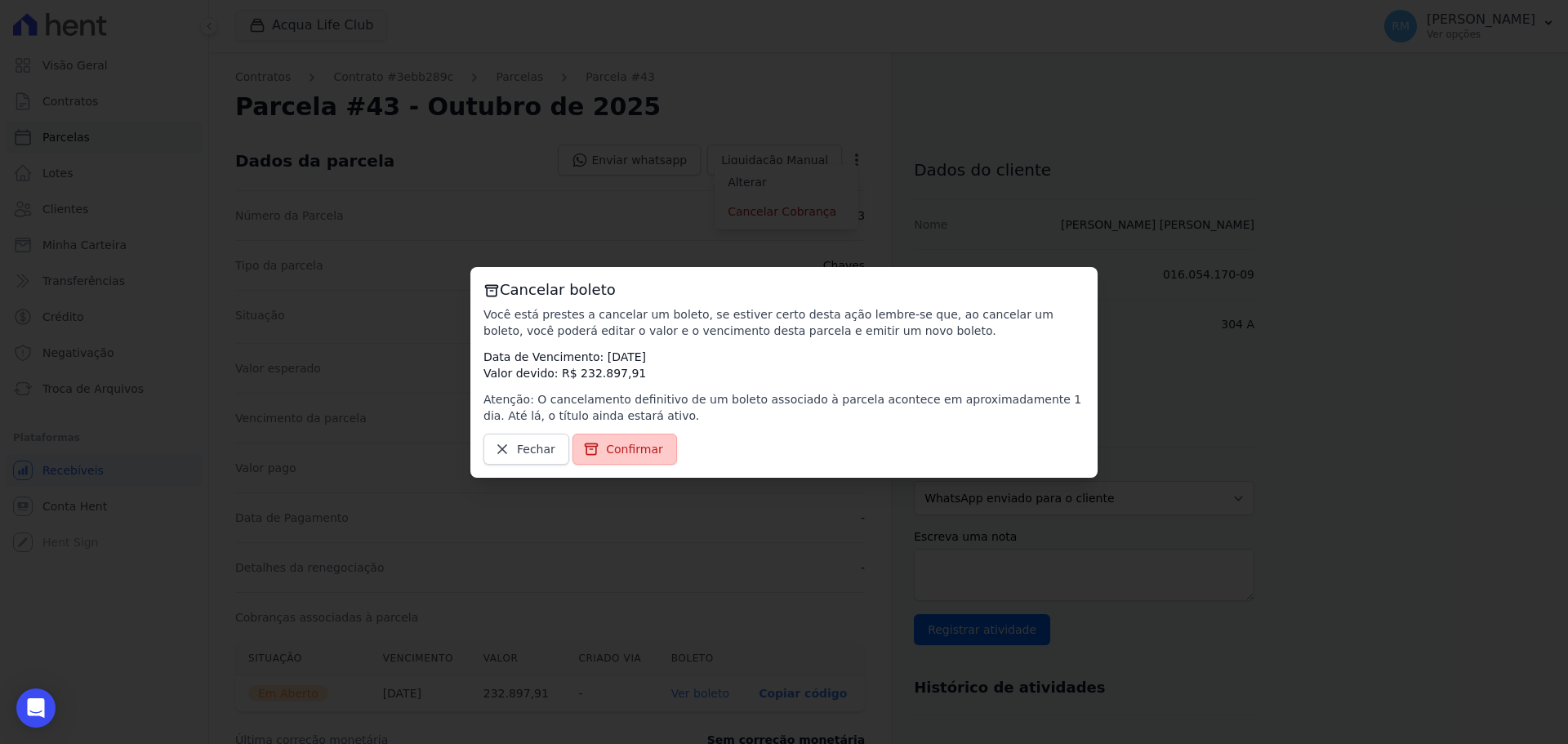
click at [616, 447] on span "Confirmar" at bounding box center [634, 449] width 57 height 16
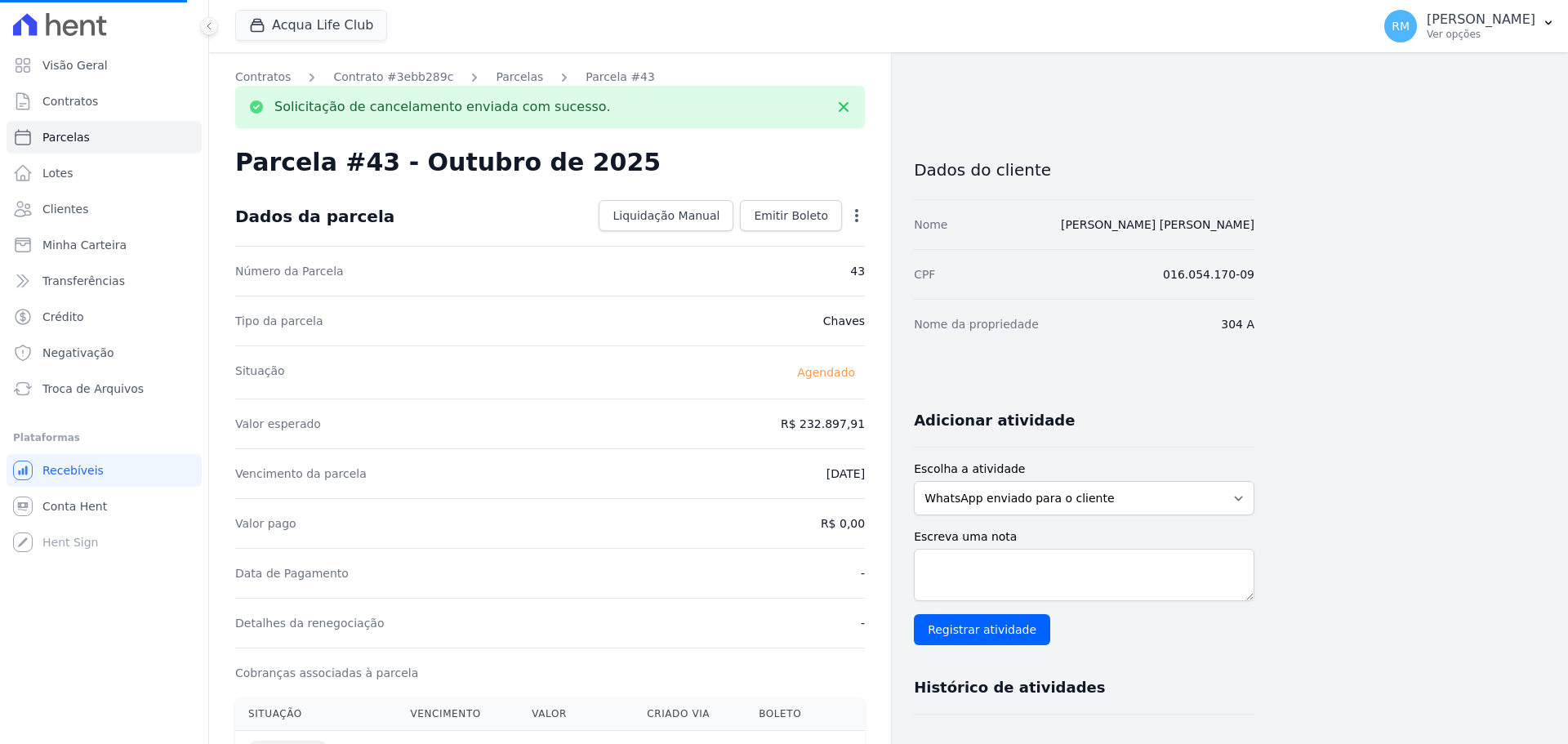
select select
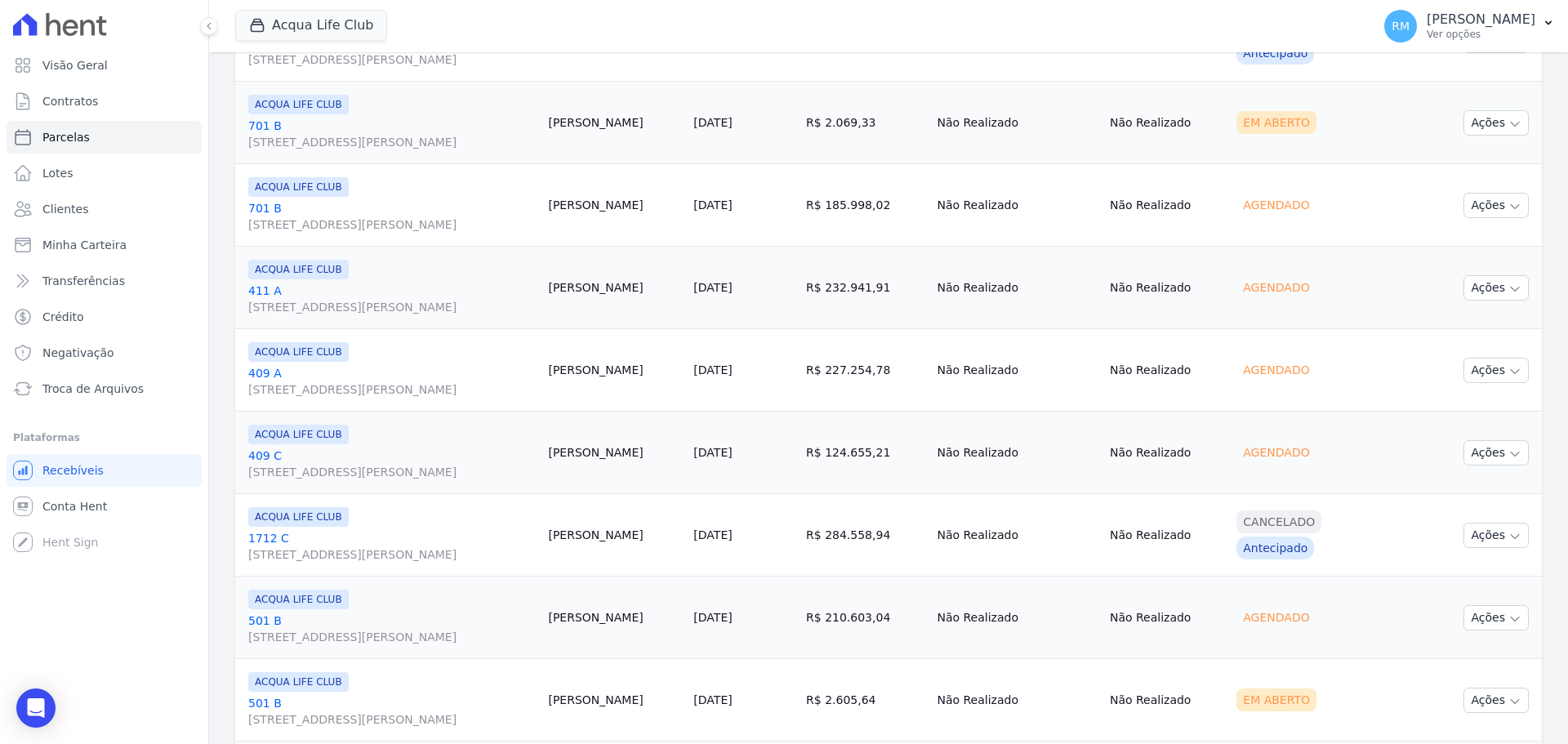
scroll to position [1062, 0]
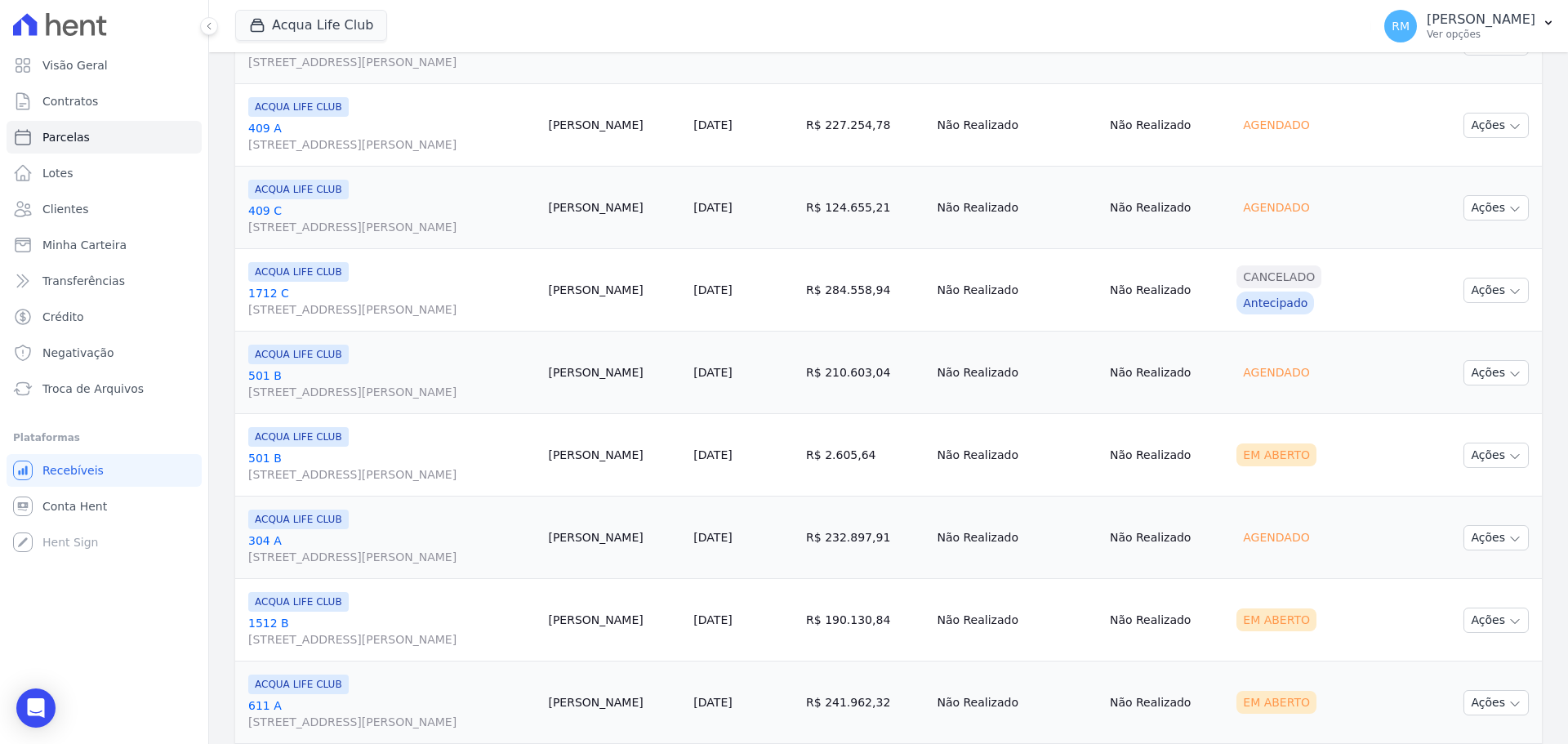
click at [463, 566] on link "[GEOGRAPHIC_DATA][STREET_ADDRESS][PERSON_NAME]" at bounding box center [391, 631] width 286 height 33
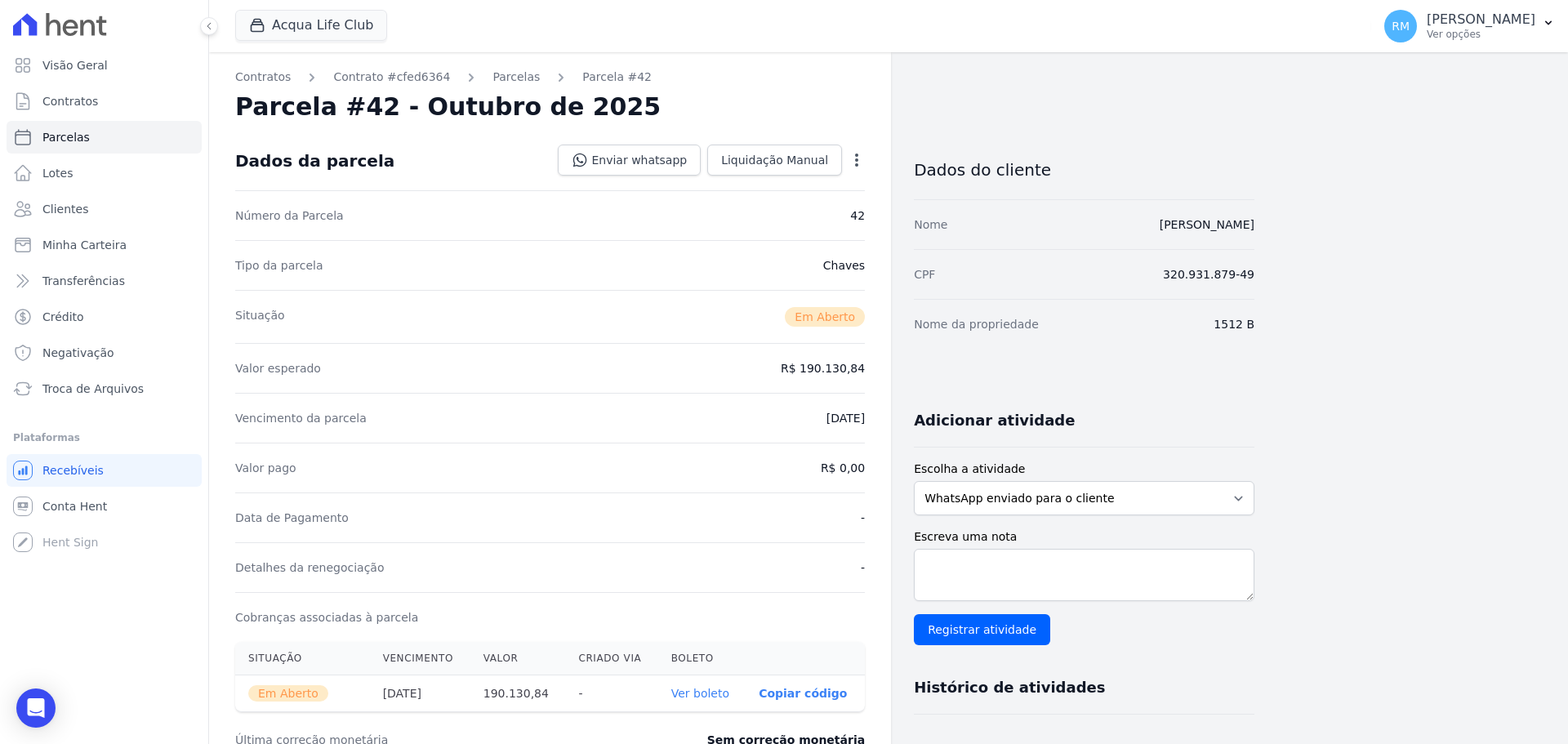
click at [864, 156] on icon "button" at bounding box center [856, 160] width 16 height 16
click at [838, 225] on link "Cancelar Cobrança" at bounding box center [786, 210] width 144 height 29
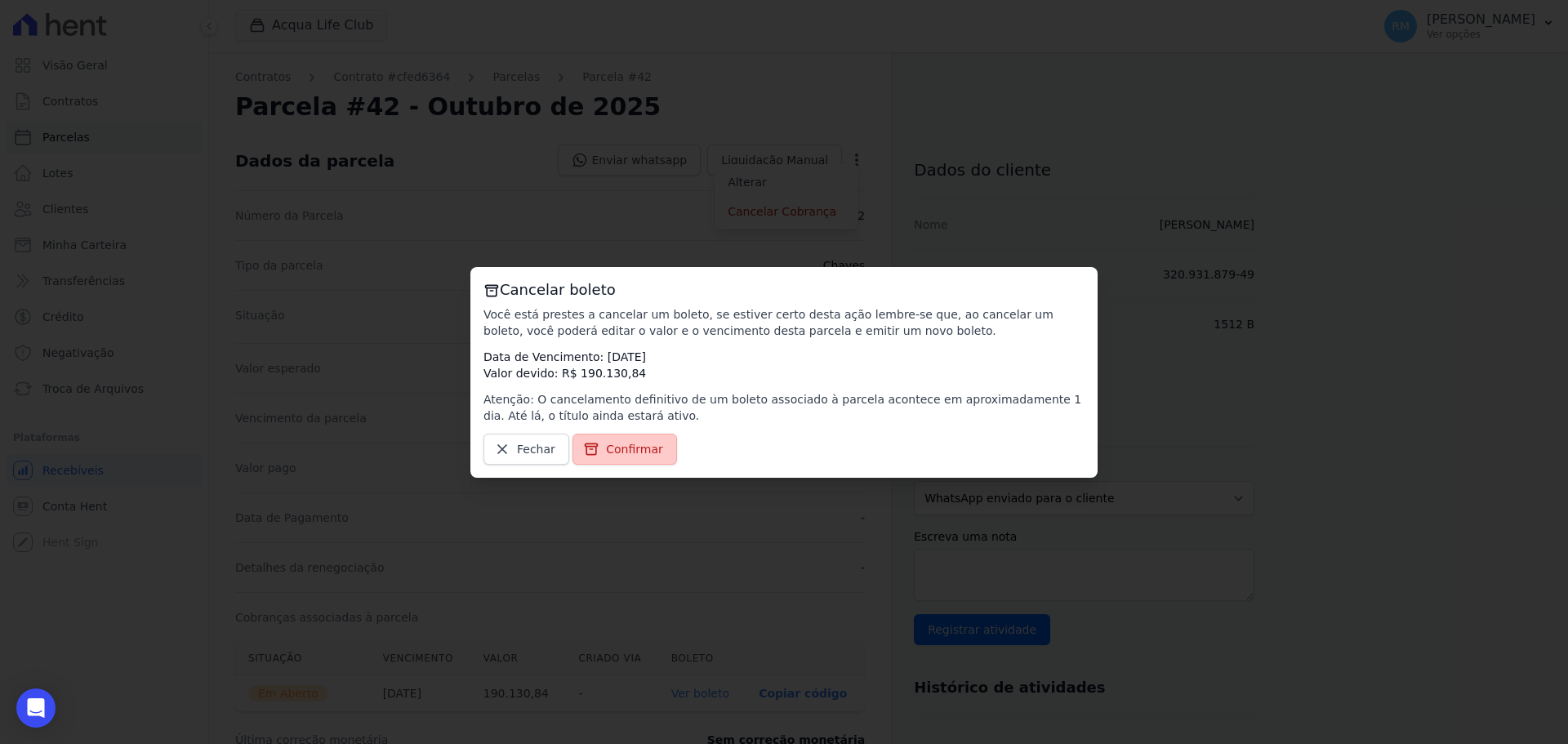
click at [625, 462] on link "Confirmar" at bounding box center [624, 449] width 105 height 31
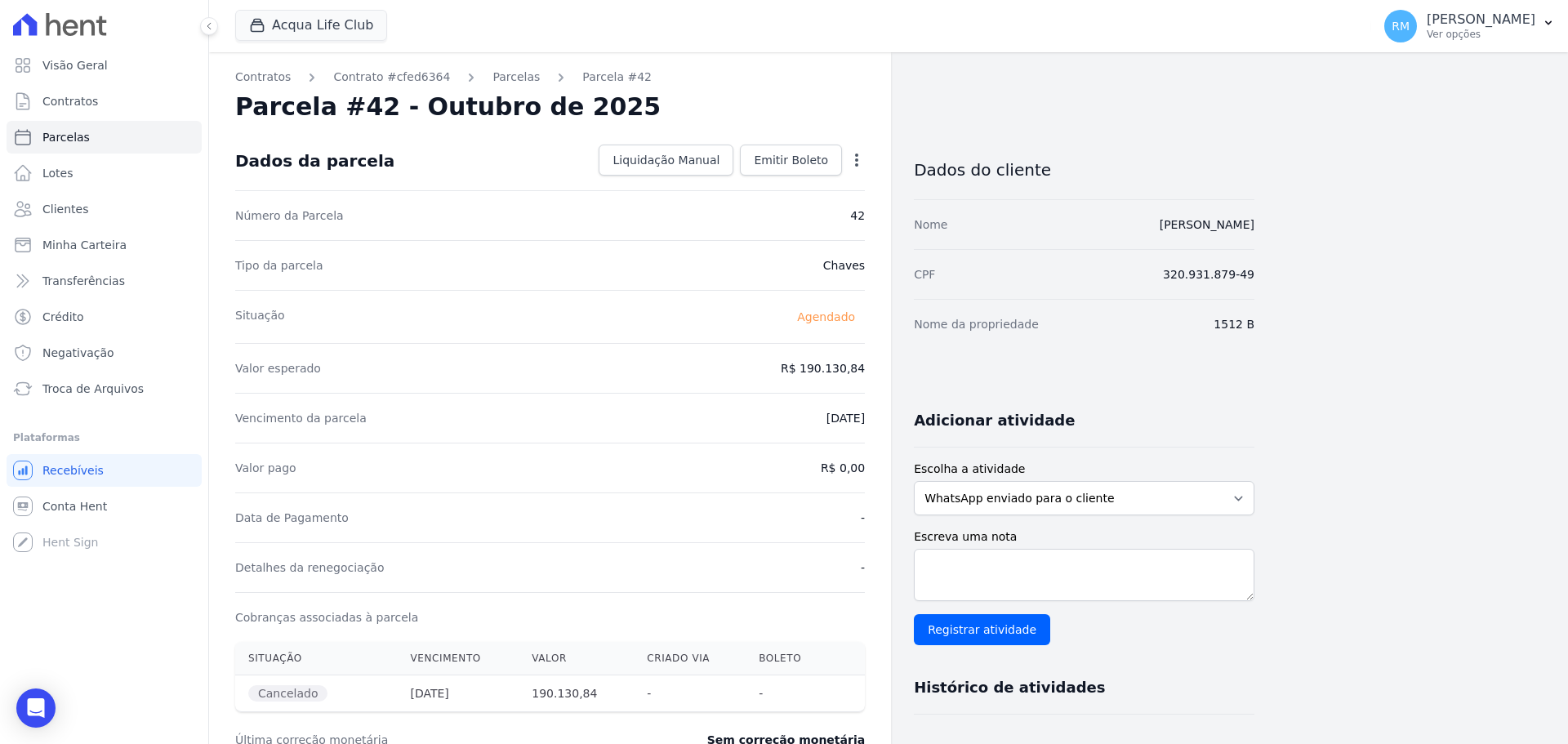
click at [859, 163] on icon "button" at bounding box center [856, 160] width 16 height 16
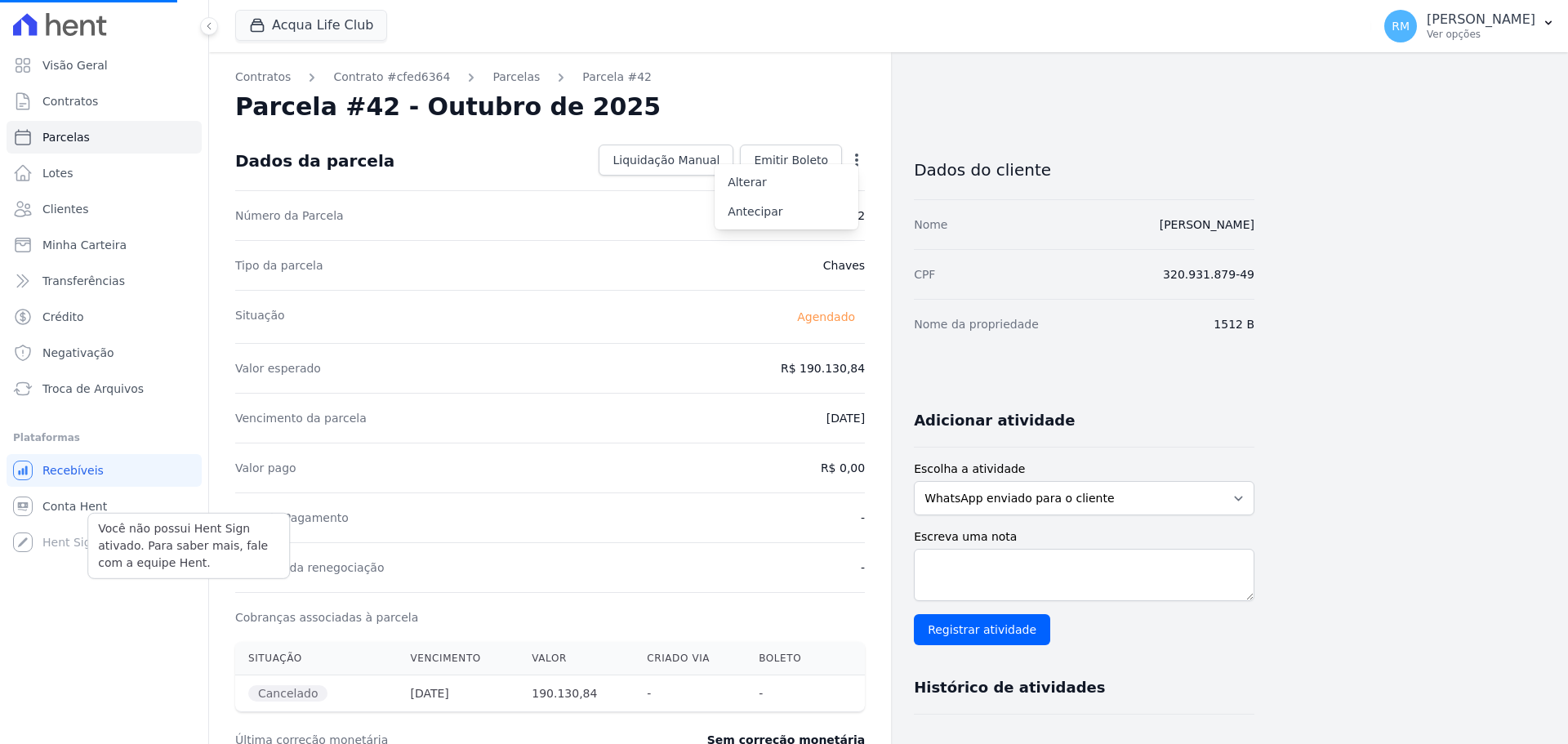
select select
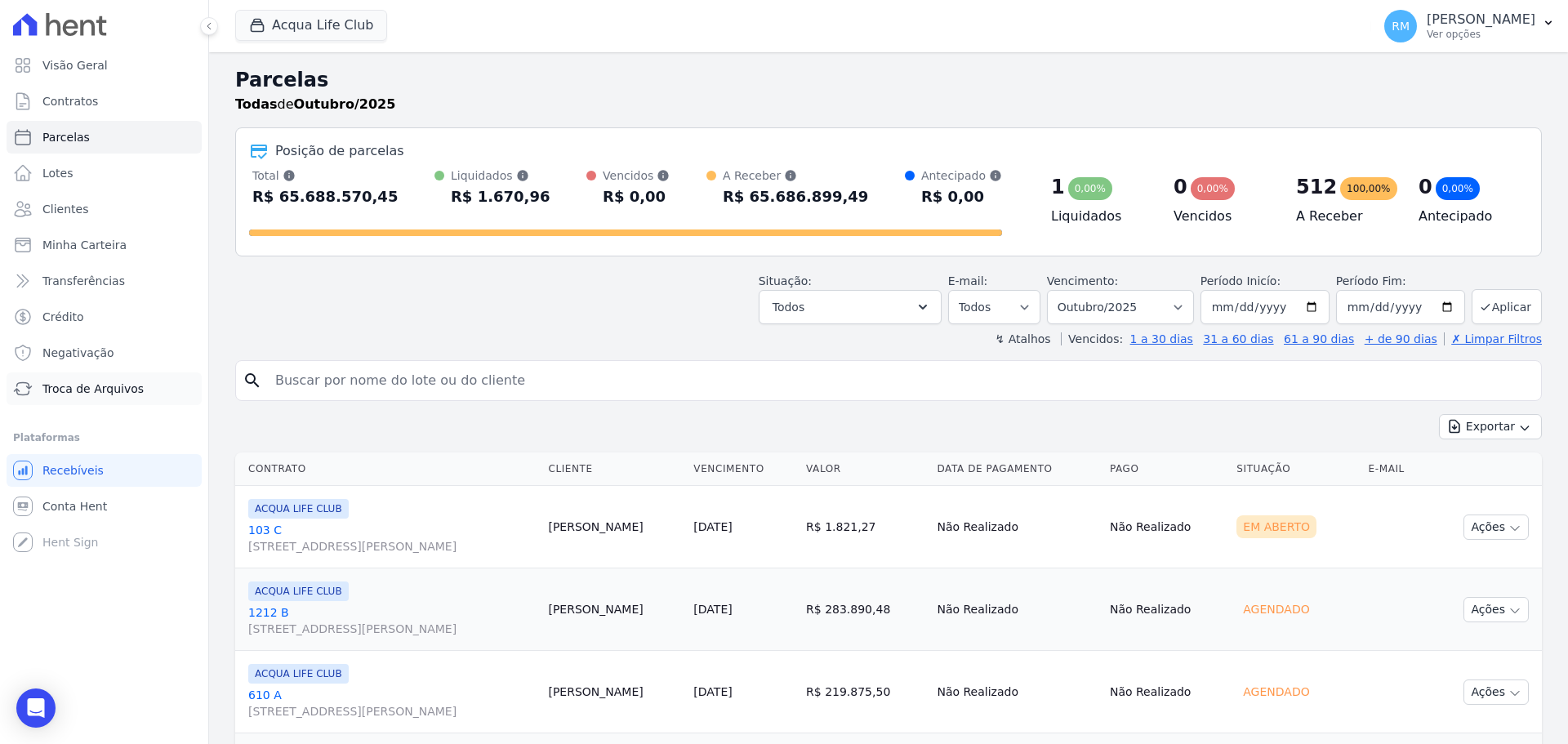
click at [66, 389] on span "Troca de Arquivos" at bounding box center [94, 389] width 102 height 16
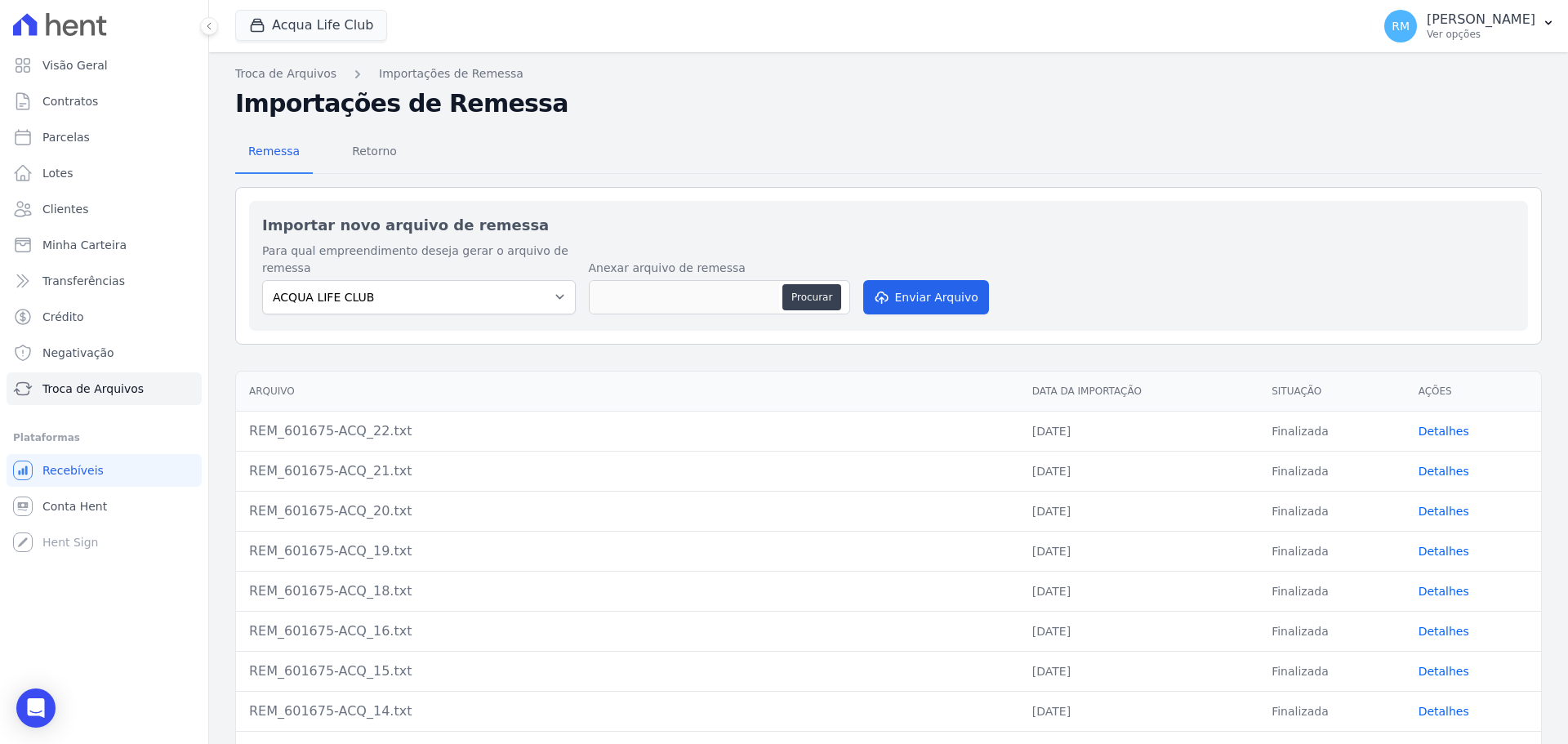
click at [15, 566] on div "Visão Geral Contratos [GEOGRAPHIC_DATA] Lotes Clientes Minha Carteira Transferê…" at bounding box center [104, 372] width 208 height 744
click at [128, 388] on span "Troca de Arquivos" at bounding box center [94, 389] width 102 height 16
click at [308, 26] on button "Acqua Life Club" at bounding box center [311, 25] width 152 height 31
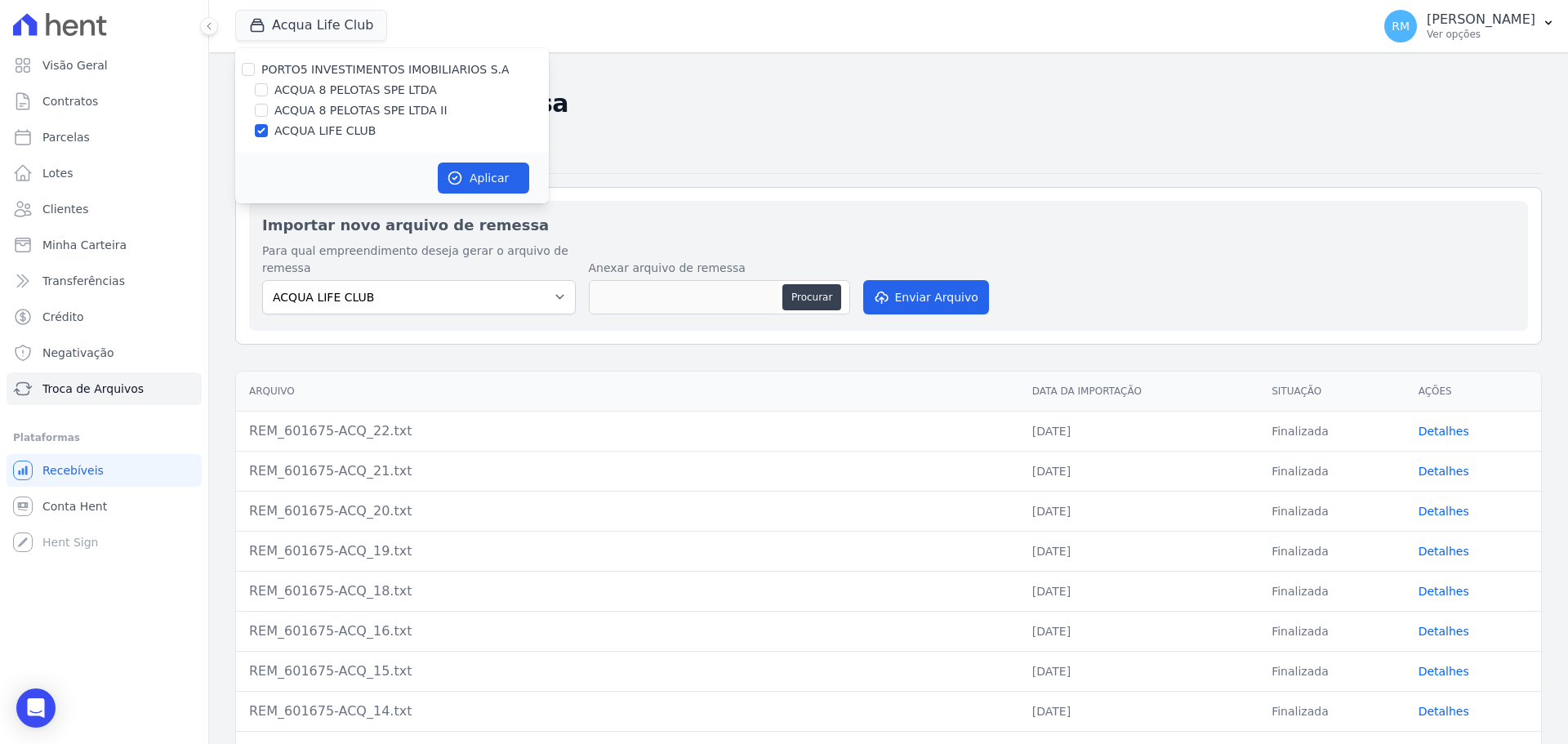
click at [310, 87] on label "ACQUA 8 PELOTAS SPE LTDA" at bounding box center [355, 90] width 162 height 17
click at [268, 87] on input "ACQUA 8 PELOTAS SPE LTDA" at bounding box center [261, 90] width 13 height 13
checkbox input "true"
click at [304, 129] on label "ACQUA LIFE CLUB" at bounding box center [325, 131] width 102 height 17
click at [268, 129] on input "ACQUA LIFE CLUB" at bounding box center [261, 130] width 13 height 13
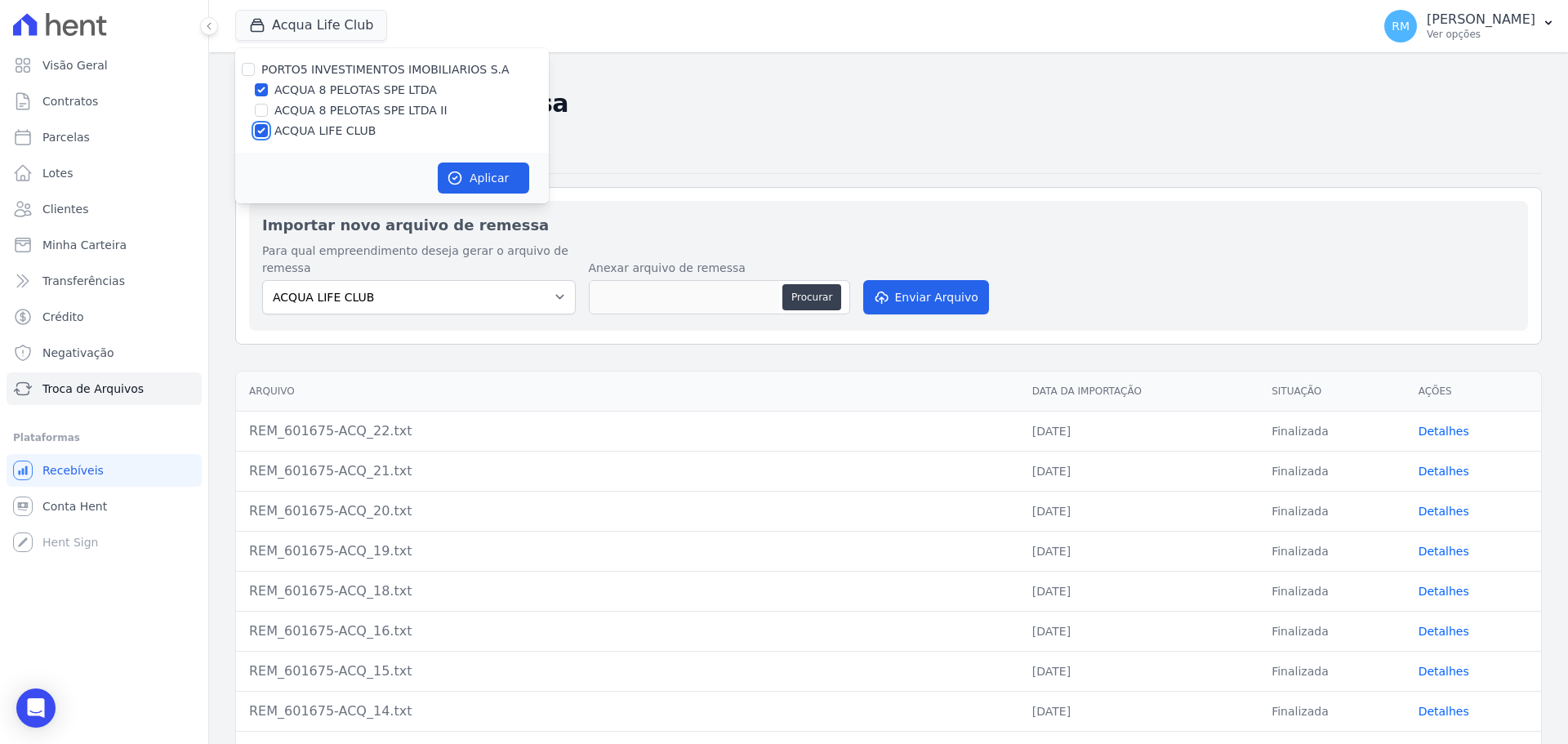
checkbox input "false"
click at [454, 188] on button "Aplicar" at bounding box center [483, 178] width 92 height 31
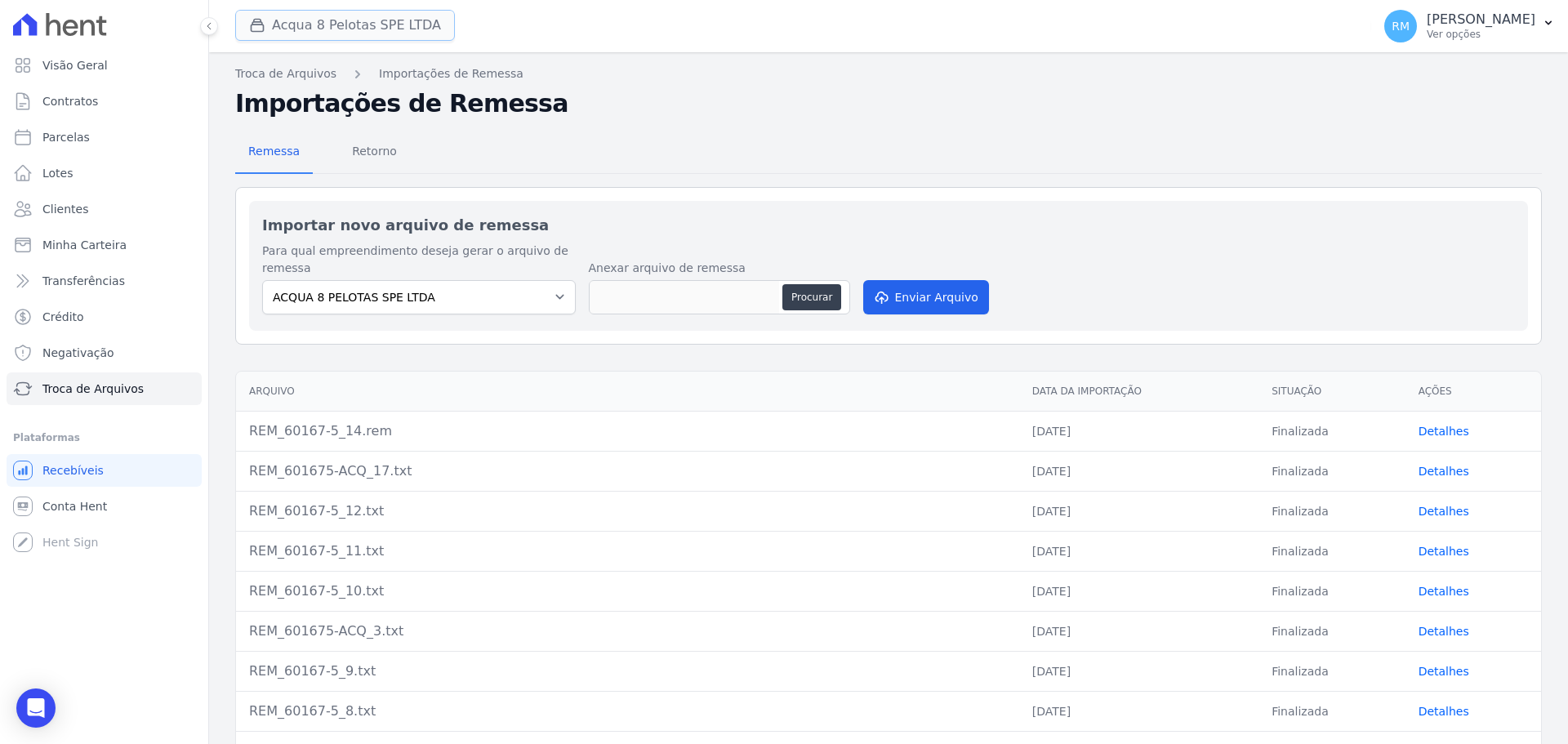
click at [334, 16] on button "Acqua 8 Pelotas SPE LTDA" at bounding box center [345, 25] width 219 height 31
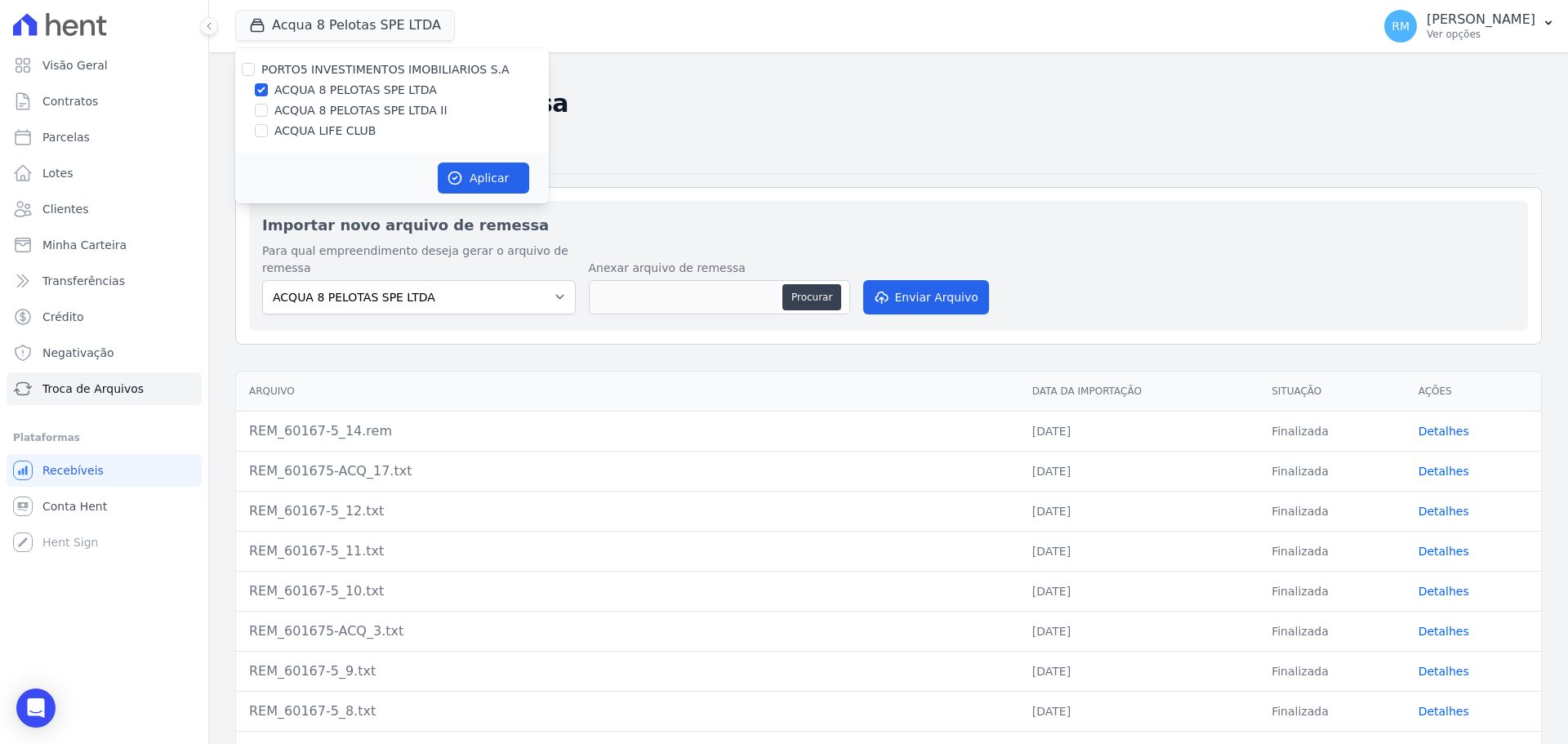
click at [317, 107] on label "ACQUA 8 PELOTAS SPE LTDA II" at bounding box center [361, 110] width 173 height 17
click at [268, 107] on input "ACQUA 8 PELOTAS SPE LTDA II" at bounding box center [261, 110] width 13 height 13
checkbox input "true"
click at [380, 91] on label "ACQUA 8 PELOTAS SPE LTDA" at bounding box center [355, 90] width 162 height 17
click at [268, 91] on input "ACQUA 8 PELOTAS SPE LTDA" at bounding box center [261, 90] width 13 height 13
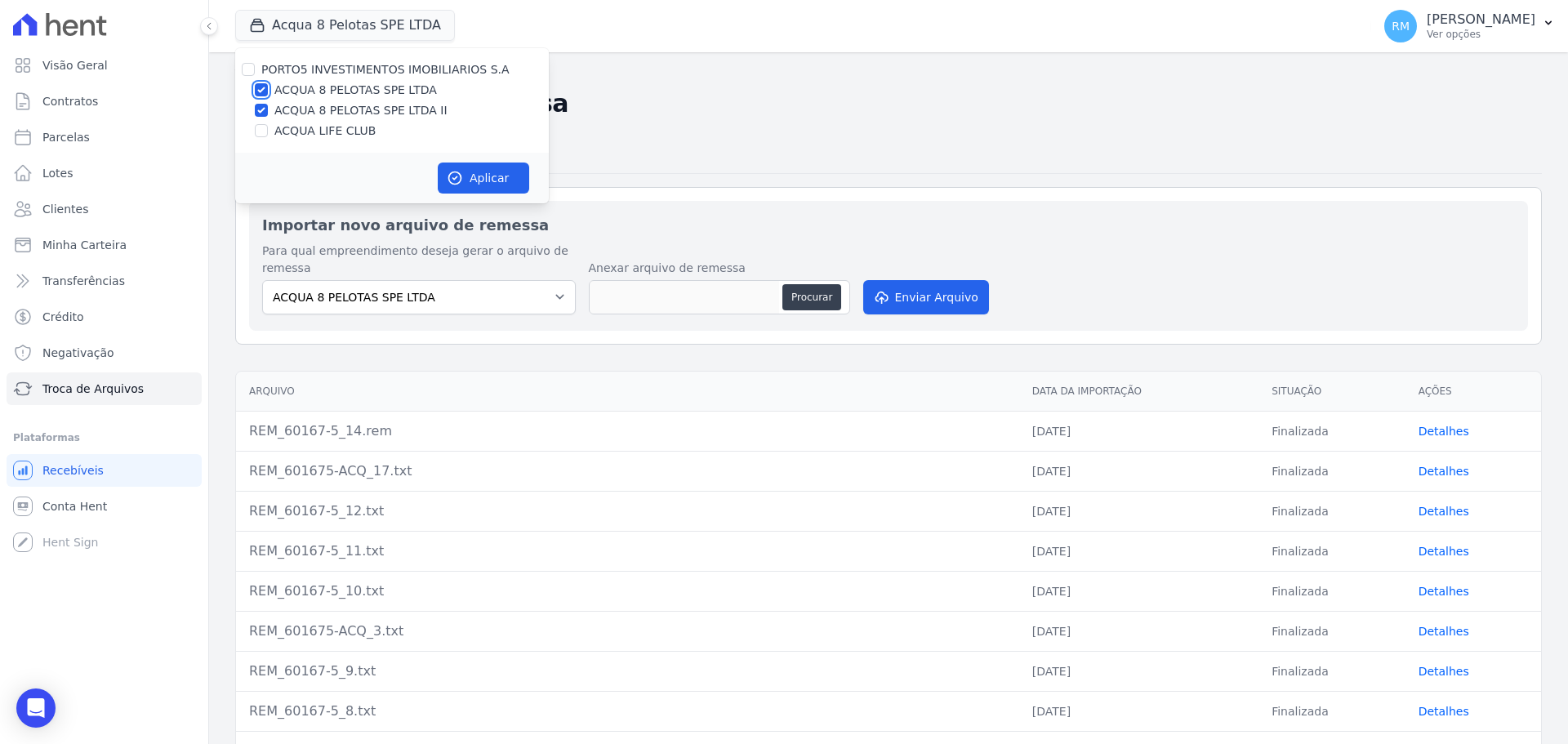
checkbox input "false"
click at [456, 174] on icon "button" at bounding box center [455, 178] width 16 height 16
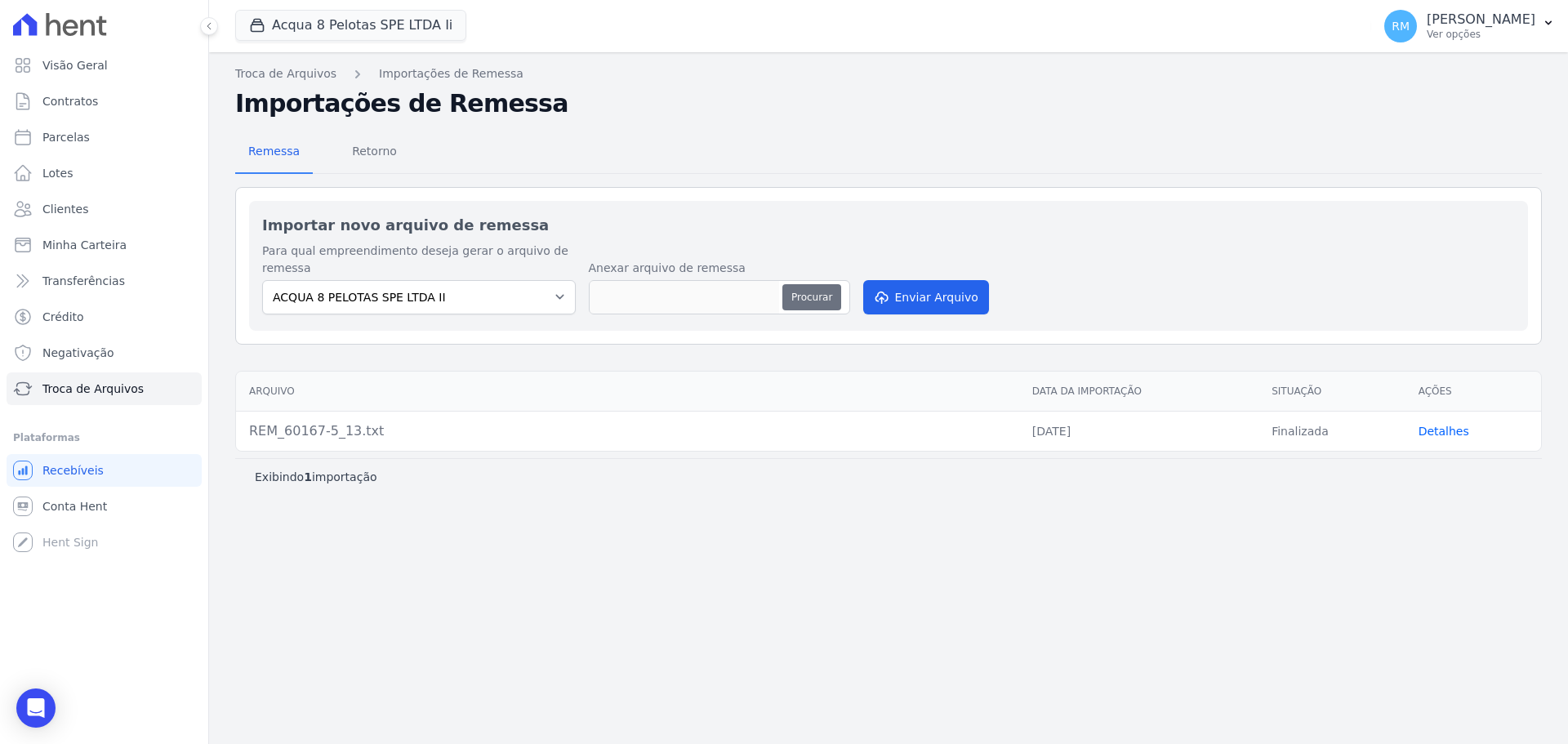
click at [828, 284] on button "Procurar" at bounding box center [811, 297] width 59 height 26
click at [799, 284] on button "Procurar" at bounding box center [811, 297] width 59 height 26
type input "REM_60167-5_15.txt"
click at [909, 284] on button "Enviar Arquivo" at bounding box center [926, 297] width 126 height 34
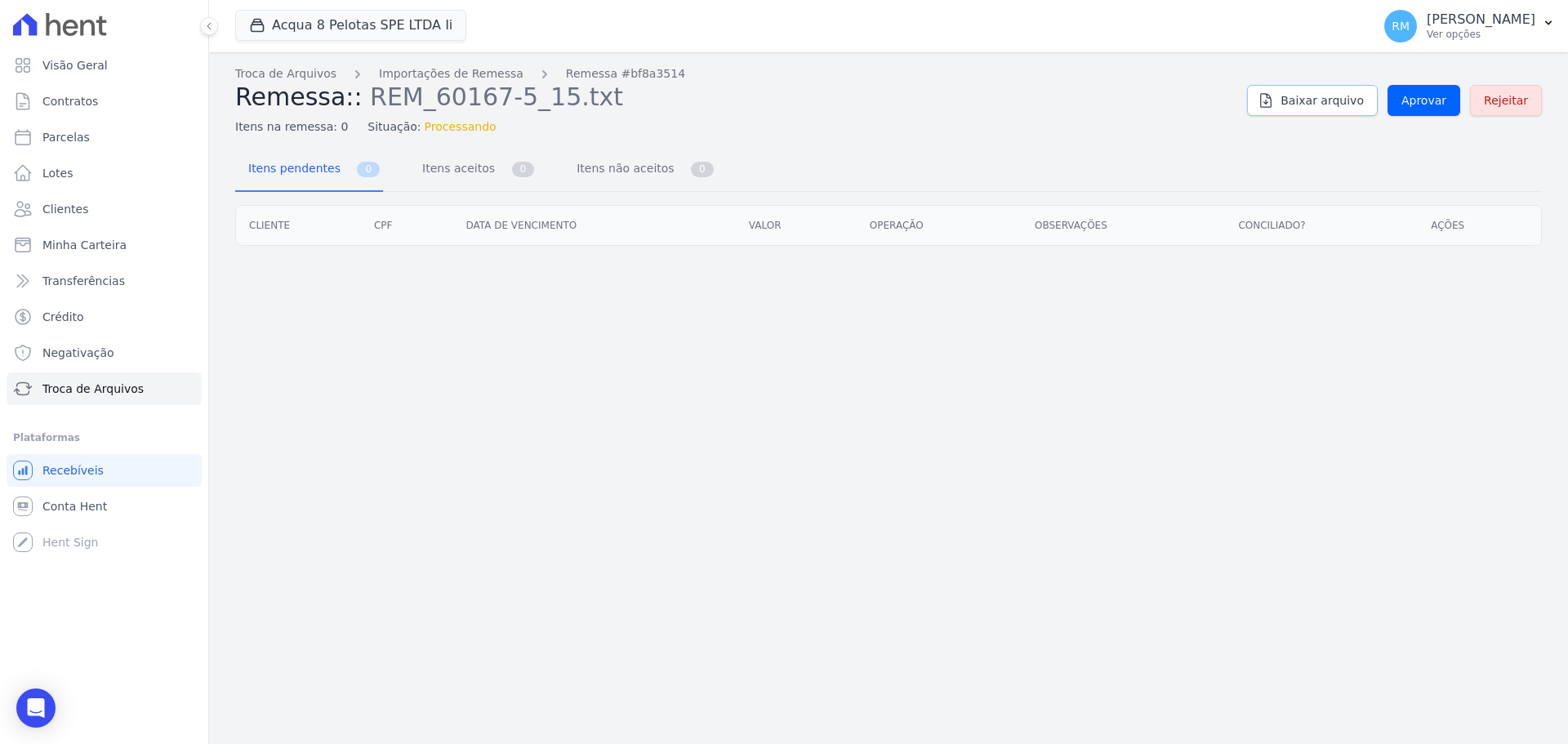
drag, startPoint x: 1332, startPoint y: 95, endPoint x: 1113, endPoint y: 214, distance: 249.2
click at [1253, 93] on span "Baixar arquivo" at bounding box center [1322, 101] width 84 height 16
click at [1253, 103] on span "Aprovar" at bounding box center [1423, 101] width 45 height 16
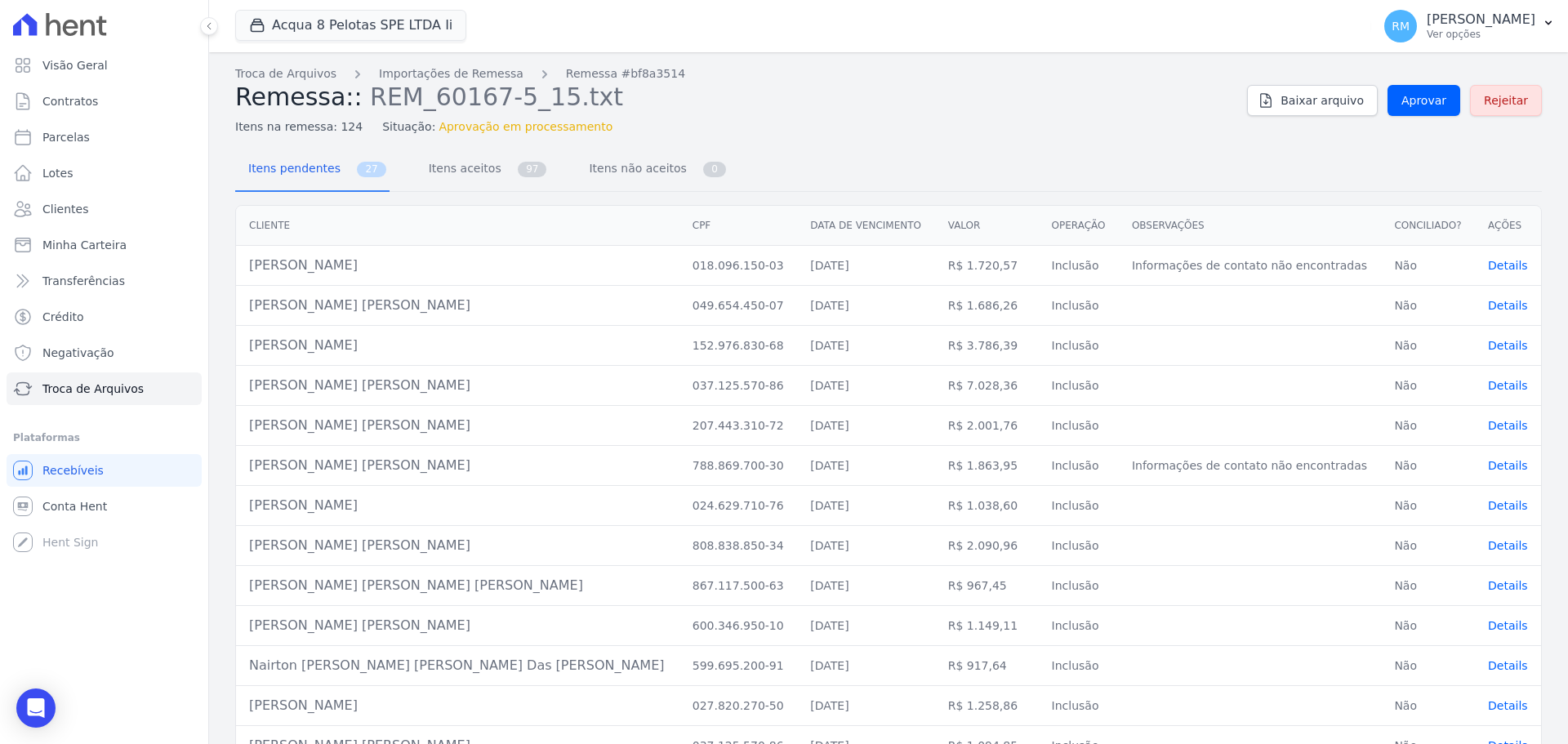
click at [1253, 469] on span "Details" at bounding box center [1507, 465] width 40 height 13
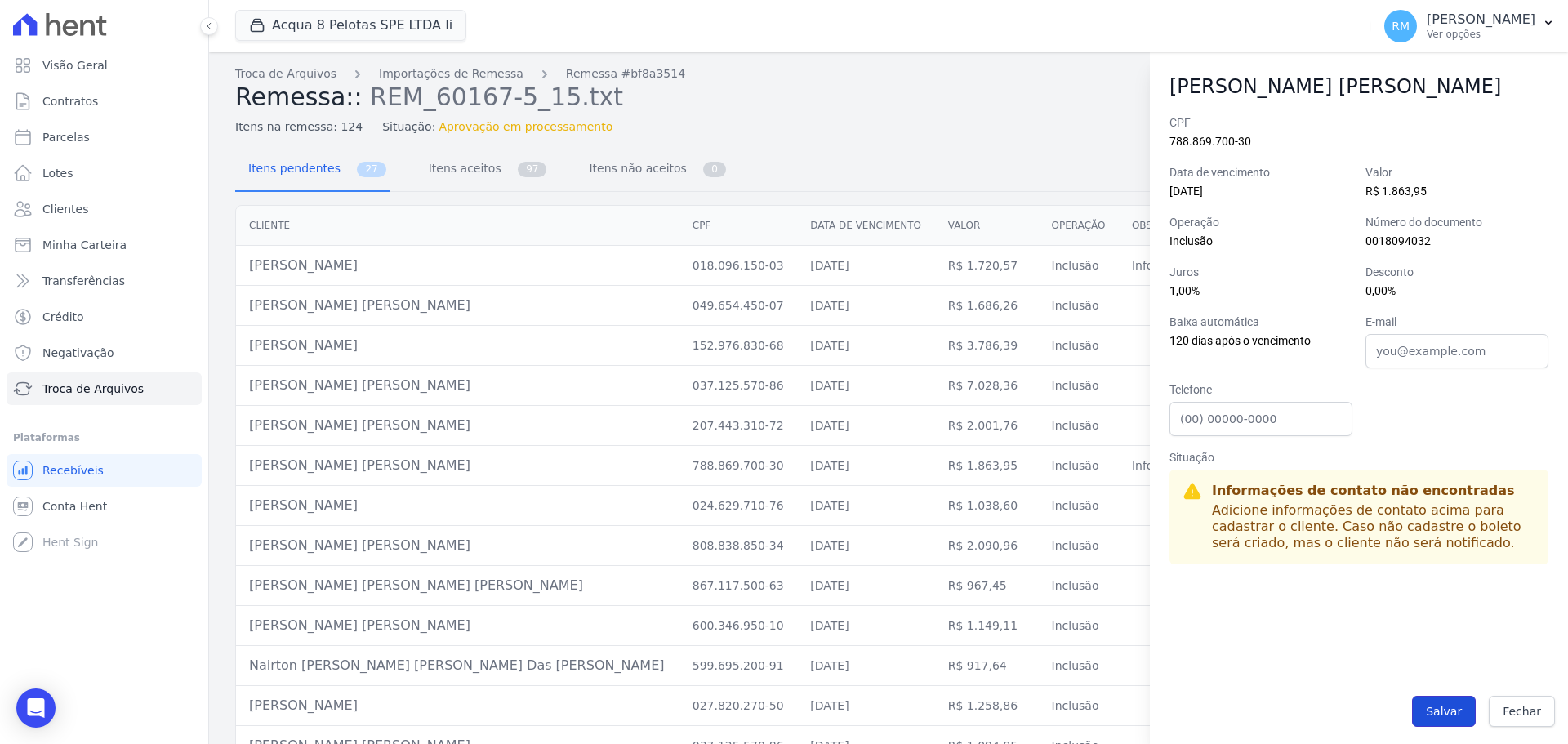
click at [1253, 566] on button "Salvar" at bounding box center [1443, 711] width 64 height 31
click at [1046, 125] on div "Itens na remessa: 124 Situação: Aprovação em processamento" at bounding box center [735, 124] width 999 height 24
click at [1253, 566] on span "Fechar" at bounding box center [1521, 711] width 38 height 16
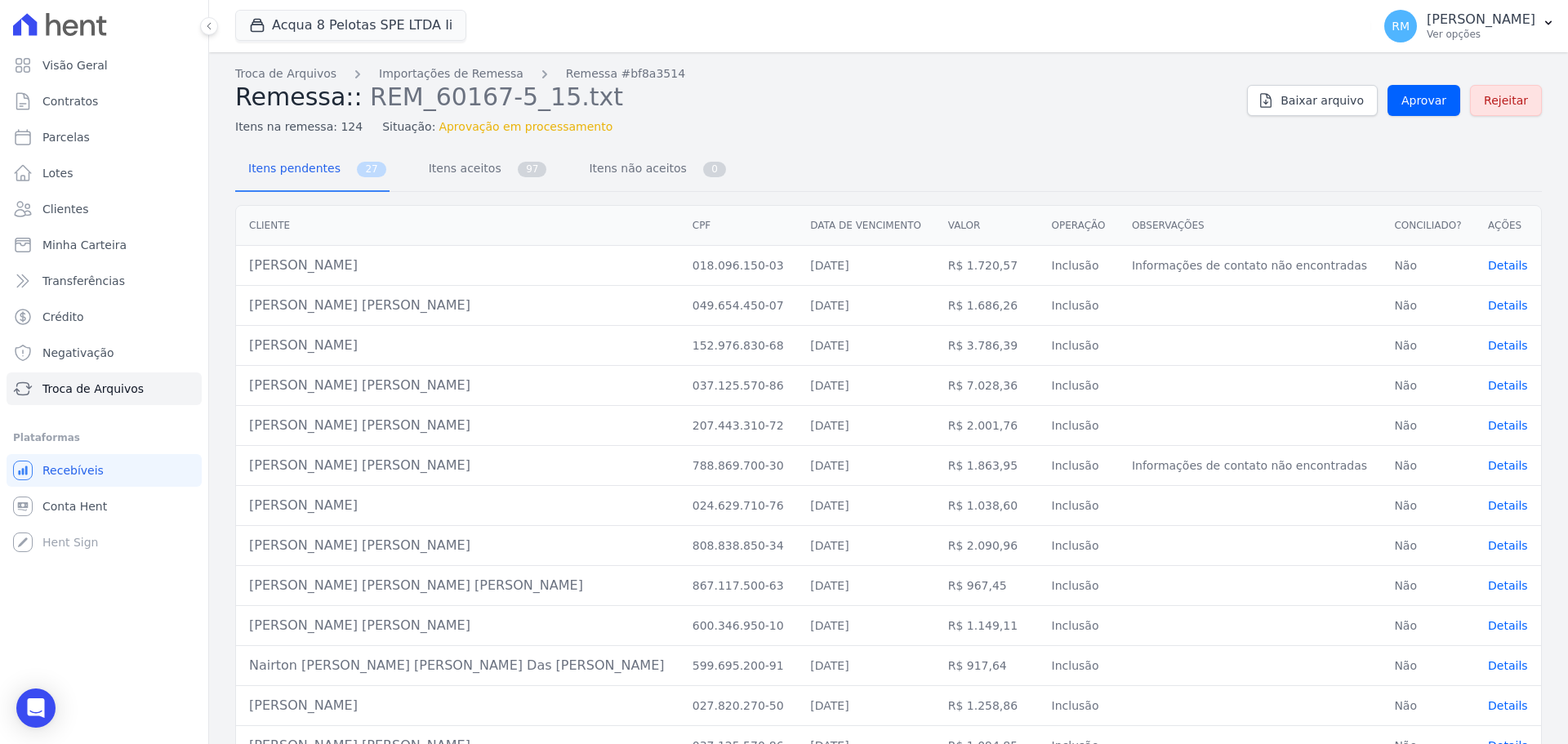
drag, startPoint x: 354, startPoint y: 259, endPoint x: 317, endPoint y: 259, distance: 37.0
drag, startPoint x: 317, startPoint y: 259, endPoint x: 996, endPoint y: 40, distance: 713.4
click at [996, 40] on div "Acqua 8 Pelotas SPE LTDA Ii PORTO5 INVESTIMENTOS IMOBILIARIOS S.A ACQUA 8 PELOT…" at bounding box center [799, 26] width 1129 height 54
click at [458, 176] on span "Itens aceitos" at bounding box center [462, 168] width 86 height 33
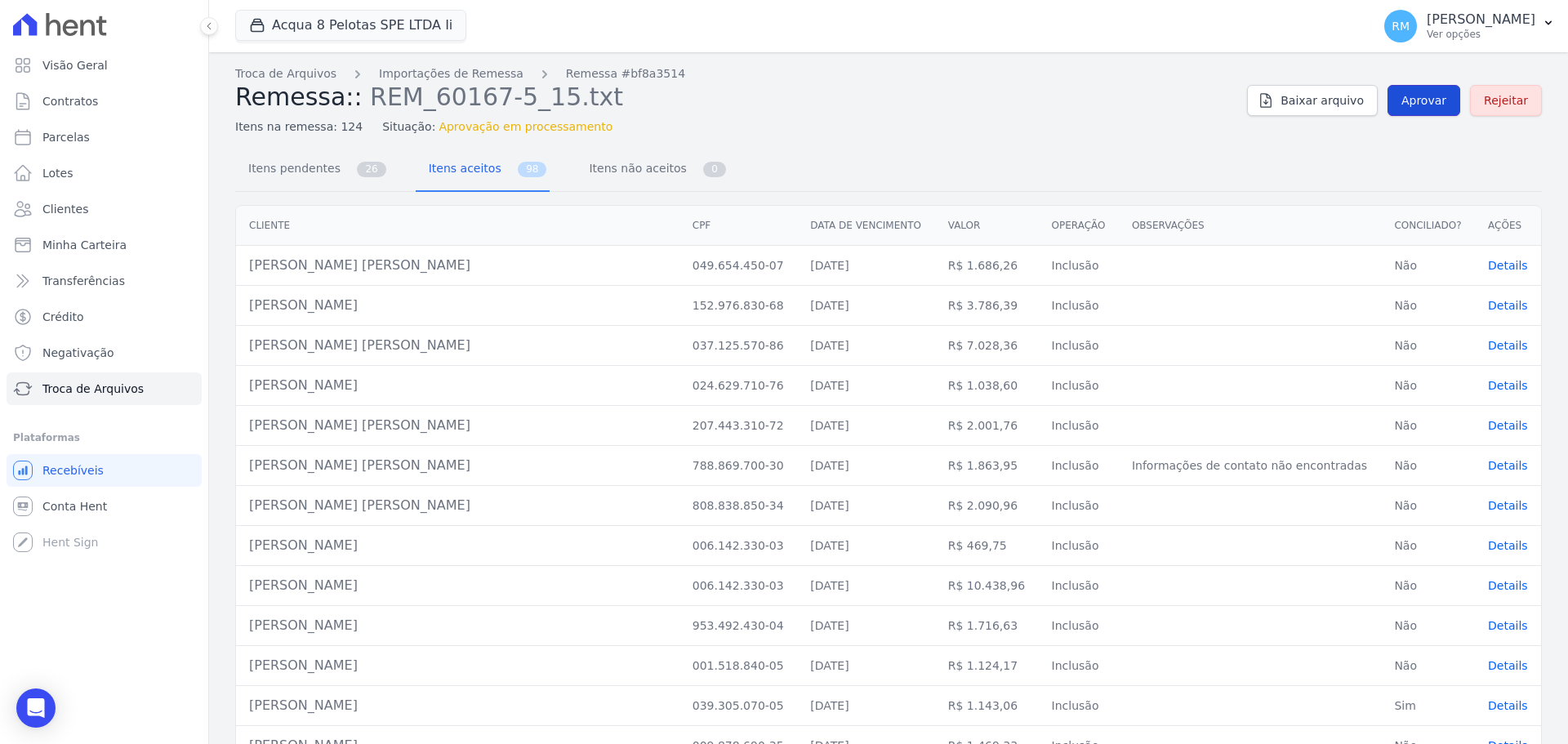
click at [1253, 102] on span "Aprovar" at bounding box center [1423, 101] width 45 height 16
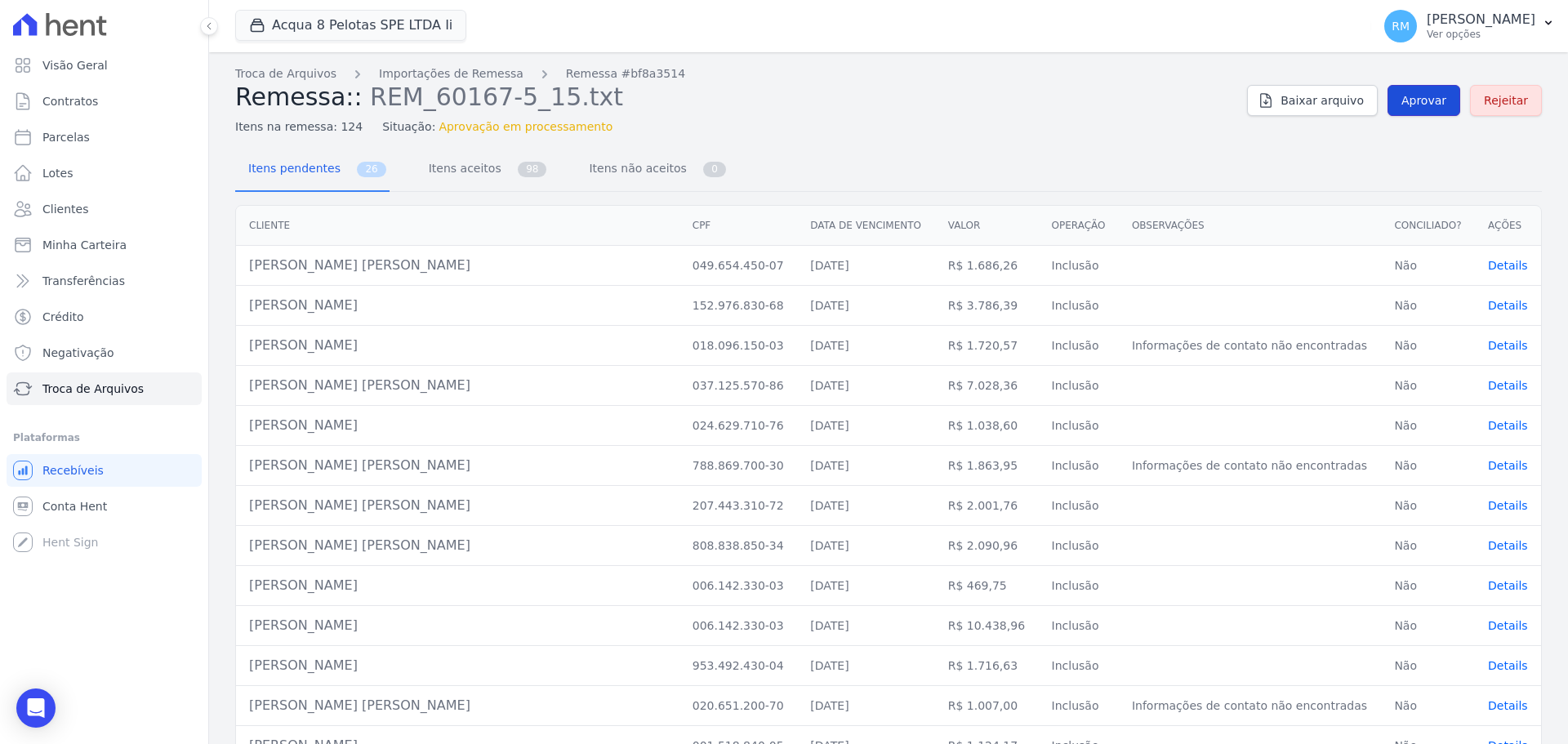
click at [1253, 97] on span "Aprovar" at bounding box center [1423, 101] width 45 height 16
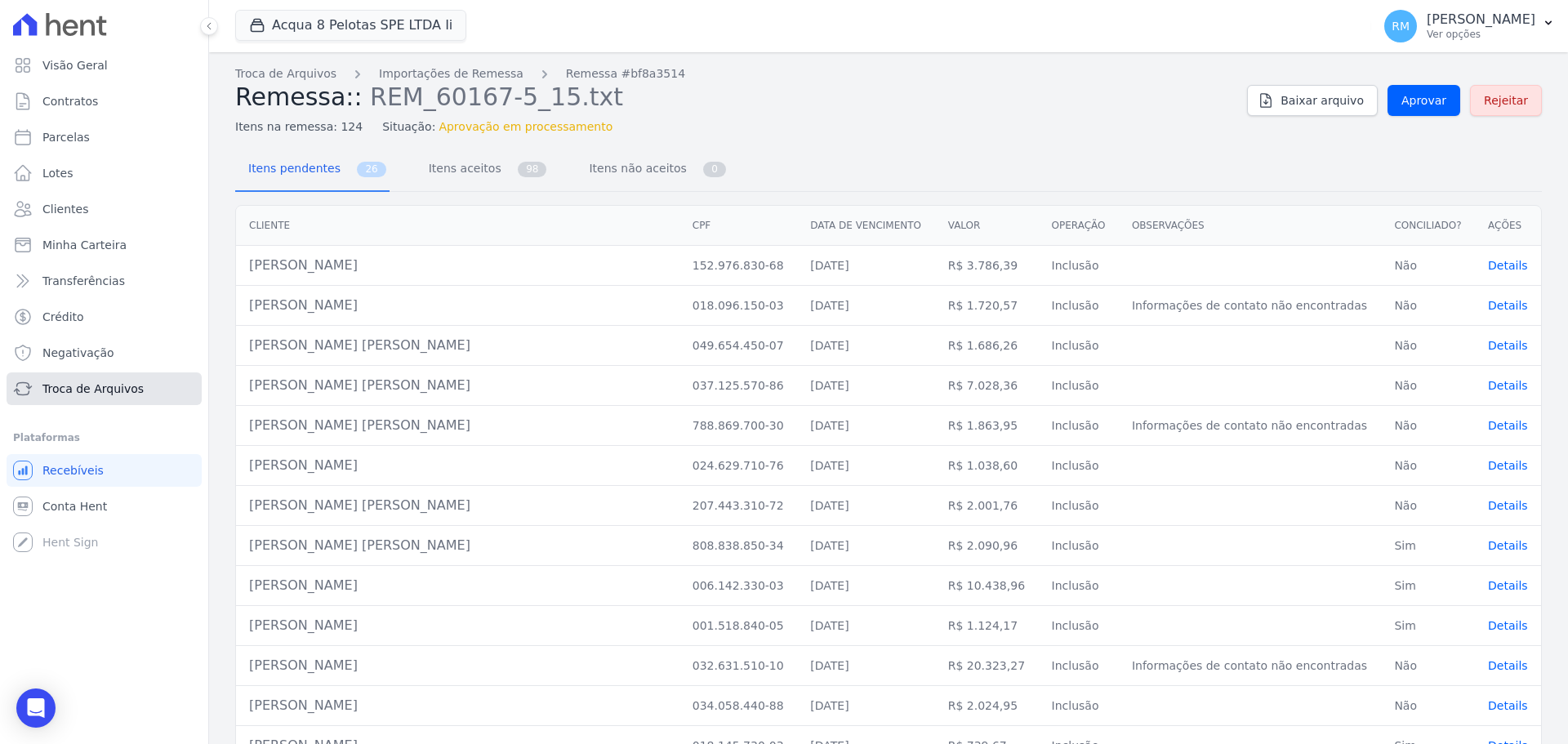
click at [100, 395] on span "Troca de Arquivos" at bounding box center [94, 389] width 102 height 16
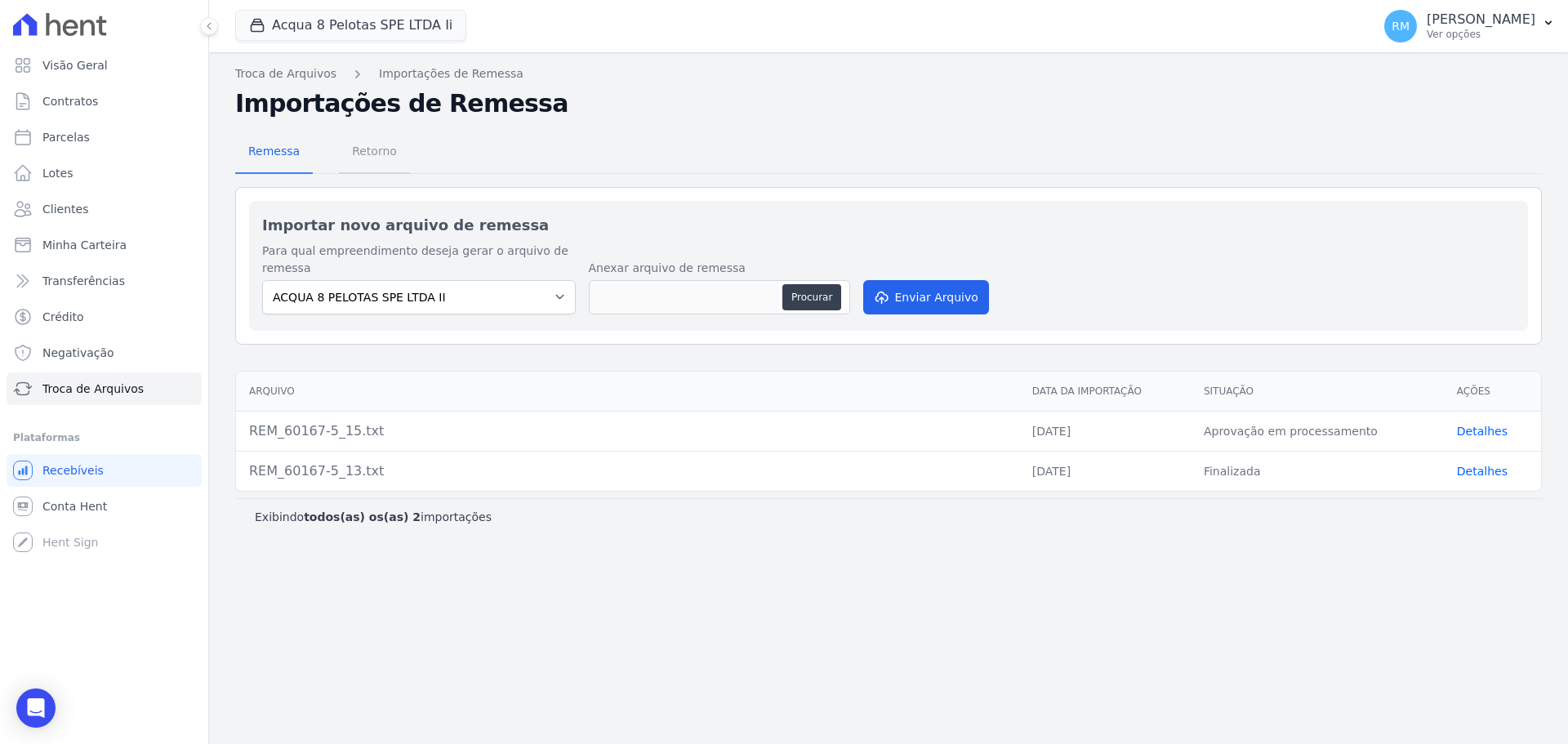
click at [371, 163] on span "Retorno" at bounding box center [374, 151] width 65 height 33
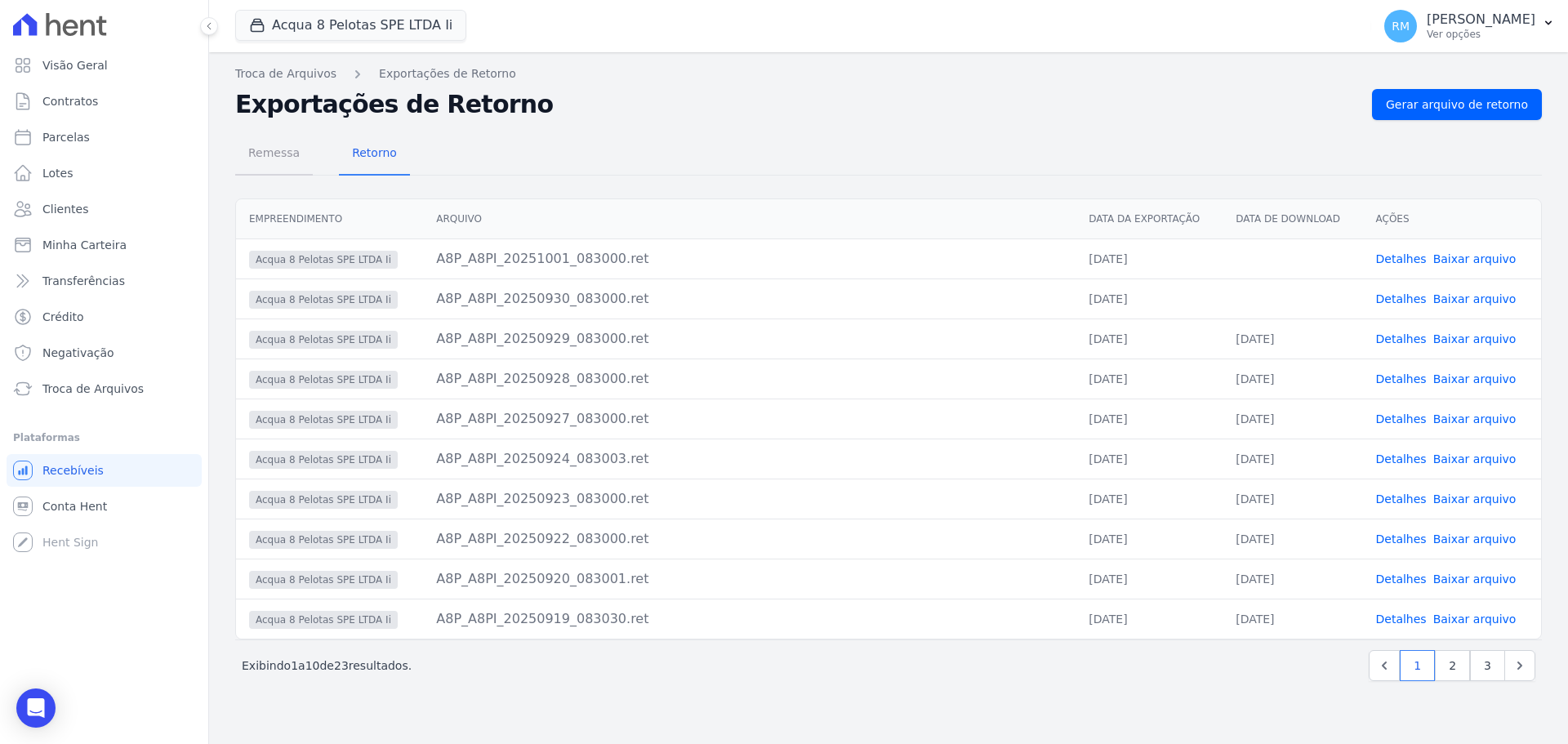
click at [262, 155] on span "Remessa" at bounding box center [273, 153] width 71 height 33
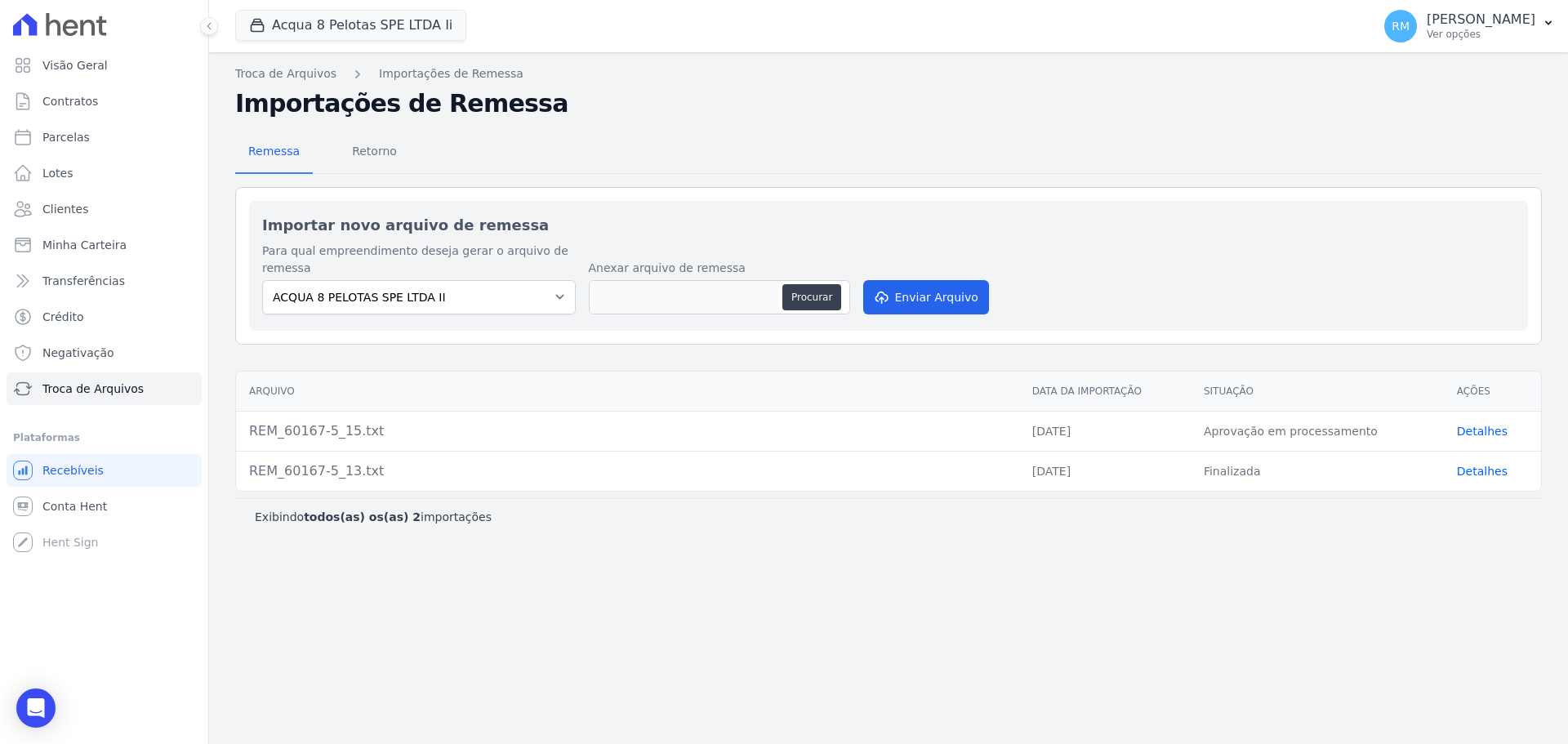
click at [1253, 413] on td "Aprovação em processamento" at bounding box center [1317, 431] width 253 height 40
click at [334, 422] on div "REM_60167-5_15.txt" at bounding box center [627, 432] width 757 height 20
click at [1253, 425] on link "Detalhes" at bounding box center [1481, 431] width 51 height 13
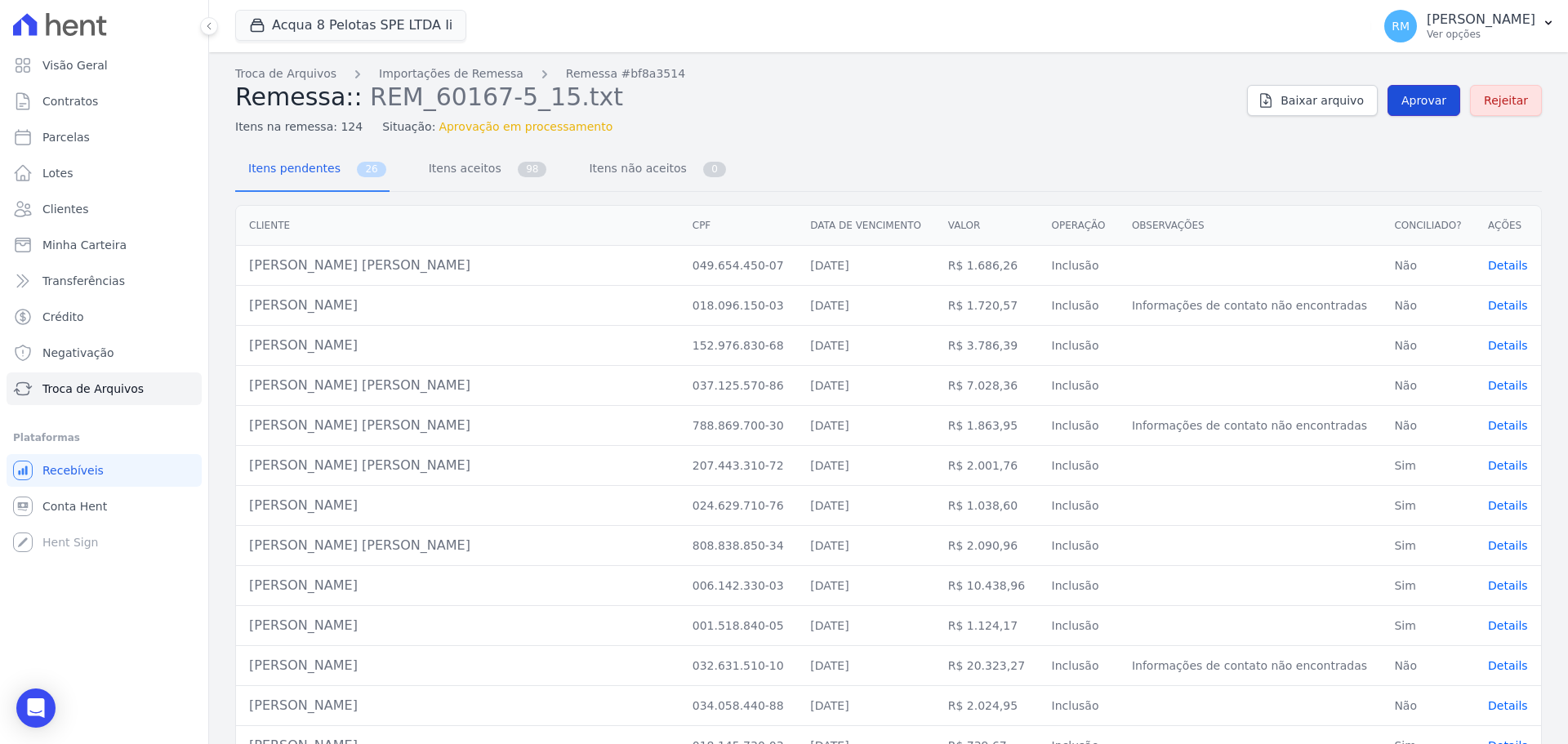
click at [1253, 103] on span "Aprovar" at bounding box center [1423, 101] width 45 height 16
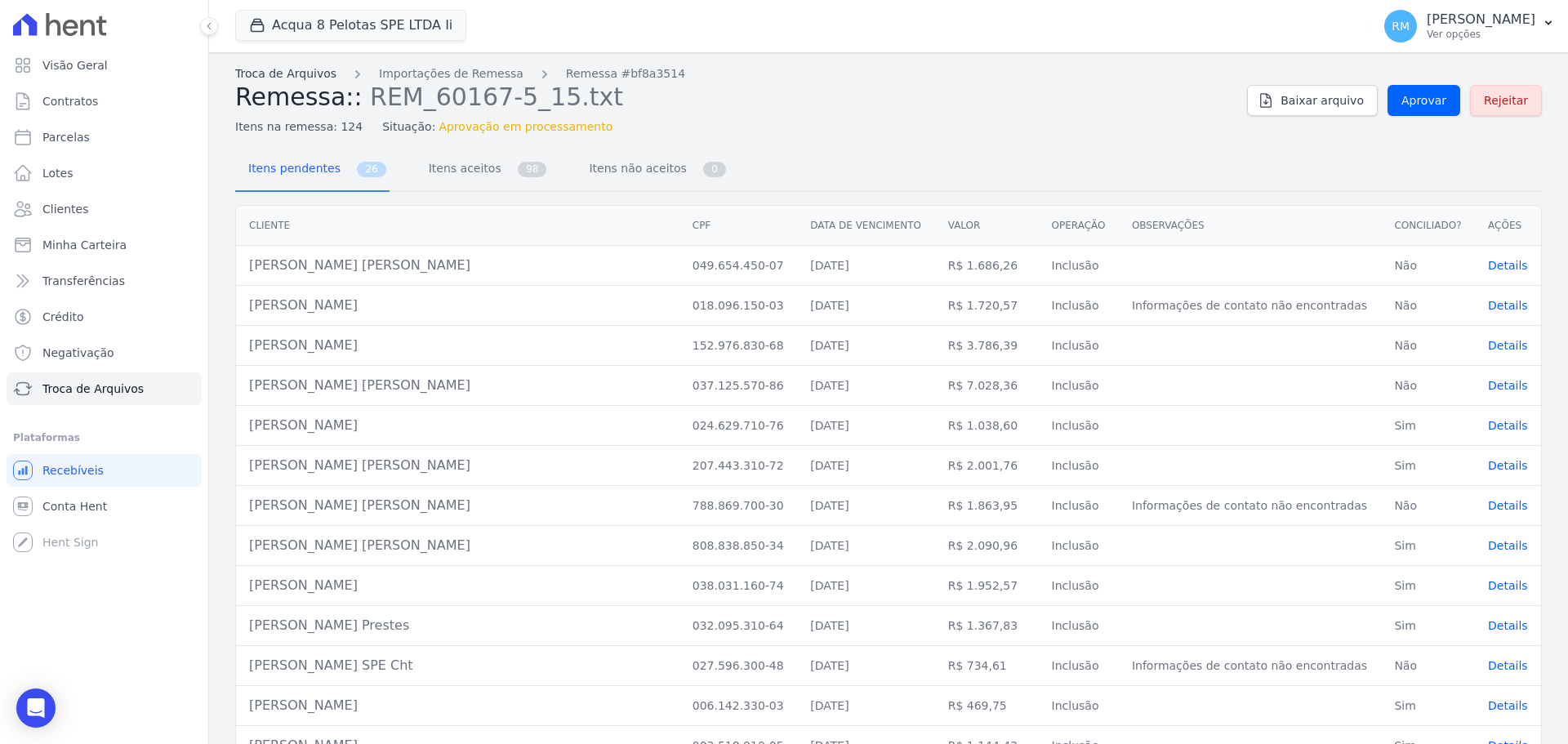
click at [273, 82] on link "Troca de Arquivos" at bounding box center [286, 74] width 102 height 17
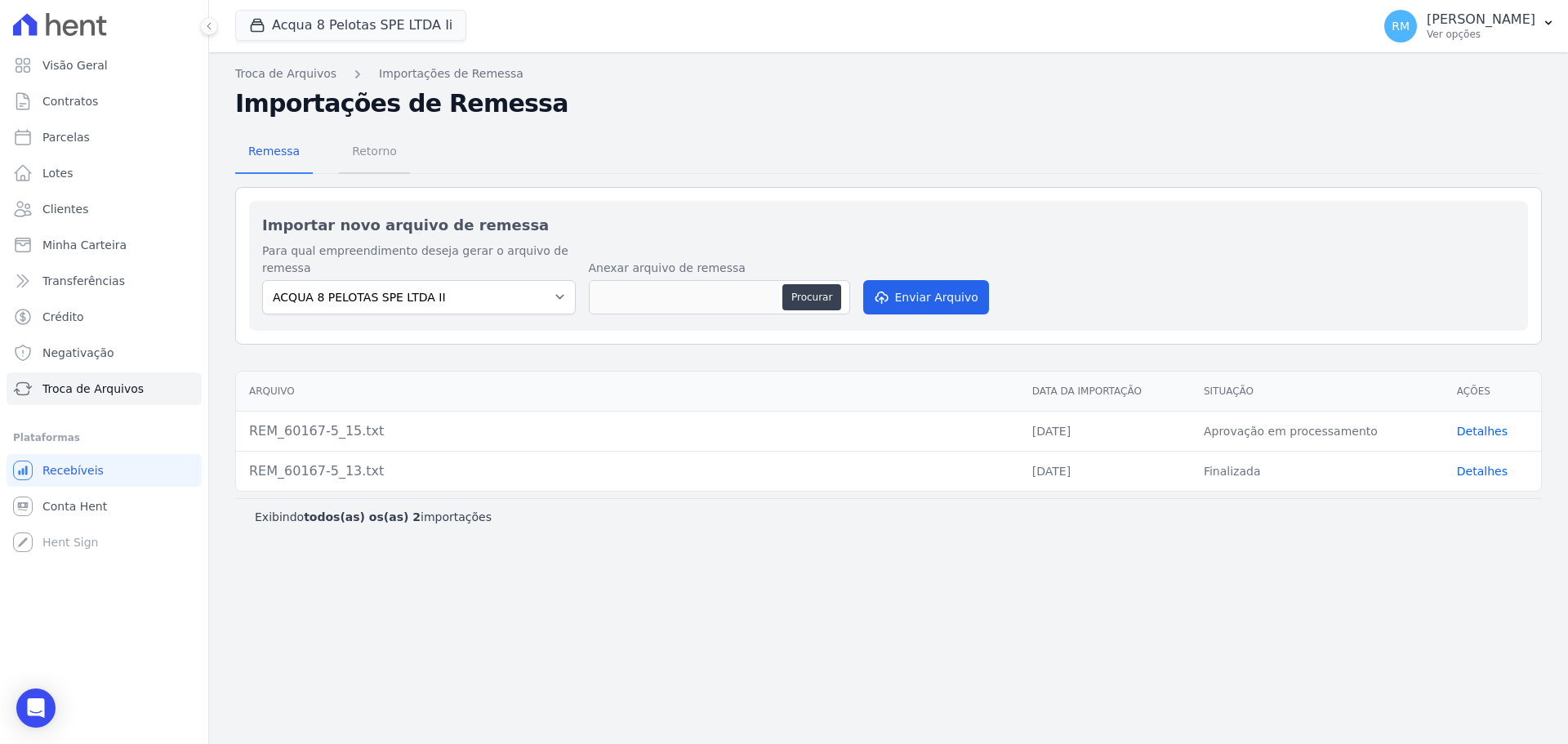
click at [382, 152] on span "Retorno" at bounding box center [374, 151] width 65 height 33
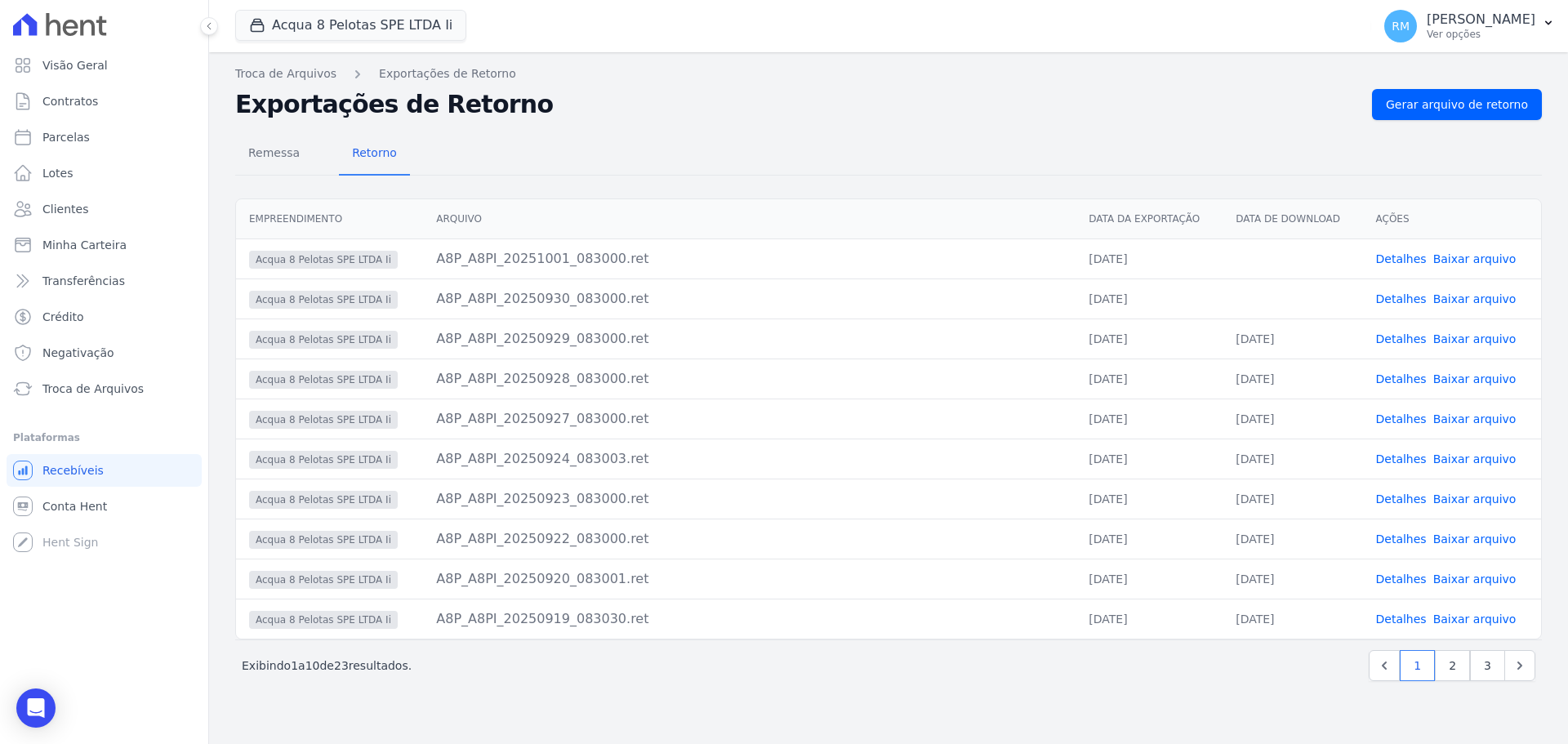
click at [1253, 305] on link "Baixar arquivo" at bounding box center [1474, 298] width 84 height 13
click at [1253, 262] on link "Baixar arquivo" at bounding box center [1474, 258] width 84 height 13
click at [880, 130] on div "Remessa Retorno Empreendimento [GEOGRAPHIC_DATA] Data da Exportação Data de Dow…" at bounding box center [888, 408] width 1306 height 577
click at [1253, 103] on span "Gerar arquivo de retorno" at bounding box center [1456, 105] width 143 height 16
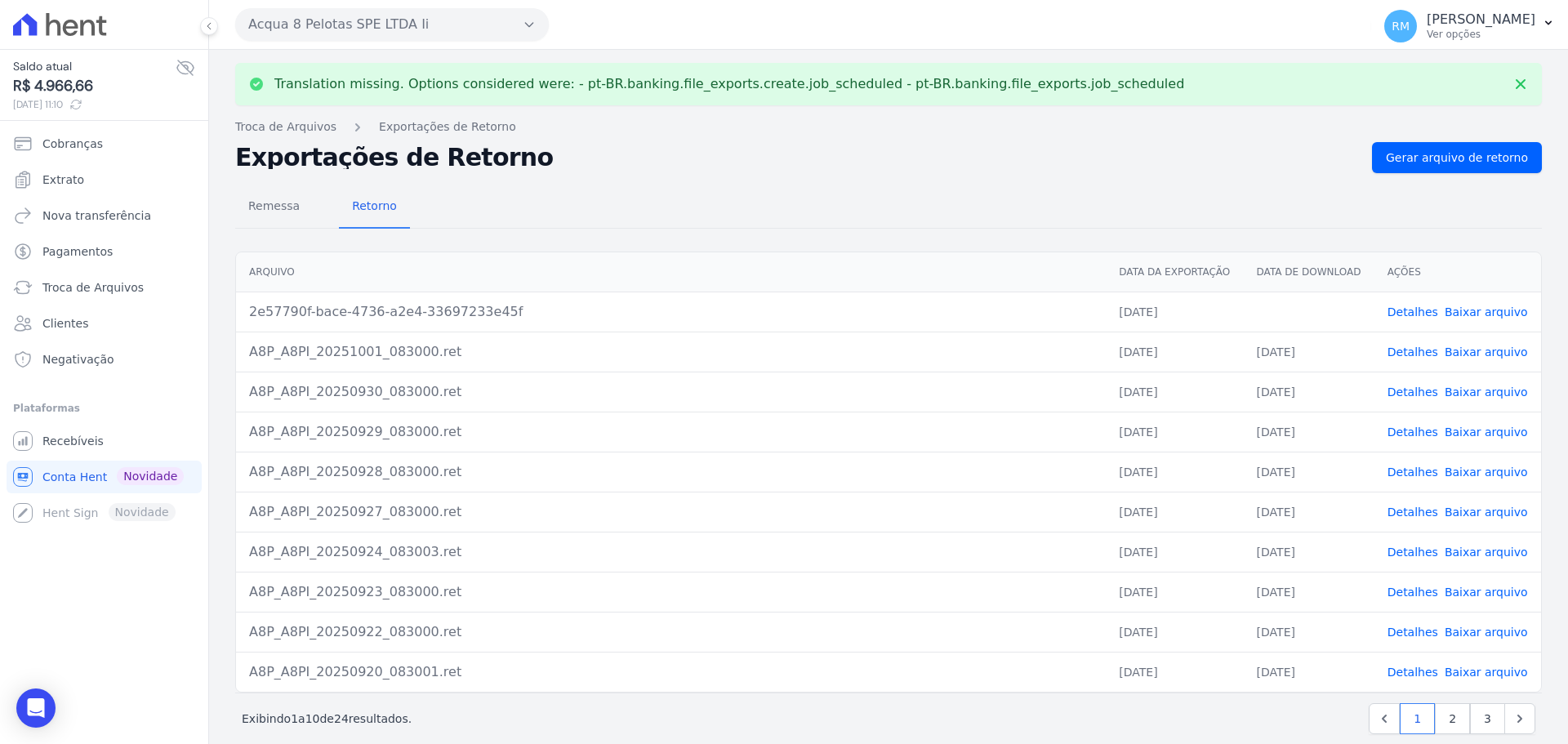
click at [1253, 311] on link "Baixar arquivo" at bounding box center [1486, 311] width 84 height 13
